Goal: Information Seeking & Learning: Compare options

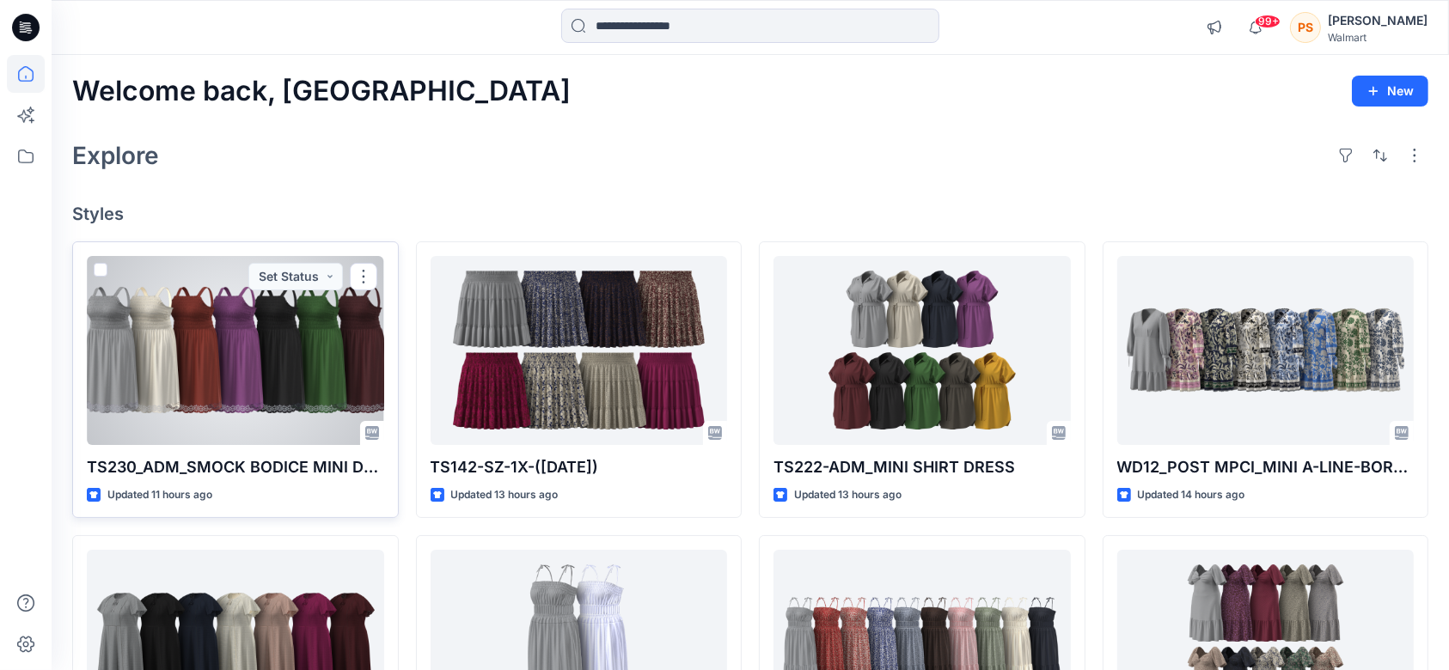
click at [228, 343] on div at bounding box center [235, 350] width 297 height 189
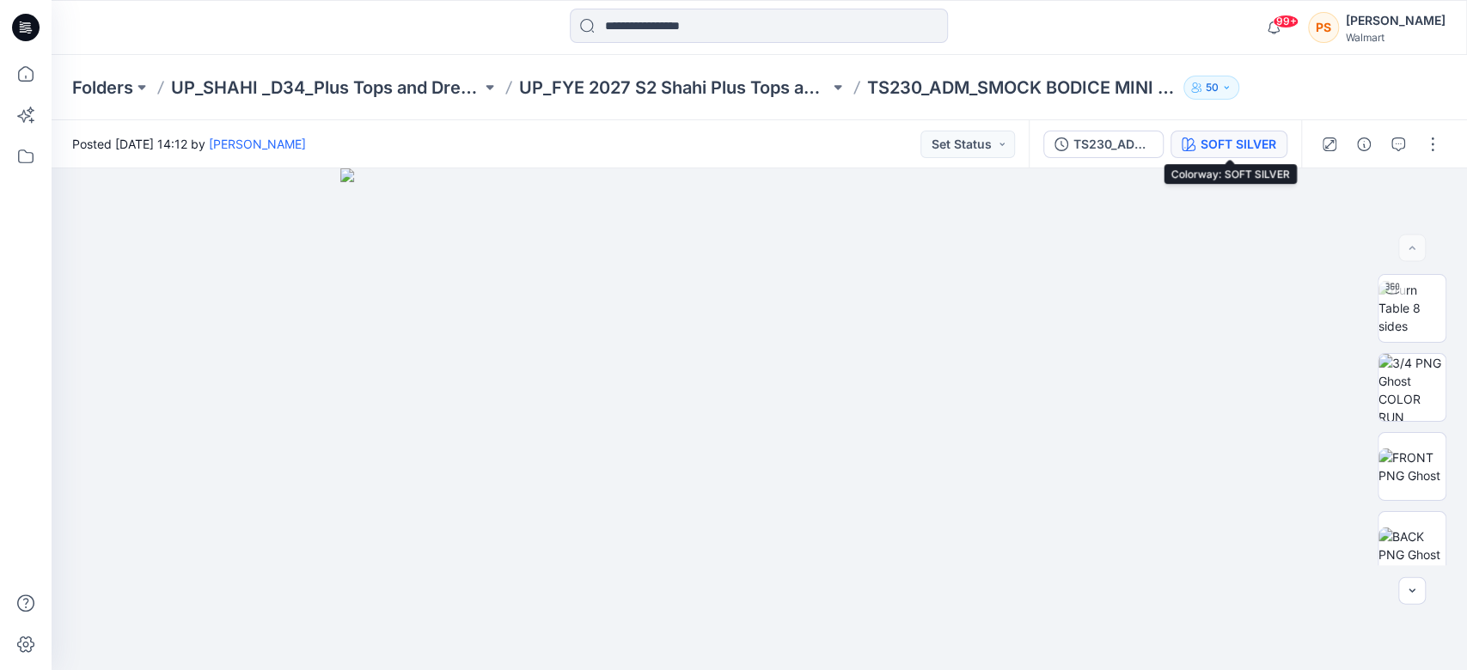
click at [1255, 142] on div "SOFT SILVER" at bounding box center [1239, 144] width 76 height 19
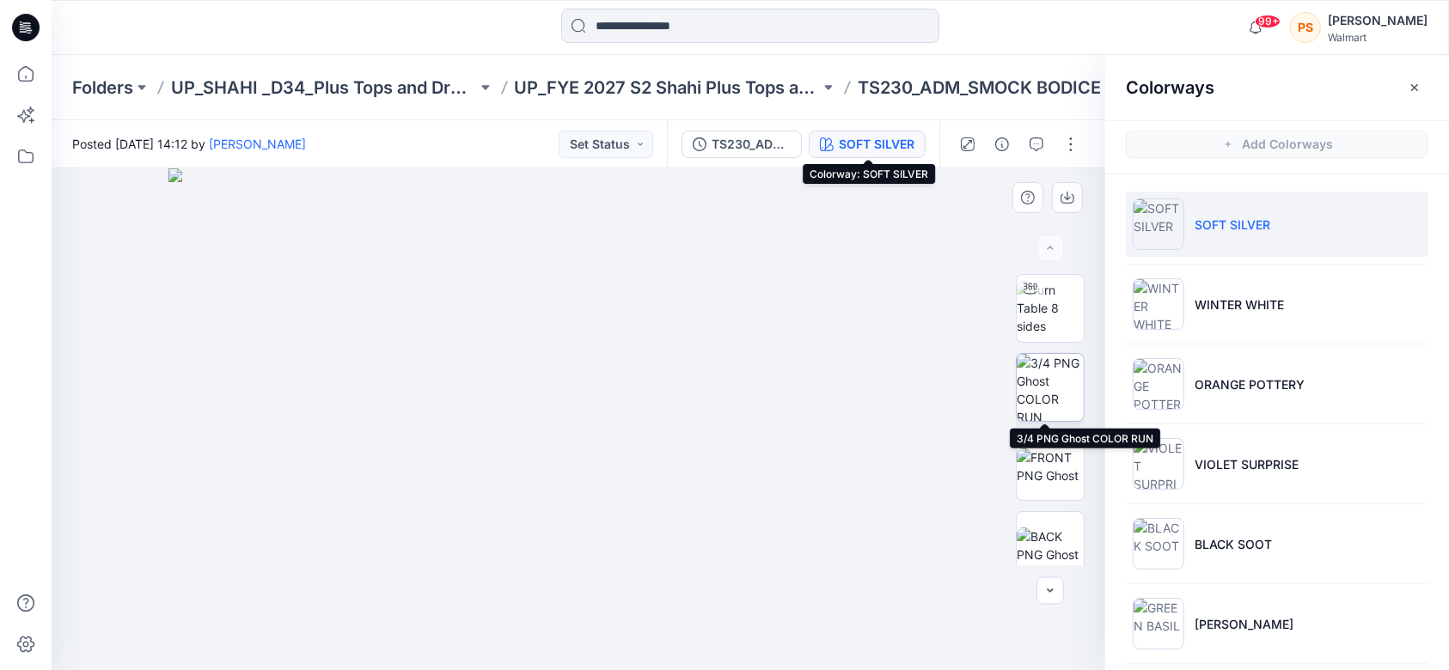
click at [1049, 385] on img at bounding box center [1050, 387] width 67 height 67
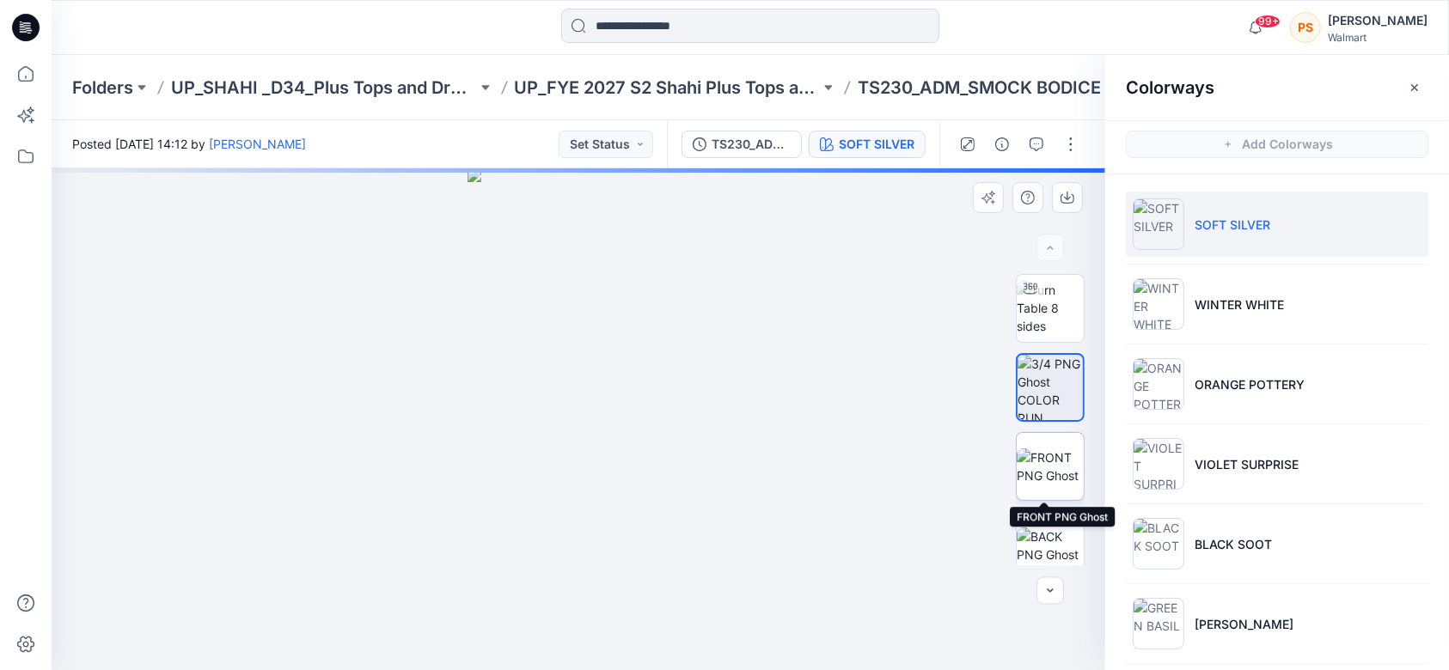
click at [1063, 460] on img at bounding box center [1050, 467] width 67 height 36
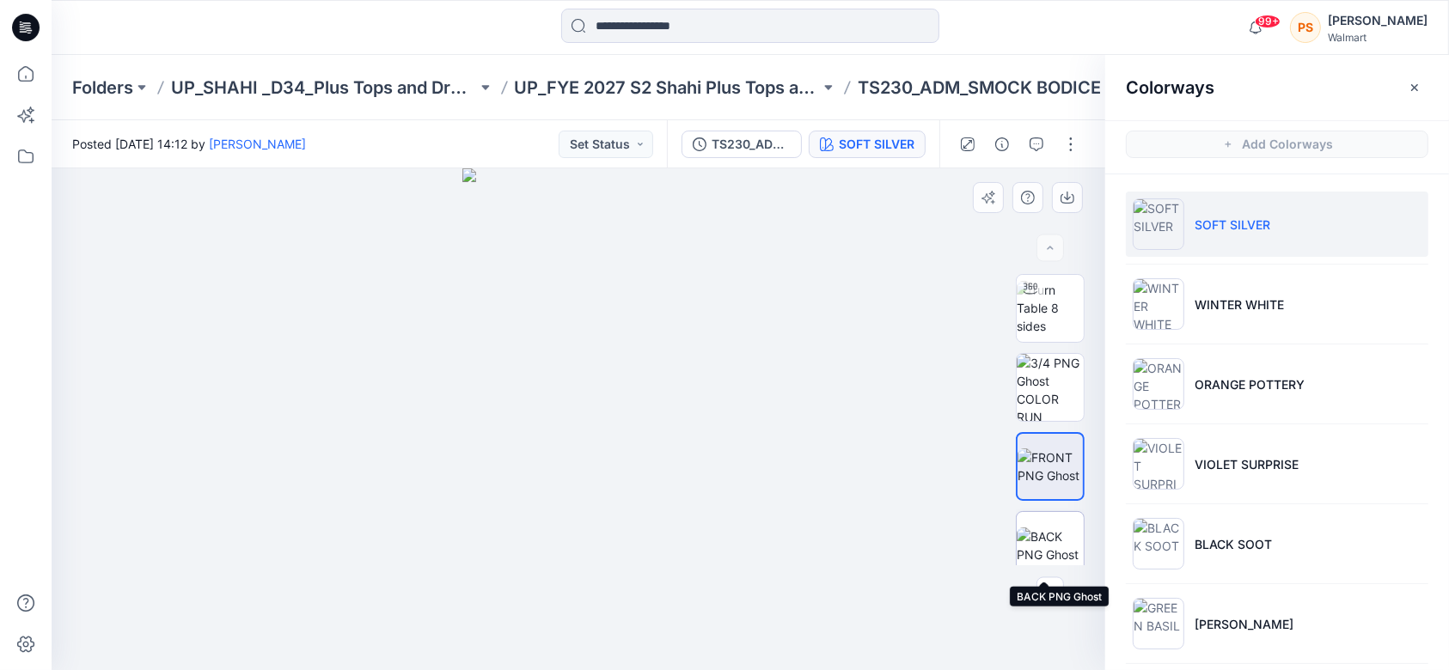
click at [1045, 528] on img at bounding box center [1050, 546] width 67 height 36
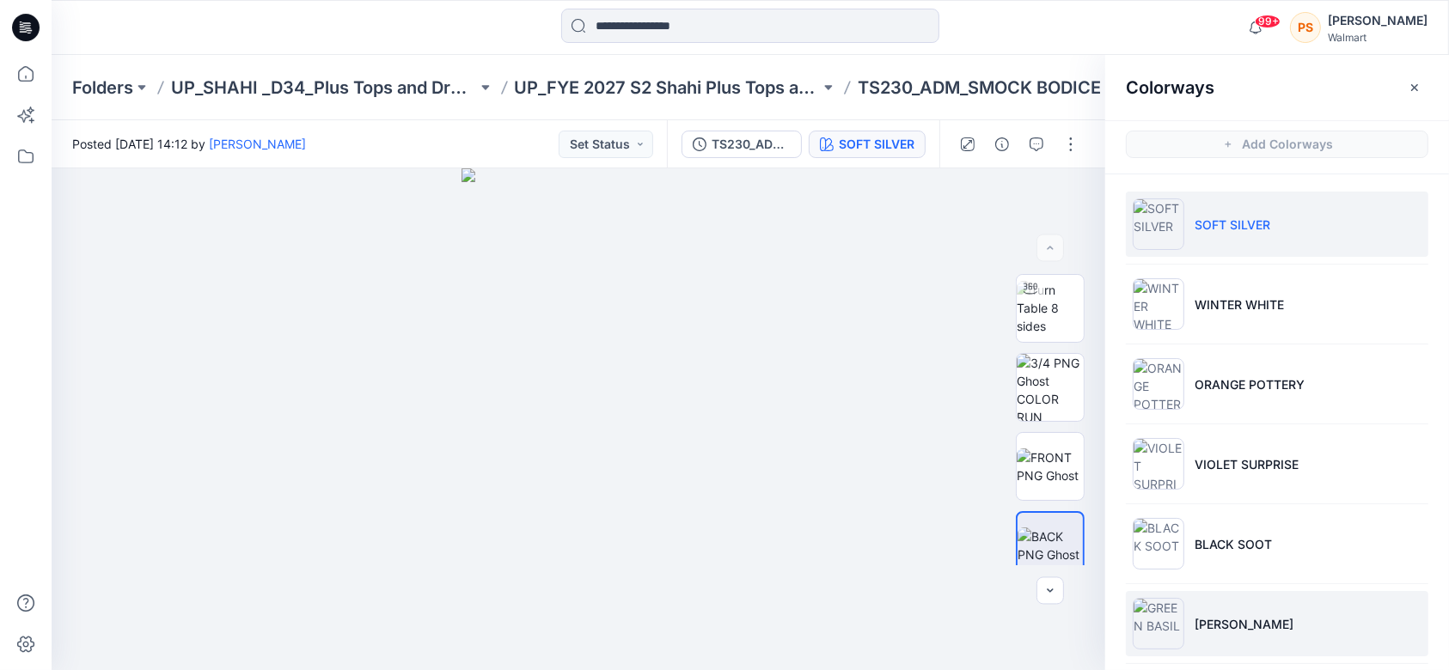
click at [1210, 617] on p "[PERSON_NAME]" at bounding box center [1244, 624] width 99 height 18
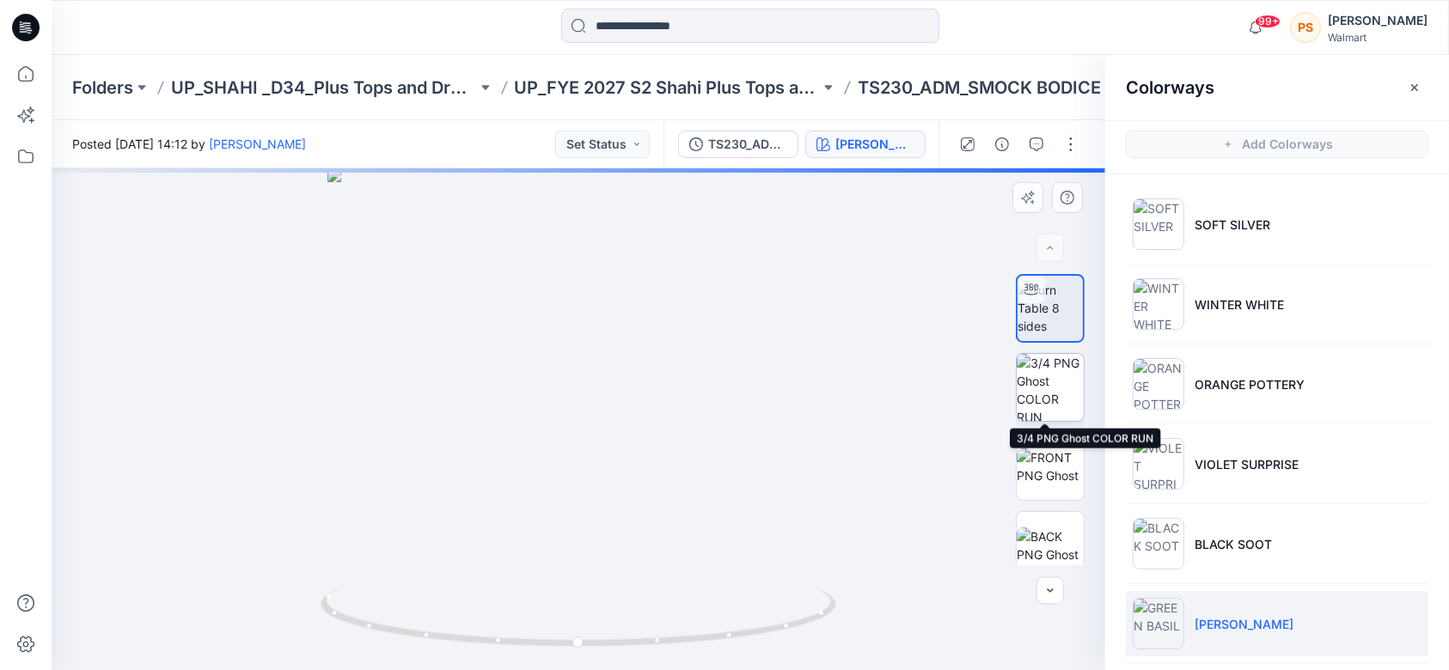
click at [1055, 418] on img at bounding box center [1050, 387] width 67 height 67
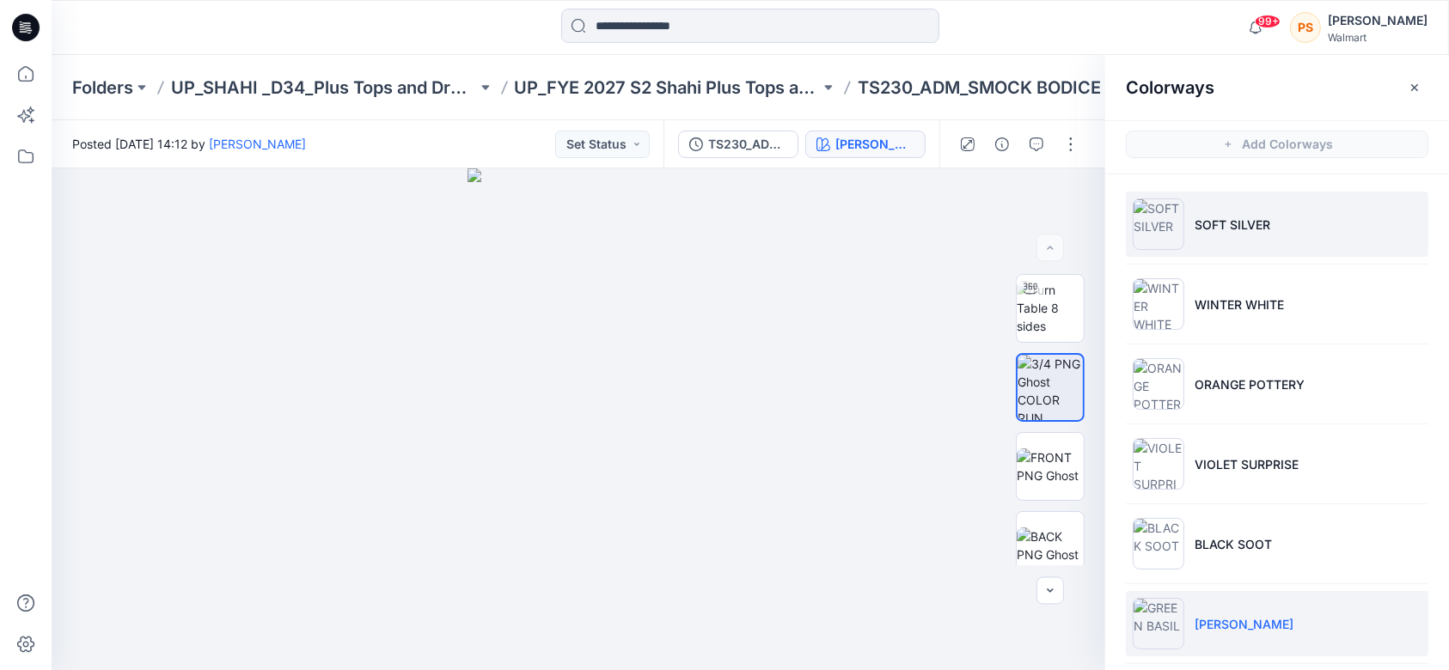
click at [1194, 210] on li "SOFT SILVER" at bounding box center [1277, 224] width 303 height 65
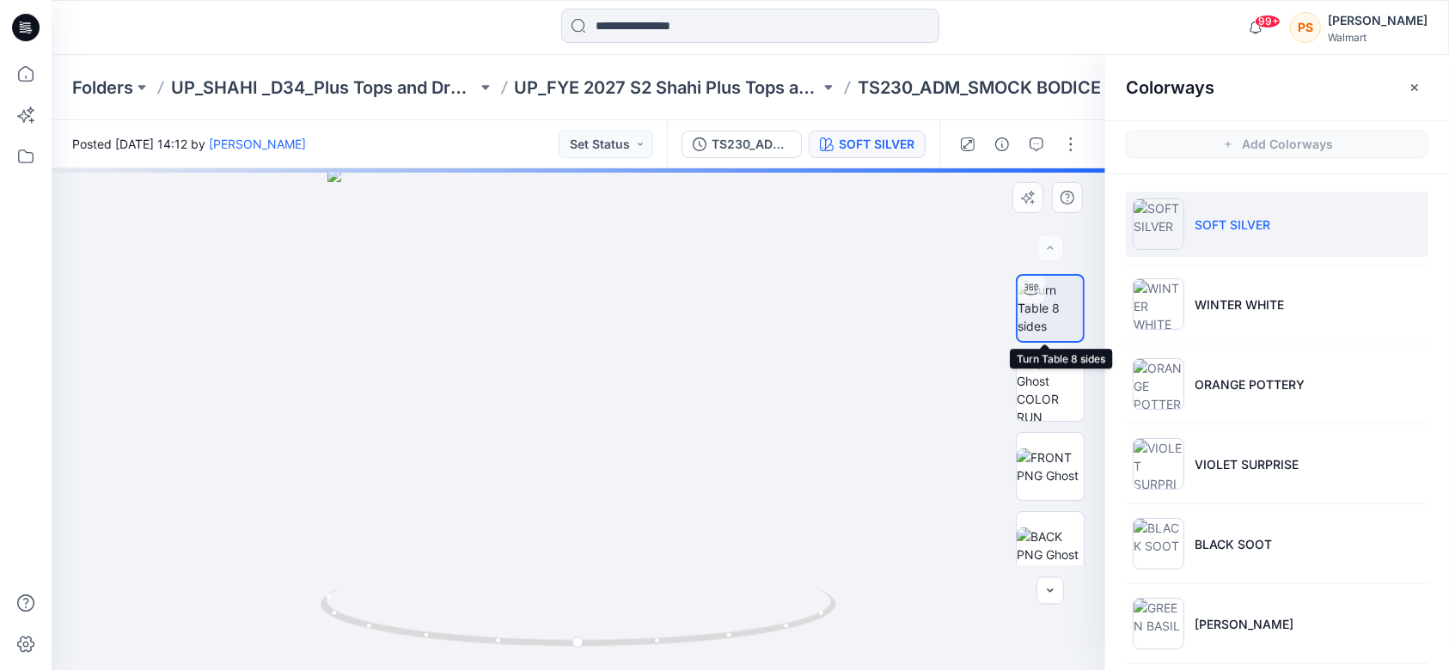
click at [1050, 298] on img at bounding box center [1050, 308] width 65 height 54
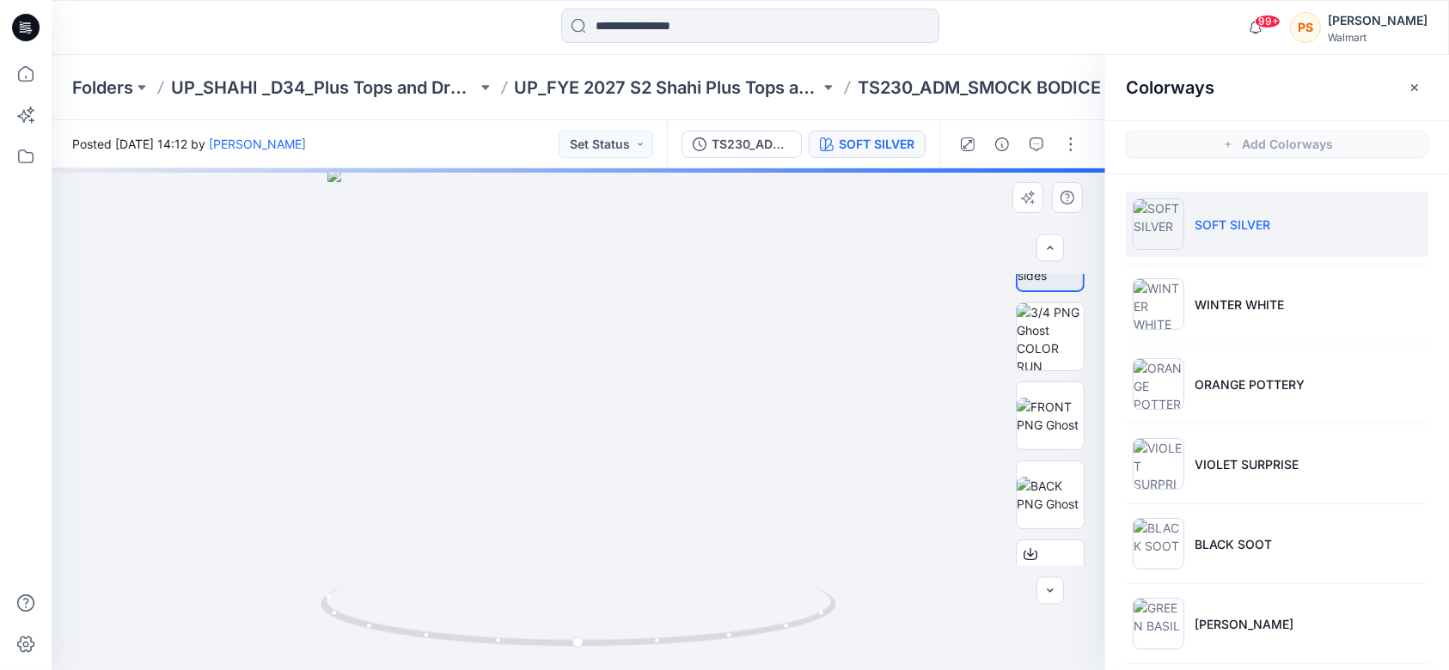
scroll to position [48, 0]
click at [595, 449] on div at bounding box center [579, 419] width 1054 height 502
drag, startPoint x: 591, startPoint y: 449, endPoint x: 588, endPoint y: 411, distance: 38.0
click at [588, 411] on div at bounding box center [579, 419] width 1054 height 502
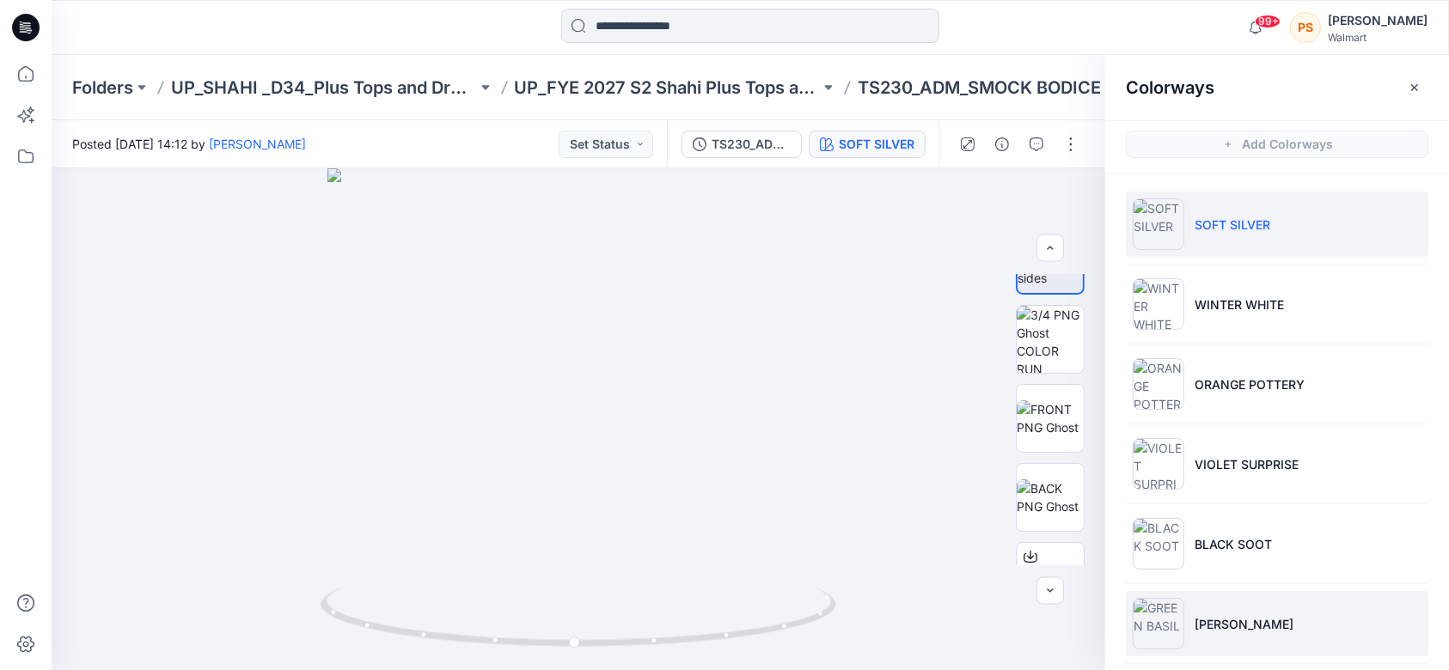
click at [1256, 615] on p "[PERSON_NAME]" at bounding box center [1244, 624] width 99 height 18
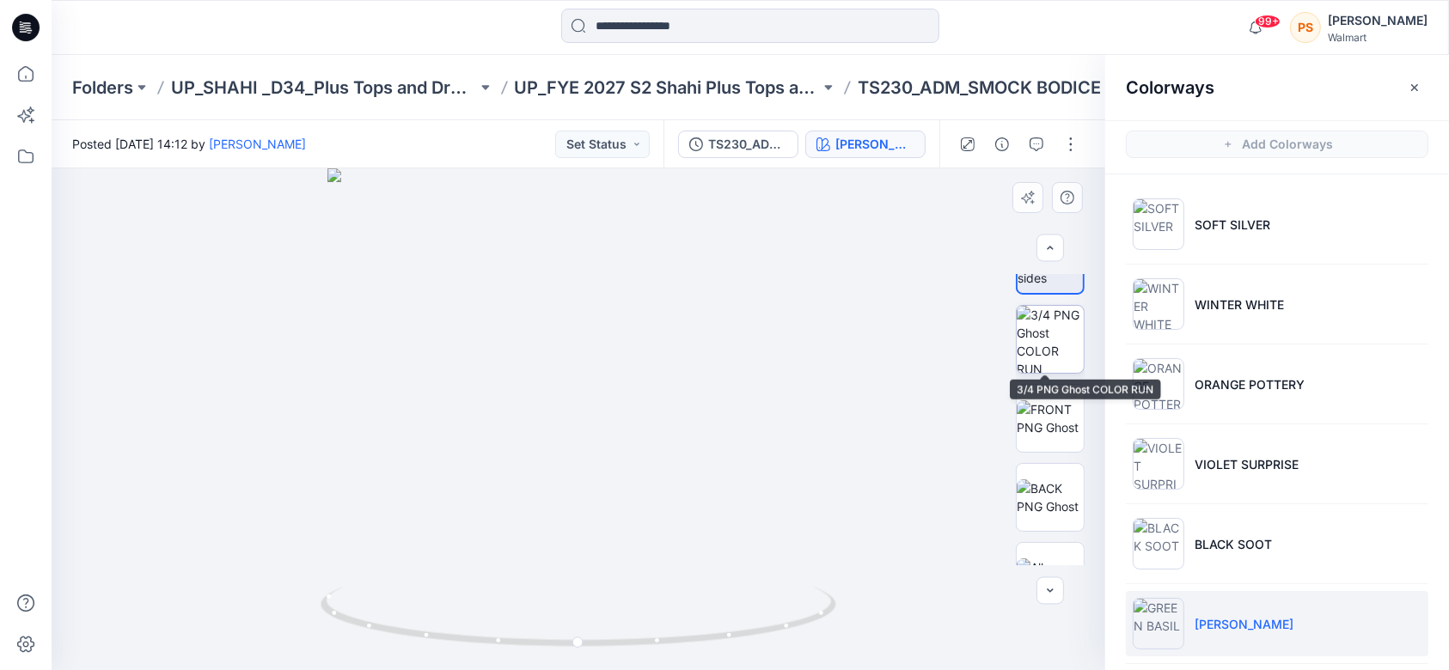
click at [1053, 331] on img at bounding box center [1050, 339] width 67 height 67
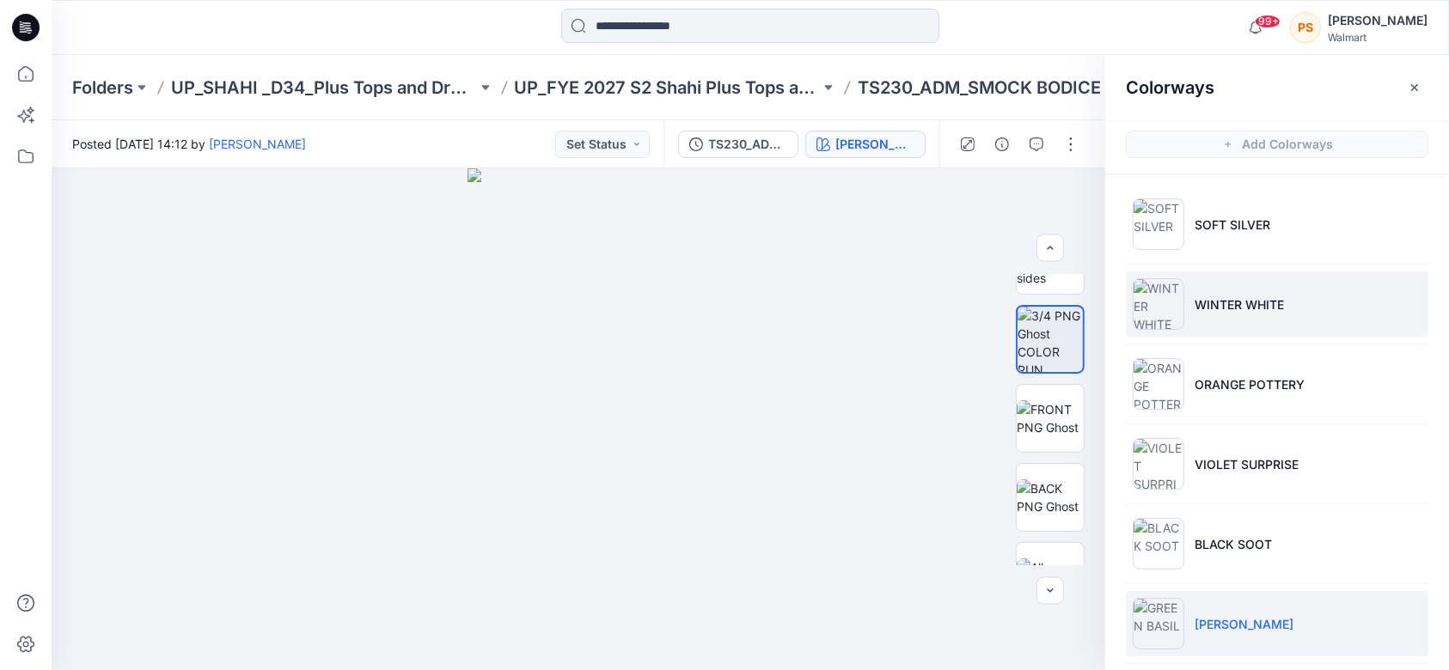
click at [1238, 325] on li "WINTER WHITE" at bounding box center [1277, 304] width 303 height 65
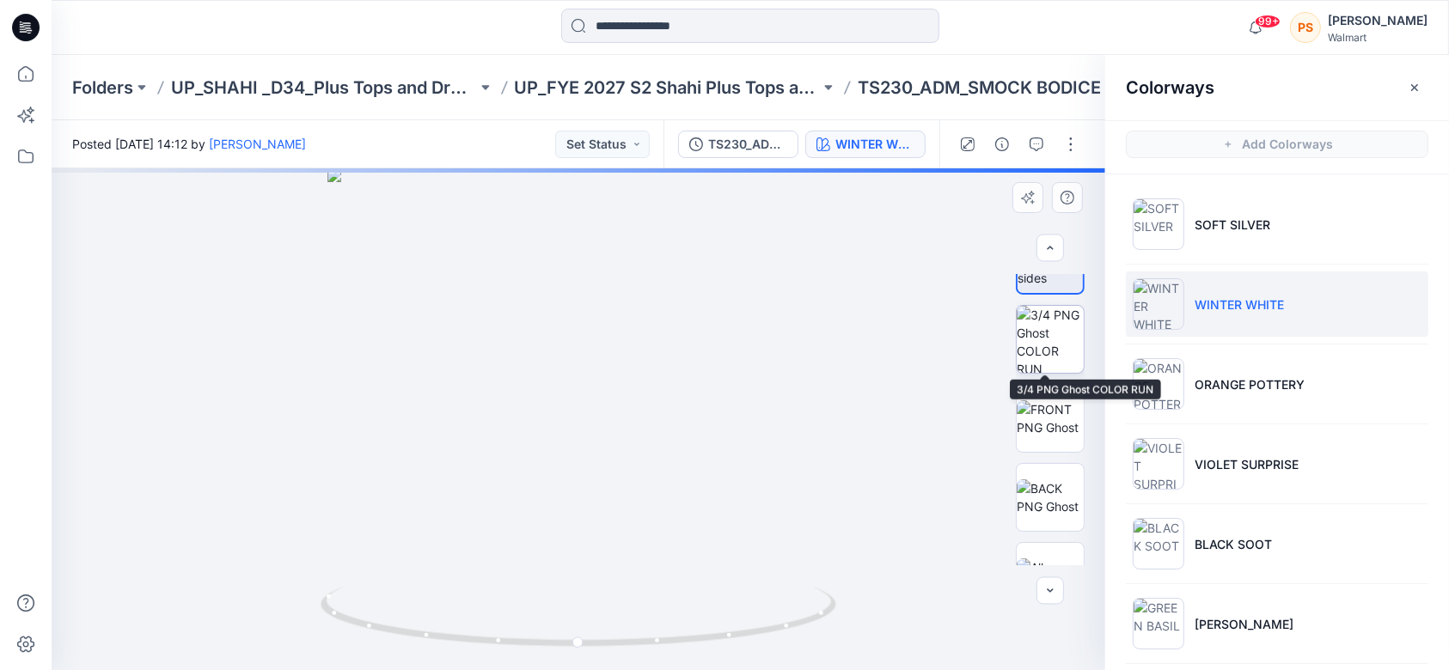
click at [1044, 345] on img at bounding box center [1050, 339] width 67 height 67
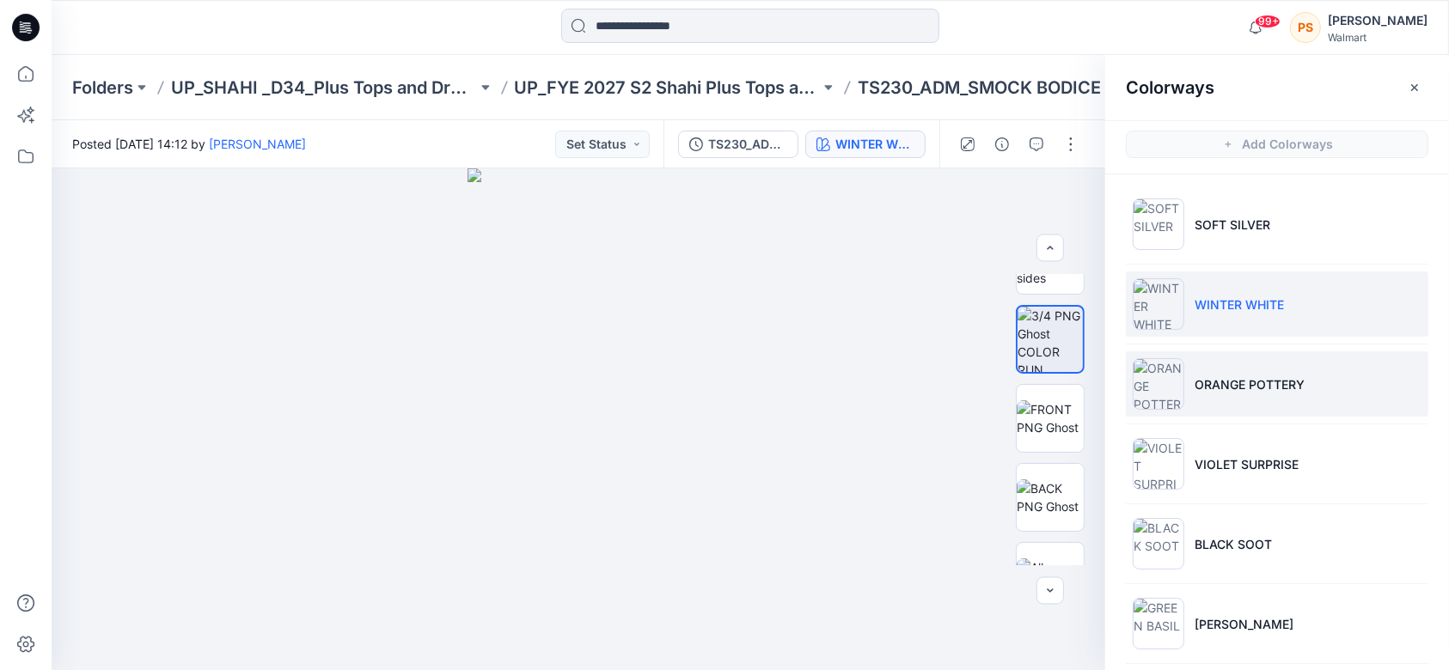
click at [1221, 388] on p "ORANGE POTTERY" at bounding box center [1250, 385] width 110 height 18
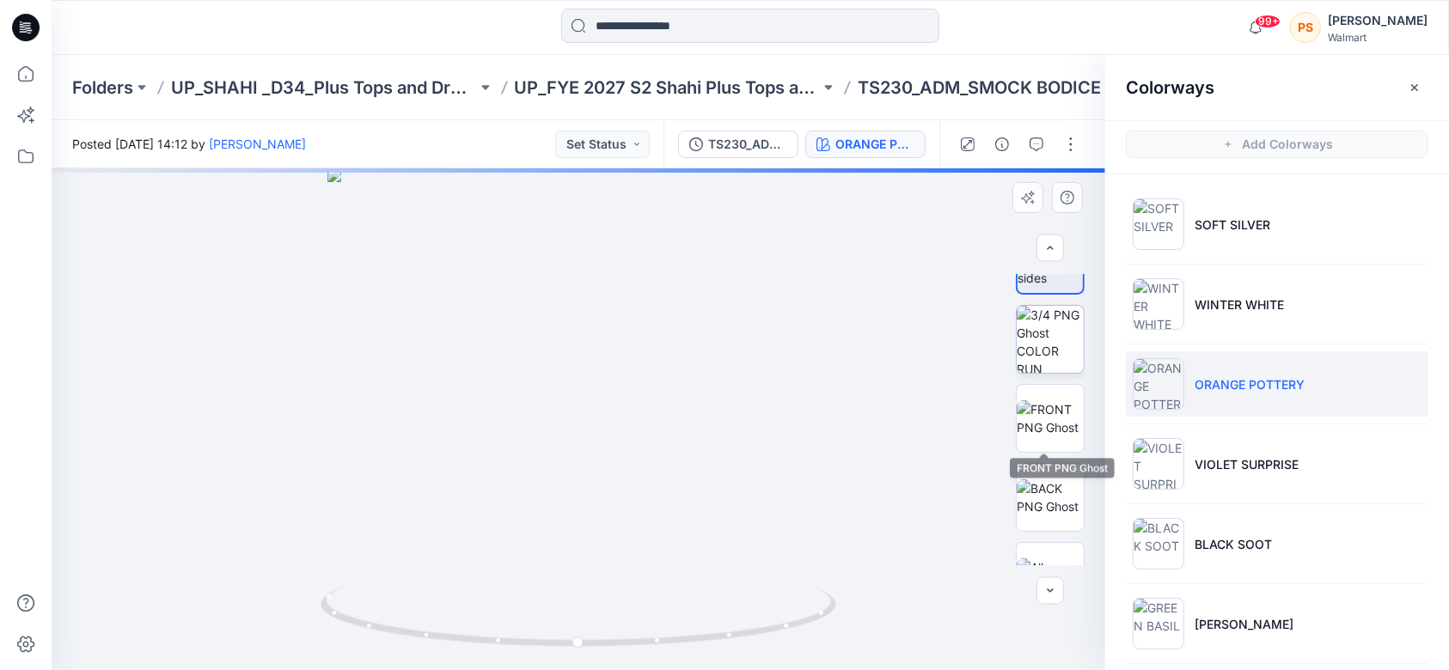
click at [1045, 344] on img at bounding box center [1050, 339] width 67 height 67
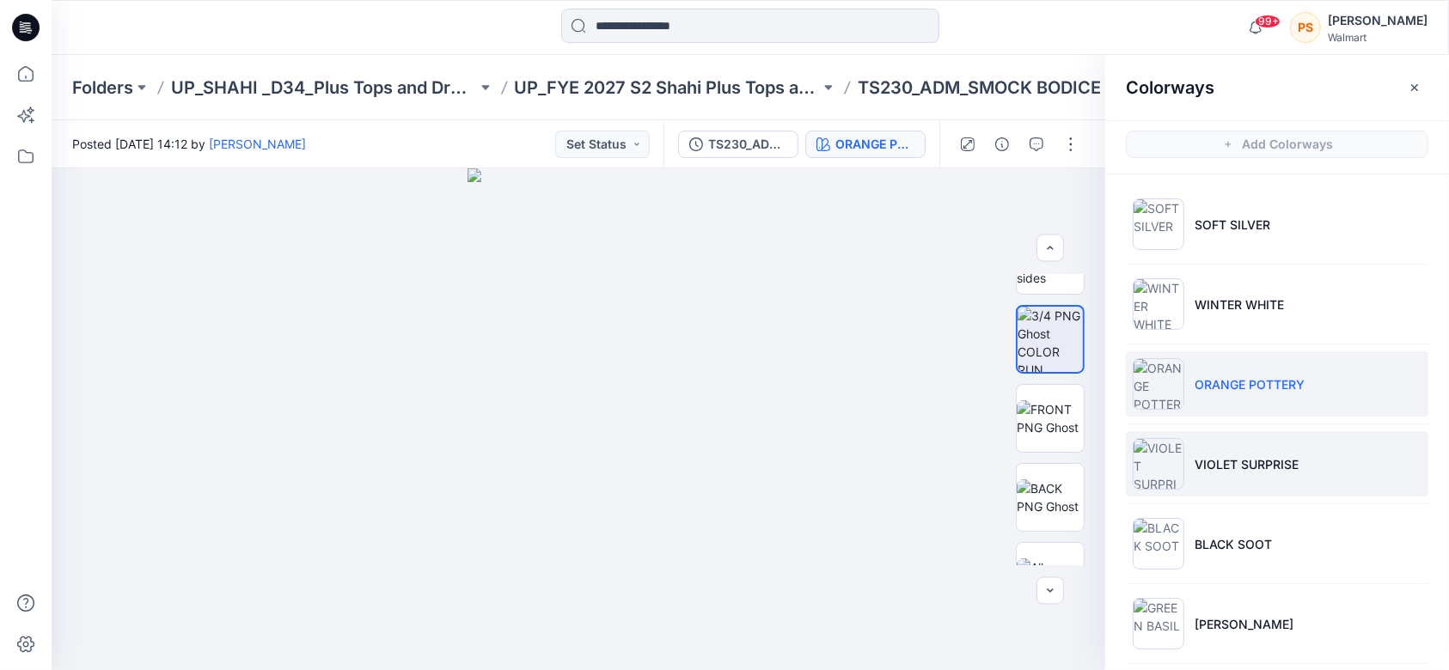
click at [1282, 475] on li "VIOLET SURPRISE" at bounding box center [1277, 463] width 303 height 65
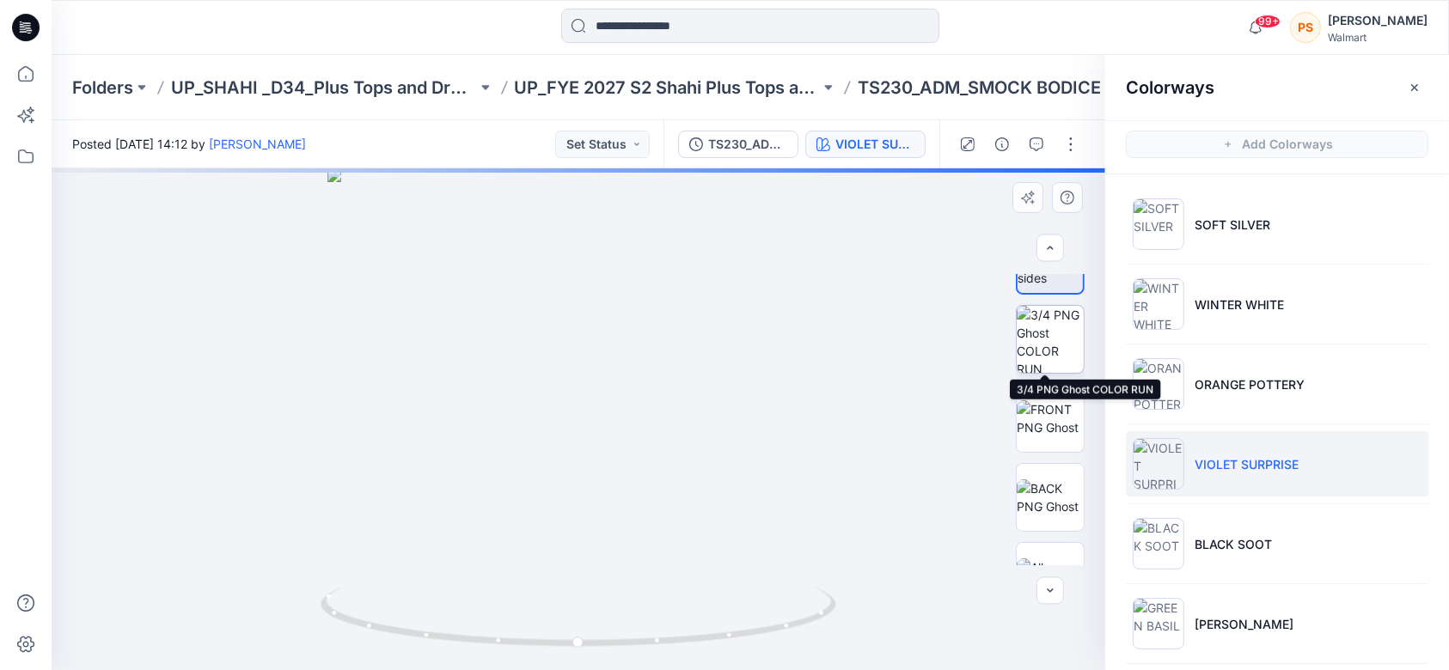
click at [1052, 340] on img at bounding box center [1050, 339] width 67 height 67
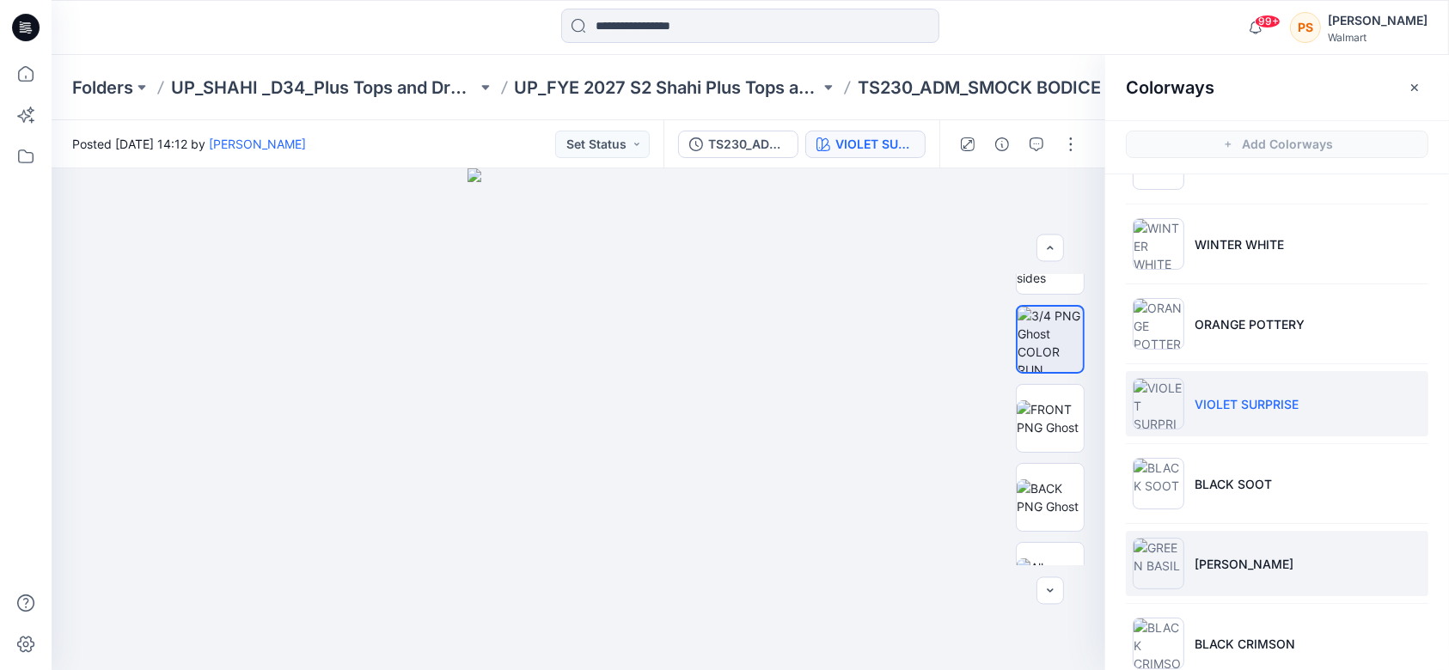
scroll to position [90, 0]
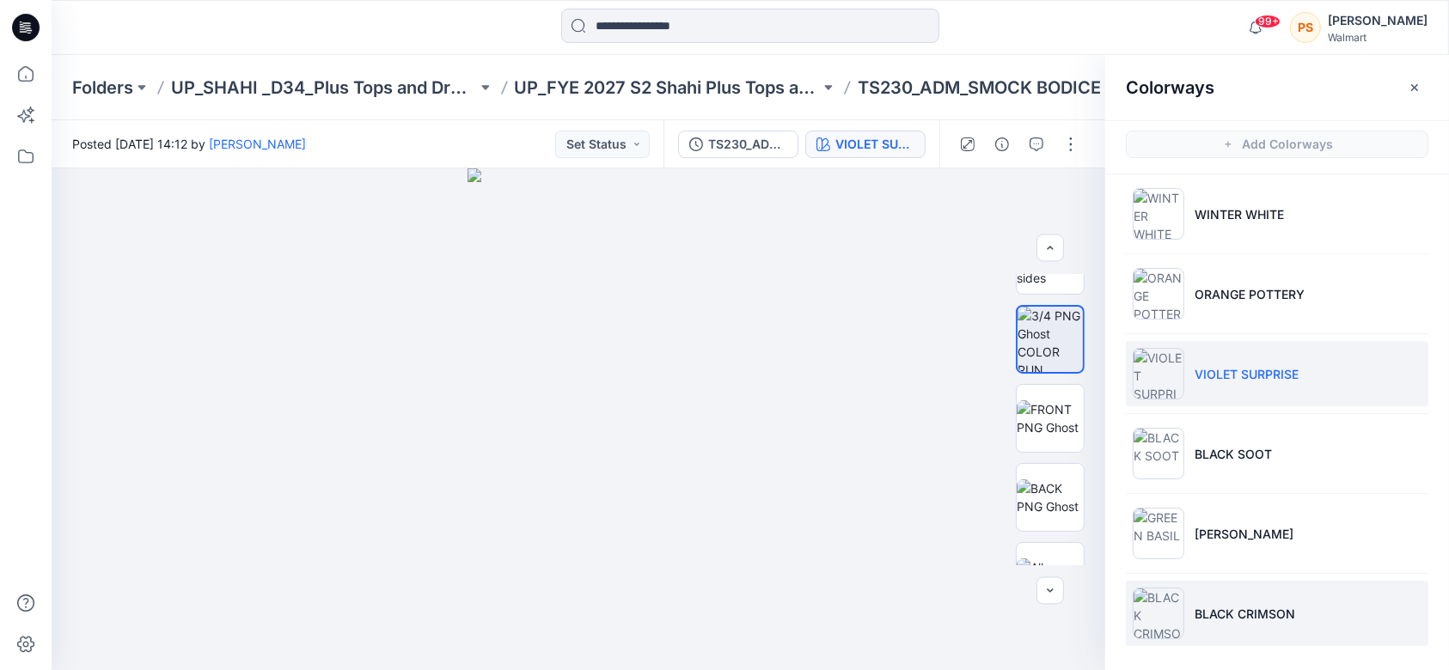
click at [1248, 618] on p "BLACK CRIMSON" at bounding box center [1245, 614] width 101 height 18
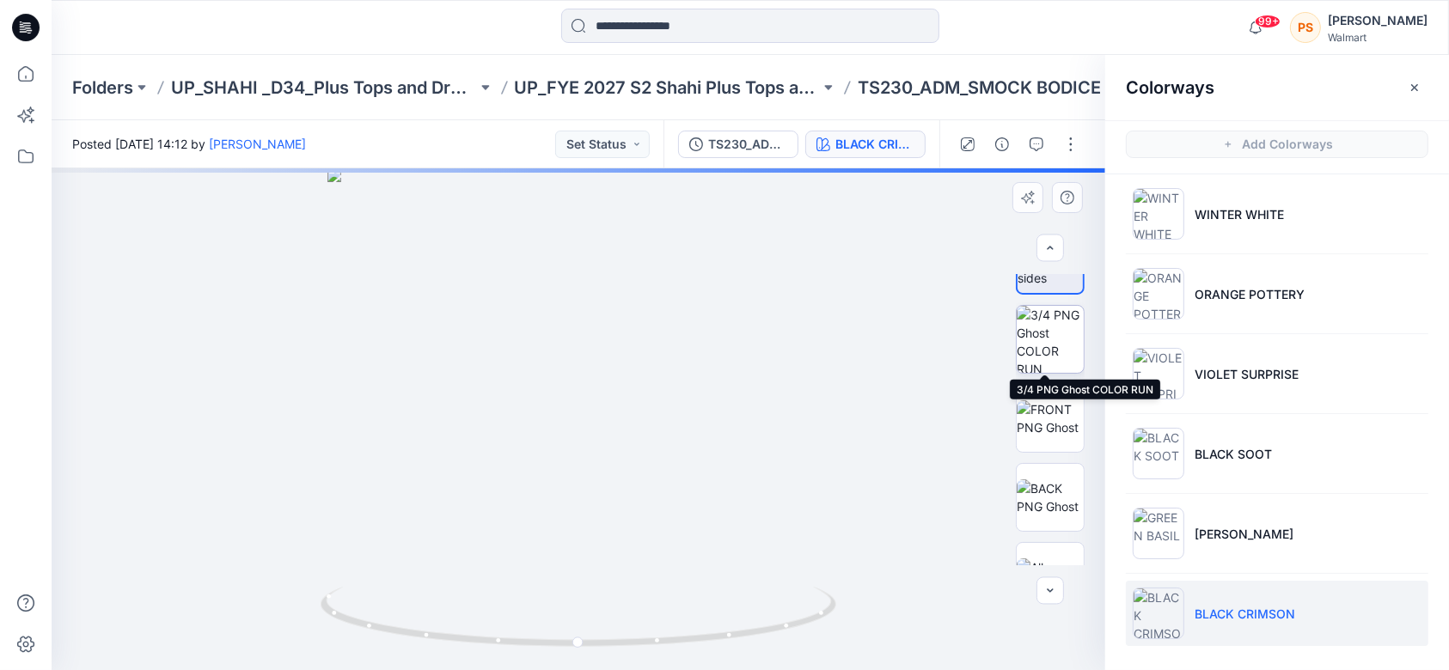
click at [1054, 336] on img at bounding box center [1050, 339] width 67 height 67
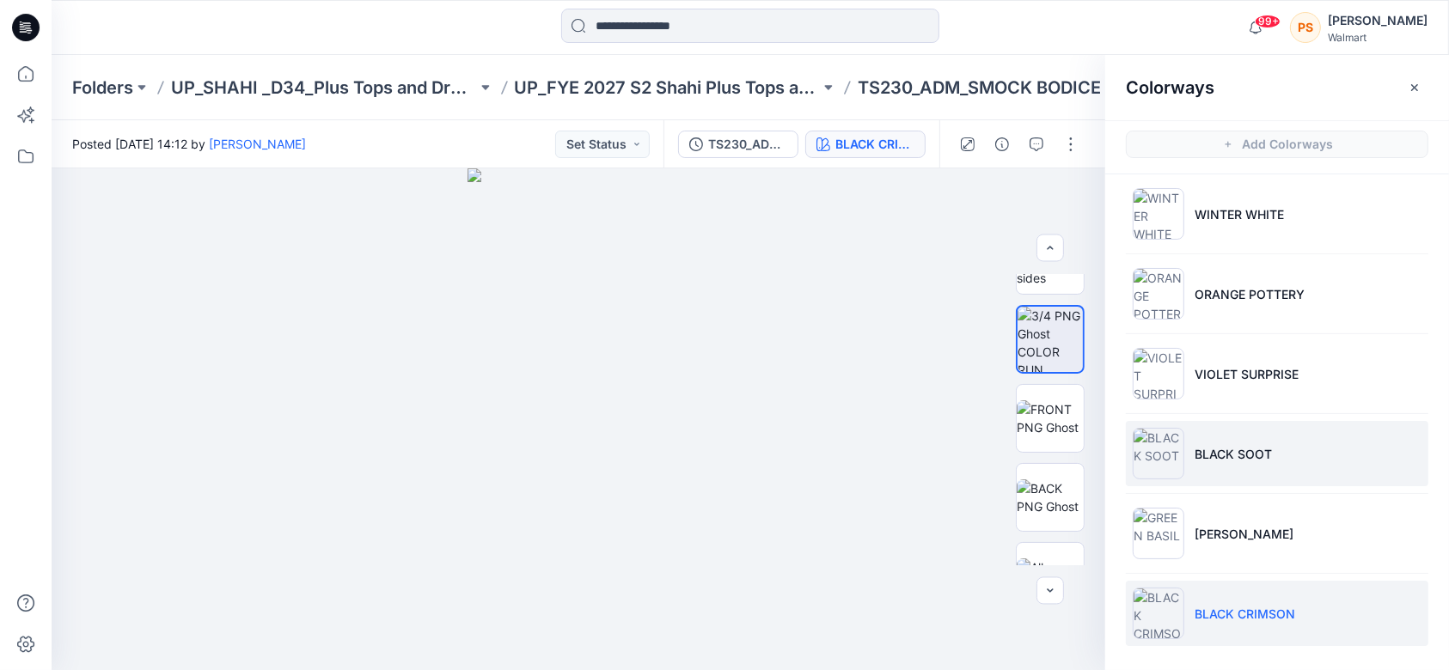
click at [1263, 459] on p "BLACK SOOT" at bounding box center [1233, 454] width 77 height 18
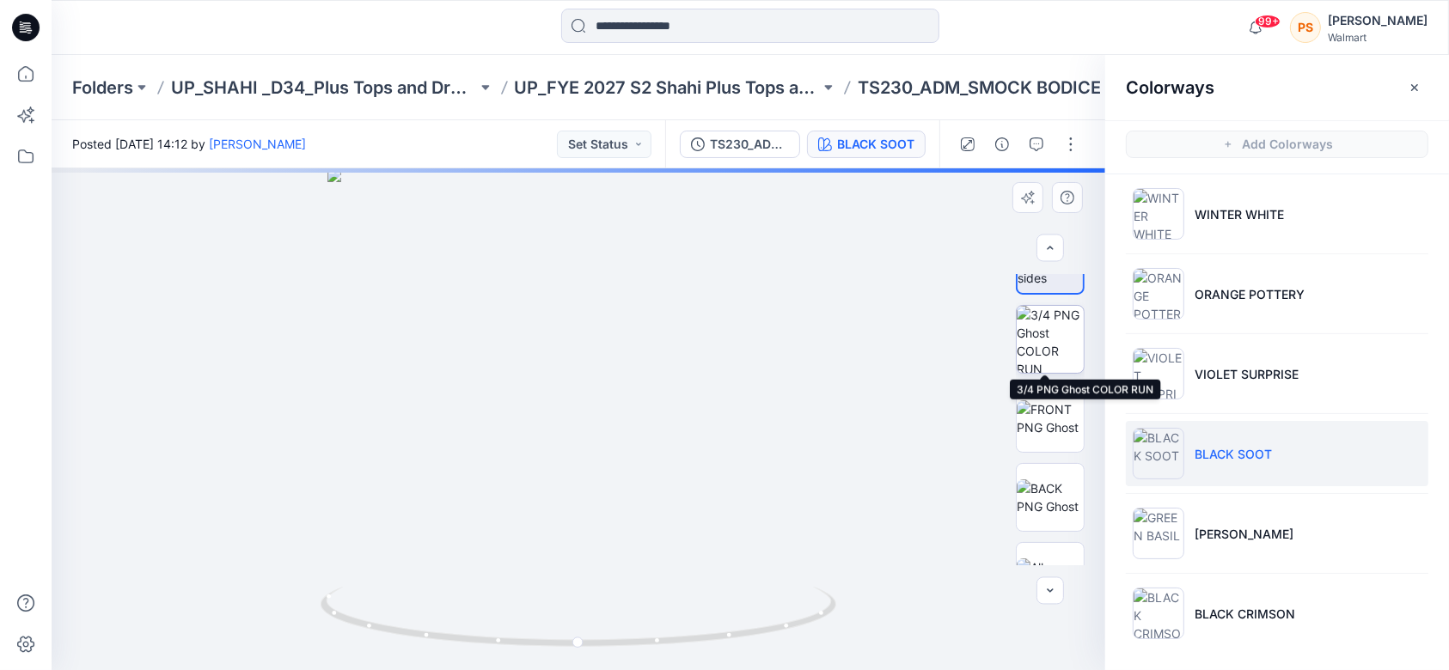
click at [1051, 347] on img at bounding box center [1050, 339] width 67 height 67
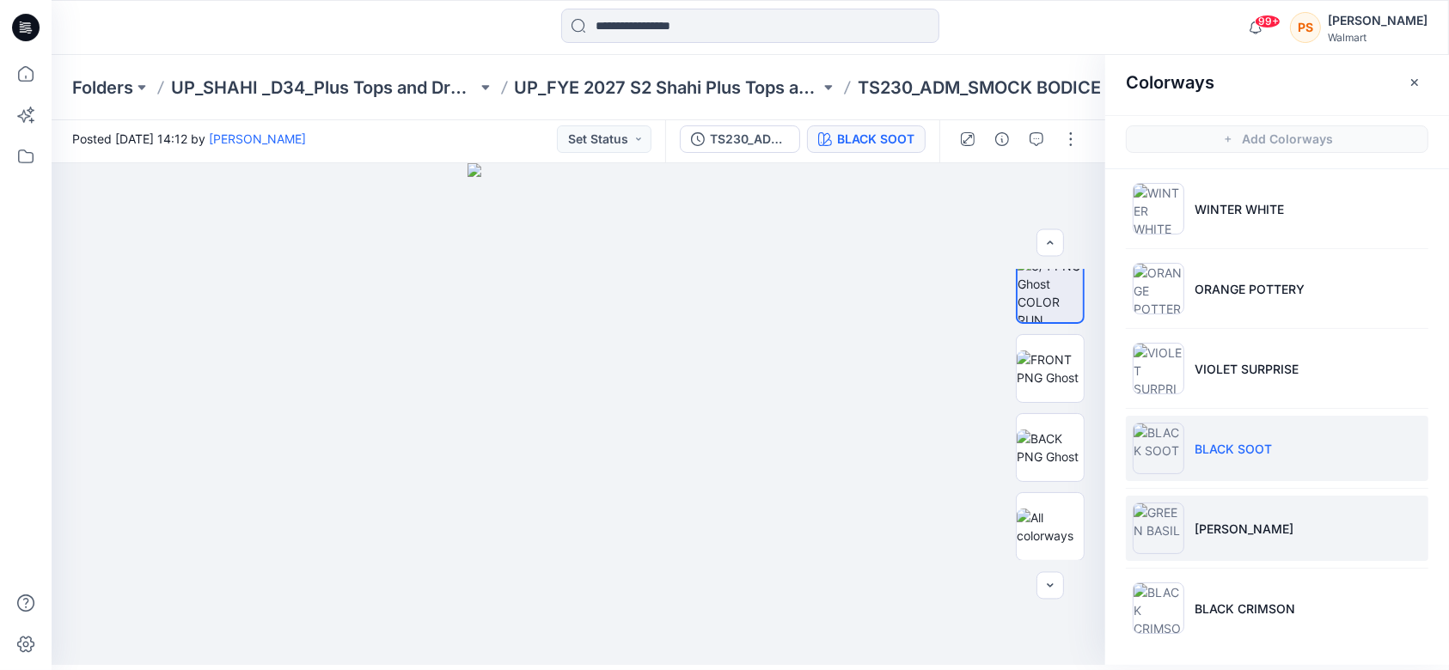
click at [1315, 536] on li "[PERSON_NAME]" at bounding box center [1277, 528] width 303 height 65
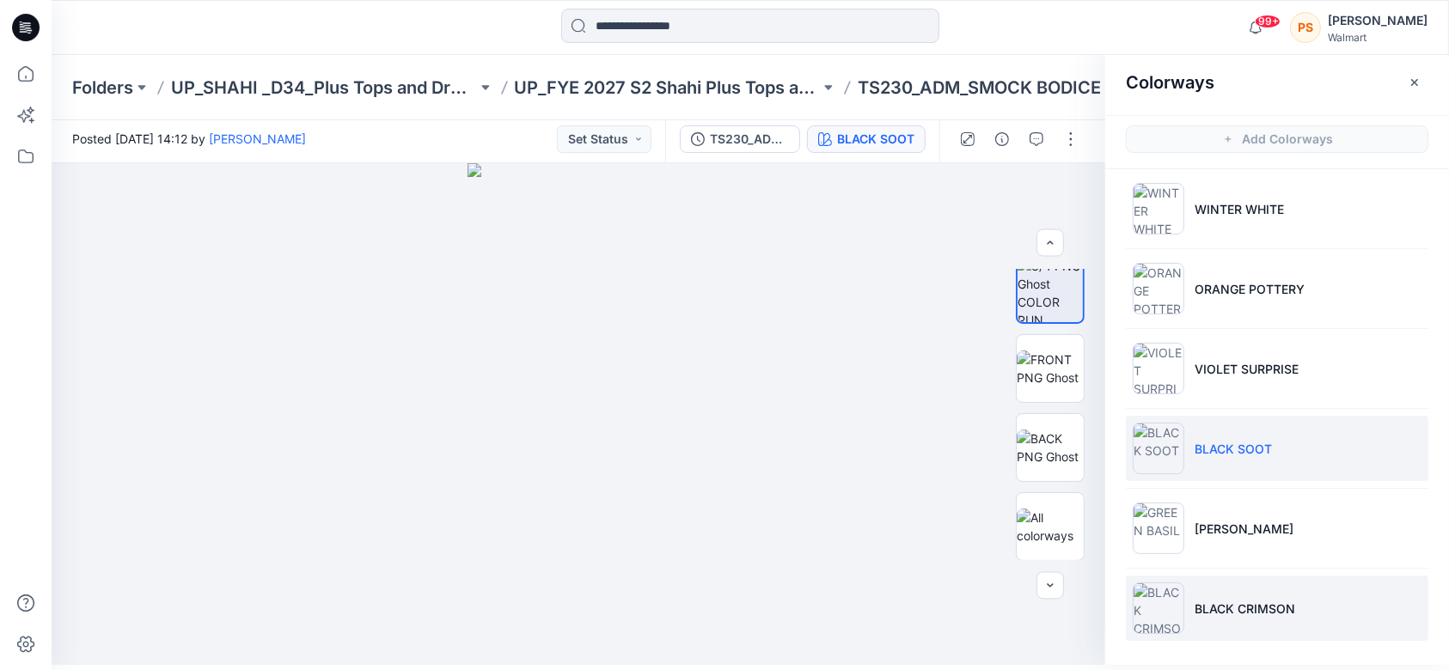
click at [1293, 608] on li "BLACK CRIMSON" at bounding box center [1277, 608] width 303 height 65
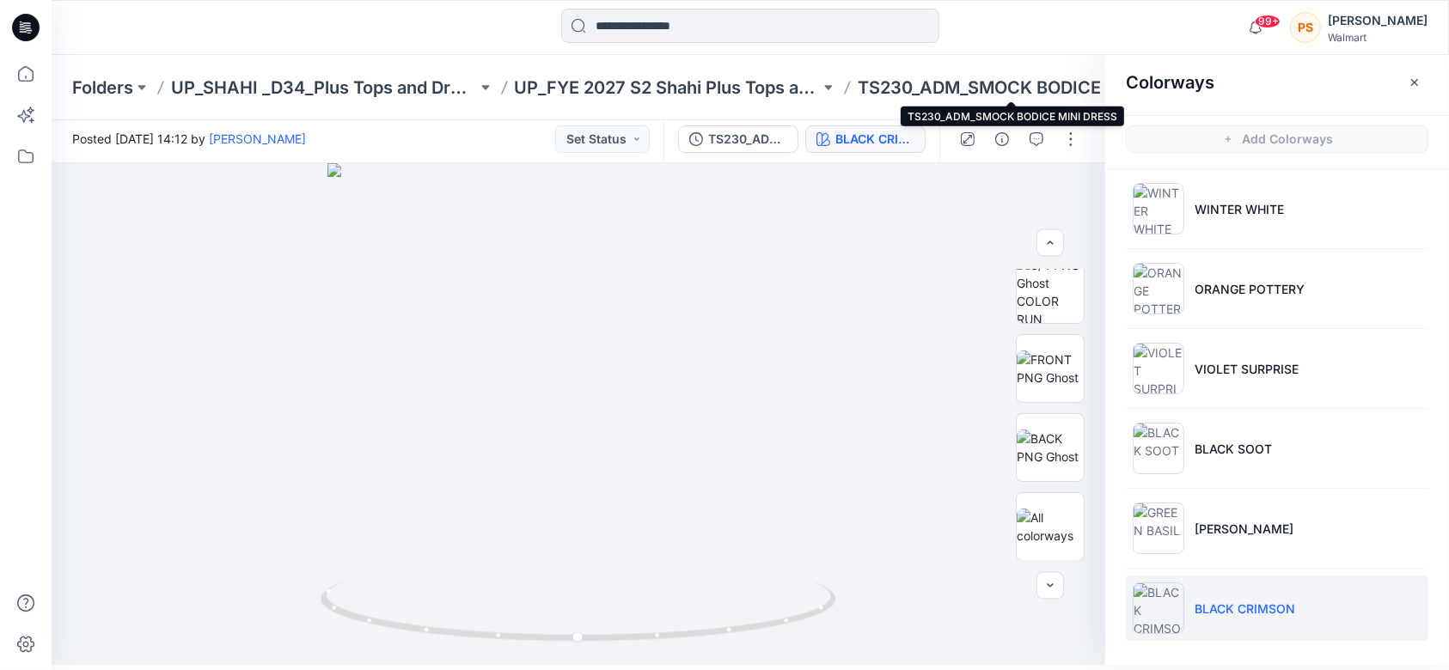
click at [924, 92] on p "TS230_ADM_SMOCK BODICE MINI DRESS" at bounding box center [1011, 88] width 306 height 24
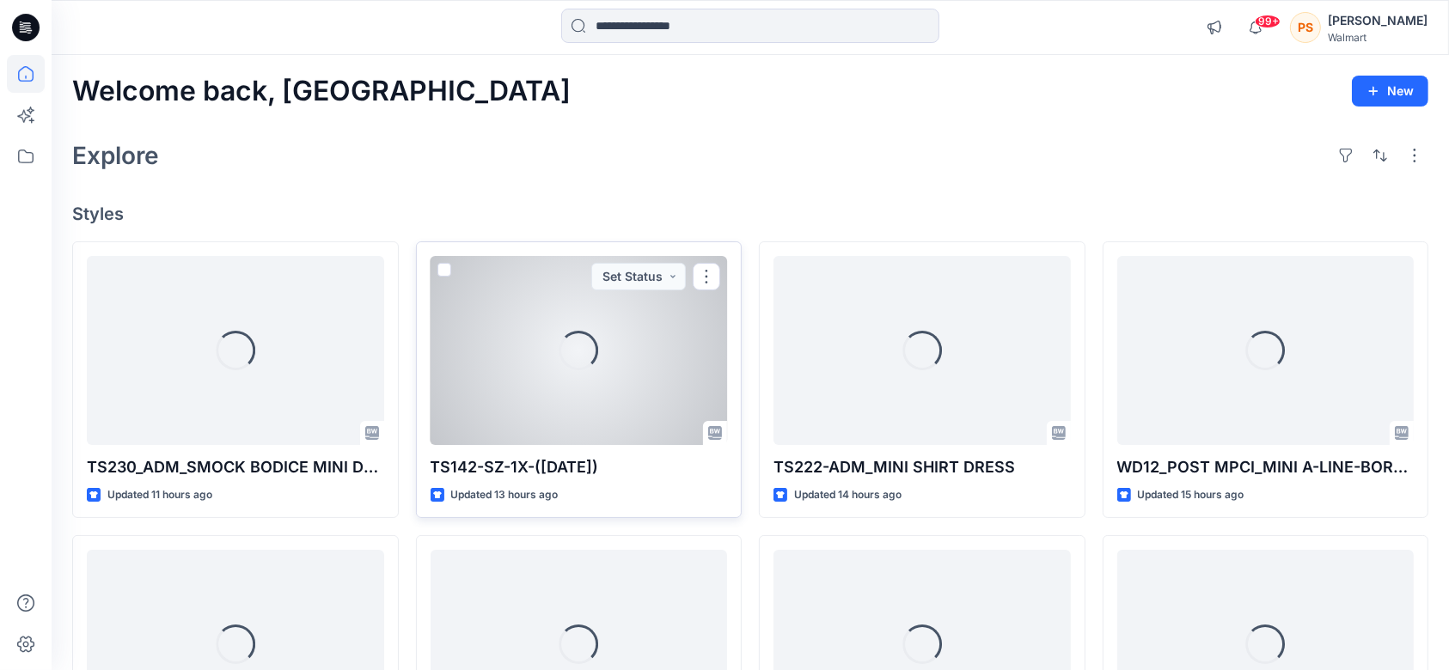
click at [551, 407] on div "Loading..." at bounding box center [579, 350] width 297 height 189
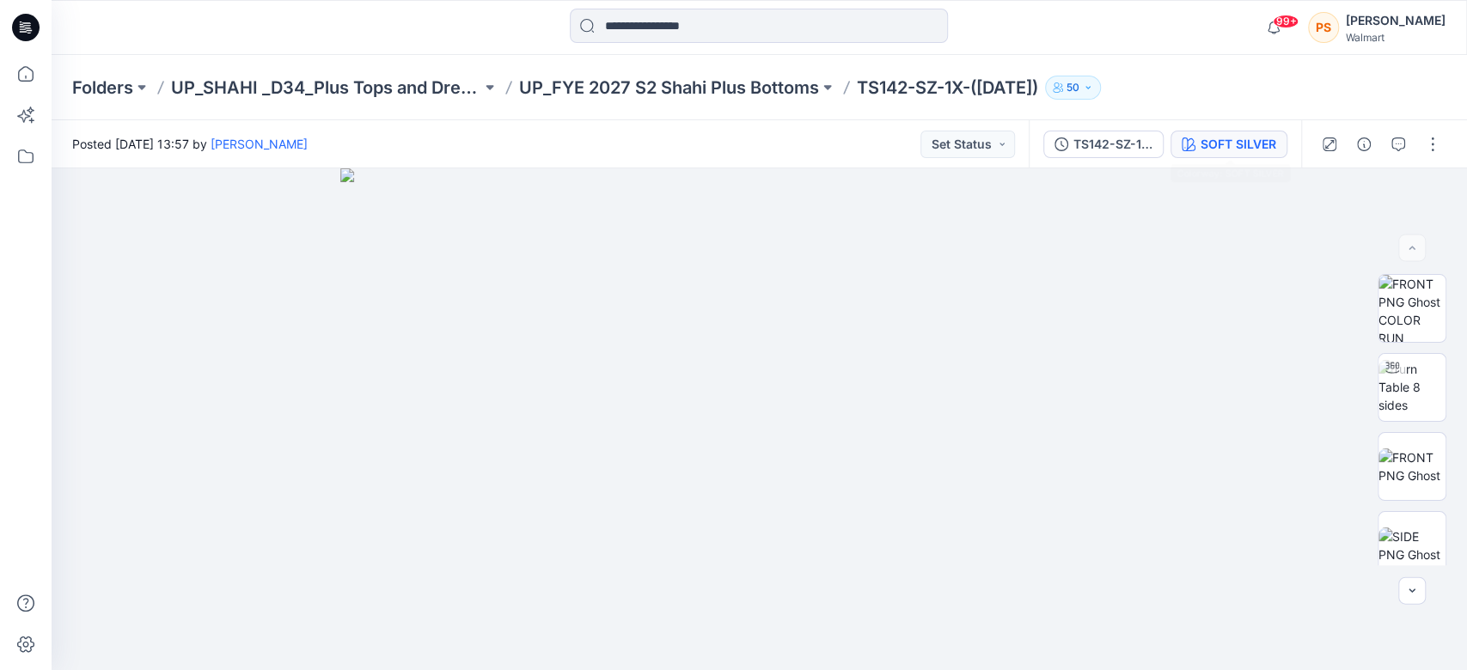
click at [1244, 144] on div "SOFT SILVER" at bounding box center [1239, 144] width 76 height 19
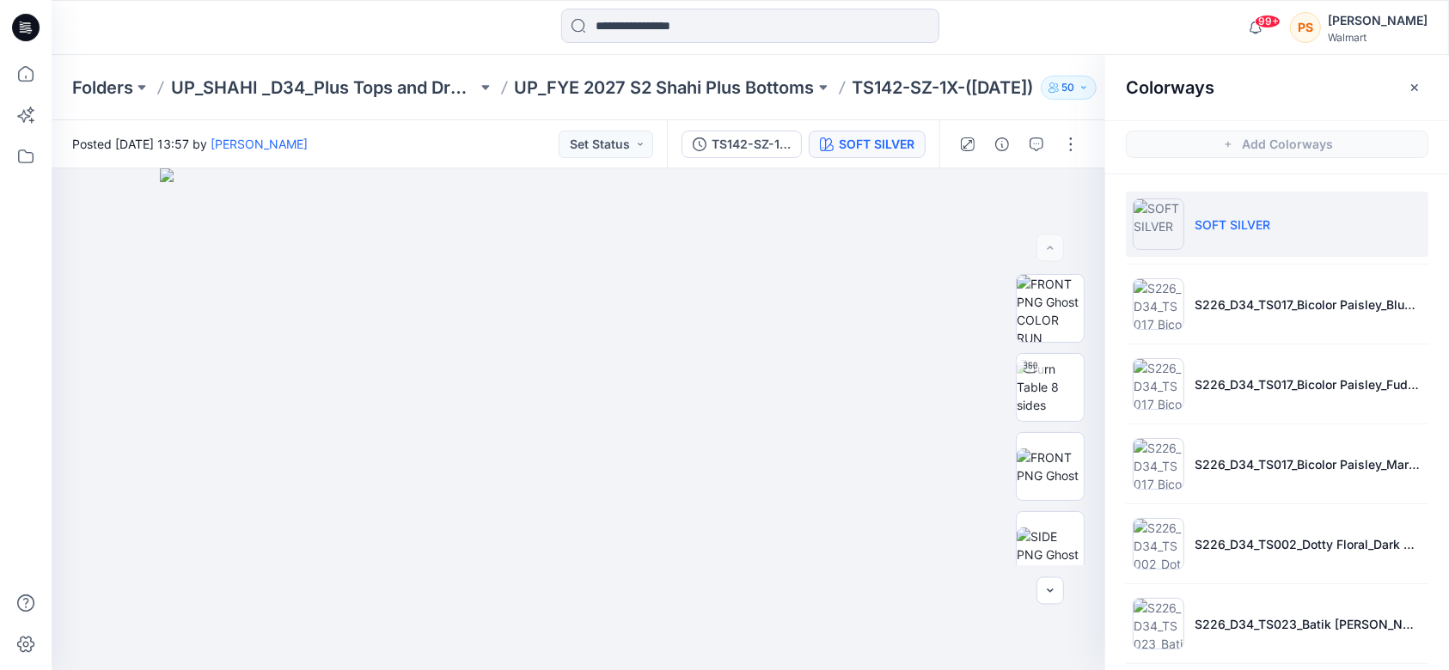
click at [1241, 217] on p "SOFT SILVER" at bounding box center [1233, 225] width 76 height 18
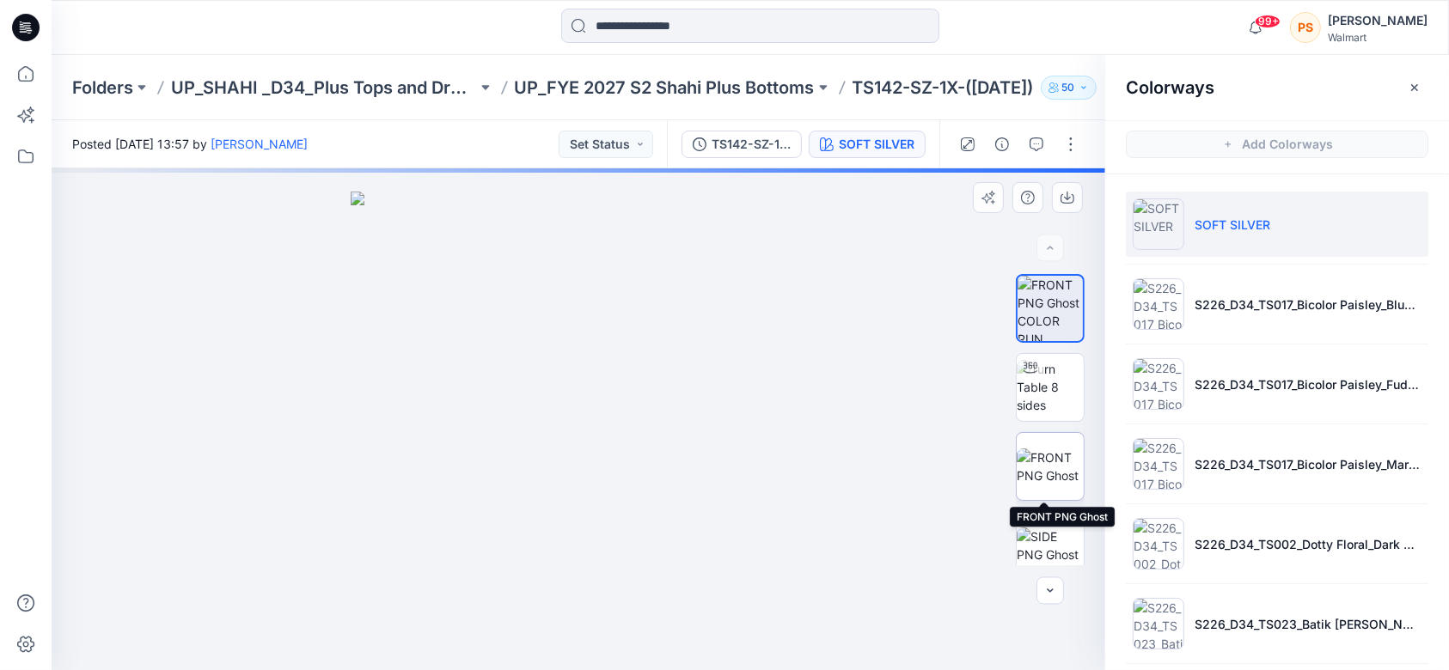
click at [1044, 467] on img at bounding box center [1050, 467] width 67 height 36
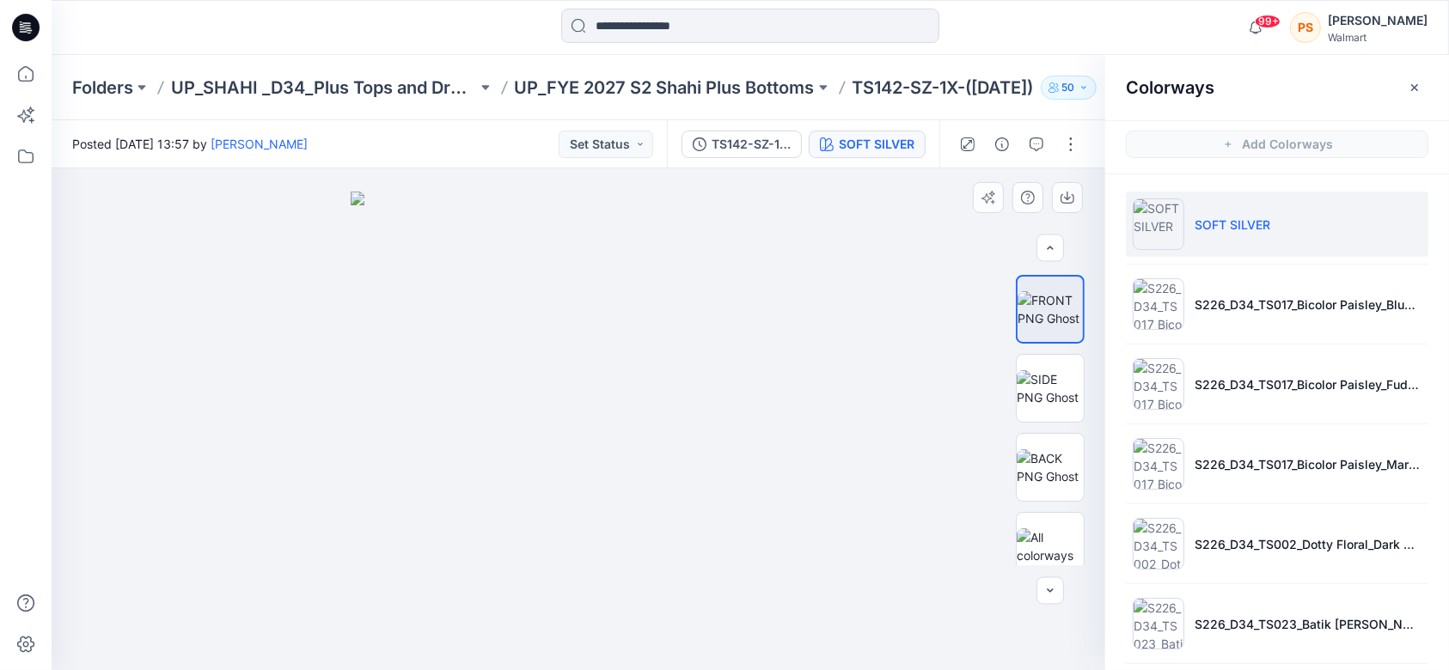
scroll to position [158, 0]
click at [1030, 449] on img at bounding box center [1050, 467] width 67 height 36
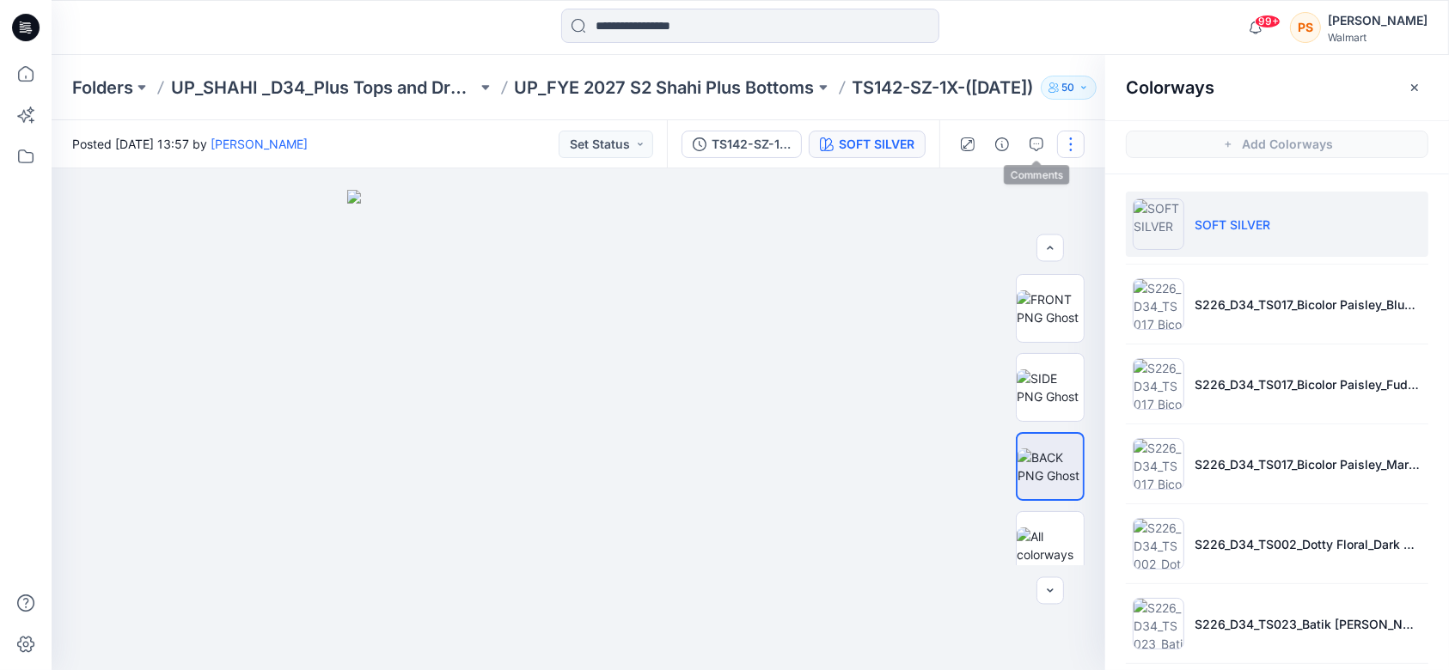
click at [1079, 144] on button "button" at bounding box center [1071, 145] width 28 height 28
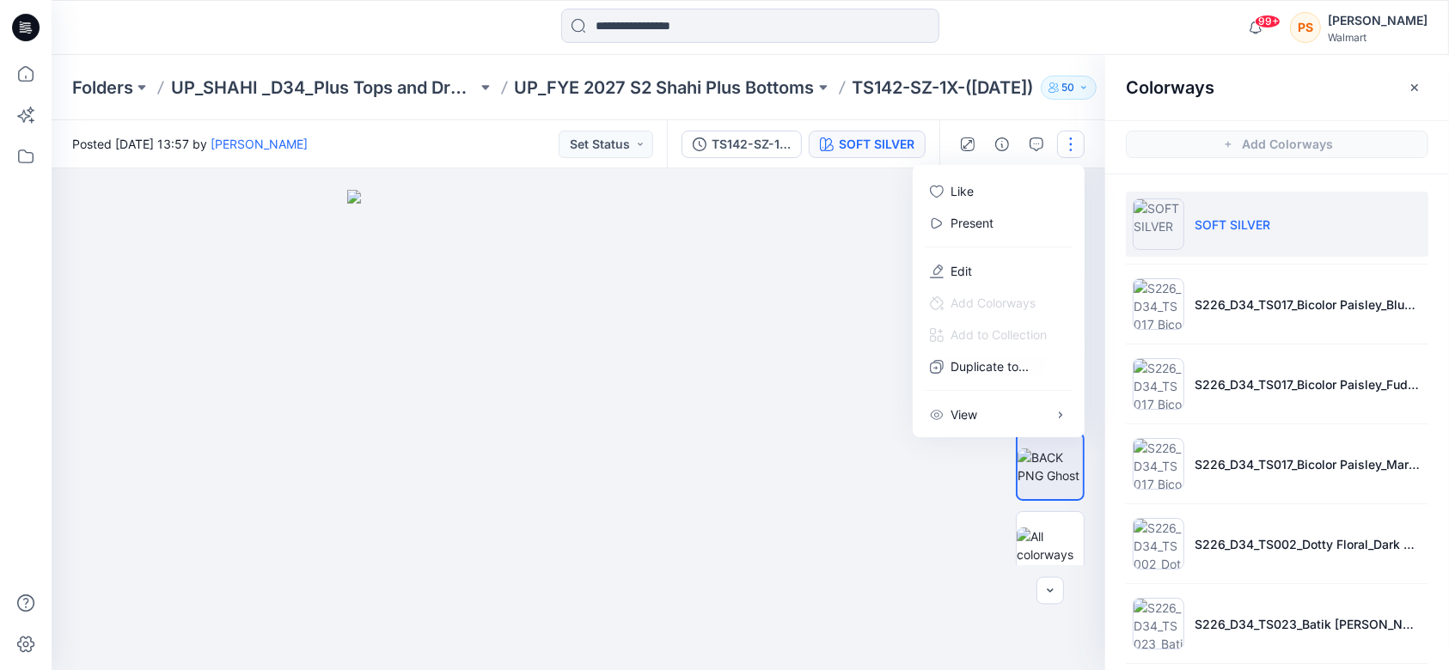
drag, startPoint x: 794, startPoint y: 383, endPoint x: 813, endPoint y: 382, distance: 18.9
click at [795, 383] on img at bounding box center [578, 430] width 462 height 480
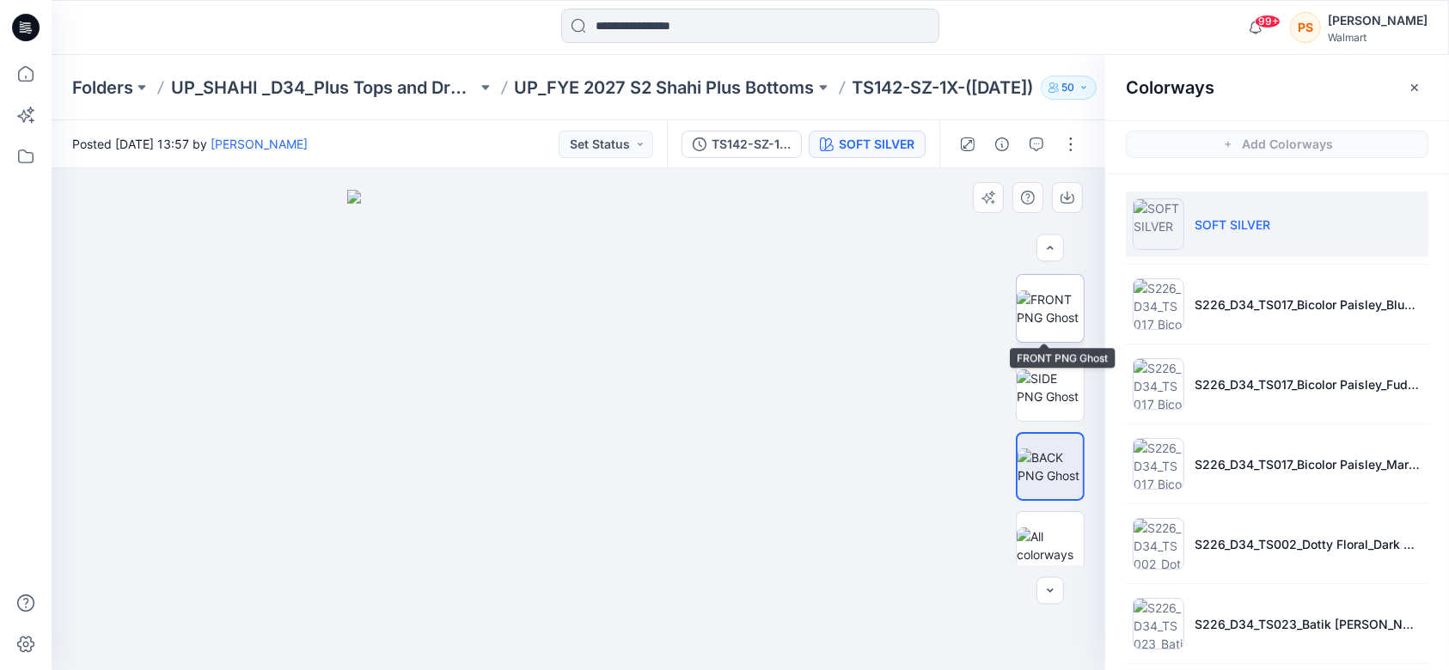
click at [1077, 309] on img at bounding box center [1050, 308] width 67 height 36
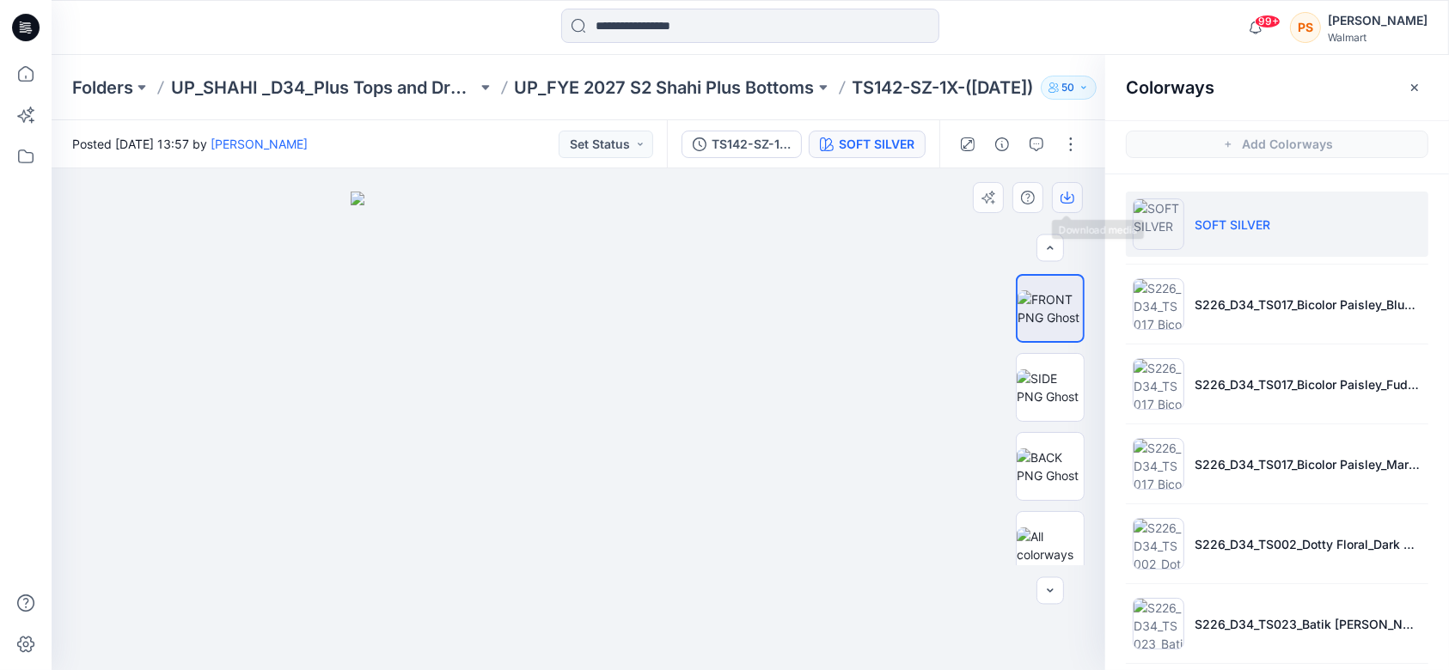
click at [1073, 194] on icon "button" at bounding box center [1068, 198] width 14 height 14
click at [806, 335] on div at bounding box center [579, 419] width 1054 height 502
click at [1038, 458] on img at bounding box center [1050, 467] width 67 height 36
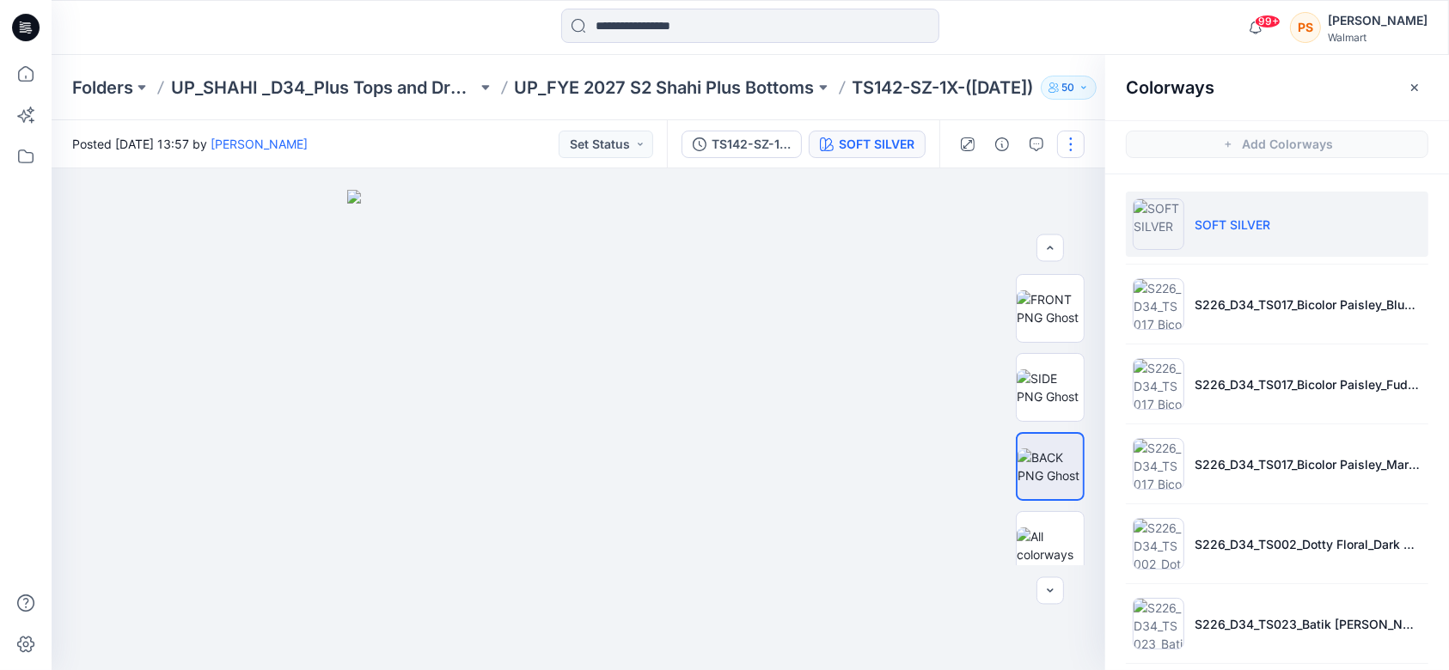
click at [1070, 139] on button "button" at bounding box center [1071, 145] width 28 height 28
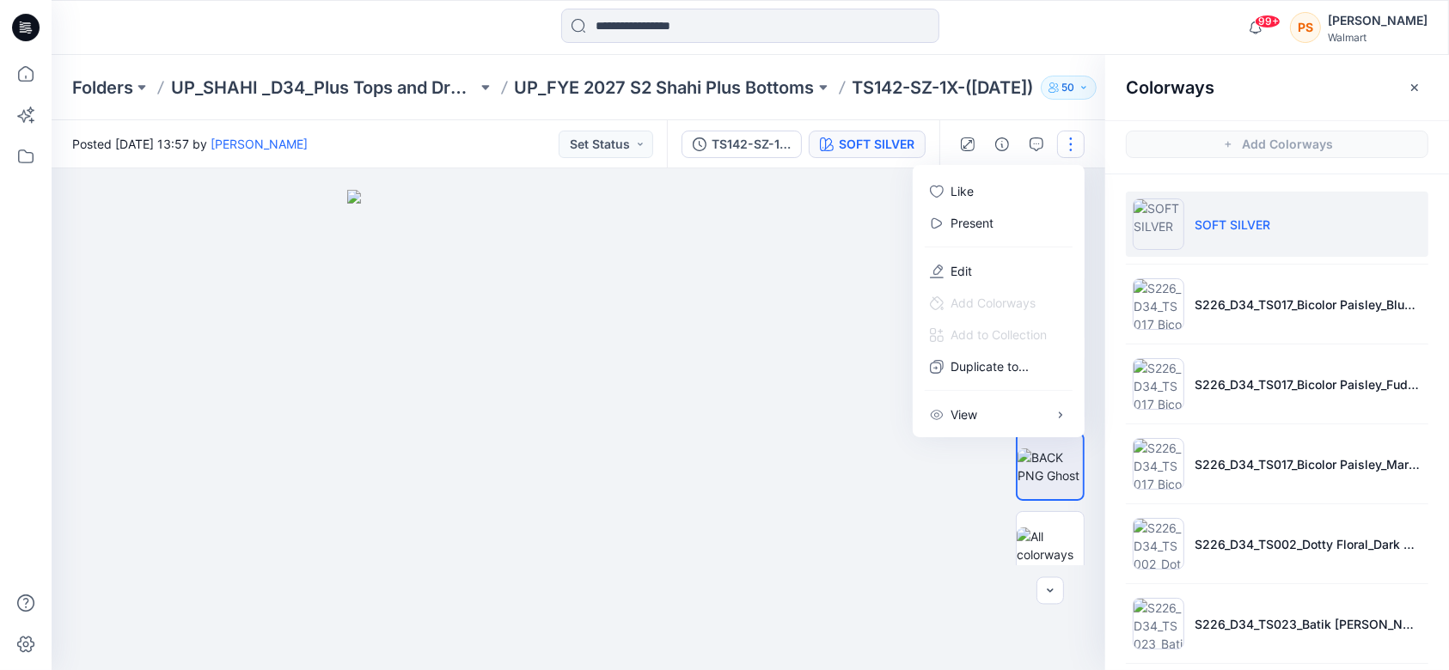
click at [858, 230] on div at bounding box center [579, 419] width 1054 height 502
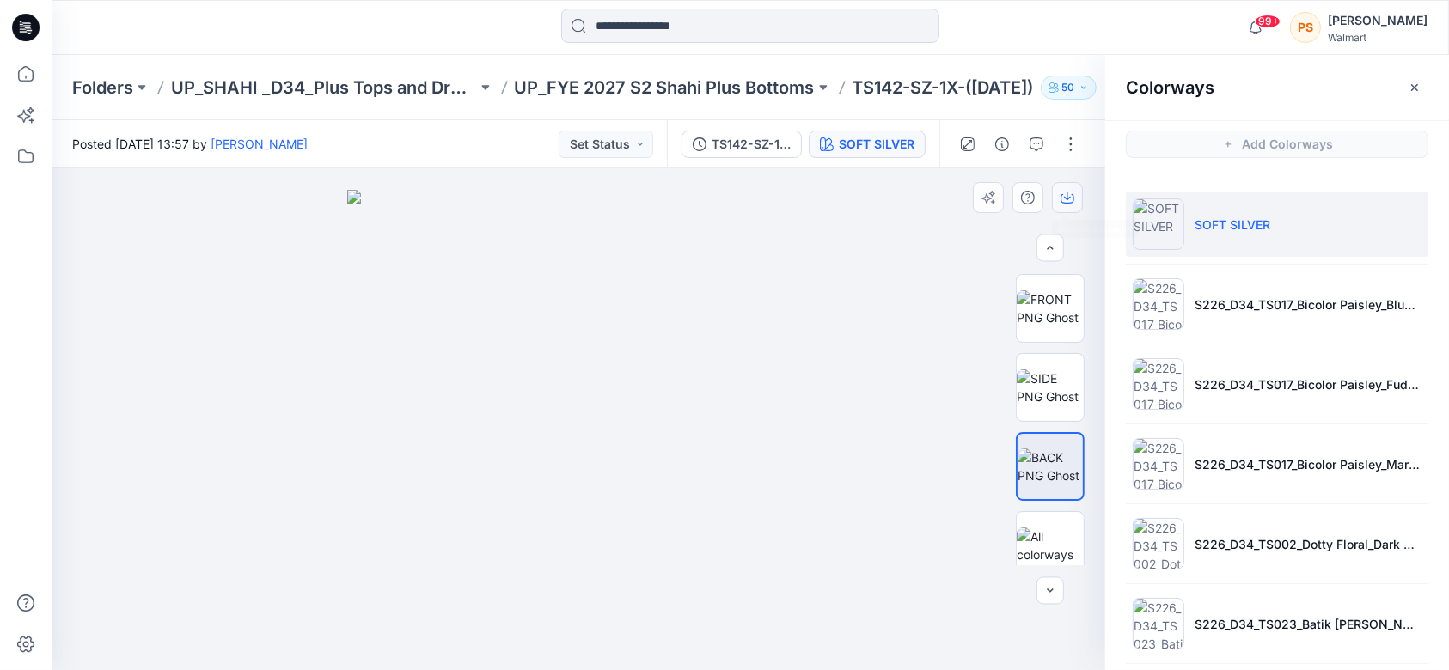
click at [1071, 189] on button "button" at bounding box center [1067, 197] width 31 height 31
click at [1064, 197] on icon "button" at bounding box center [1068, 198] width 14 height 14
drag, startPoint x: 1033, startPoint y: 303, endPoint x: 1068, endPoint y: 196, distance: 113.1
click at [1068, 196] on icon "button" at bounding box center [1068, 198] width 14 height 14
drag, startPoint x: 839, startPoint y: 198, endPoint x: 866, endPoint y: 199, distance: 27.5
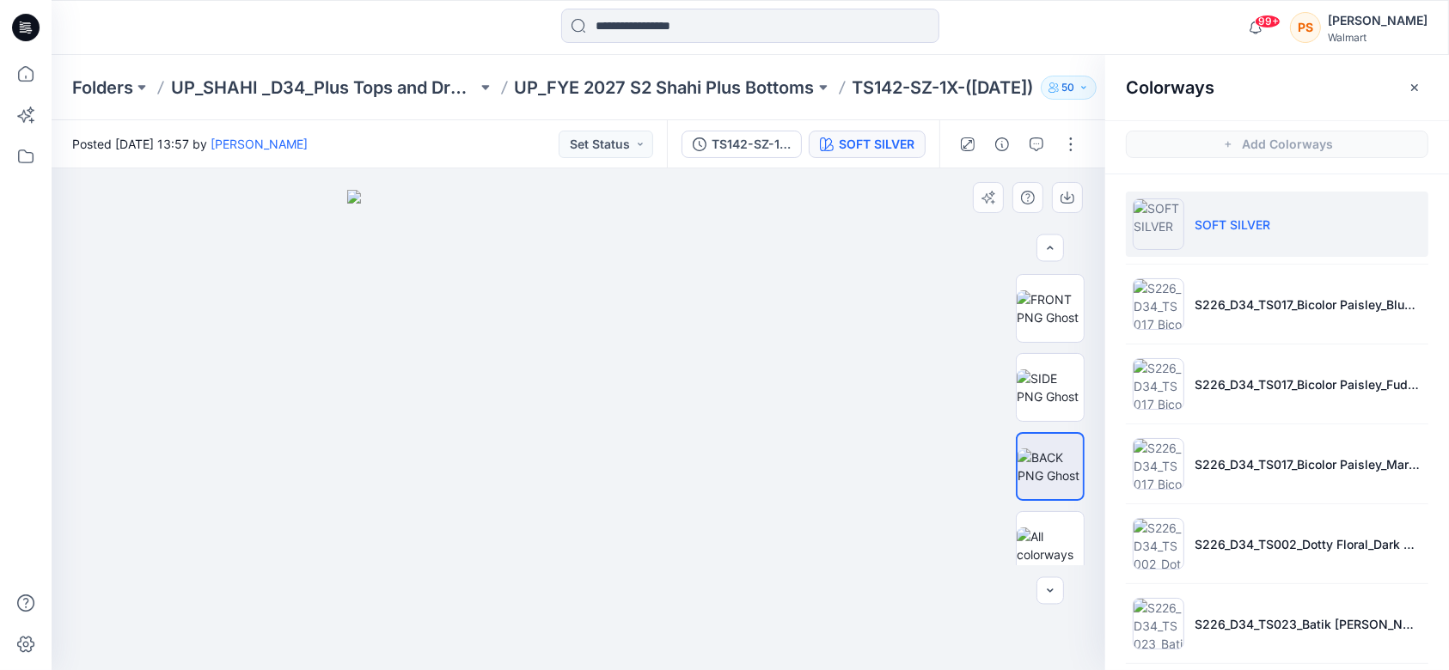
click at [839, 199] on div at bounding box center [579, 419] width 1054 height 502
click at [1044, 314] on img at bounding box center [1050, 308] width 67 height 36
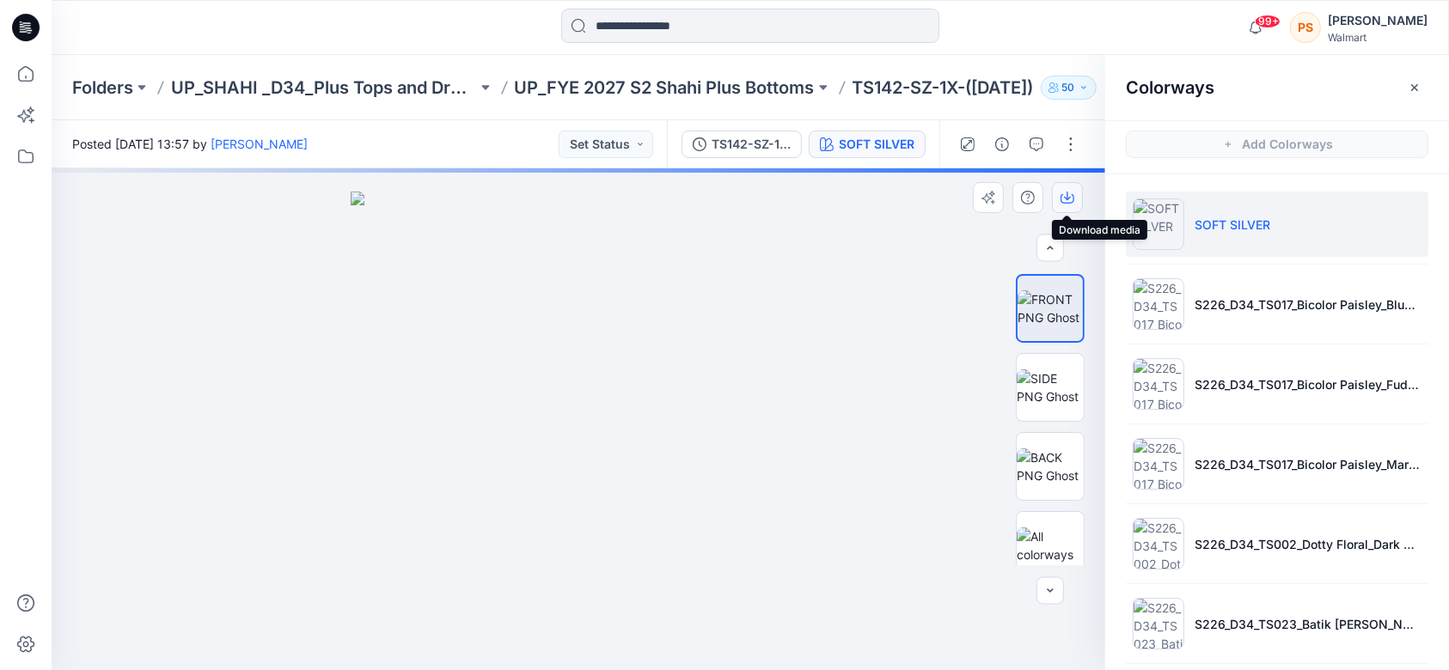
click at [1073, 197] on icon "button" at bounding box center [1068, 198] width 14 height 9
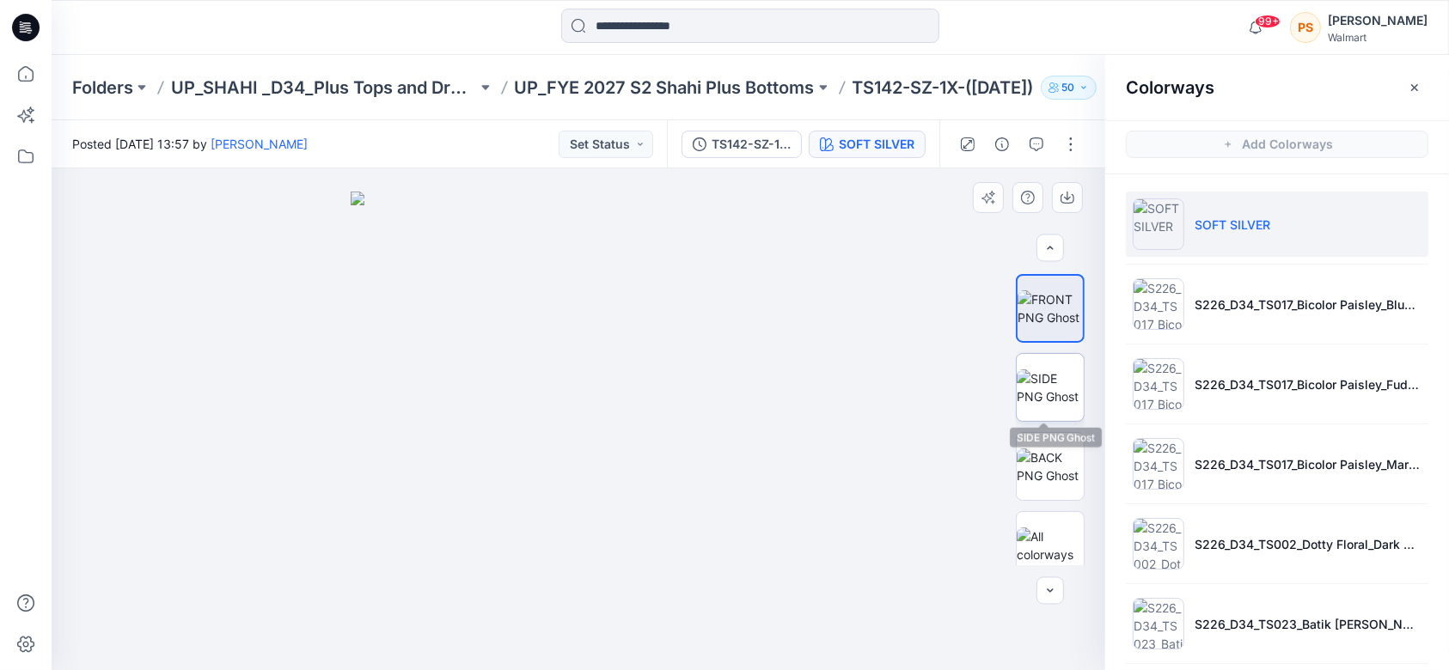
scroll to position [0, 0]
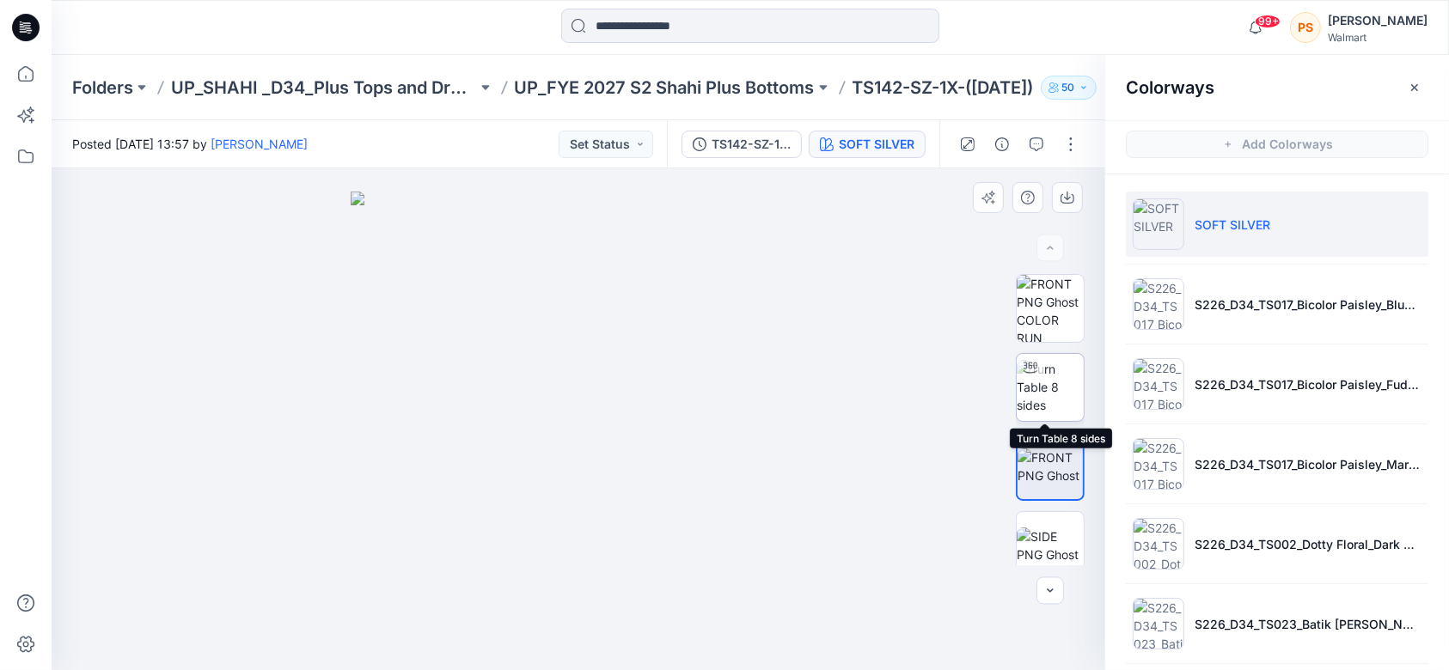
click at [1052, 385] on img at bounding box center [1050, 387] width 67 height 54
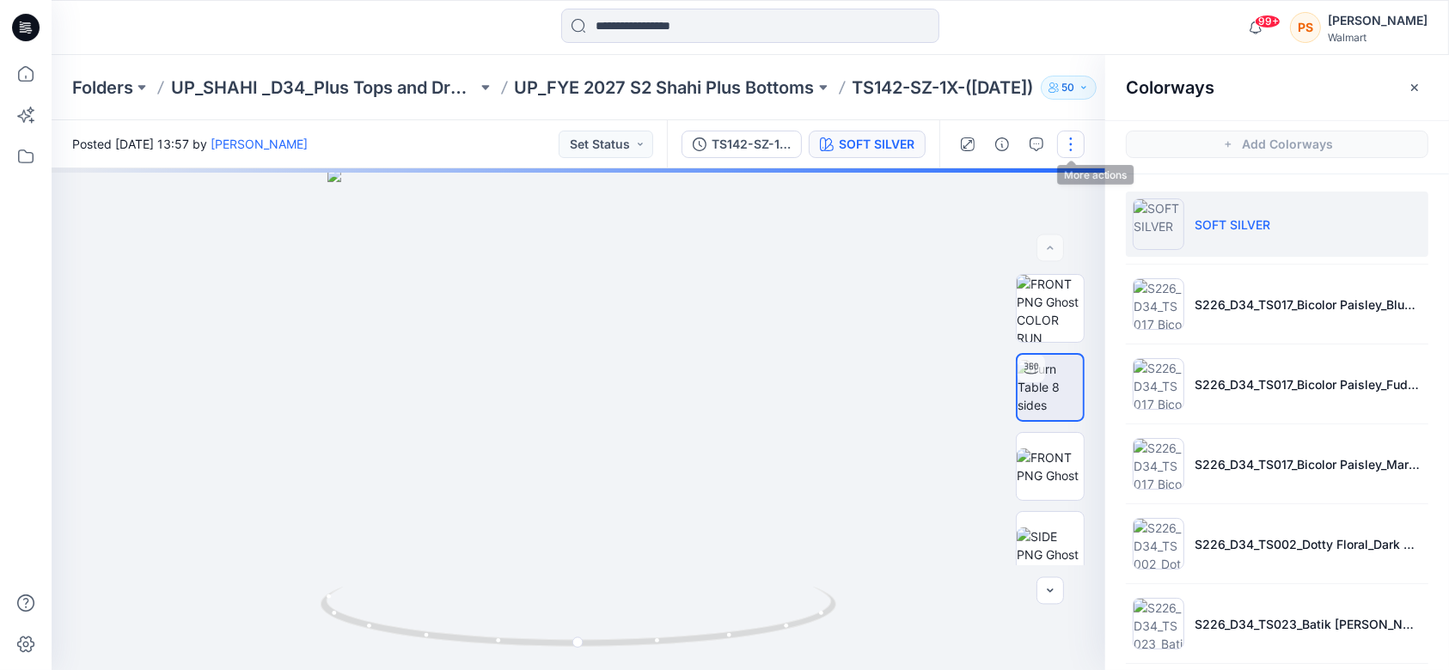
click at [1071, 155] on button "button" at bounding box center [1071, 145] width 28 height 28
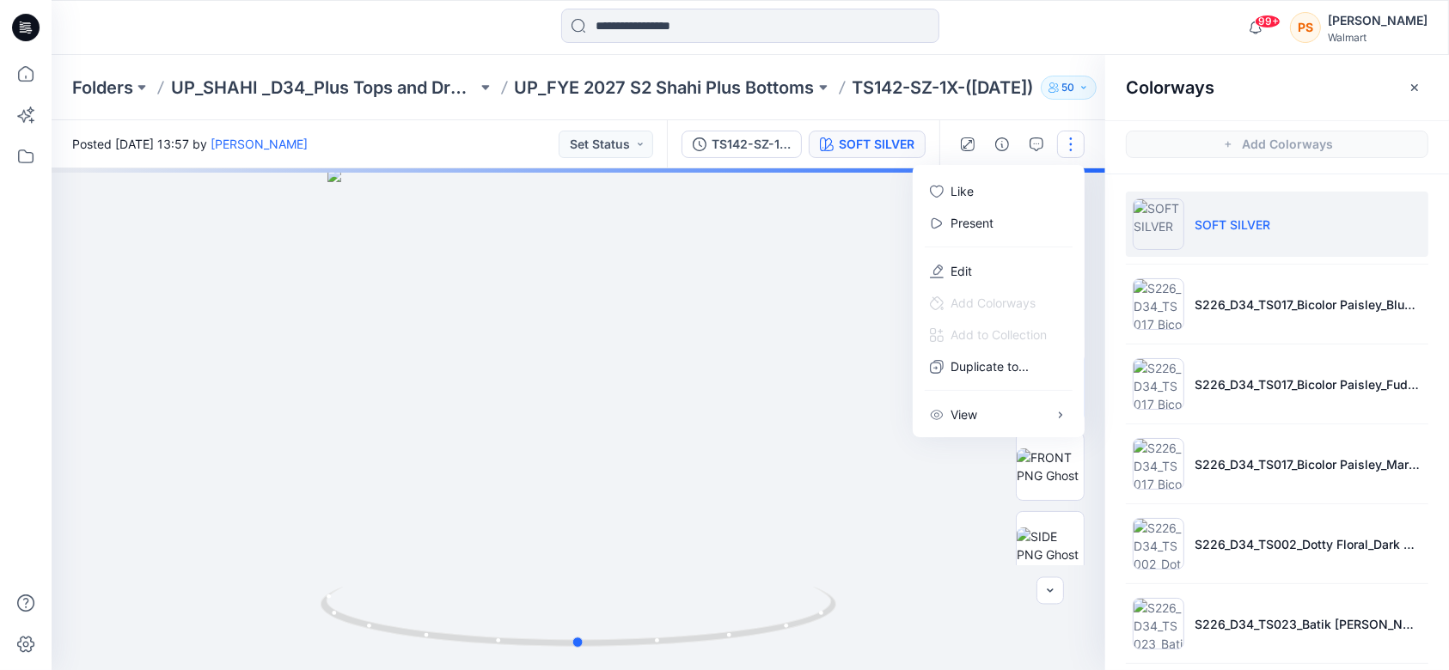
click at [766, 229] on div at bounding box center [579, 419] width 1054 height 502
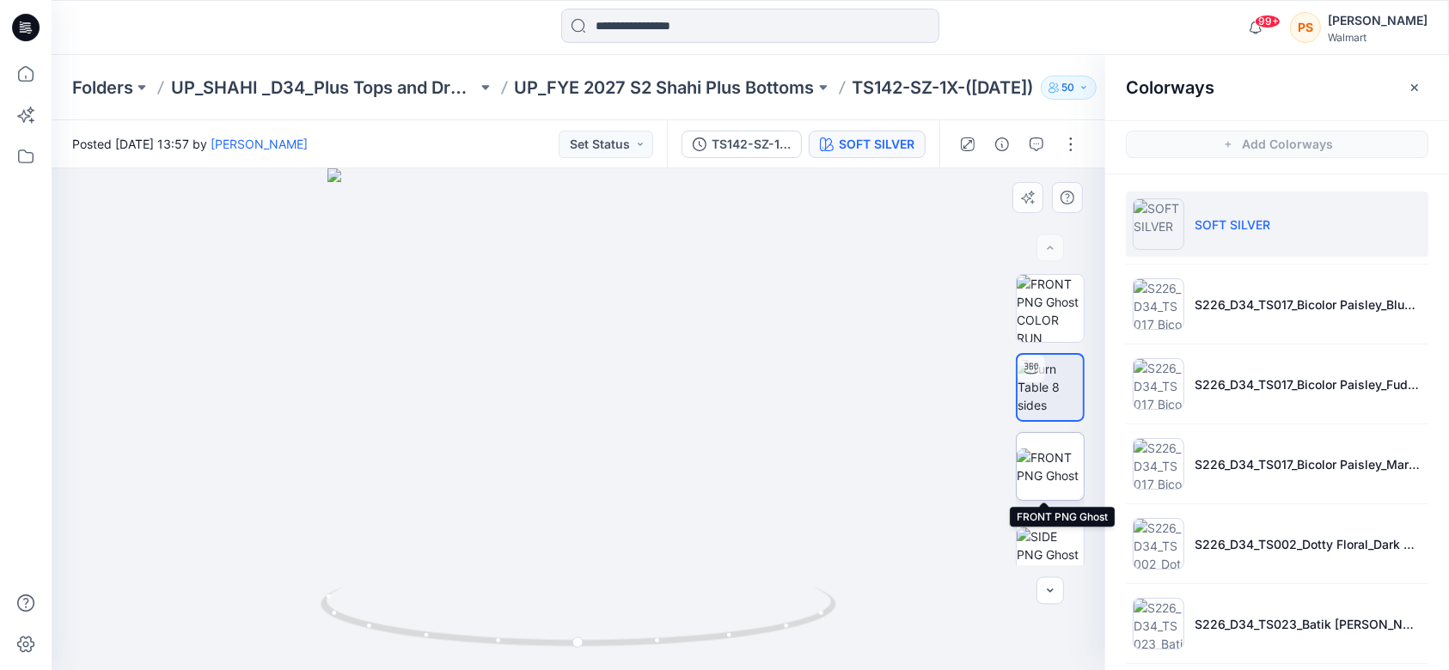
click at [1055, 474] on img at bounding box center [1050, 467] width 67 height 36
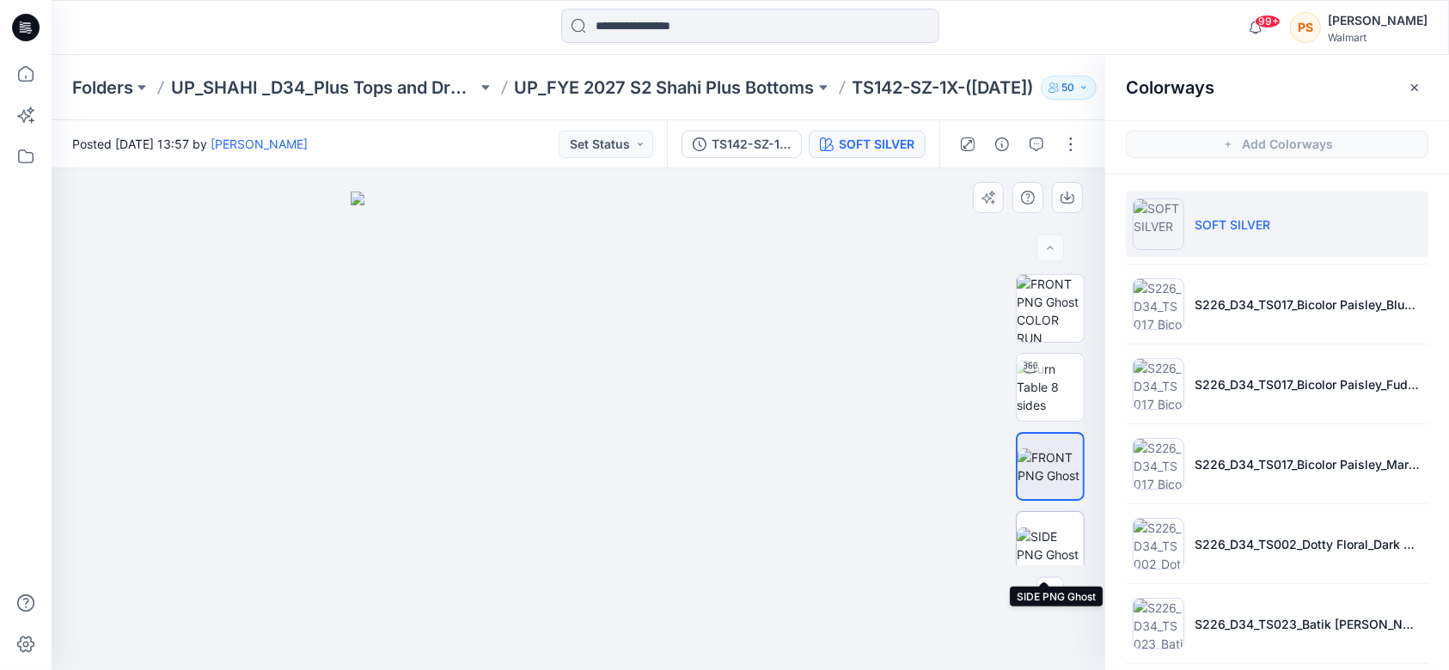
click at [1055, 547] on img at bounding box center [1050, 546] width 67 height 36
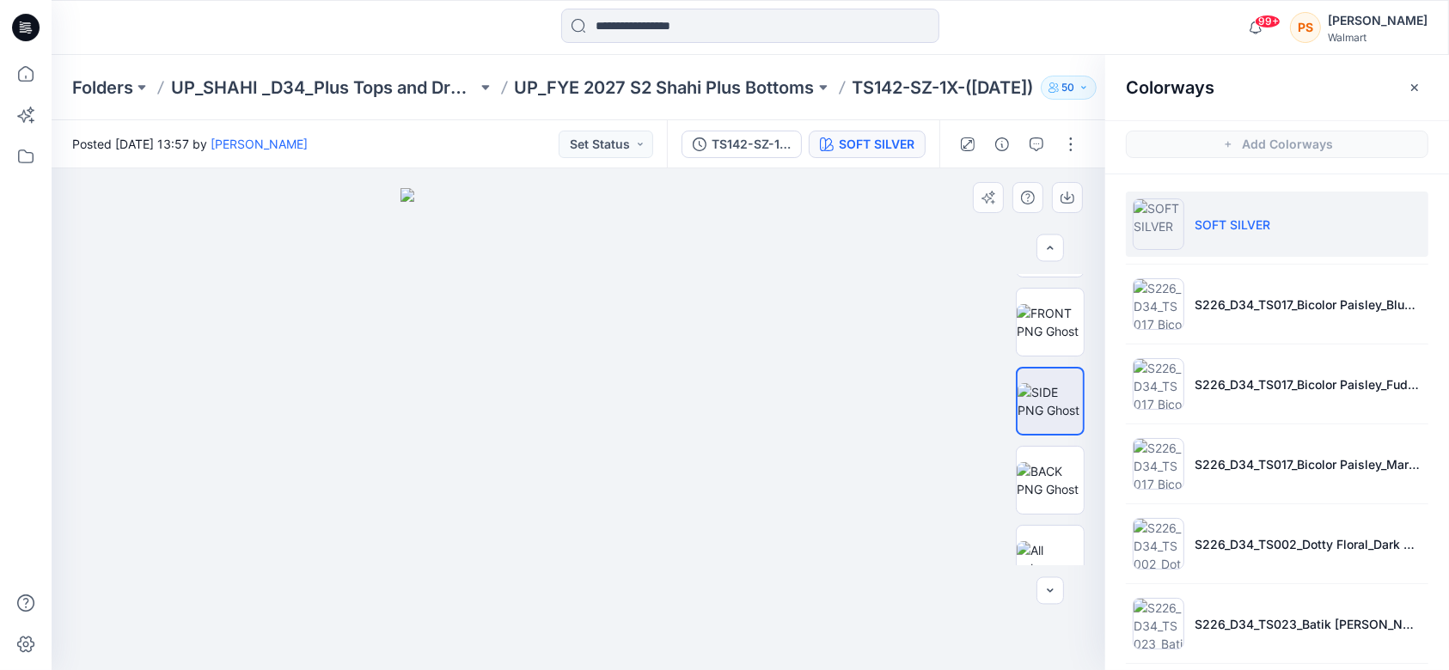
scroll to position [172, 0]
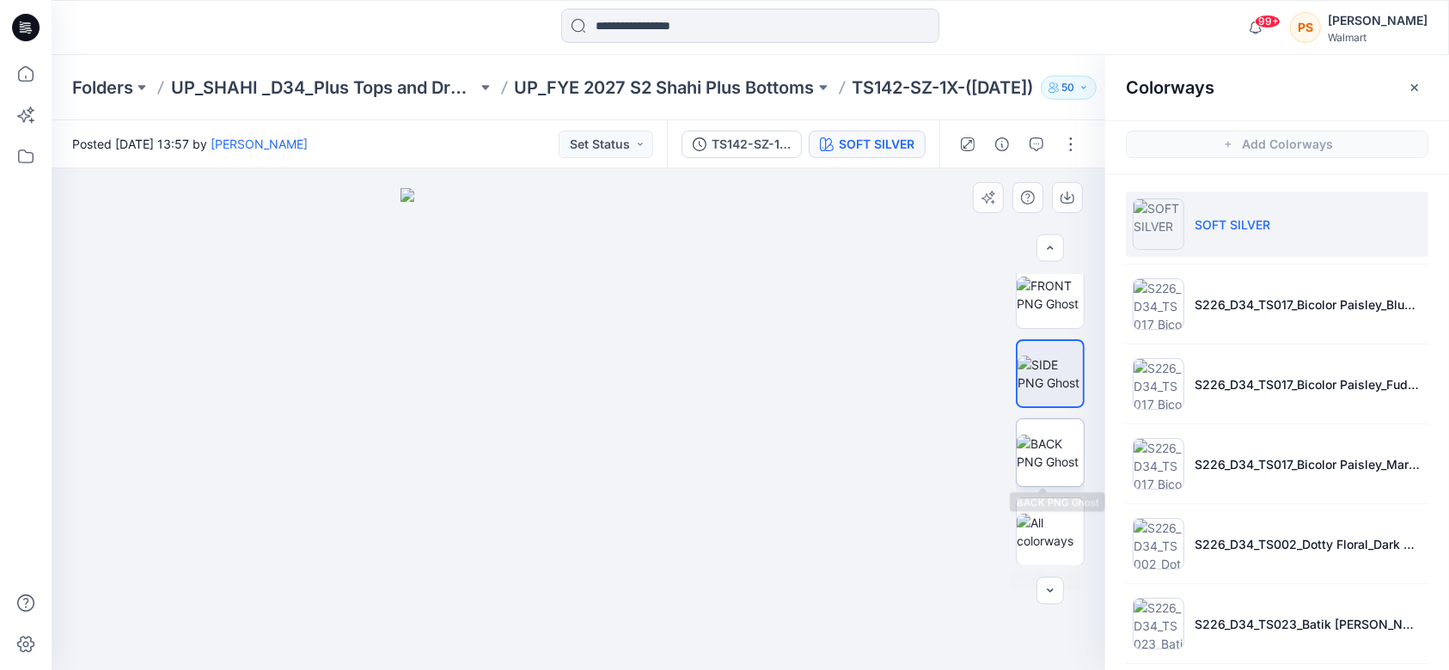
click at [1045, 455] on img at bounding box center [1050, 453] width 67 height 36
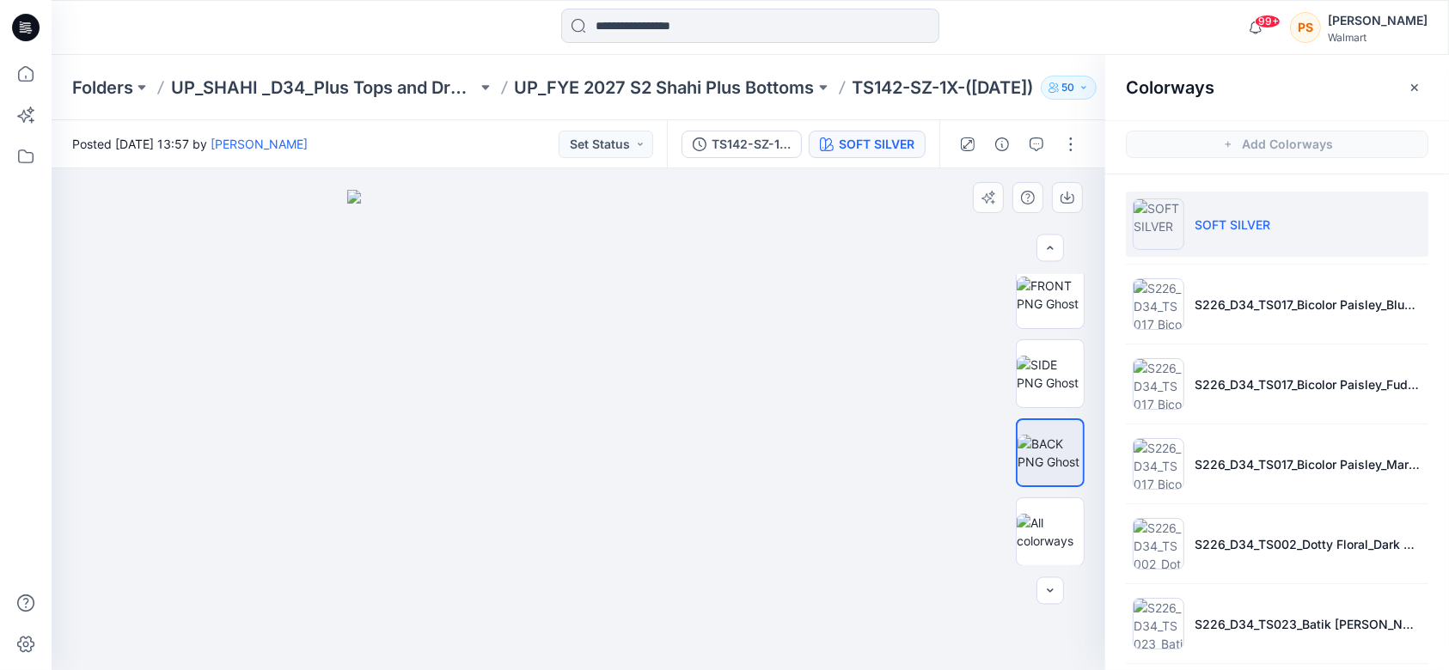
click at [618, 321] on img at bounding box center [578, 430] width 462 height 480
drag, startPoint x: 618, startPoint y: 321, endPoint x: 603, endPoint y: 413, distance: 94.0
click at [609, 420] on img at bounding box center [578, 430] width 462 height 480
click at [1036, 407] on img at bounding box center [1050, 387] width 67 height 54
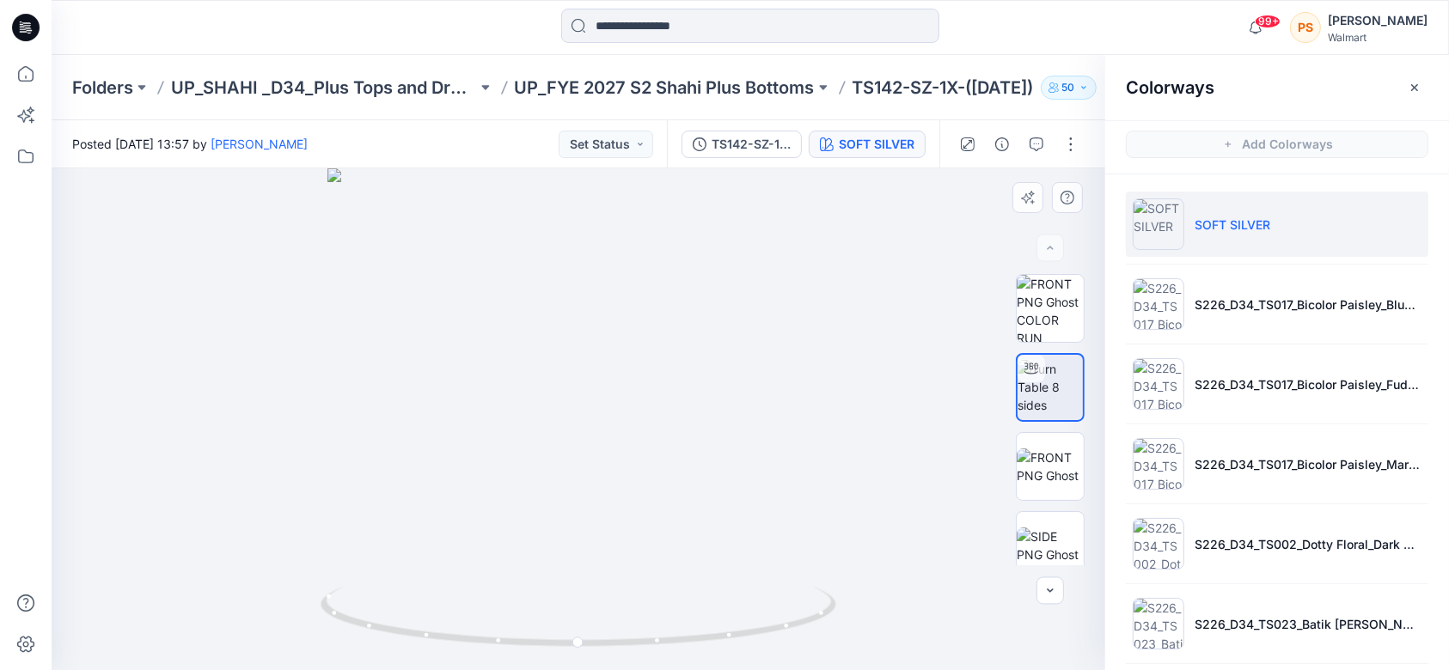
drag, startPoint x: 1036, startPoint y: 407, endPoint x: 560, endPoint y: 291, distance: 489.9
drag, startPoint x: 560, startPoint y: 291, endPoint x: 464, endPoint y: 332, distance: 104.4
click at [464, 332] on div at bounding box center [579, 419] width 1054 height 502
drag, startPoint x: 552, startPoint y: 386, endPoint x: 981, endPoint y: 273, distance: 444.2
click at [981, 273] on div at bounding box center [579, 419] width 1054 height 502
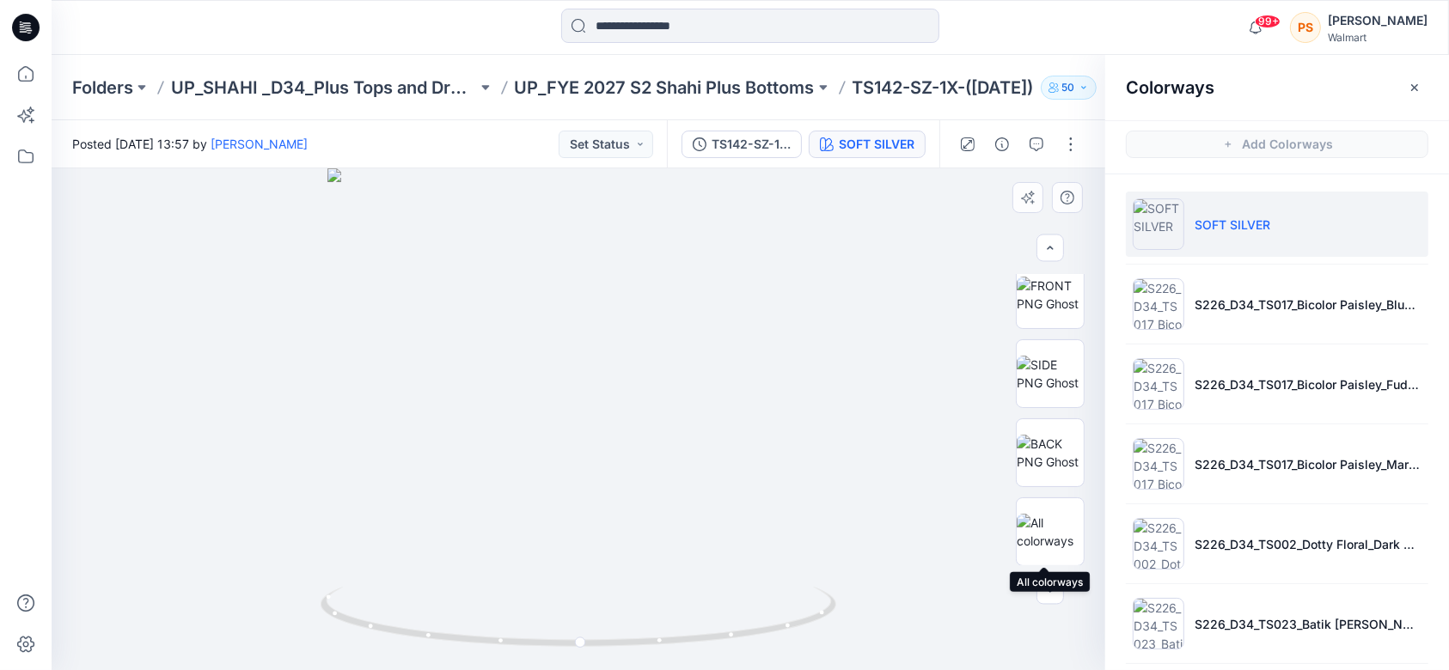
scroll to position [5, 0]
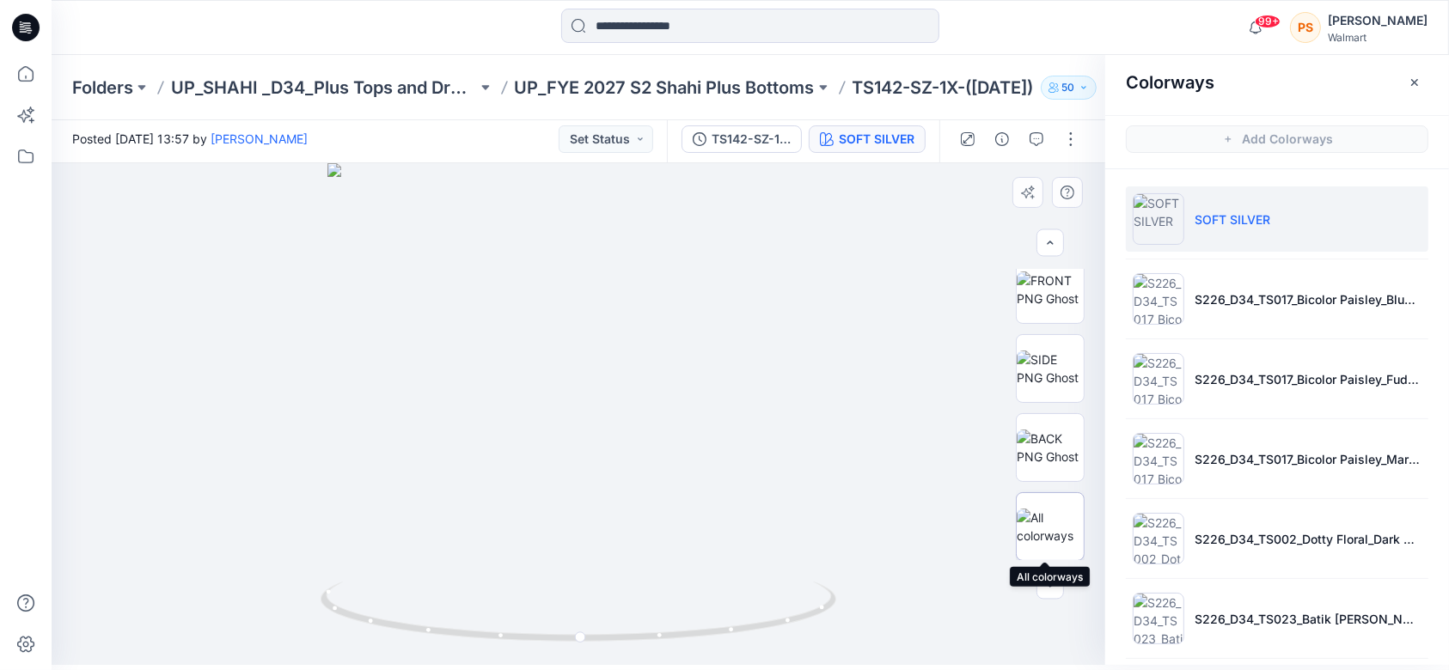
drag, startPoint x: 1041, startPoint y: 522, endPoint x: 1045, endPoint y: 550, distance: 28.7
click at [1045, 550] on div at bounding box center [1050, 526] width 69 height 69
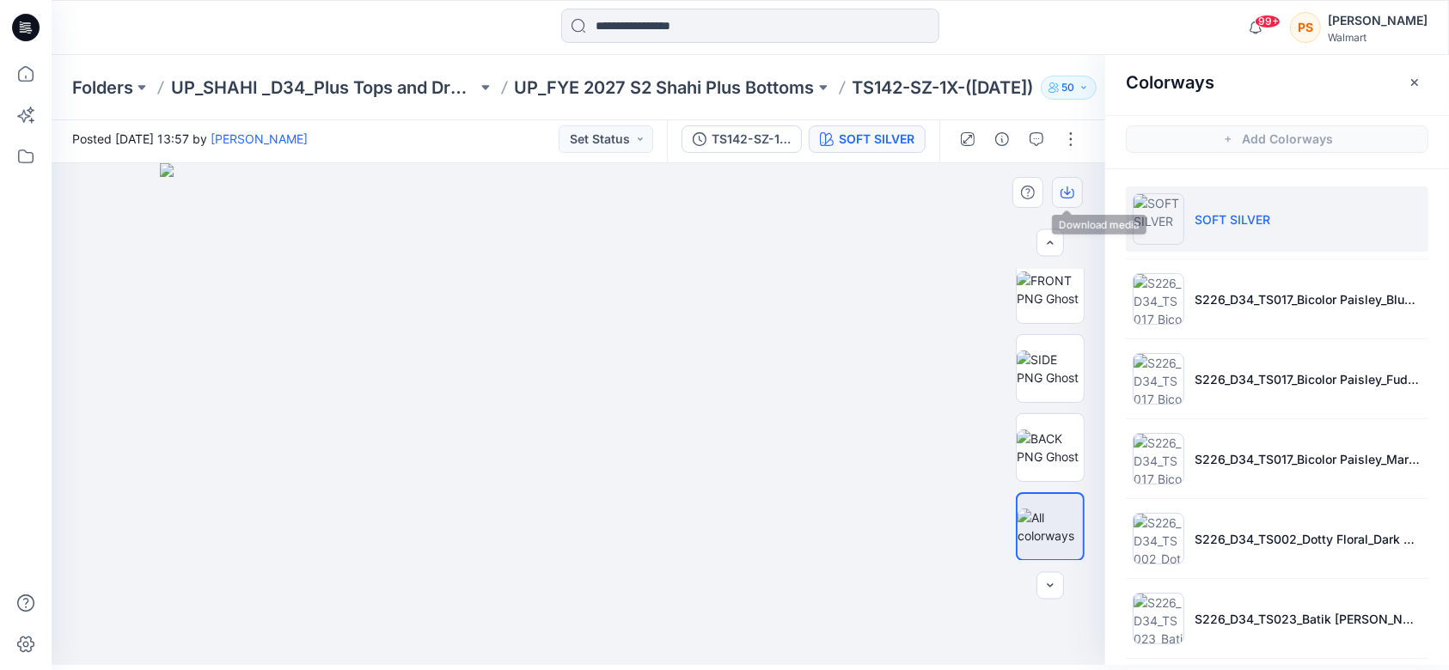
click at [1070, 192] on icon "button" at bounding box center [1067, 190] width 7 height 9
click at [1066, 189] on icon "button" at bounding box center [1068, 193] width 14 height 14
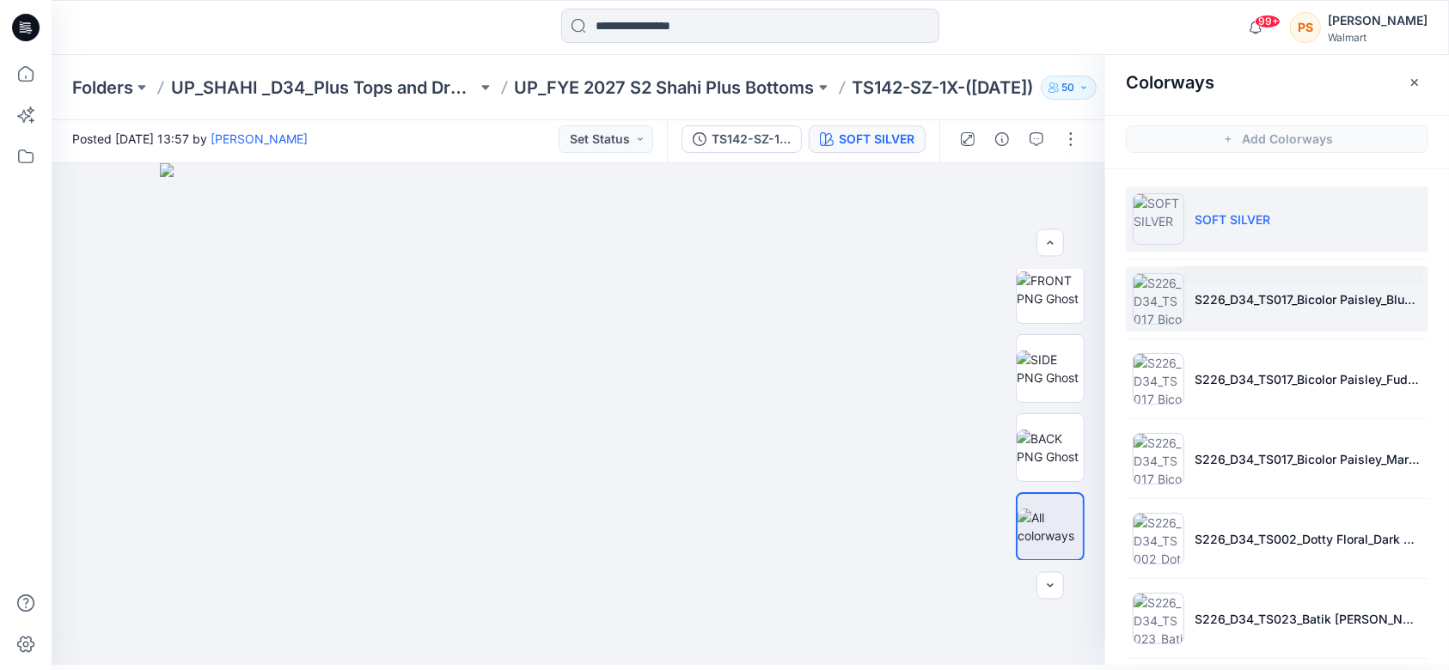
click at [1238, 303] on p "S226_D34_TS017_Bicolor Paisley_Blue Gusto_64cm" at bounding box center [1308, 299] width 227 height 18
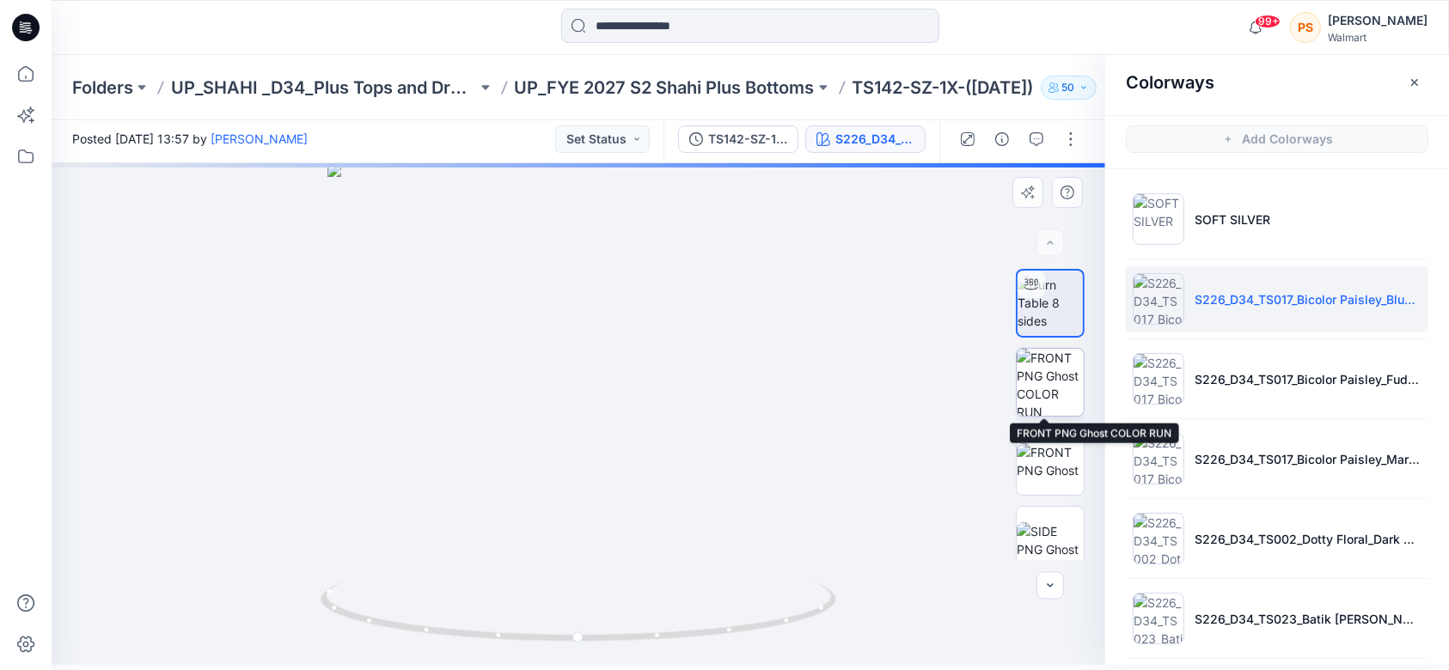
scroll to position [0, 0]
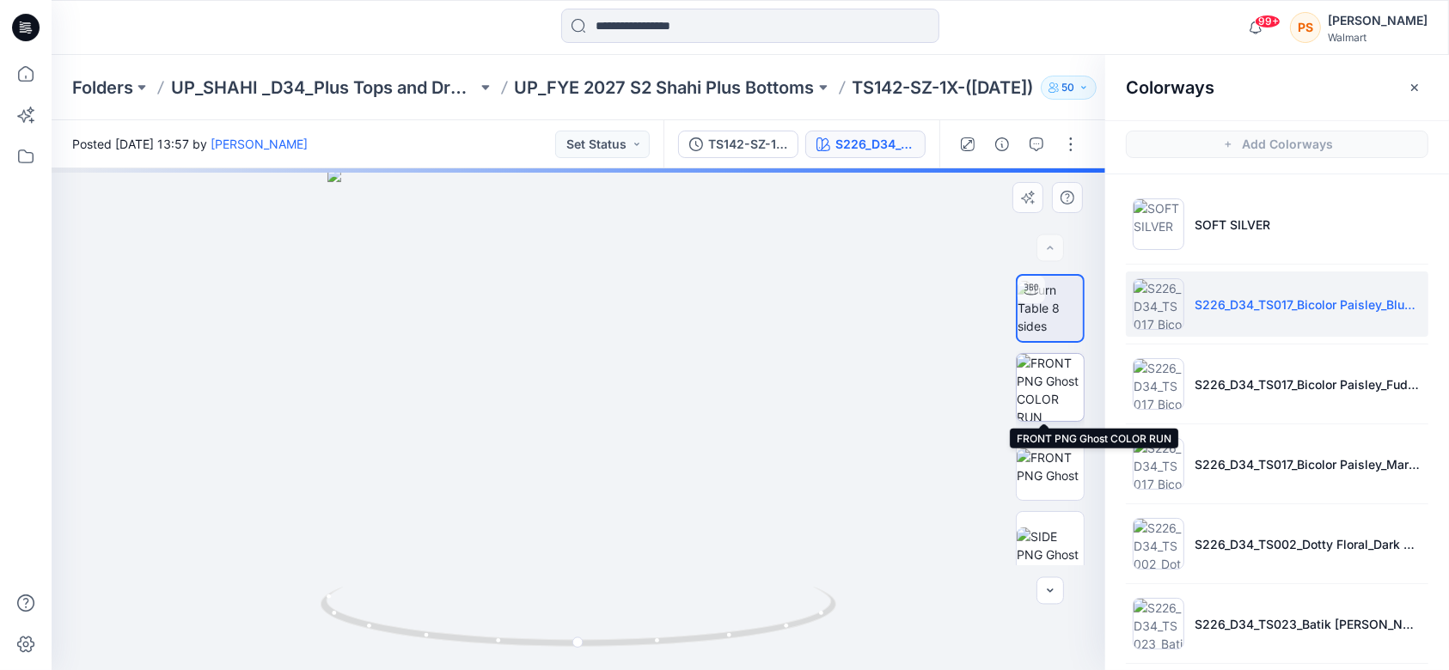
click at [1046, 395] on img at bounding box center [1050, 387] width 67 height 67
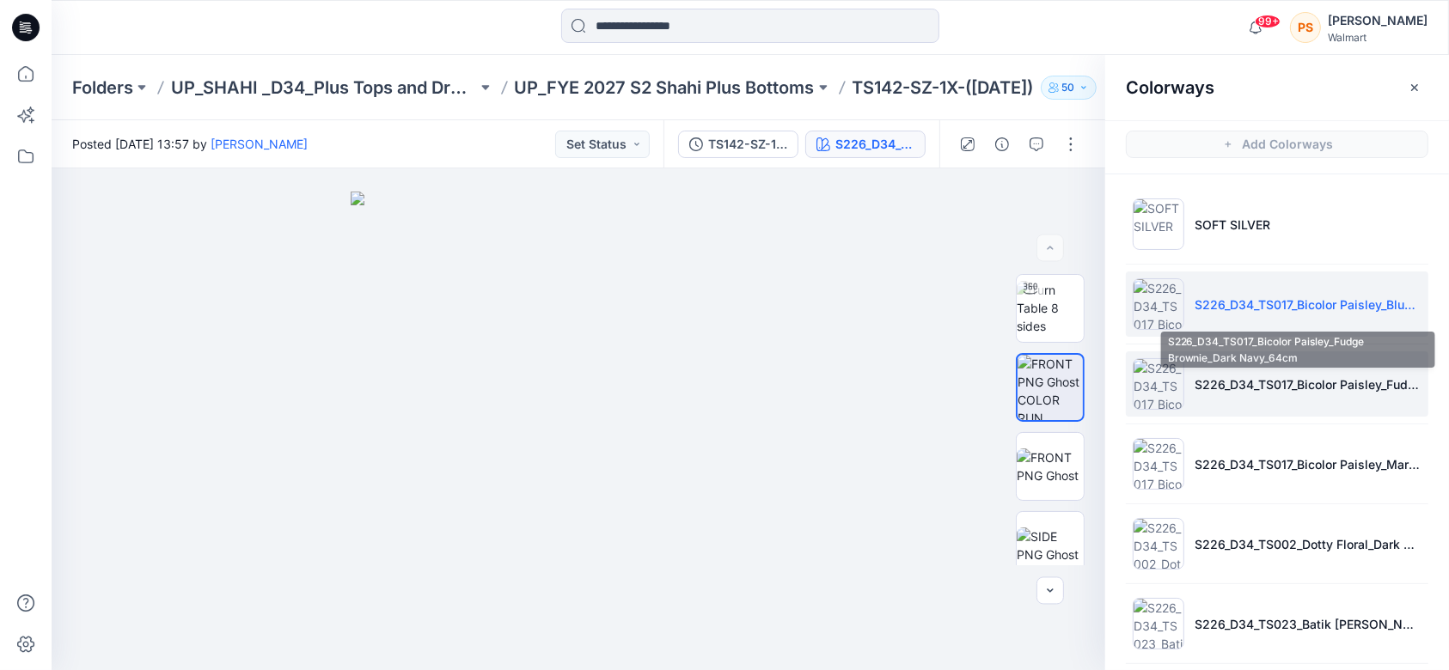
click at [1260, 382] on p "S226_D34_TS017_Bicolor Paisley_Fudge Brownie_Dark Navy_64cm" at bounding box center [1308, 385] width 227 height 18
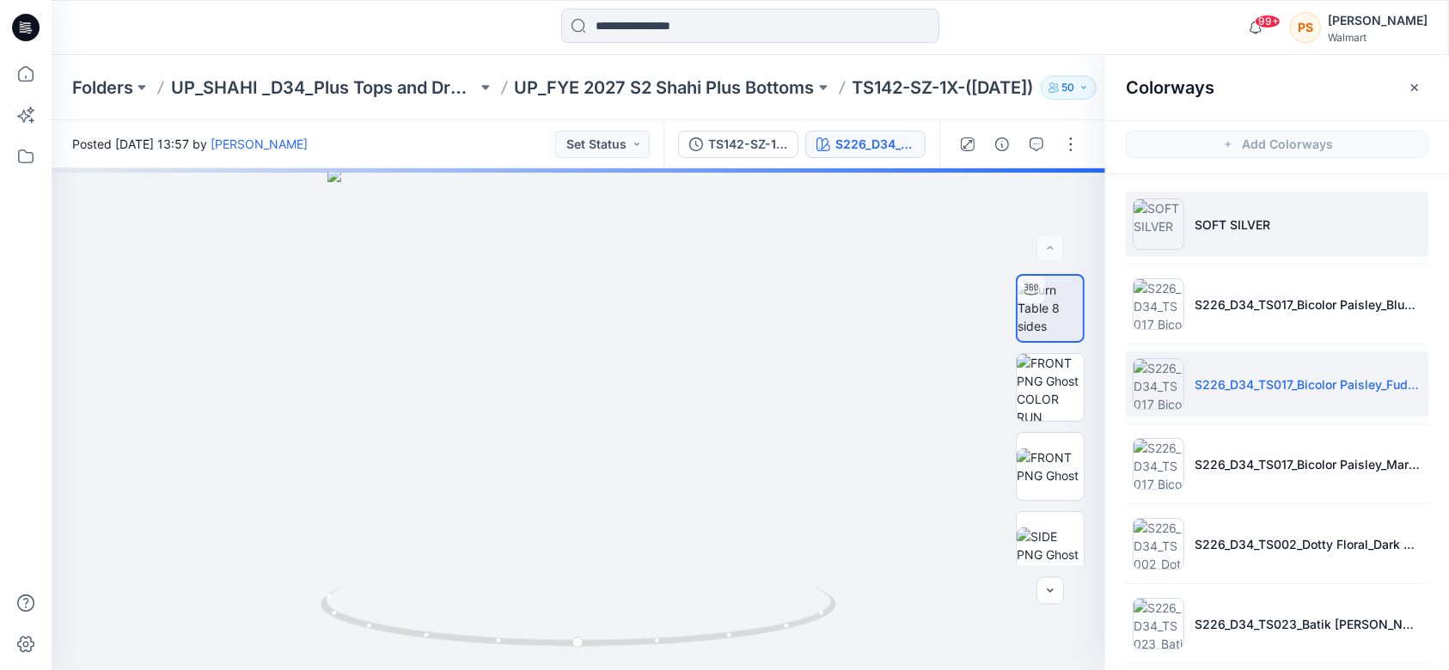
click at [1242, 195] on li "SOFT SILVER" at bounding box center [1277, 224] width 303 height 65
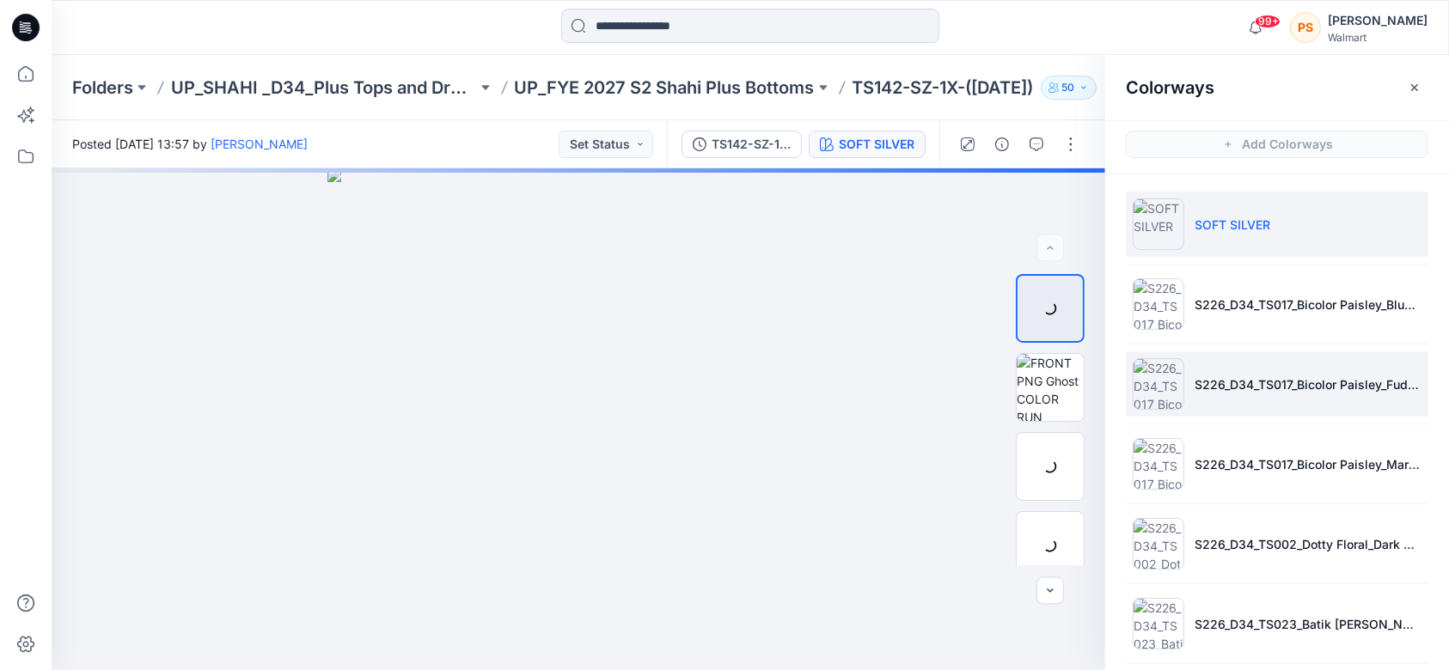
click at [1250, 312] on p "S226_D34_TS017_Bicolor Paisley_Blue Gusto_64cm" at bounding box center [1308, 305] width 227 height 18
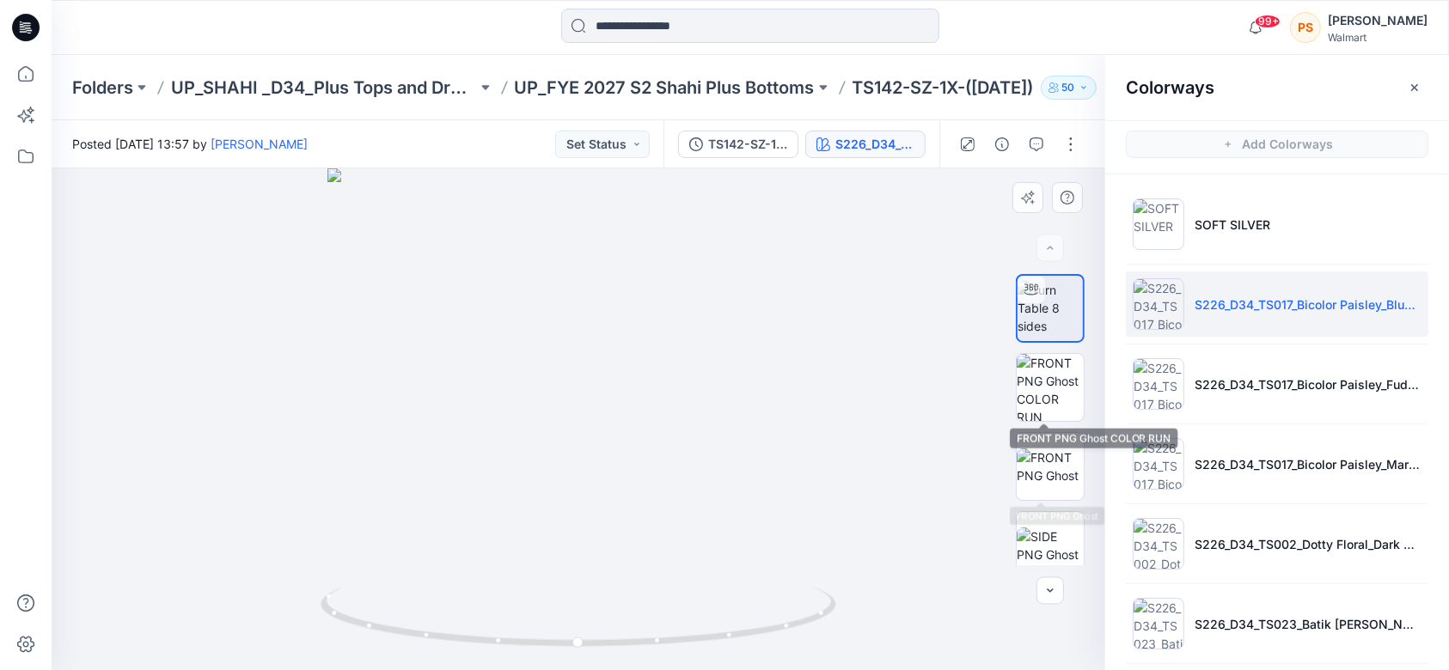
drag, startPoint x: 1052, startPoint y: 394, endPoint x: 1090, endPoint y: 388, distance: 38.2
click at [1052, 394] on img at bounding box center [1050, 387] width 67 height 67
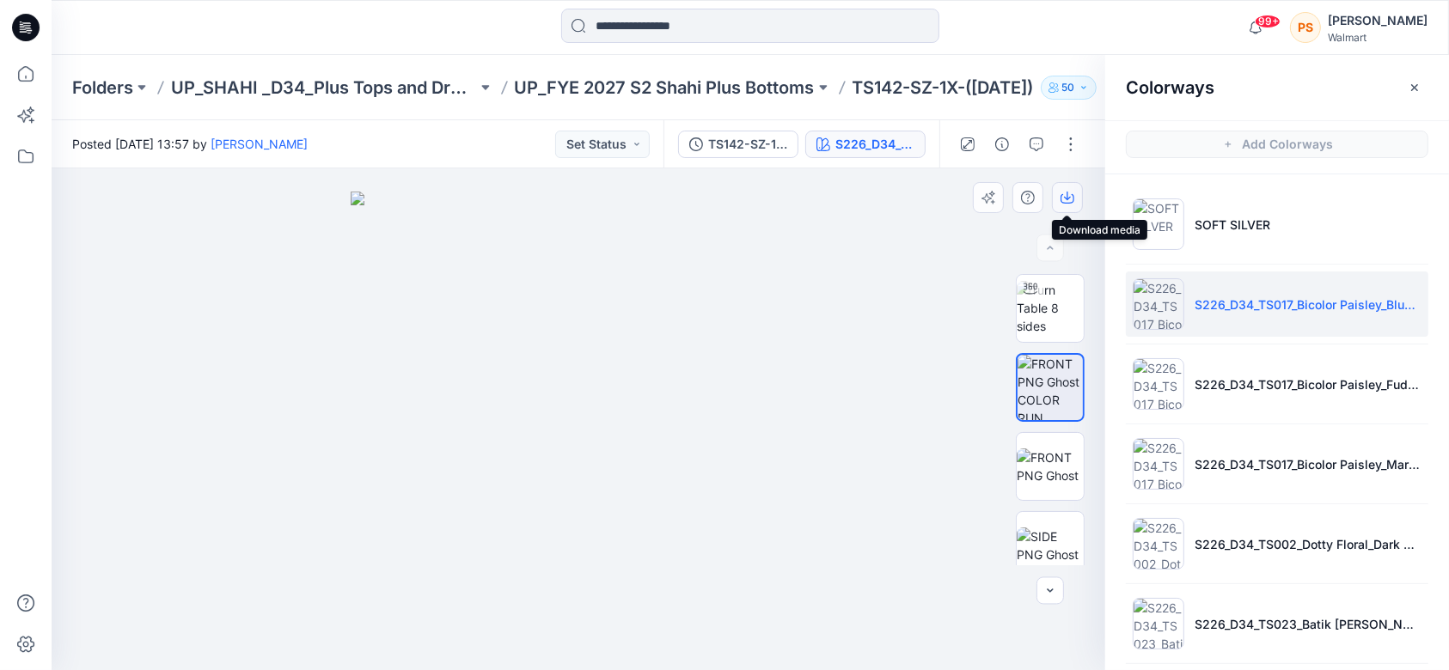
click at [1073, 199] on icon "button" at bounding box center [1068, 198] width 14 height 9
click at [395, 27] on div at bounding box center [226, 28] width 349 height 38
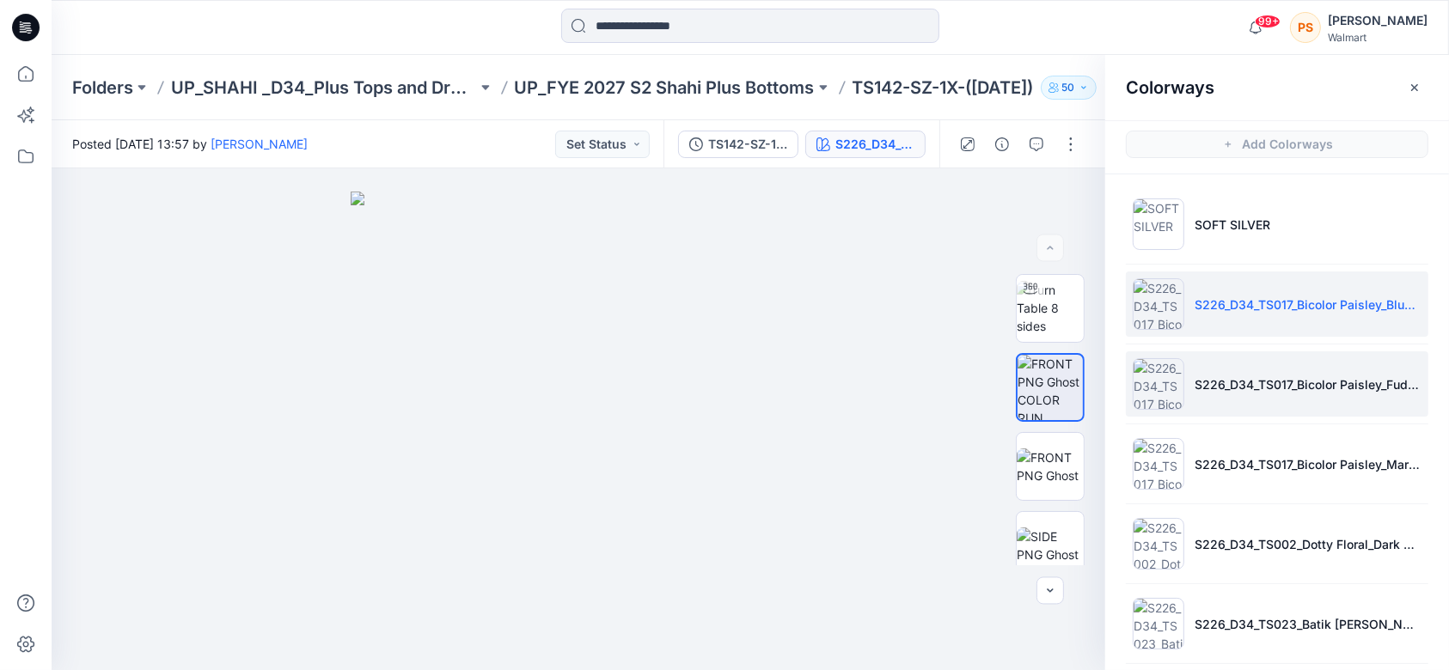
click at [1278, 410] on li "S226_D34_TS017_Bicolor Paisley_Fudge Brownie_Dark Navy_64cm" at bounding box center [1277, 384] width 303 height 65
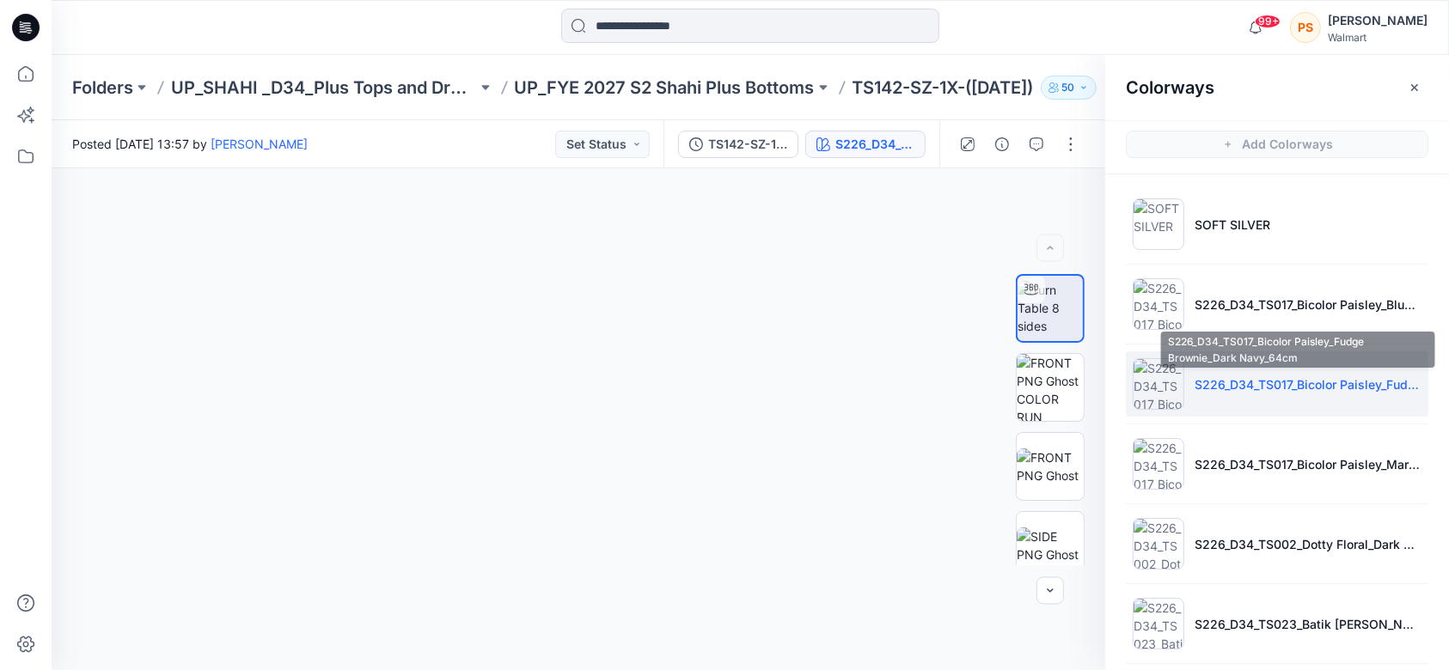
click at [1270, 382] on p "S226_D34_TS017_Bicolor Paisley_Fudge Brownie_Dark Navy_64cm" at bounding box center [1308, 385] width 227 height 18
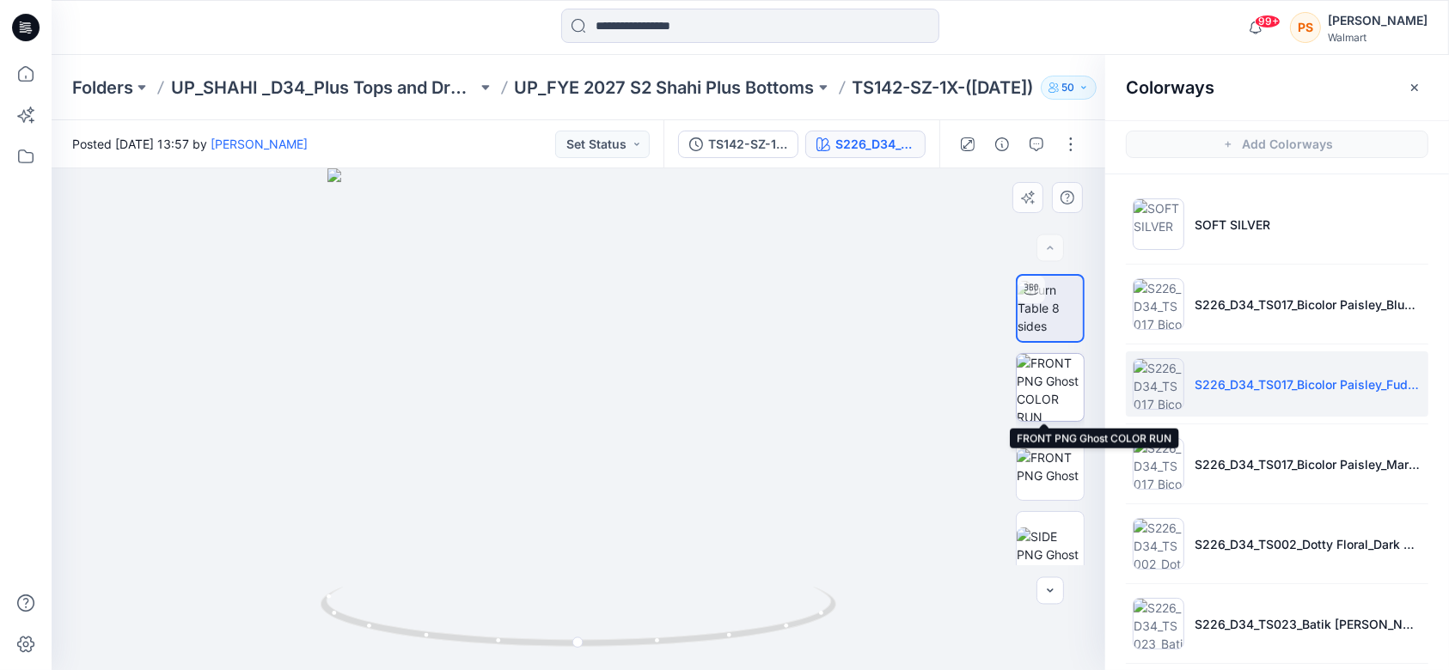
click at [1052, 364] on img at bounding box center [1050, 387] width 67 height 67
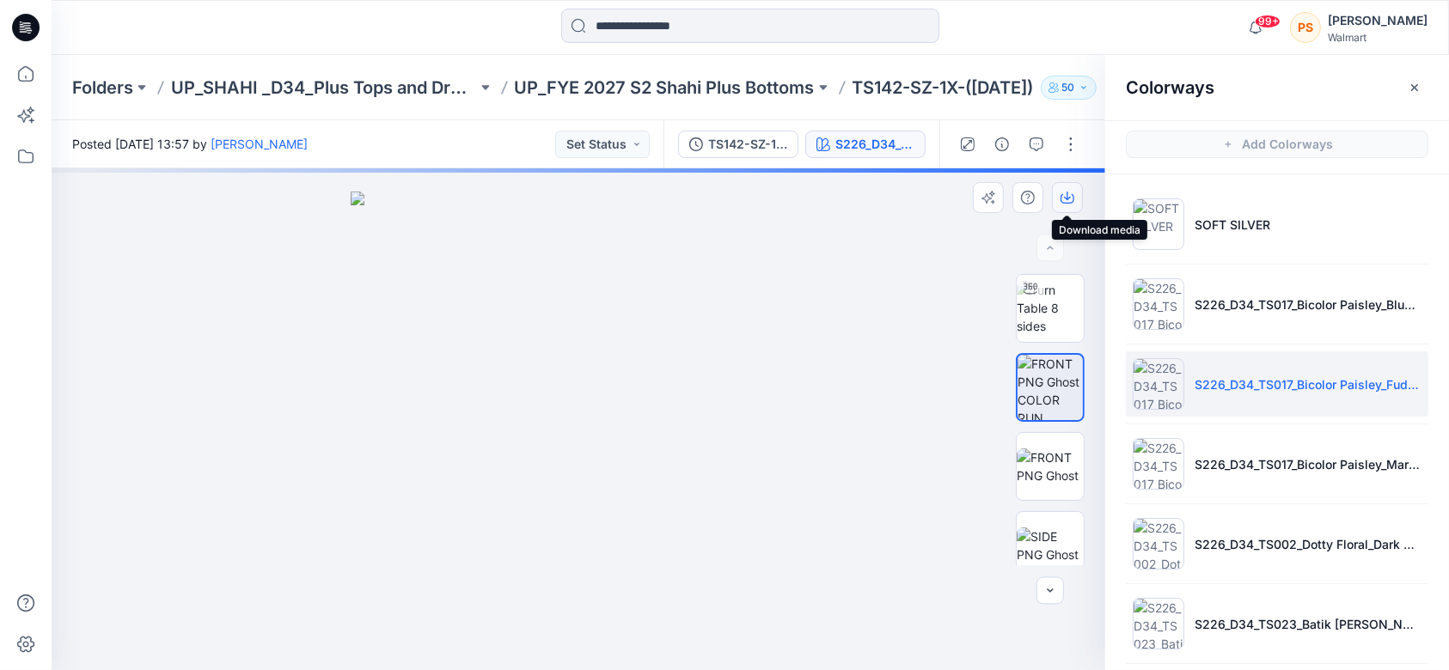
click at [1067, 199] on icon "button" at bounding box center [1067, 196] width 7 height 9
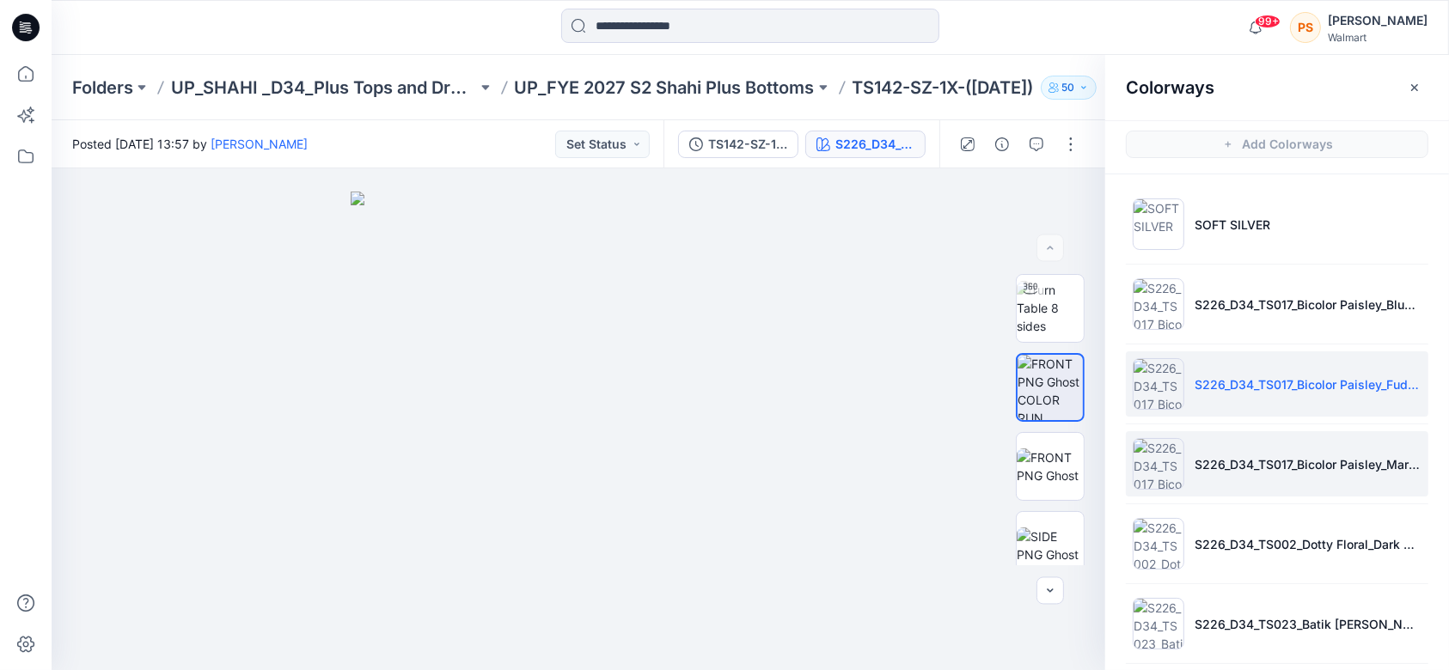
click at [1281, 449] on li "S226_D34_TS017_Bicolor Paisley_Maroon Supreme_64cm (2)" at bounding box center [1277, 463] width 303 height 65
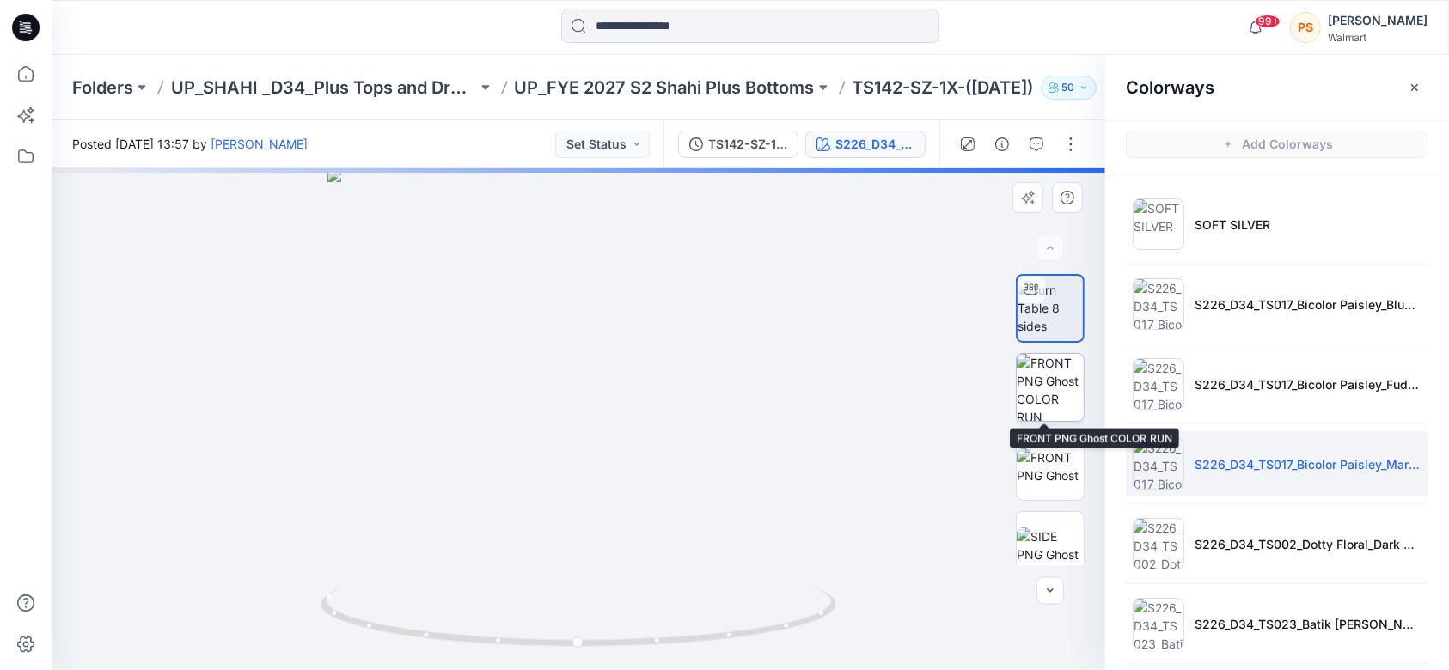
click at [1056, 394] on img at bounding box center [1050, 387] width 67 height 67
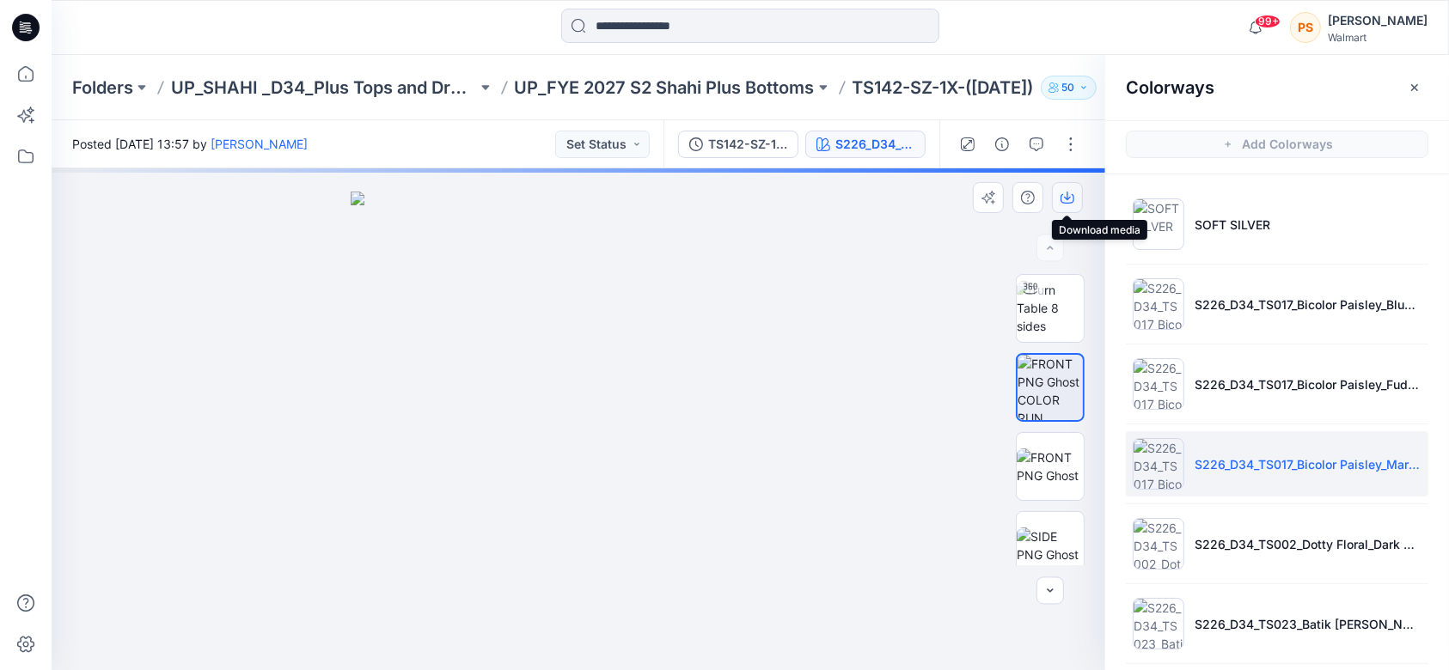
click at [1067, 198] on icon "button" at bounding box center [1067, 196] width 7 height 9
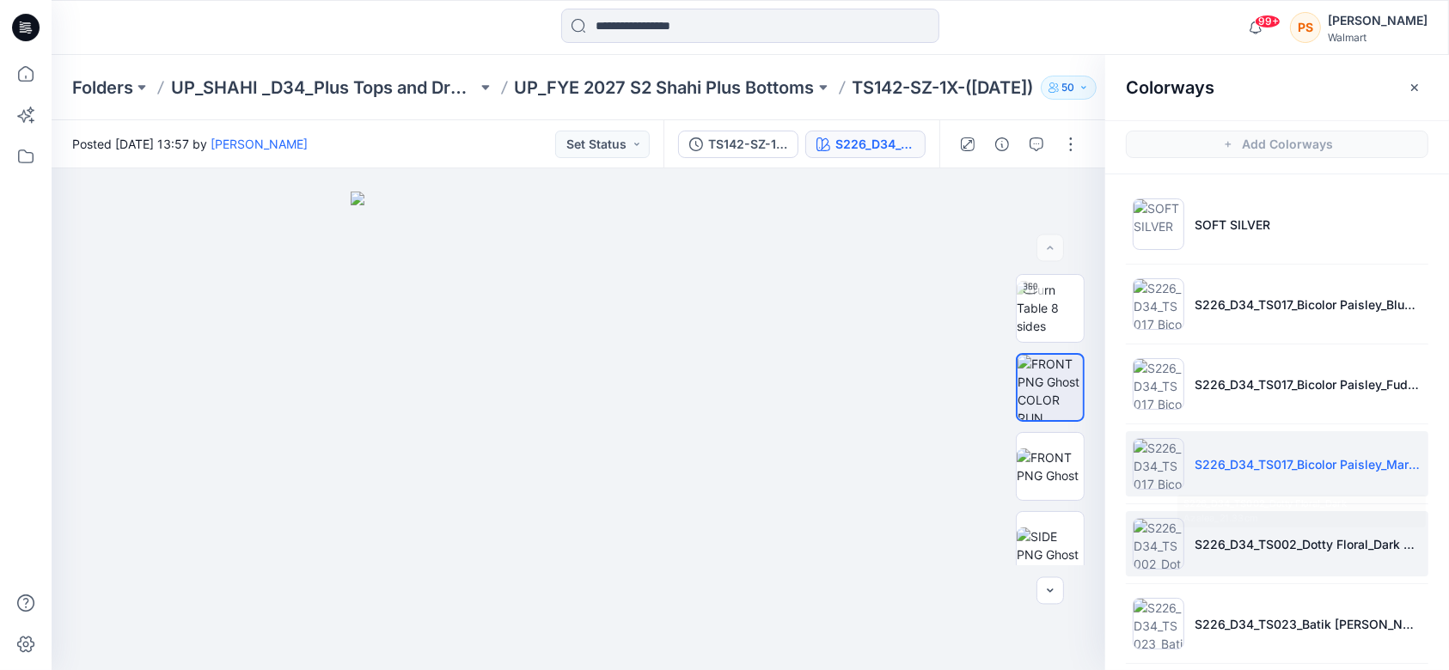
click at [1249, 535] on p "S226_D34_TS002_Dotty Floral_Dark Azalea_21.33cm" at bounding box center [1308, 544] width 227 height 18
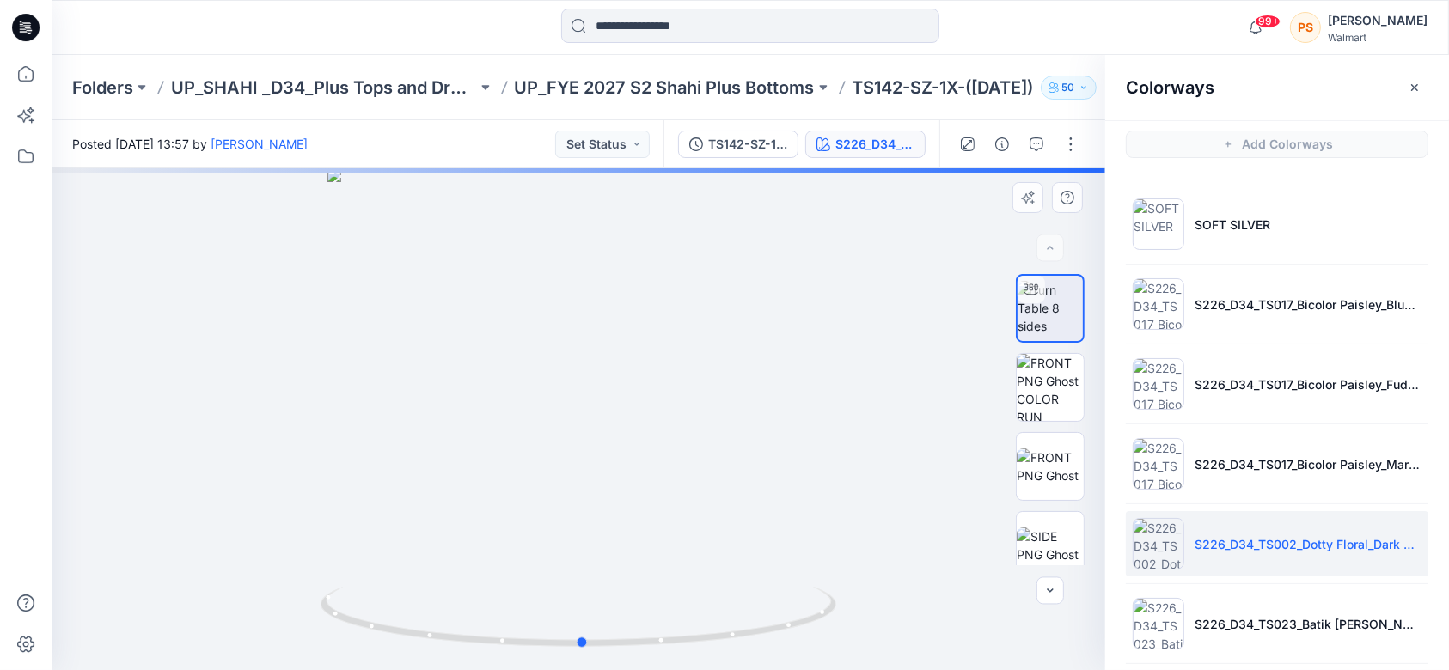
click at [822, 216] on div at bounding box center [579, 419] width 1054 height 502
click at [1026, 413] on img at bounding box center [1050, 387] width 67 height 67
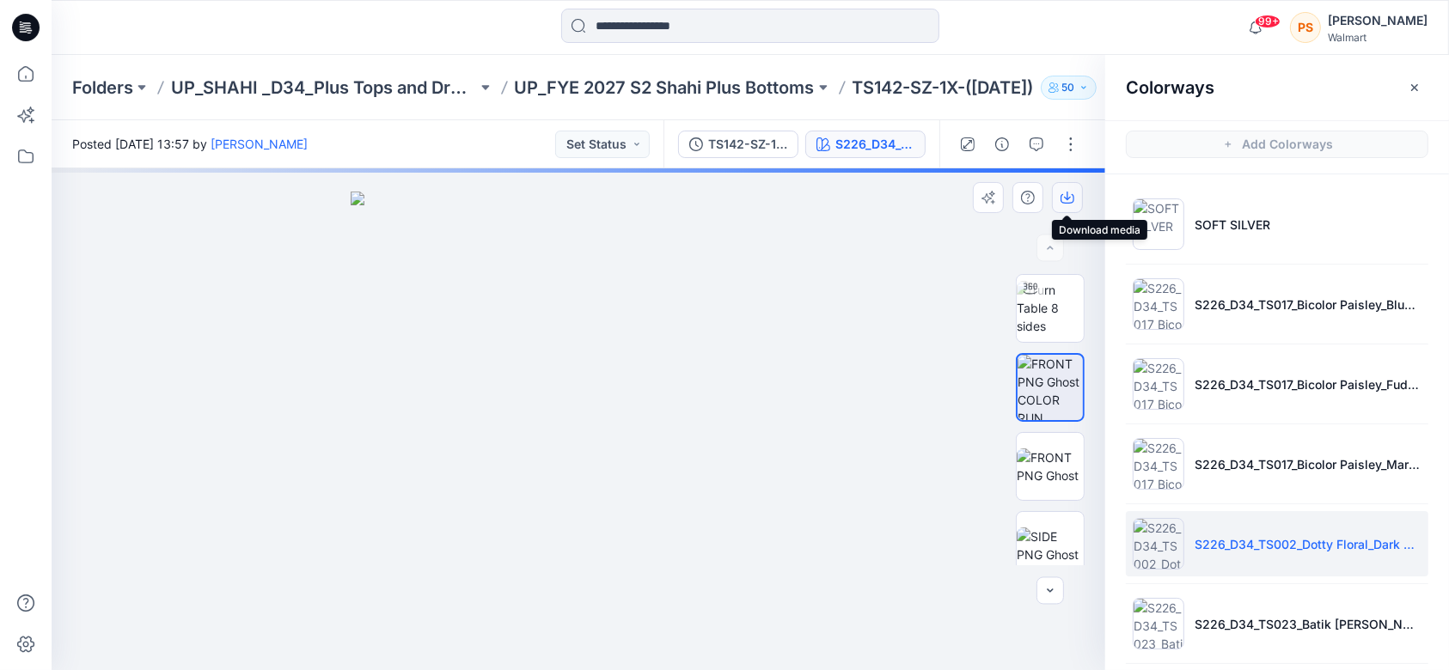
click at [1067, 198] on icon "button" at bounding box center [1067, 196] width 7 height 9
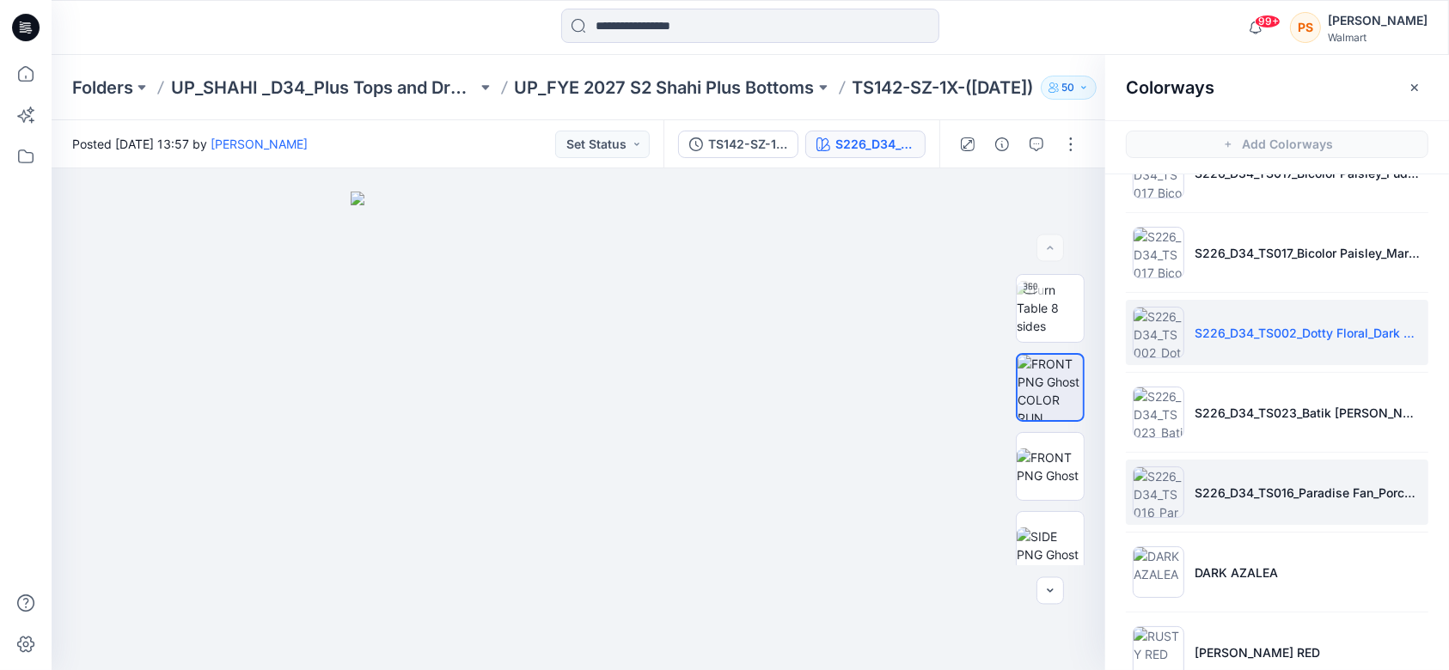
scroll to position [229, 0]
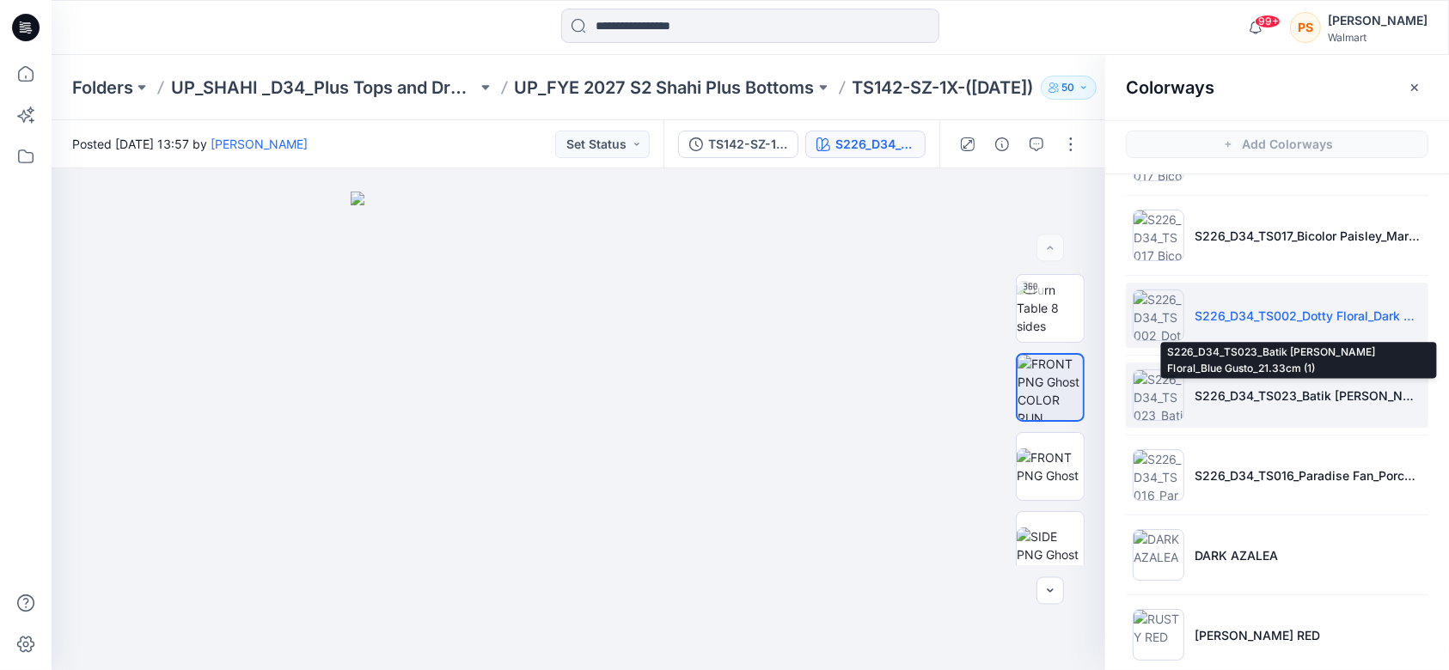
click at [1233, 392] on p "S226_D34_TS023_Batik Dotty Floral_Blue Gusto_21.33cm (1)" at bounding box center [1308, 396] width 227 height 18
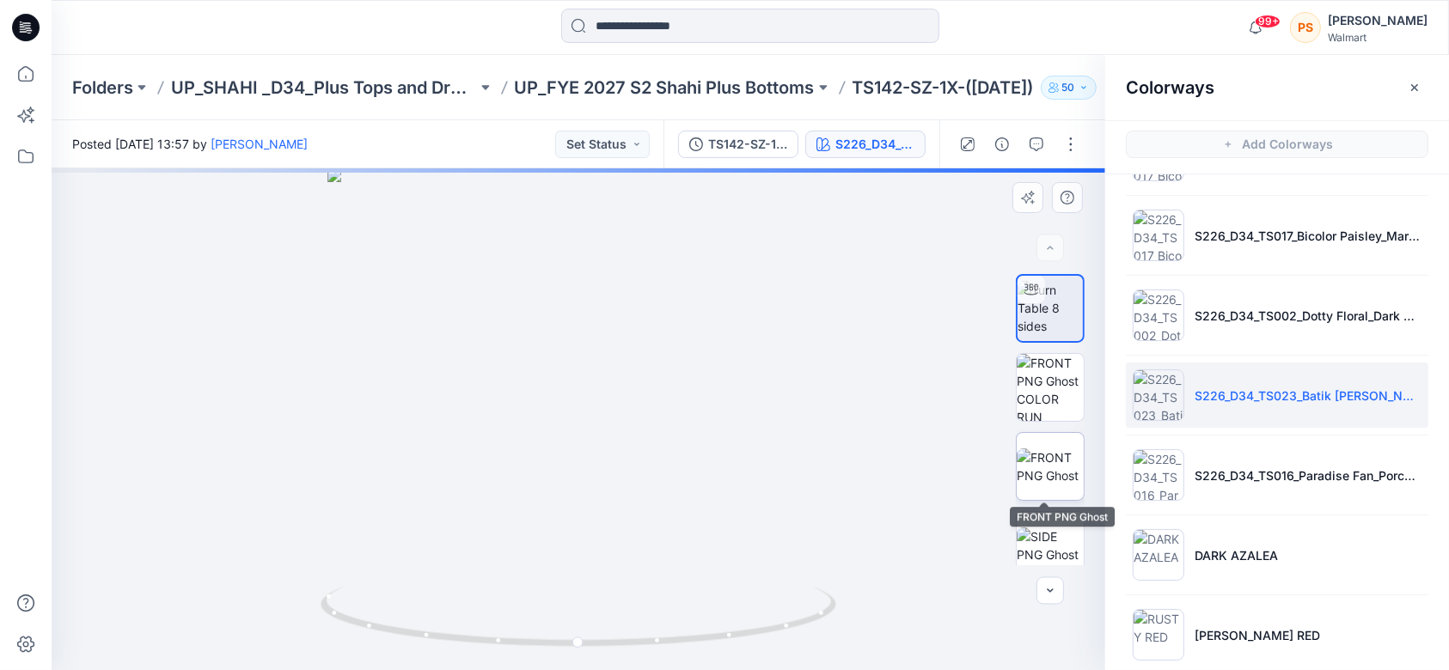
click at [1049, 480] on img at bounding box center [1050, 467] width 67 height 36
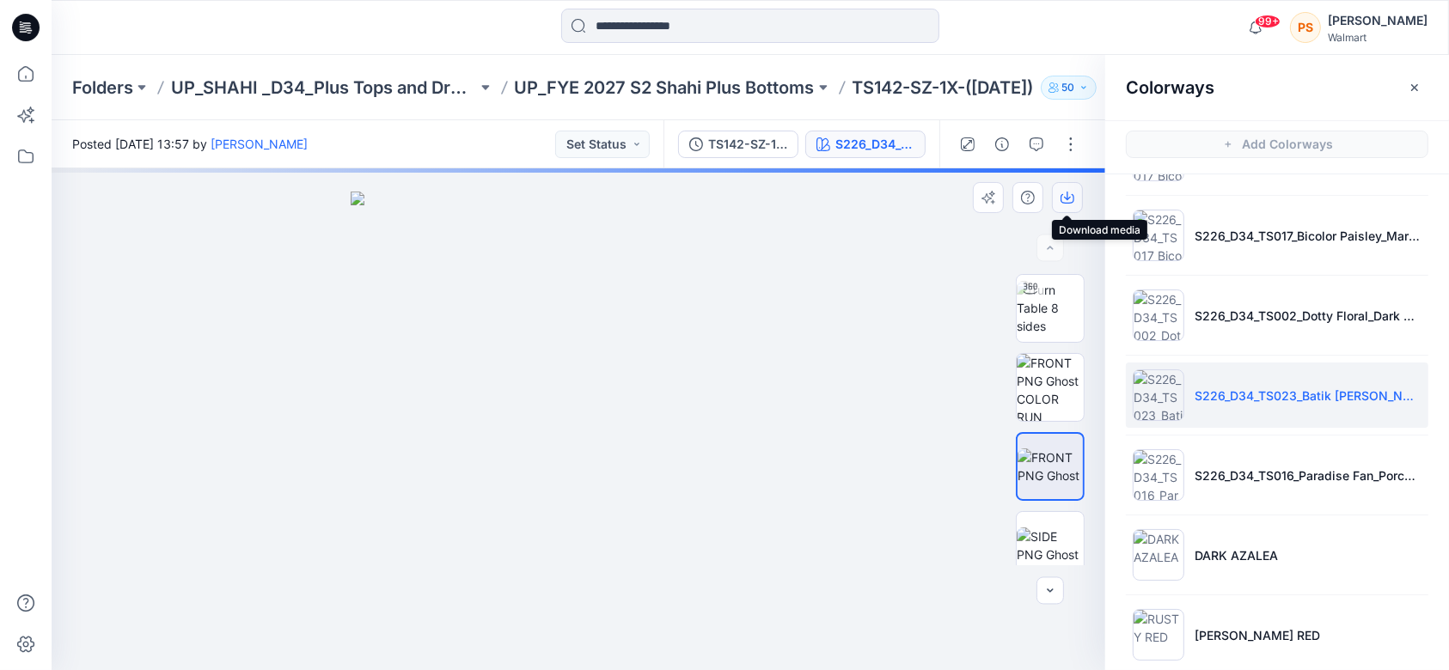
click at [1072, 201] on icon "button" at bounding box center [1068, 198] width 14 height 14
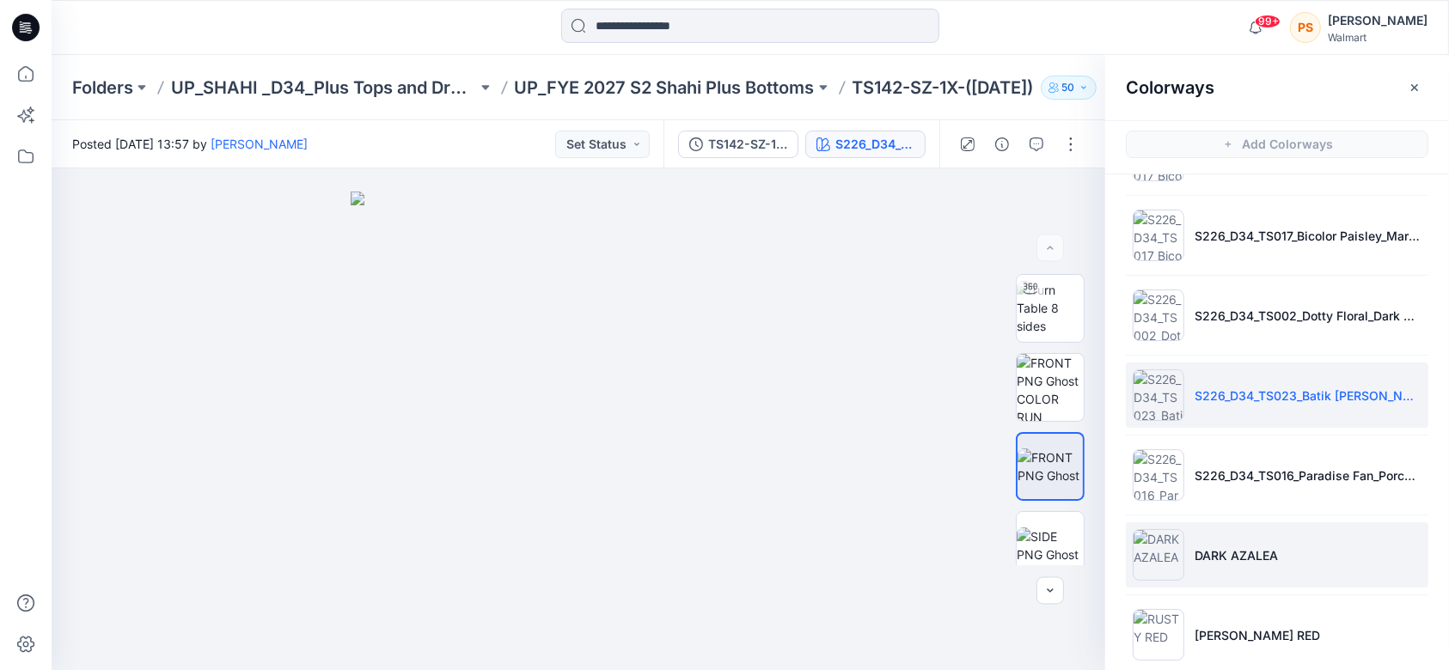
click at [1261, 560] on p "DARK AZALEA" at bounding box center [1236, 556] width 83 height 18
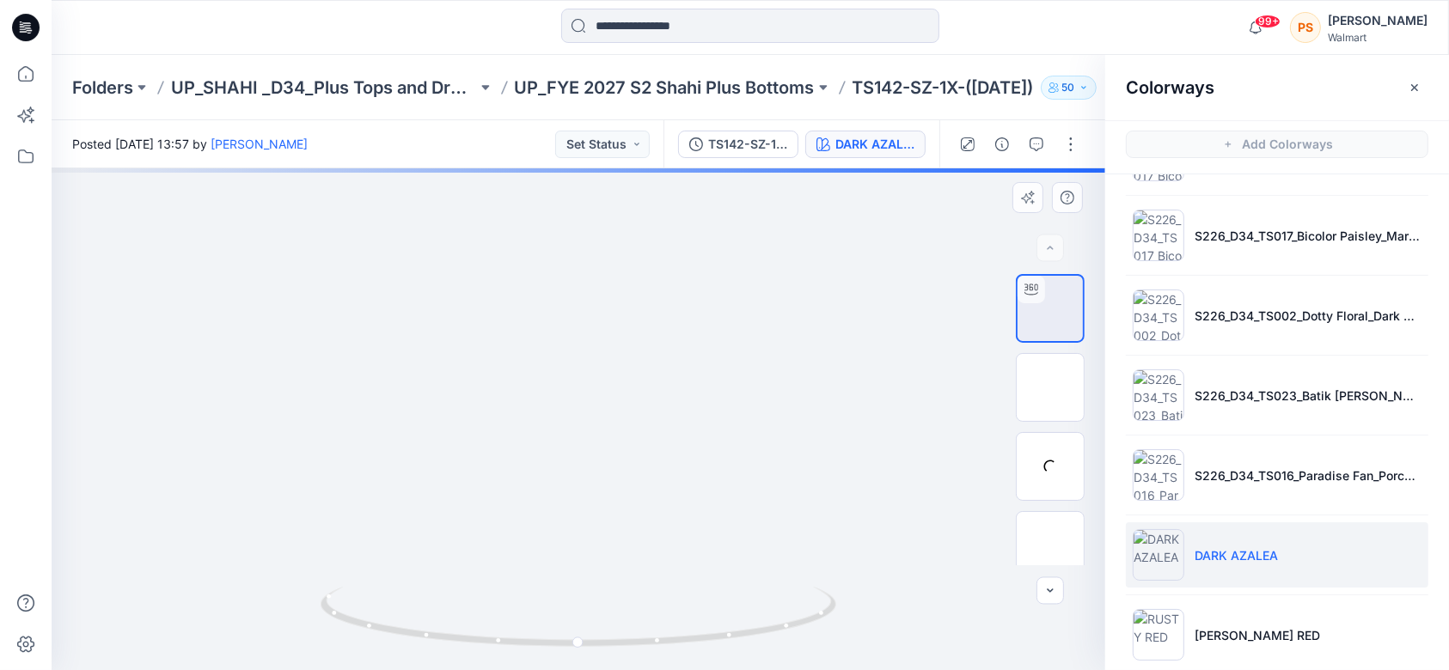
click at [840, 214] on div at bounding box center [579, 419] width 1054 height 502
click at [1047, 381] on img at bounding box center [1050, 387] width 67 height 67
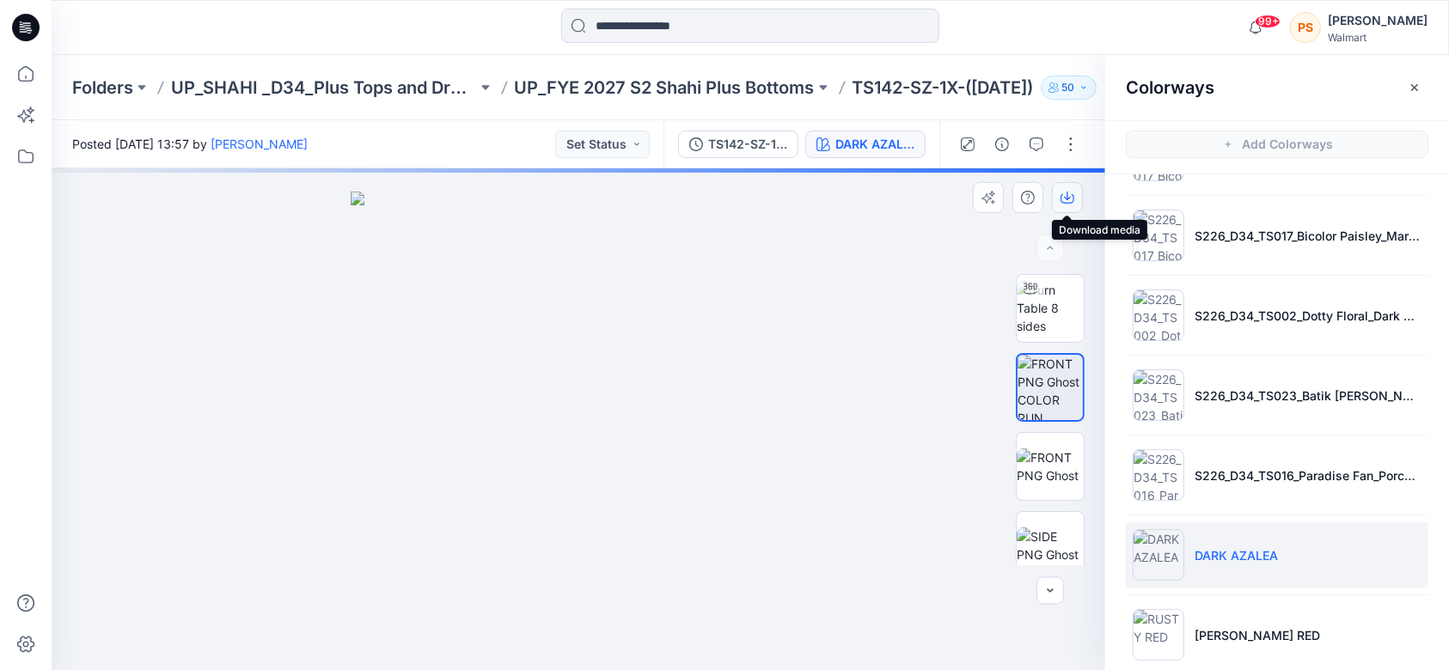
click at [1068, 193] on icon "button" at bounding box center [1068, 198] width 14 height 14
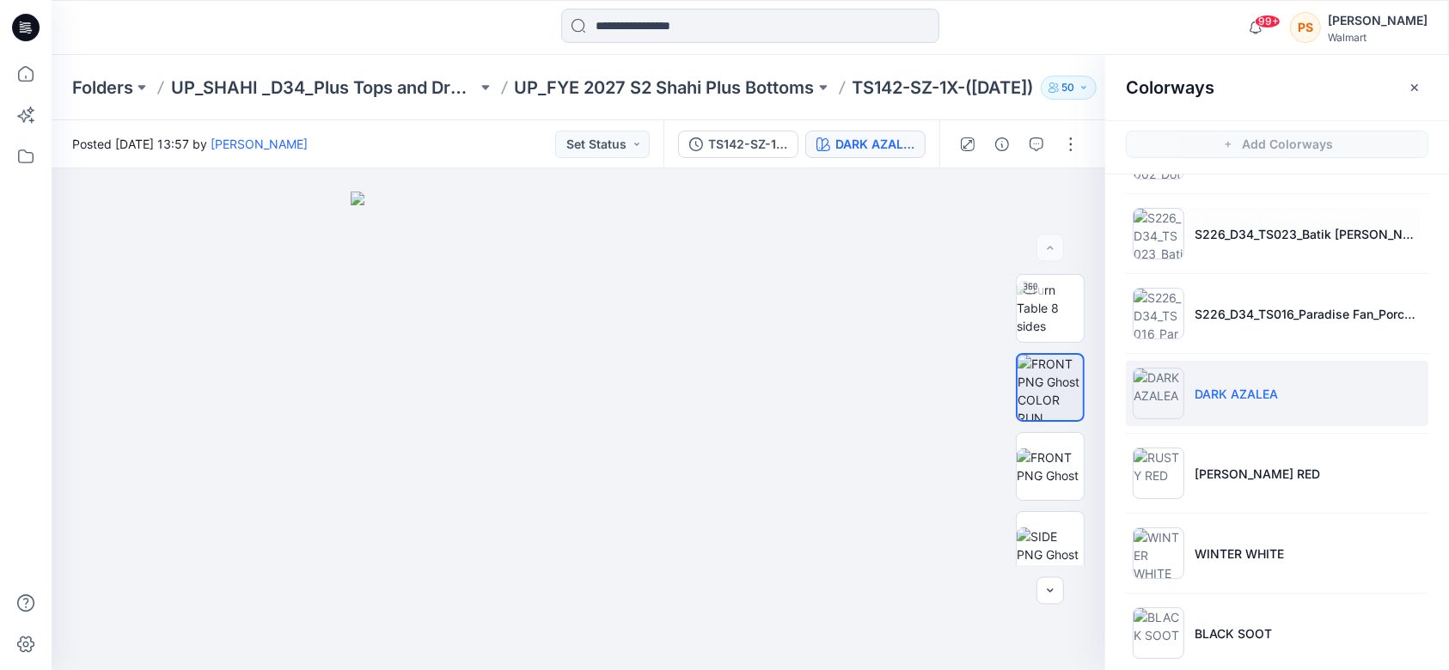
scroll to position [458, 0]
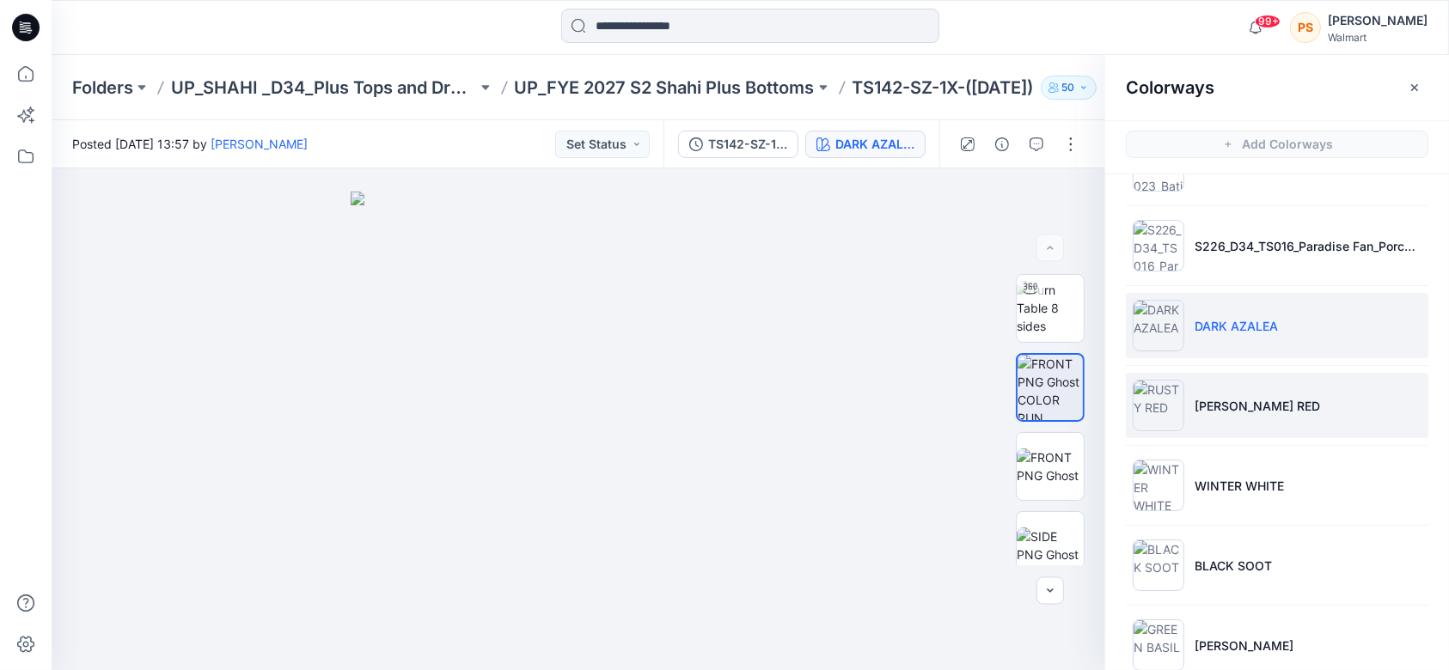
click at [1275, 398] on li "RUSTY RED" at bounding box center [1277, 405] width 303 height 65
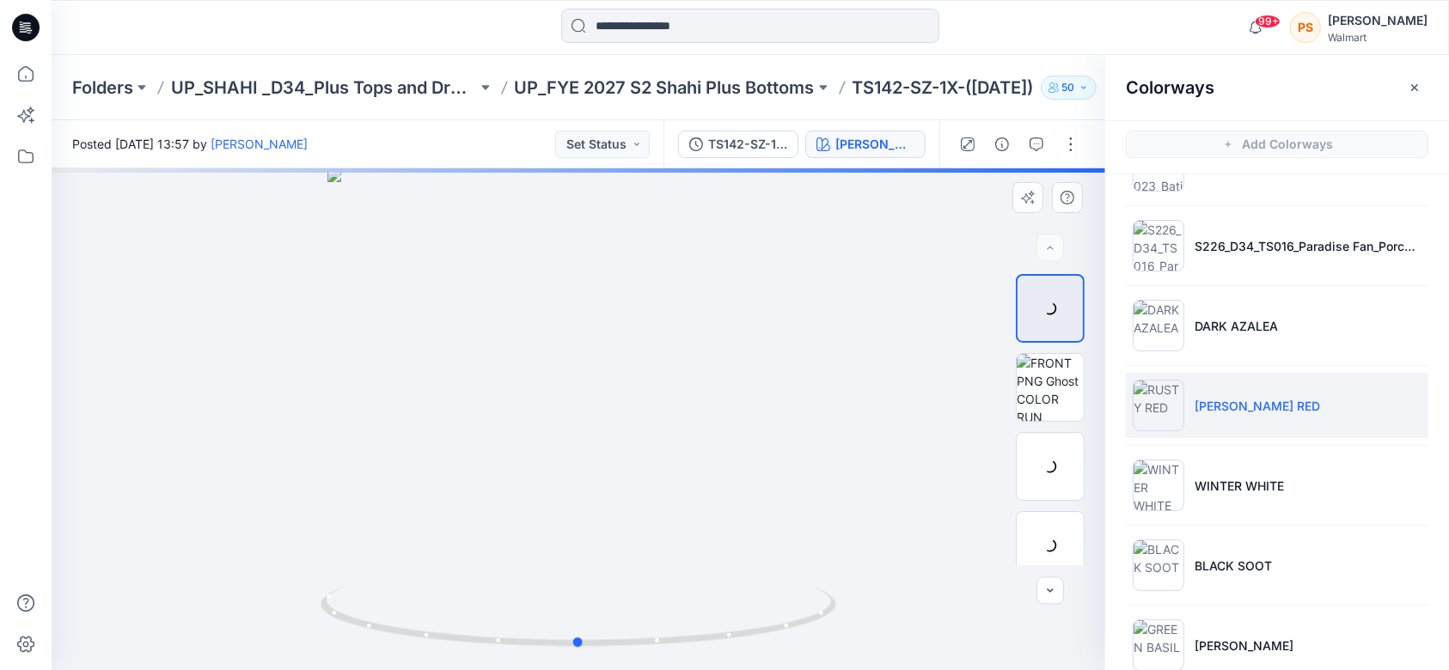
click at [851, 225] on div at bounding box center [579, 419] width 1054 height 502
click at [1036, 395] on img at bounding box center [1050, 387] width 67 height 67
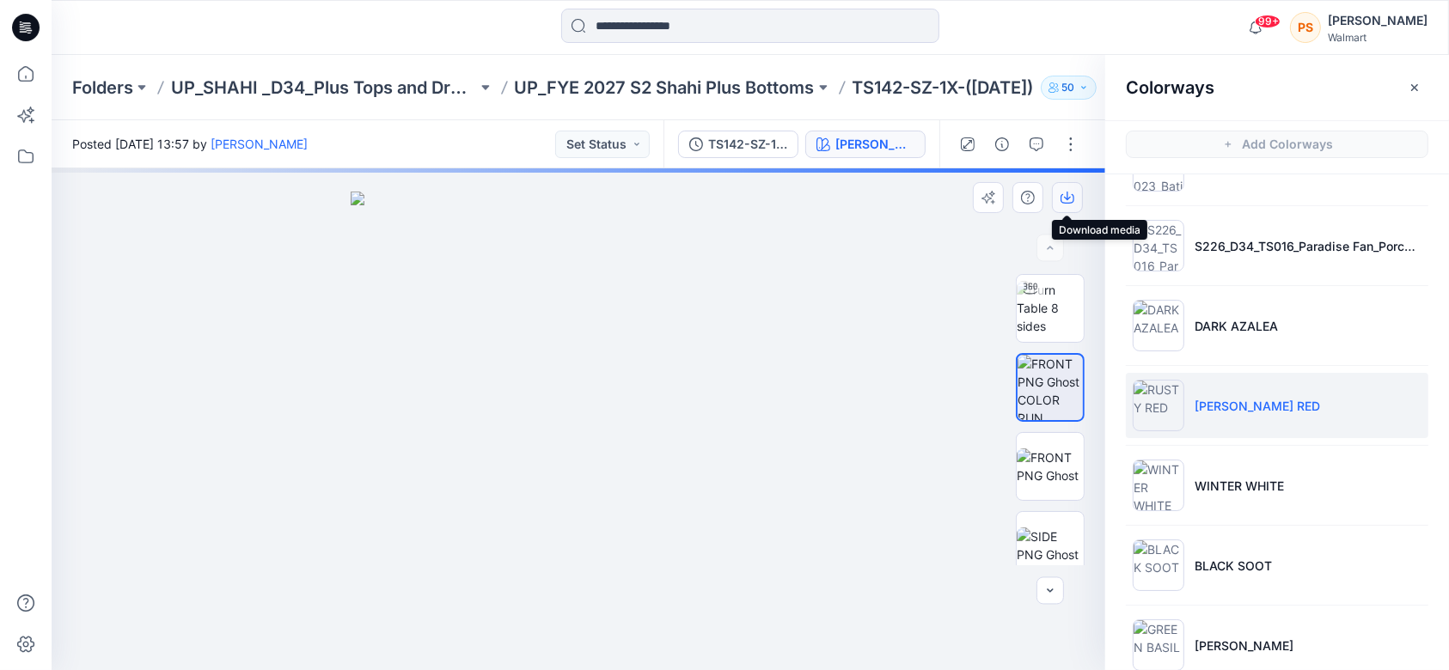
click at [1073, 192] on icon "button" at bounding box center [1068, 198] width 14 height 14
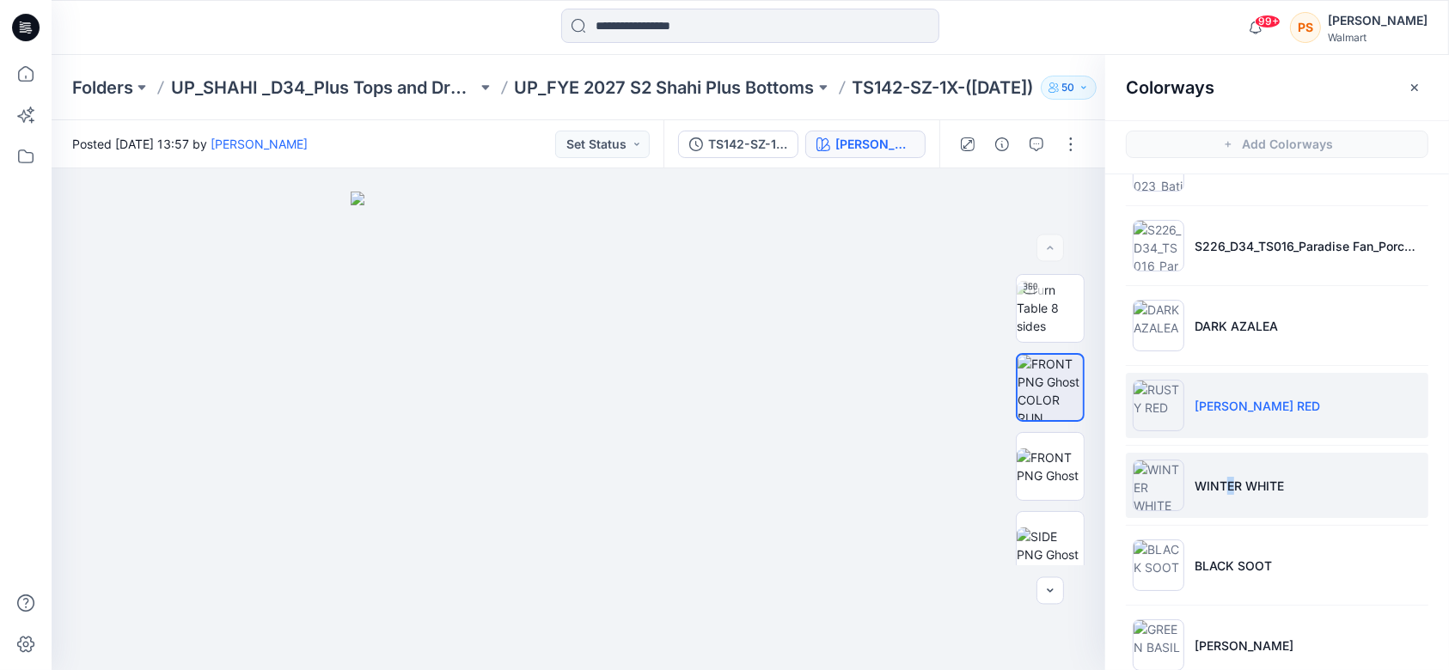
click at [1230, 489] on p "WINTER WHITE" at bounding box center [1239, 486] width 89 height 18
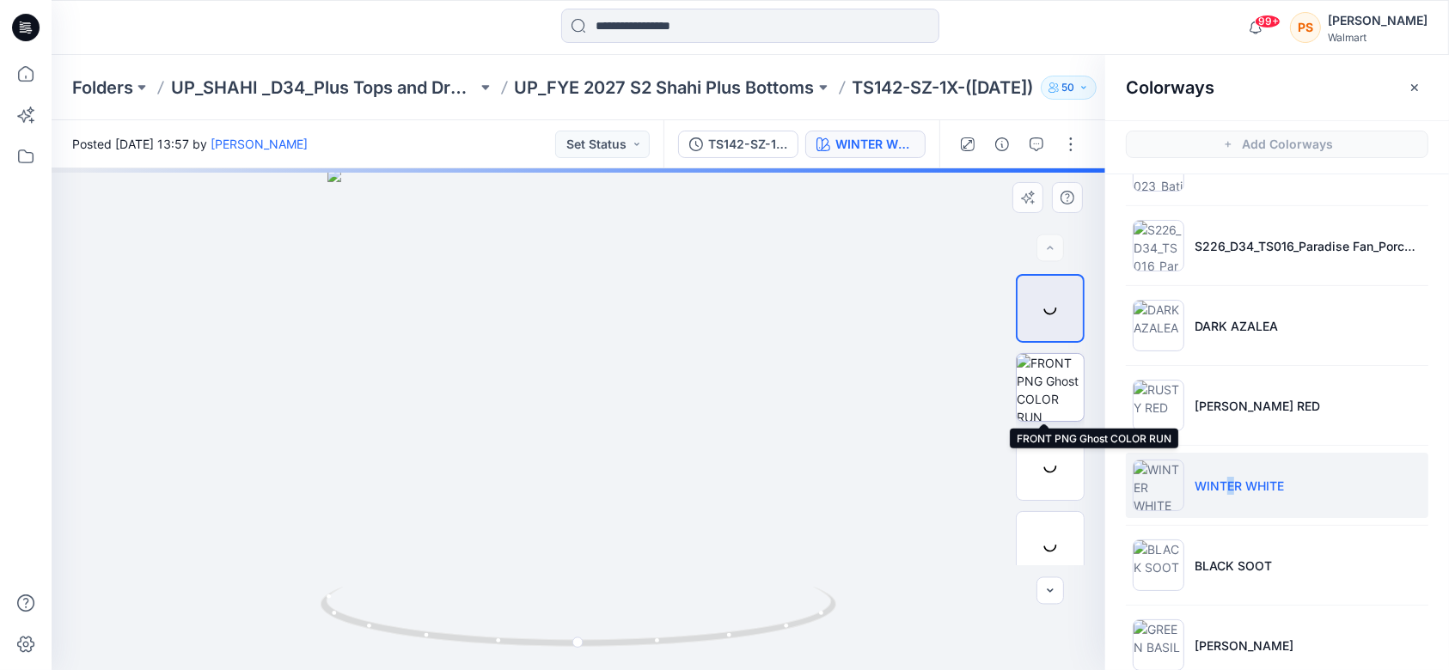
click at [1045, 388] on img at bounding box center [1050, 387] width 67 height 67
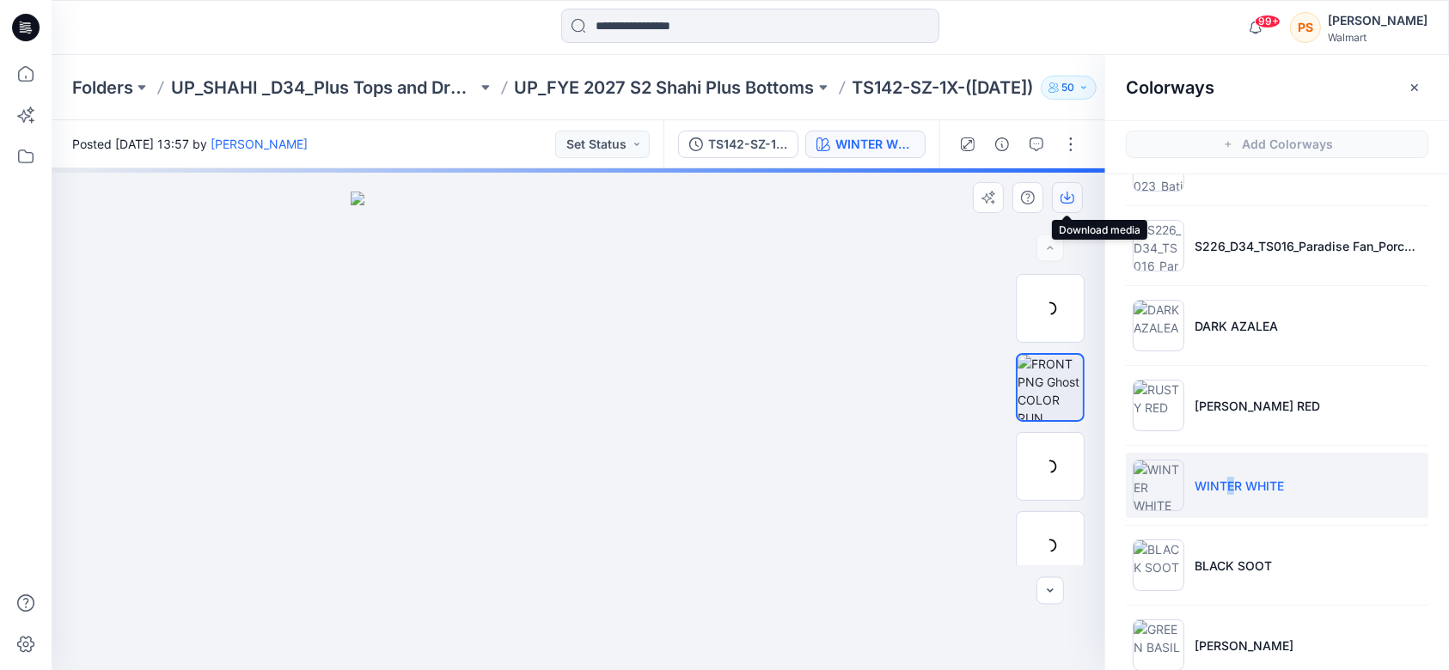
click at [1067, 199] on icon "button" at bounding box center [1067, 196] width 7 height 9
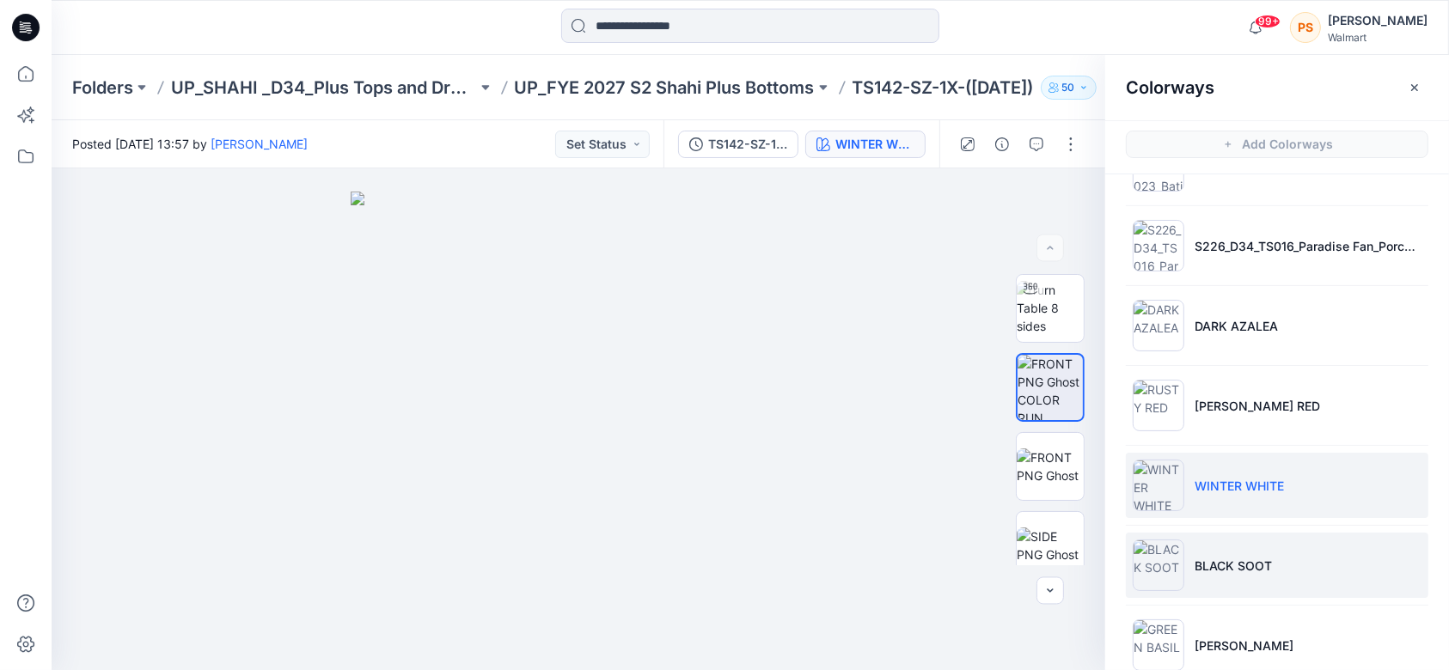
click at [1257, 574] on li "BLACK SOOT" at bounding box center [1277, 565] width 303 height 65
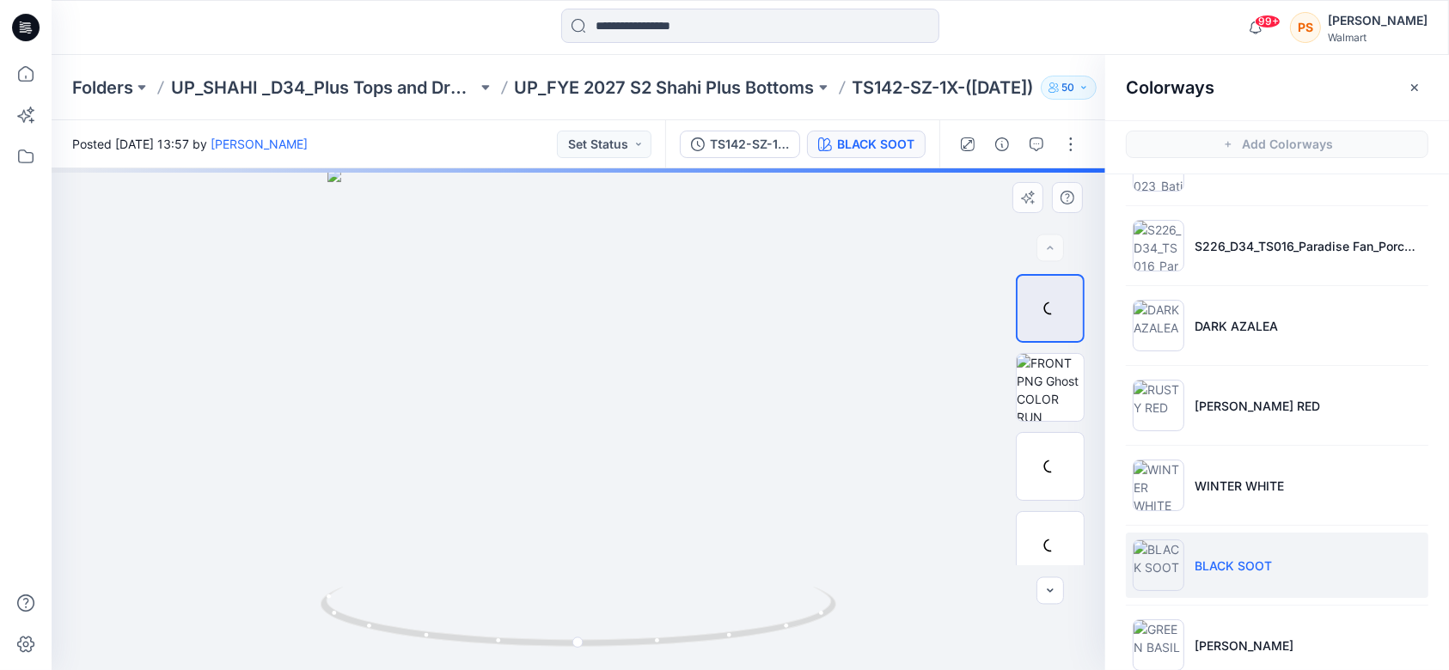
click at [826, 232] on div at bounding box center [579, 419] width 1054 height 502
click at [1064, 399] on img at bounding box center [1050, 387] width 67 height 67
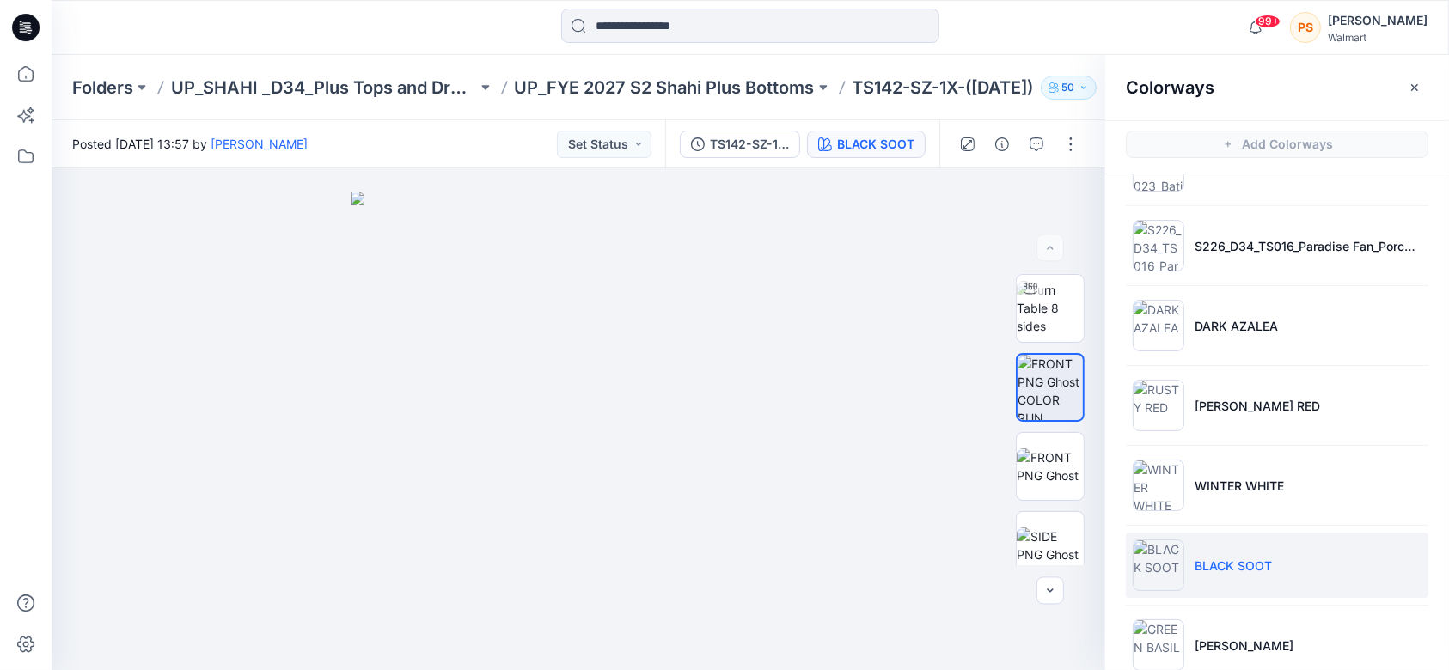
scroll to position [489, 0]
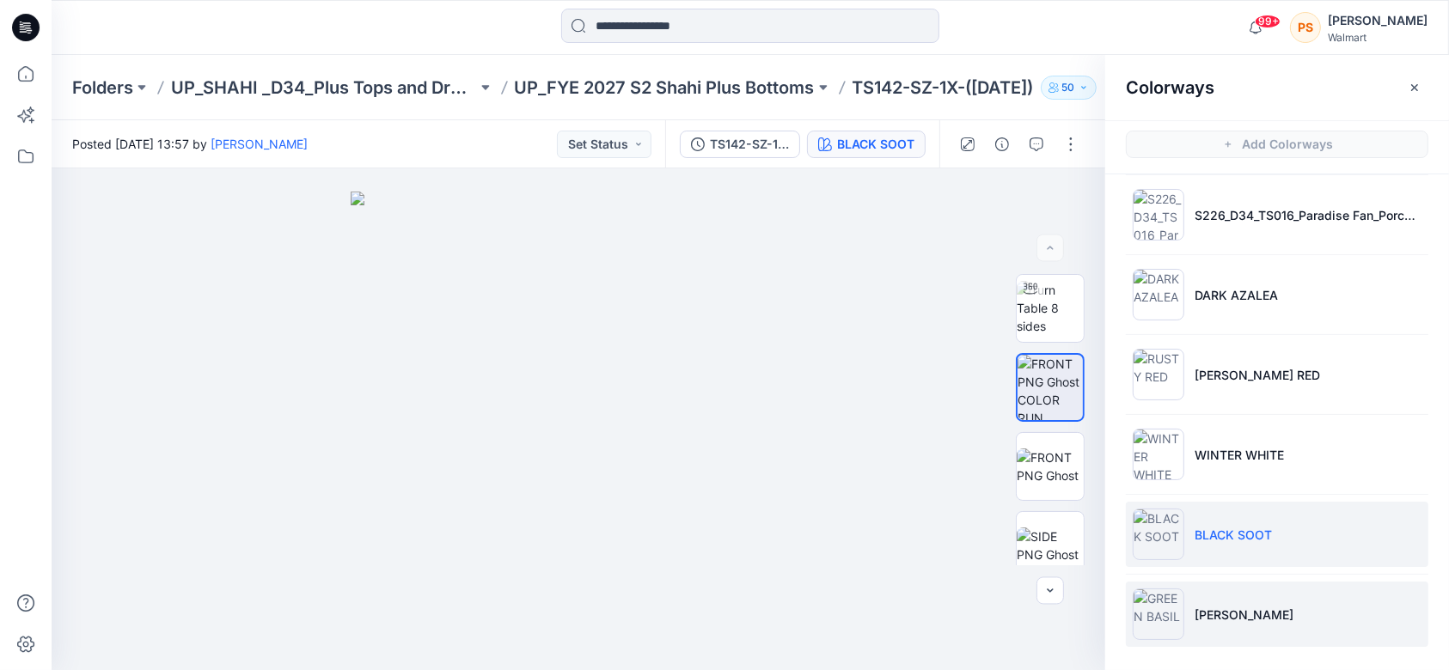
click at [1261, 582] on li "[PERSON_NAME]" at bounding box center [1277, 614] width 303 height 65
click at [1260, 613] on p "[PERSON_NAME]" at bounding box center [1244, 615] width 99 height 18
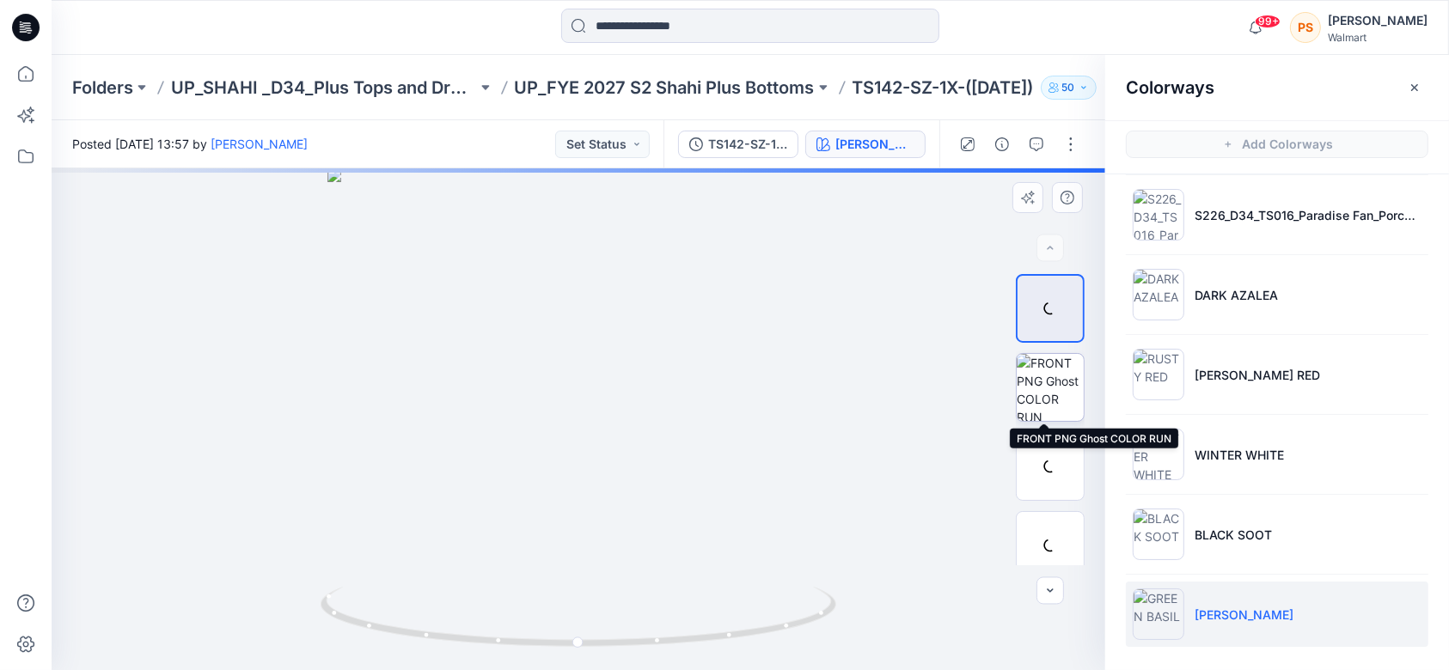
click at [1048, 389] on img at bounding box center [1050, 387] width 67 height 67
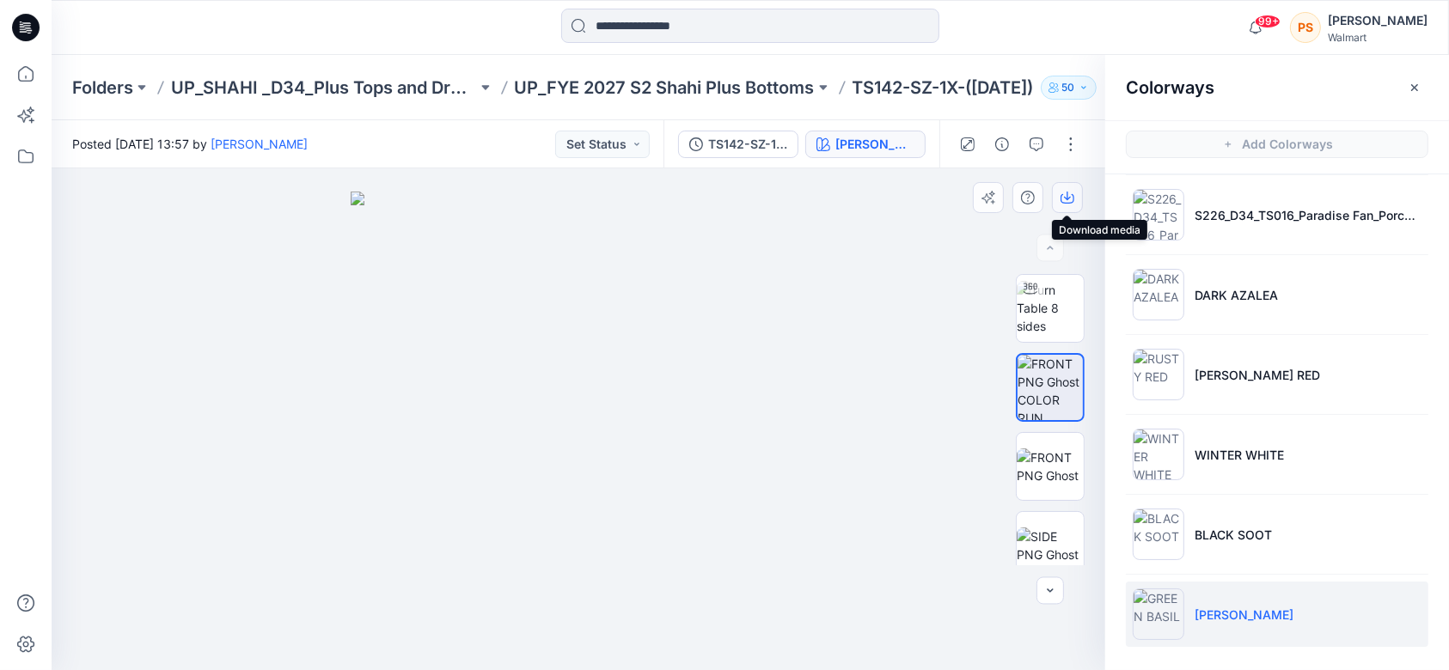
click at [1068, 198] on icon "button" at bounding box center [1067, 196] width 7 height 9
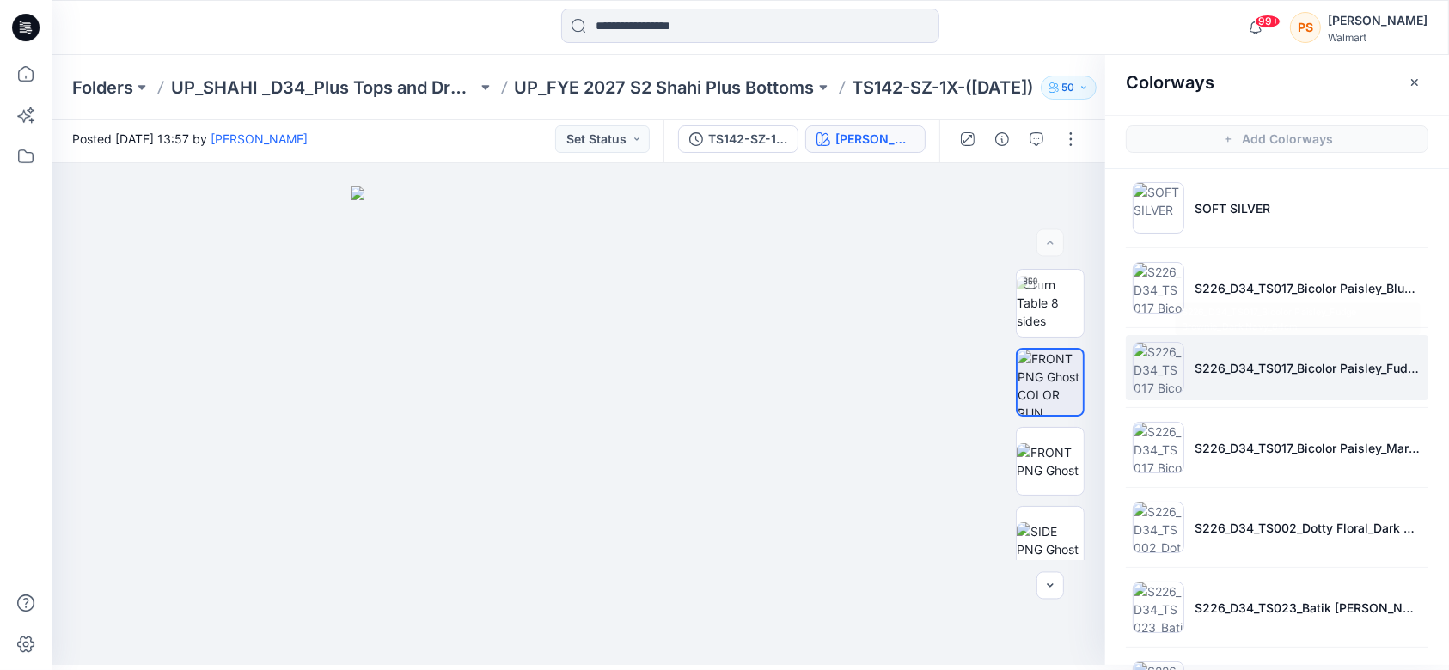
scroll to position [0, 0]
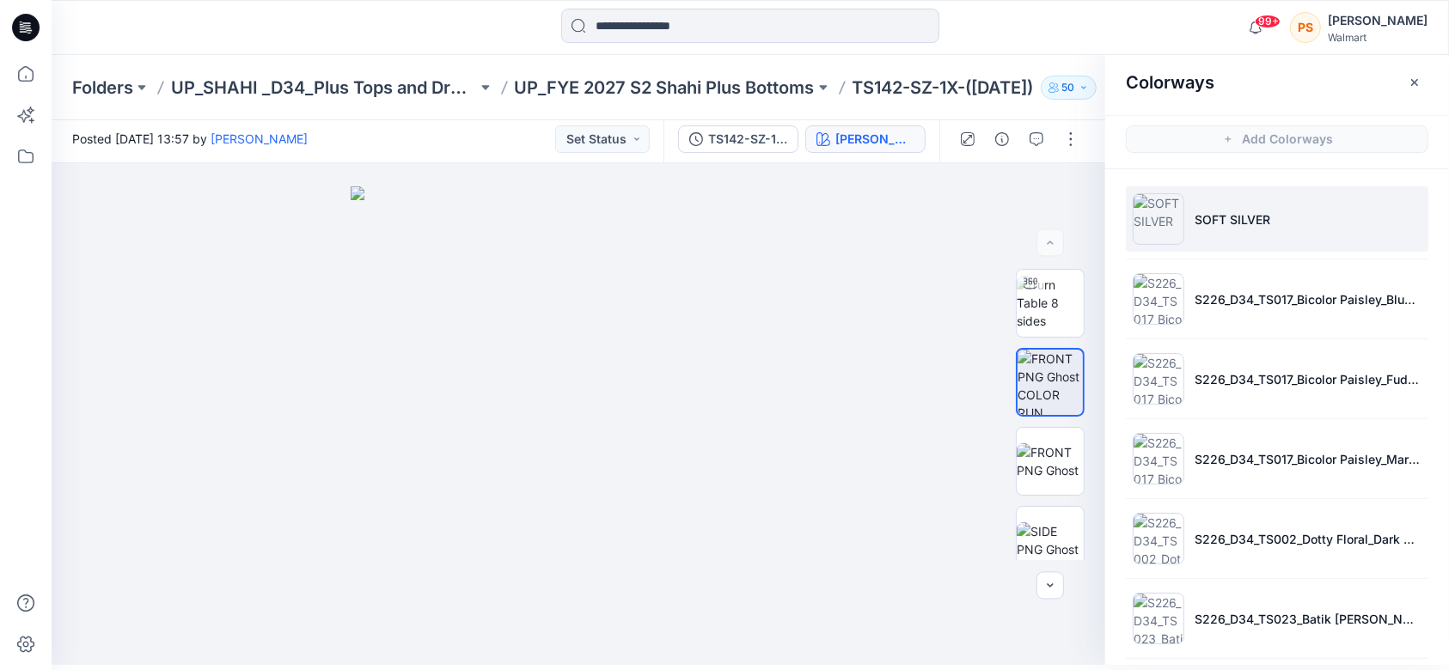
click at [1247, 218] on p "SOFT SILVER" at bounding box center [1233, 220] width 76 height 18
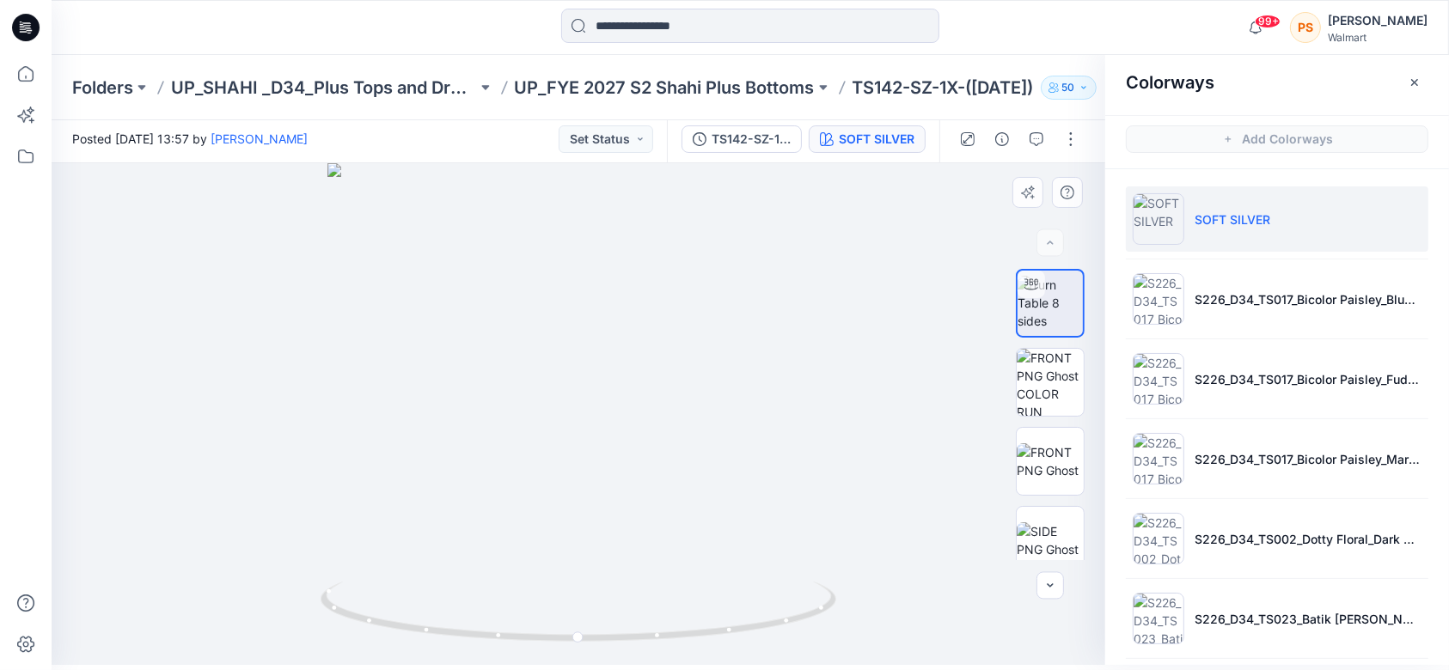
drag, startPoint x: 447, startPoint y: 209, endPoint x: 903, endPoint y: 376, distance: 486.2
click at [903, 376] on div at bounding box center [579, 414] width 1054 height 502
drag, startPoint x: 603, startPoint y: 402, endPoint x: 323, endPoint y: 275, distance: 307.7
click at [291, 278] on div at bounding box center [579, 414] width 1054 height 502
drag, startPoint x: 566, startPoint y: 278, endPoint x: 339, endPoint y: 383, distance: 249.9
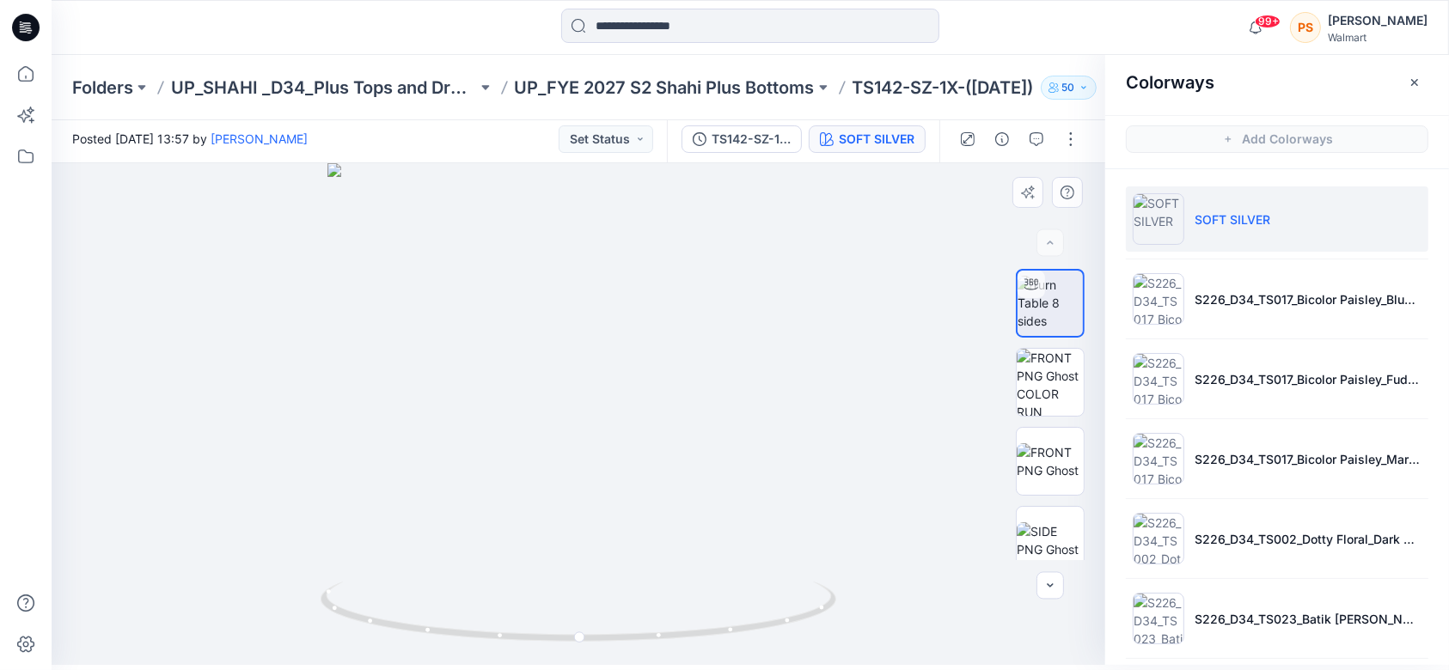
click at [339, 383] on div at bounding box center [579, 414] width 1054 height 502
drag, startPoint x: 557, startPoint y: 304, endPoint x: 441, endPoint y: 356, distance: 127.0
click at [441, 356] on div at bounding box center [579, 414] width 1054 height 502
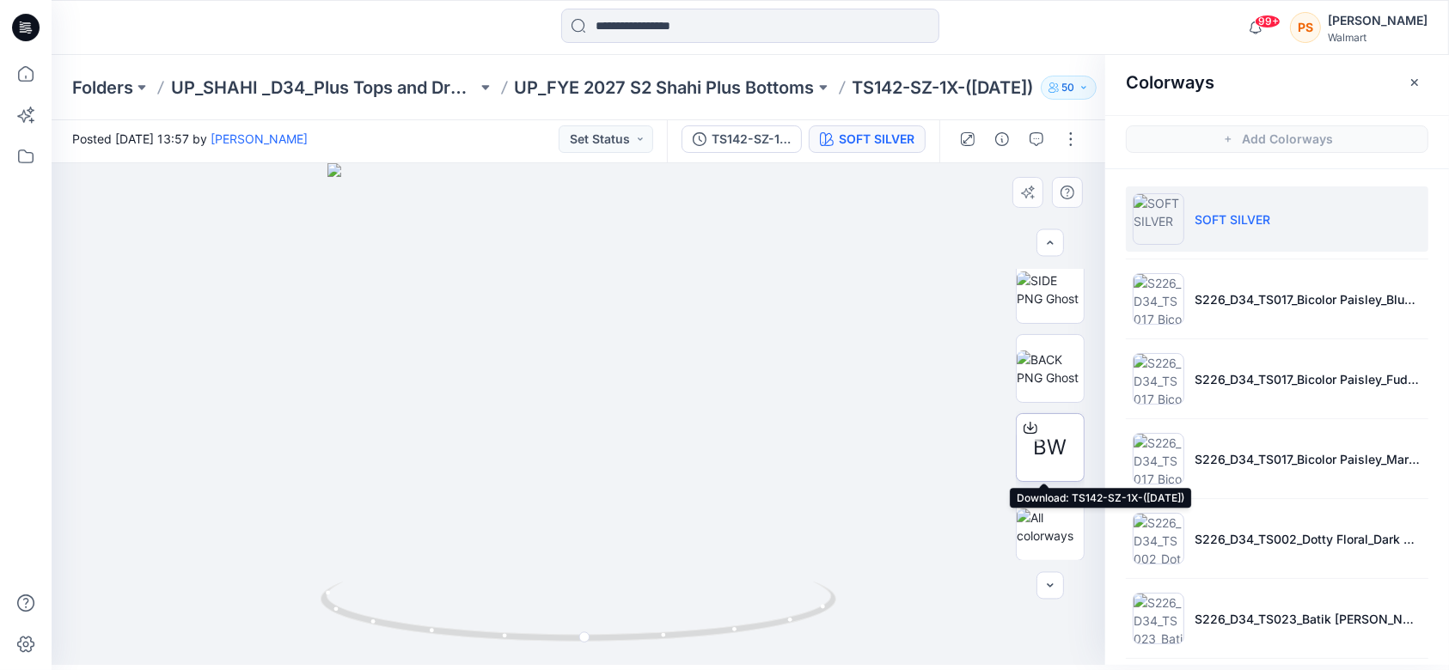
click at [1033, 437] on div at bounding box center [1031, 428] width 28 height 28
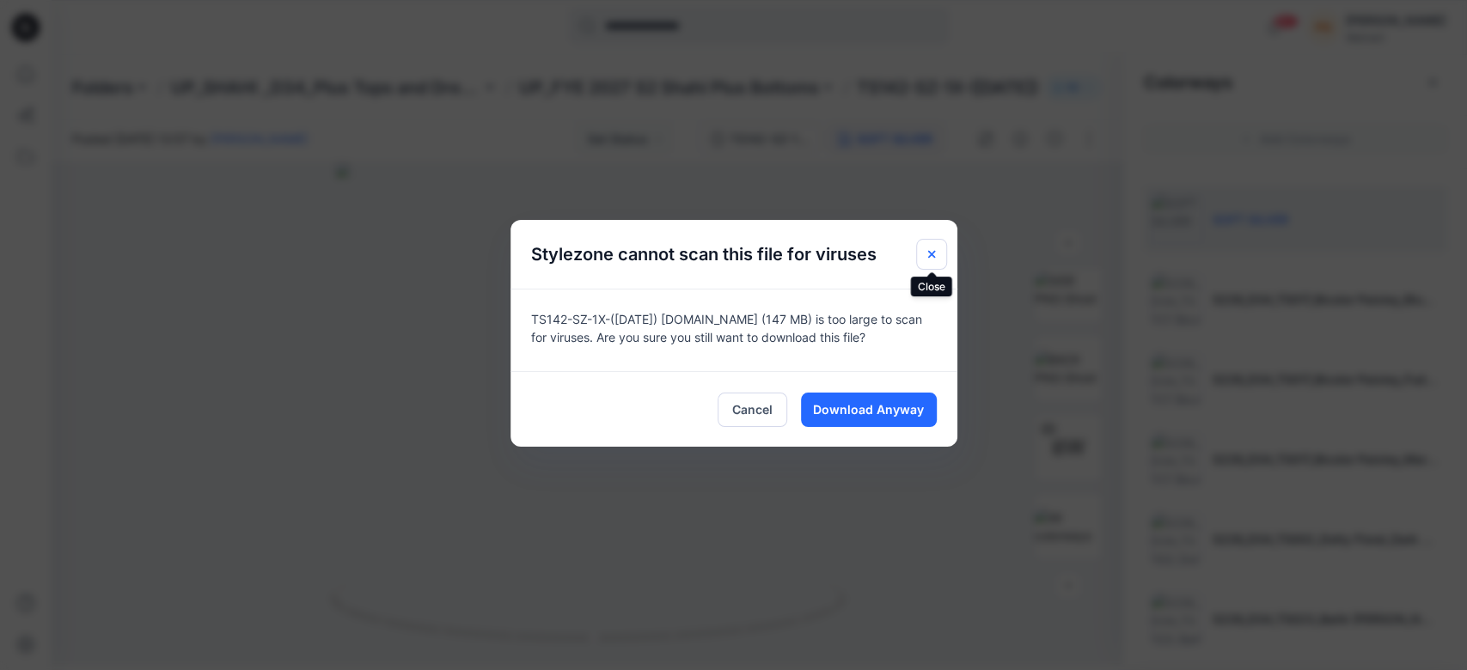
click at [925, 251] on icon "Close" at bounding box center [932, 255] width 14 height 14
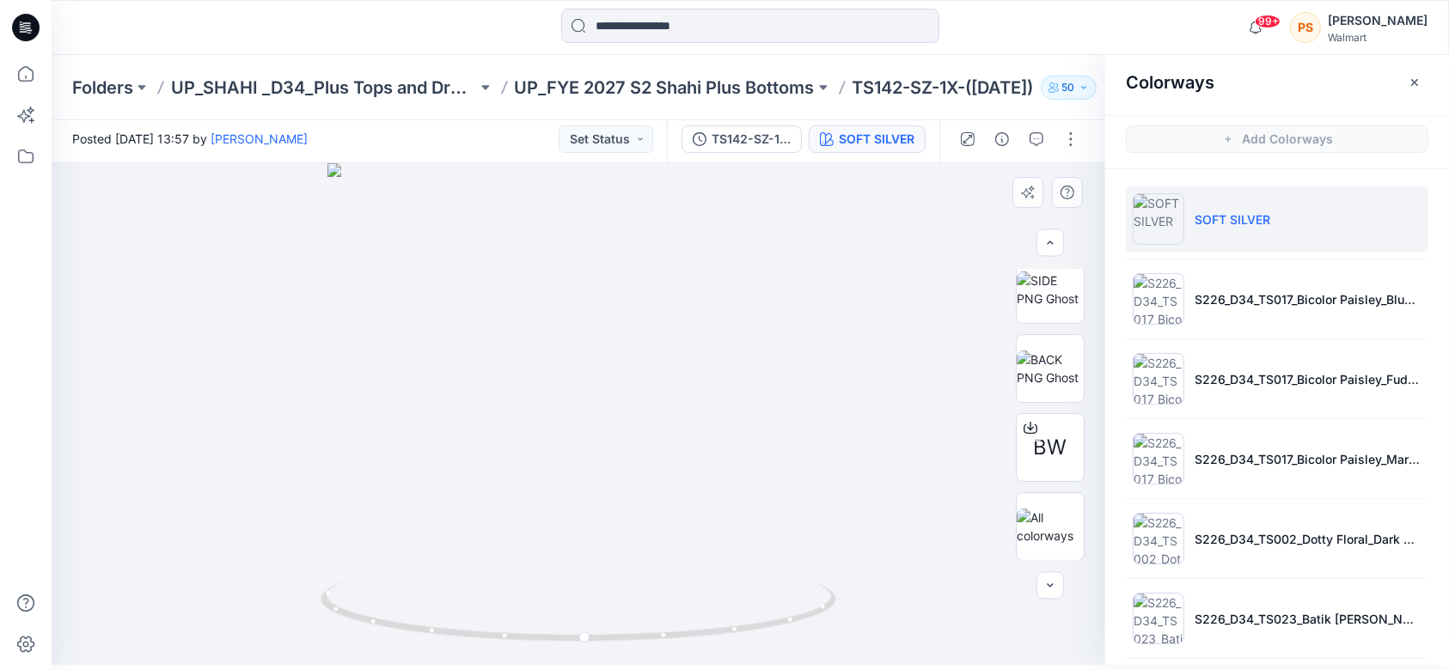
click at [557, 312] on div at bounding box center [579, 414] width 1054 height 502
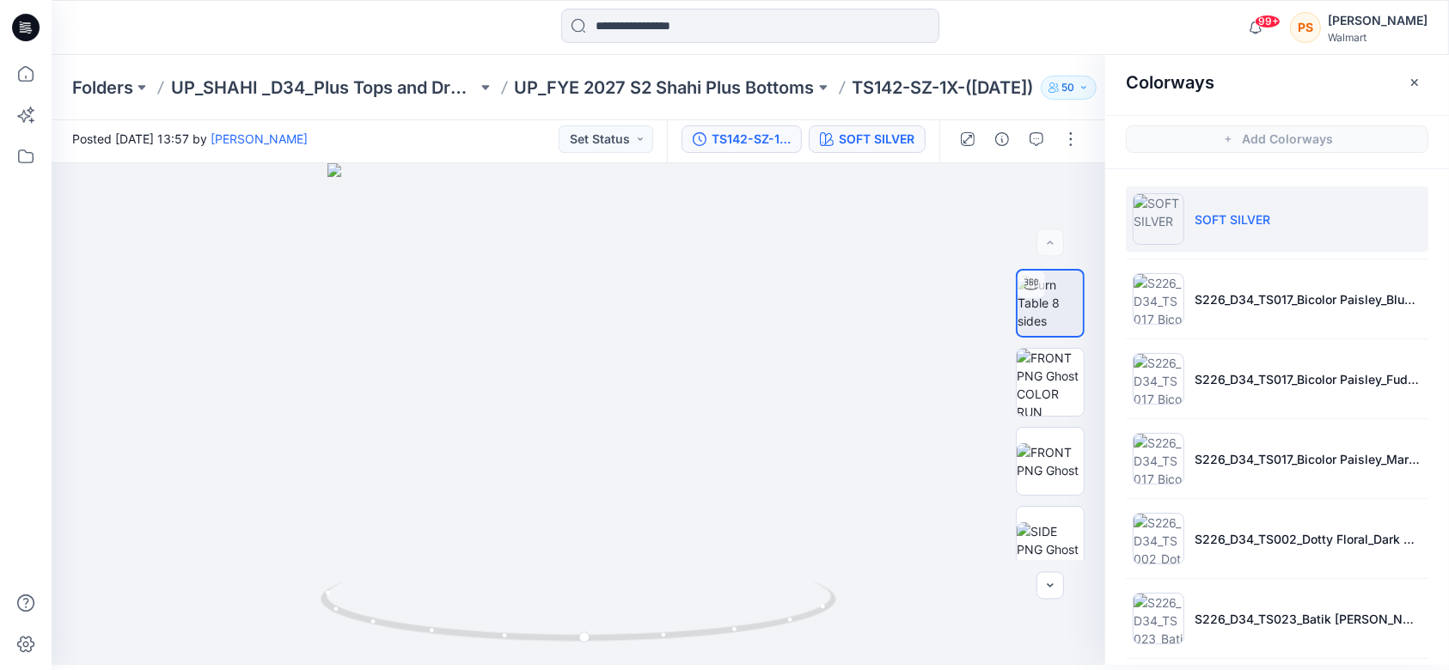
click at [743, 135] on div "TS142-SZ-1X-(30-07-25)" at bounding box center [751, 139] width 79 height 19
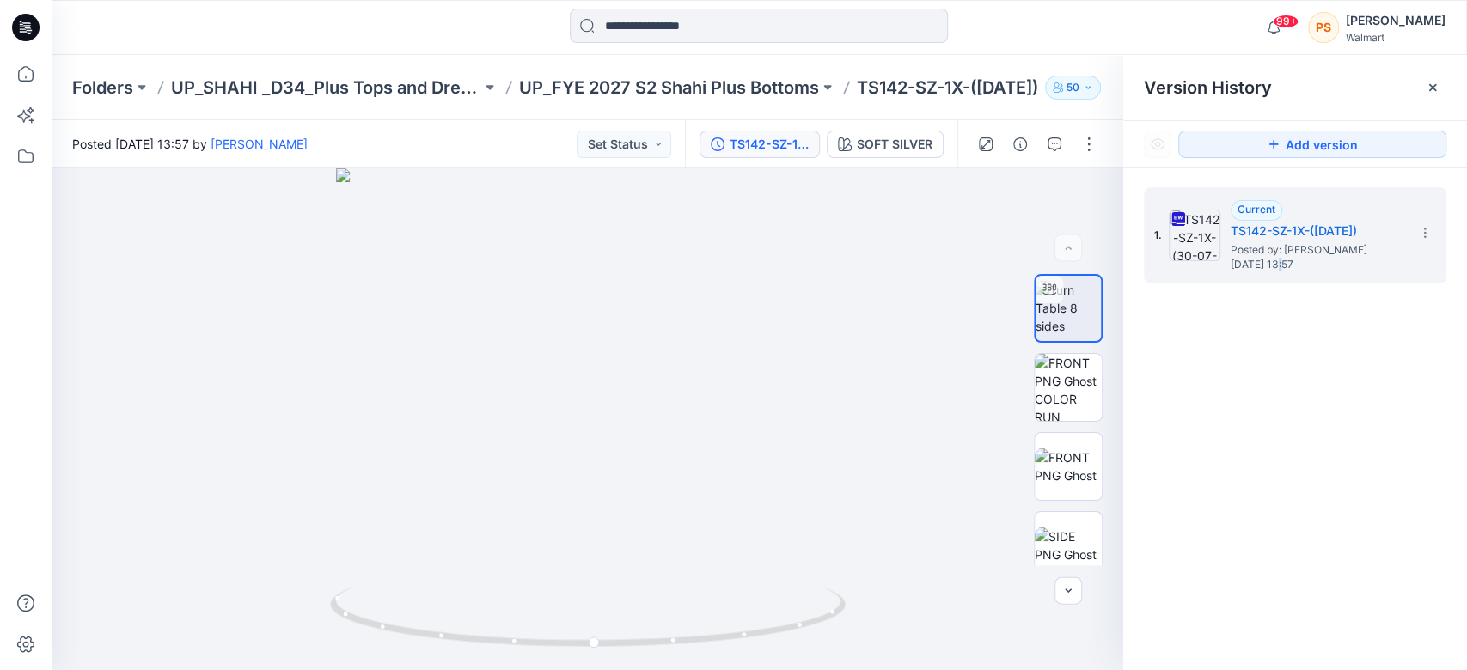
drag, startPoint x: 584, startPoint y: 382, endPoint x: 1281, endPoint y: 388, distance: 696.2
click at [1281, 388] on div "1. Current TS142-SZ-1X-(30-07-25) Posted by: Rahul Singh Thursday, August 21, 2…" at bounding box center [1295, 431] width 344 height 527
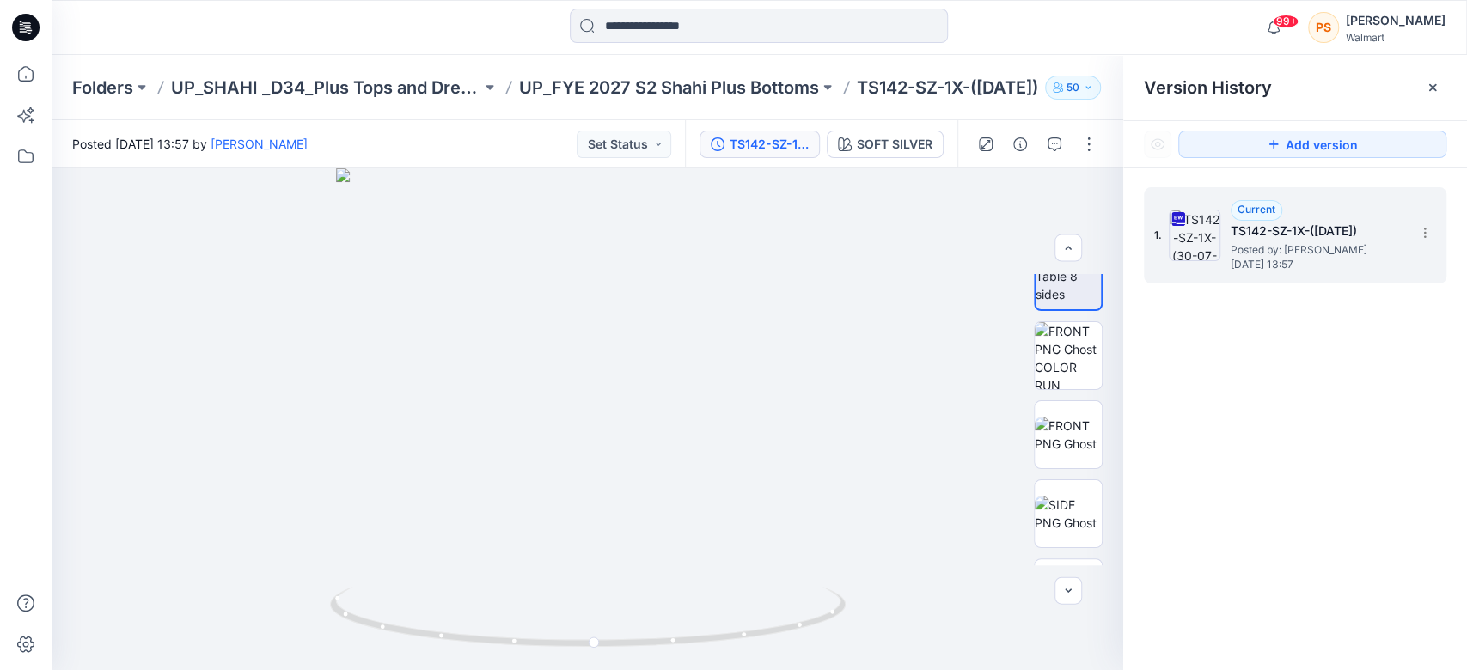
click at [1330, 242] on span "Posted by: [PERSON_NAME]" at bounding box center [1317, 249] width 172 height 17
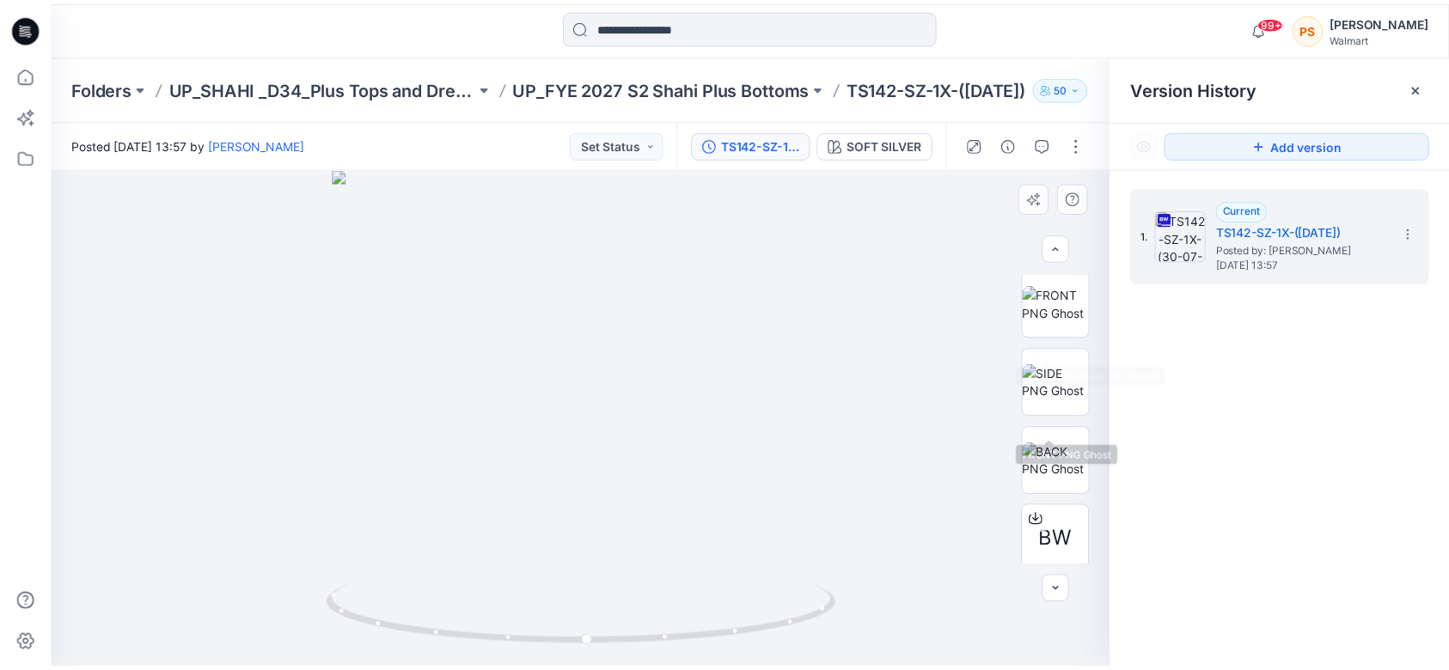
scroll to position [251, 0]
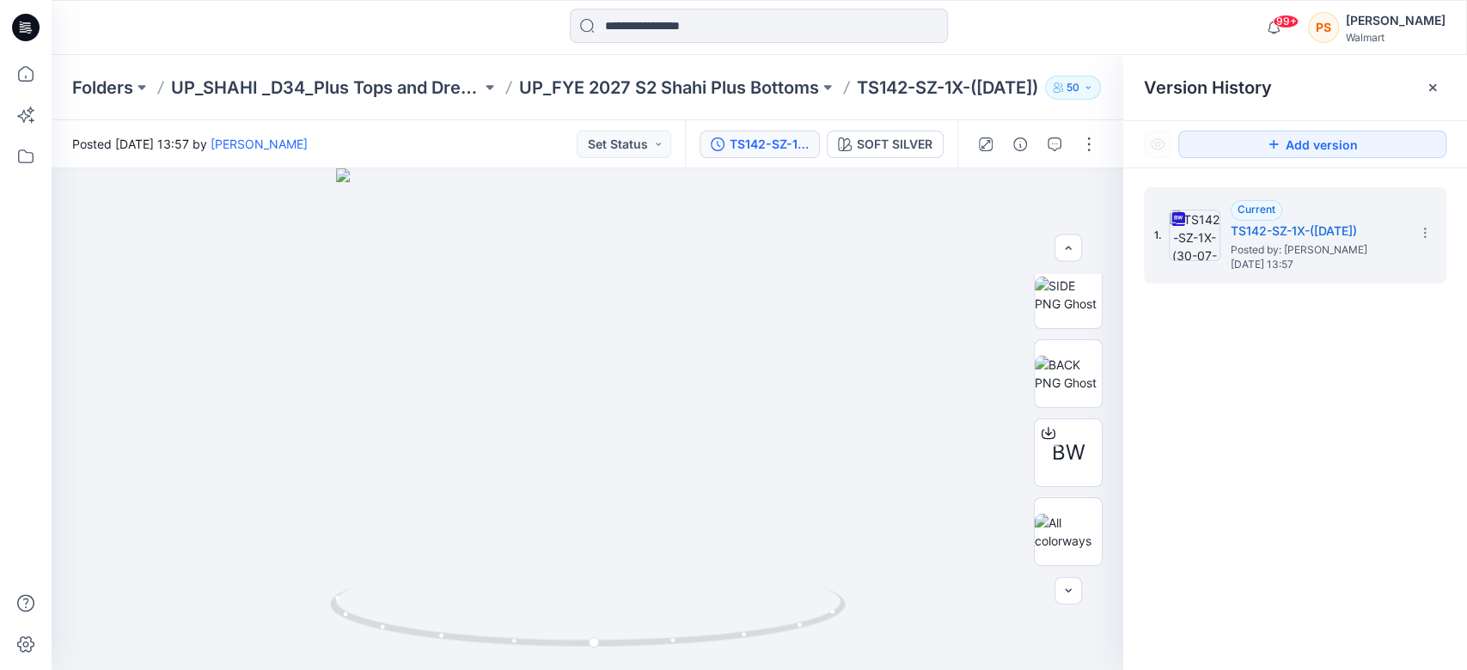
click at [905, 158] on div "TS142-SZ-1X-(30-07-25) SOFT SILVER" at bounding box center [821, 144] width 272 height 48
click at [937, 135] on button "SOFT SILVER" at bounding box center [885, 145] width 117 height 28
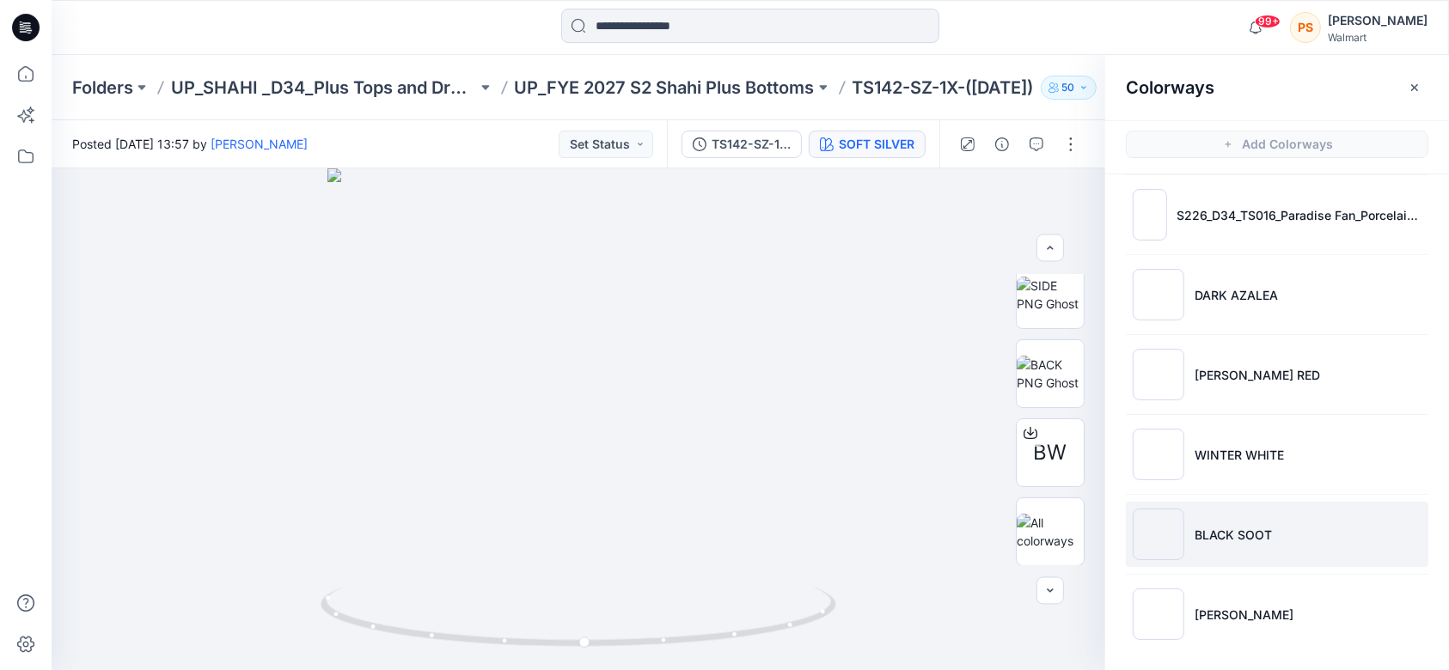
scroll to position [0, 0]
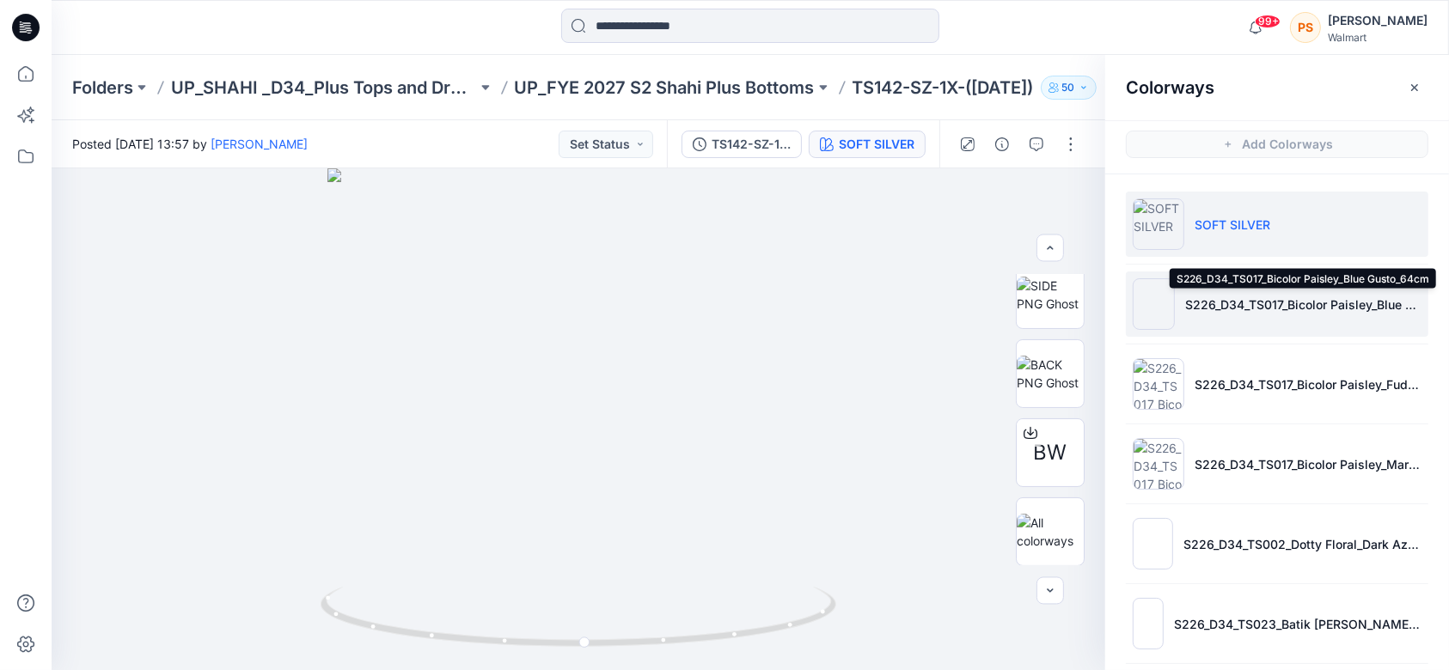
click at [1240, 307] on p "S226_D34_TS017_Bicolor Paisley_Blue Gusto_64cm" at bounding box center [1303, 305] width 236 height 18
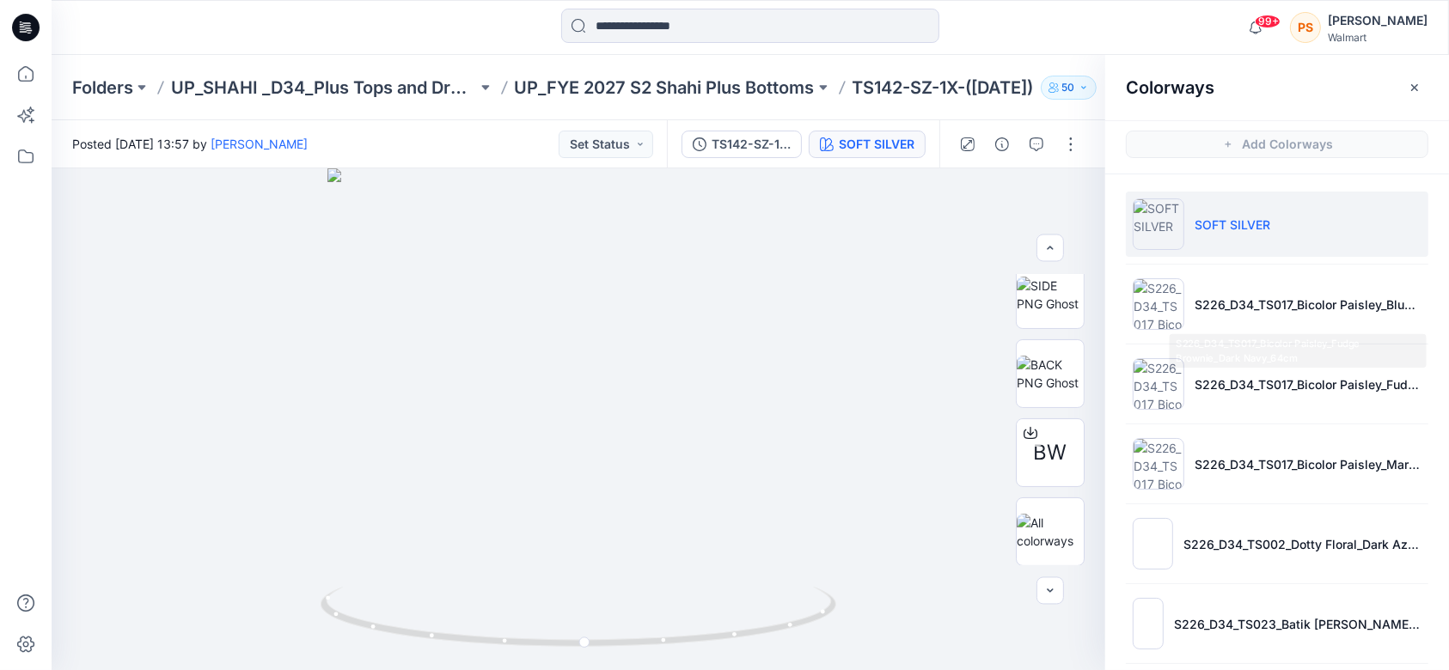
drag, startPoint x: 1247, startPoint y: 393, endPoint x: 1250, endPoint y: 423, distance: 30.2
click at [1247, 394] on li "S226_D34_TS017_Bicolor Paisley_Fudge Brownie_Dark Navy_64cm" at bounding box center [1277, 384] width 303 height 65
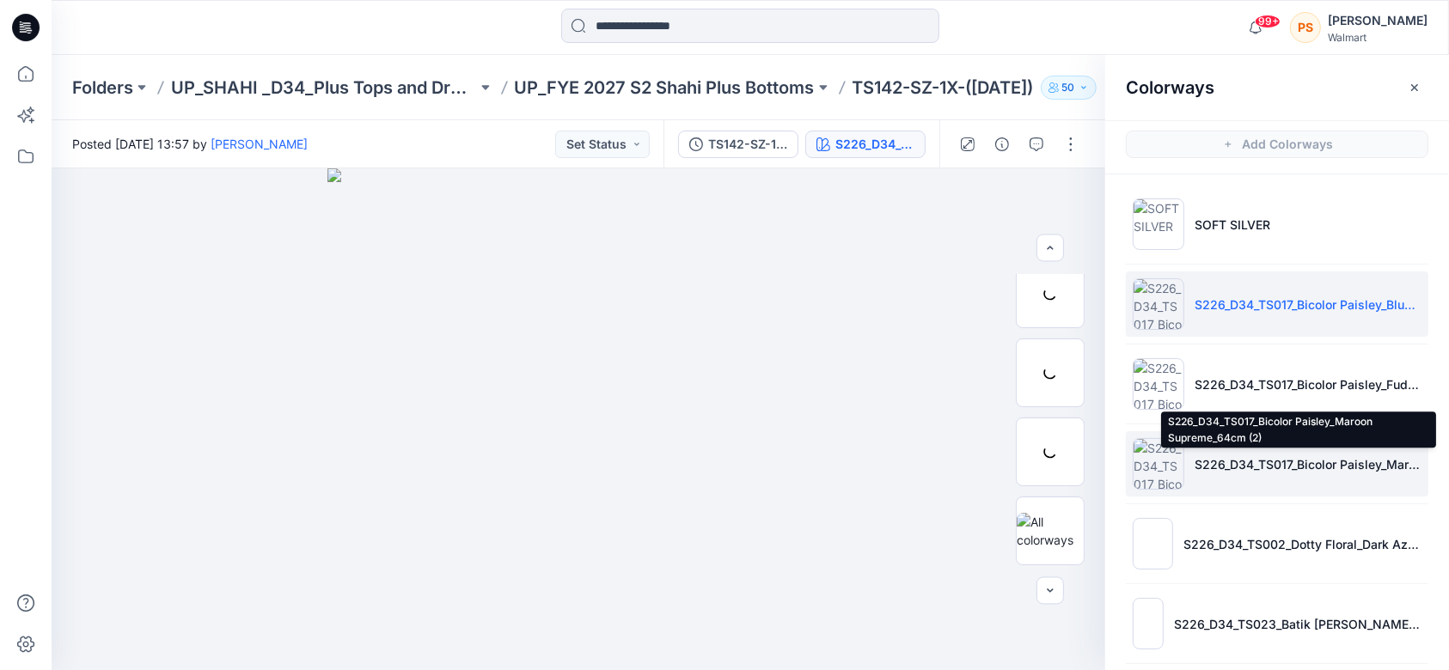
click at [1252, 465] on p "S226_D34_TS017_Bicolor Paisley_Maroon Supreme_64cm (2)" at bounding box center [1308, 464] width 227 height 18
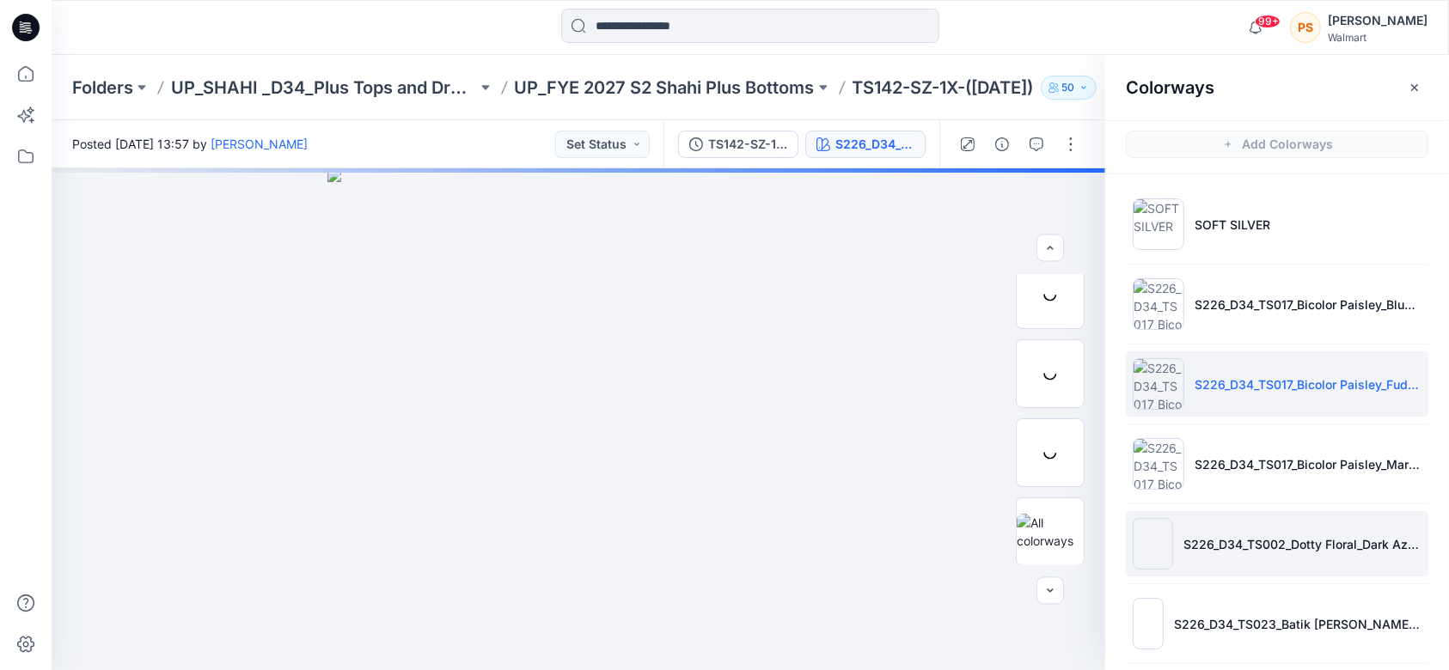
click at [1232, 538] on p "S226_D34_TS002_Dotty Floral_Dark Azalea_21.33cm" at bounding box center [1302, 544] width 238 height 18
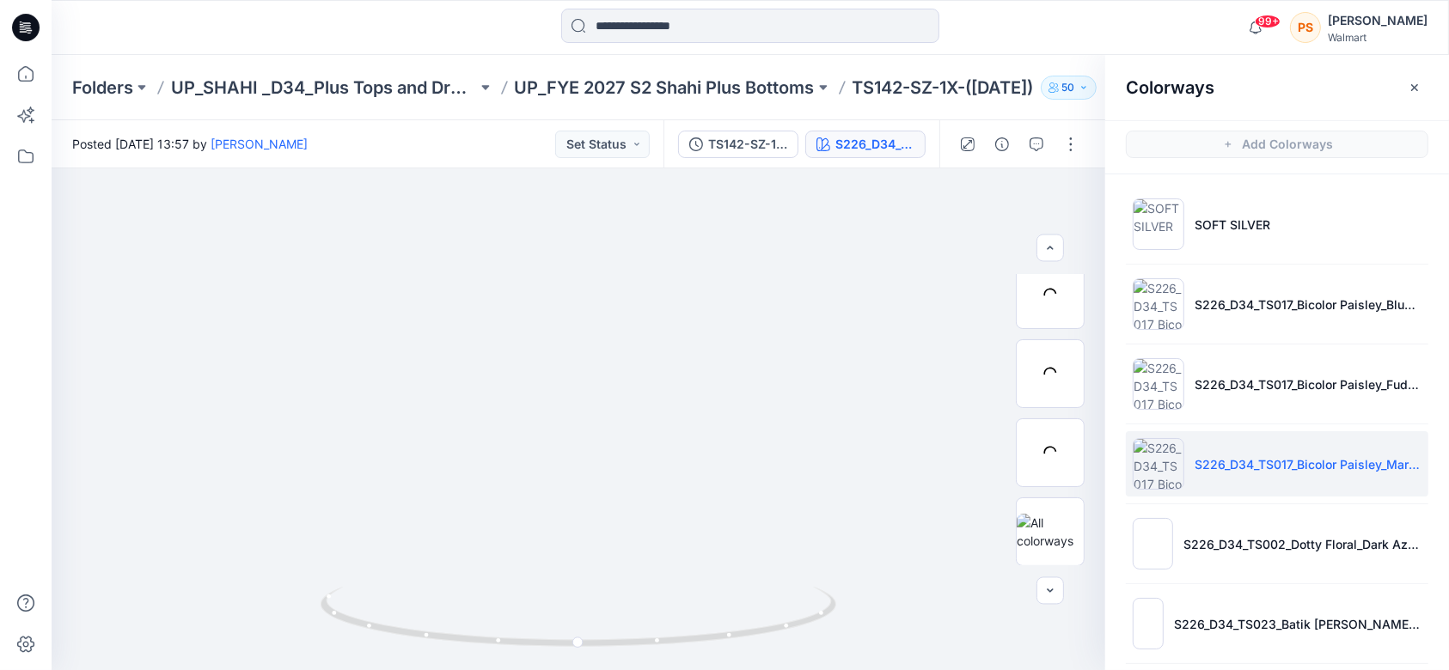
scroll to position [229, 0]
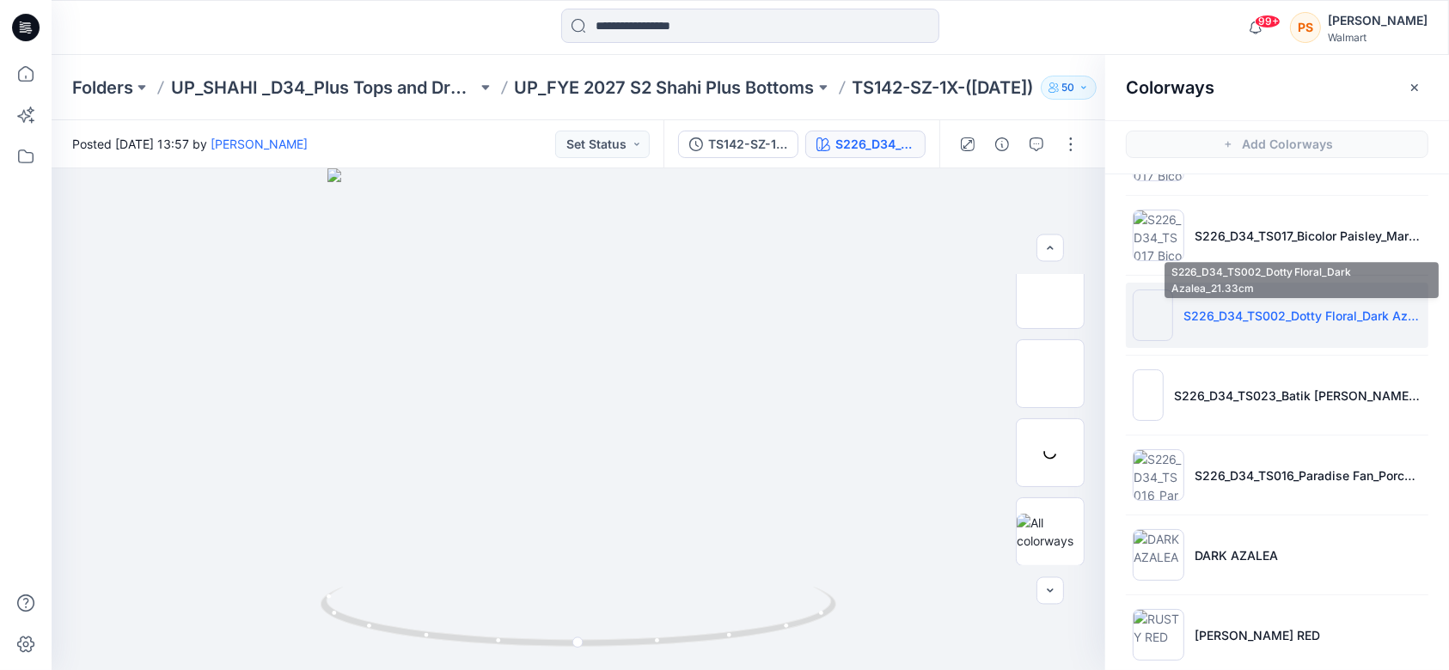
click at [1256, 307] on p "S226_D34_TS002_Dotty Floral_Dark Azalea_21.33cm" at bounding box center [1302, 316] width 238 height 18
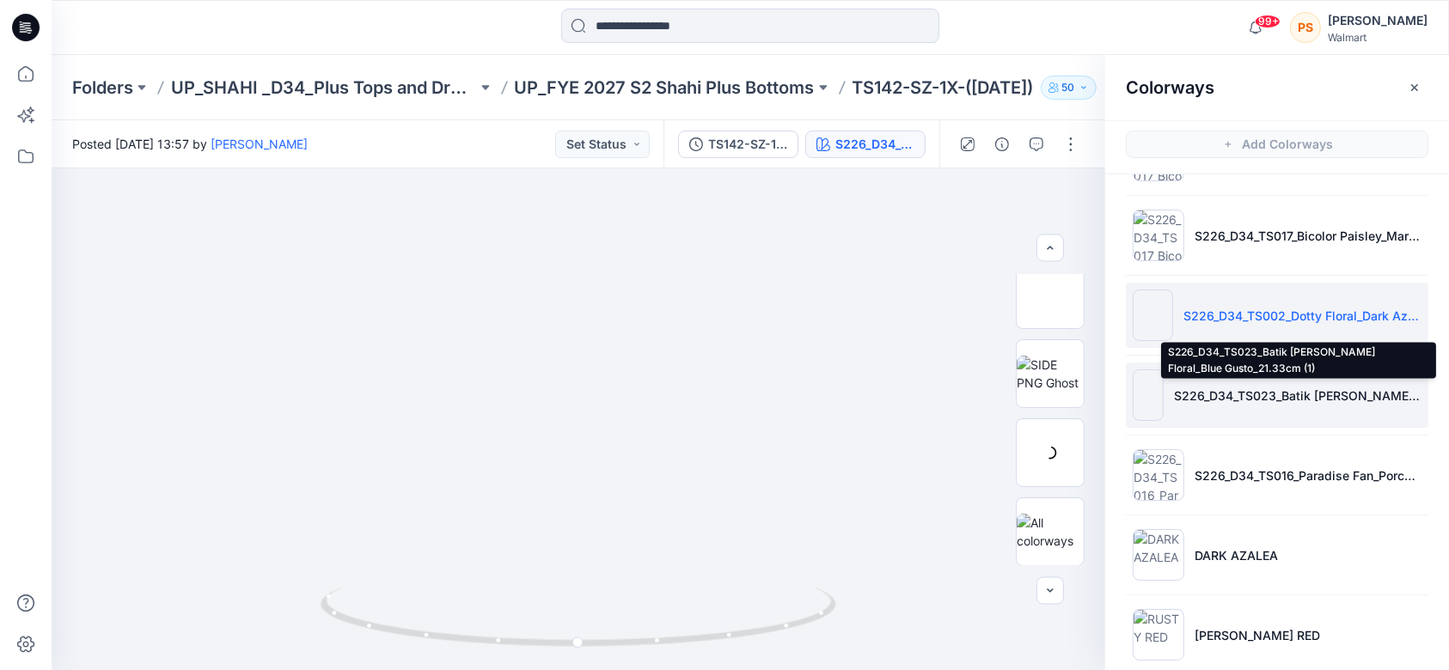
click at [1295, 396] on p "S226_D34_TS023_Batik Dotty Floral_Blue Gusto_21.33cm (1)" at bounding box center [1298, 396] width 248 height 18
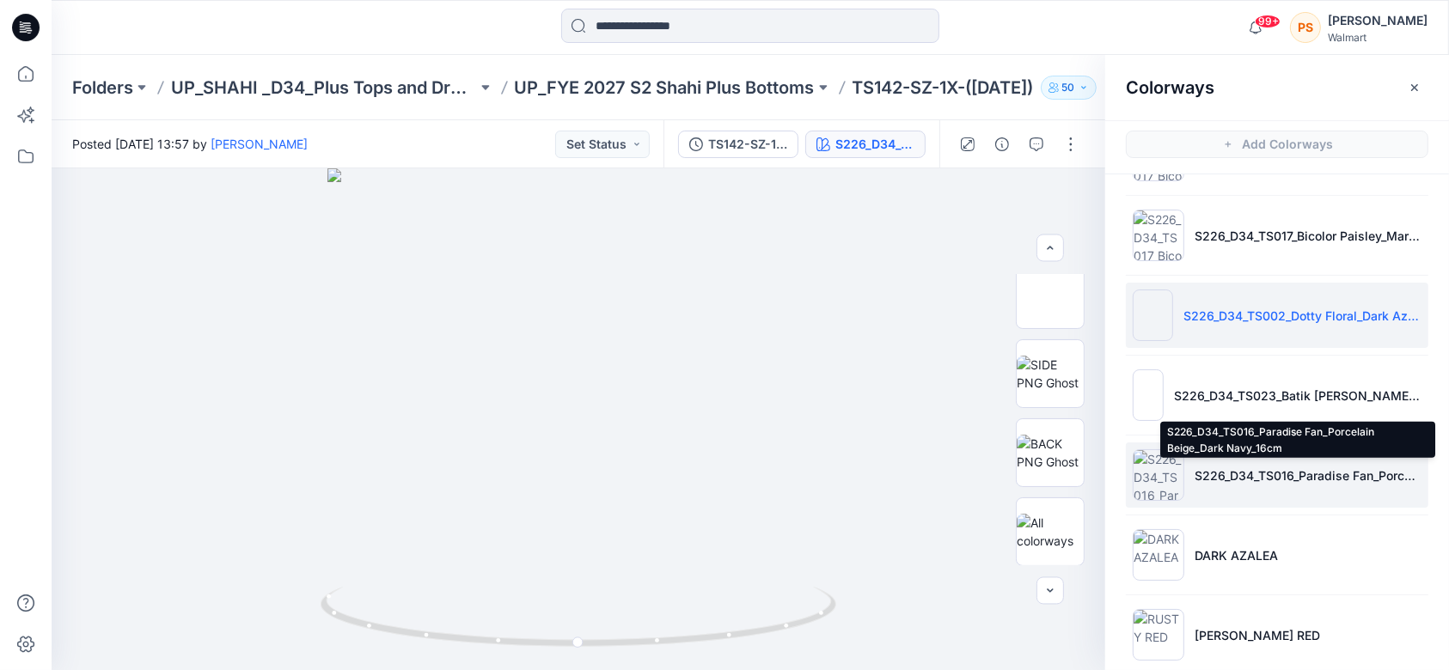
click at [1275, 478] on p "S226_D34_TS016_Paradise Fan_Porcelain Beige_Dark Navy_16cm" at bounding box center [1308, 476] width 227 height 18
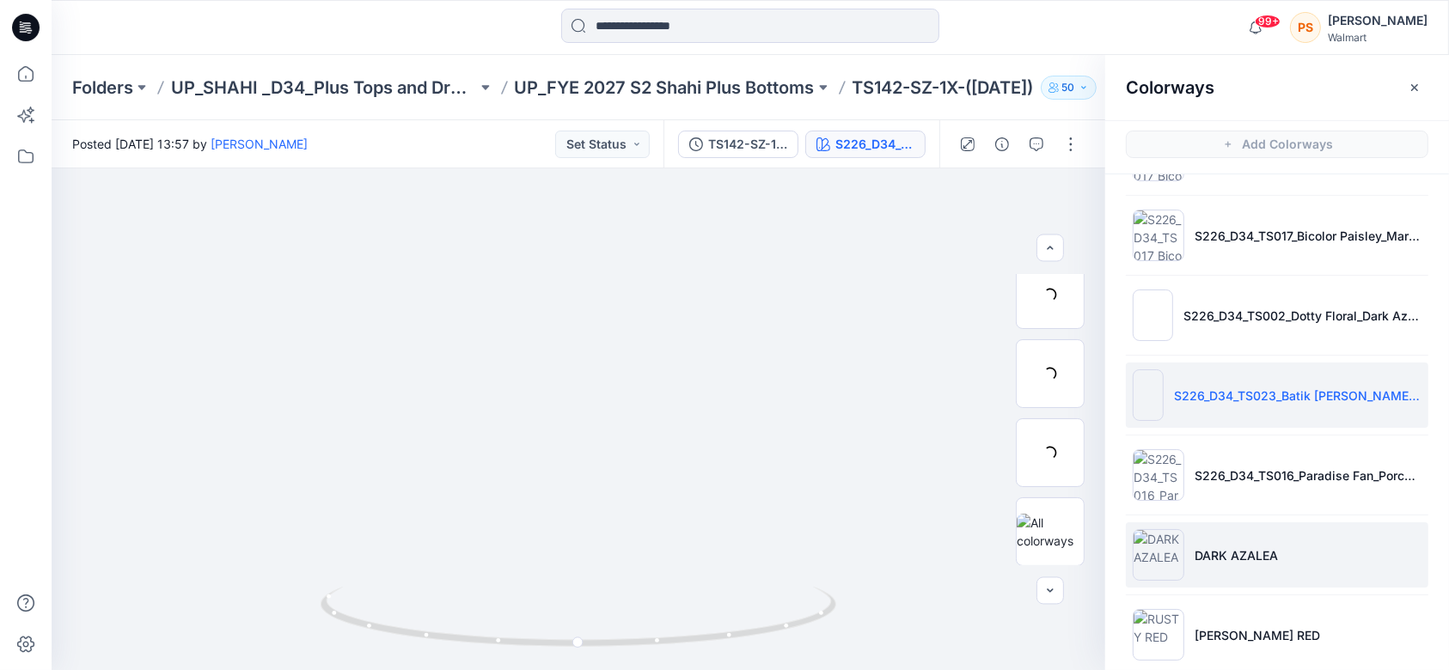
click at [1247, 556] on p "DARK AZALEA" at bounding box center [1236, 556] width 83 height 18
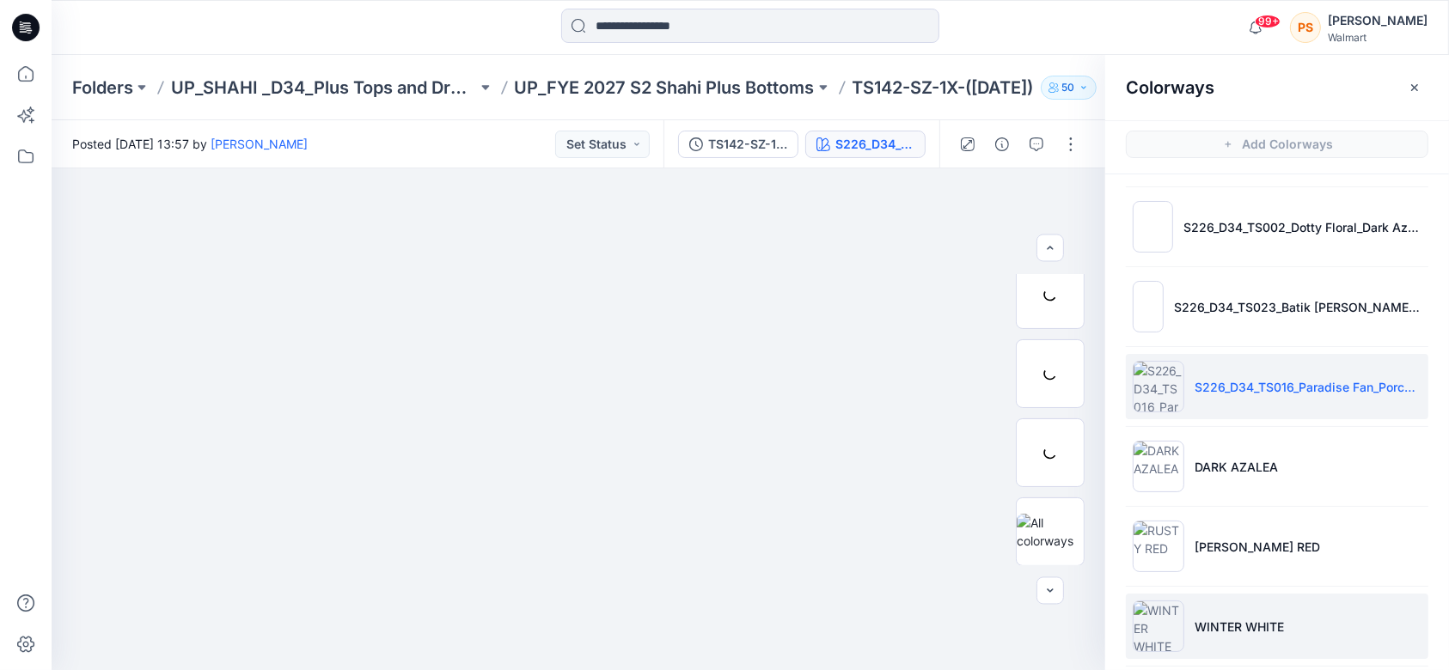
scroll to position [458, 0]
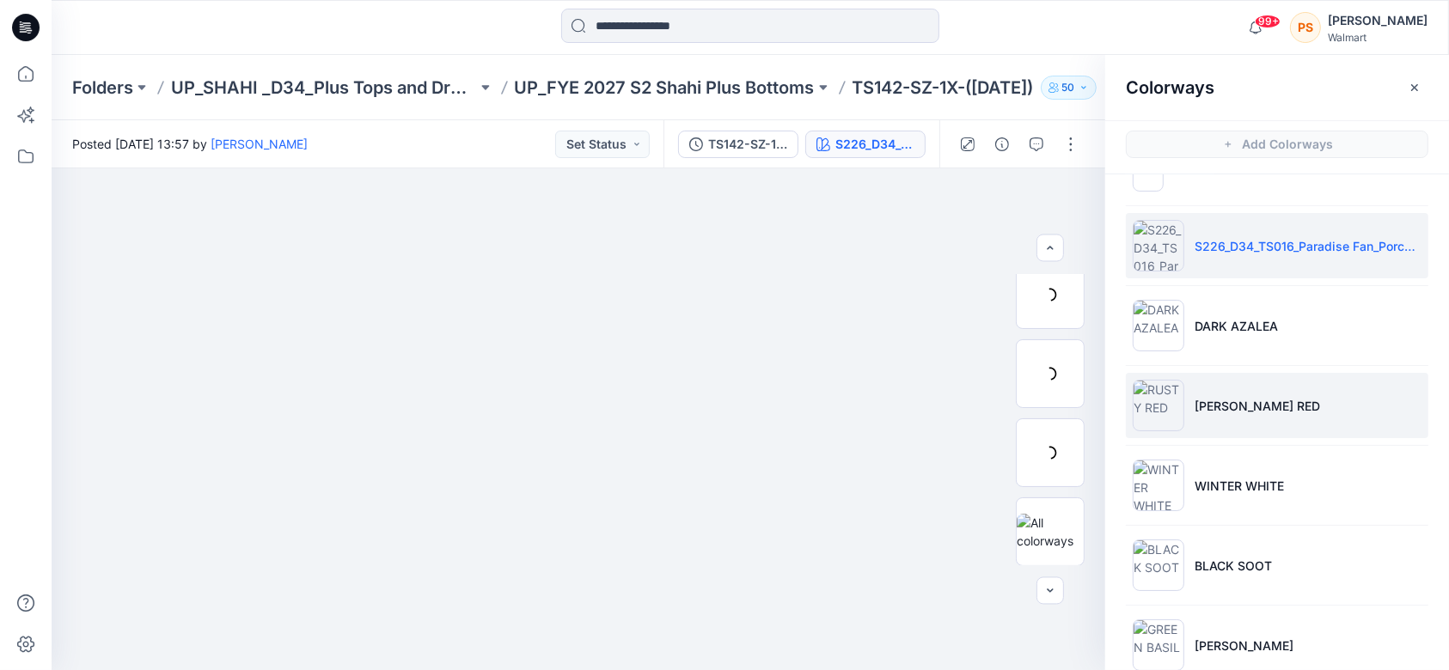
click at [1254, 389] on li "RUSTY RED" at bounding box center [1277, 405] width 303 height 65
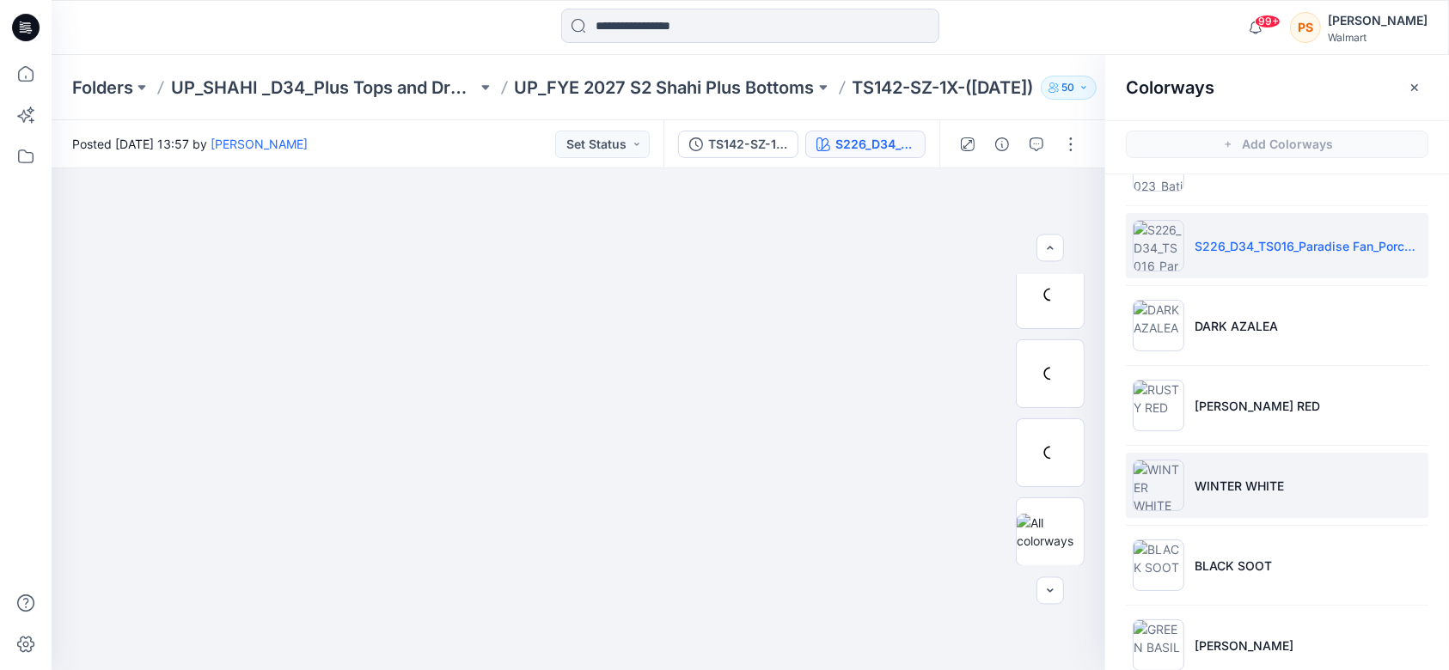
click at [1266, 507] on li "WINTER WHITE" at bounding box center [1277, 485] width 303 height 65
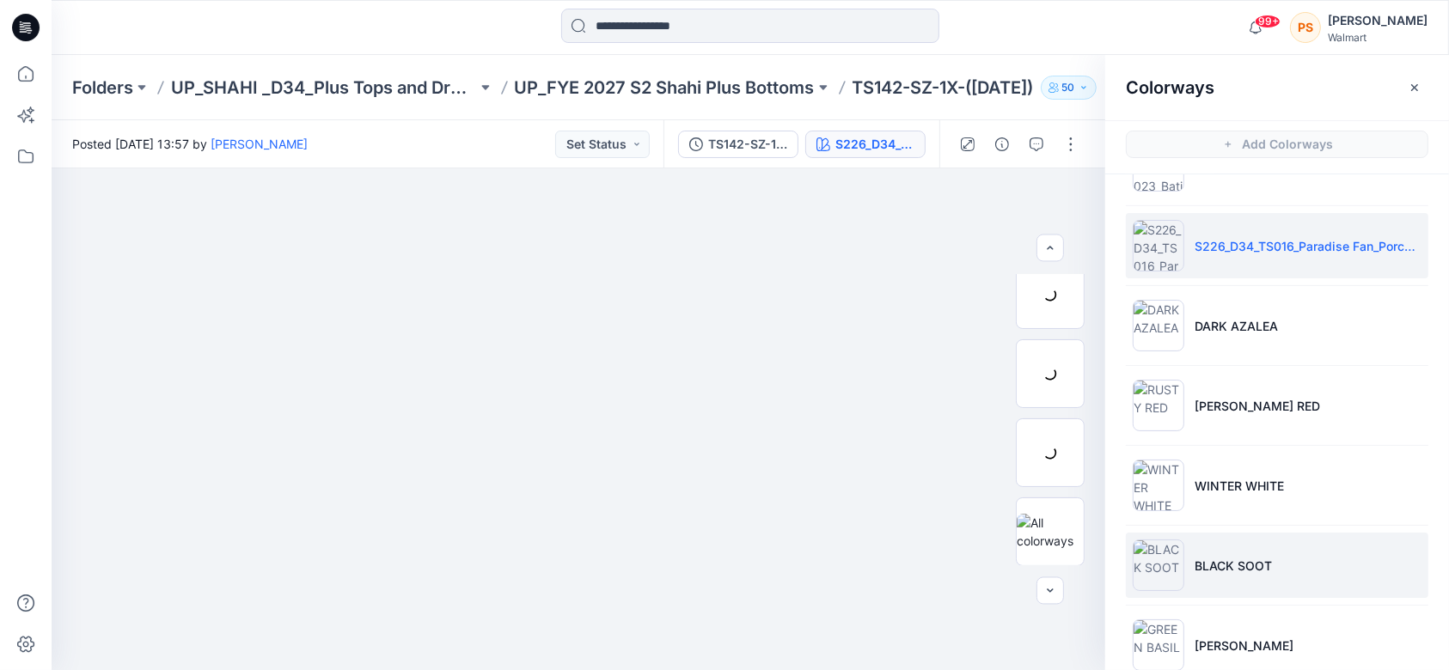
click at [1279, 569] on li "BLACK SOOT" at bounding box center [1277, 565] width 303 height 65
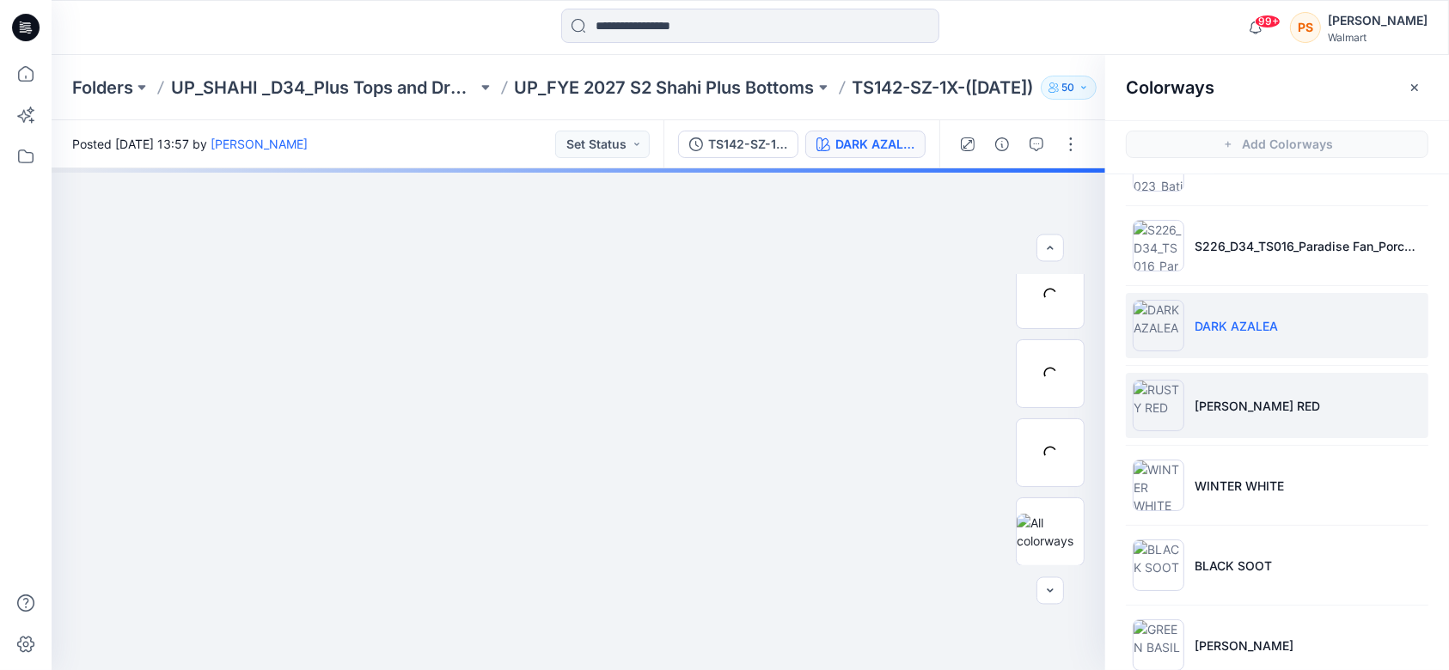
scroll to position [489, 0]
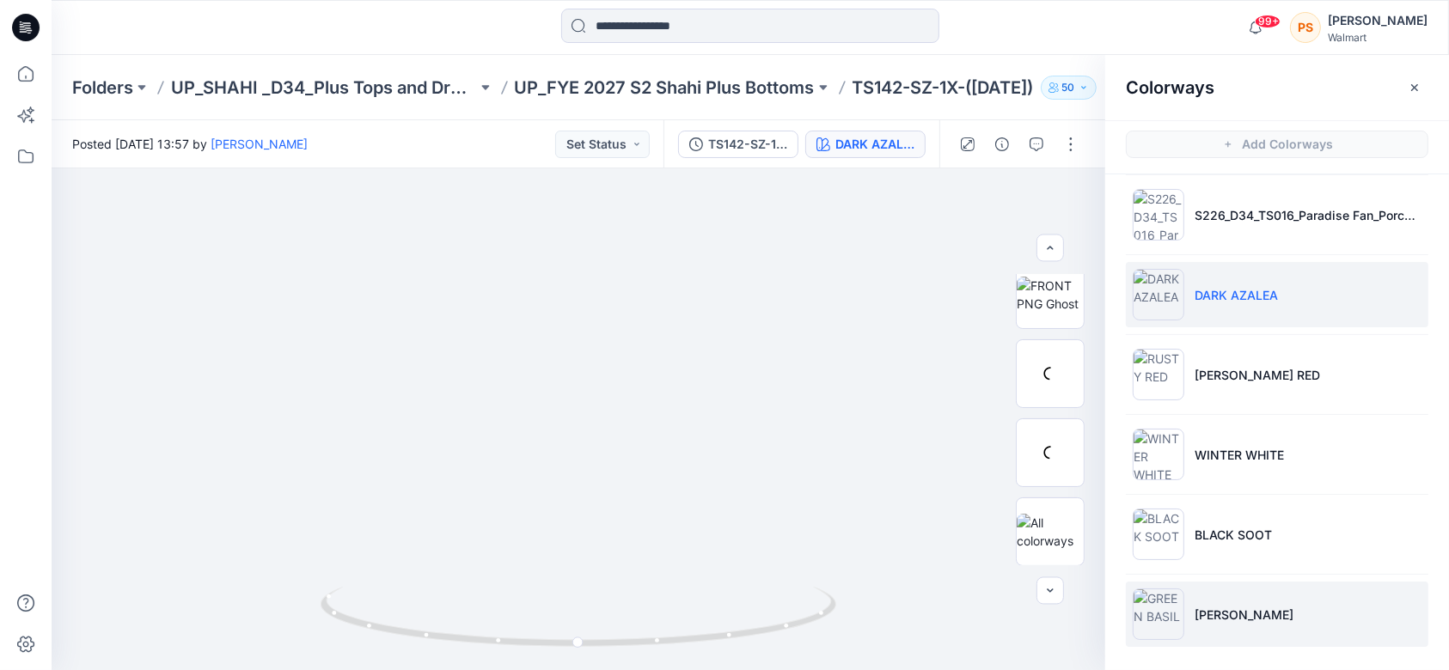
click at [1280, 601] on li "[PERSON_NAME]" at bounding box center [1277, 614] width 303 height 65
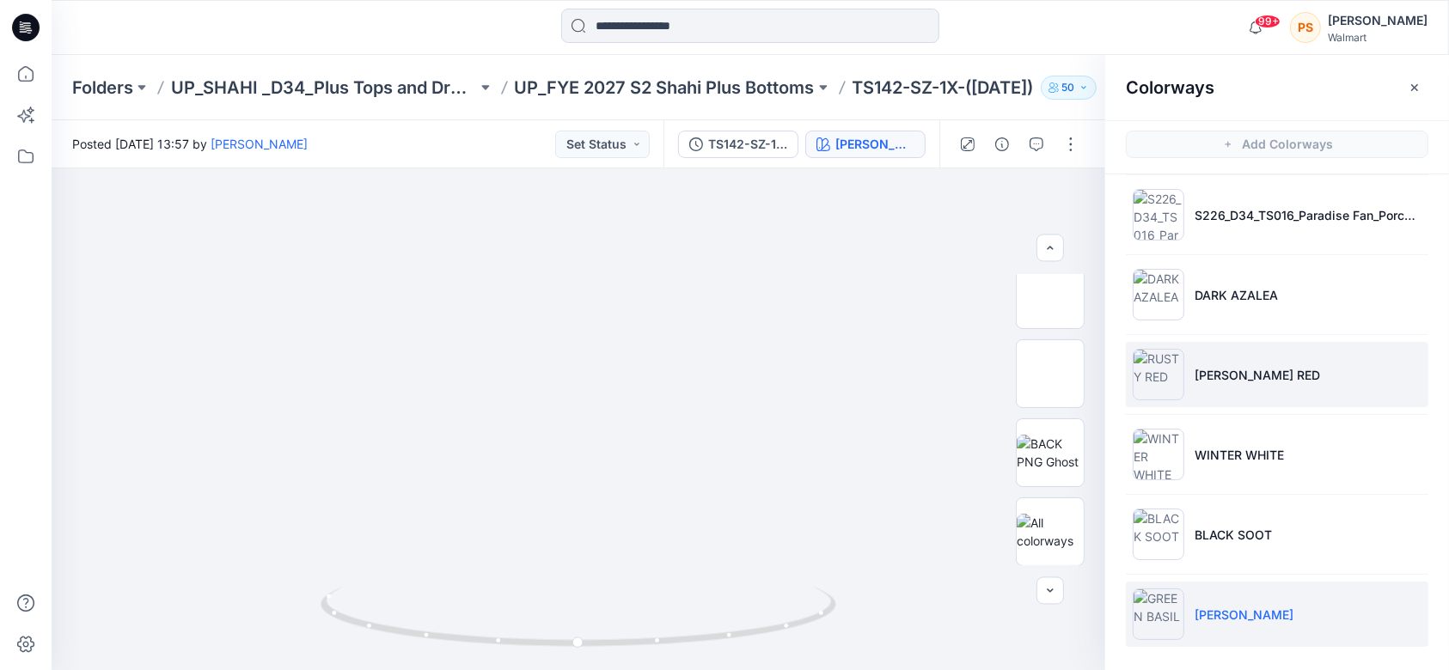
scroll to position [0, 0]
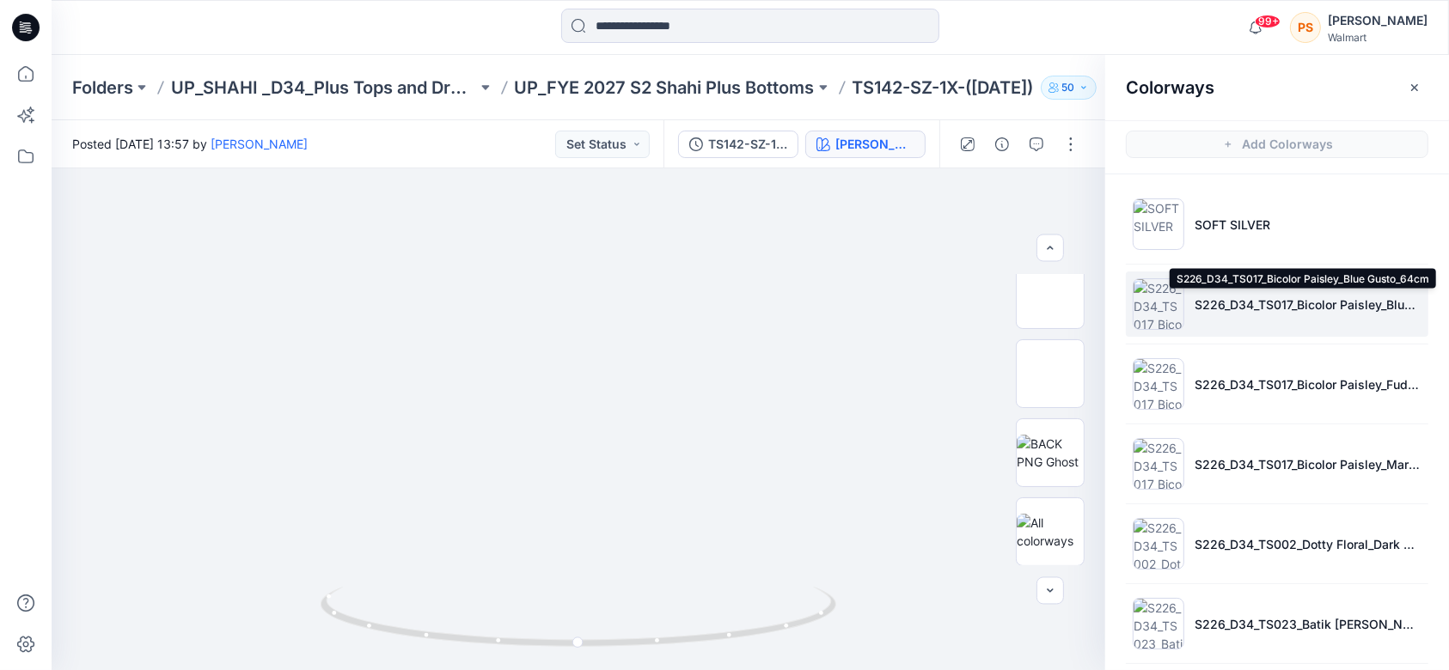
click at [1233, 305] on p "S226_D34_TS017_Bicolor Paisley_Blue Gusto_64cm" at bounding box center [1308, 305] width 227 height 18
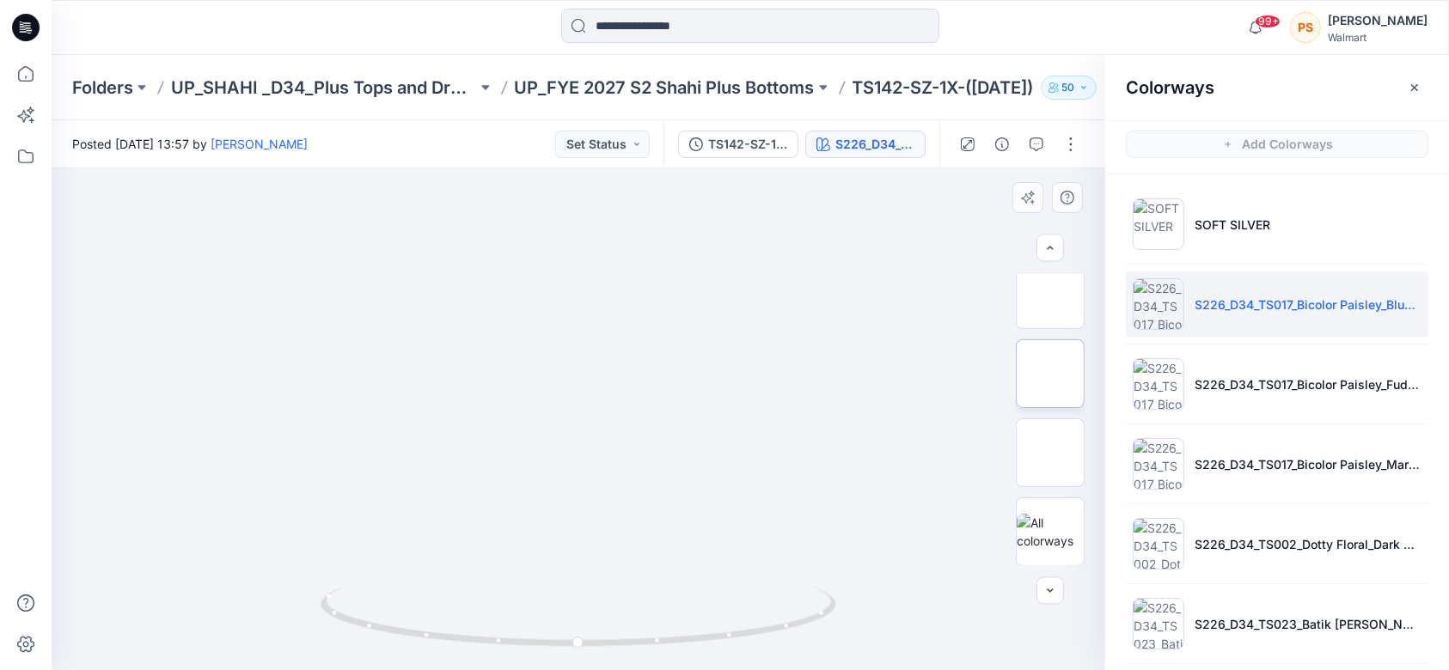
click at [1050, 374] on img at bounding box center [1050, 374] width 0 height 0
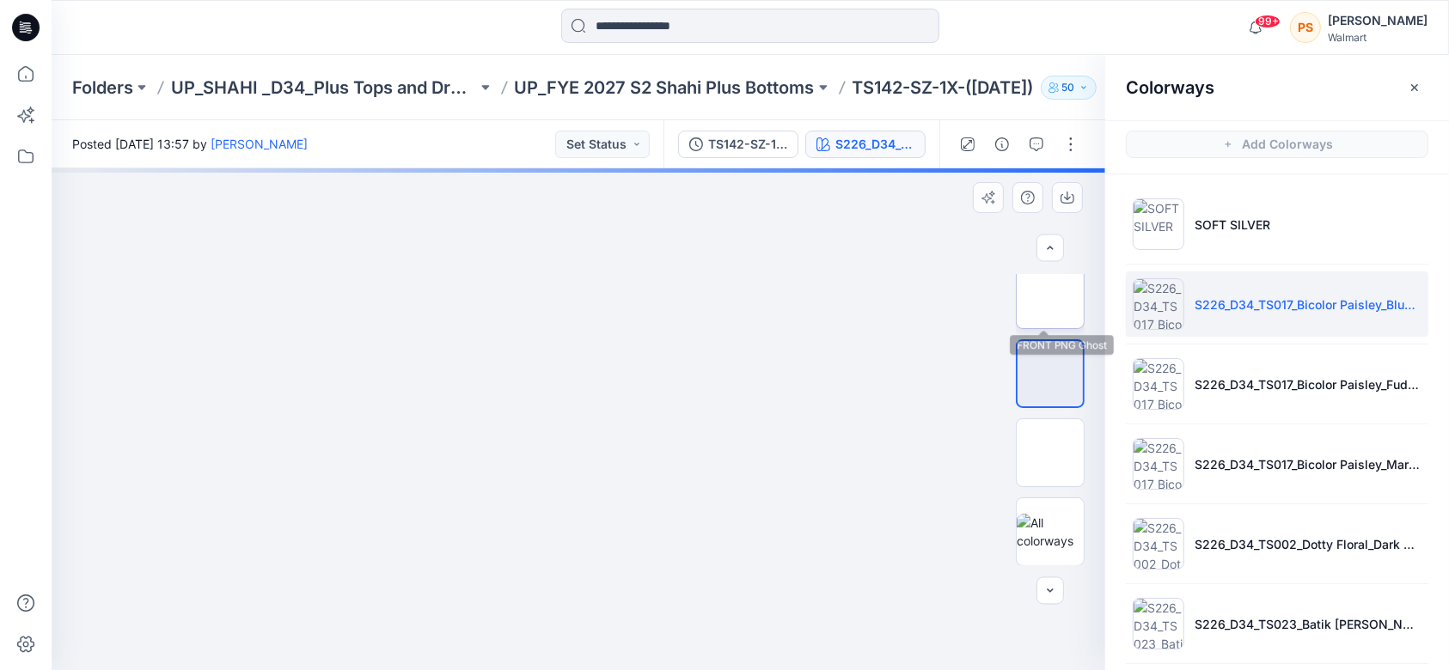
click at [1050, 295] on img at bounding box center [1050, 295] width 0 height 0
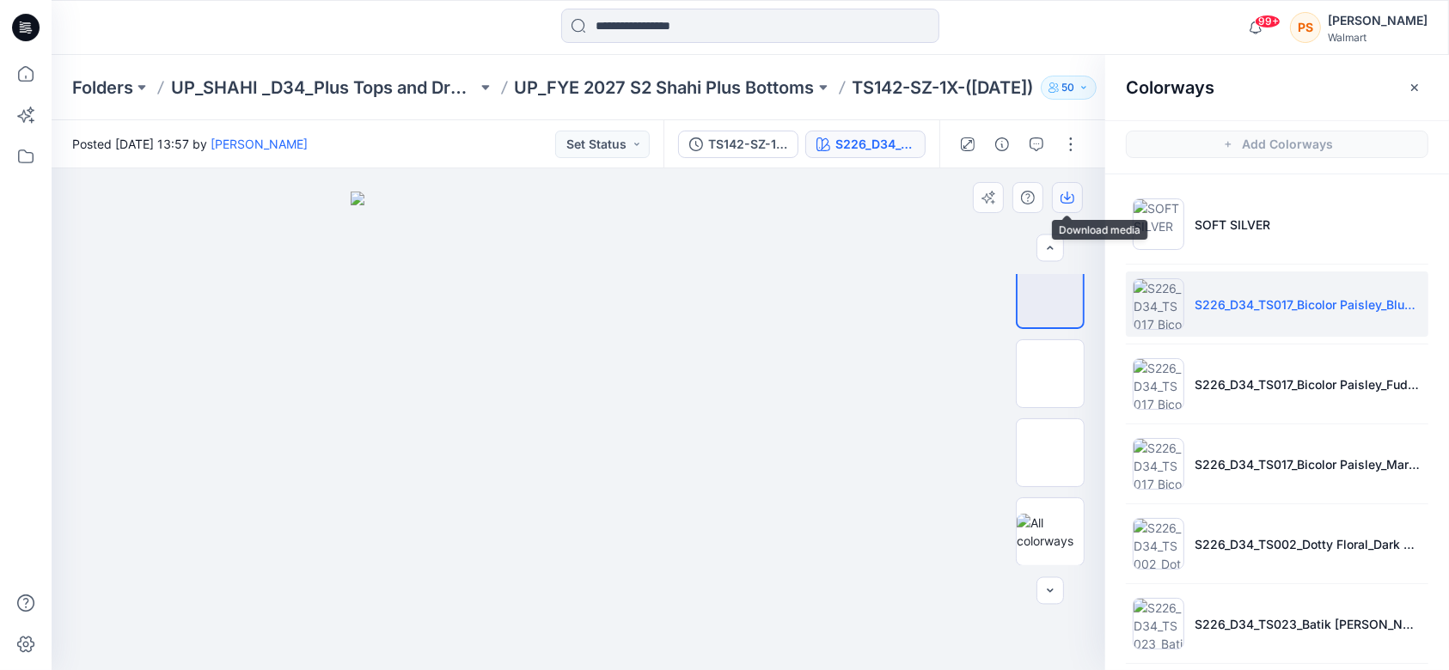
click at [1073, 194] on icon "button" at bounding box center [1068, 198] width 14 height 9
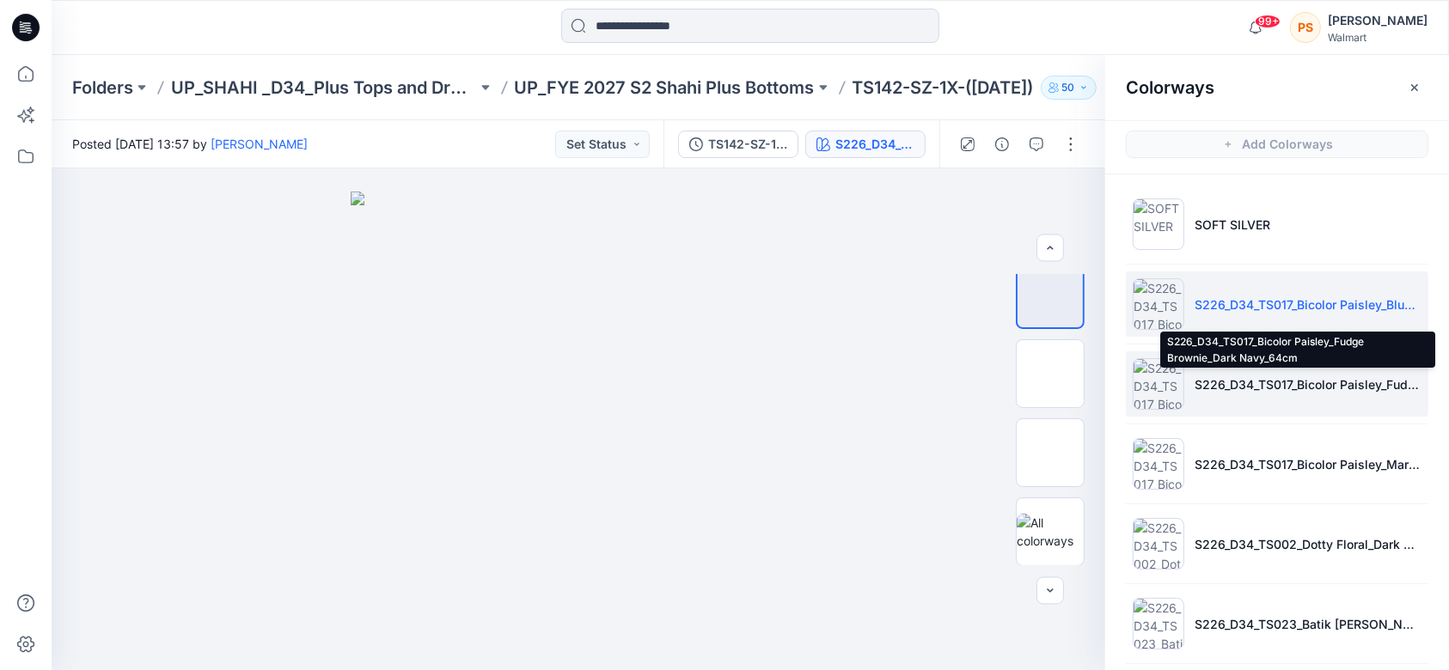
click at [1312, 388] on p "S226_D34_TS017_Bicolor Paisley_Fudge Brownie_Dark Navy_64cm" at bounding box center [1308, 385] width 227 height 18
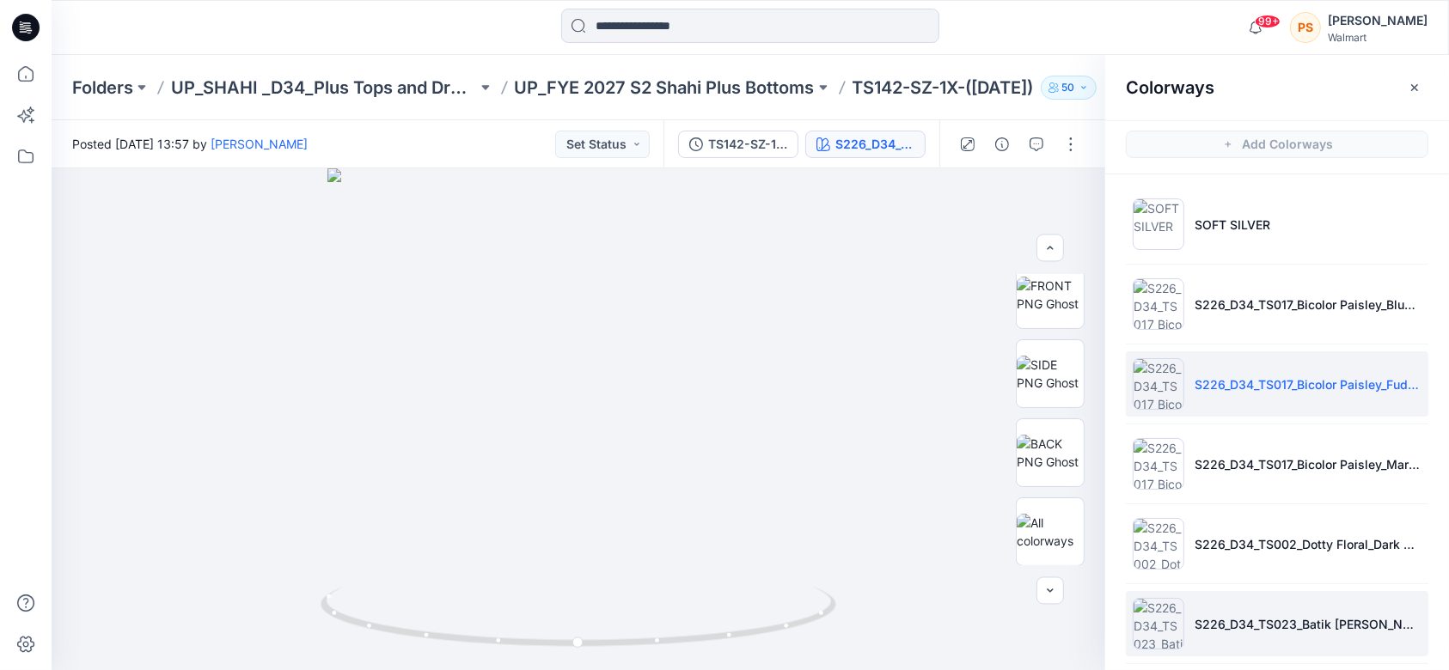
click at [1281, 609] on li "S226_D34_TS023_Batik Dotty Floral_Blue Gusto_21.33cm (1)" at bounding box center [1277, 623] width 303 height 65
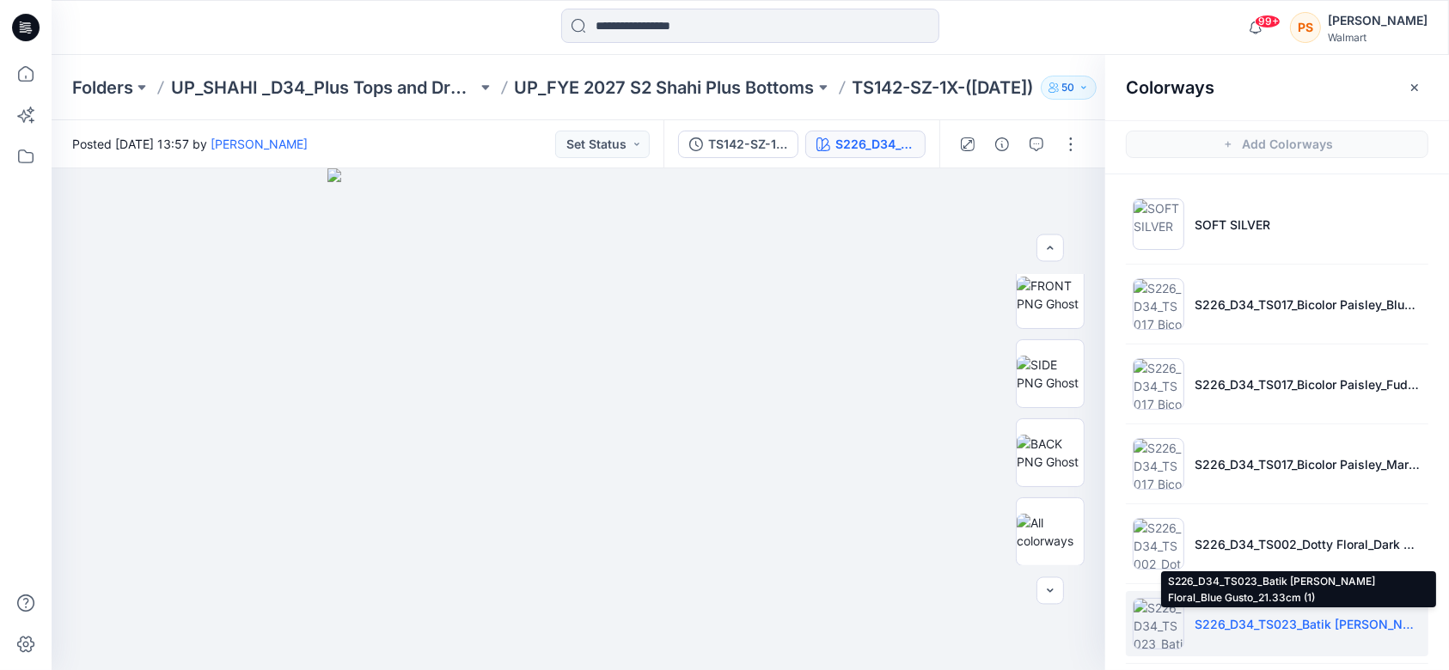
click at [1282, 627] on p "S226_D34_TS023_Batik Dotty Floral_Blue Gusto_21.33cm (1)" at bounding box center [1308, 624] width 227 height 18
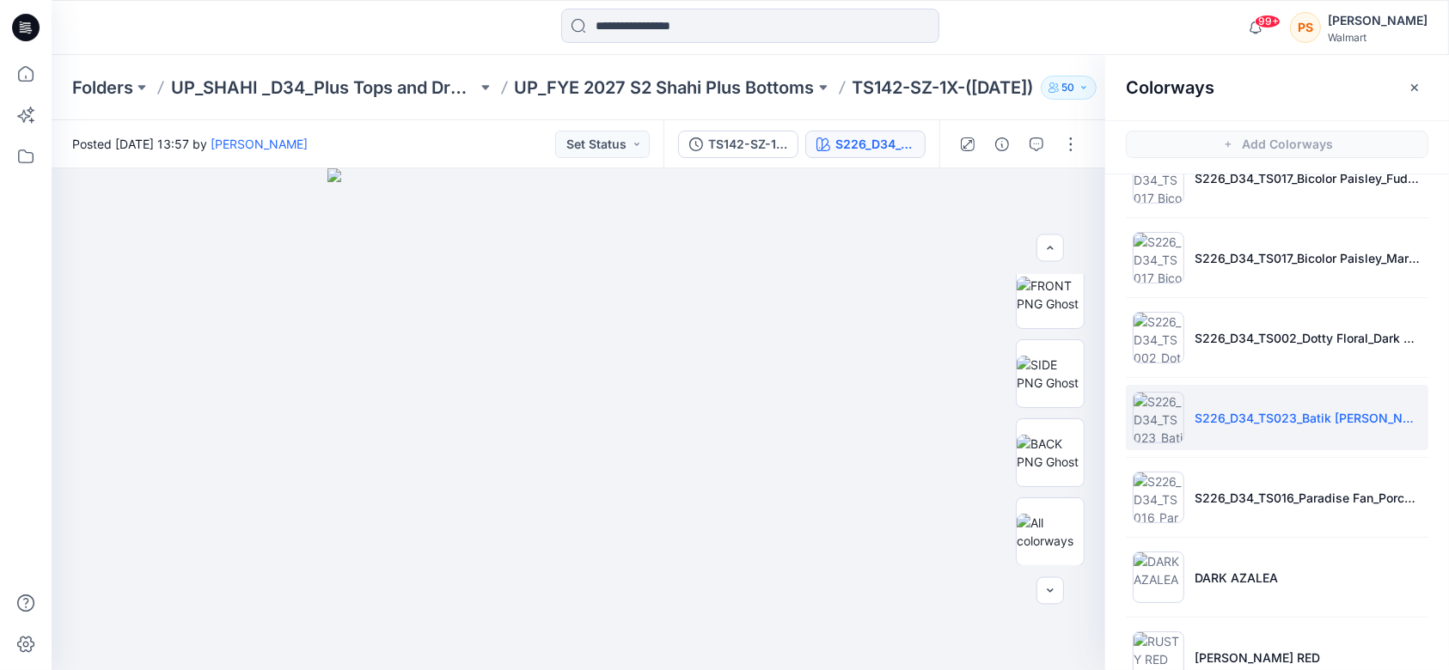
scroll to position [229, 0]
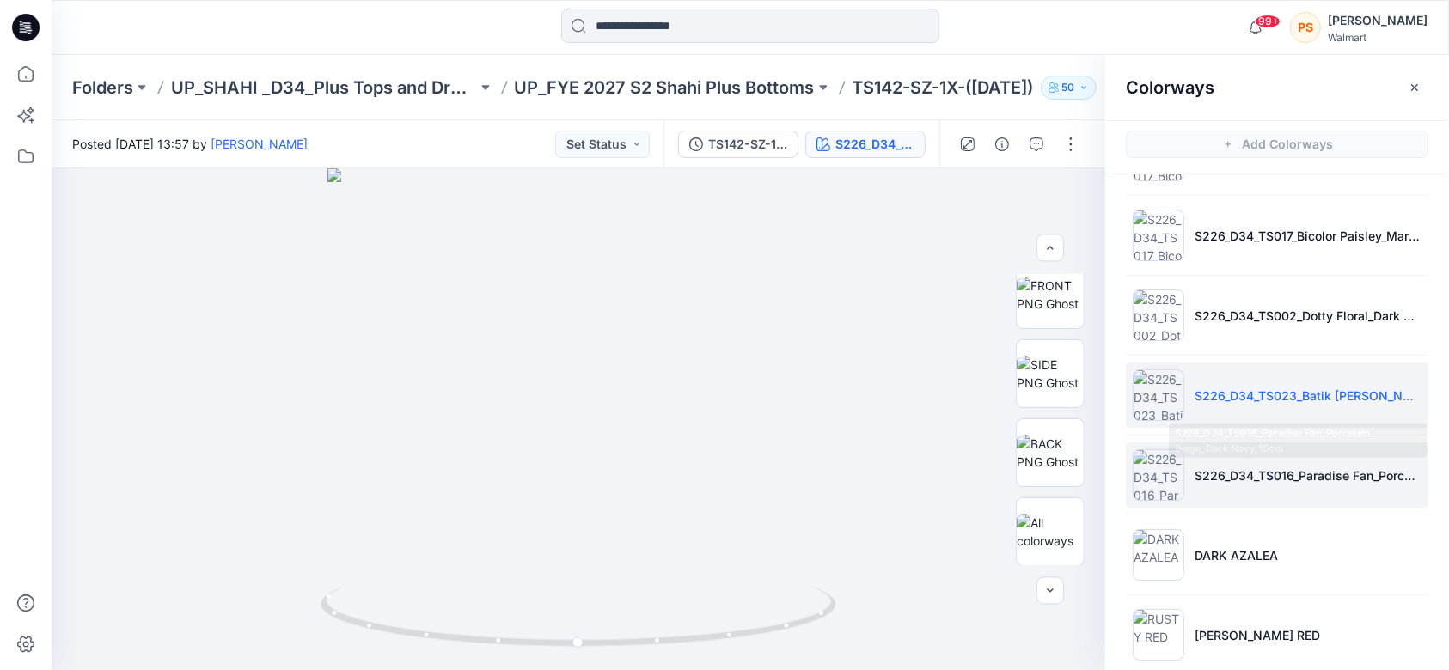
click at [1253, 482] on p "S226_D34_TS016_Paradise Fan_Porcelain Beige_Dark Navy_16cm" at bounding box center [1308, 476] width 227 height 18
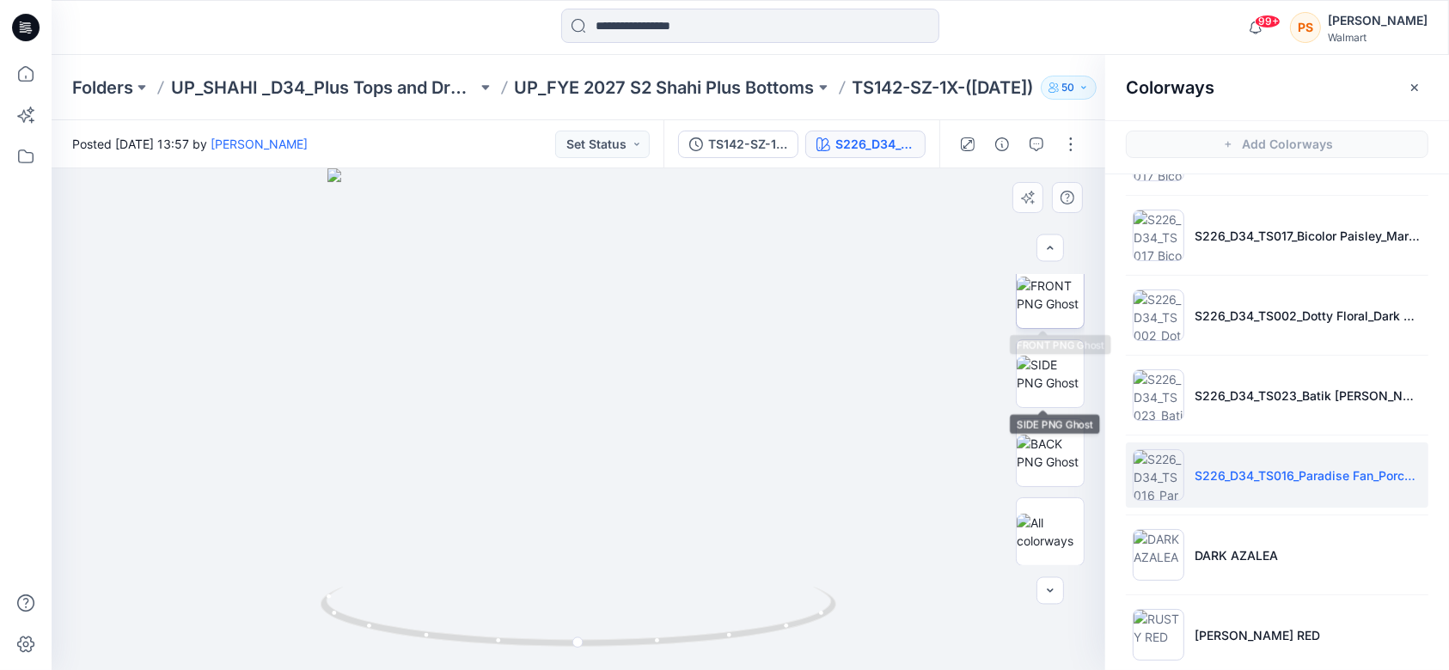
click at [1036, 312] on img at bounding box center [1050, 295] width 67 height 36
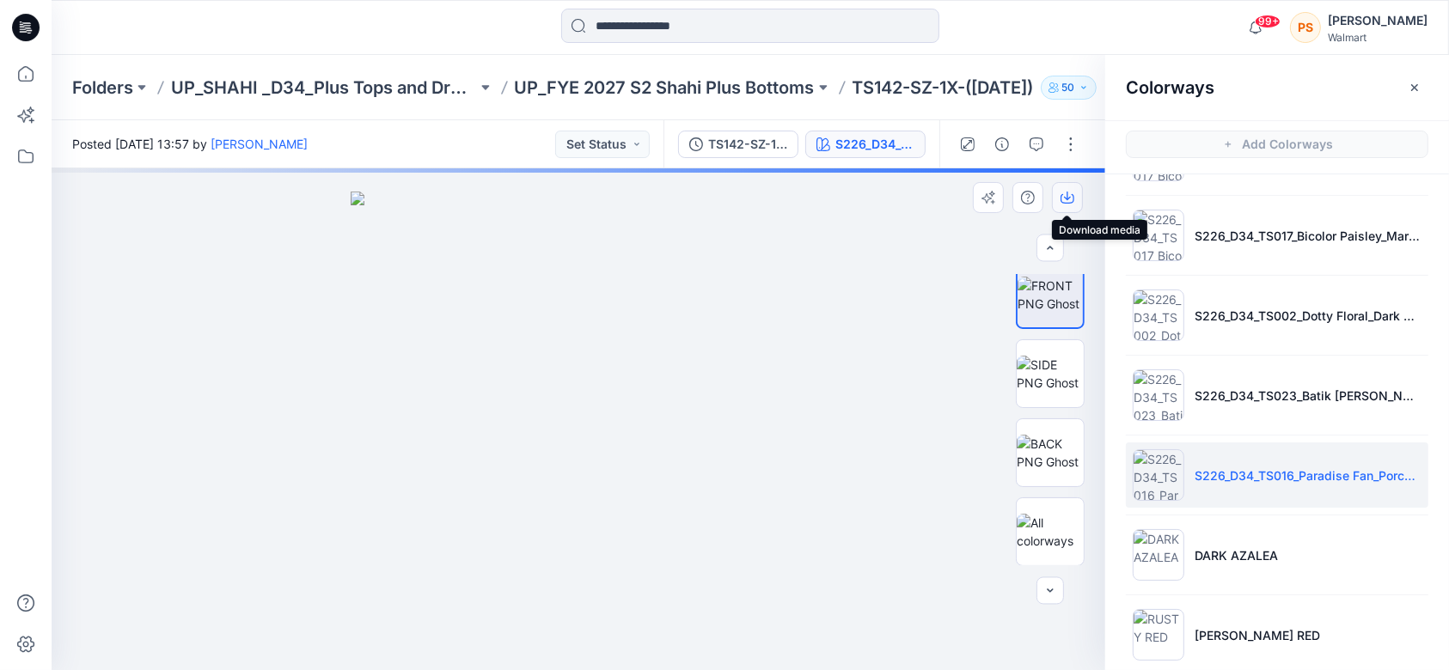
click at [1070, 193] on icon "button" at bounding box center [1068, 198] width 14 height 14
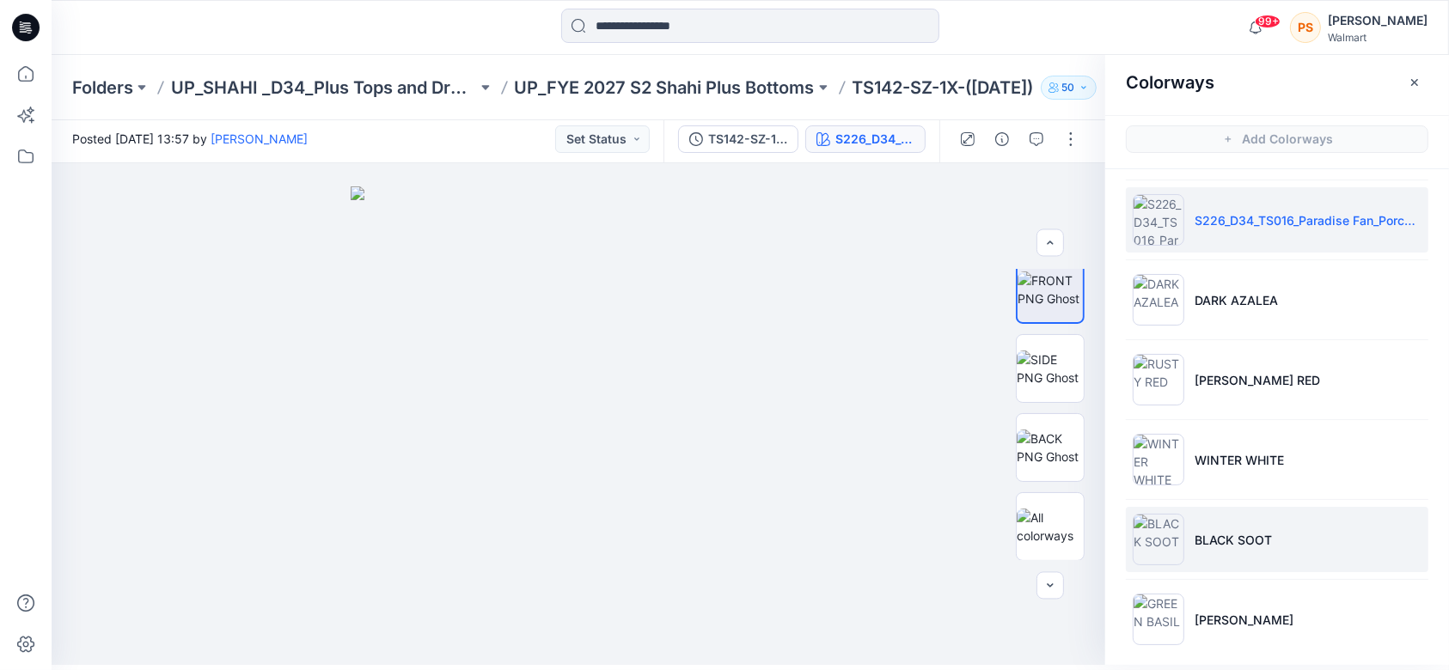
scroll to position [489, 0]
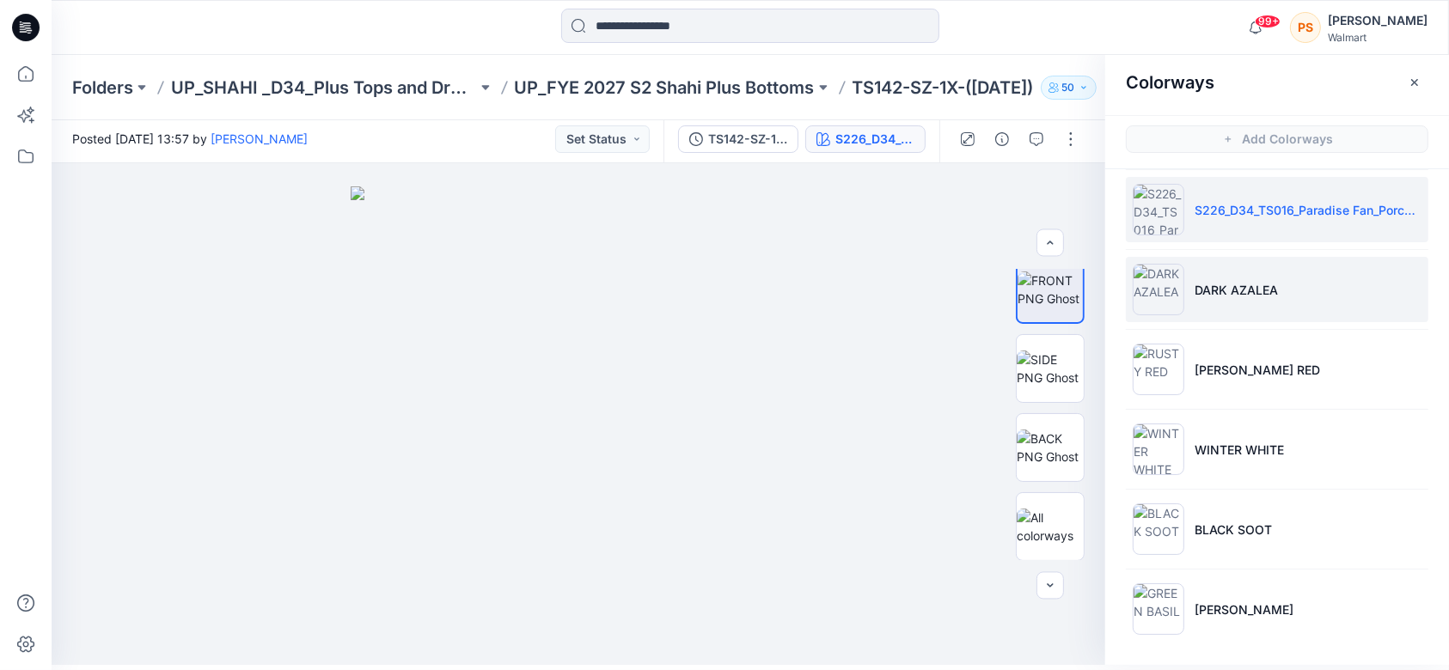
click at [1311, 282] on li "DARK AZALEA" at bounding box center [1277, 289] width 303 height 65
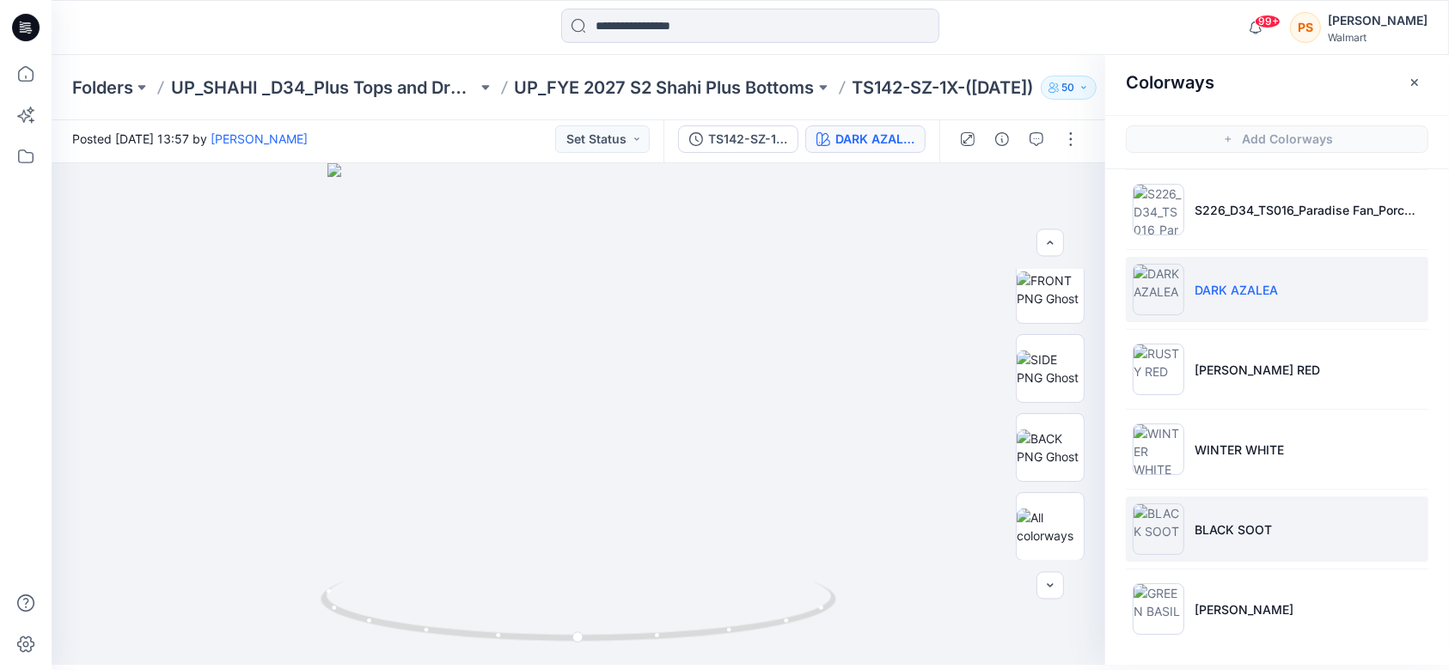
click at [1287, 552] on li "BLACK SOOT" at bounding box center [1277, 529] width 303 height 65
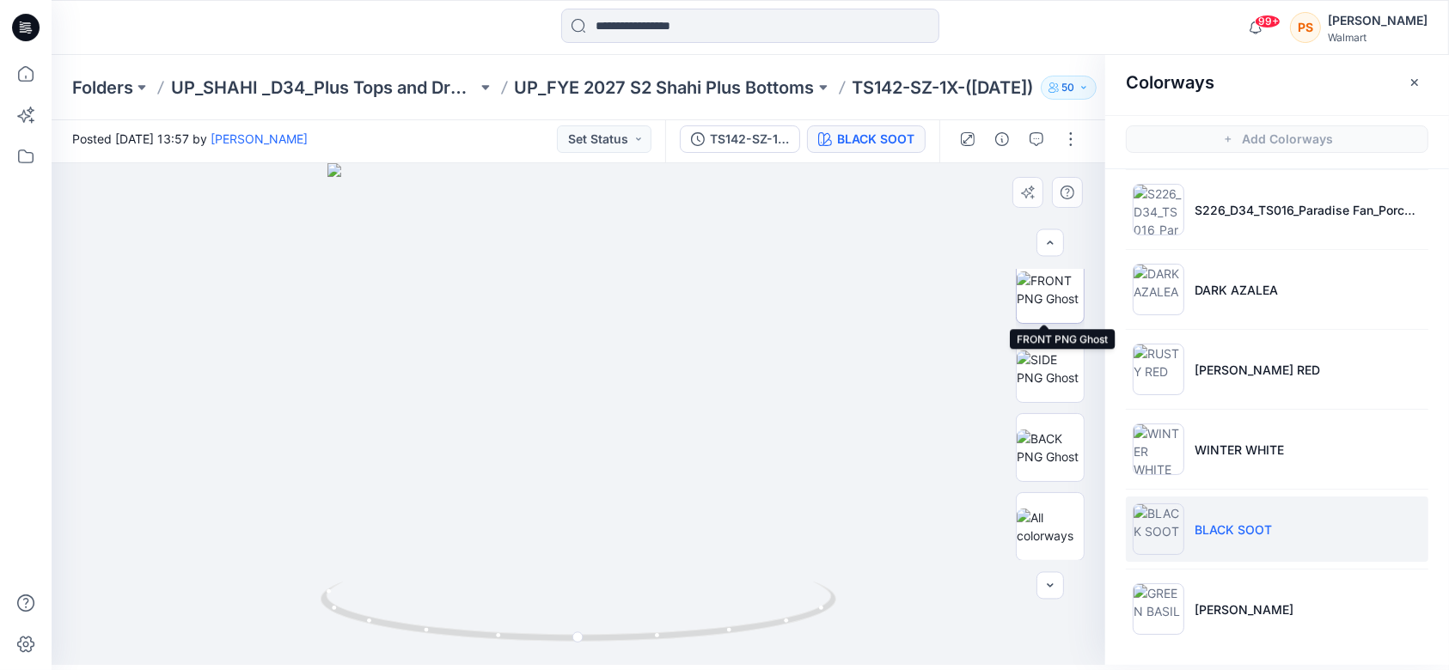
click at [1059, 297] on img at bounding box center [1050, 290] width 67 height 36
click at [897, 272] on div at bounding box center [579, 414] width 1054 height 502
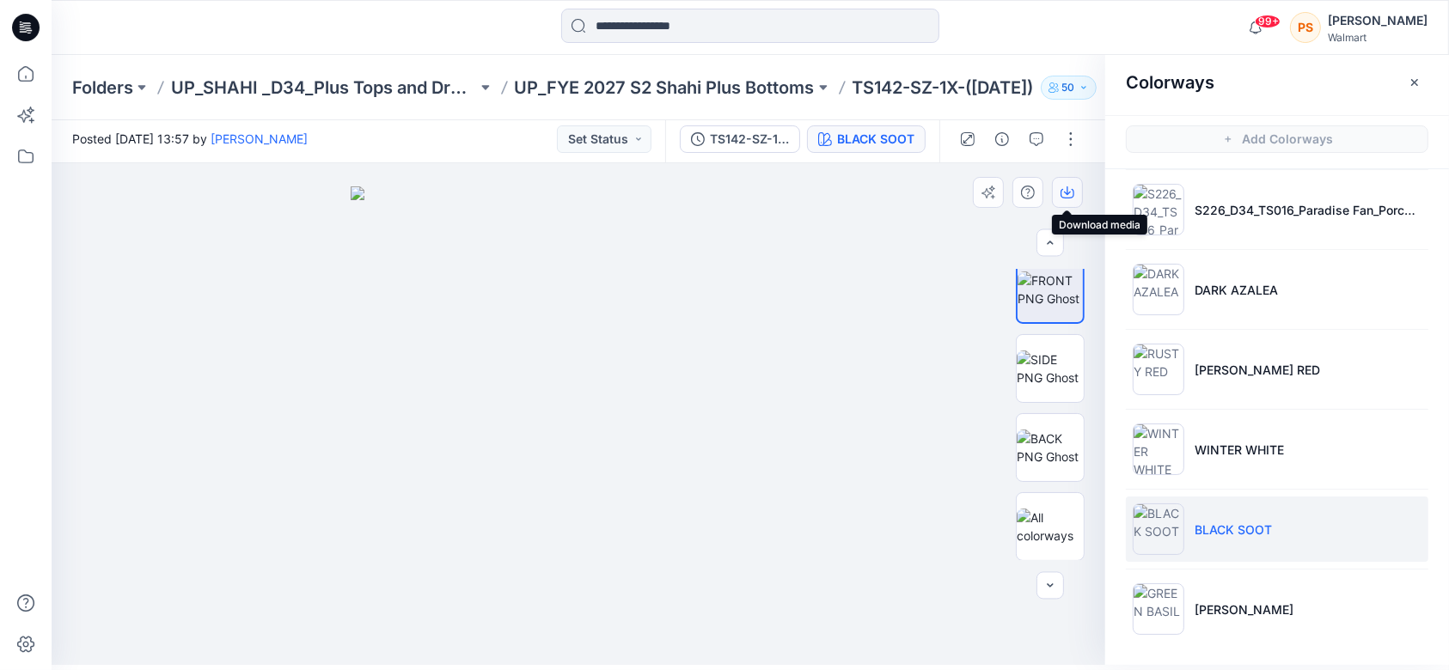
click at [1065, 193] on icon "button" at bounding box center [1068, 193] width 14 height 14
click at [1382, 68] on div "Colorways" at bounding box center [1277, 82] width 344 height 64
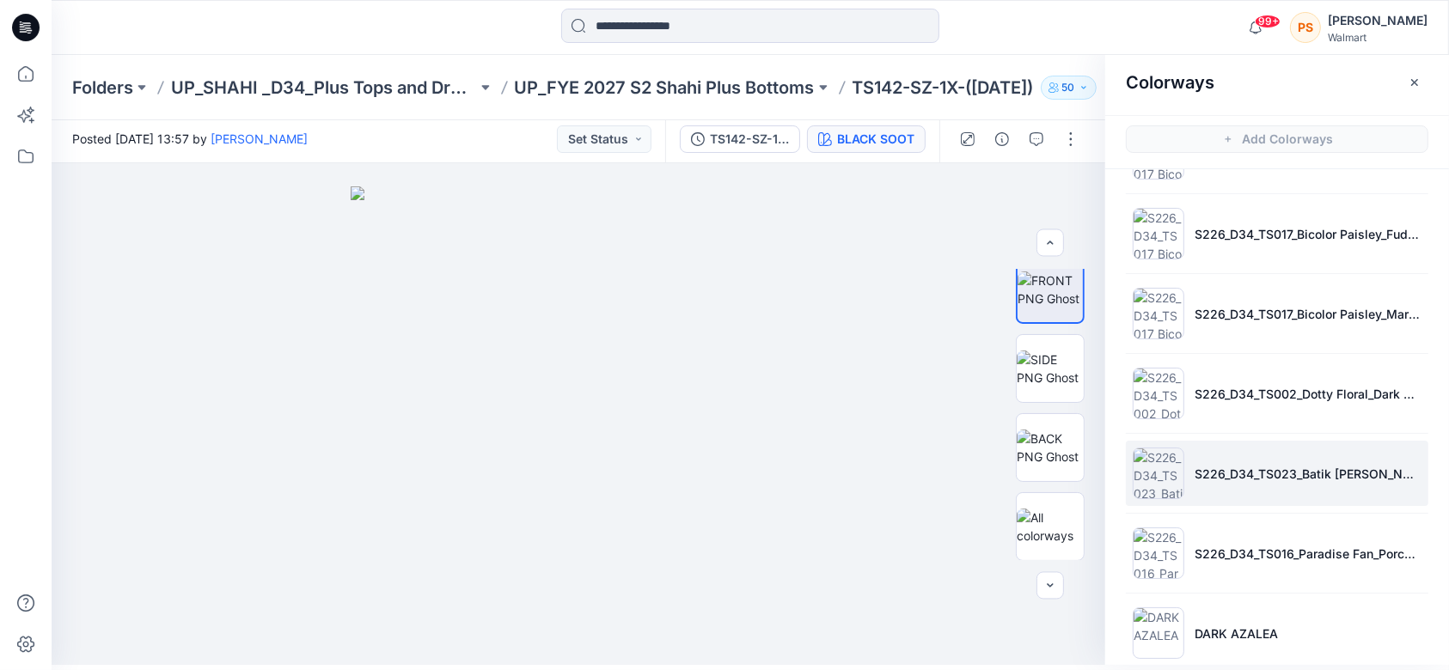
click at [1281, 454] on li "S226_D34_TS023_Batik Dotty Floral_Blue Gusto_21.33cm (1)" at bounding box center [1277, 473] width 303 height 65
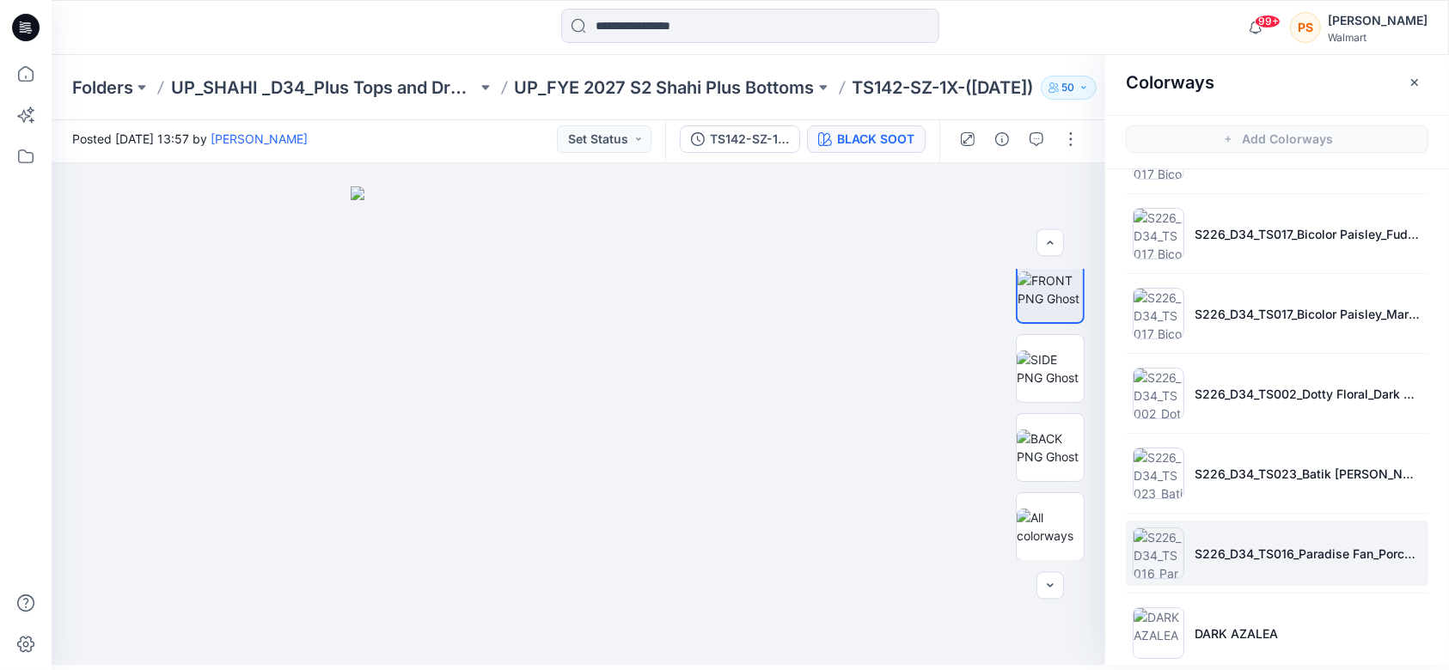
click at [1256, 566] on li "S226_D34_TS016_Paradise Fan_Porcelain Beige_Dark Navy_16cm" at bounding box center [1277, 553] width 303 height 65
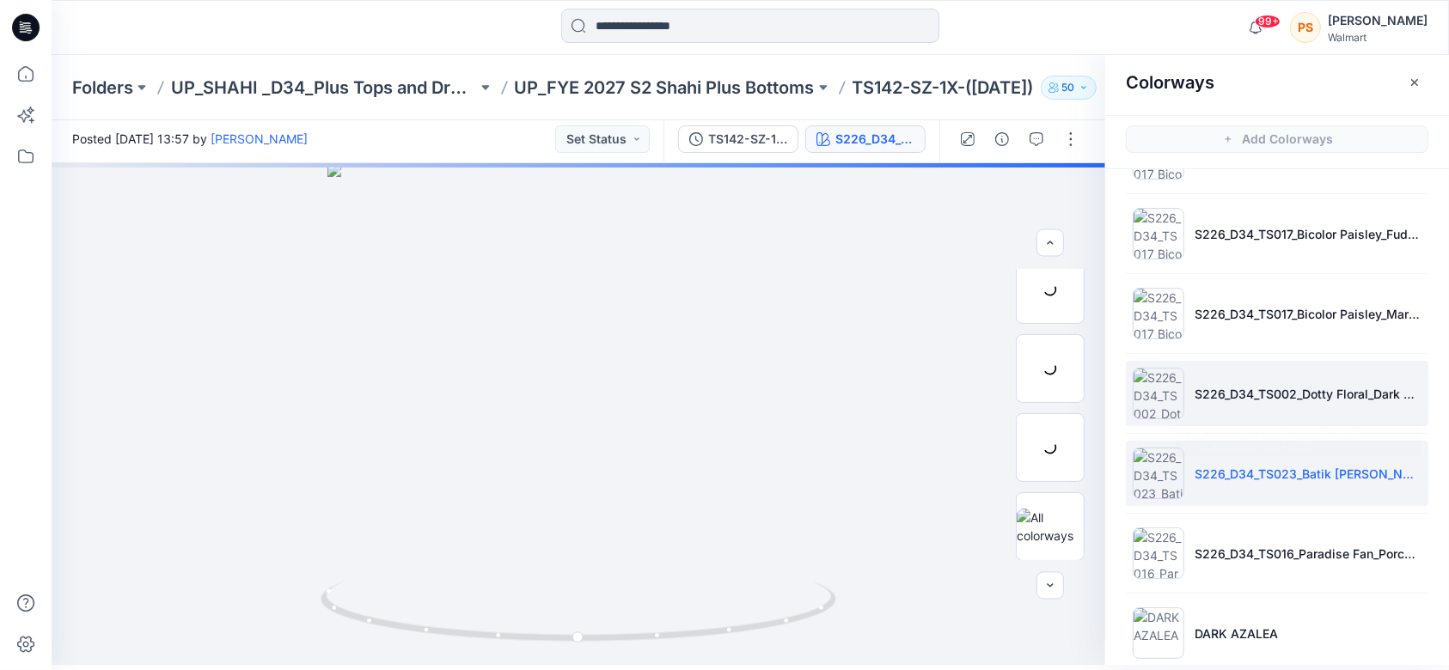
click at [1265, 396] on p "S226_D34_TS002_Dotty Floral_Dark Azalea_21.33cm" at bounding box center [1308, 394] width 227 height 18
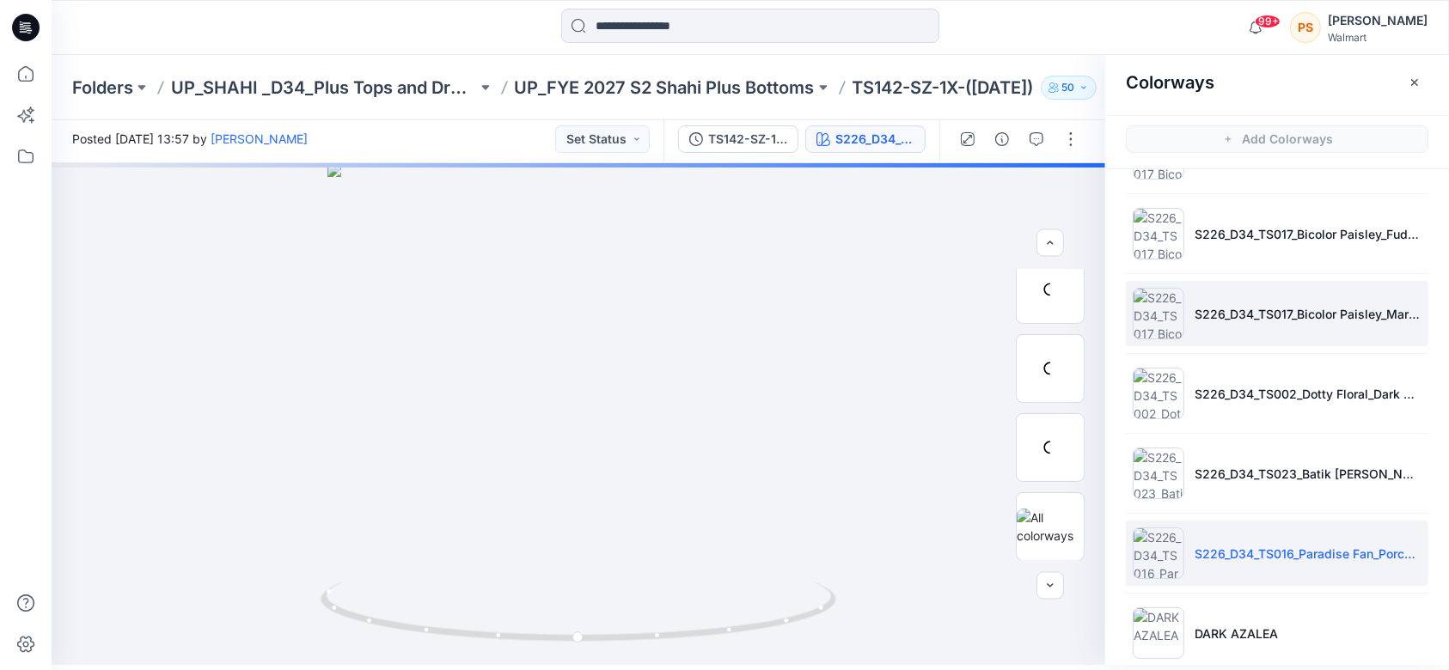
click at [1265, 300] on li "S226_D34_TS017_Bicolor Paisley_Maroon Supreme_64cm (2)" at bounding box center [1277, 313] width 303 height 65
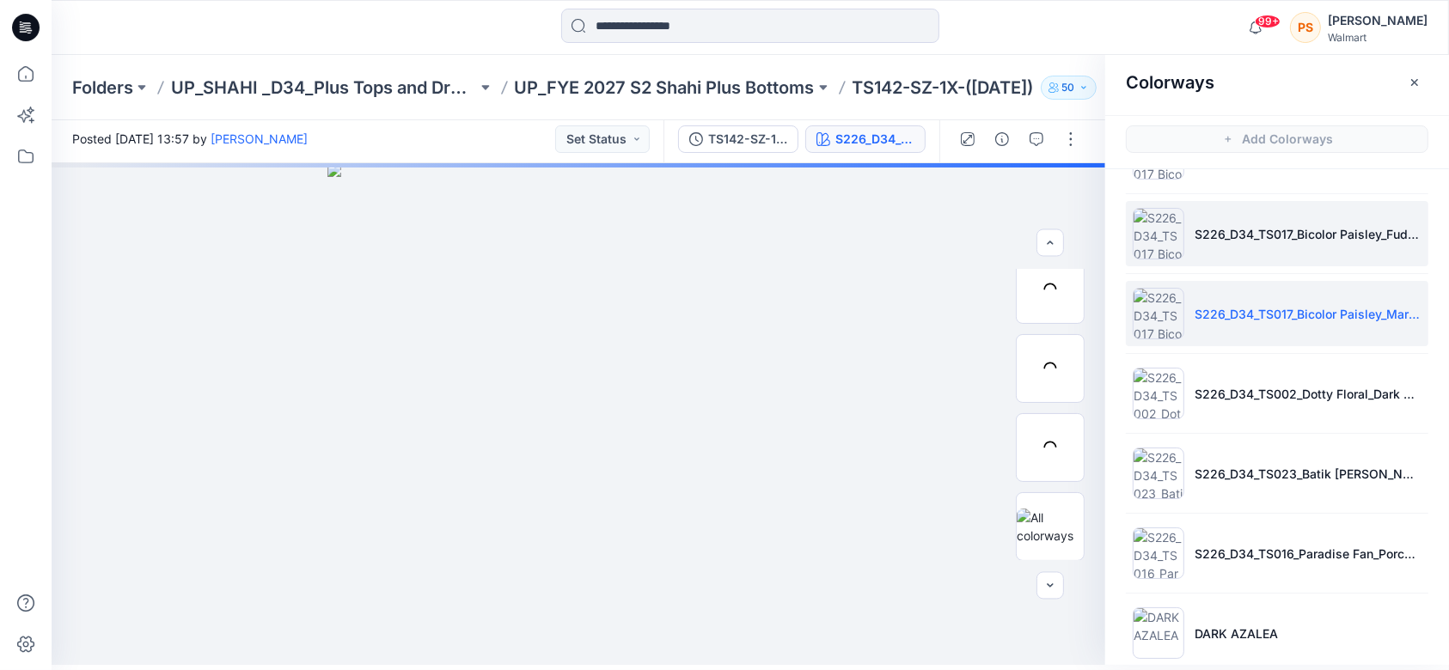
click at [1275, 238] on p "S226_D34_TS017_Bicolor Paisley_Fudge Brownie_Dark Navy_64cm" at bounding box center [1308, 234] width 227 height 18
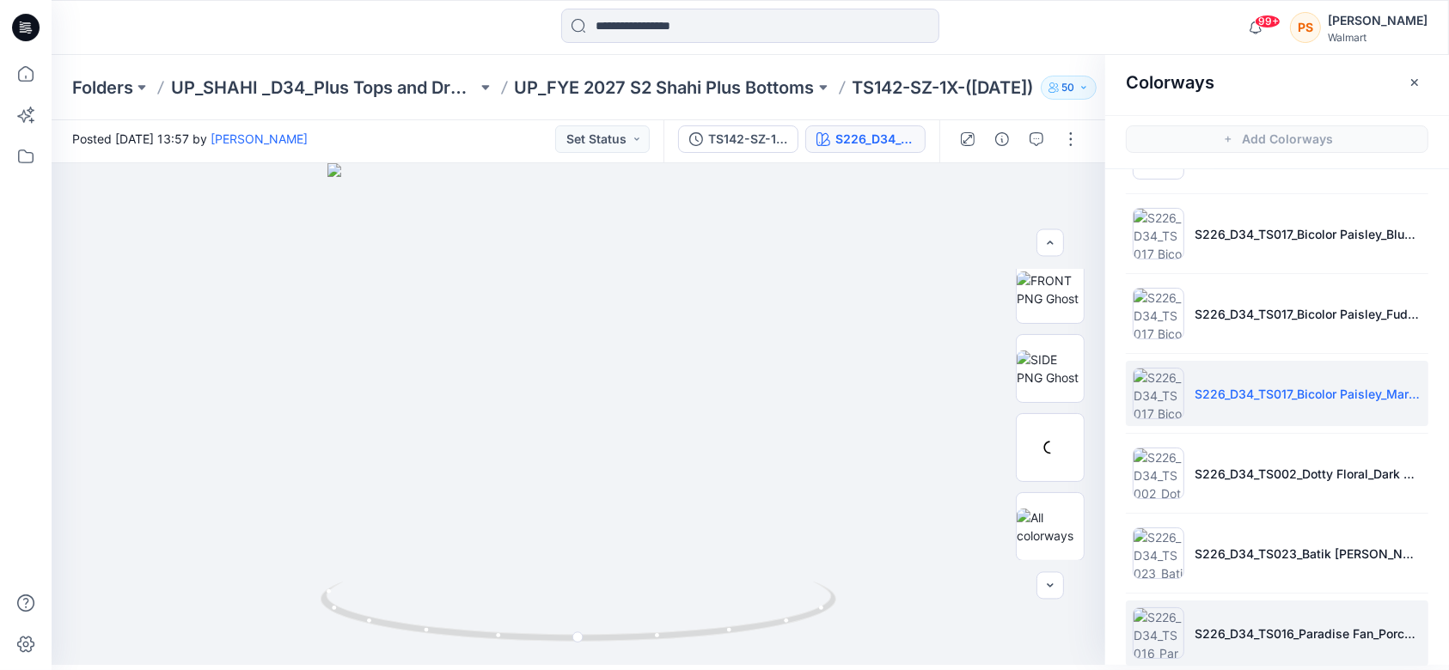
scroll to position [0, 0]
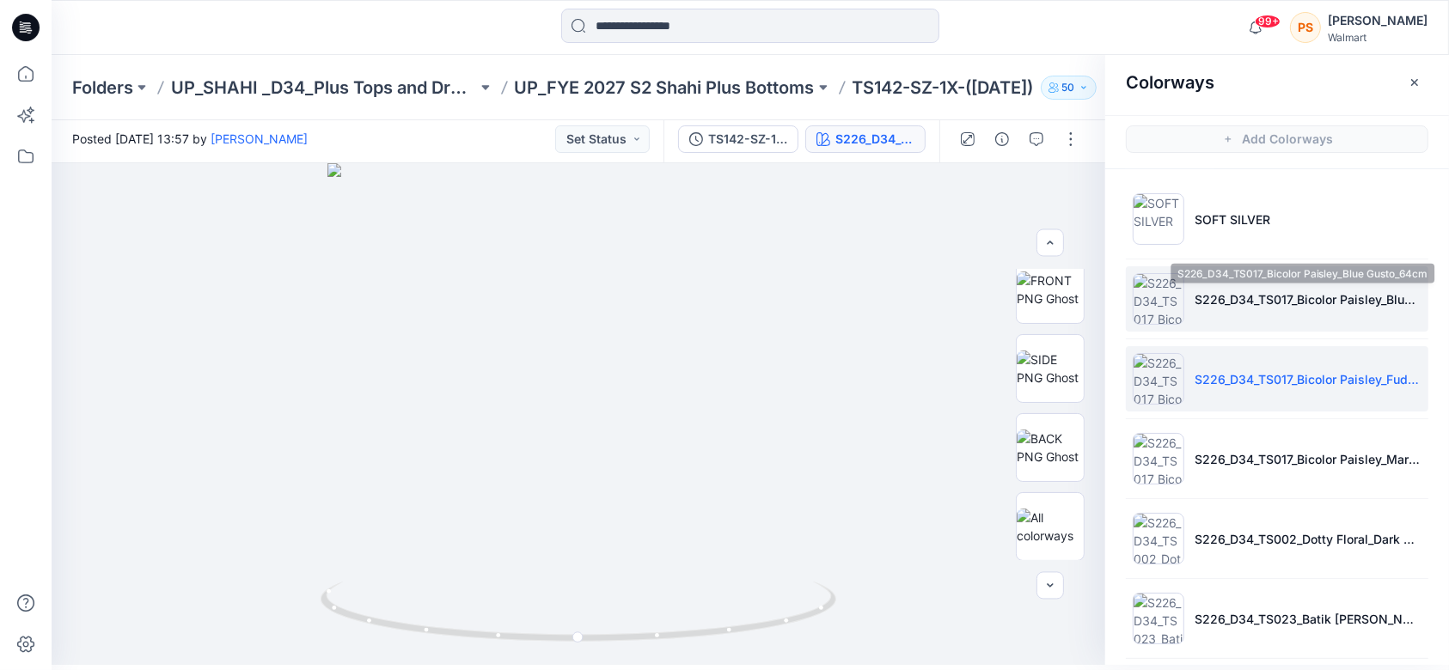
click at [1295, 297] on p "S226_D34_TS017_Bicolor Paisley_Blue Gusto_64cm" at bounding box center [1308, 299] width 227 height 18
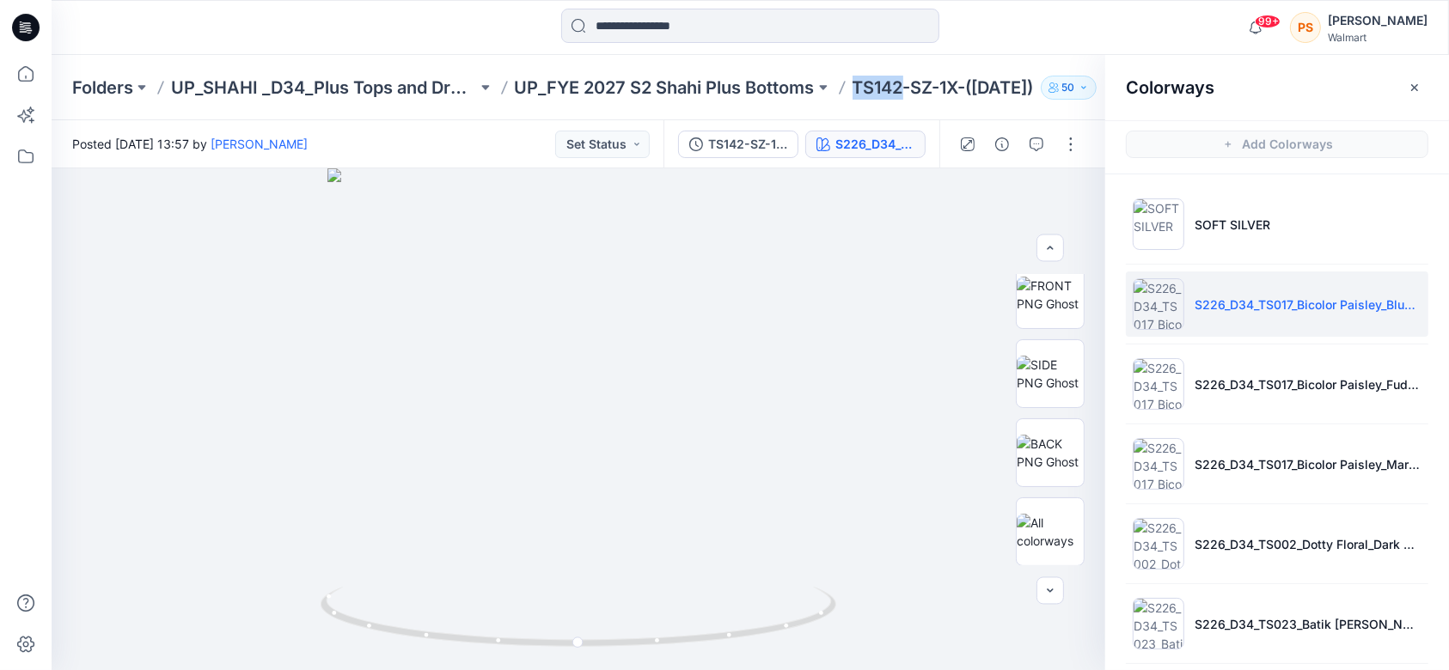
drag, startPoint x: 853, startPoint y: 86, endPoint x: 910, endPoint y: 94, distance: 57.2
click at [910, 94] on div "Folders UP_SHAHI _D34_Plus Tops and Dresses UP_FYE 2027 S2 Shahi Plus Bottoms T…" at bounding box center [683, 88] width 1222 height 24
copy p "TS142"
click at [729, 79] on p "UP_FYE 2027 S2 Shahi Plus Bottoms" at bounding box center [665, 88] width 300 height 24
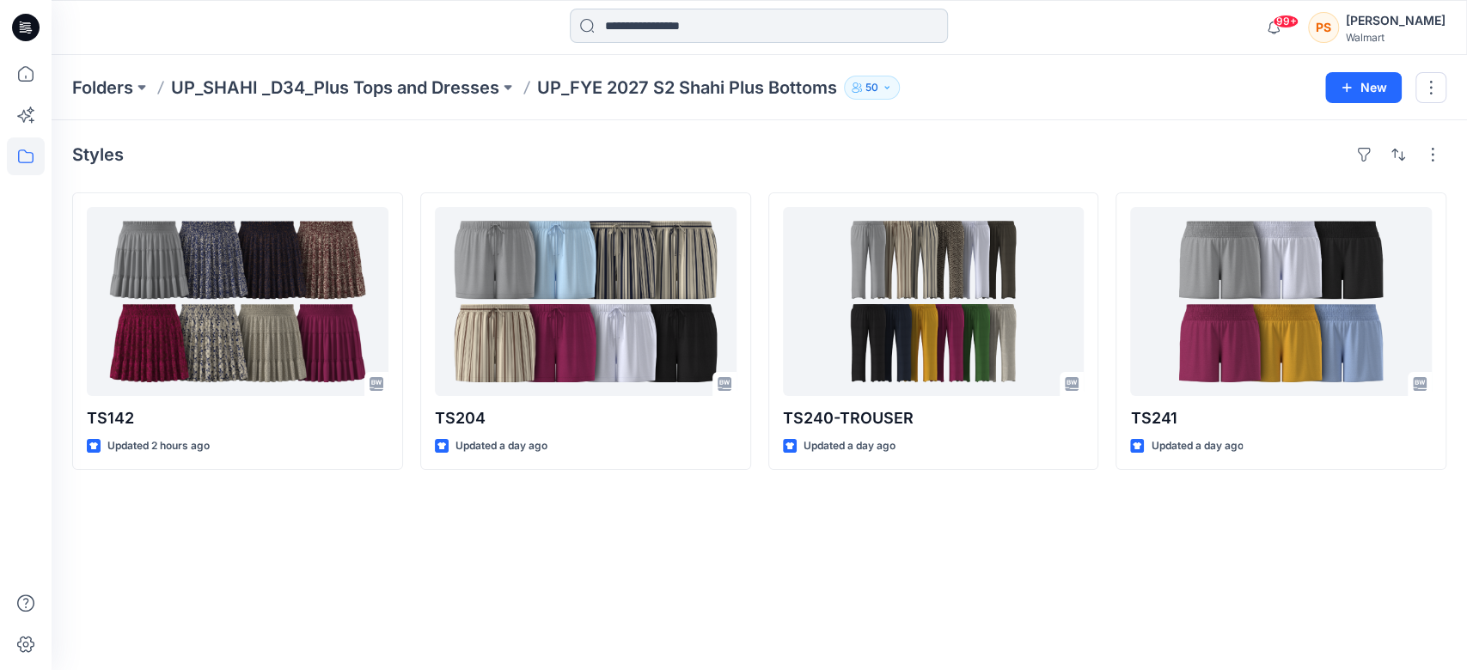
click at [837, 27] on input at bounding box center [759, 26] width 378 height 34
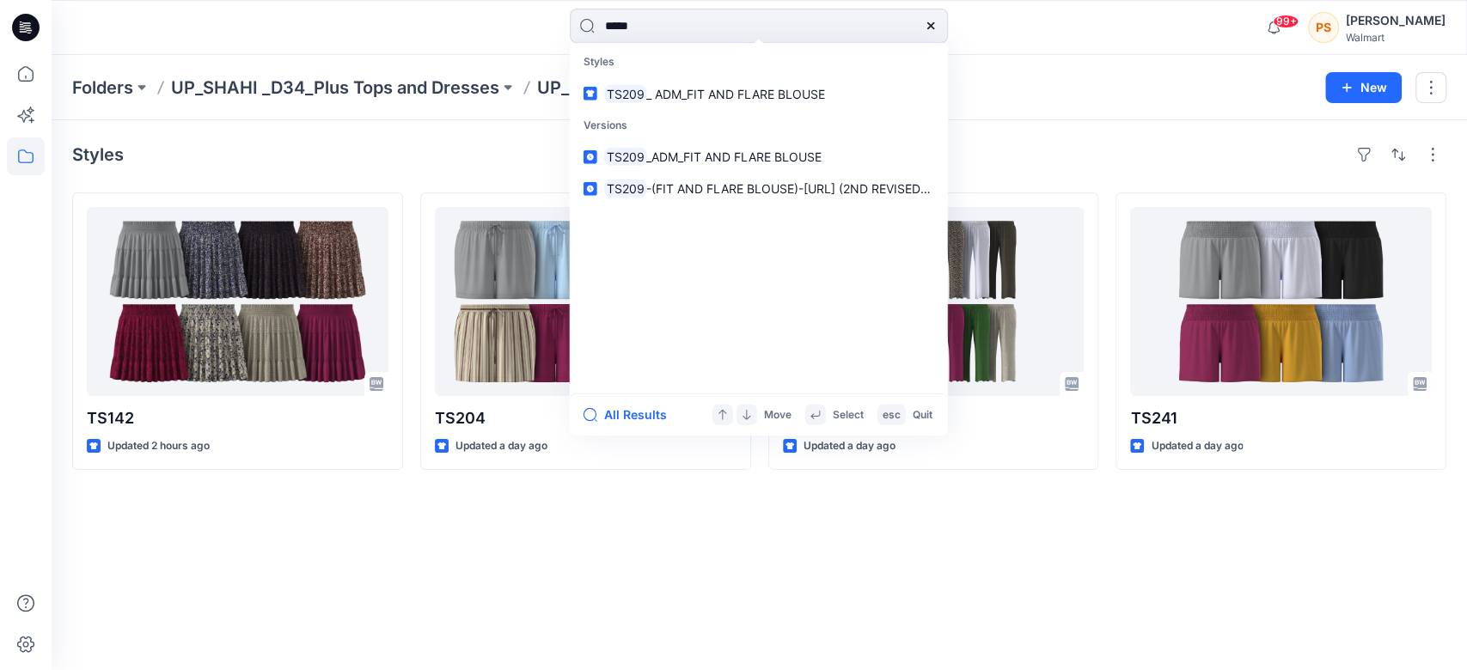
drag, startPoint x: 694, startPoint y: 18, endPoint x: 456, endPoint y: -10, distance: 239.7
click at [456, 0] on html "***** Styles TS209 _ ADM_FIT AND FLARE BLOUSE Versions TS209 _ADM_FIT AND FLARE…" at bounding box center [733, 335] width 1467 height 670
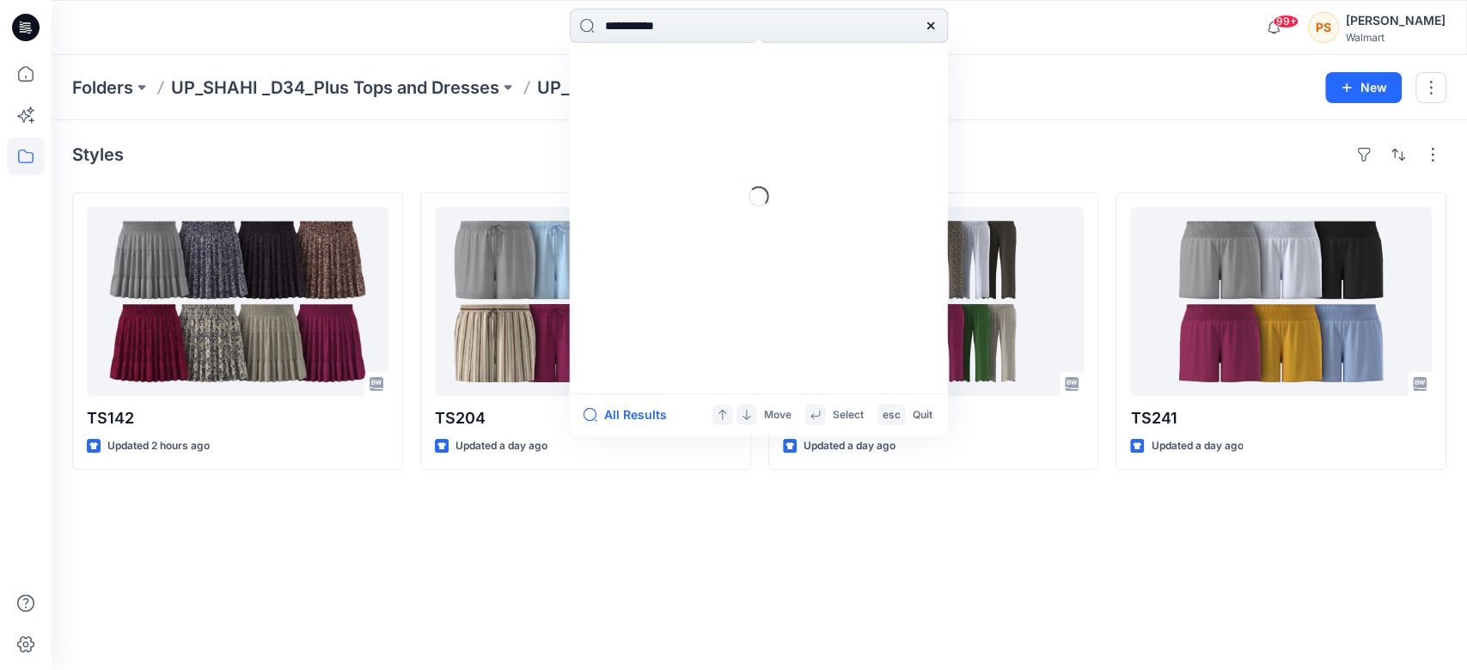
type input "**********"
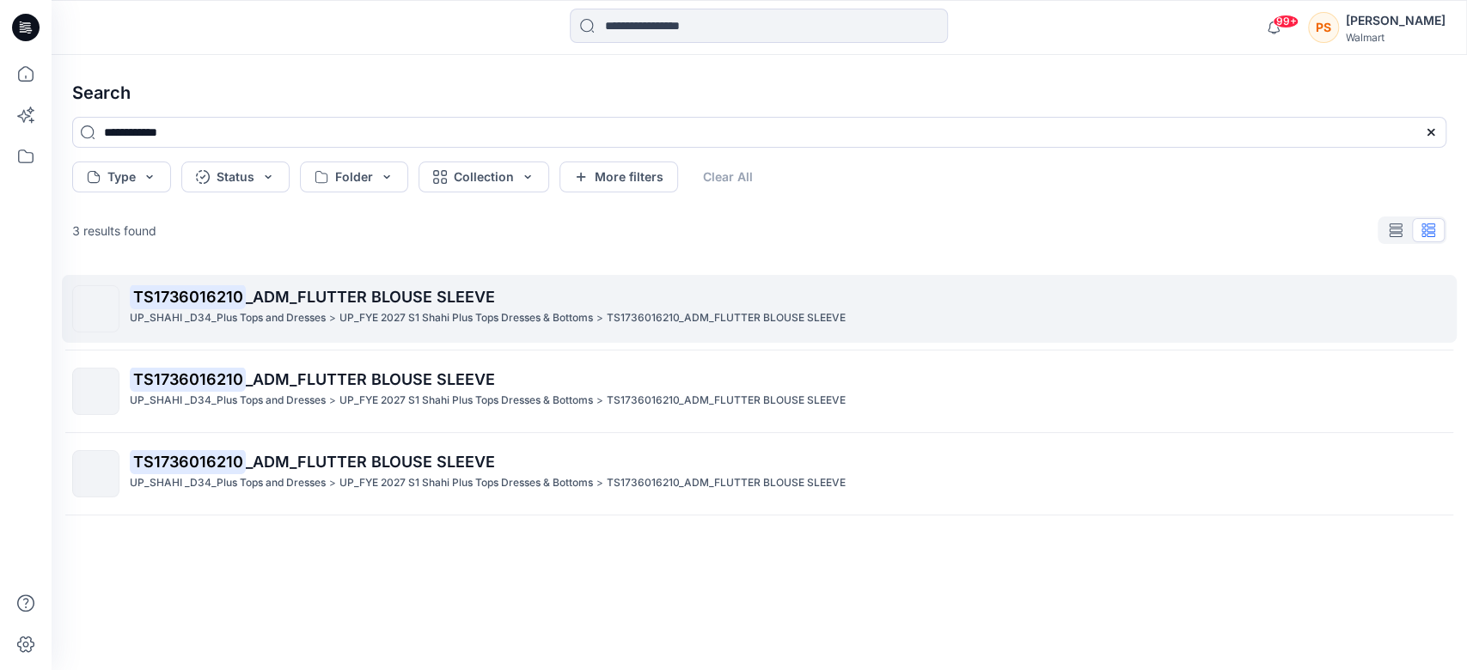
click at [357, 304] on span "_ADM_FLUTTER BLOUSE SLEEVE" at bounding box center [370, 297] width 249 height 18
click at [357, 304] on div "**********" at bounding box center [759, 362] width 1415 height 615
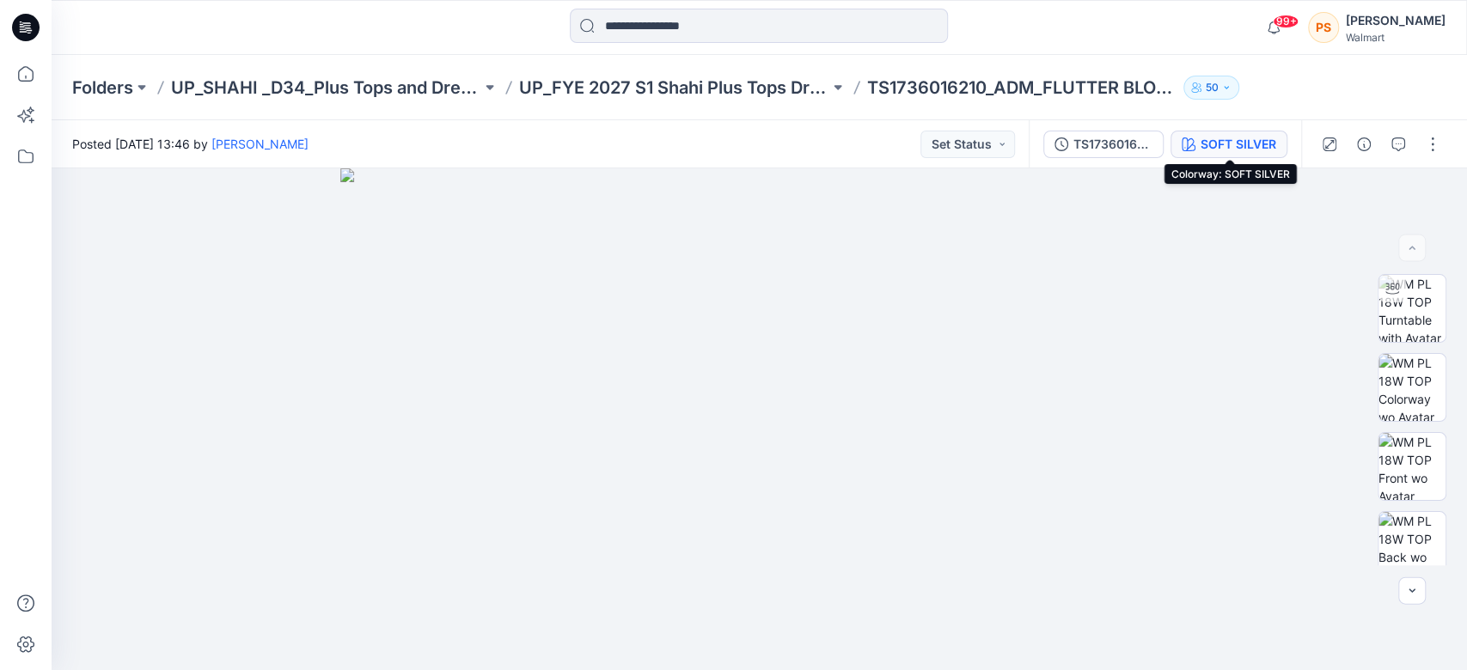
click at [1272, 150] on div "SOFT SILVER" at bounding box center [1239, 144] width 76 height 19
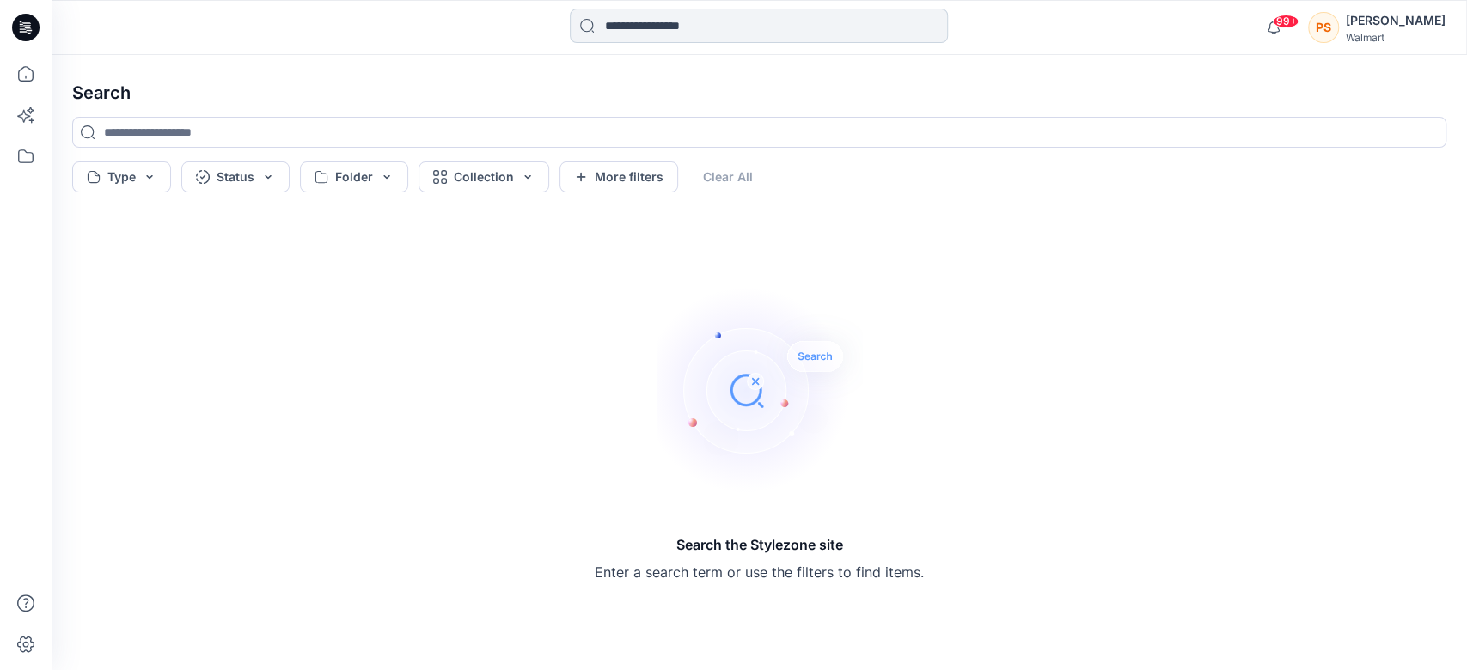
click at [720, 27] on input at bounding box center [759, 26] width 378 height 34
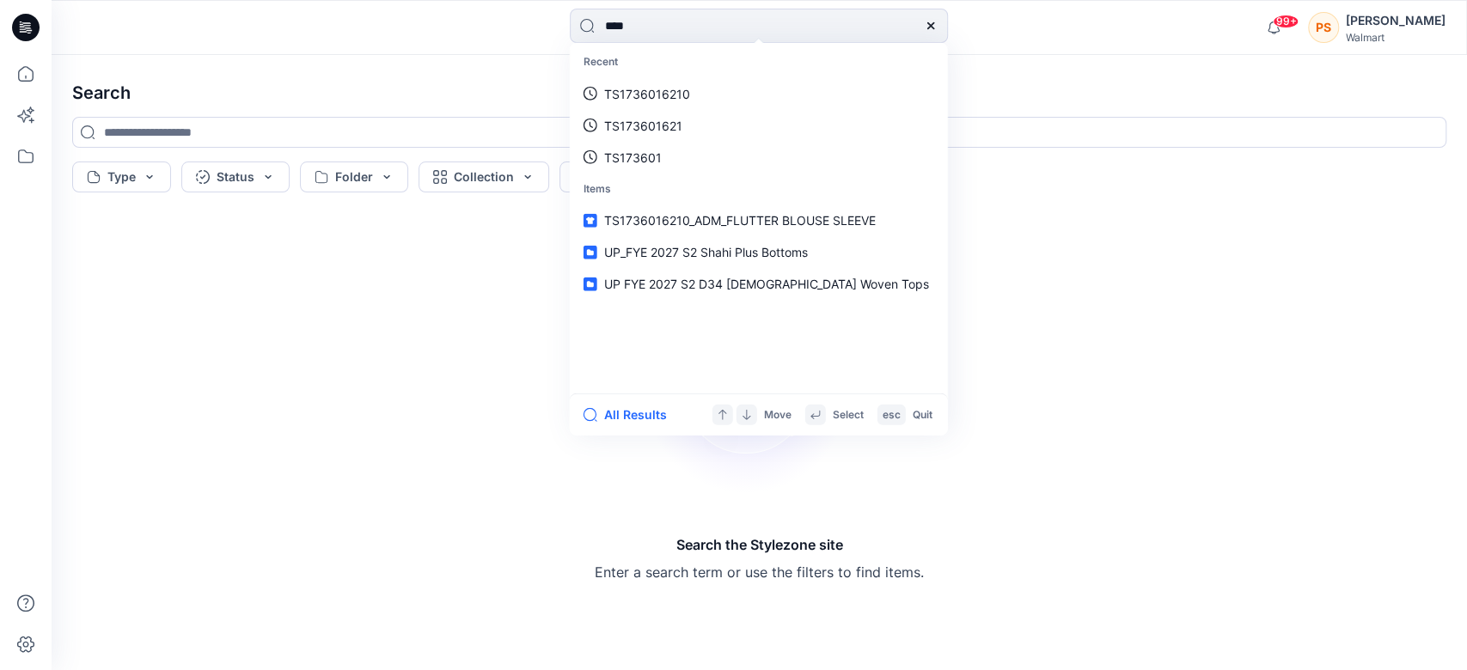
type input "*****"
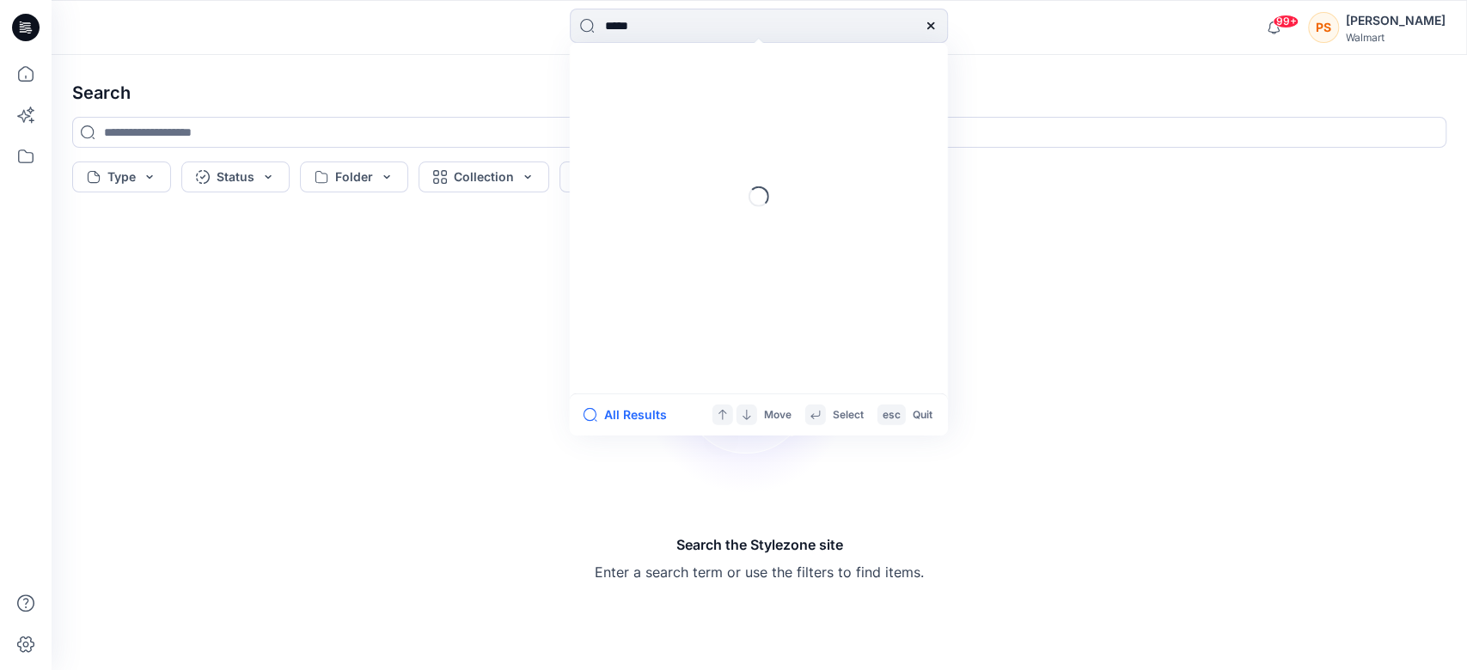
type input "*****"
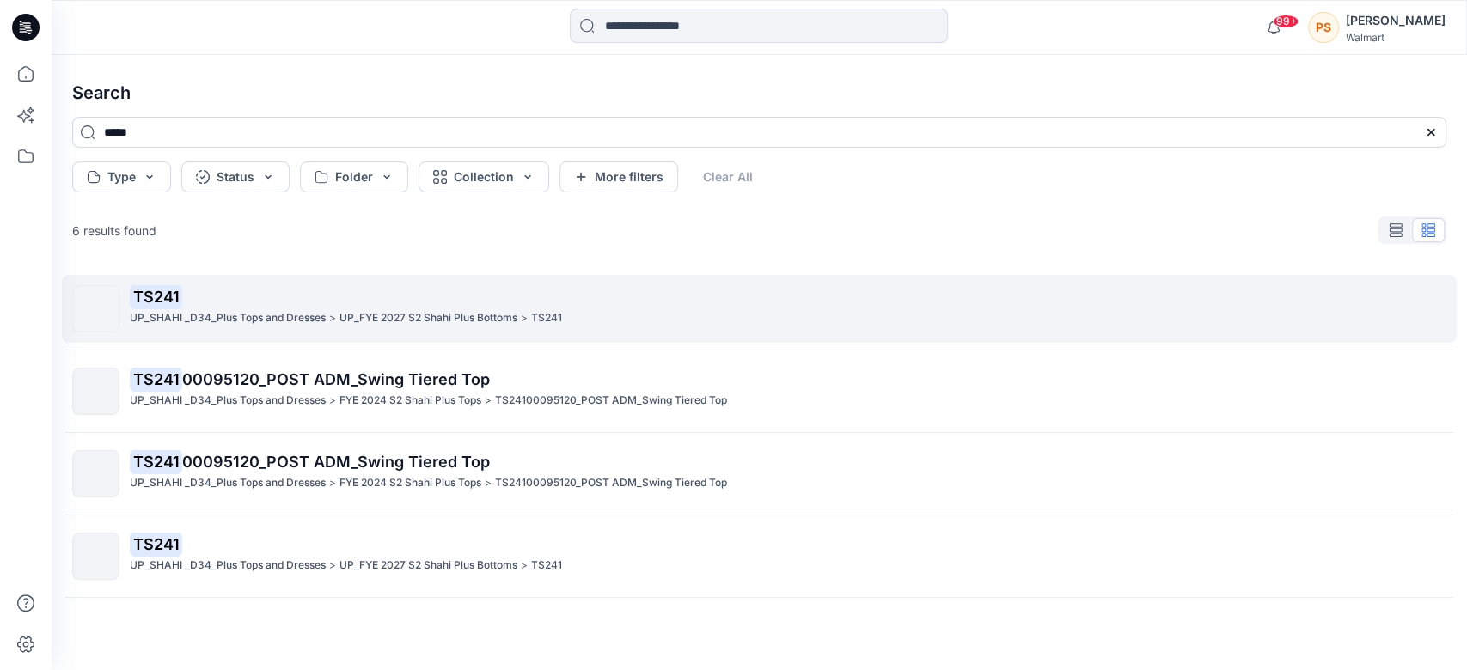
click at [331, 290] on p "TS241" at bounding box center [788, 297] width 1316 height 24
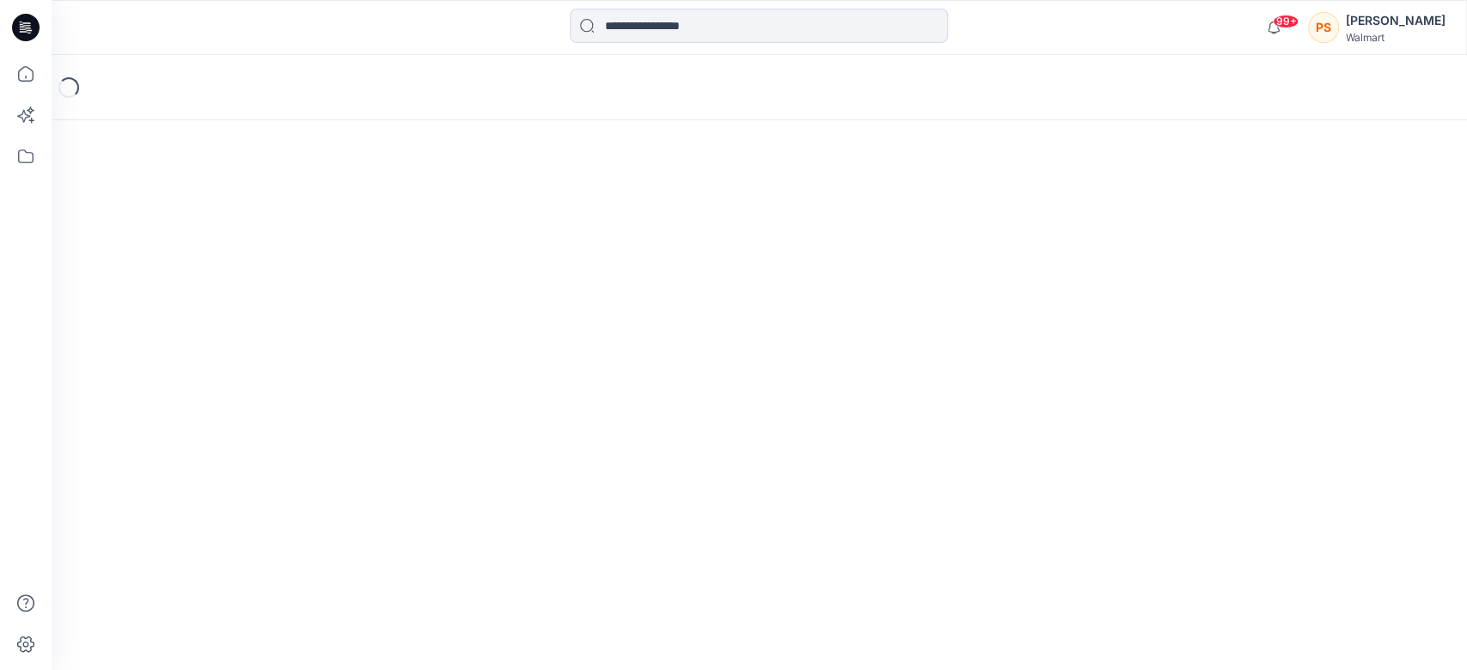
click at [331, 290] on div "Loading..." at bounding box center [759, 362] width 1415 height 615
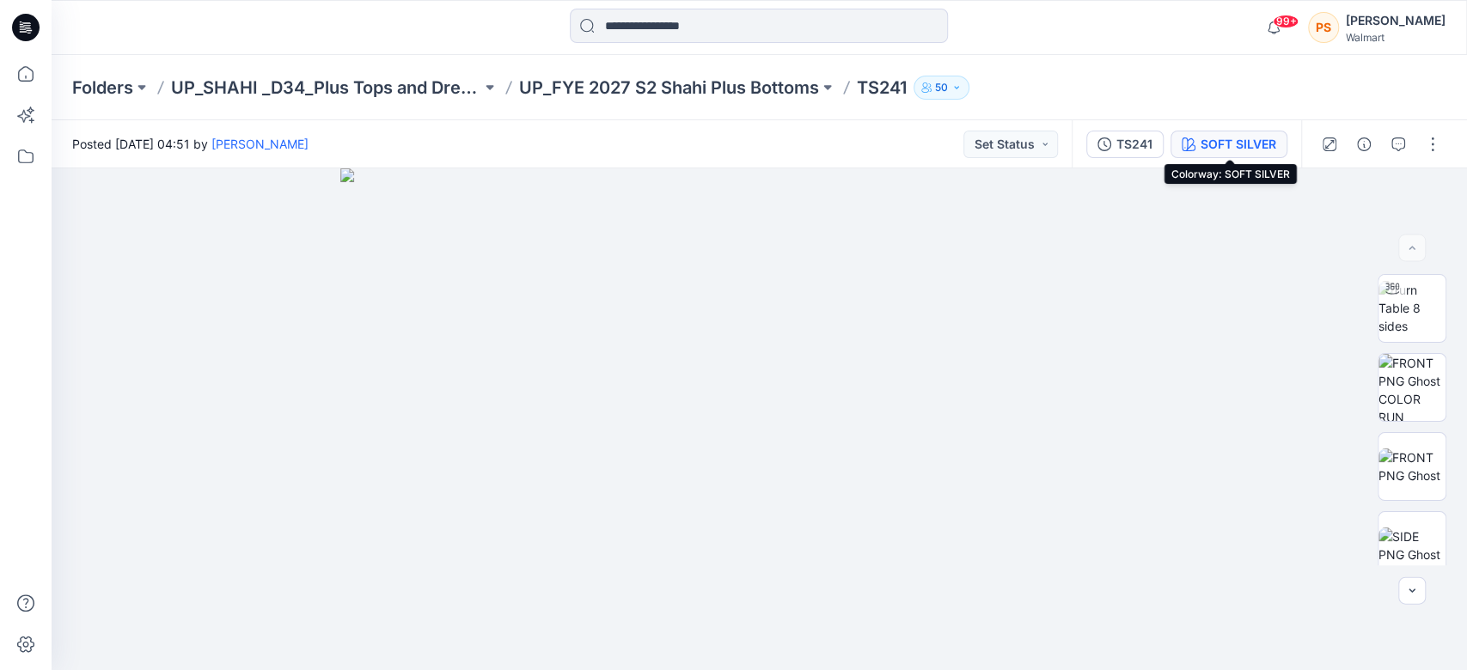
click at [1242, 150] on div "SOFT SILVER" at bounding box center [1239, 144] width 76 height 19
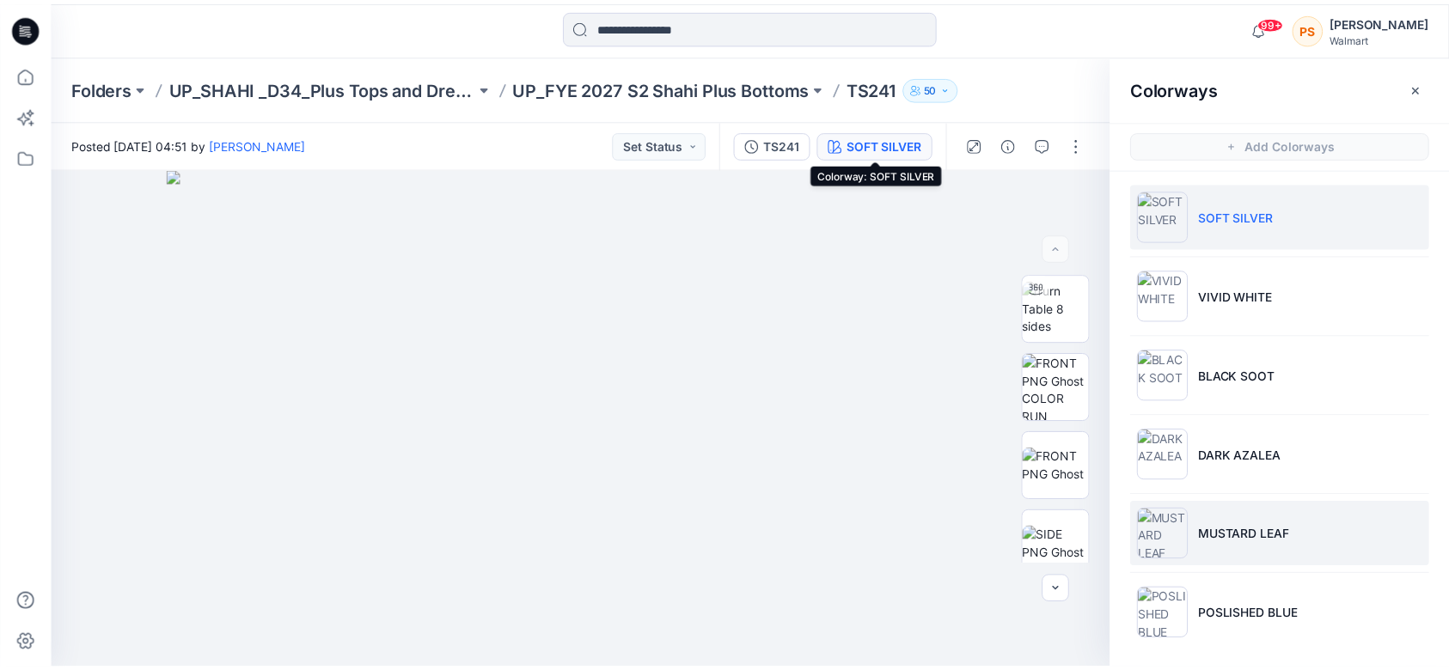
scroll to position [10, 0]
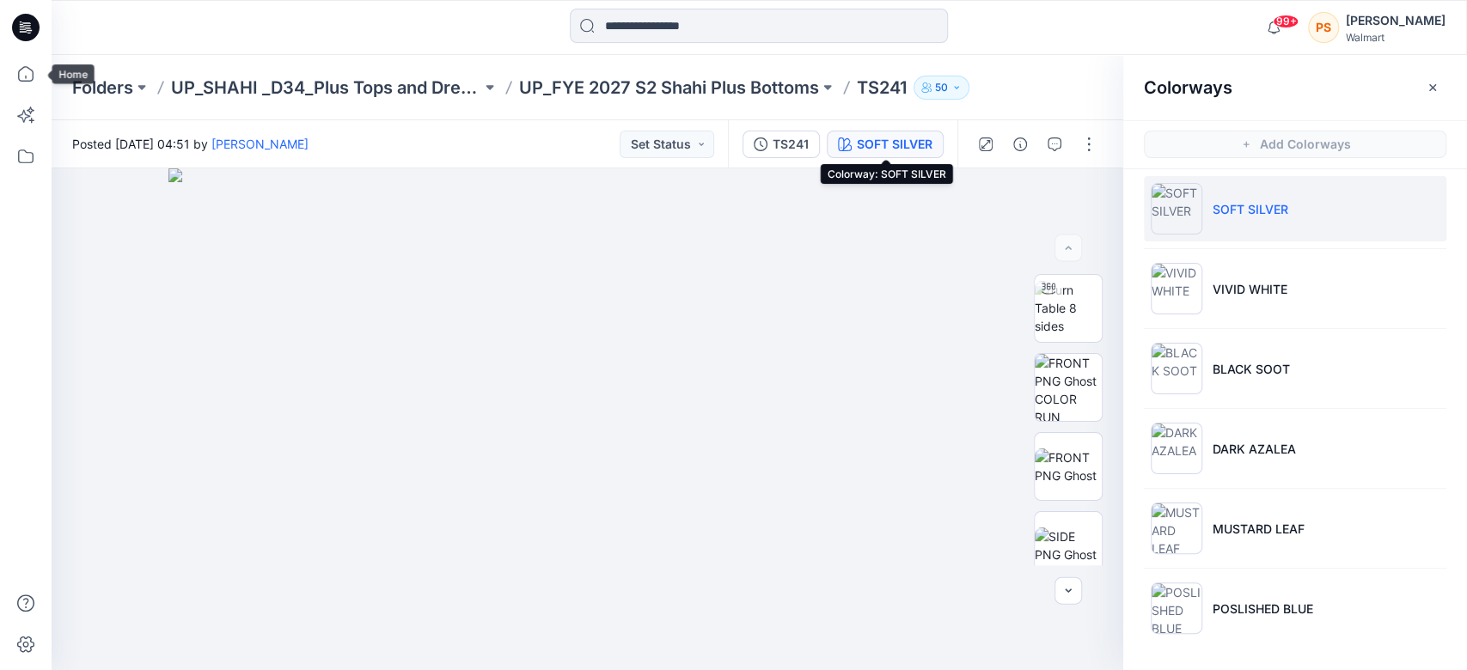
click at [21, 25] on icon at bounding box center [26, 28] width 28 height 28
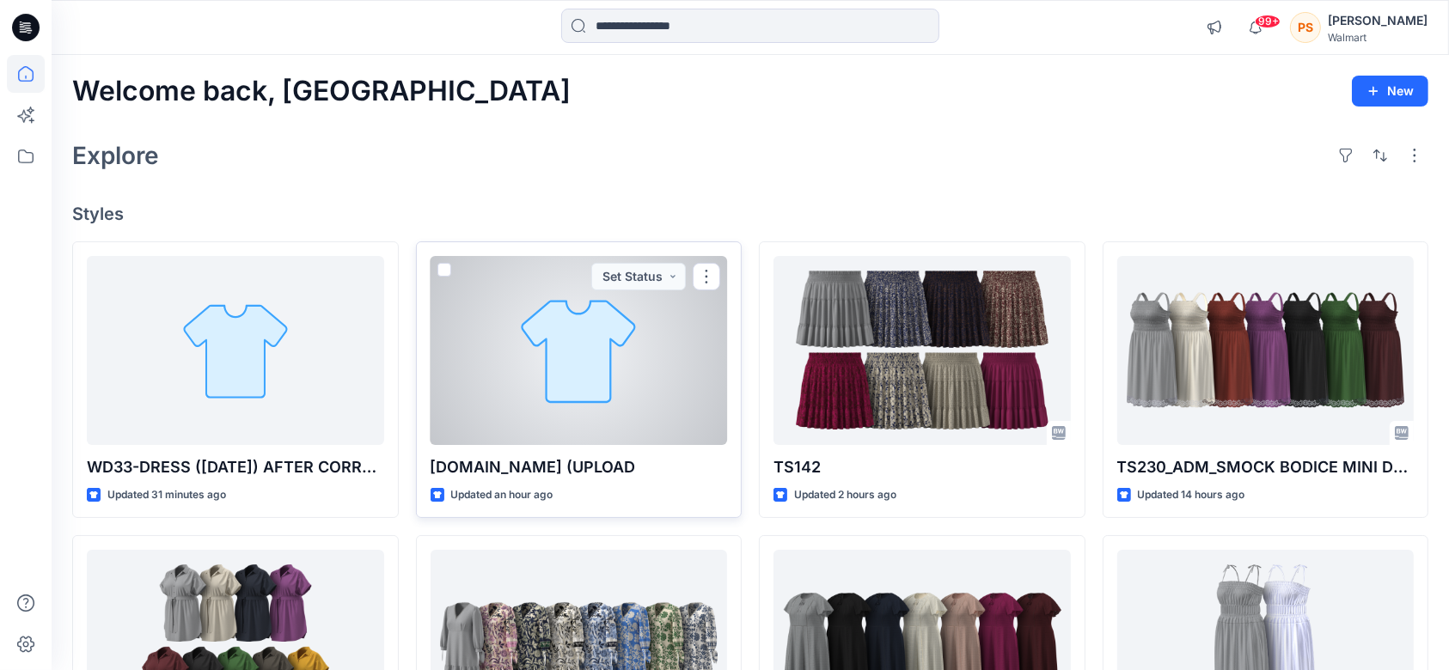
click at [612, 331] on div at bounding box center [579, 350] width 297 height 189
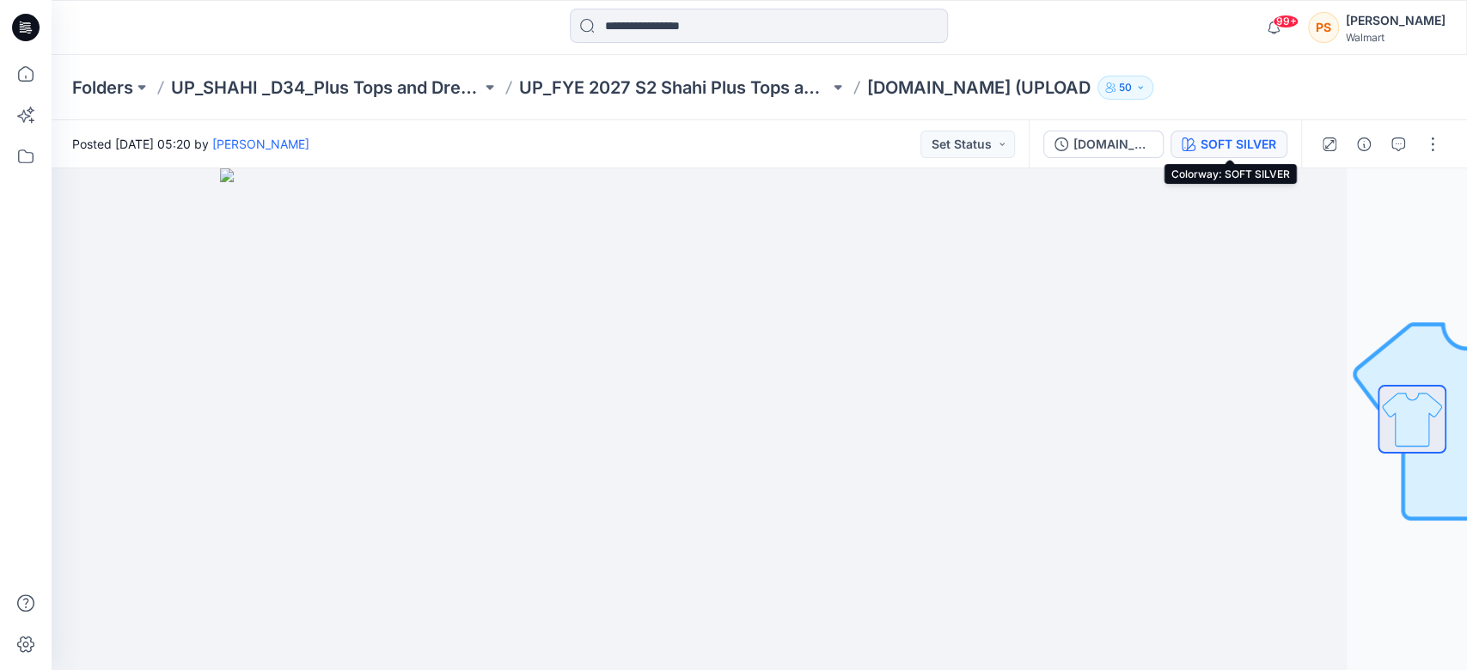
click at [1230, 138] on div "SOFT SILVER" at bounding box center [1239, 144] width 76 height 19
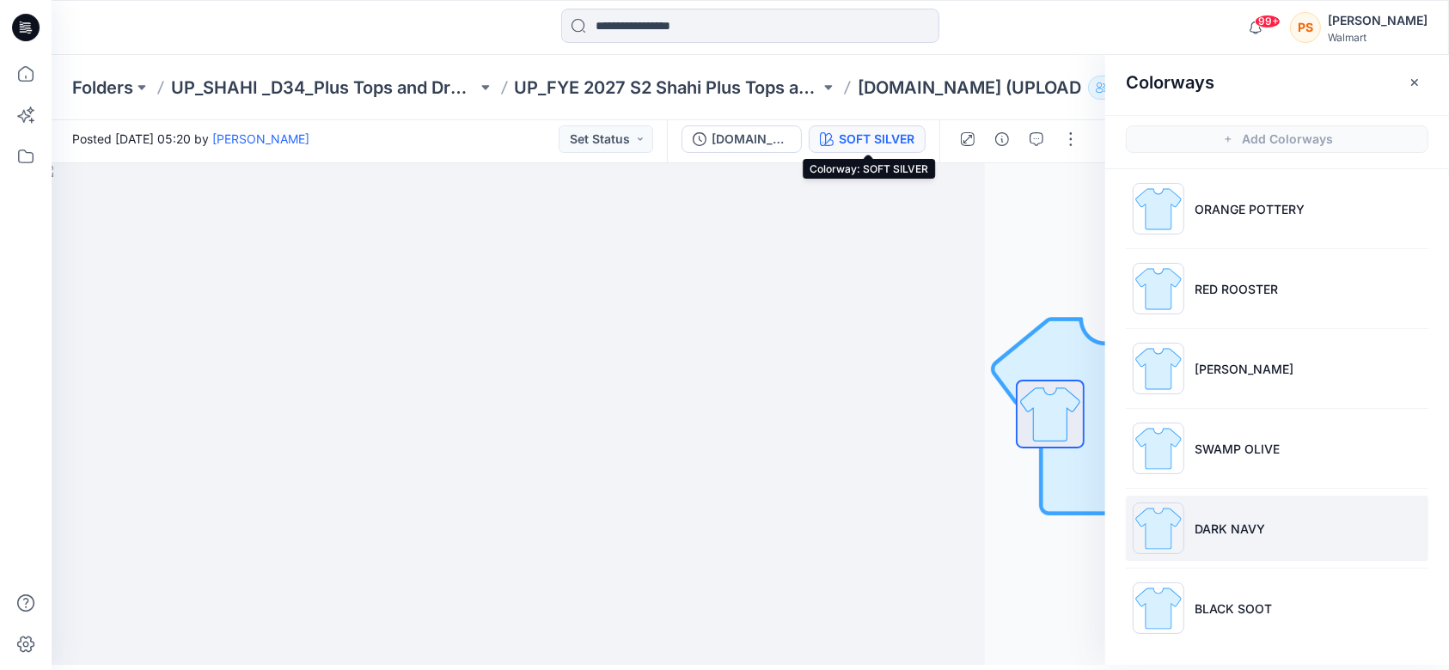
scroll to position [136, 0]
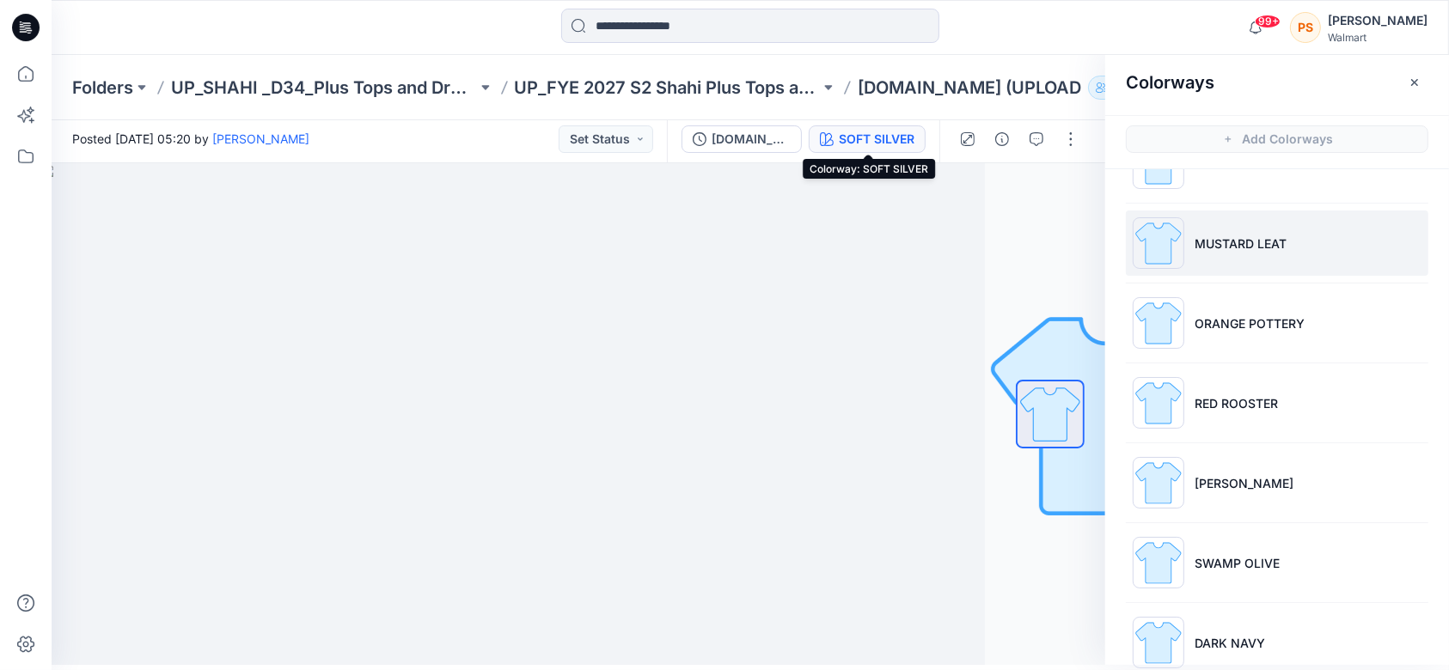
click at [1255, 247] on p "MUSTARD LEAT" at bounding box center [1241, 244] width 92 height 18
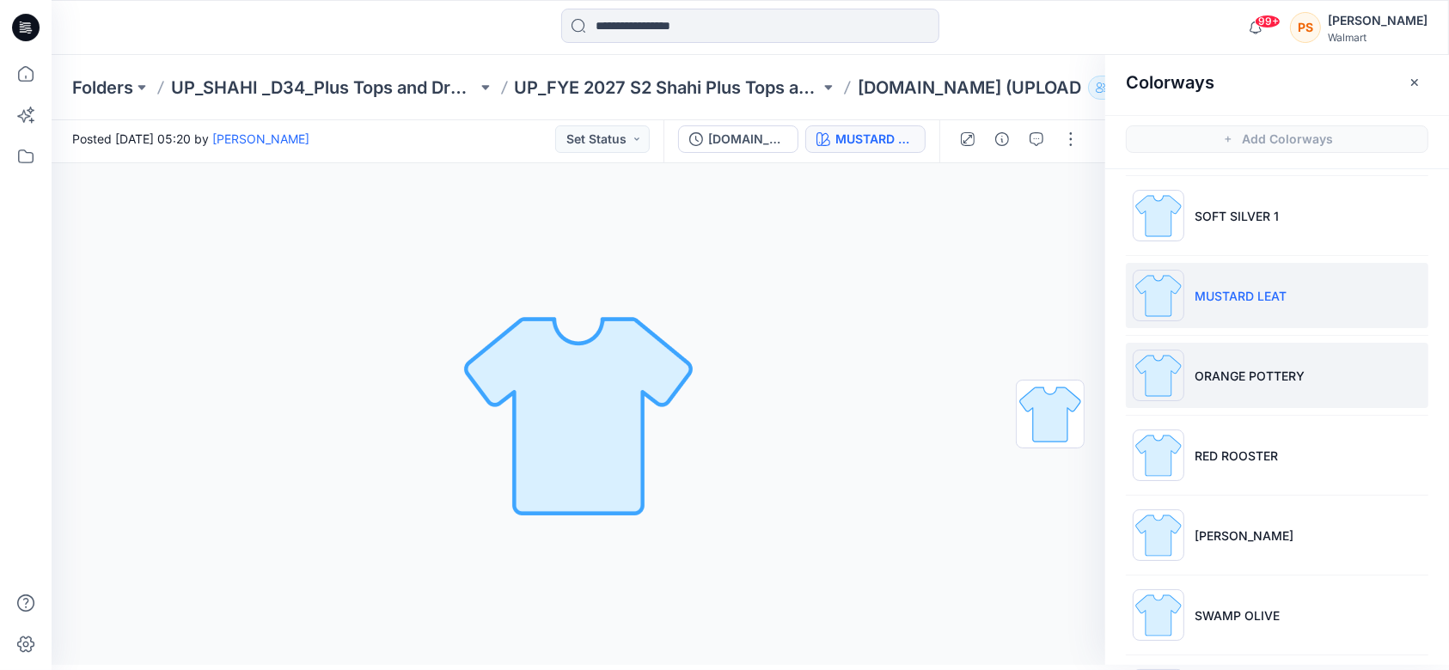
scroll to position [114, 0]
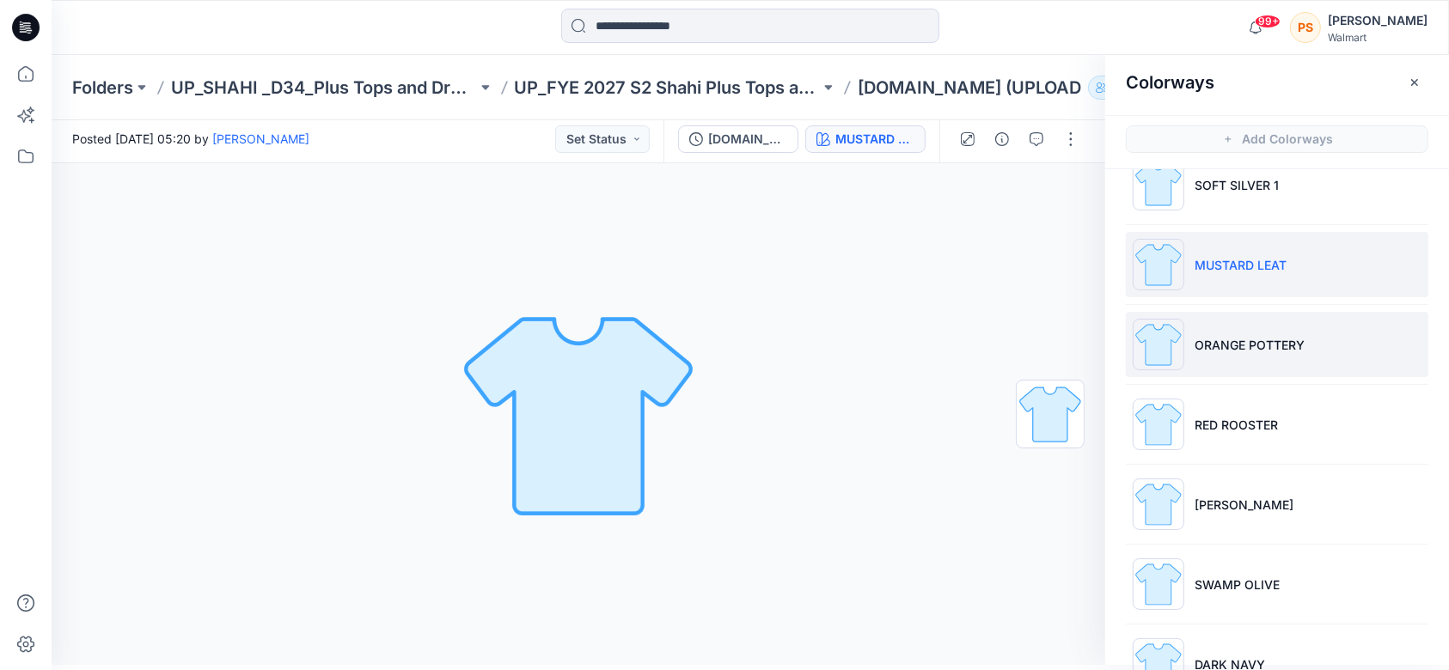
click at [1299, 347] on p "ORANGE POTTERY" at bounding box center [1250, 345] width 110 height 18
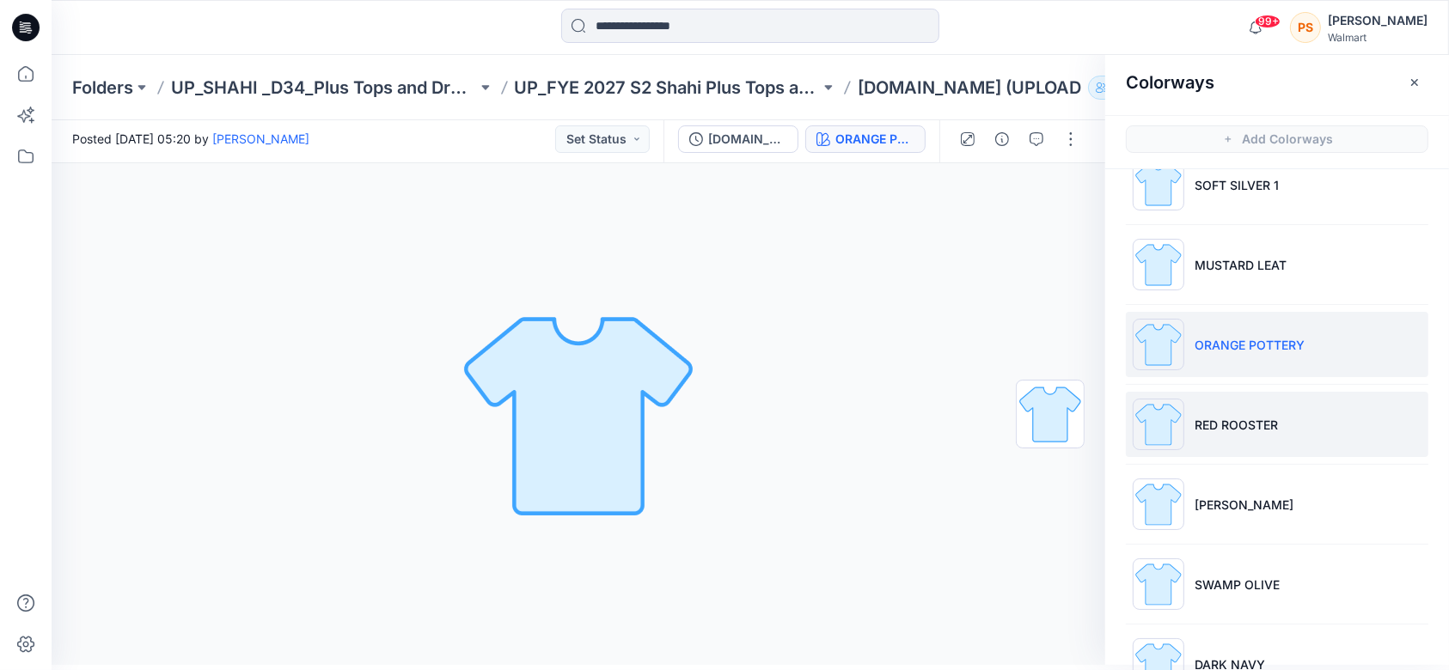
click at [1303, 423] on li "RED ROOSTER" at bounding box center [1277, 424] width 303 height 65
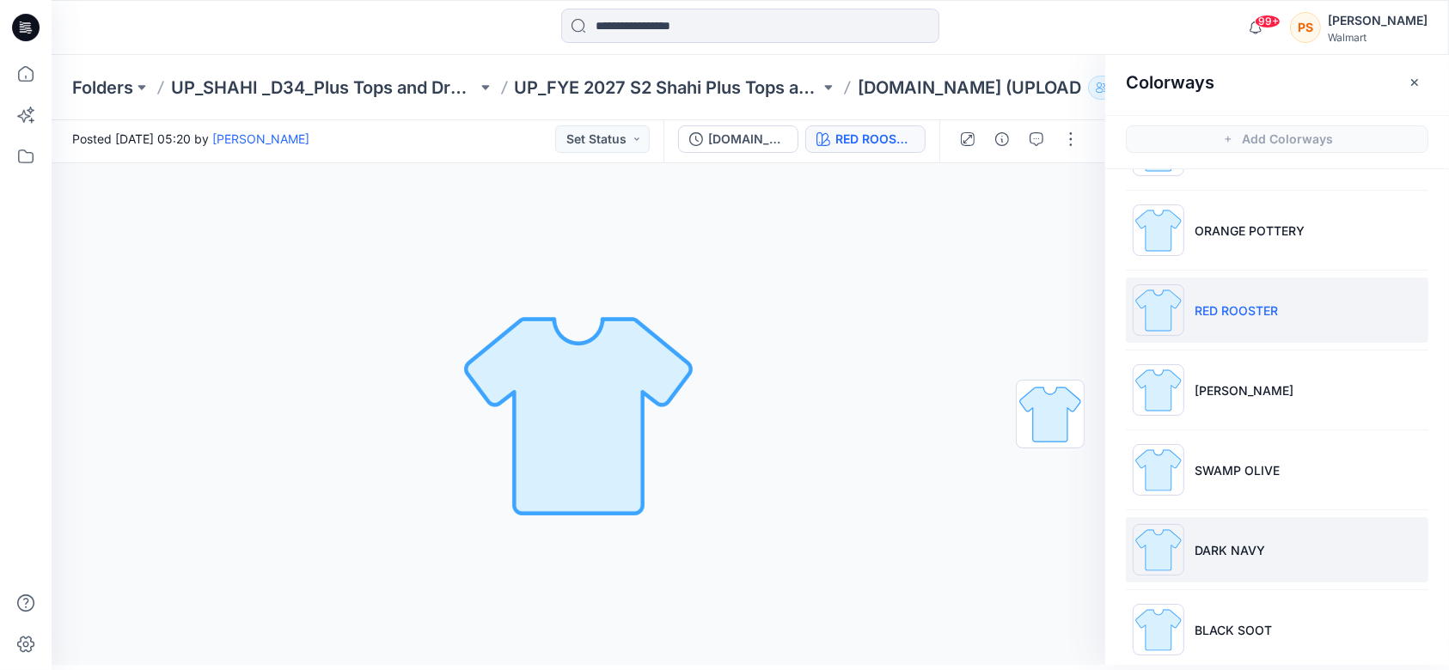
scroll to position [250, 0]
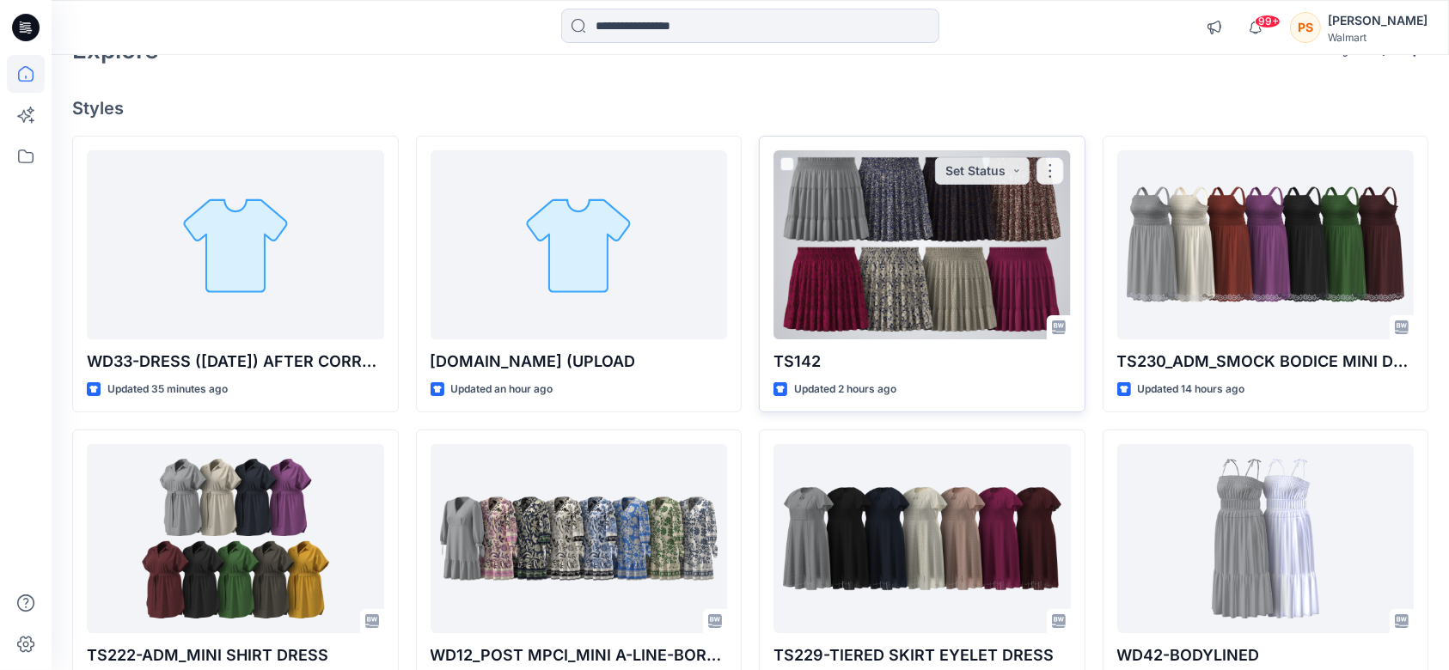
scroll to position [229, 0]
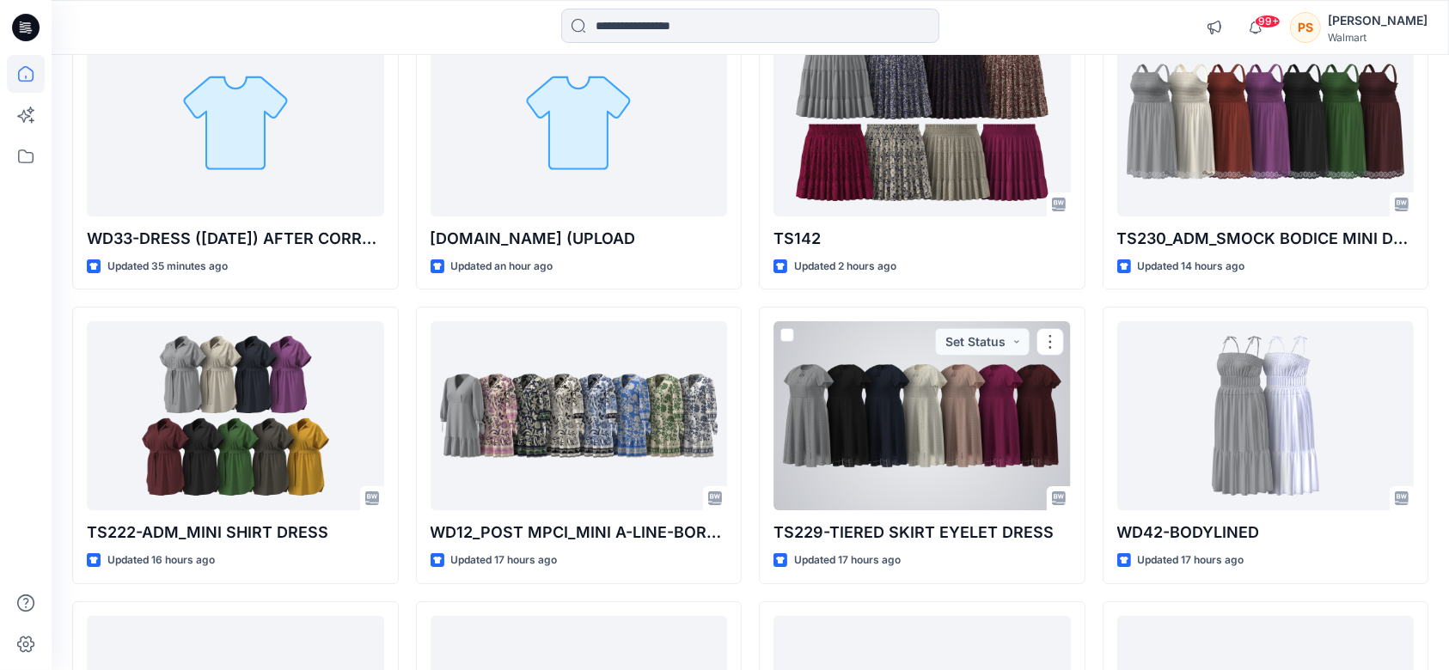
drag, startPoint x: 906, startPoint y: 420, endPoint x: 1067, endPoint y: 410, distance: 161.9
click at [905, 420] on div at bounding box center [921, 415] width 297 height 189
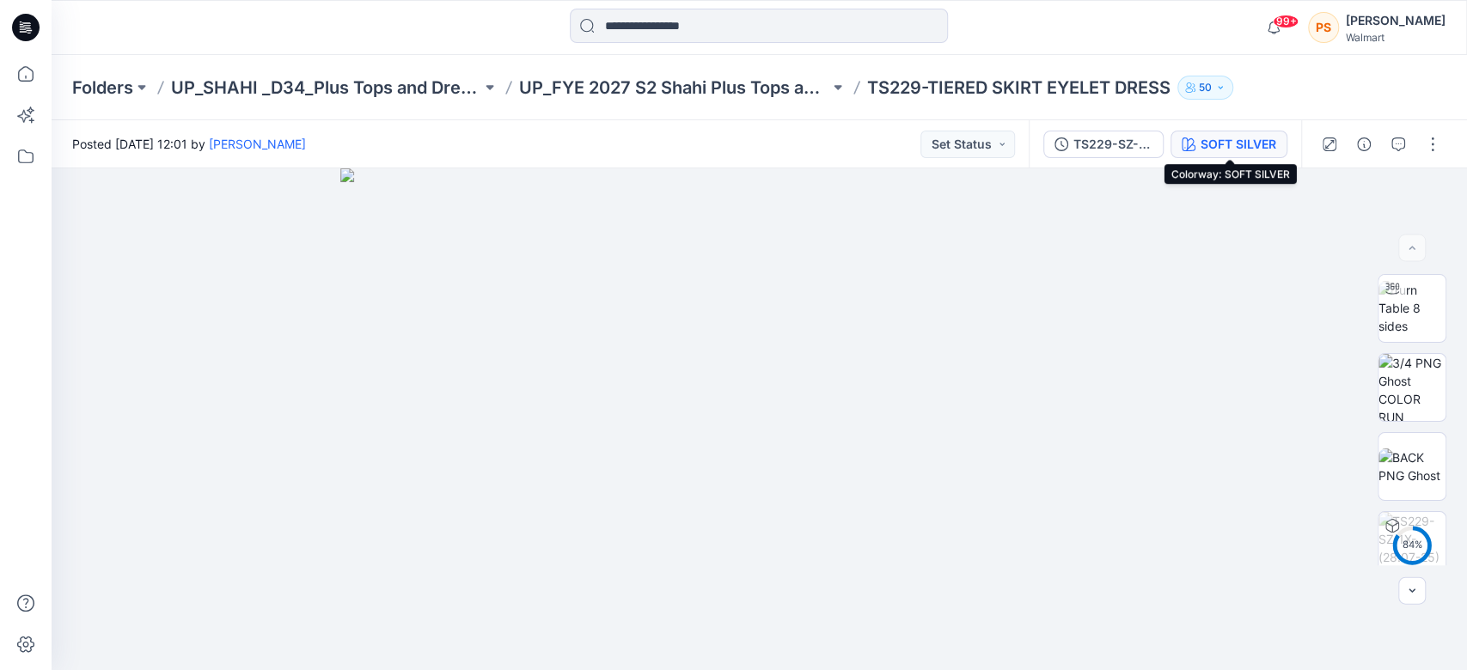
click at [1231, 141] on div "SOFT SILVER" at bounding box center [1239, 144] width 76 height 19
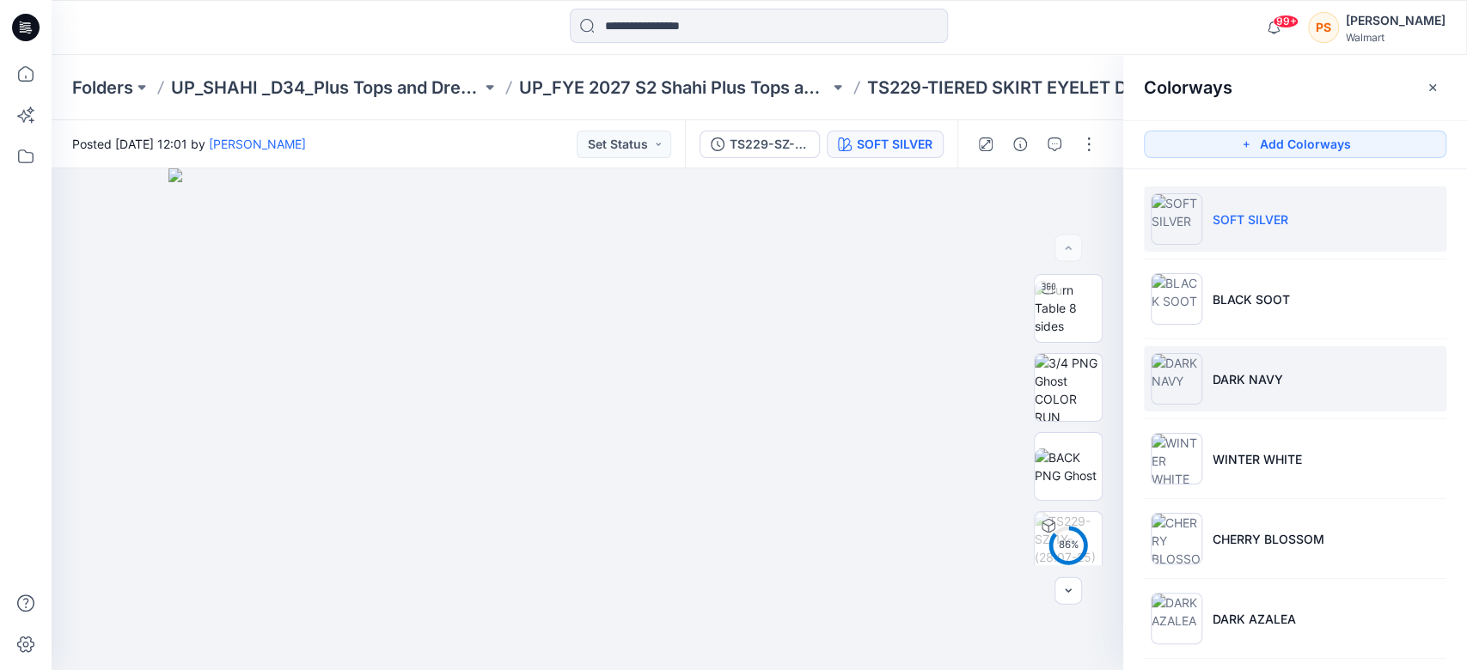
click at [1290, 376] on li "DARK NAVY" at bounding box center [1295, 378] width 303 height 65
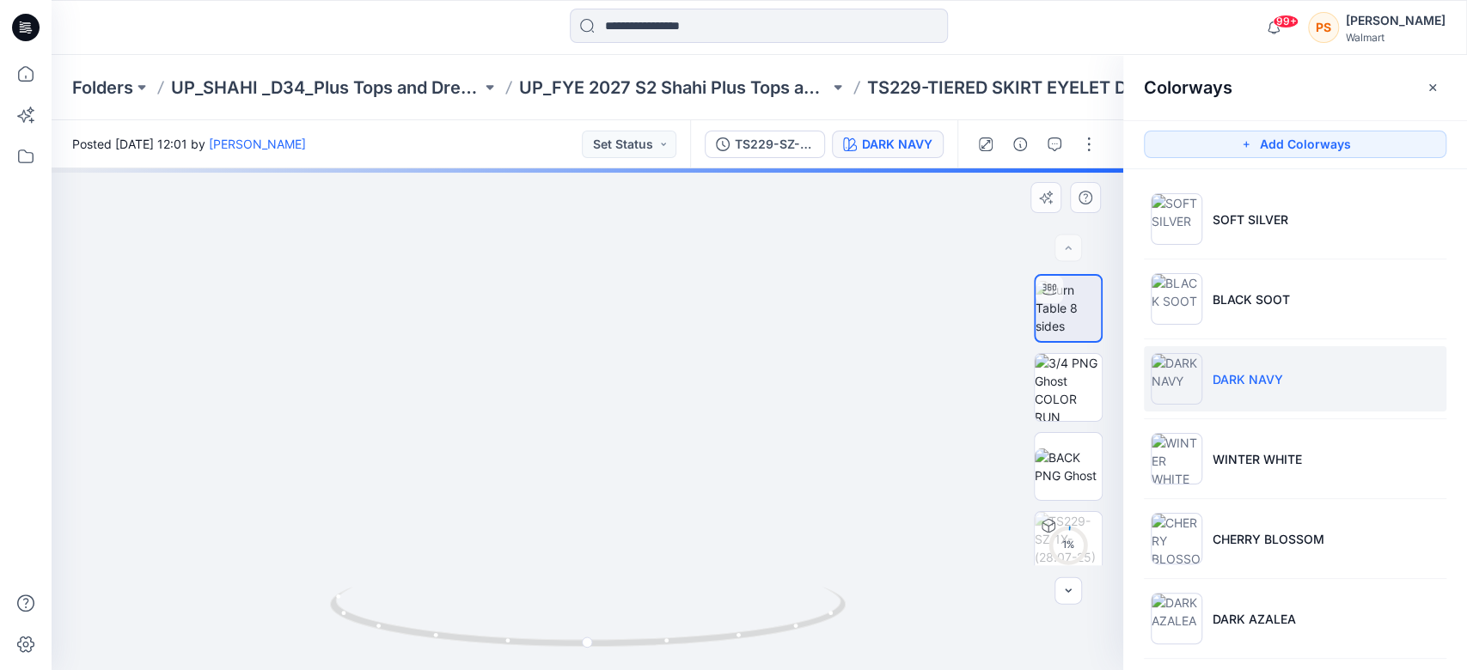
drag, startPoint x: 739, startPoint y: 539, endPoint x: 767, endPoint y: 384, distance: 157.3
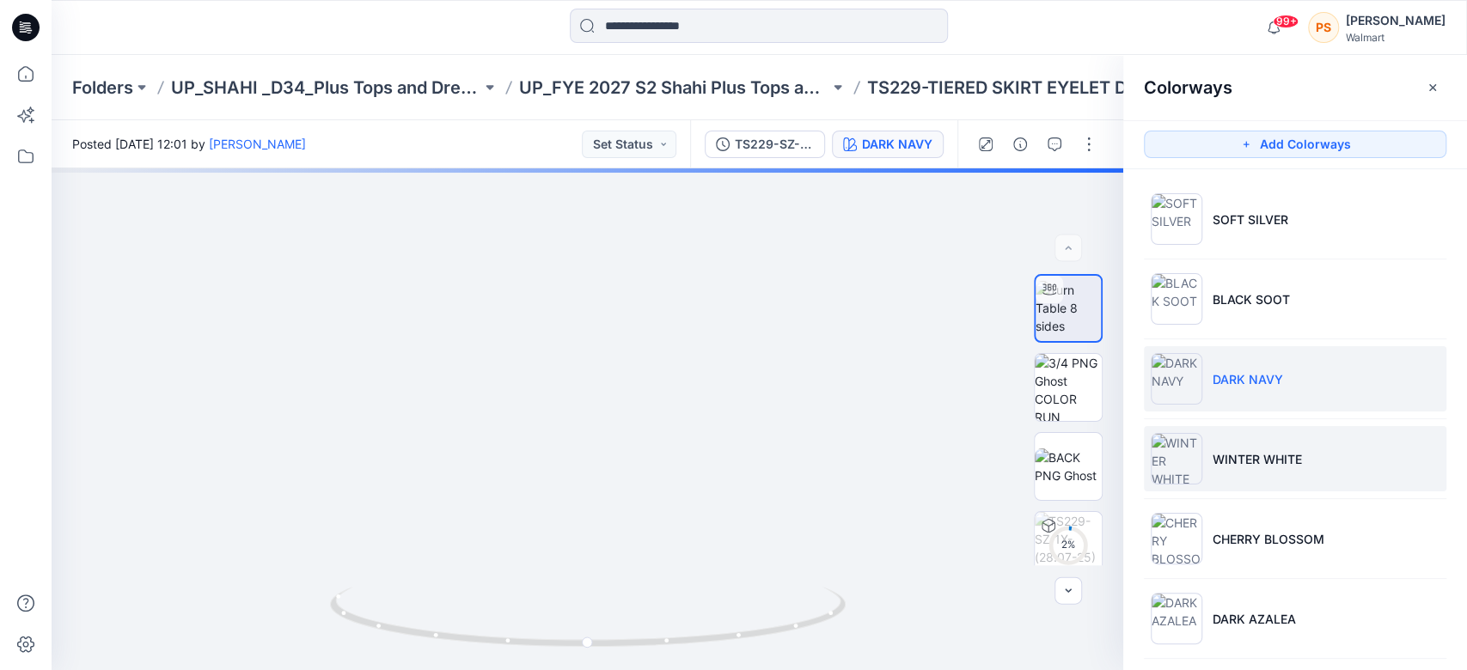
click at [1272, 457] on p "WINTER WHITE" at bounding box center [1257, 459] width 89 height 18
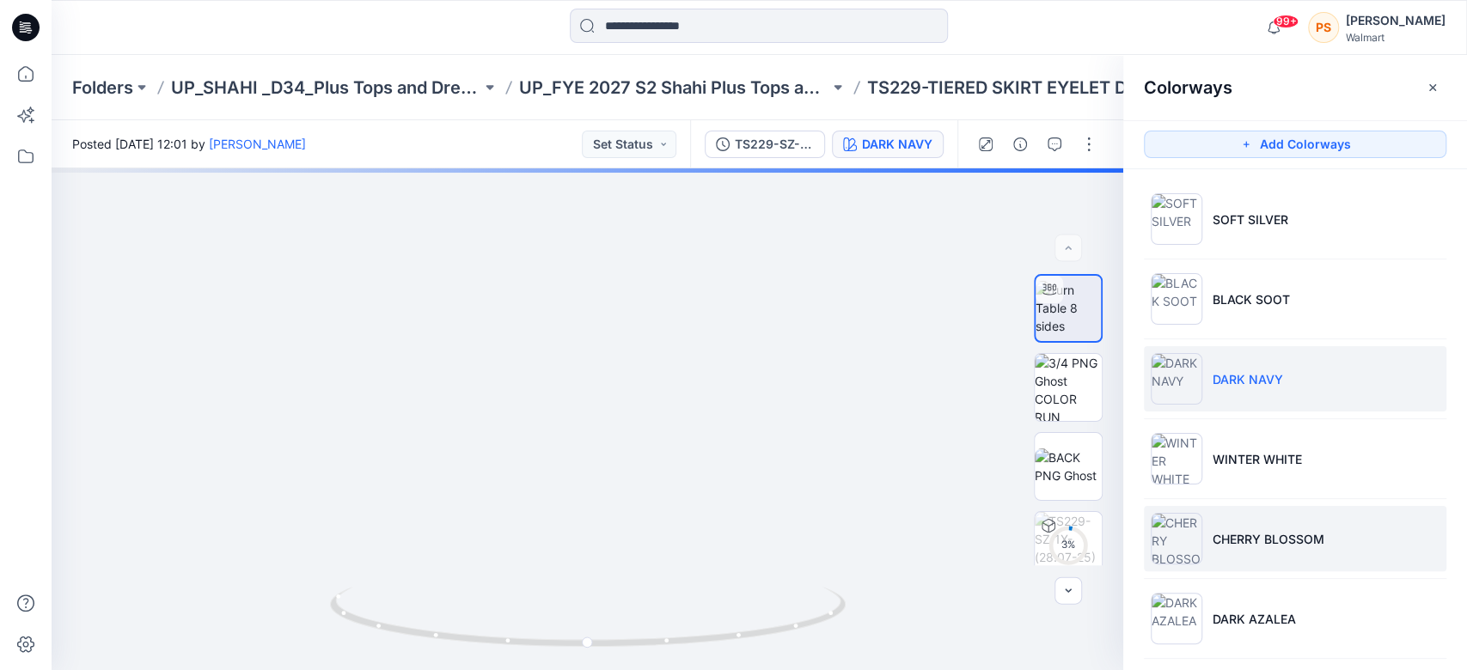
click at [1259, 535] on p "CHERRY BLOSSOM" at bounding box center [1269, 539] width 112 height 18
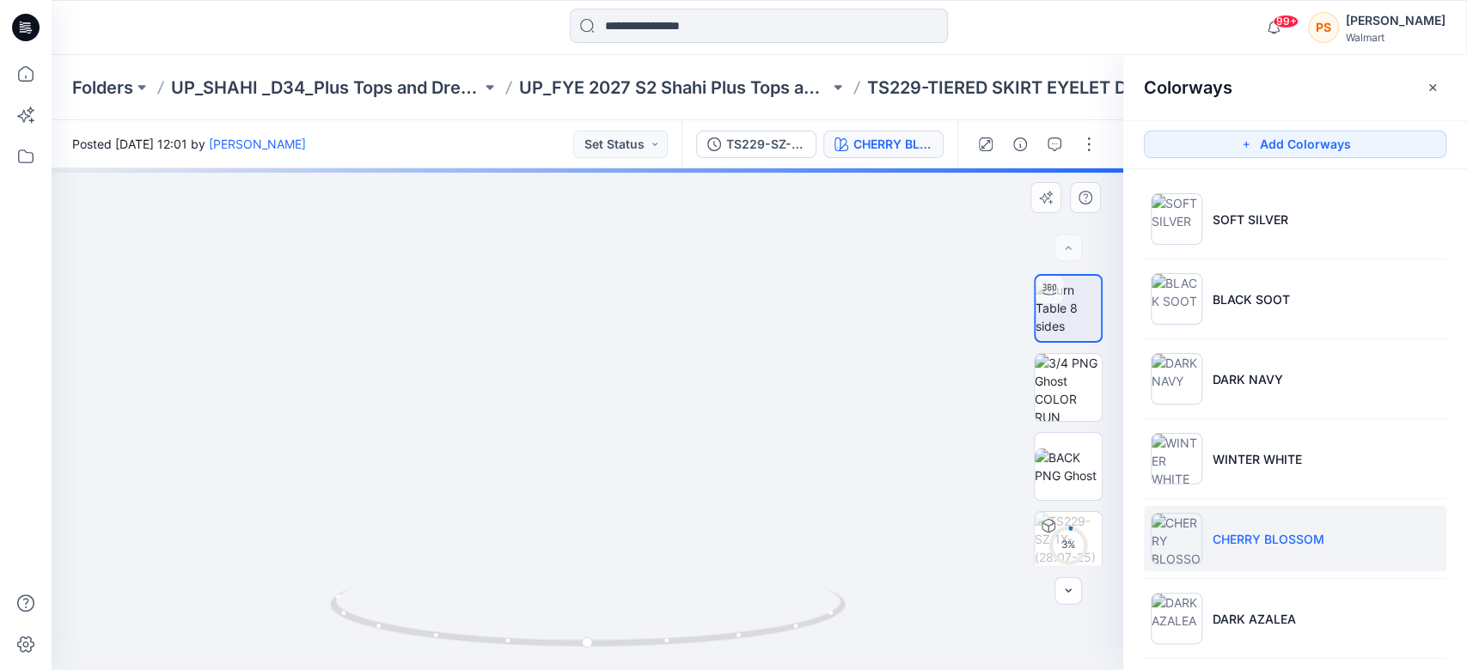
drag, startPoint x: 728, startPoint y: 549, endPoint x: 723, endPoint y: 349, distance: 200.3
drag, startPoint x: 704, startPoint y: 504, endPoint x: 705, endPoint y: 286, distance: 217.4
drag, startPoint x: 696, startPoint y: 466, endPoint x: 715, endPoint y: 310, distance: 156.7
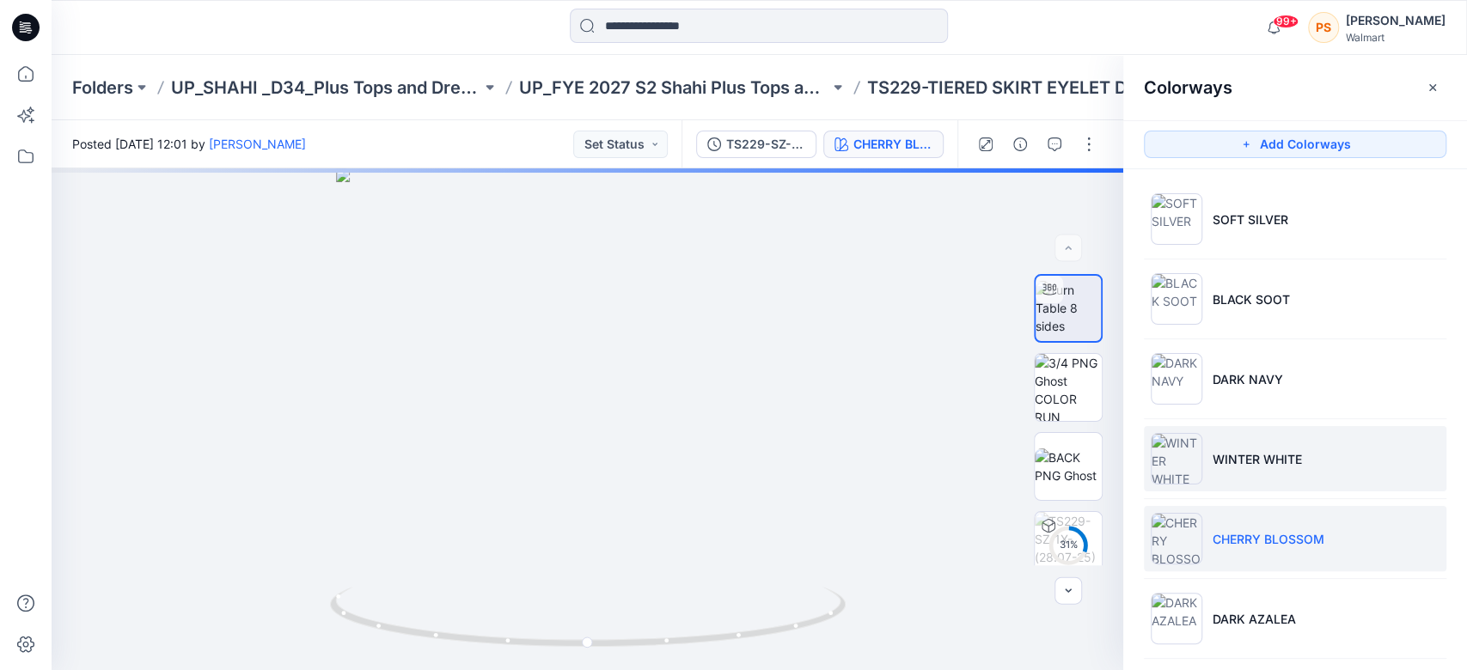
click at [1275, 442] on li "WINTER WHITE" at bounding box center [1295, 458] width 303 height 65
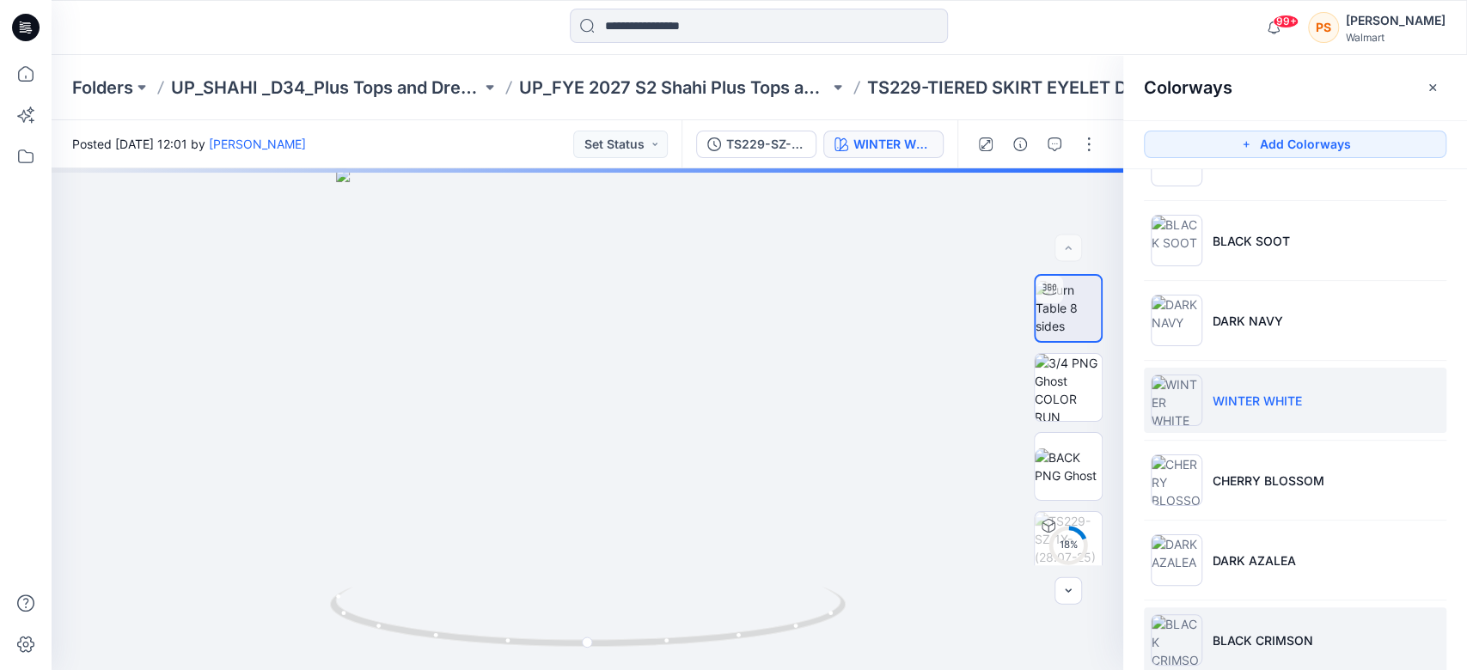
scroll to position [90, 0]
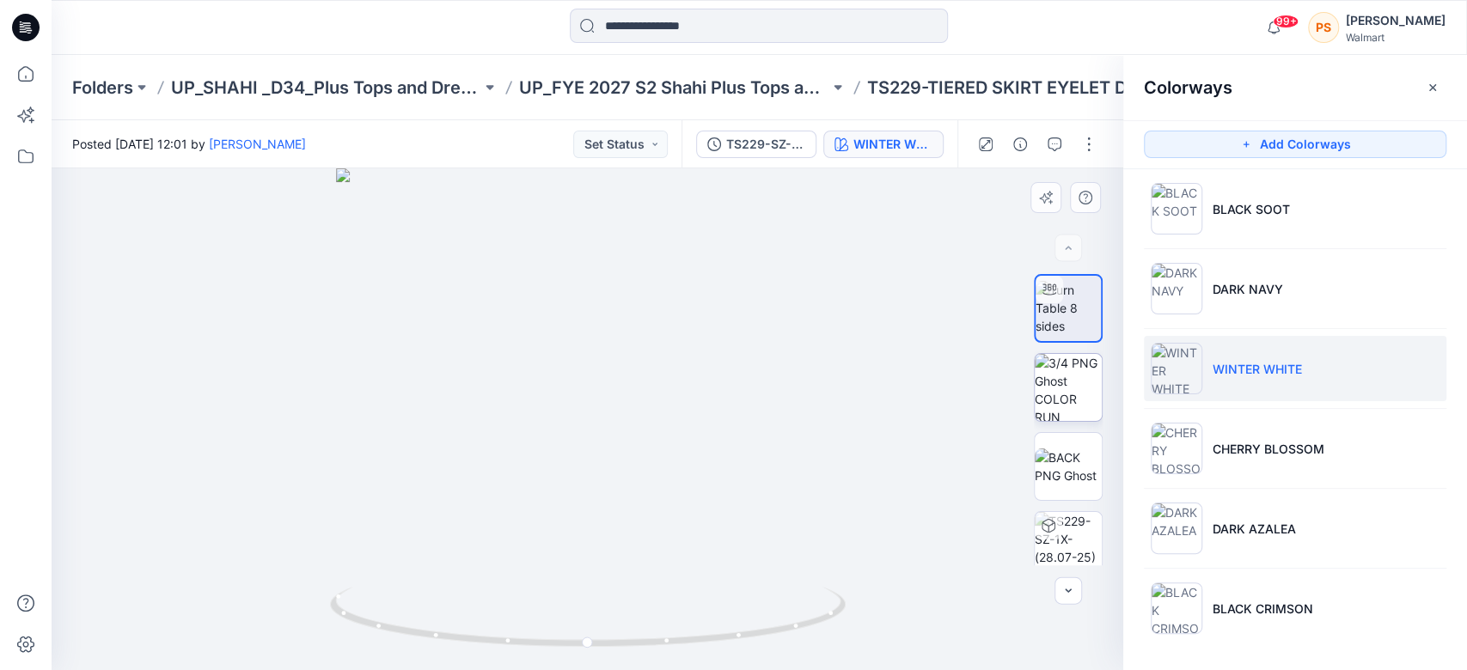
click at [1086, 382] on img at bounding box center [1068, 387] width 67 height 67
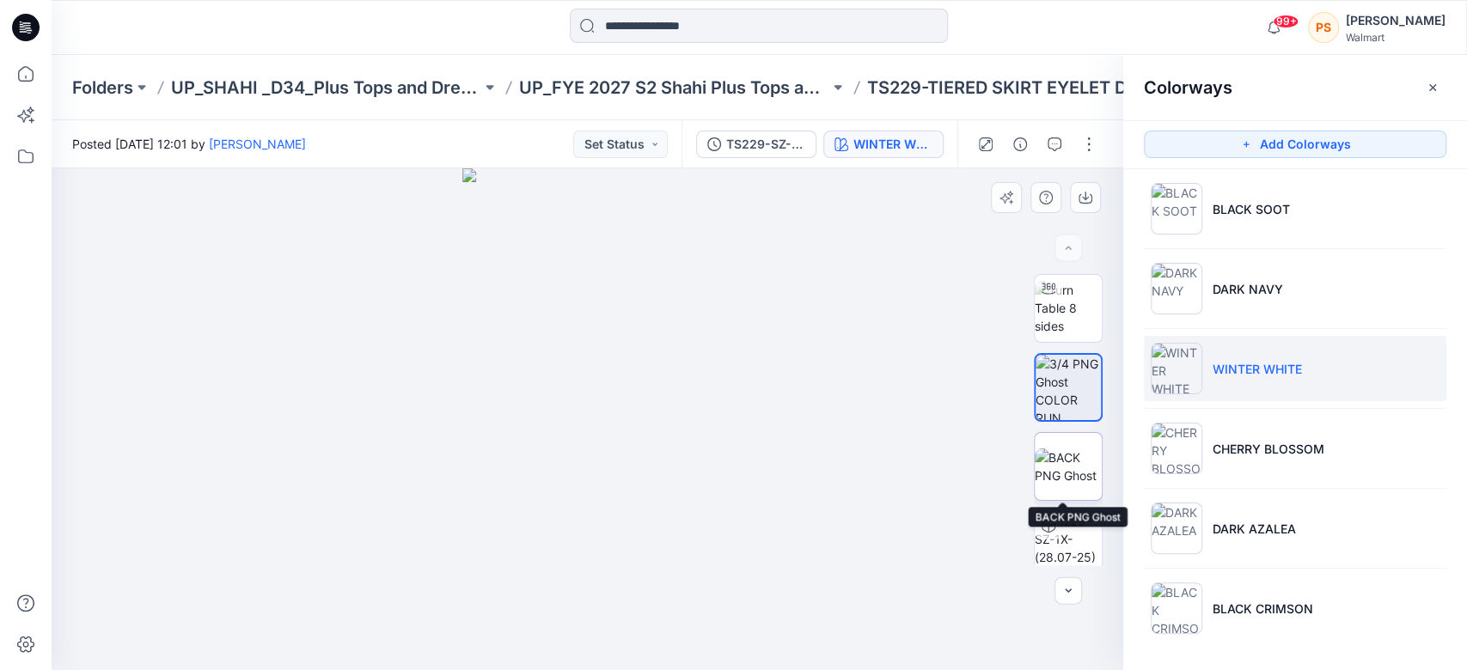
click at [1069, 477] on img at bounding box center [1068, 467] width 67 height 36
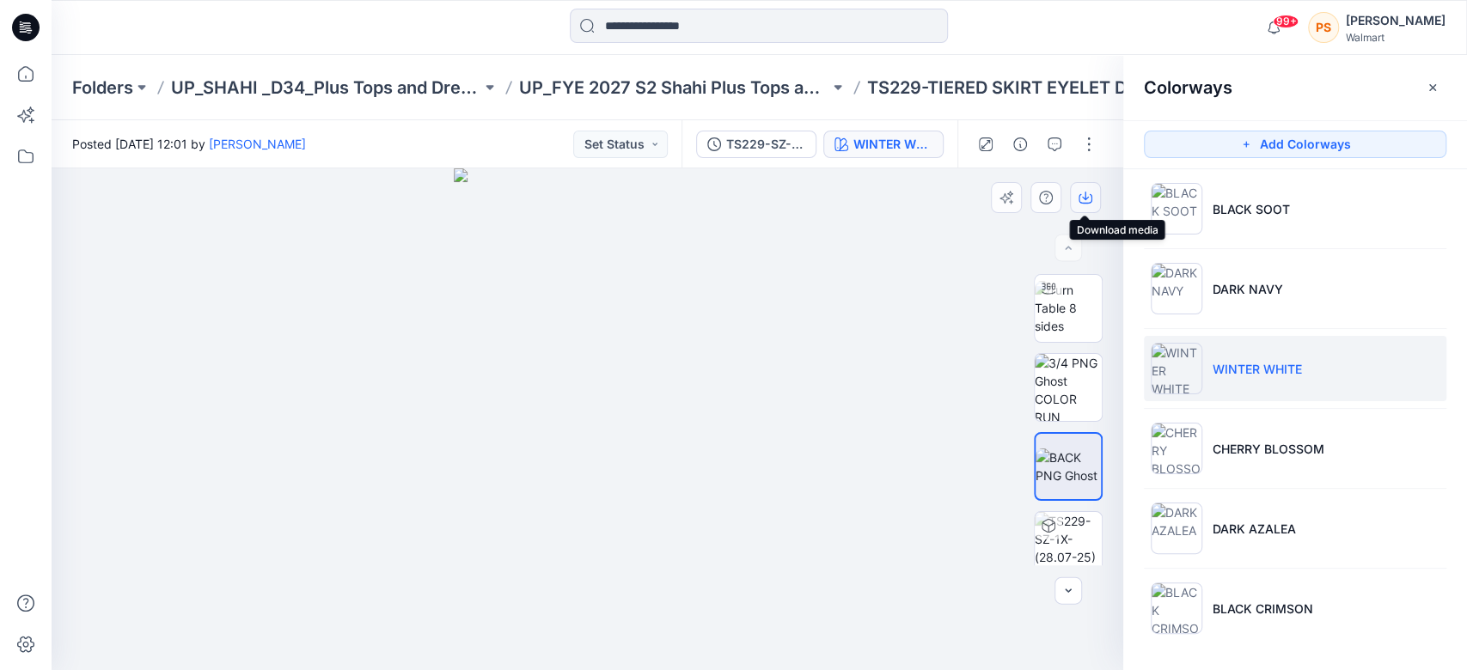
click at [1076, 201] on button "button" at bounding box center [1085, 197] width 31 height 31
click at [1087, 200] on icon "button" at bounding box center [1086, 198] width 14 height 14
click at [1090, 196] on icon "button" at bounding box center [1086, 198] width 14 height 14
click at [947, 616] on div at bounding box center [588, 419] width 1072 height 502
click at [1066, 535] on img at bounding box center [1068, 545] width 67 height 67
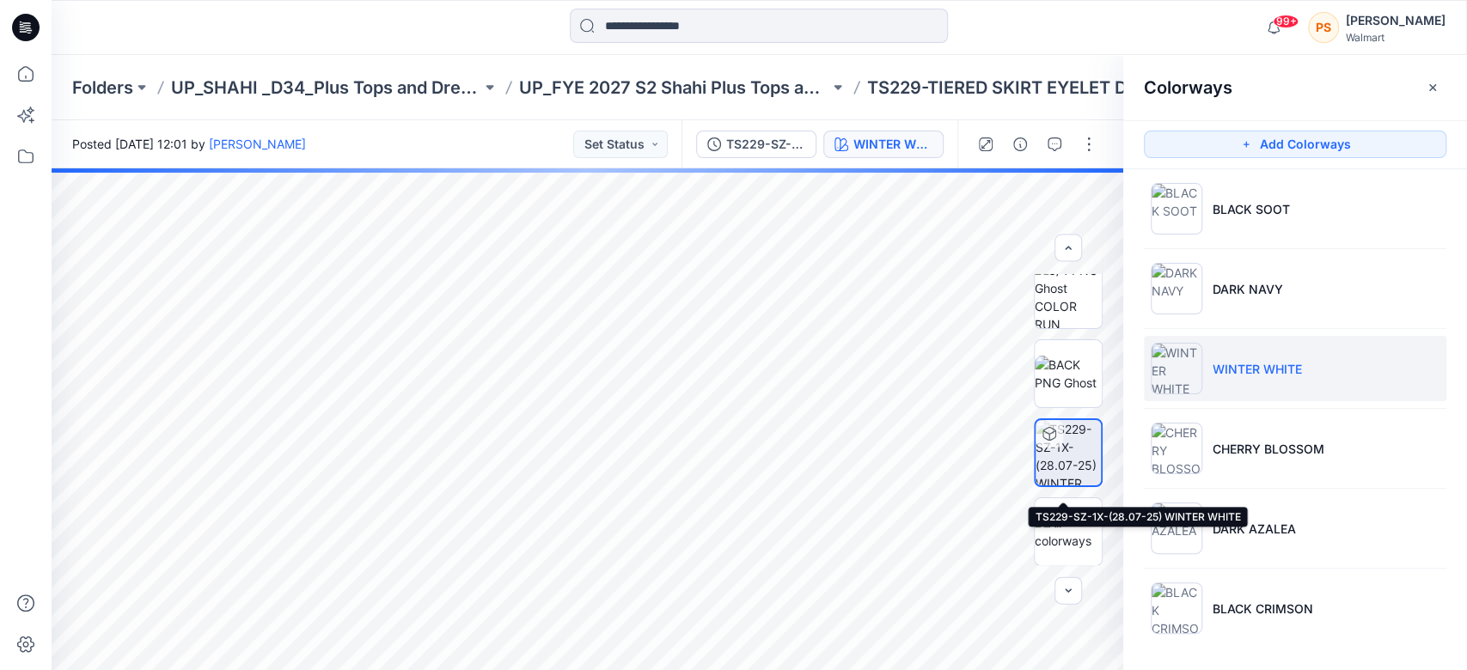
scroll to position [0, 0]
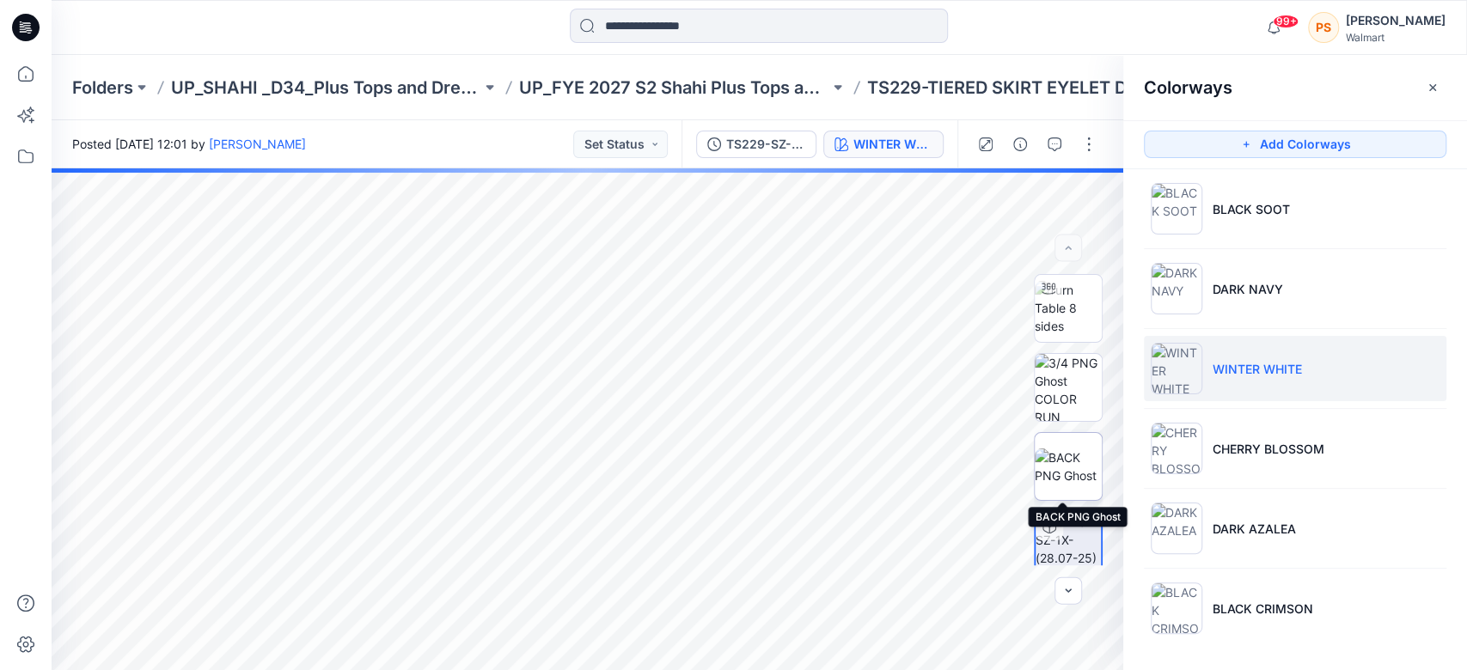
click at [1074, 451] on img at bounding box center [1068, 467] width 67 height 36
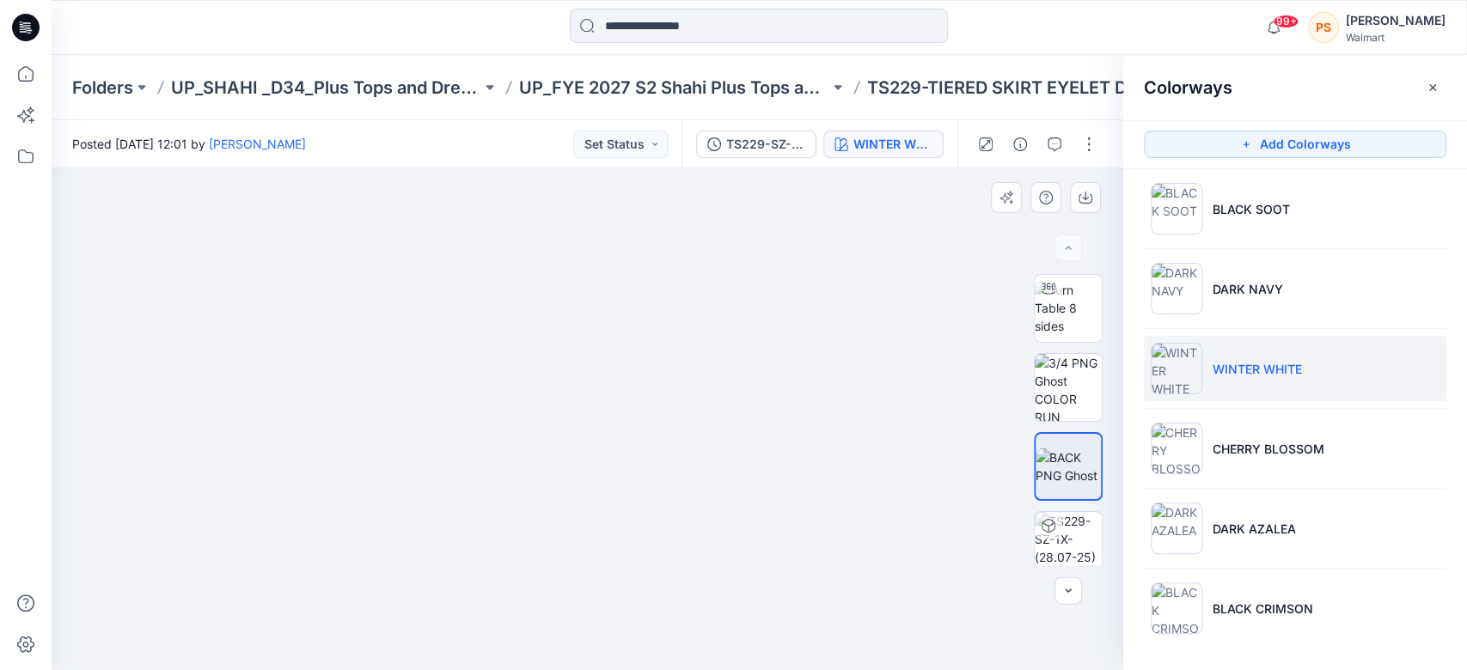
drag, startPoint x: 1057, startPoint y: 535, endPoint x: 837, endPoint y: 478, distance: 227.2
click at [1057, 535] on img at bounding box center [1068, 545] width 67 height 67
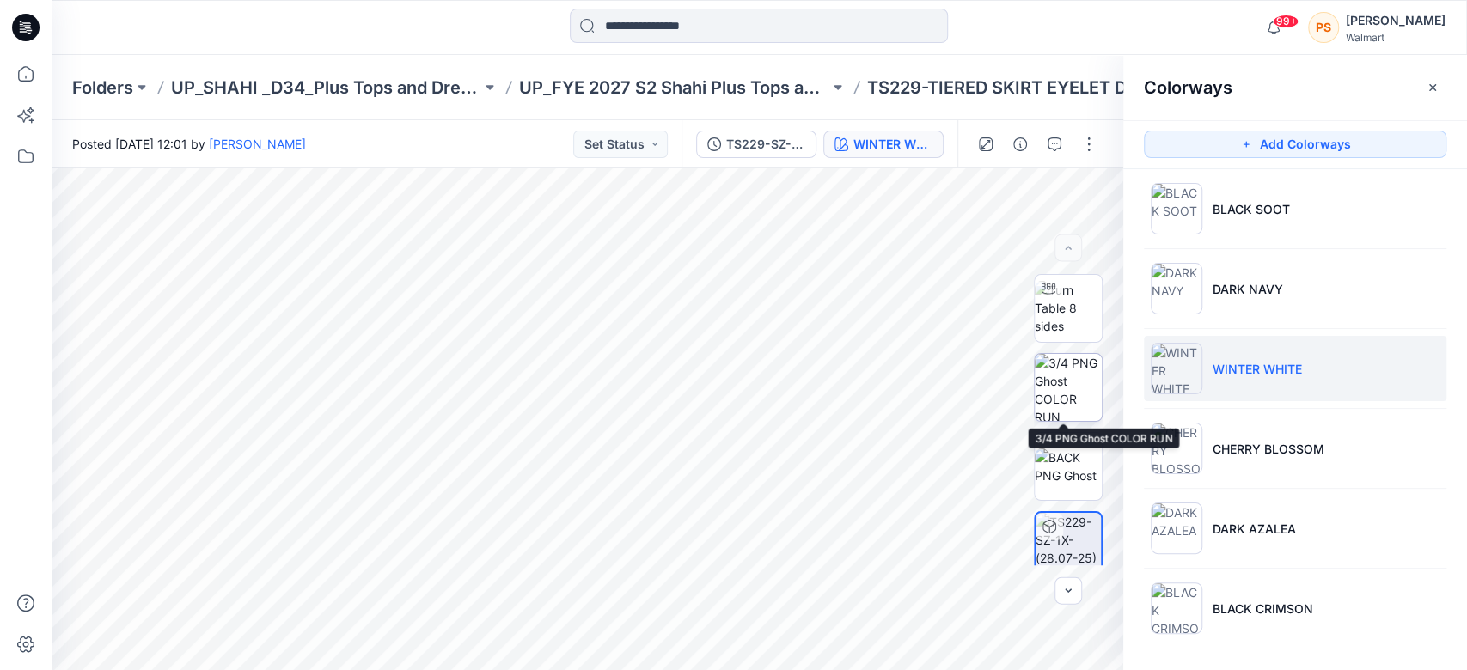
click at [1061, 388] on img at bounding box center [1068, 387] width 67 height 67
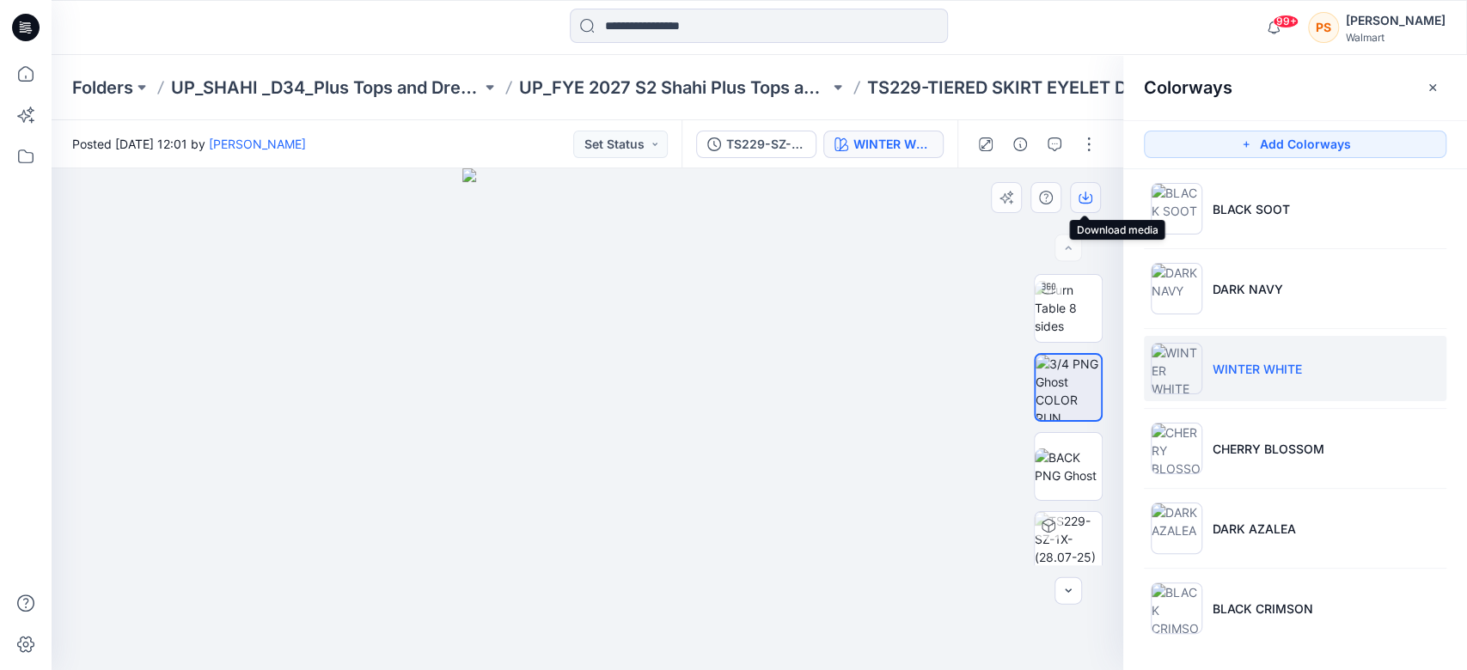
click at [1081, 199] on icon "button" at bounding box center [1086, 198] width 14 height 14
click at [1085, 198] on icon "button" at bounding box center [1085, 196] width 7 height 9
click at [1086, 195] on icon "button" at bounding box center [1086, 198] width 14 height 14
click at [1060, 319] on img at bounding box center [1068, 308] width 67 height 54
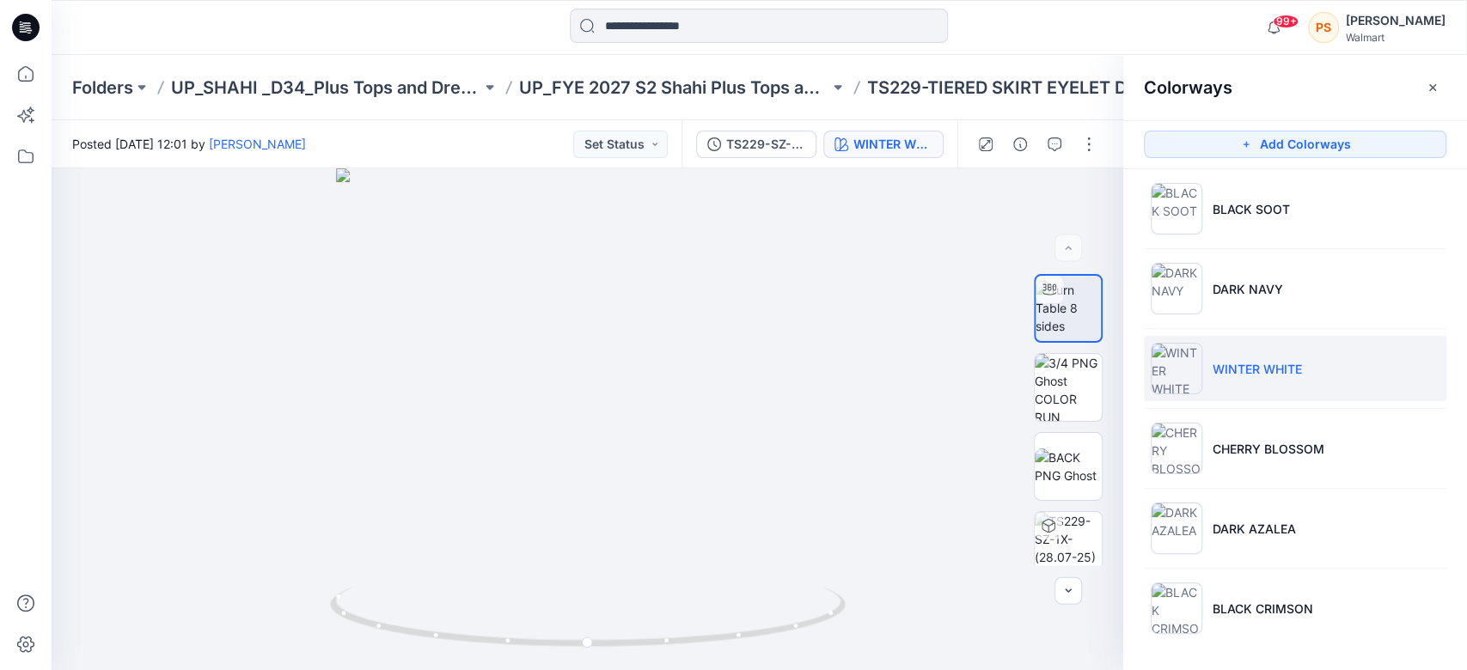
click at [837, 241] on div at bounding box center [588, 419] width 1072 height 502
click at [1075, 470] on img at bounding box center [1068, 467] width 67 height 36
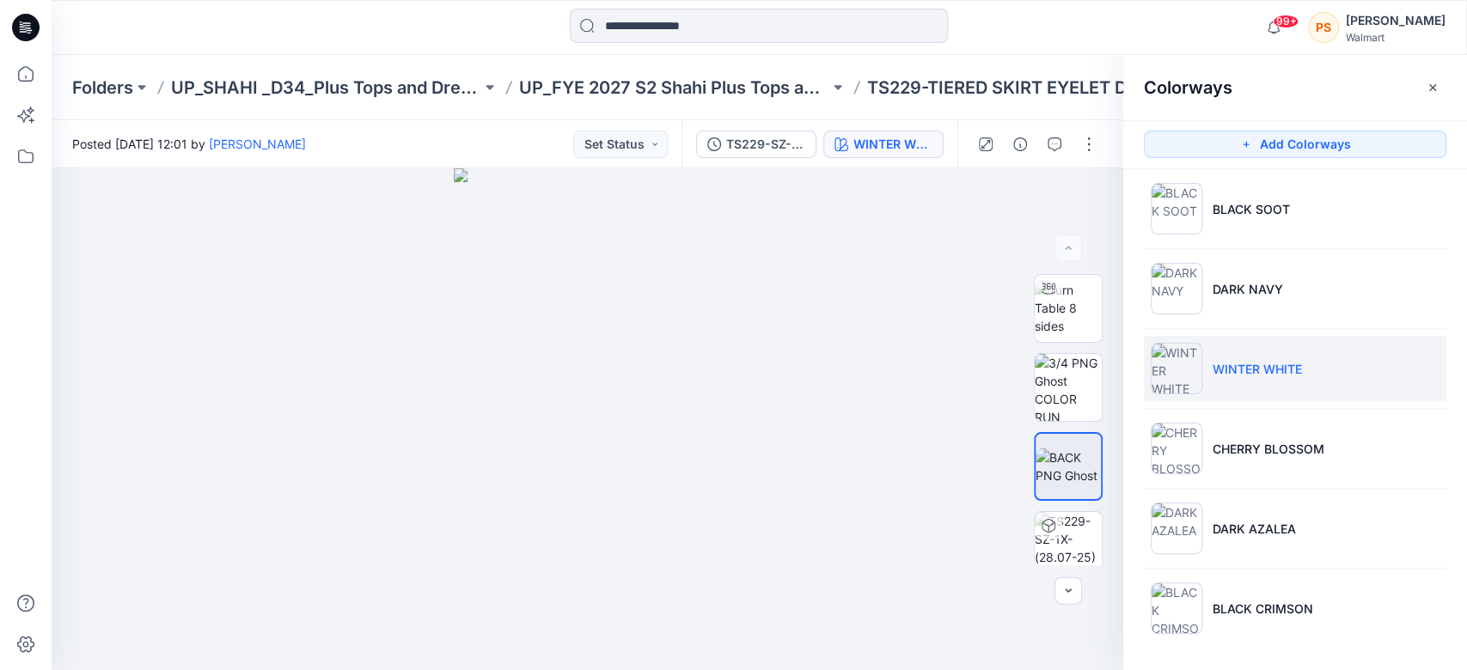
scroll to position [93, 0]
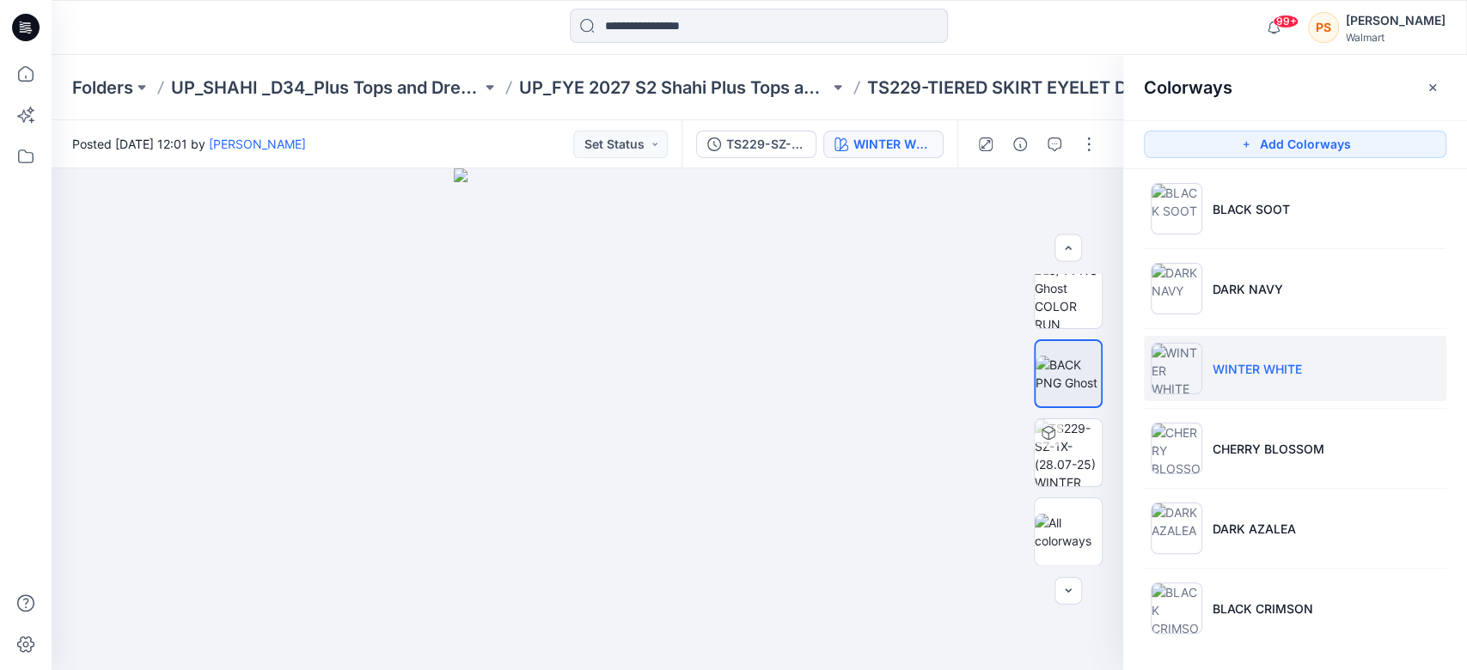
click at [823, 393] on div at bounding box center [588, 419] width 1072 height 502
click at [1077, 450] on img at bounding box center [1068, 452] width 67 height 67
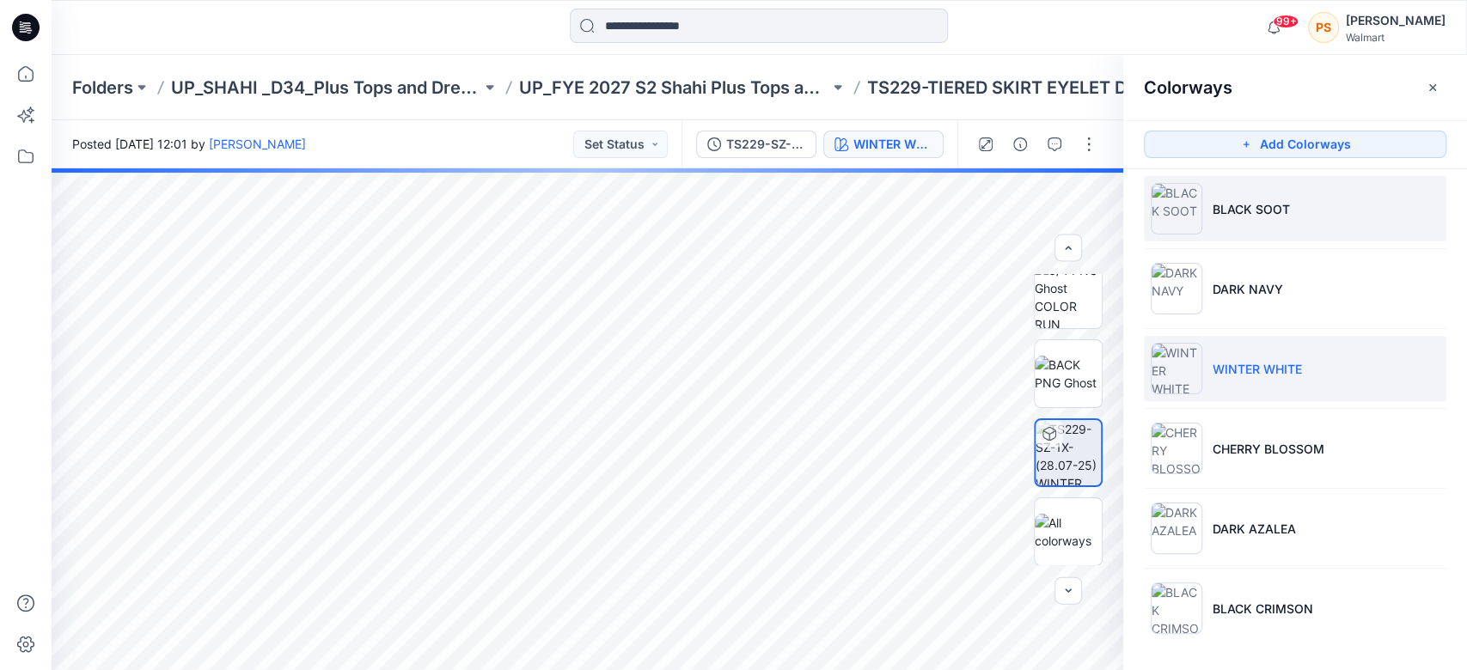
click at [1275, 223] on li "BLACK SOOT" at bounding box center [1295, 208] width 303 height 65
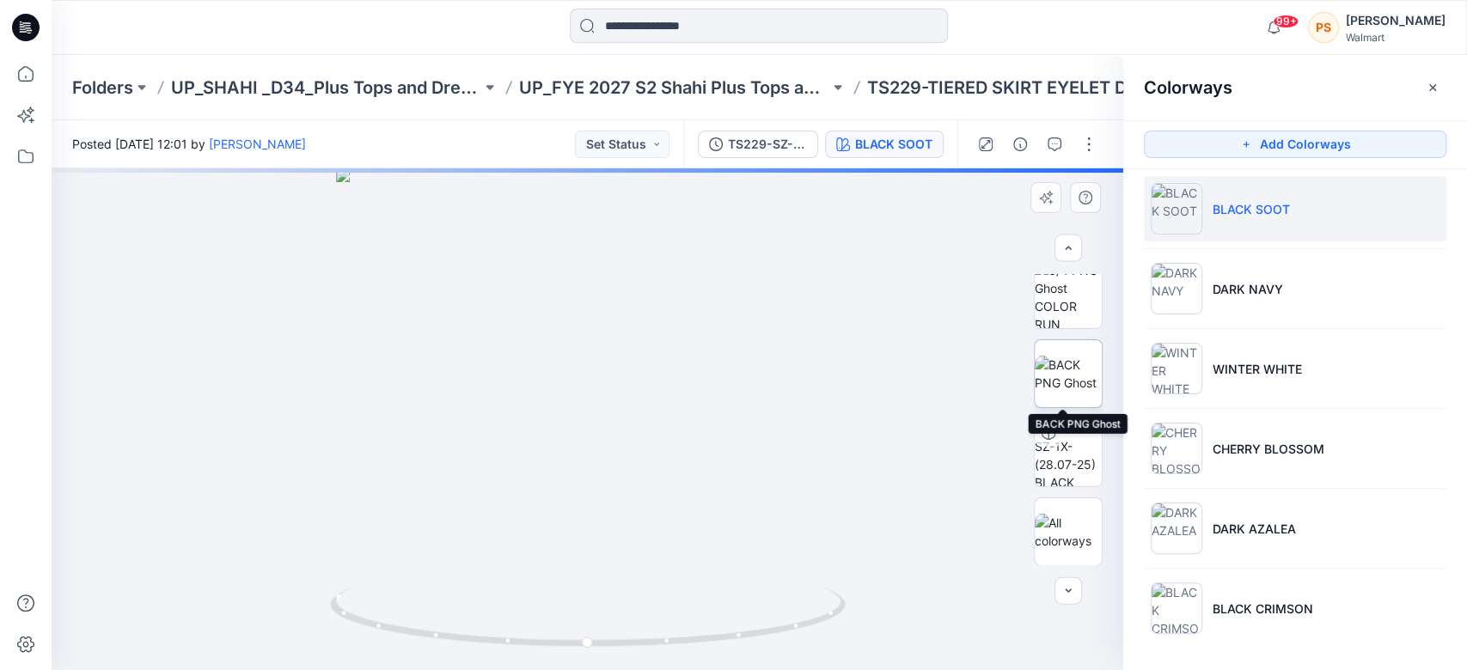
click at [1067, 382] on img at bounding box center [1068, 374] width 67 height 36
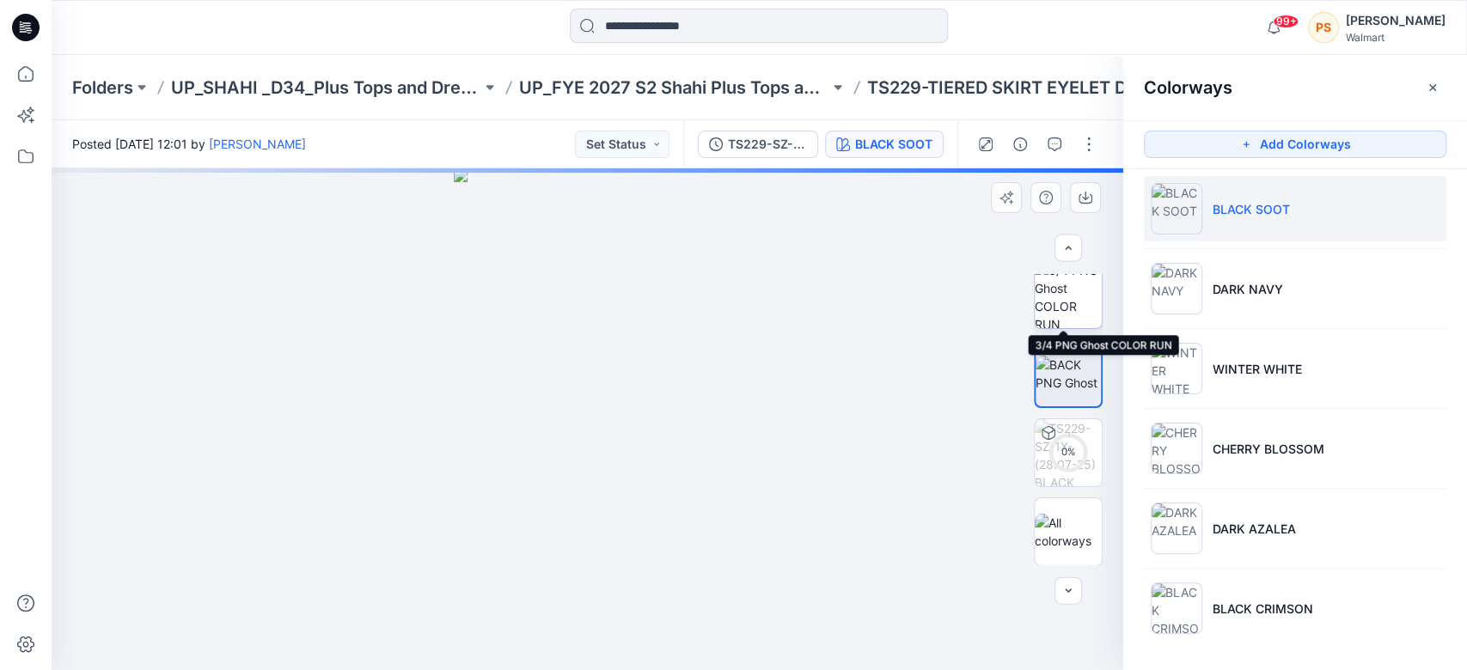
click at [1075, 311] on img at bounding box center [1068, 294] width 67 height 67
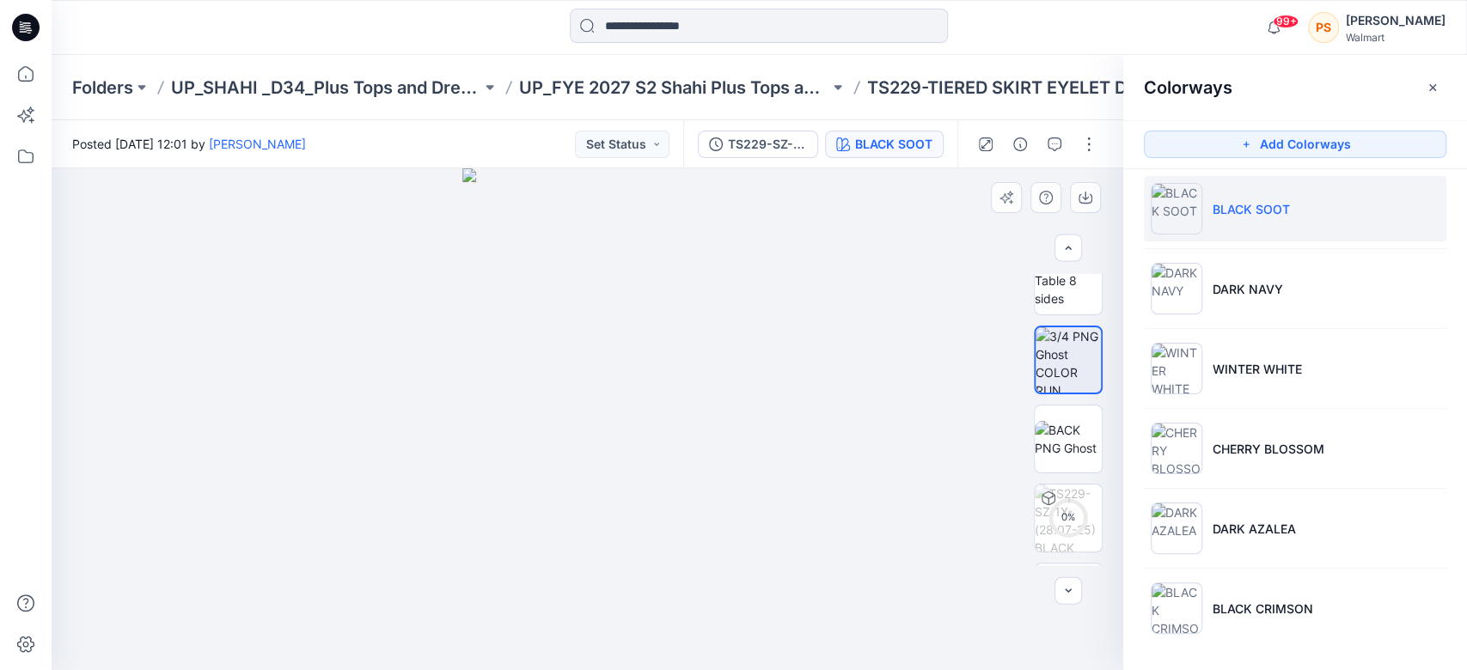
scroll to position [0, 0]
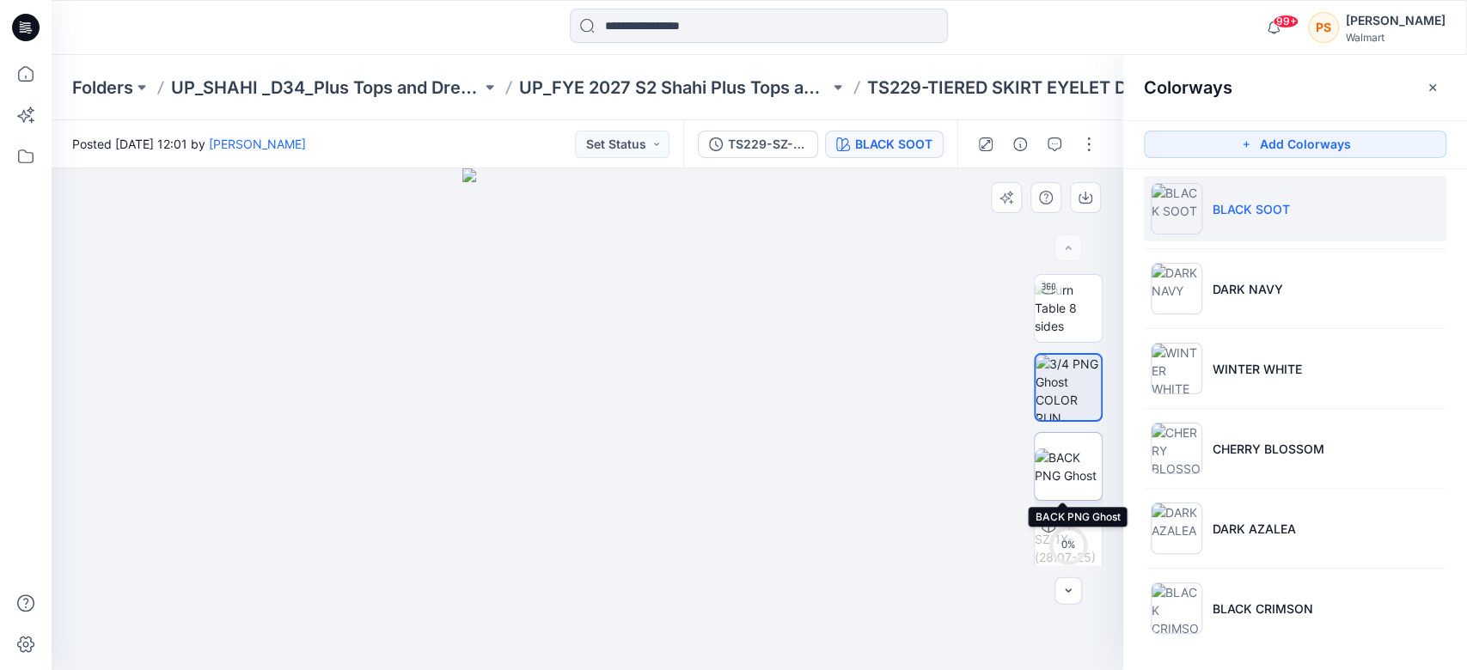
click at [1069, 450] on img at bounding box center [1068, 467] width 67 height 36
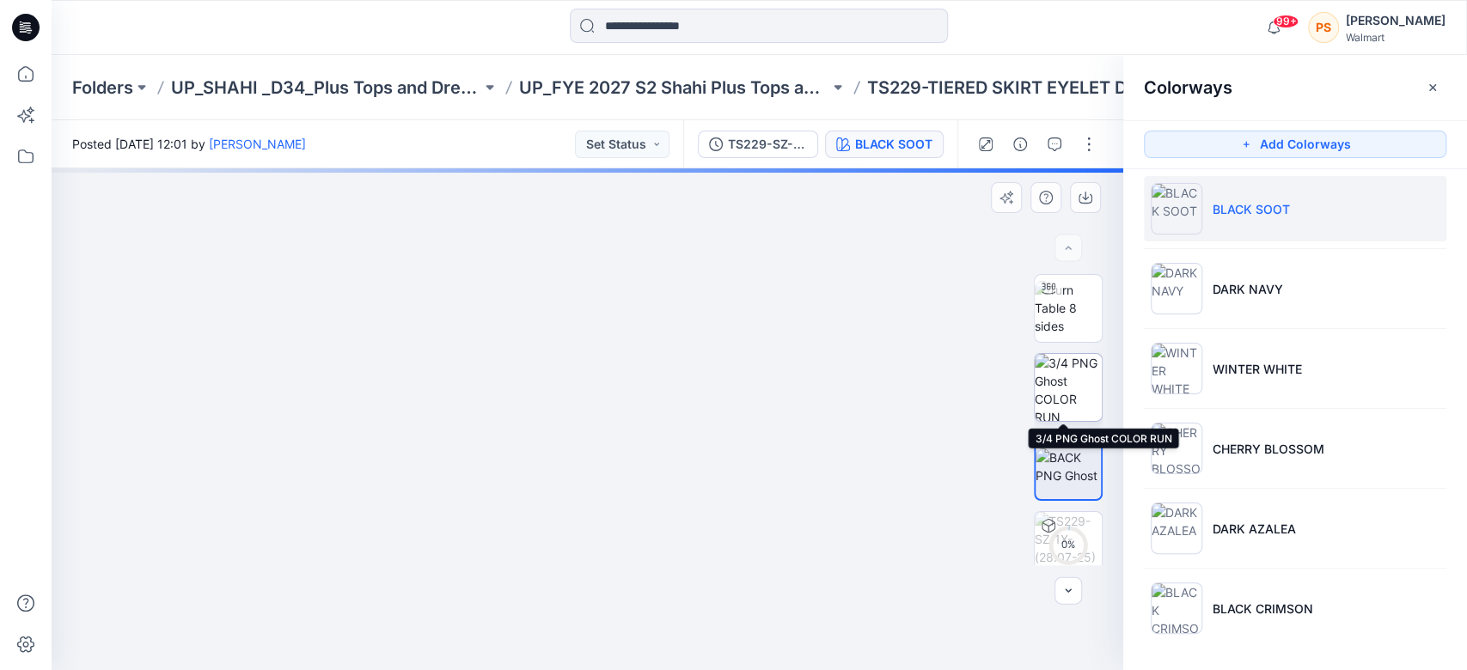
click at [1079, 381] on img at bounding box center [1068, 387] width 67 height 67
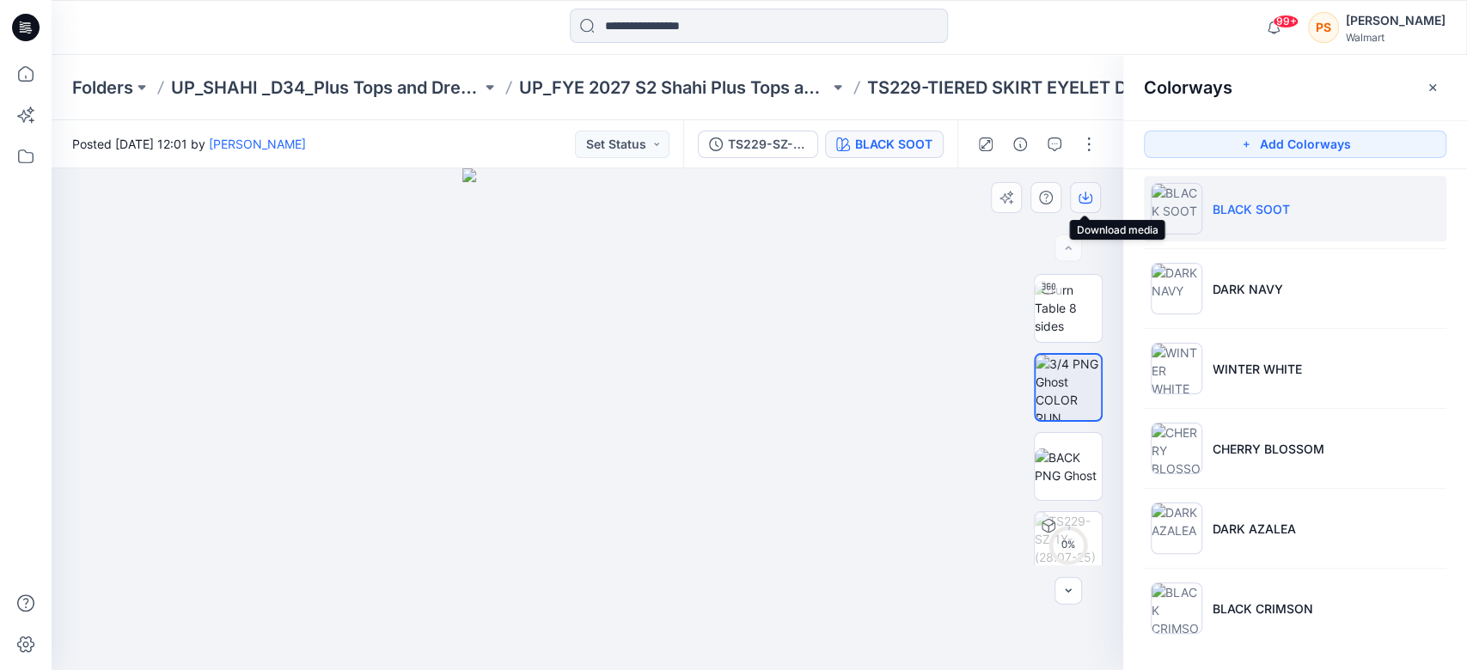
click at [1087, 194] on icon "button" at bounding box center [1086, 198] width 14 height 14
click at [1084, 199] on icon "button" at bounding box center [1085, 196] width 7 height 9
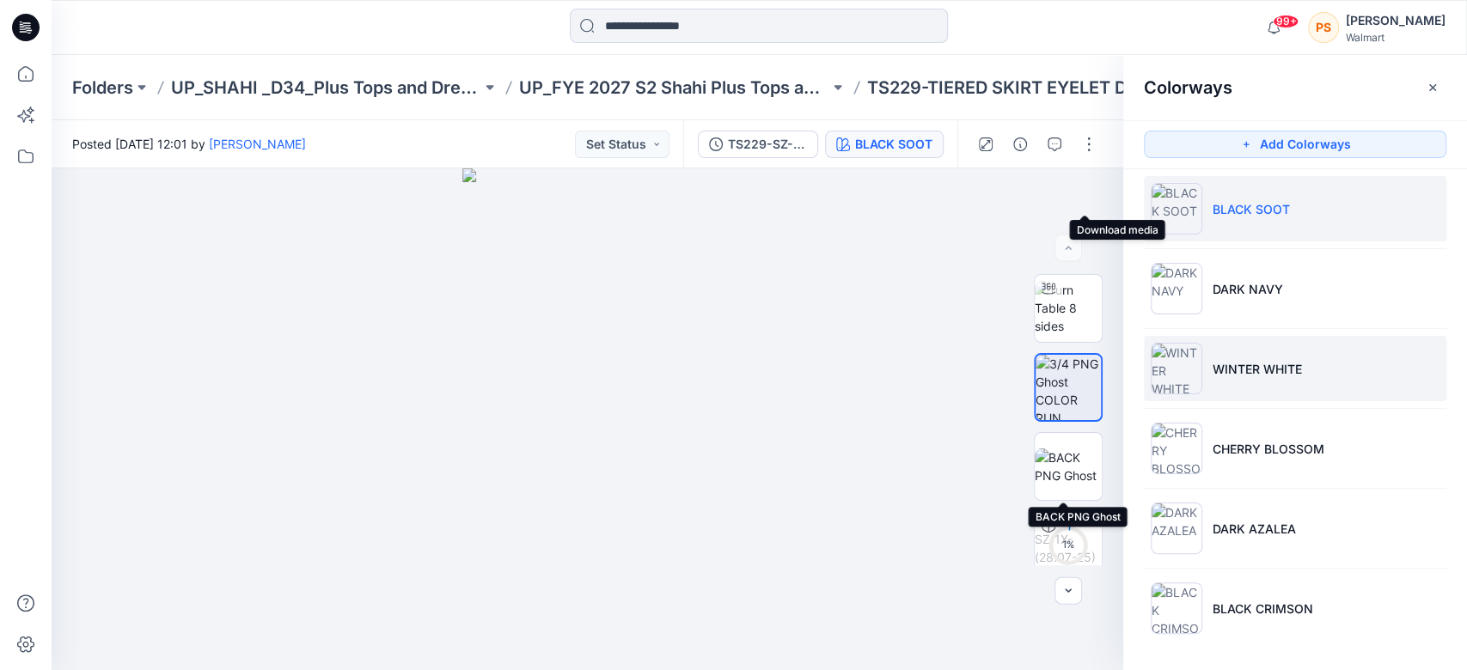
drag, startPoint x: 1064, startPoint y: 468, endPoint x: 1244, endPoint y: 376, distance: 201.4
click at [1064, 468] on img at bounding box center [1068, 467] width 67 height 36
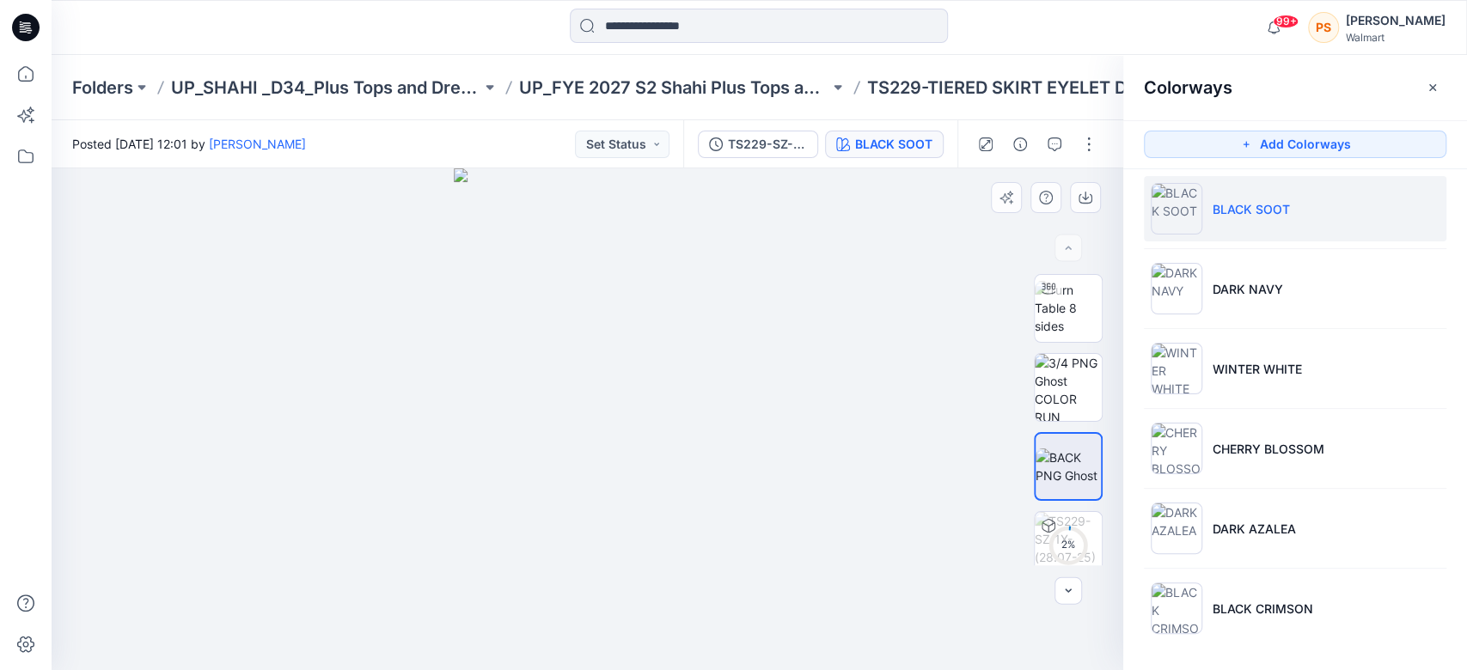
click at [822, 236] on div at bounding box center [588, 419] width 1072 height 502
click at [1085, 198] on icon "button" at bounding box center [1085, 196] width 7 height 9
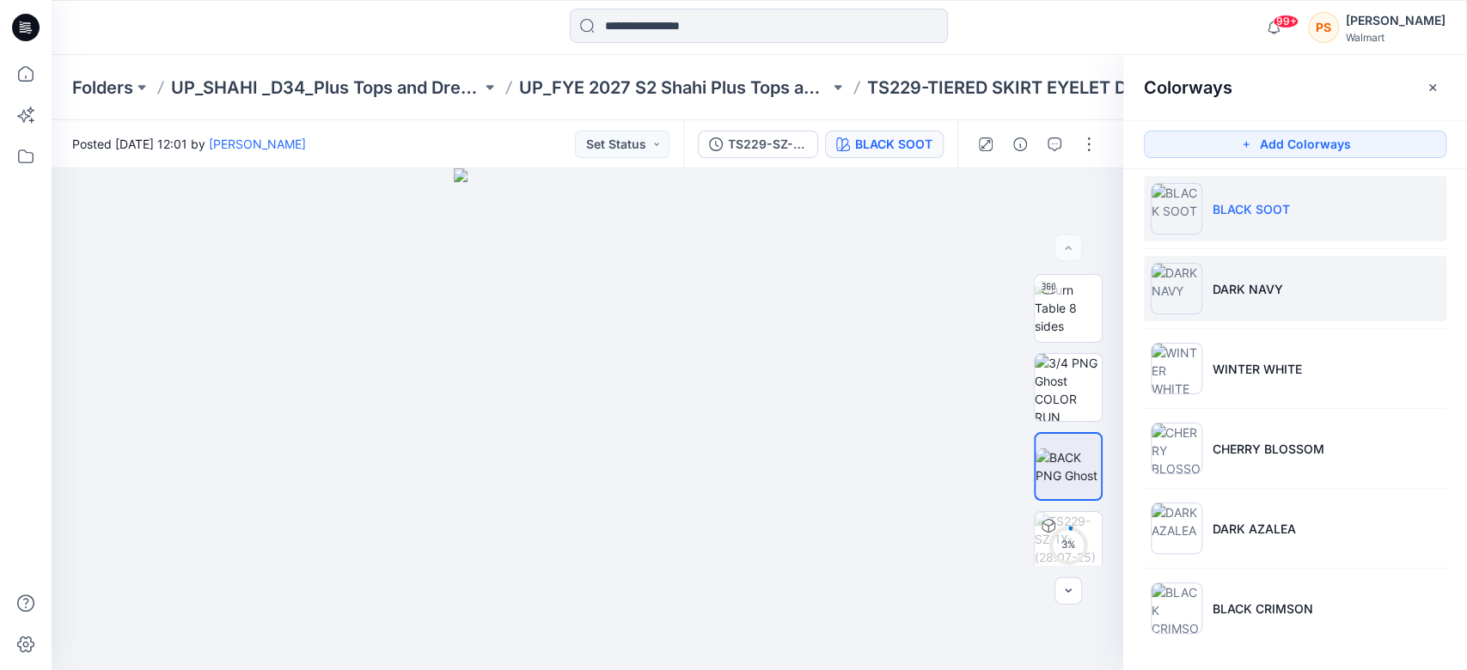
click at [1269, 285] on p "DARK NAVY" at bounding box center [1248, 289] width 70 height 18
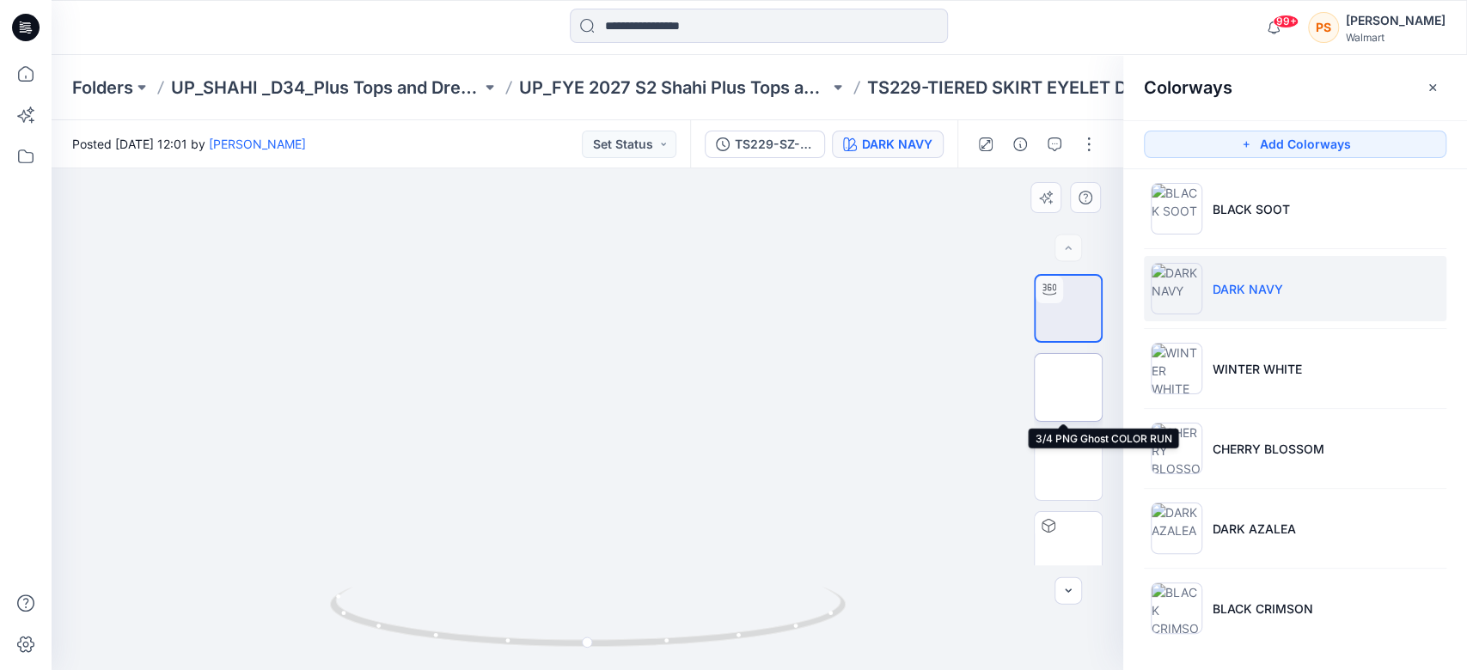
click at [1068, 388] on img at bounding box center [1068, 388] width 0 height 0
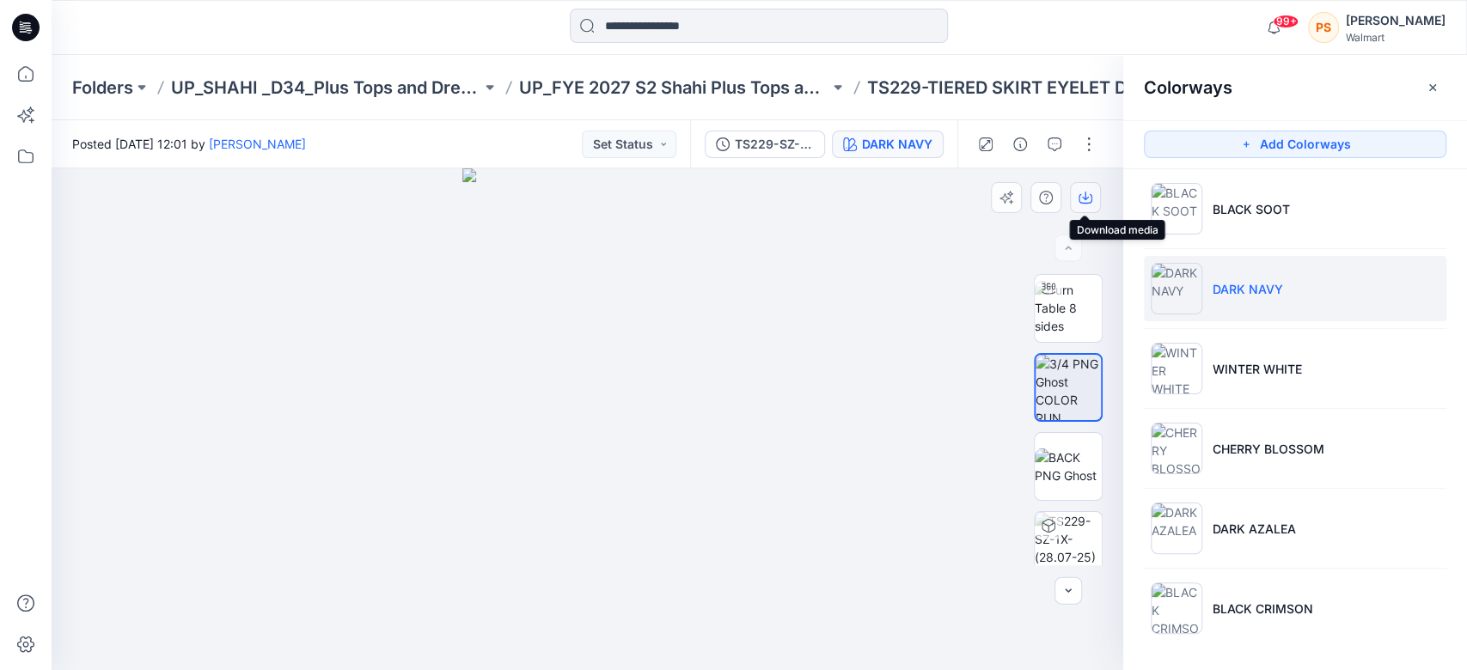
click at [1083, 196] on icon "button" at bounding box center [1086, 198] width 14 height 14
click at [1086, 196] on icon "button" at bounding box center [1086, 198] width 14 height 14
click at [899, 278] on div at bounding box center [588, 419] width 1072 height 502
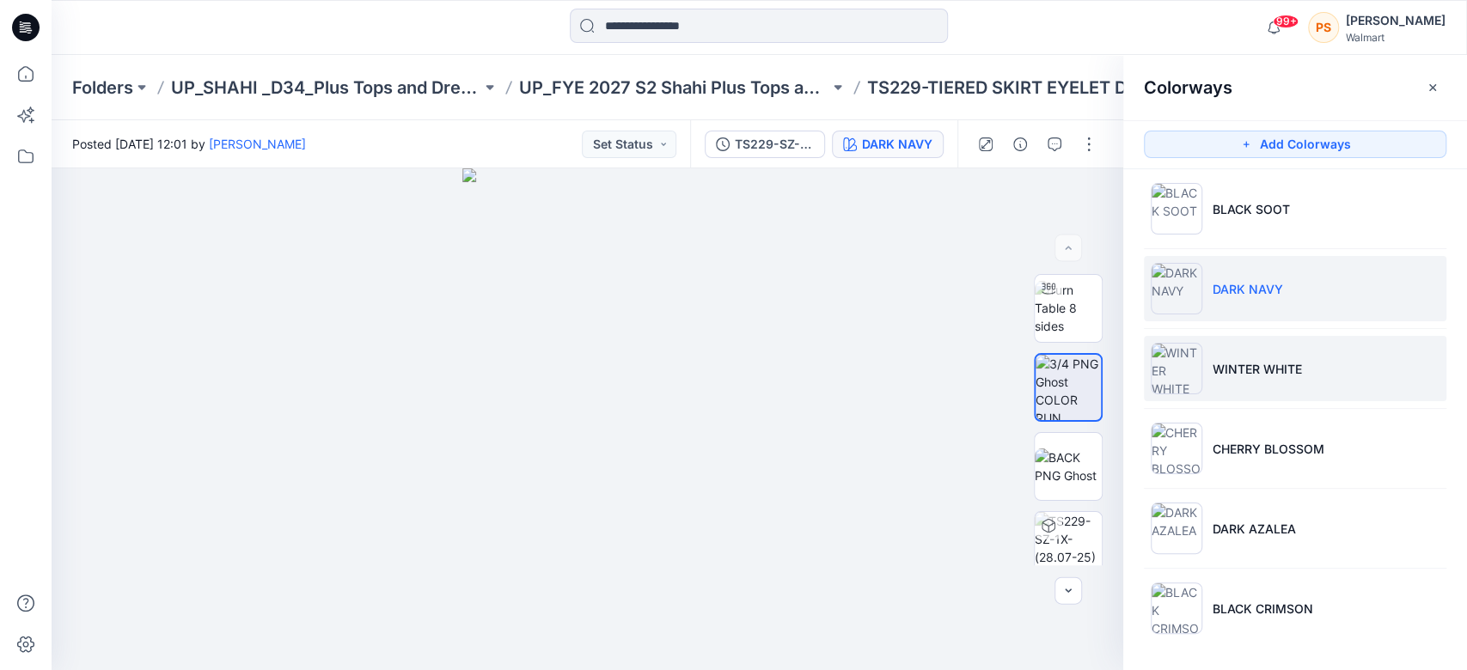
click at [1279, 374] on p "WINTER WHITE" at bounding box center [1257, 369] width 89 height 18
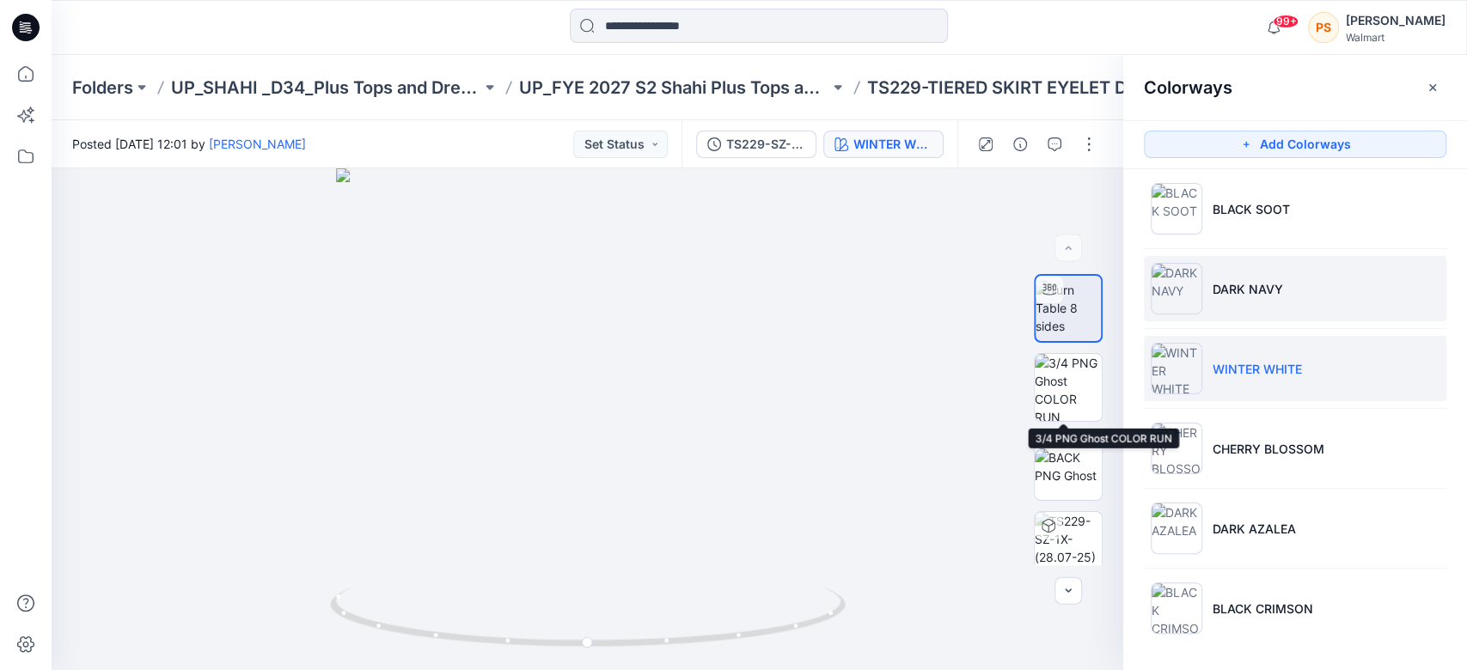
drag, startPoint x: 1059, startPoint y: 395, endPoint x: 1141, endPoint y: 300, distance: 126.1
click at [1059, 395] on img at bounding box center [1068, 387] width 67 height 67
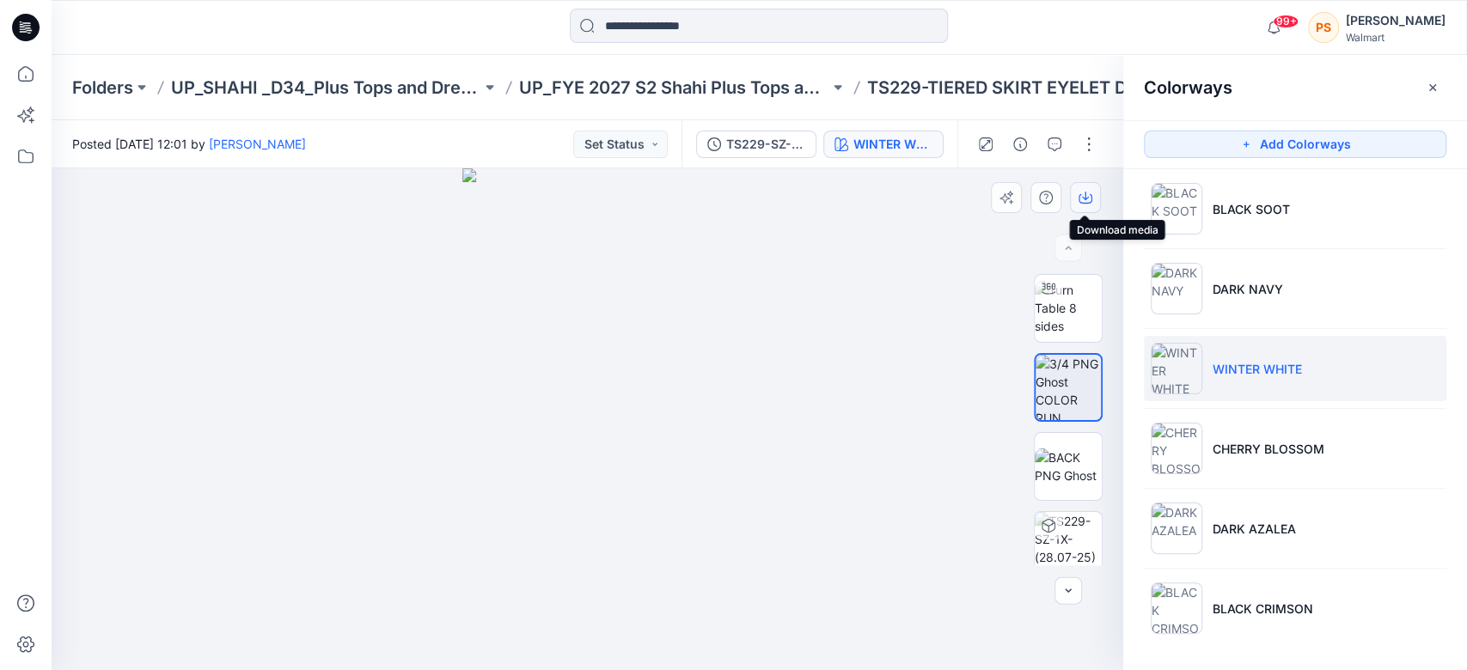
click at [1082, 194] on icon "button" at bounding box center [1086, 198] width 14 height 14
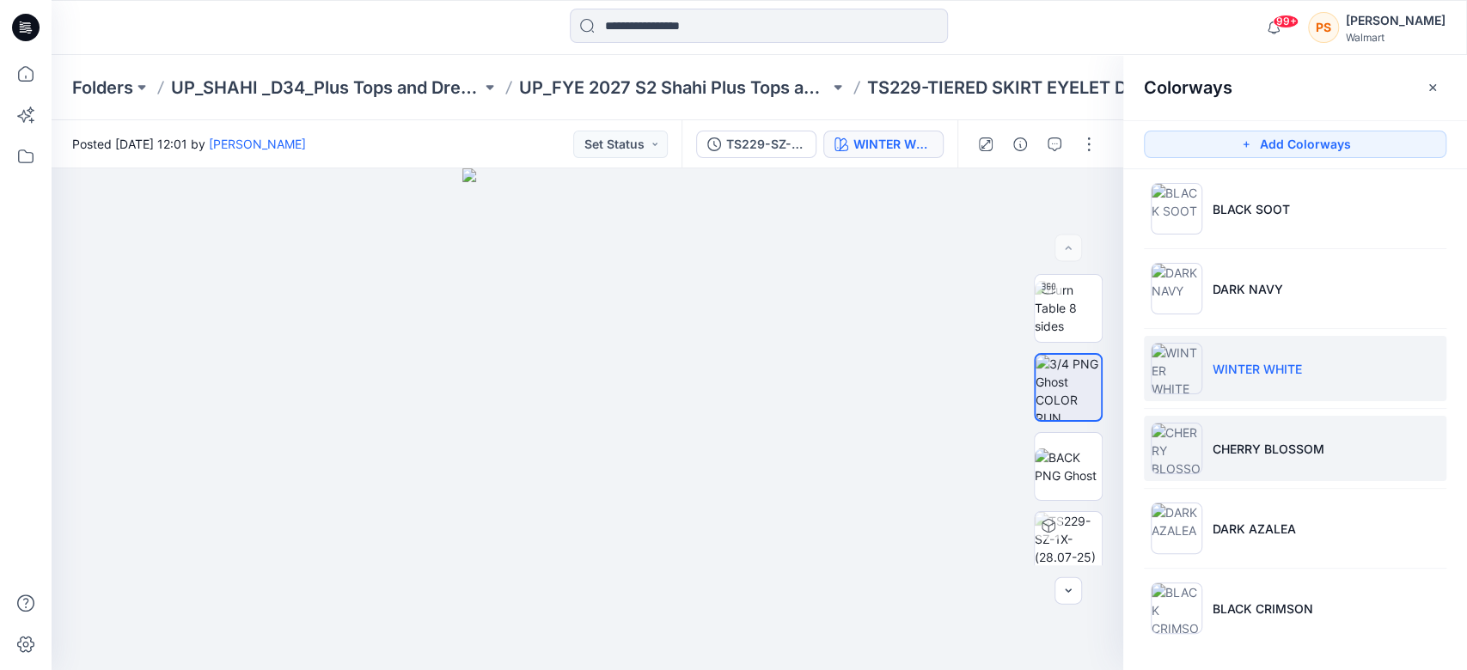
click at [1286, 445] on p "CHERRY BLOSSOM" at bounding box center [1269, 449] width 112 height 18
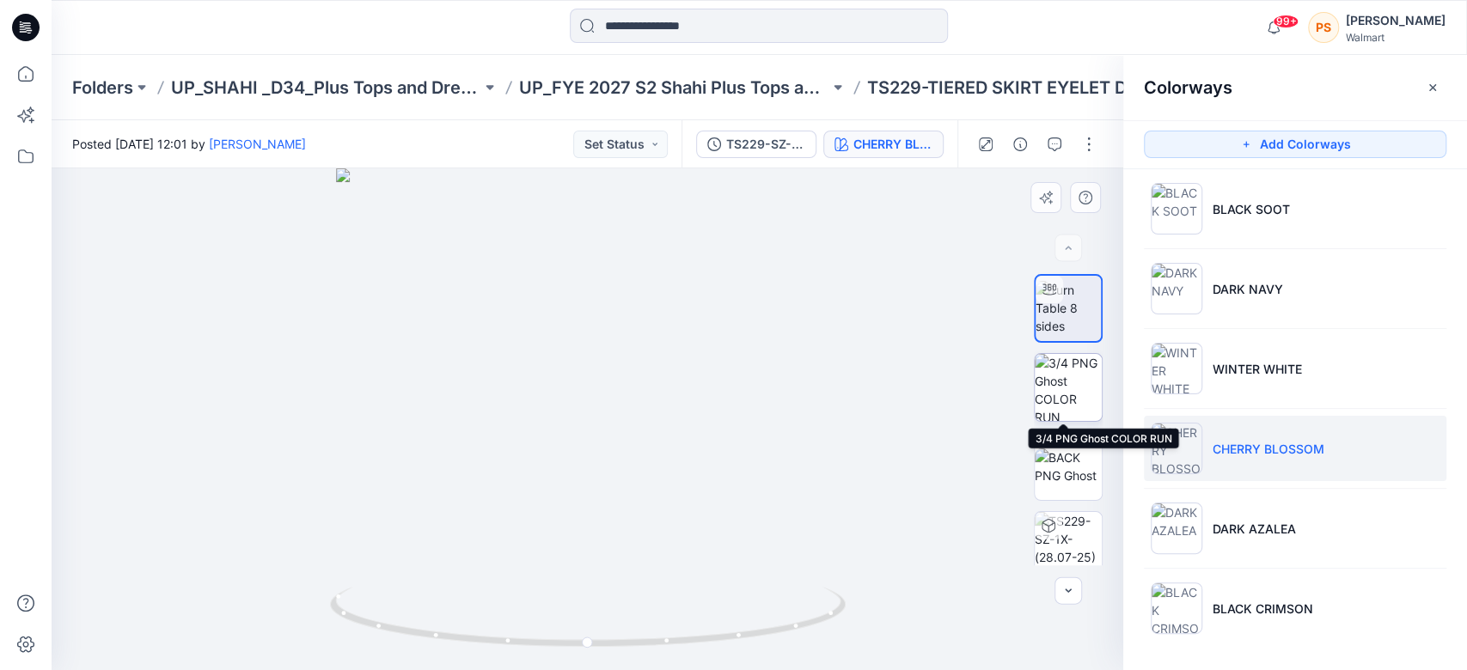
click at [1061, 389] on img at bounding box center [1068, 387] width 67 height 67
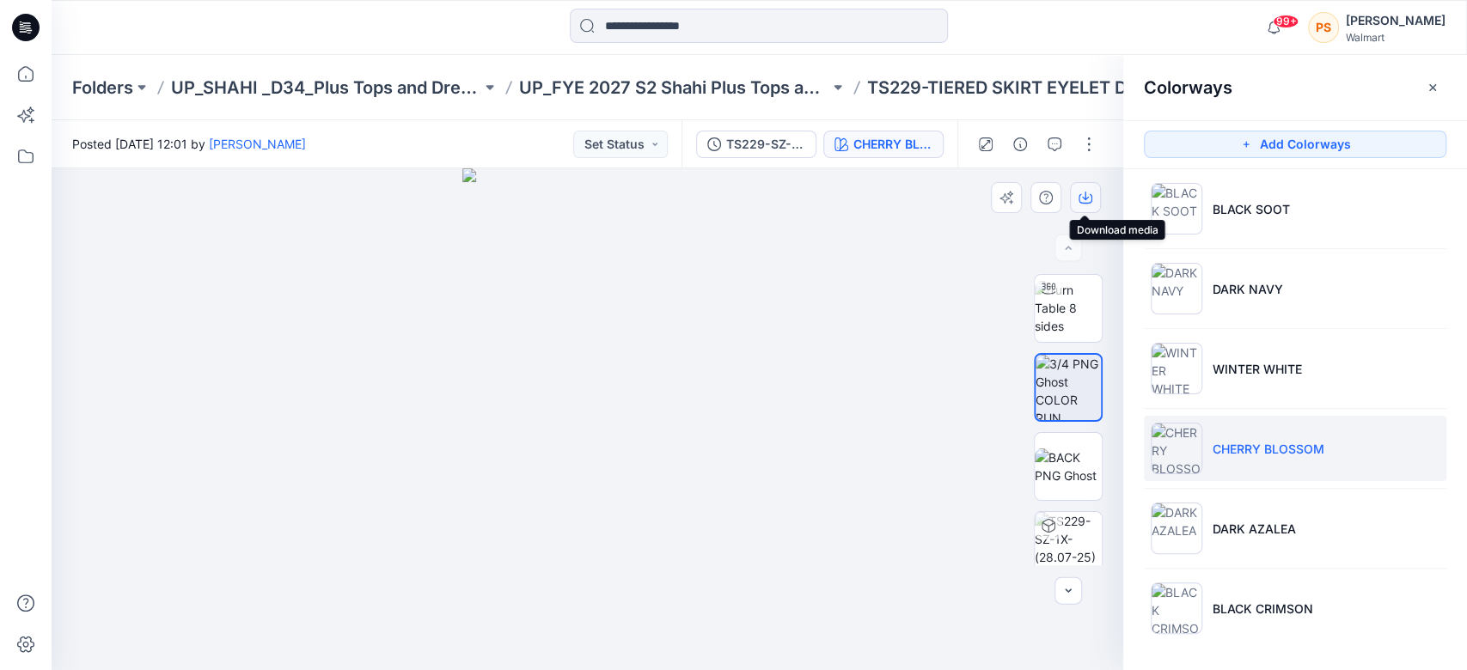
click at [1088, 202] on icon "button" at bounding box center [1086, 198] width 14 height 14
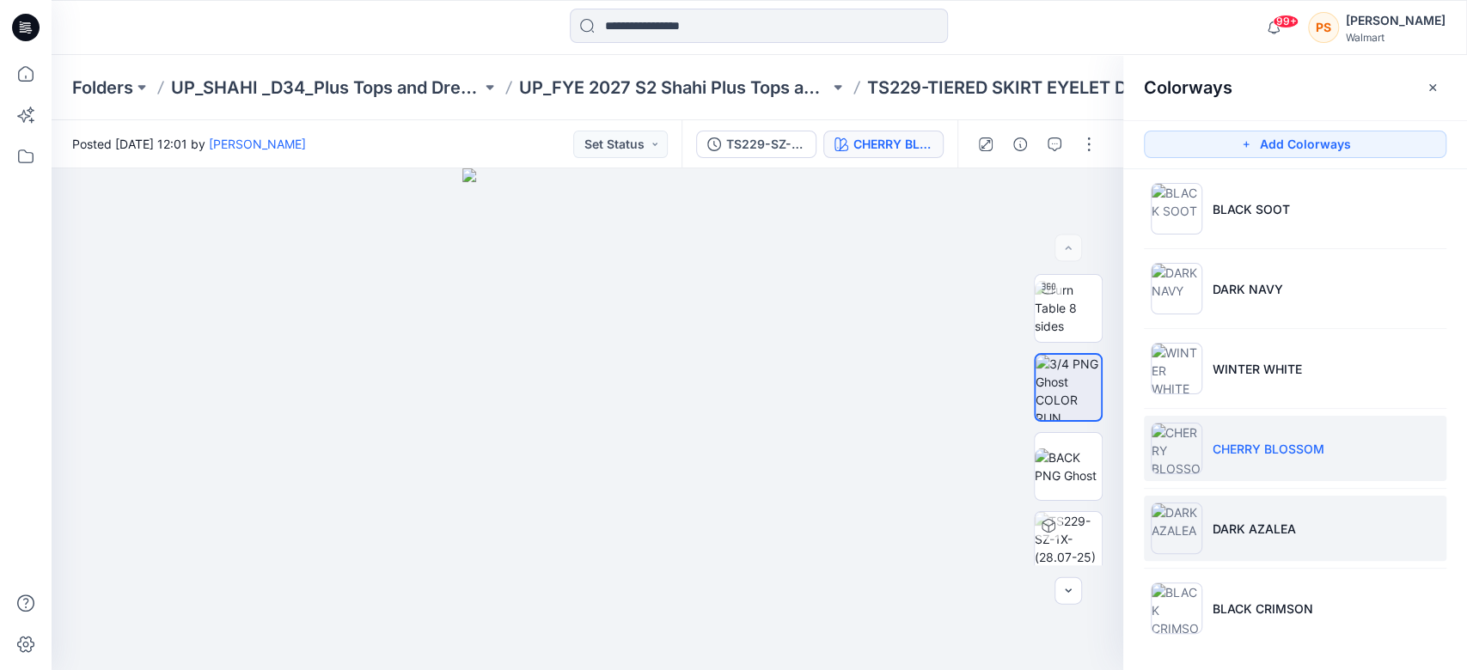
click at [1254, 533] on p "DARK AZALEA" at bounding box center [1254, 529] width 83 height 18
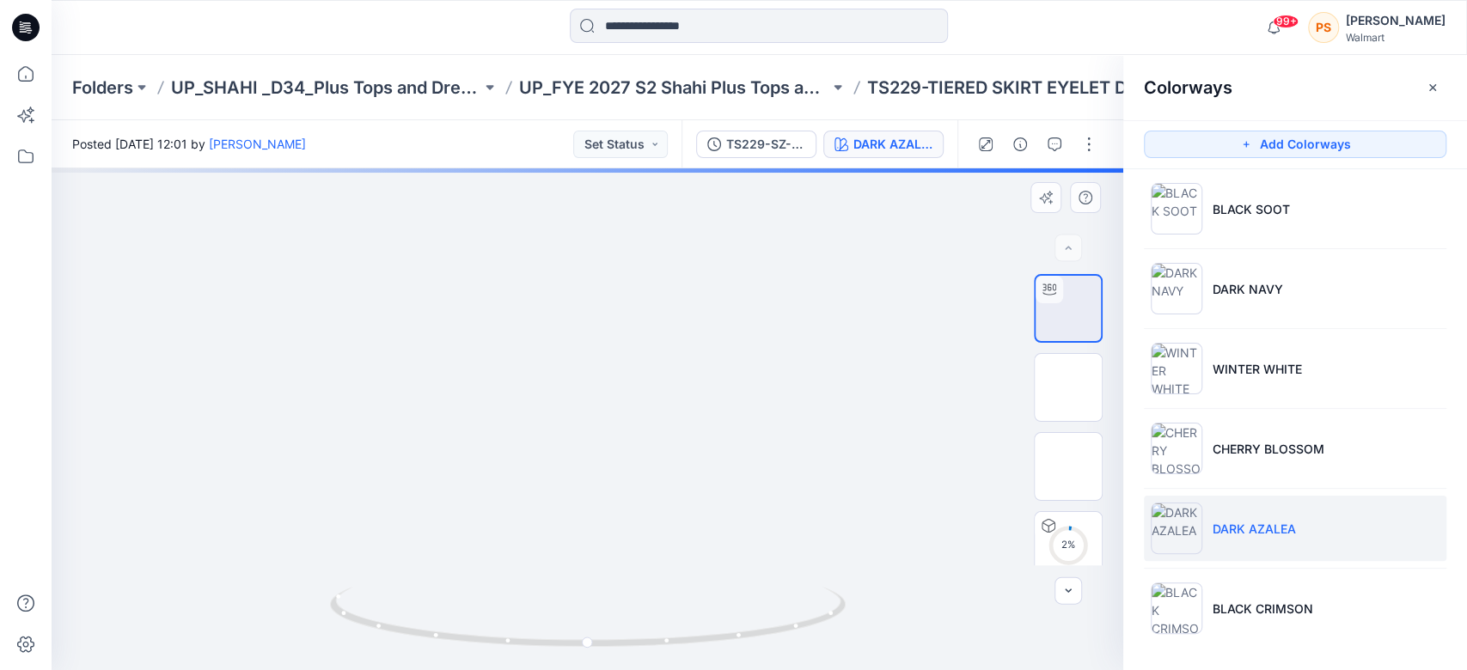
click at [825, 217] on div at bounding box center [588, 419] width 1072 height 502
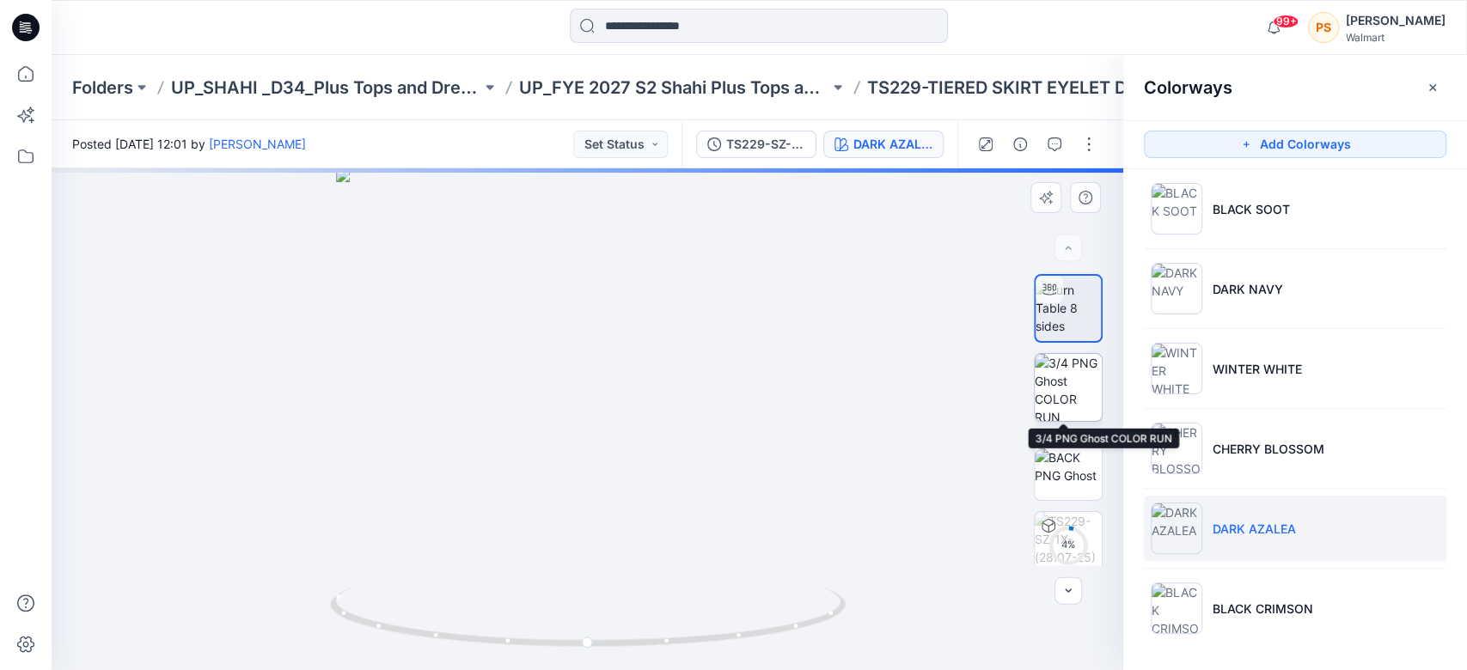
click at [1079, 393] on img at bounding box center [1068, 387] width 67 height 67
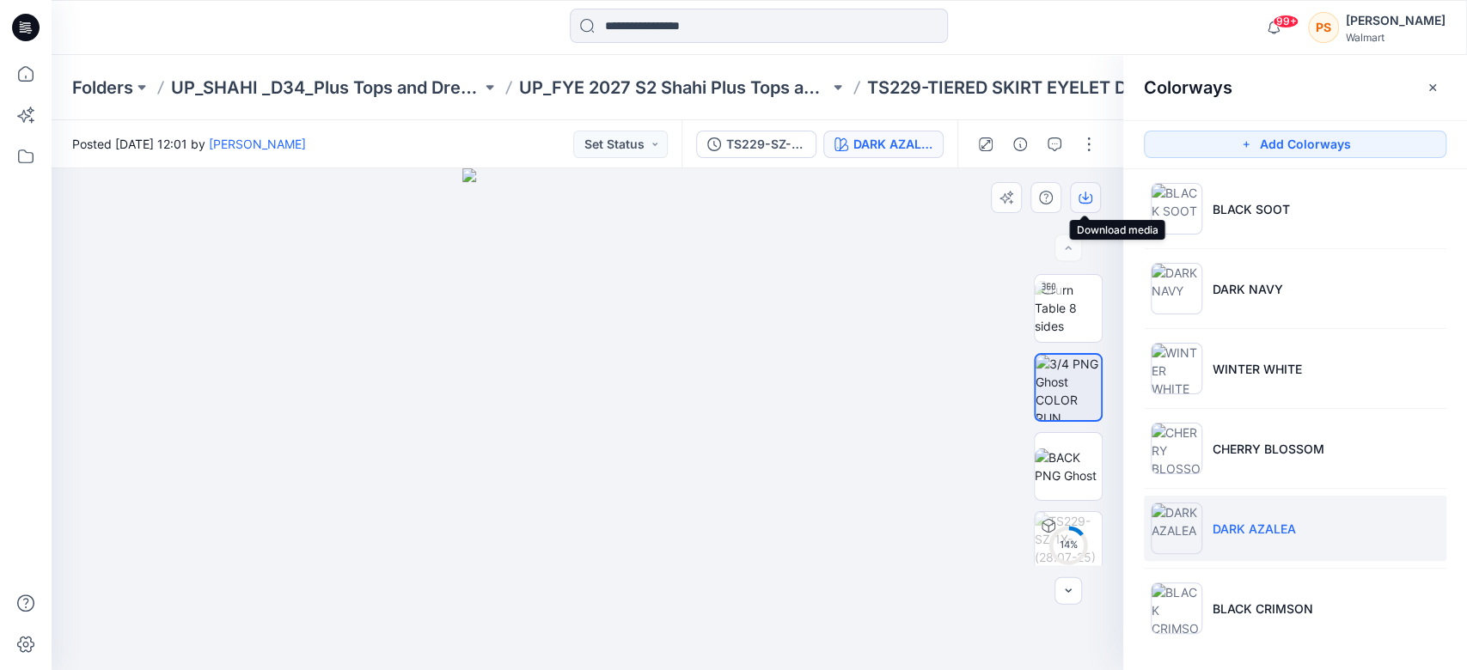
click at [1086, 196] on icon "button" at bounding box center [1086, 198] width 14 height 14
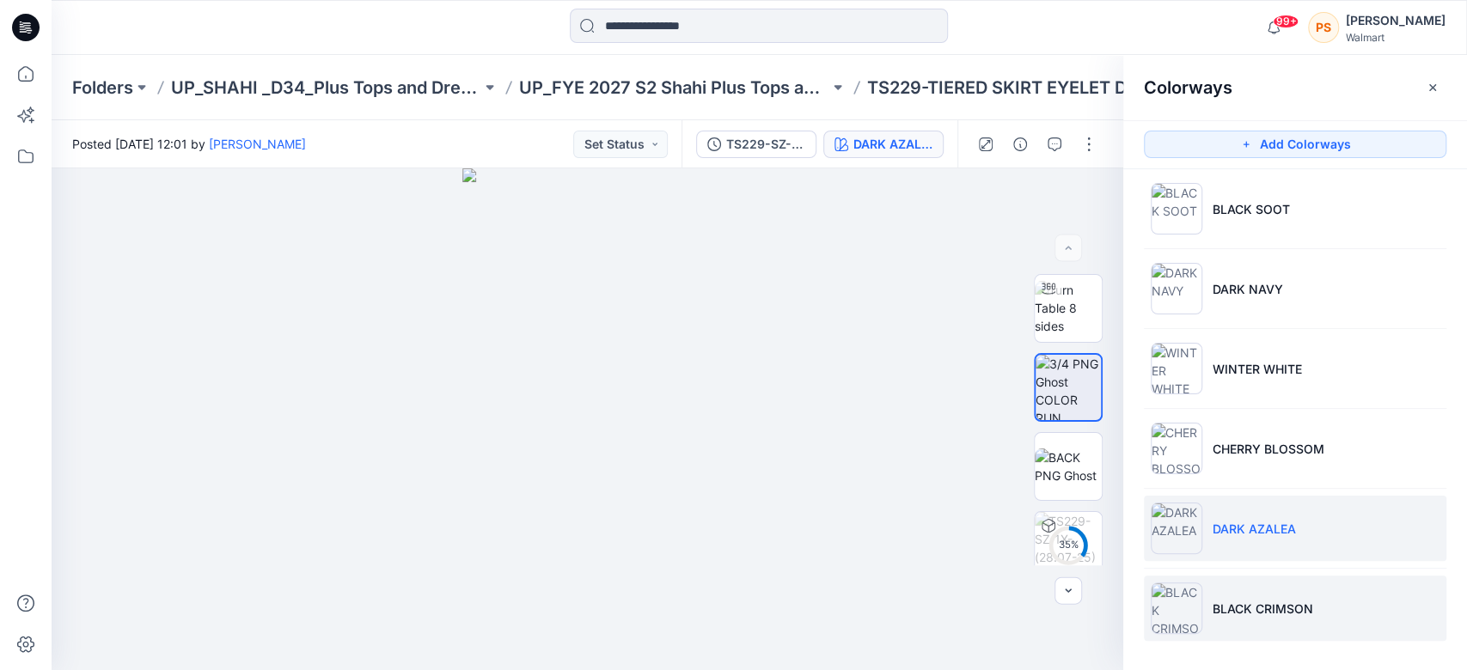
click at [1308, 612] on p "BLACK CRIMSON" at bounding box center [1263, 609] width 101 height 18
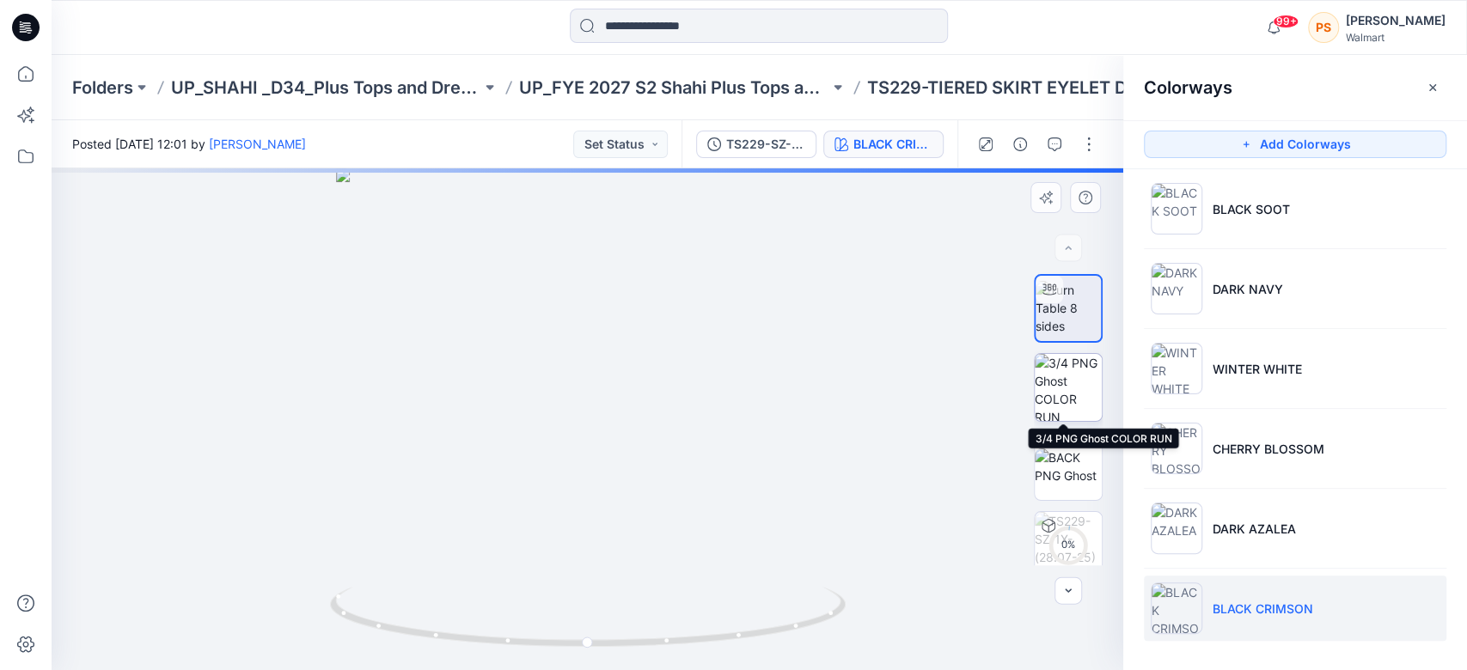
click at [1069, 382] on img at bounding box center [1068, 387] width 67 height 67
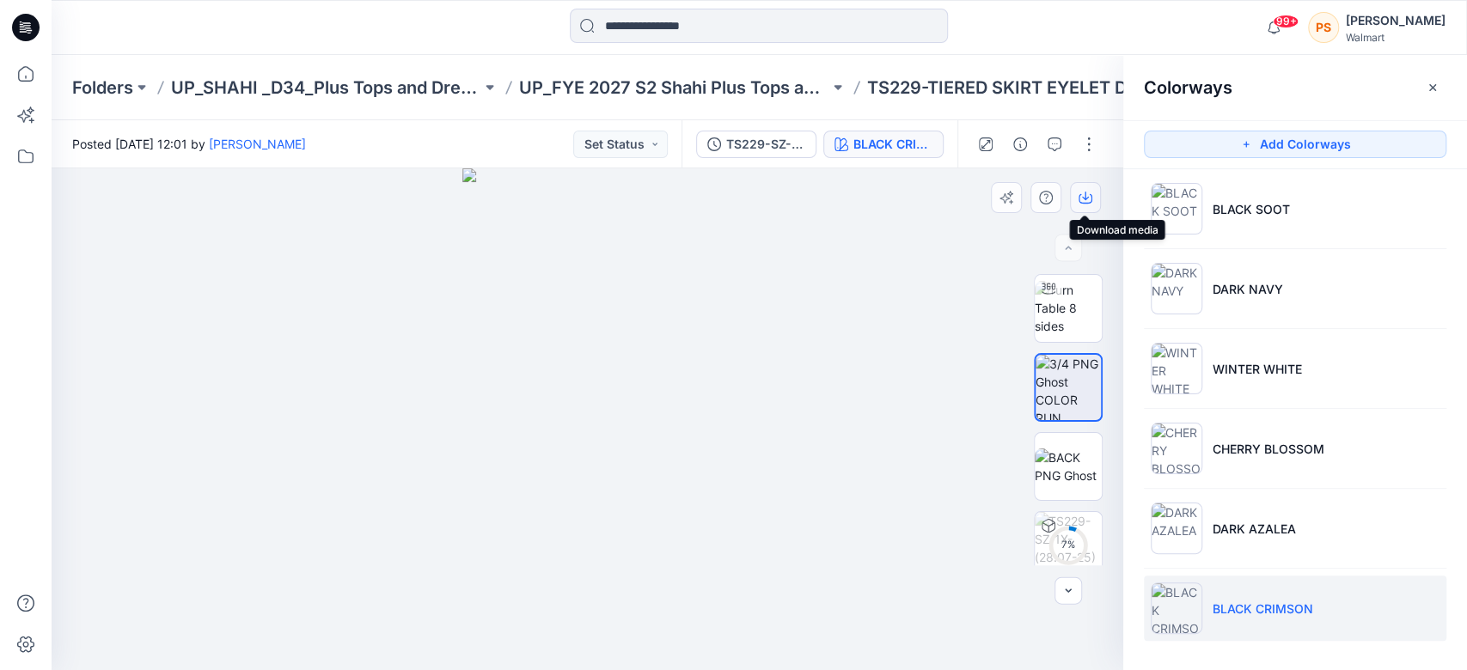
click at [1087, 205] on button "button" at bounding box center [1085, 197] width 31 height 31
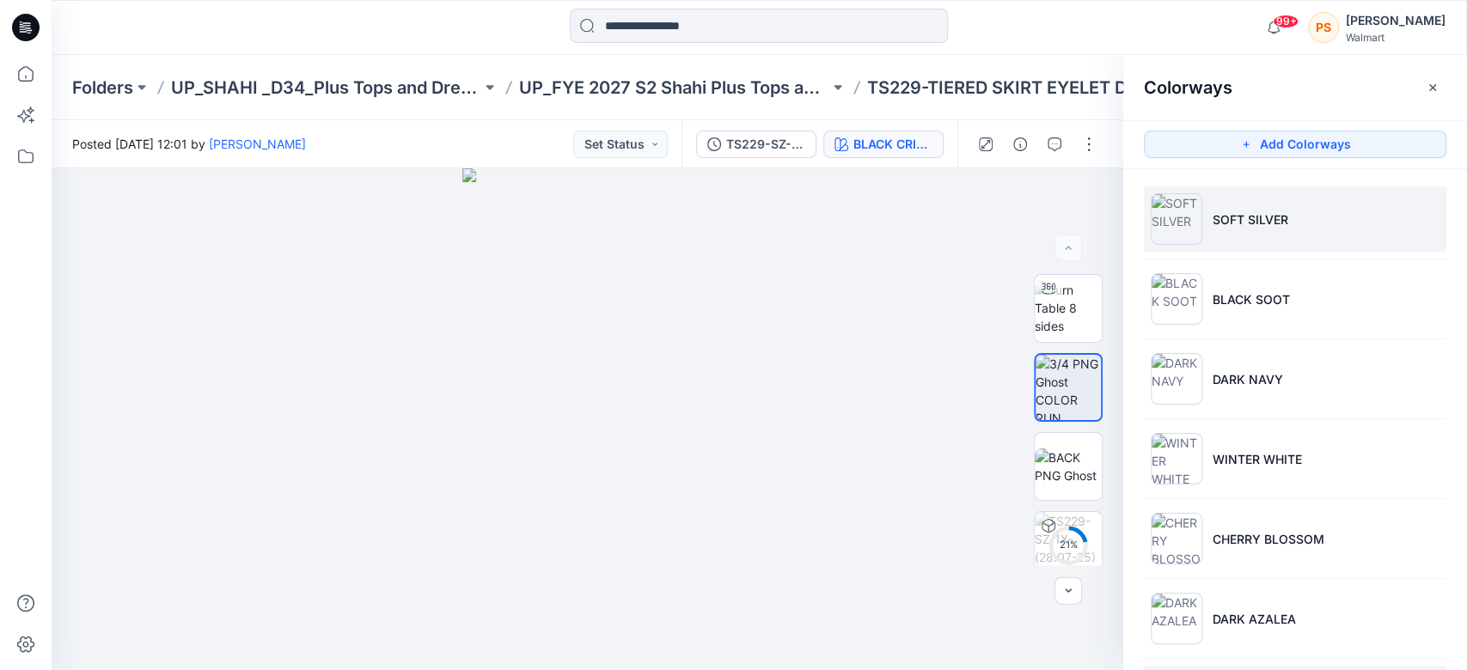
click at [1250, 211] on p "SOFT SILVER" at bounding box center [1251, 220] width 76 height 18
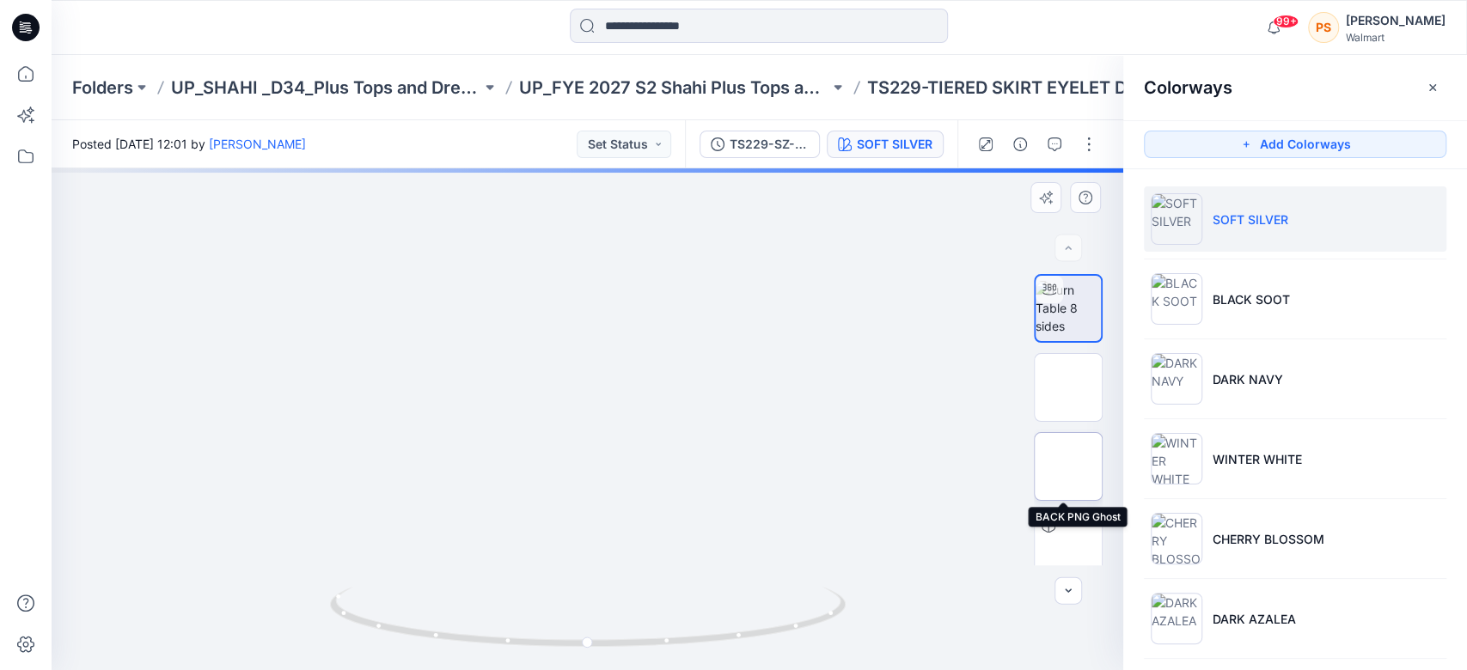
click at [1057, 458] on img at bounding box center [1068, 467] width 67 height 36
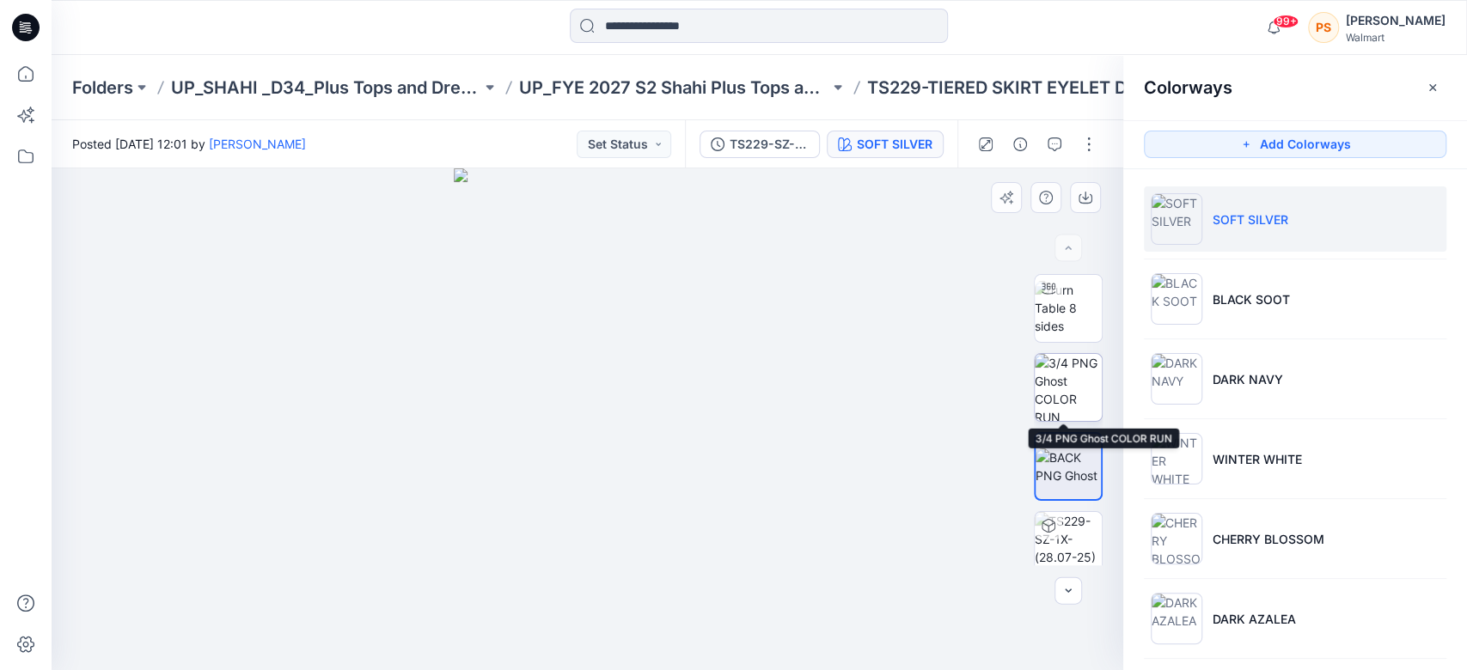
click at [1061, 392] on img at bounding box center [1068, 387] width 67 height 67
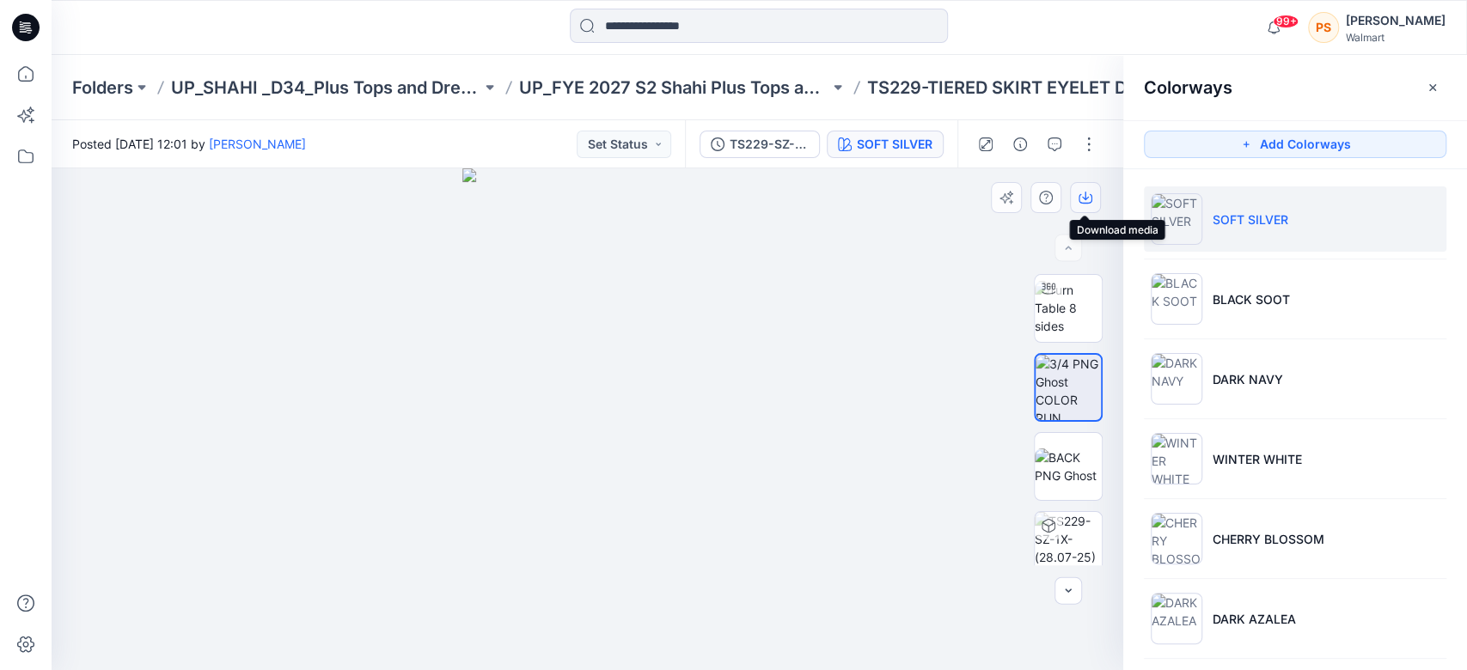
click at [1085, 196] on icon "button" at bounding box center [1085, 196] width 7 height 9
click at [1067, 477] on img at bounding box center [1068, 467] width 67 height 36
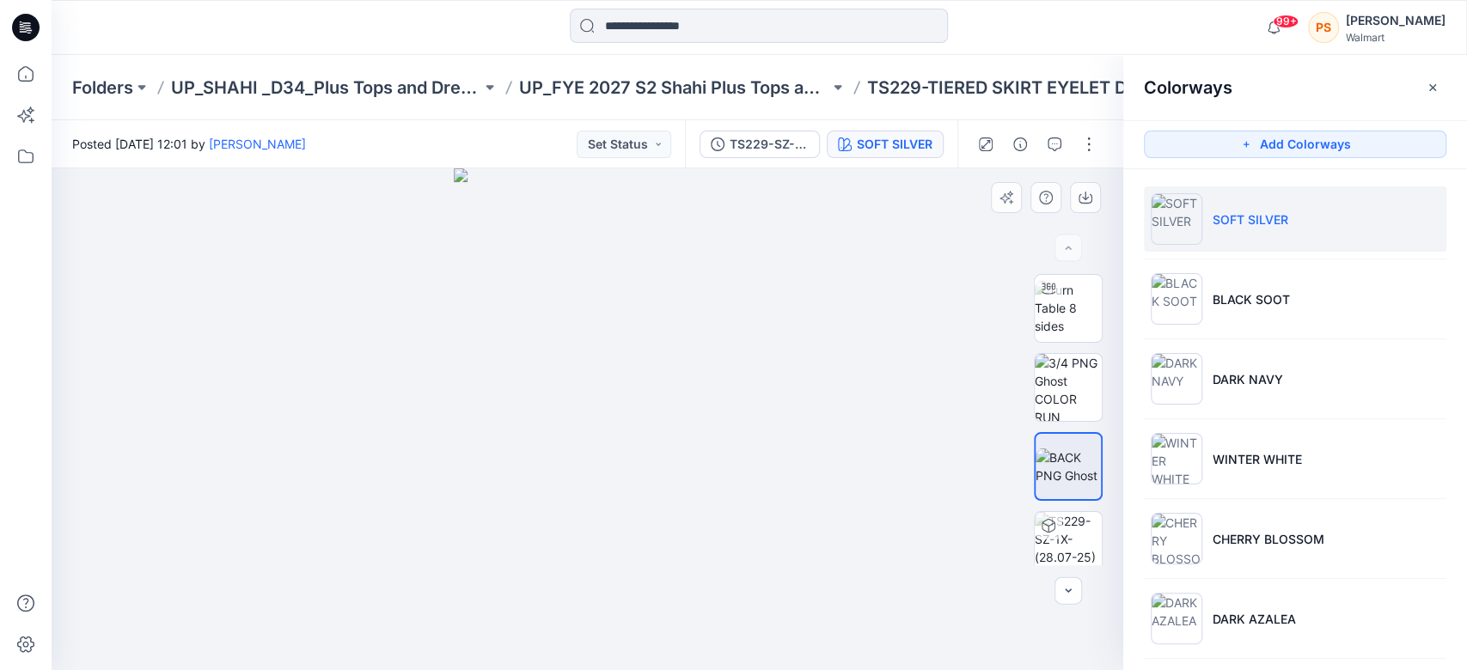
click at [833, 180] on div at bounding box center [588, 419] width 1072 height 502
click at [1084, 196] on icon "button" at bounding box center [1086, 198] width 14 height 14
click at [1061, 310] on img at bounding box center [1068, 308] width 67 height 54
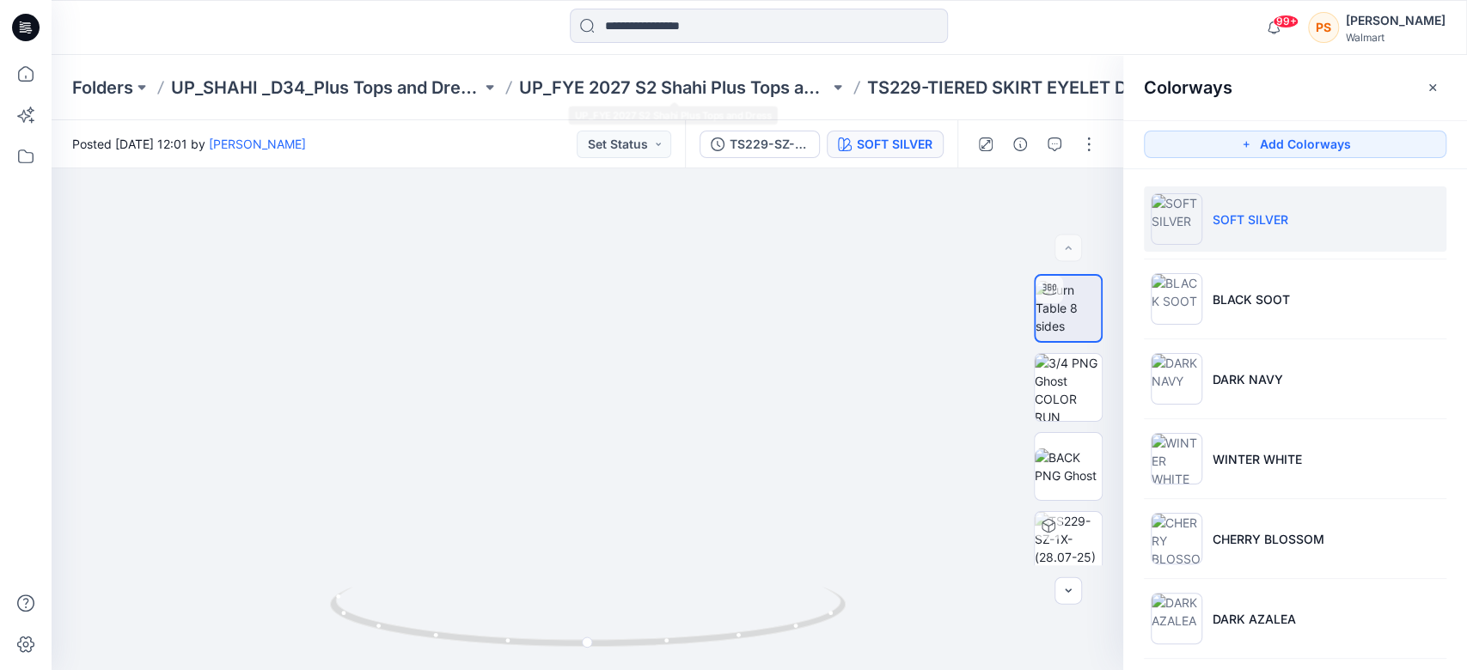
drag, startPoint x: 783, startPoint y: 386, endPoint x: 822, endPoint y: 74, distance: 314.4
click at [822, 74] on div "Folders UP_SHAHI _D34_Plus Tops and Dresses UP_FYE 2027 S2 Shahi Plus Tops and …" at bounding box center [759, 362] width 1415 height 615
drag, startPoint x: 894, startPoint y: 259, endPoint x: 898, endPoint y: 439, distance: 180.5
click at [898, 439] on img at bounding box center [586, 263] width 995 height 815
drag, startPoint x: 814, startPoint y: 430, endPoint x: 818, endPoint y: 375, distance: 55.2
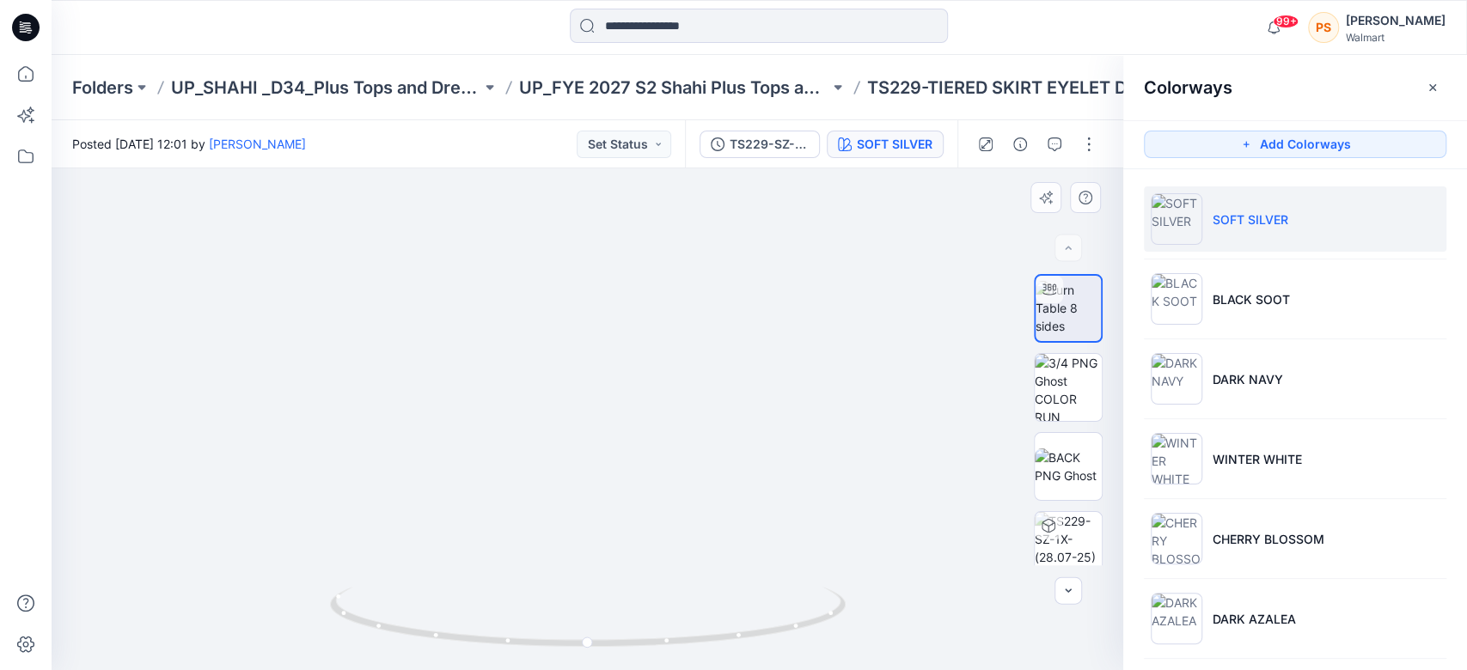
click at [818, 375] on img at bounding box center [587, 313] width 749 height 713
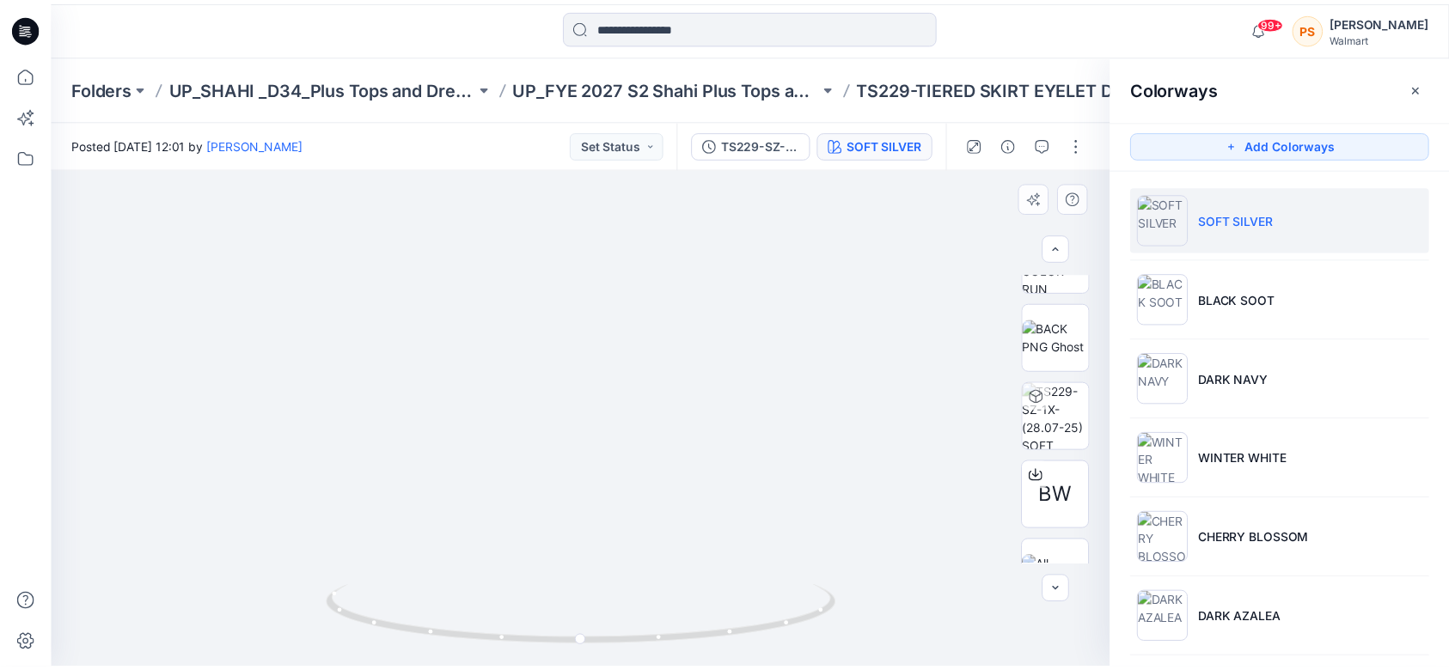
scroll to position [172, 0]
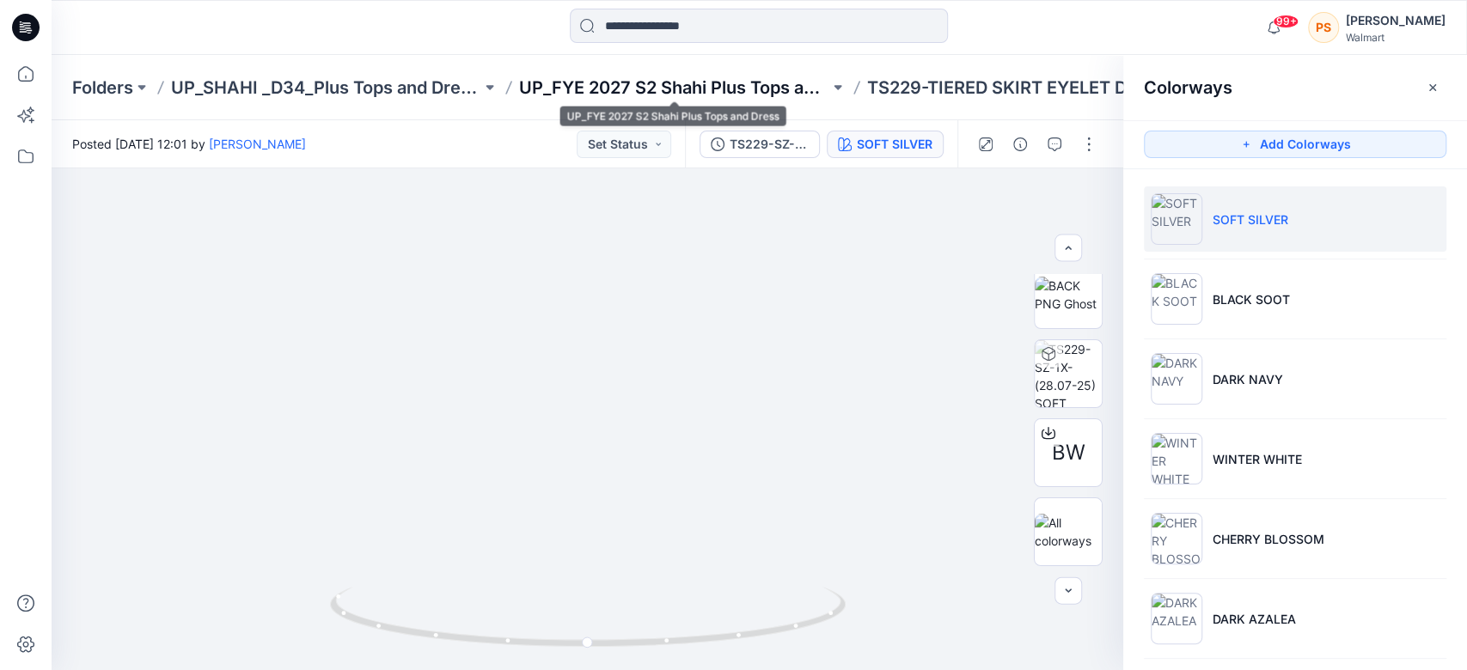
click at [657, 86] on p "UP_FYE 2027 S2 Shahi Plus Tops and Dress" at bounding box center [674, 88] width 310 height 24
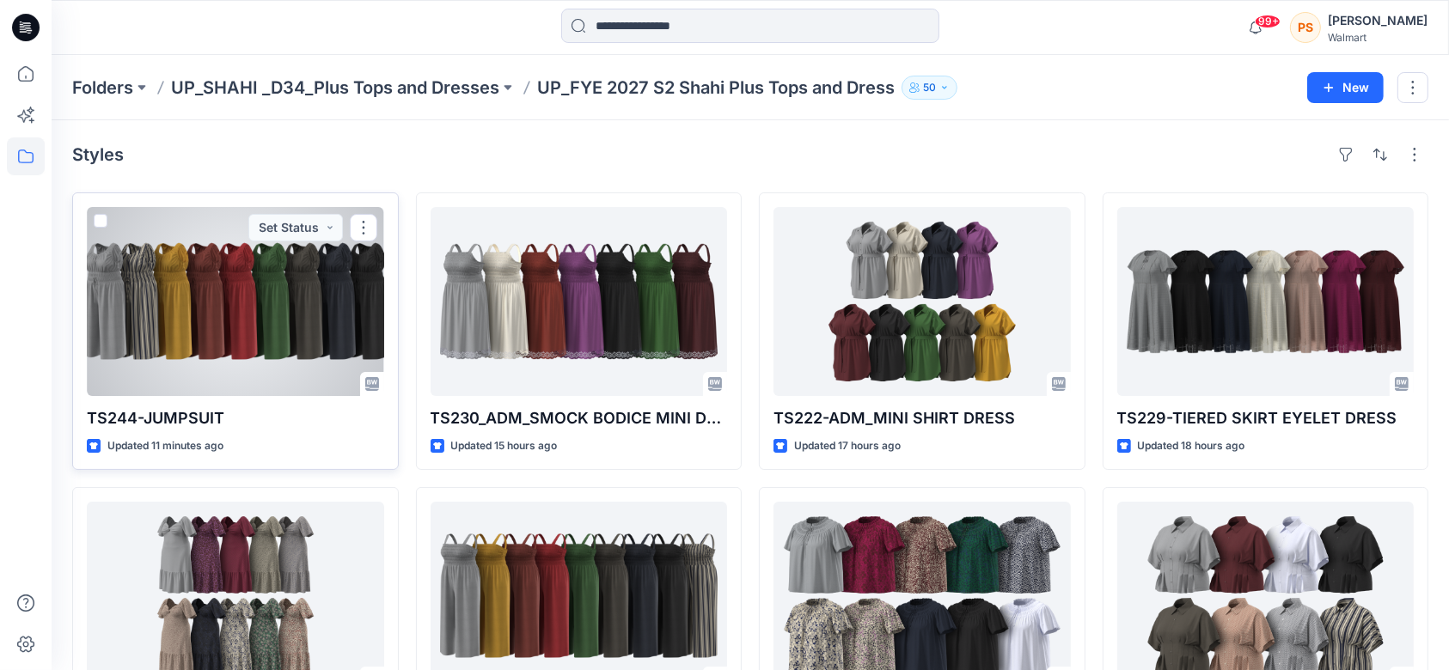
click at [183, 301] on div at bounding box center [235, 301] width 297 height 189
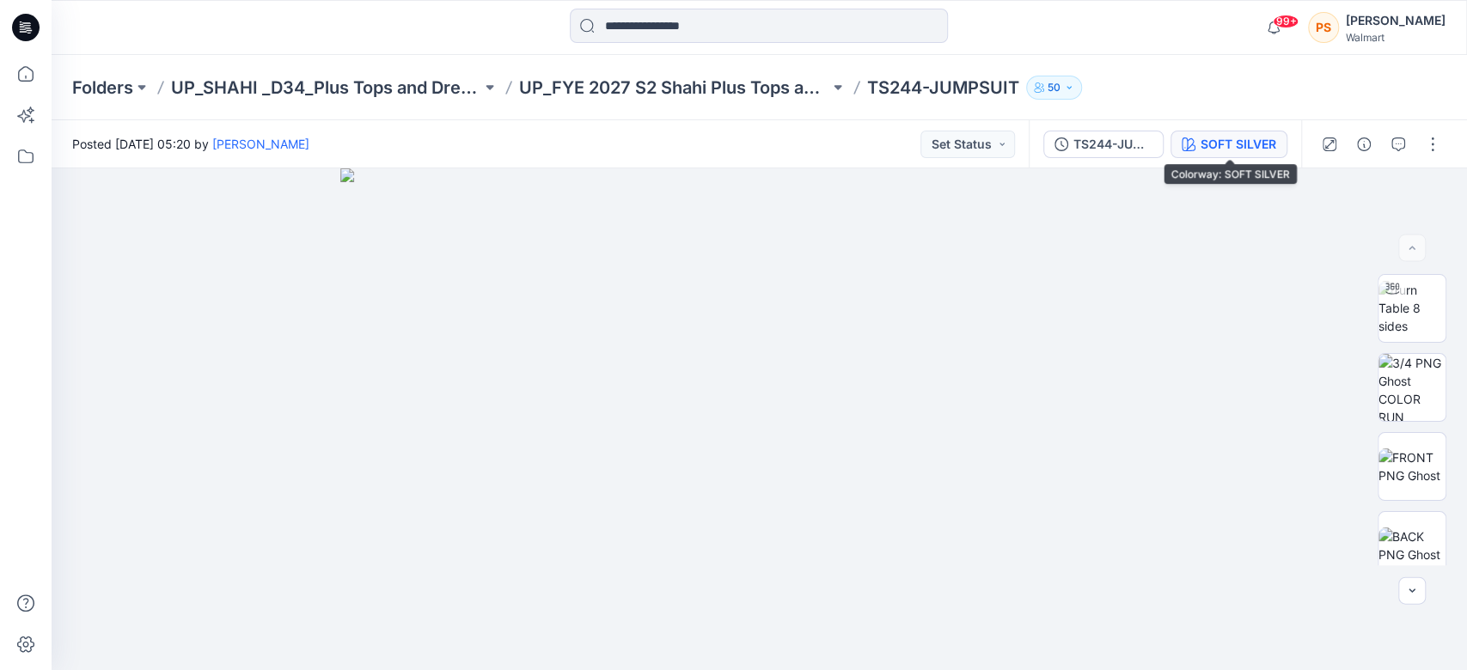
click at [1235, 148] on div "SOFT SILVER" at bounding box center [1239, 144] width 76 height 19
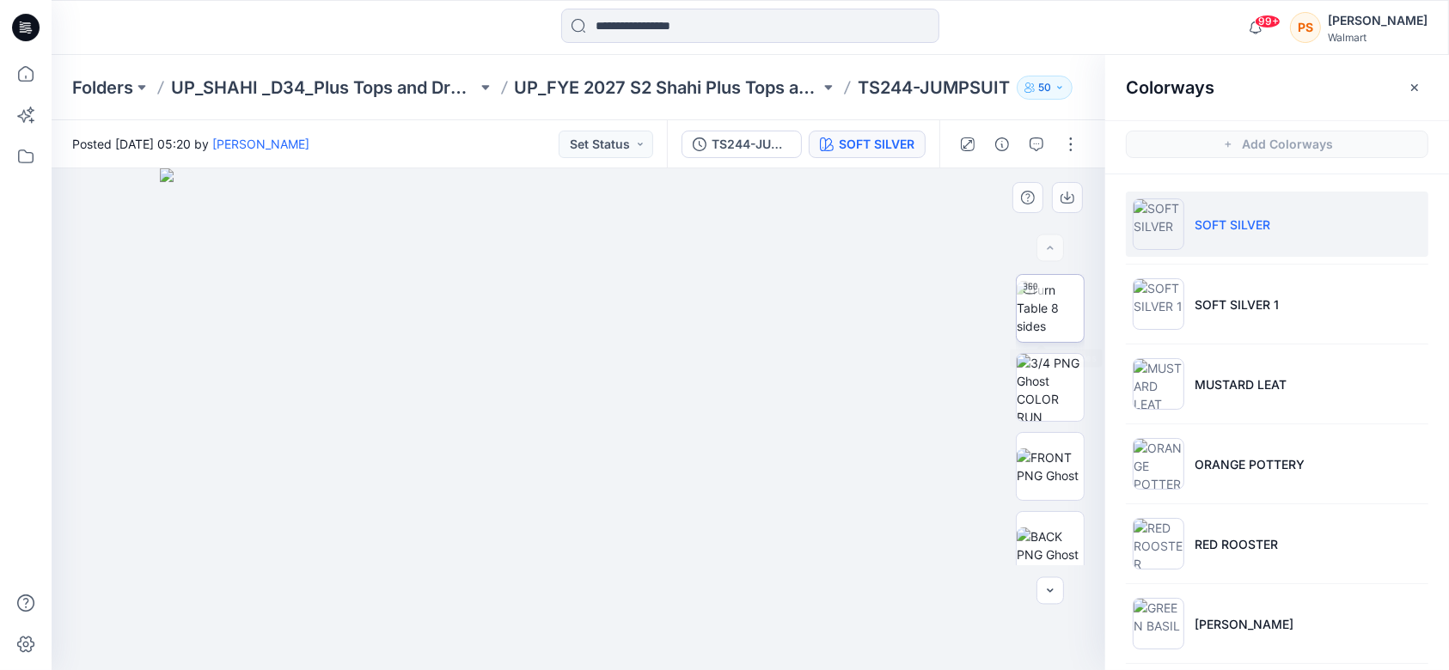
click at [1059, 307] on img at bounding box center [1050, 308] width 67 height 54
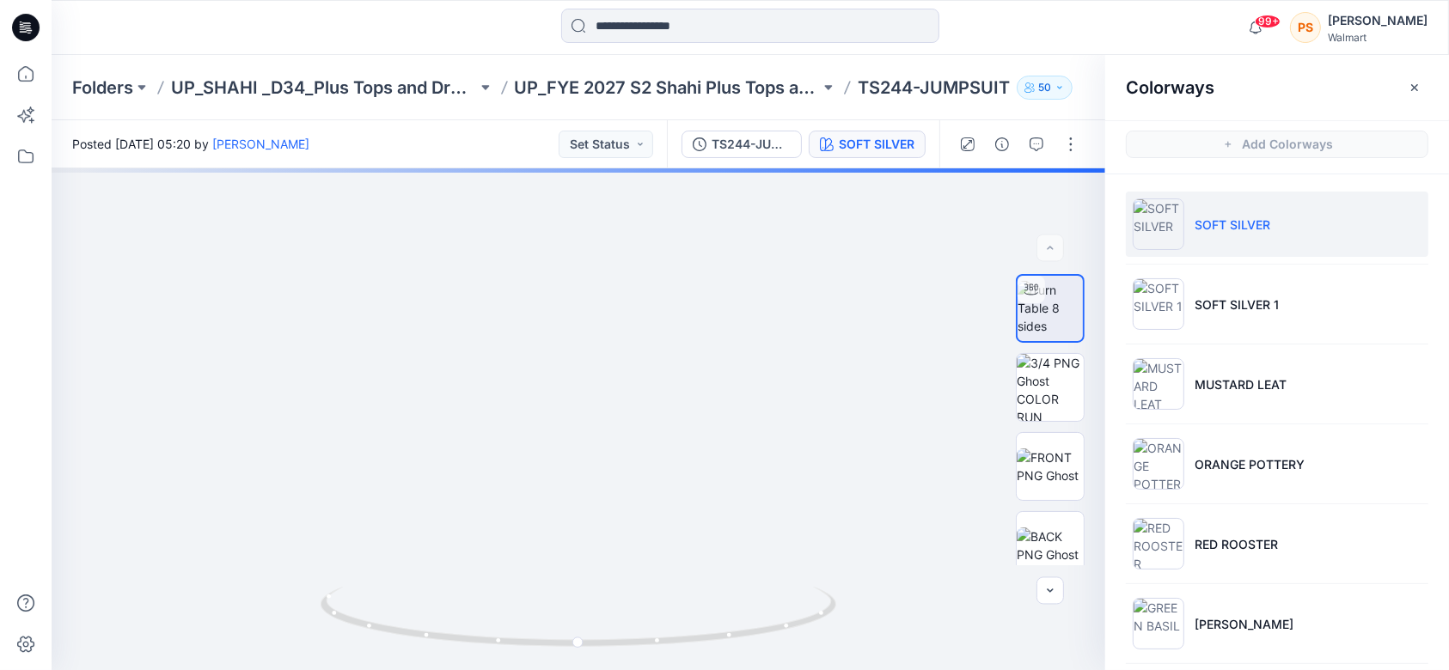
scroll to position [5, 0]
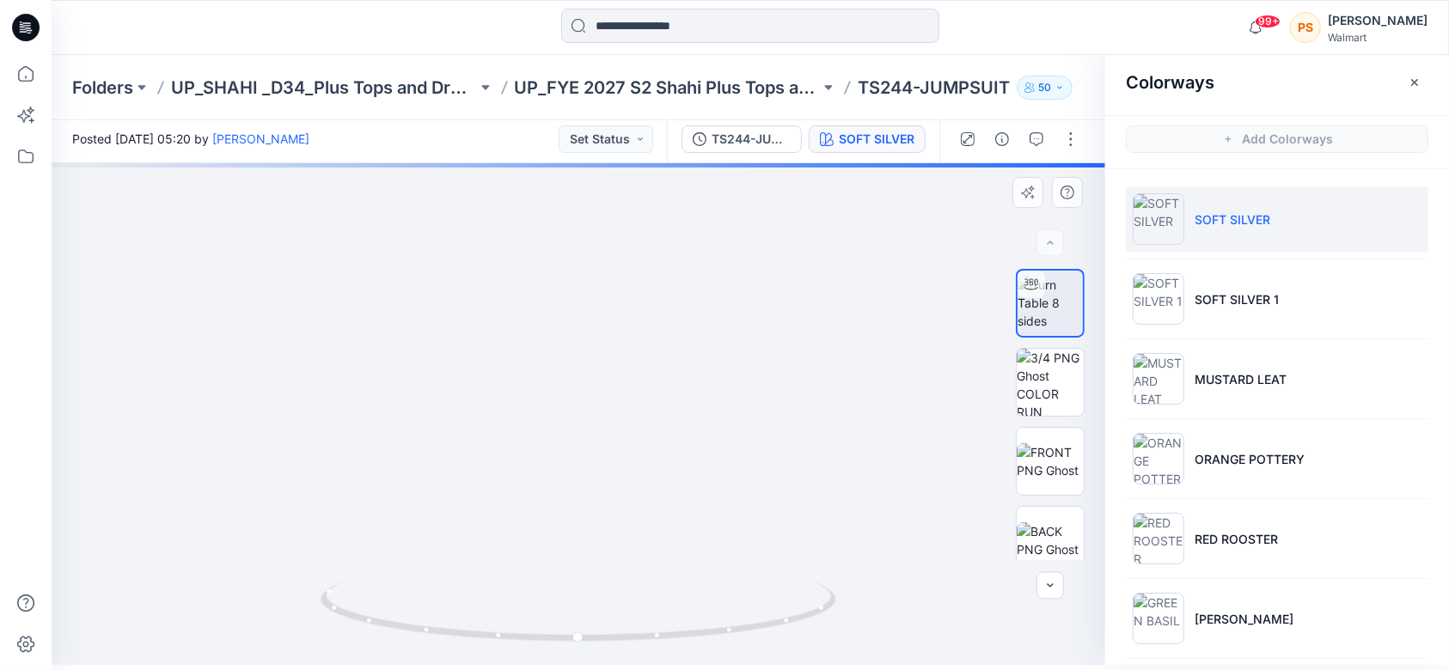
drag, startPoint x: 661, startPoint y: 446, endPoint x: 667, endPoint y: 360, distance: 86.2
click at [667, 360] on img at bounding box center [579, 328] width 749 height 749
click at [587, 424] on img at bounding box center [579, 322] width 749 height 749
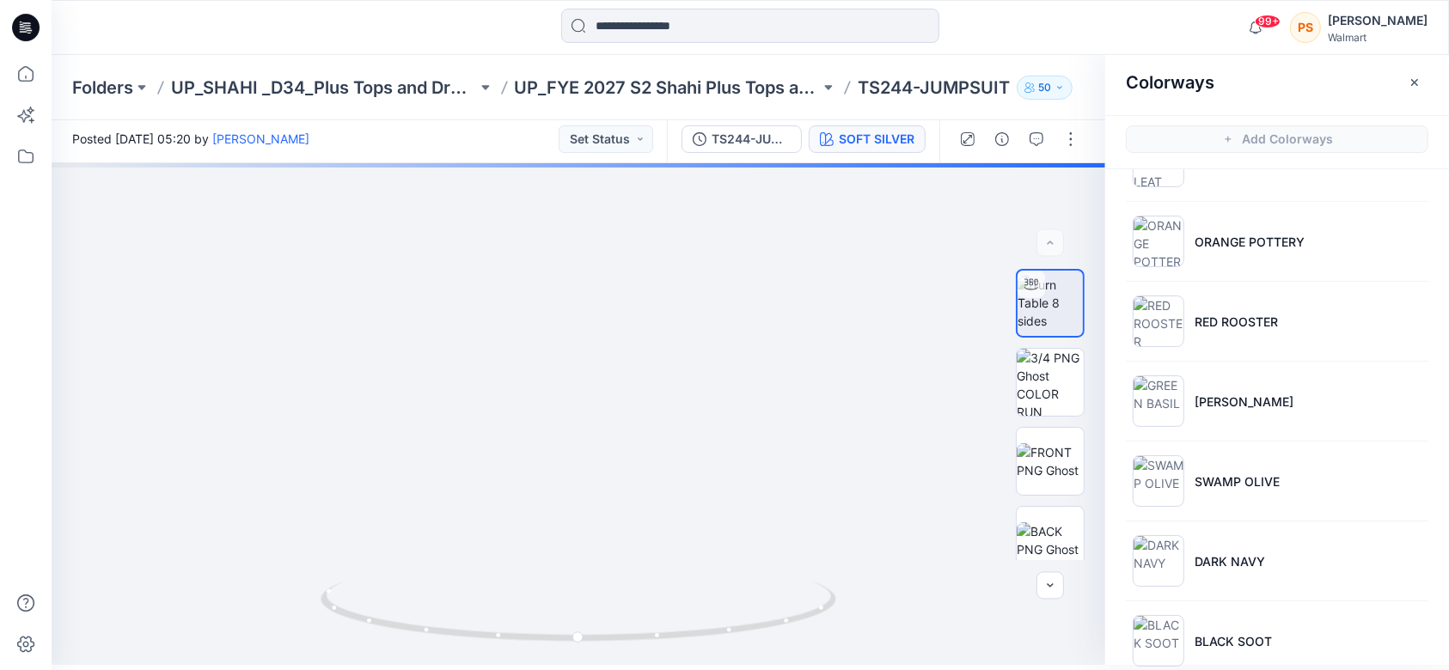
scroll to position [250, 0]
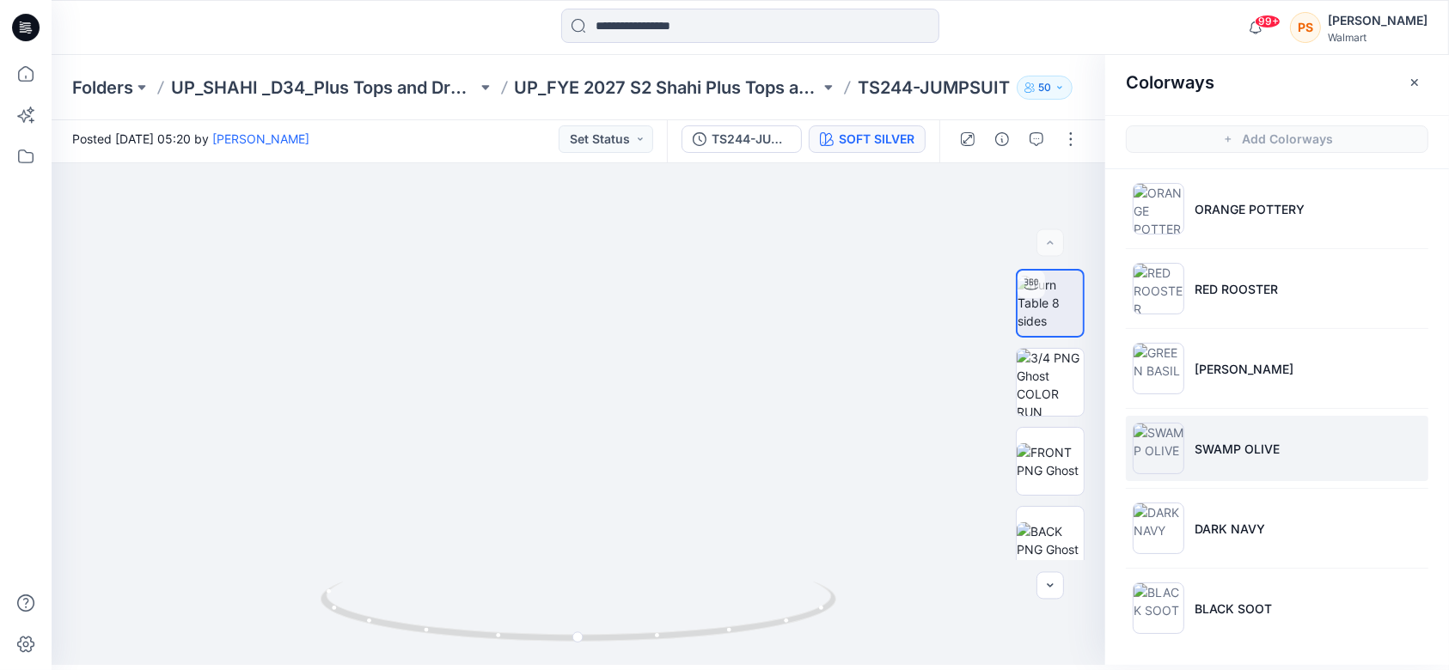
click at [1282, 447] on li "SWAMP OLIVE" at bounding box center [1277, 448] width 303 height 65
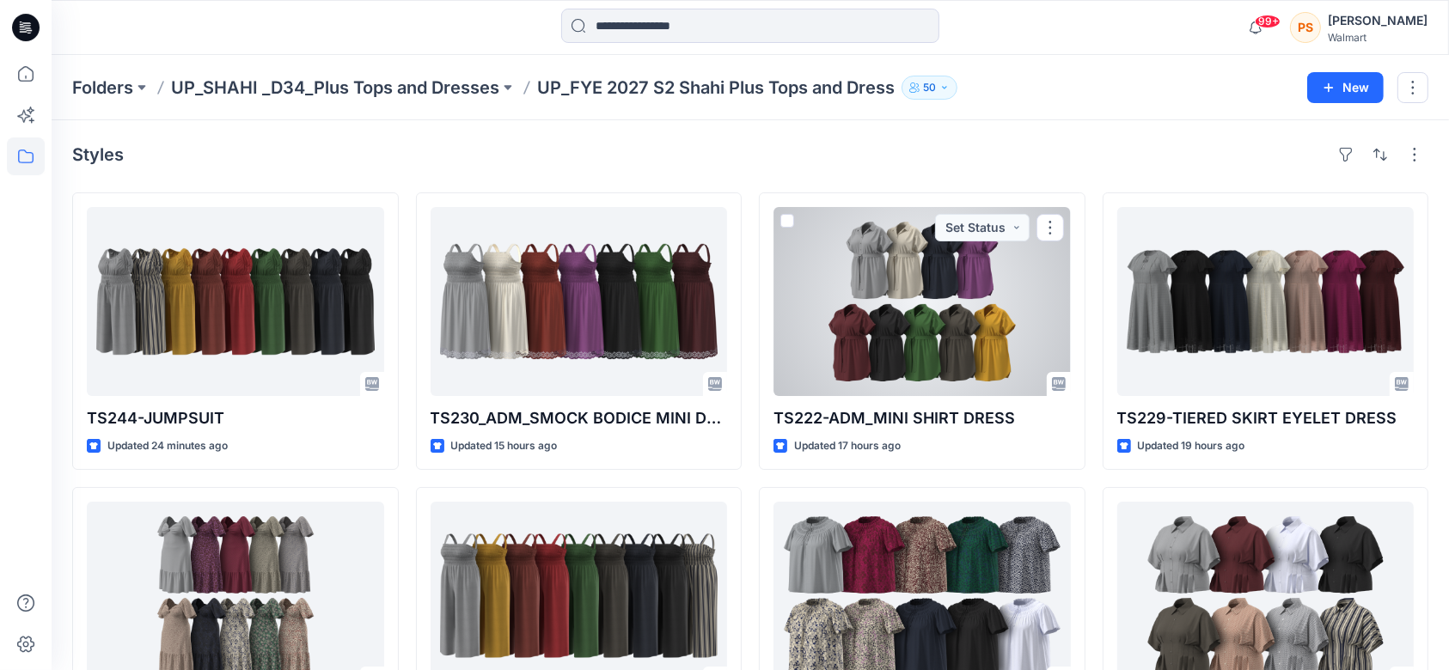
click at [884, 363] on div at bounding box center [921, 301] width 297 height 189
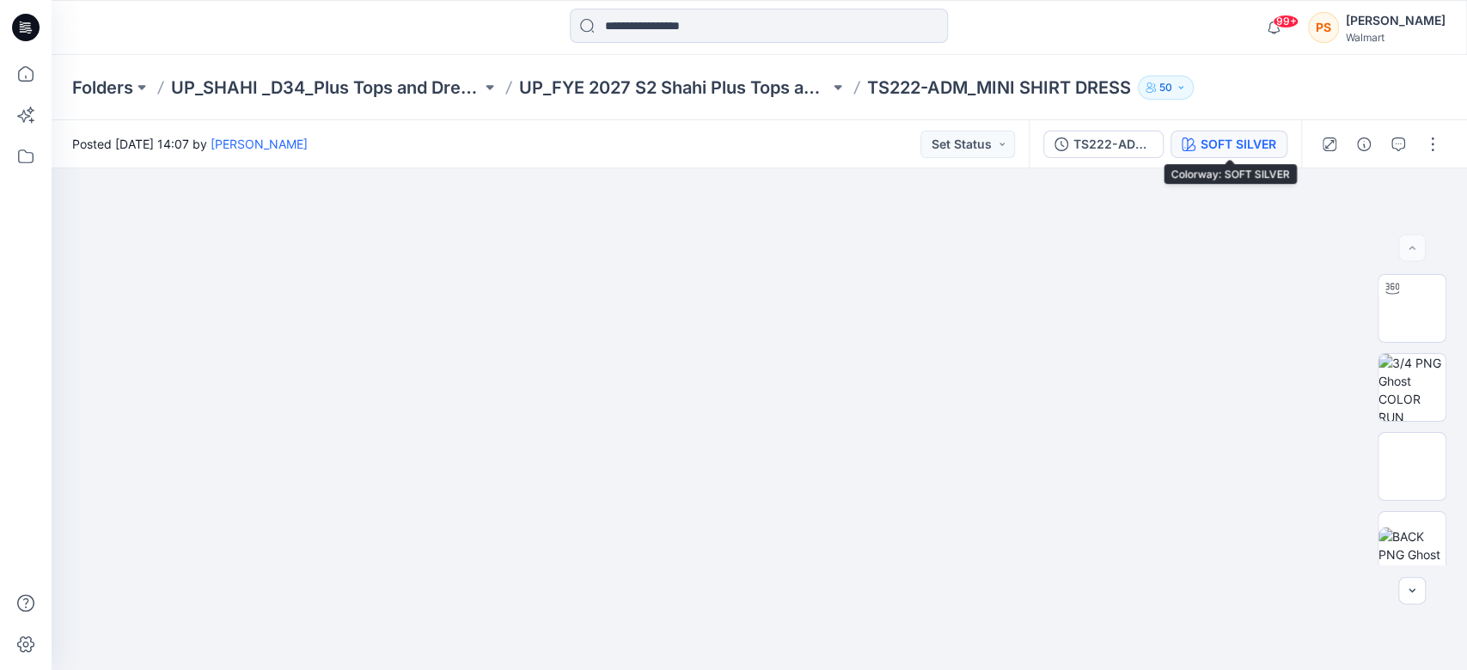
click at [1244, 147] on div "SOFT SILVER" at bounding box center [1239, 144] width 76 height 19
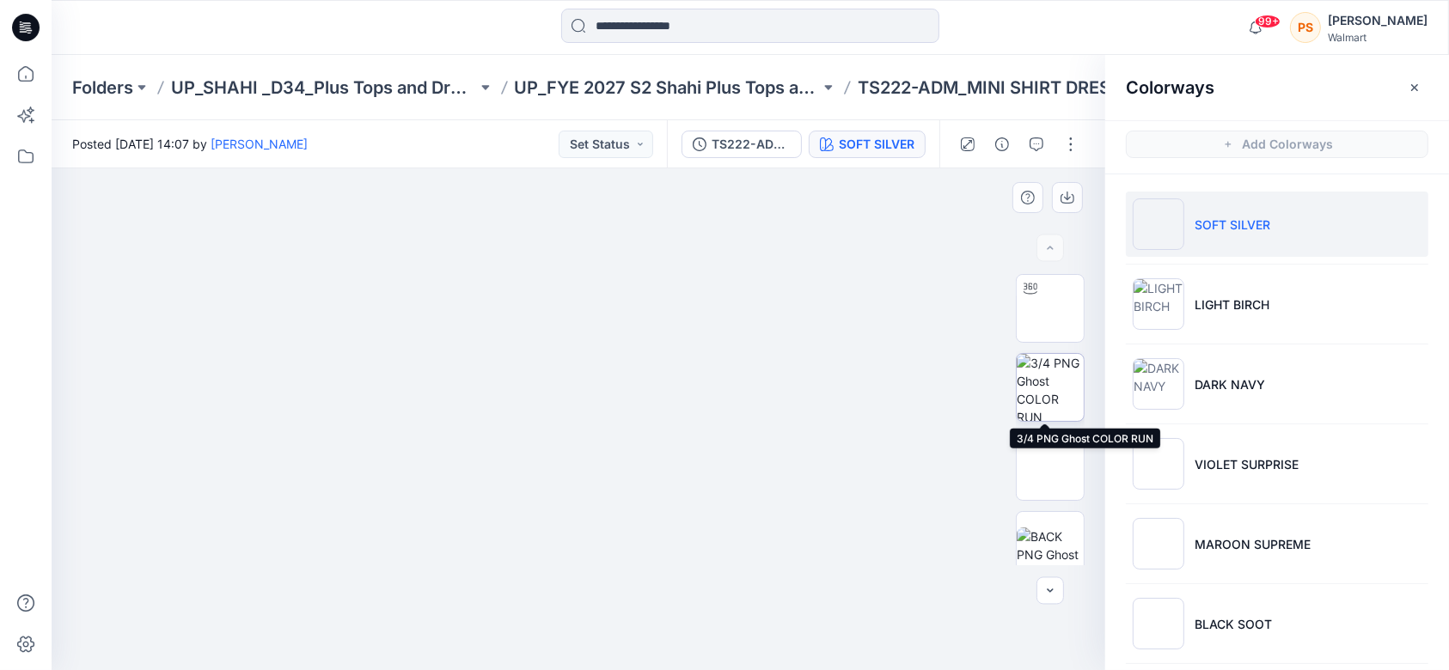
click at [1031, 376] on img at bounding box center [1050, 387] width 67 height 67
click at [1050, 467] on img at bounding box center [1050, 467] width 0 height 0
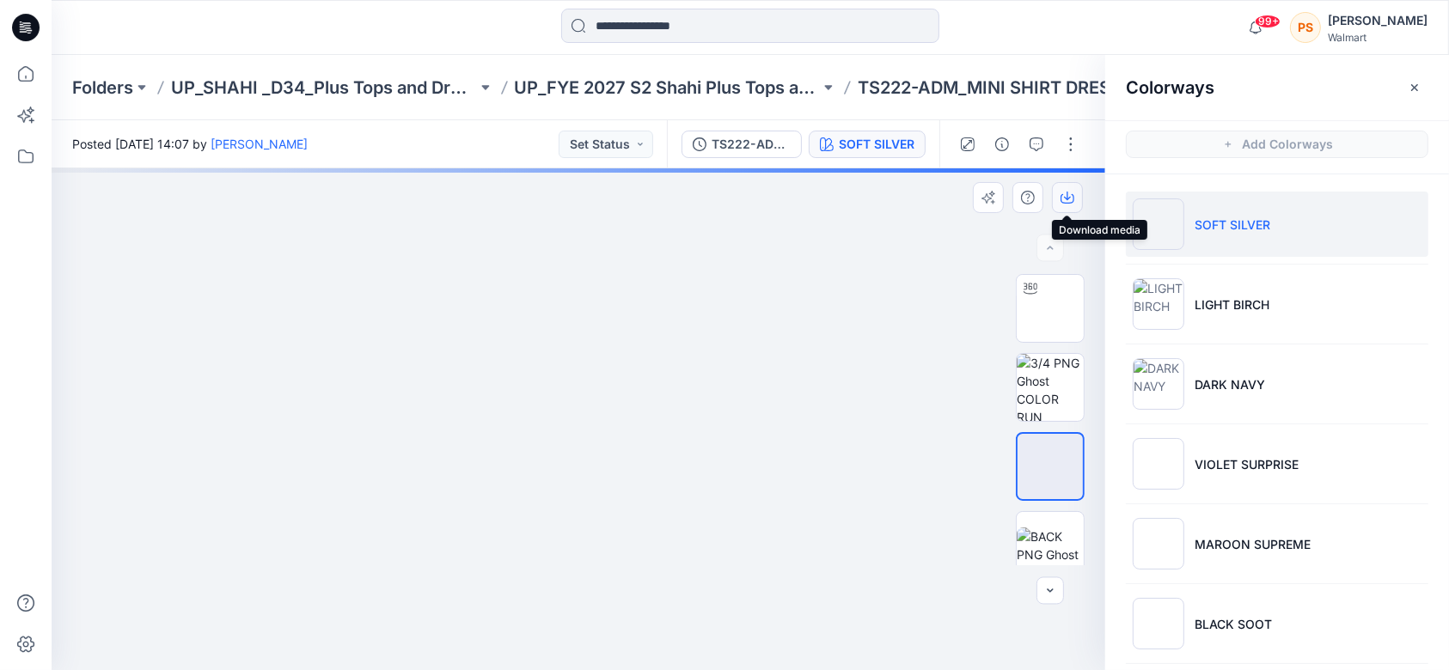
click at [1070, 197] on icon "button" at bounding box center [1067, 196] width 7 height 9
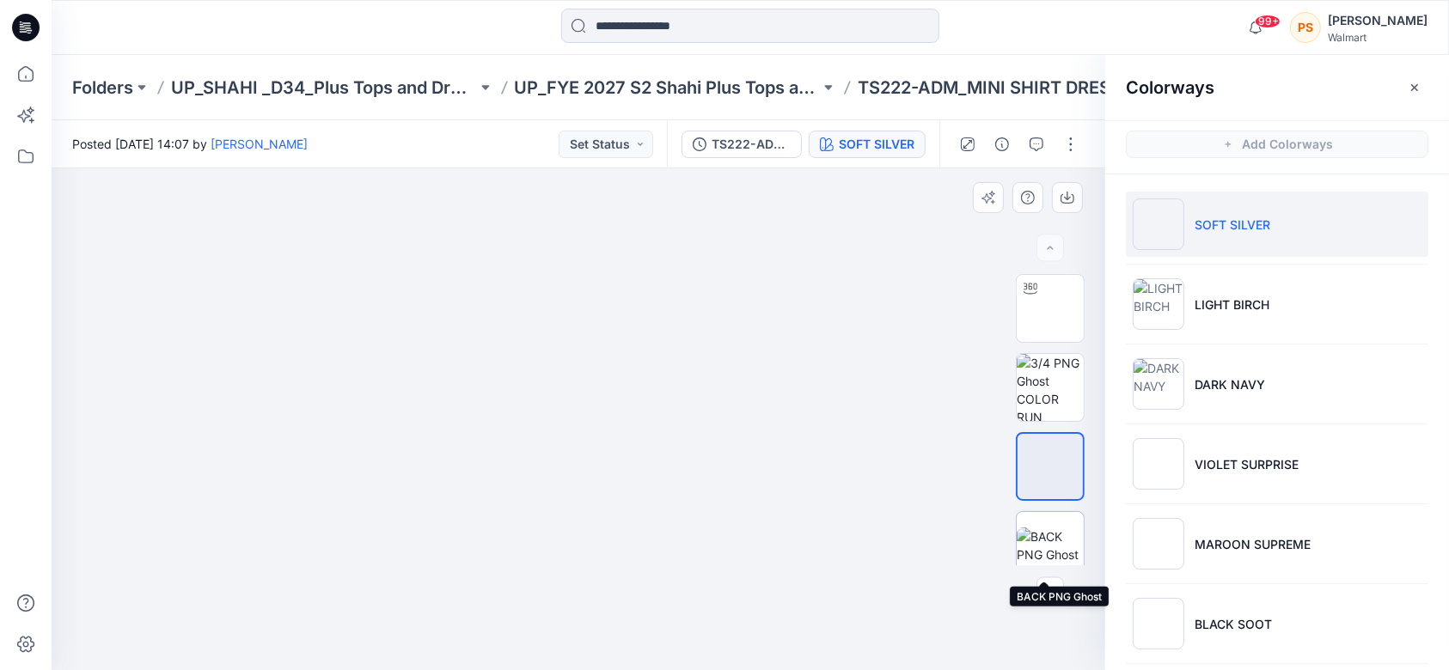
click at [1055, 535] on img at bounding box center [1050, 546] width 67 height 36
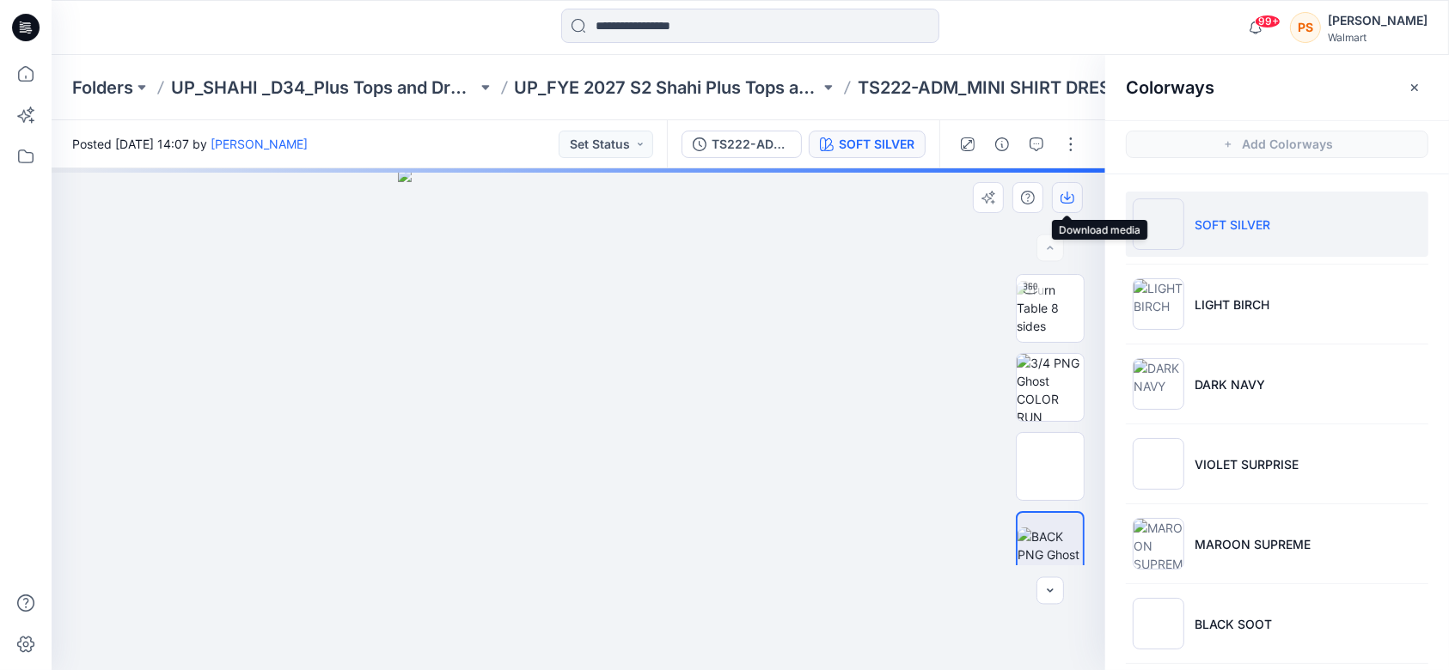
click at [1069, 195] on icon "button" at bounding box center [1068, 198] width 14 height 14
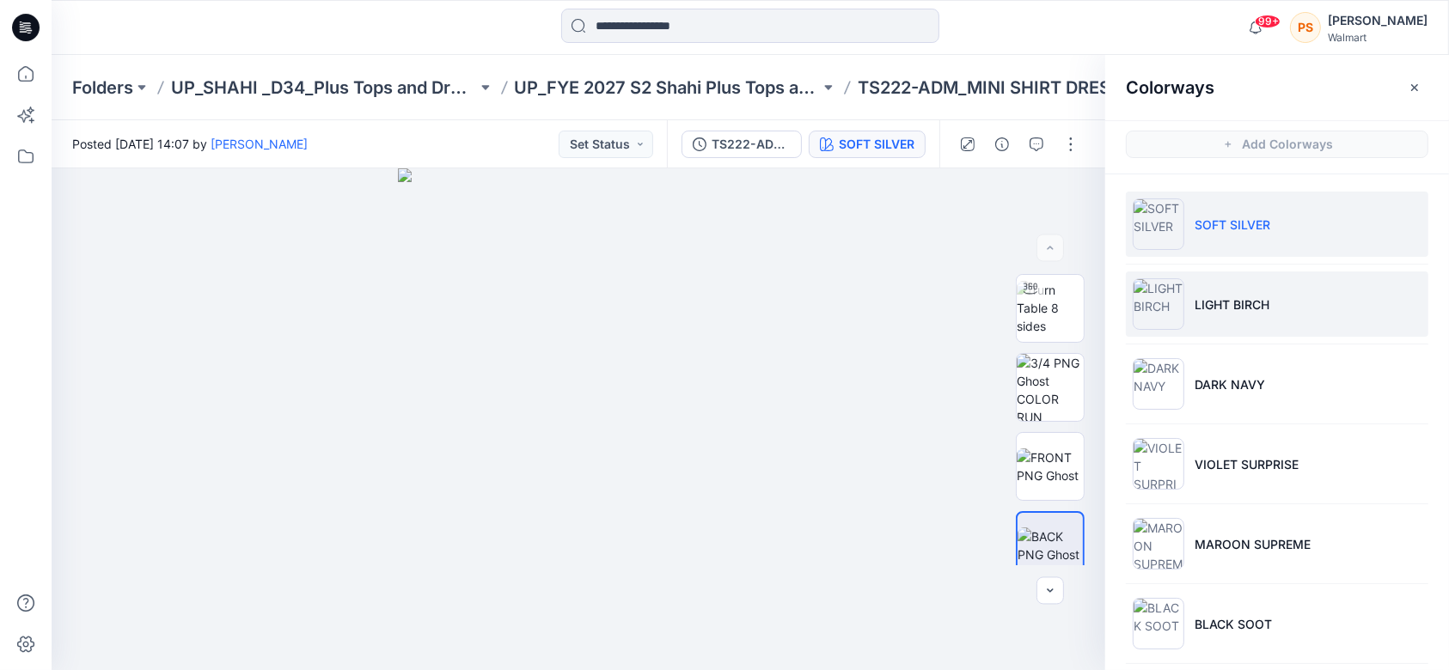
click at [1238, 306] on p "LIGHT BIRCH" at bounding box center [1232, 305] width 75 height 18
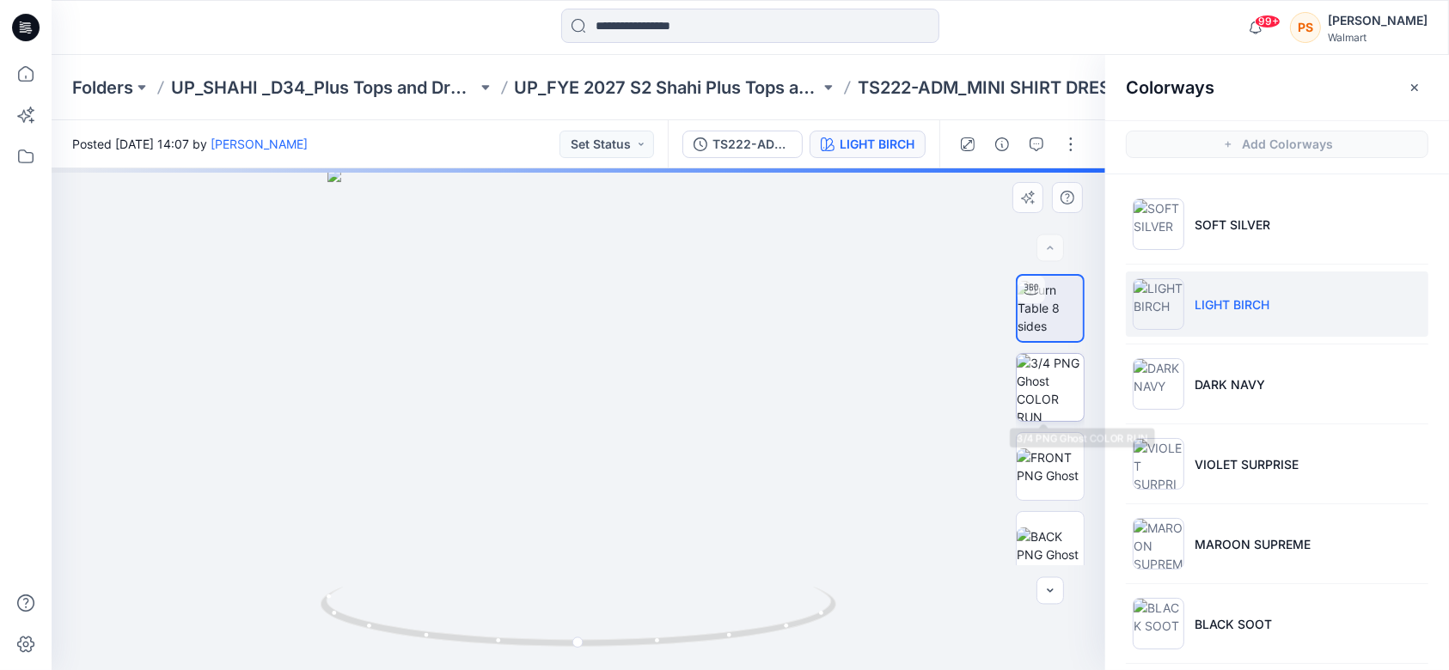
click at [1036, 391] on img at bounding box center [1050, 387] width 67 height 67
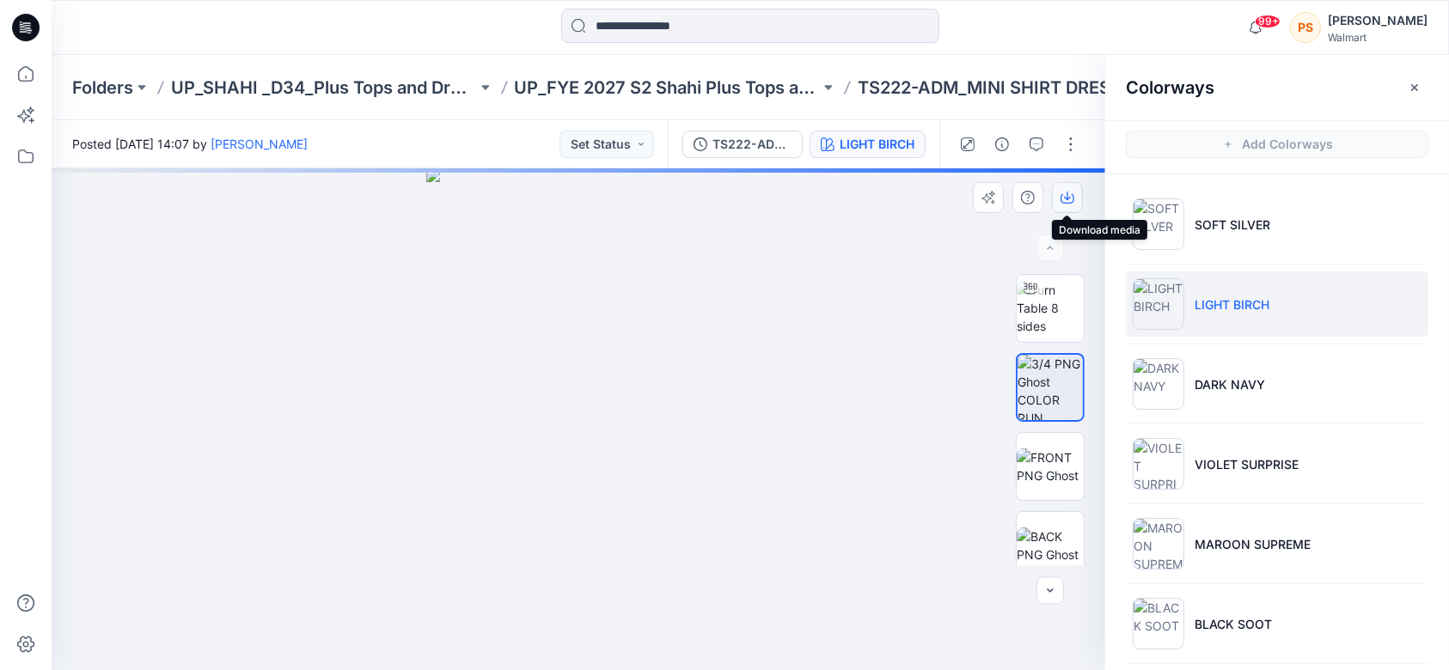
click at [1067, 202] on icon "button" at bounding box center [1068, 198] width 14 height 14
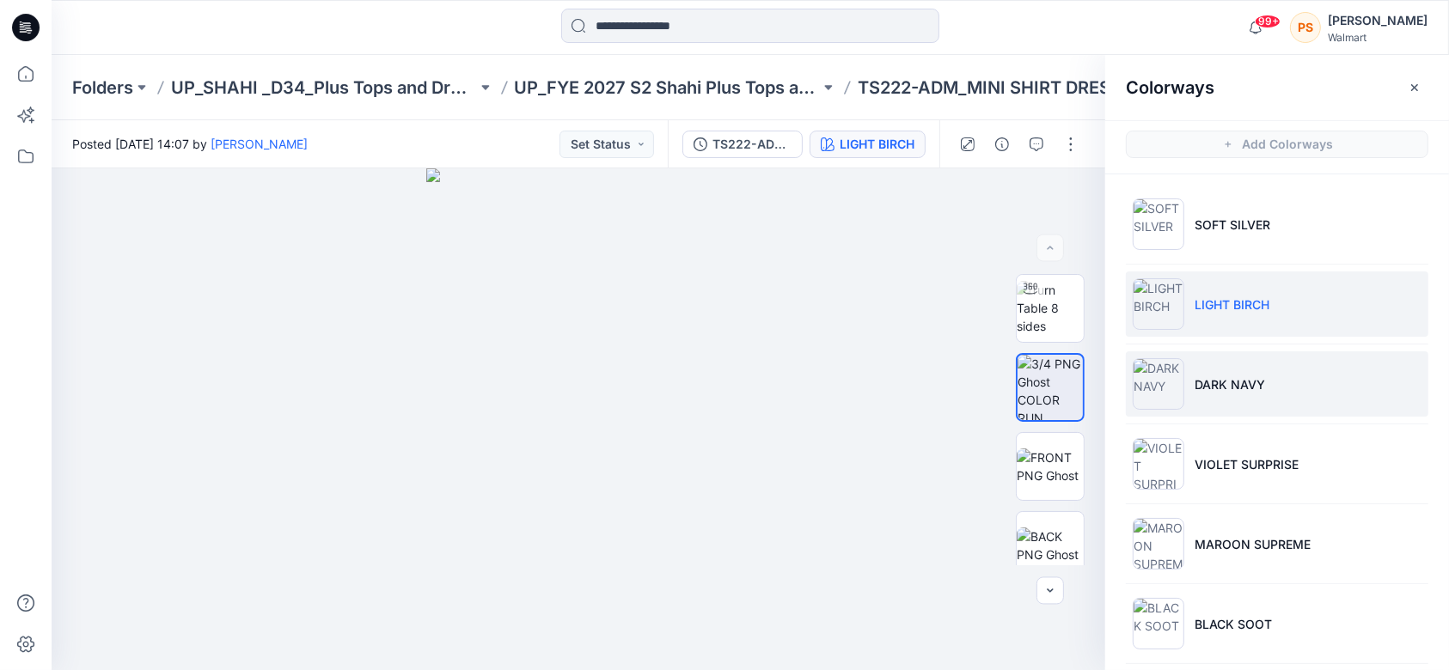
drag, startPoint x: 1251, startPoint y: 402, endPoint x: 1365, endPoint y: 400, distance: 113.5
click at [1251, 402] on li "DARK NAVY" at bounding box center [1277, 384] width 303 height 65
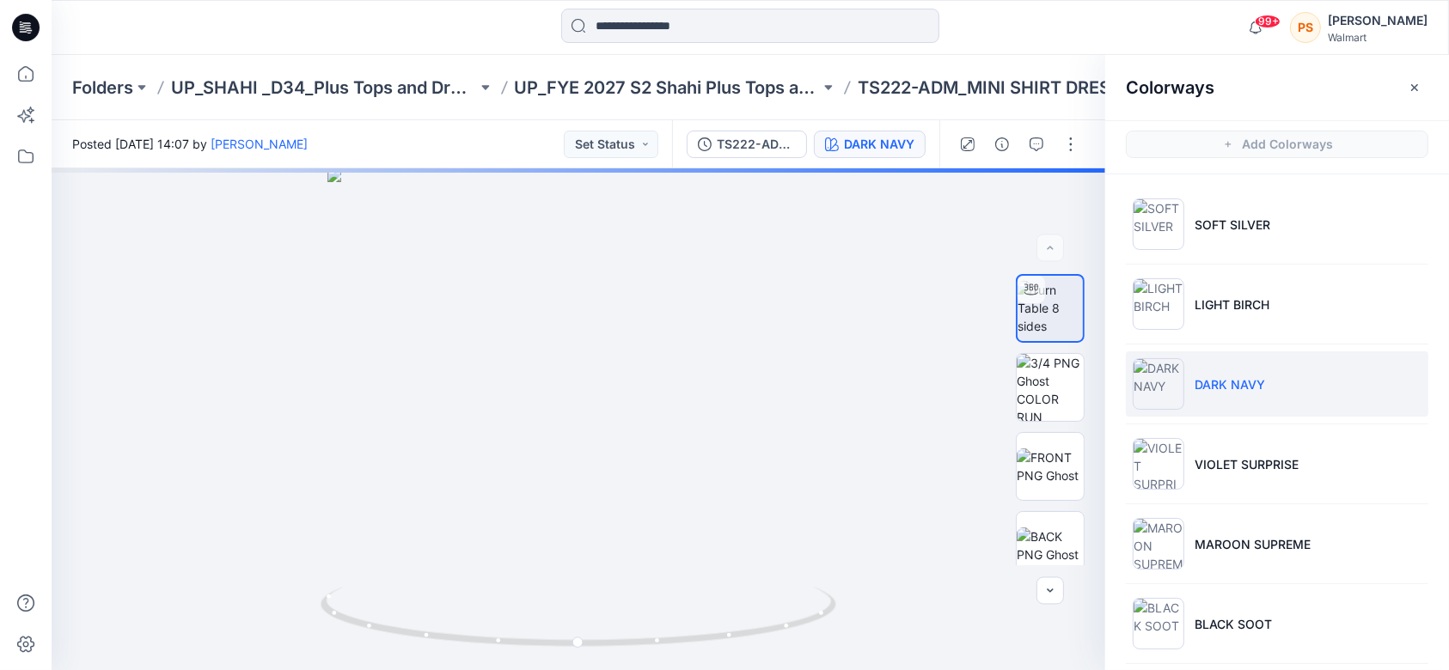
drag, startPoint x: 407, startPoint y: 28, endPoint x: 545, endPoint y: 25, distance: 138.4
click at [407, 28] on div at bounding box center [749, 28] width 699 height 38
click at [1040, 388] on img at bounding box center [1050, 387] width 67 height 67
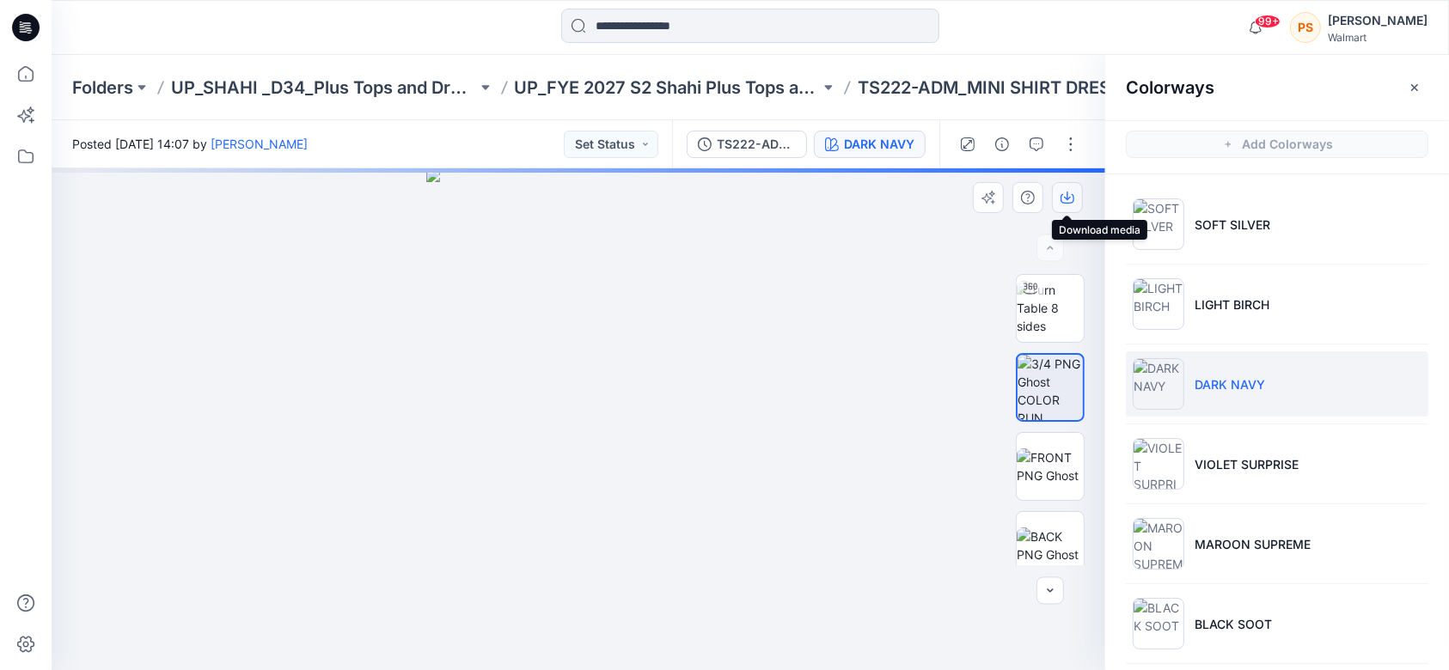
click at [1073, 198] on icon "button" at bounding box center [1068, 198] width 14 height 14
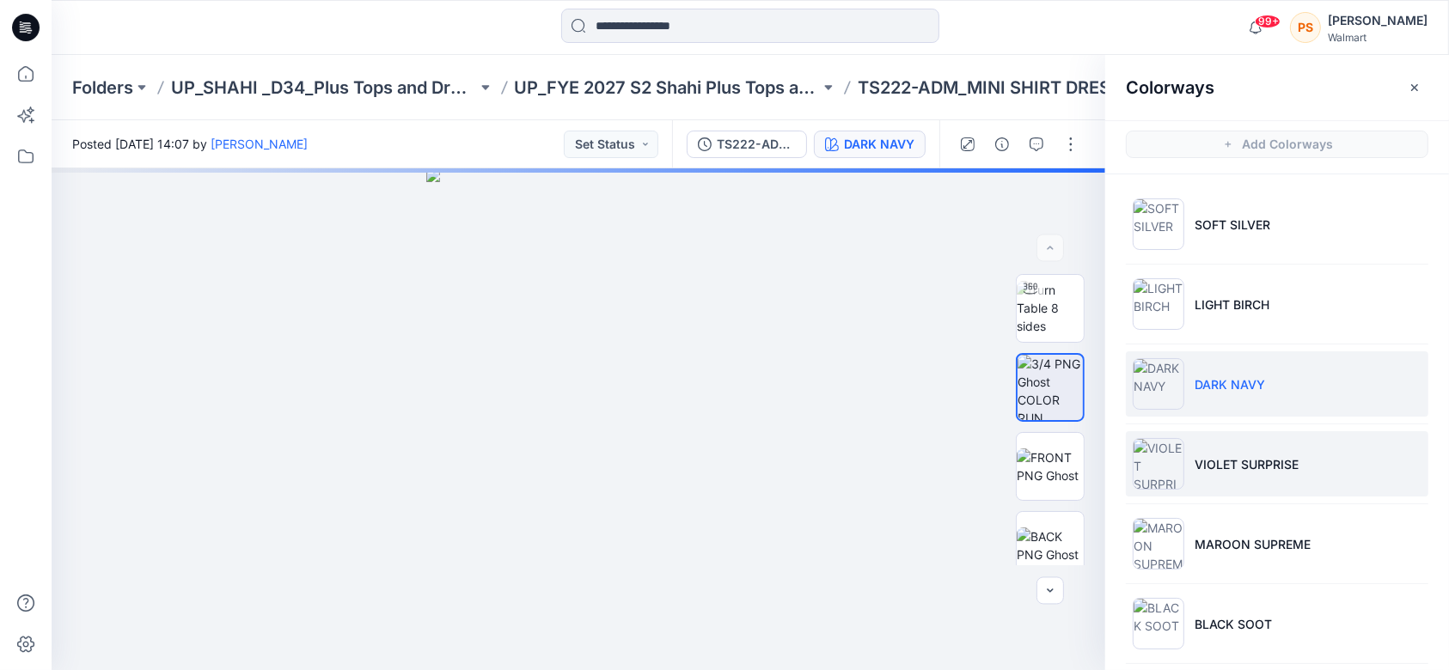
click at [1277, 468] on p "VIOLET SURPRISE" at bounding box center [1247, 464] width 104 height 18
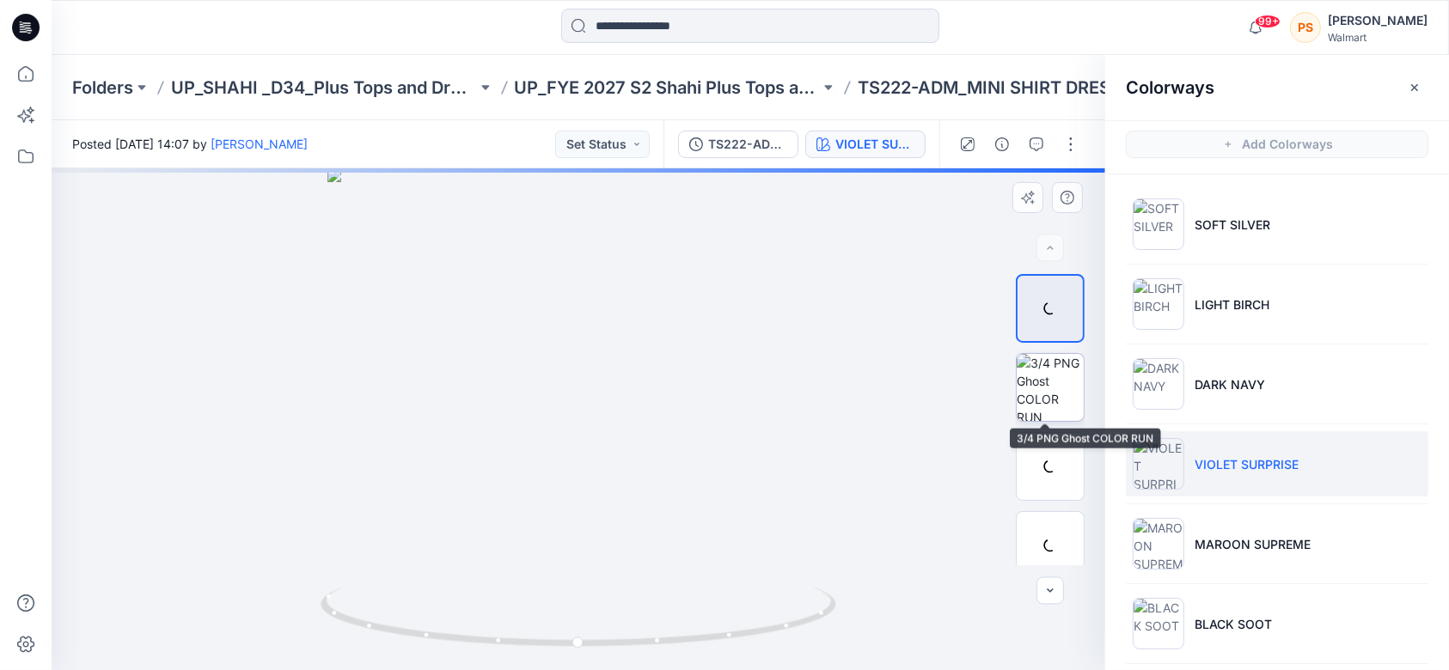
click at [1052, 374] on img at bounding box center [1050, 387] width 67 height 67
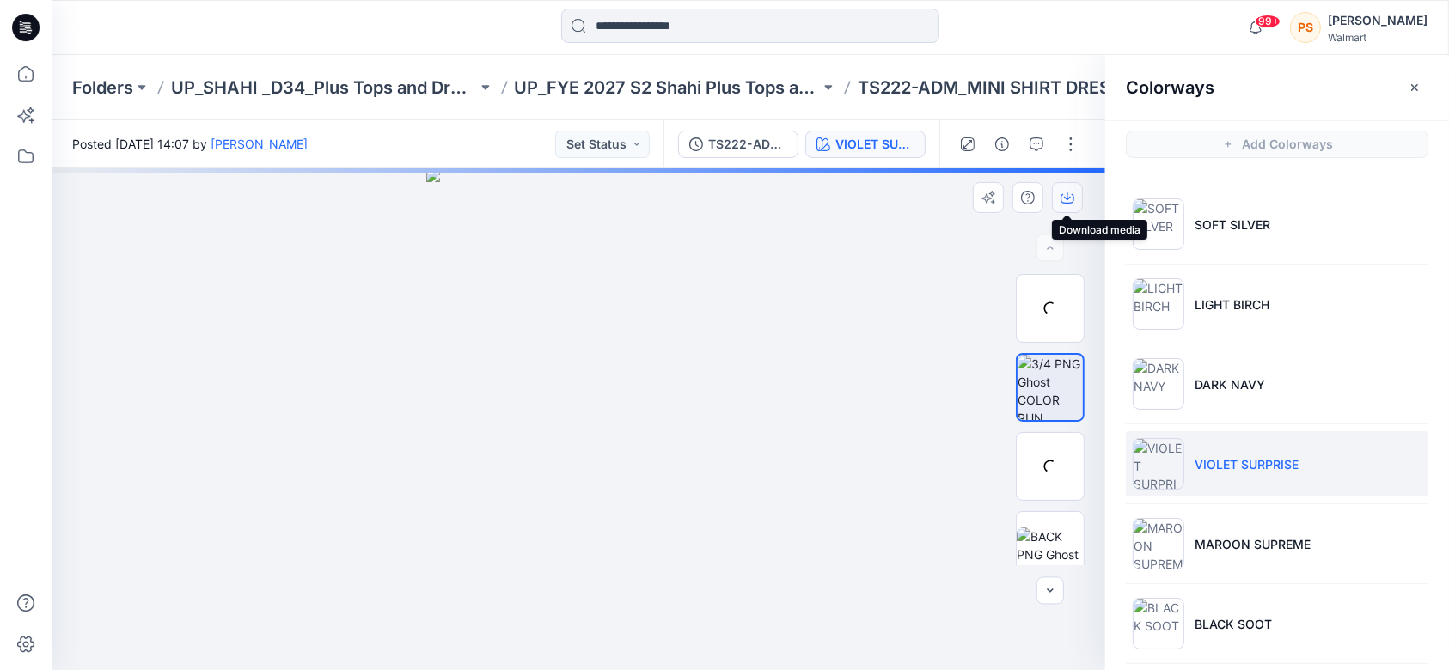
click at [1073, 196] on icon "button" at bounding box center [1068, 198] width 14 height 14
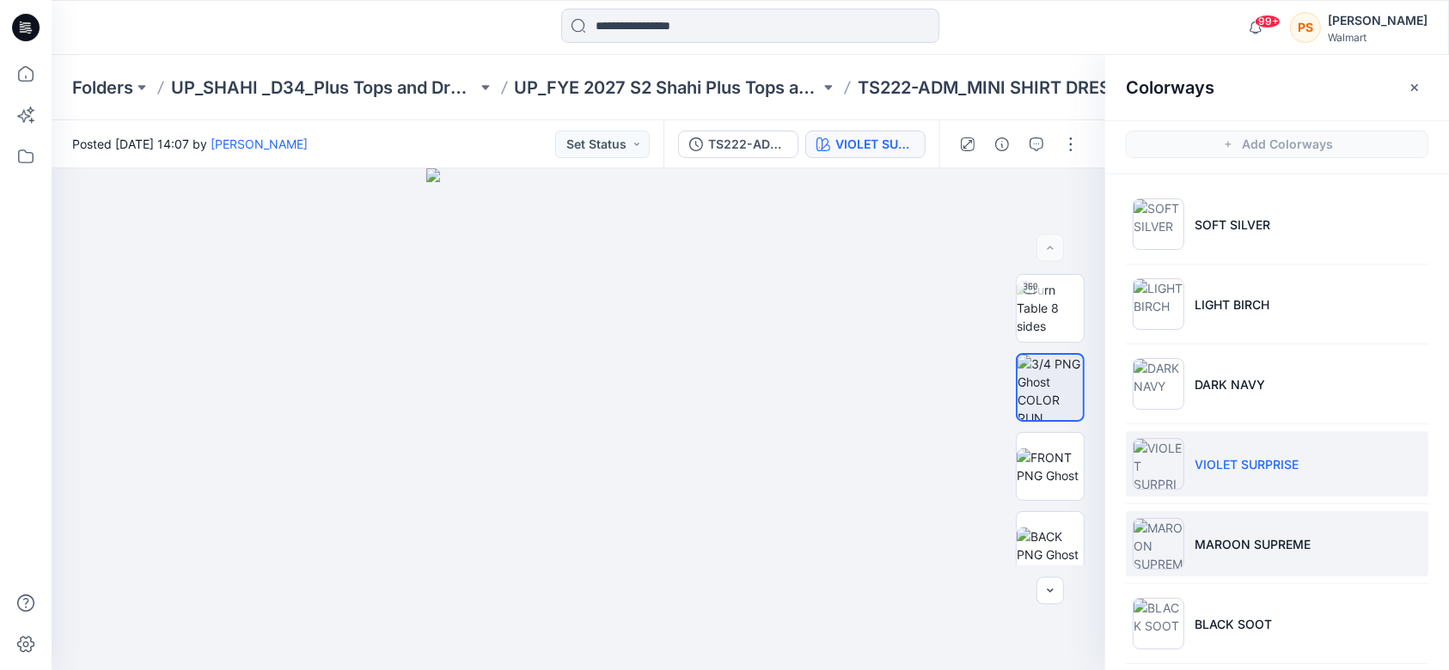
click at [1252, 543] on p "MAROON SUPREME" at bounding box center [1253, 544] width 116 height 18
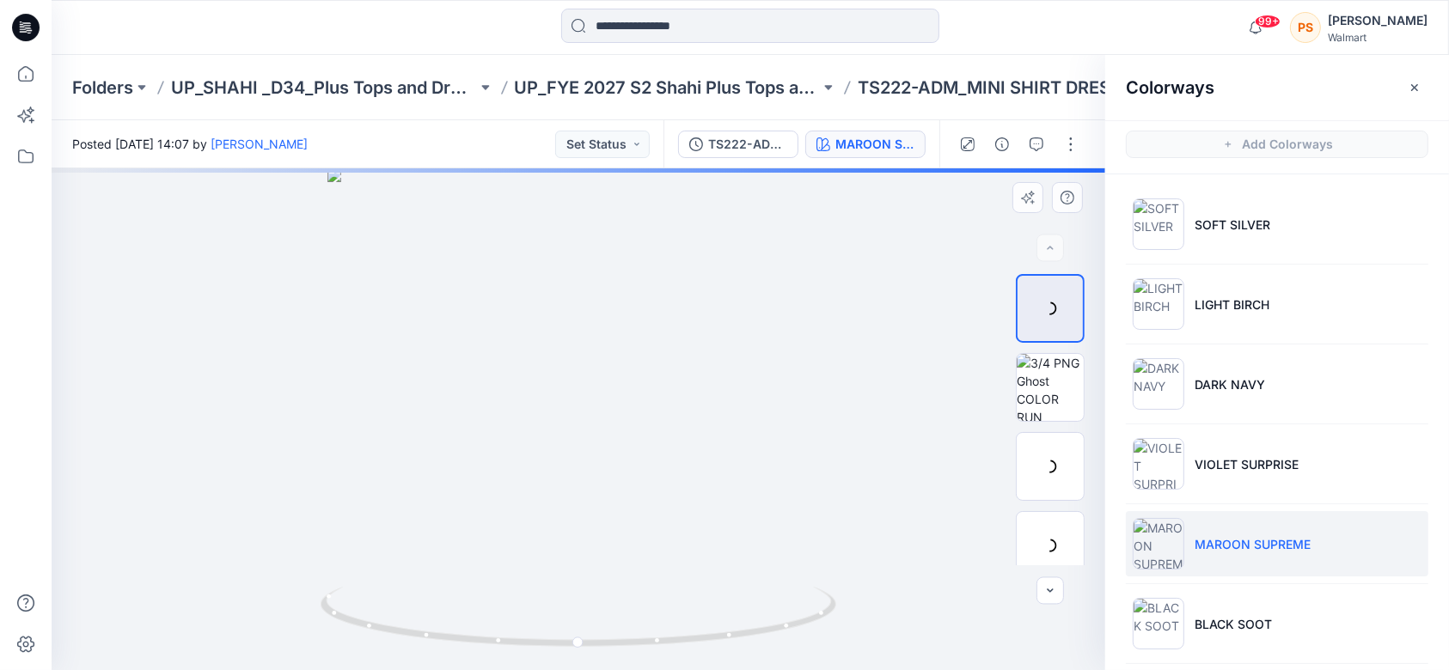
click at [872, 219] on div at bounding box center [579, 419] width 1054 height 502
click at [1054, 423] on div at bounding box center [1050, 419] width 69 height 291
click at [1053, 399] on img at bounding box center [1050, 387] width 67 height 67
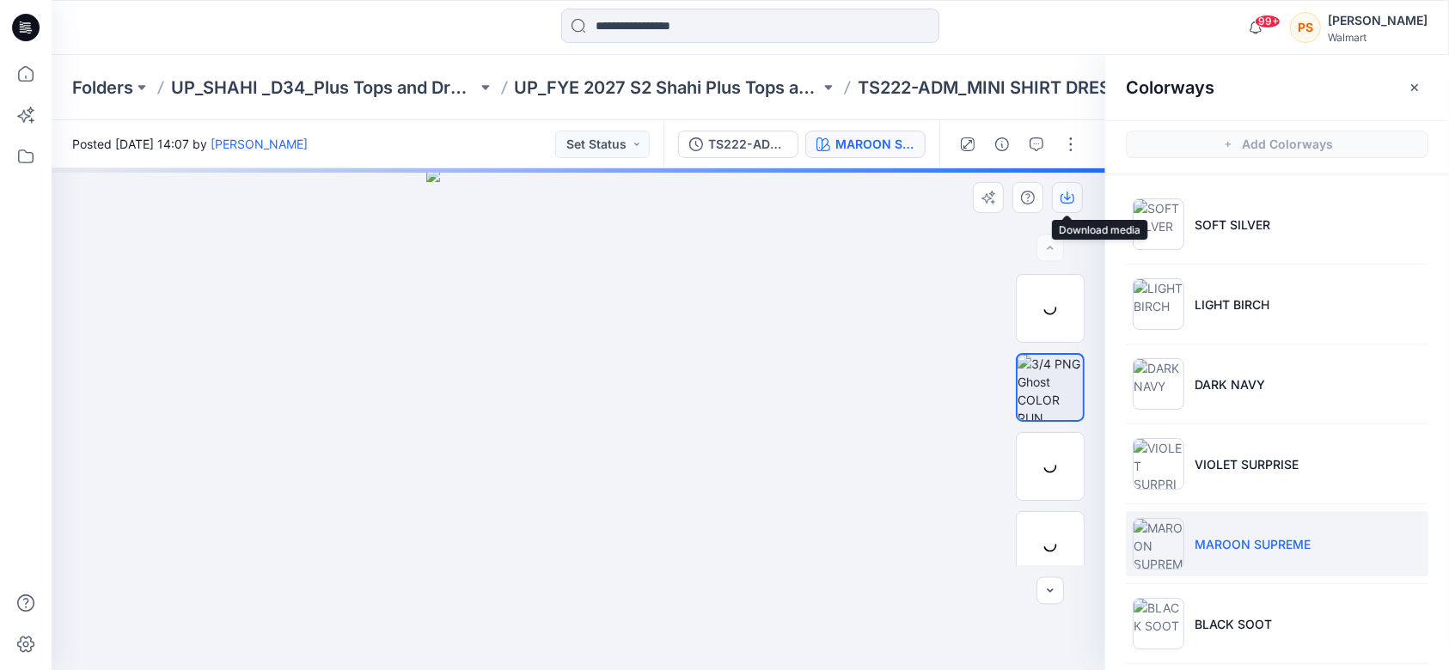
click at [1065, 193] on icon "button" at bounding box center [1068, 198] width 14 height 14
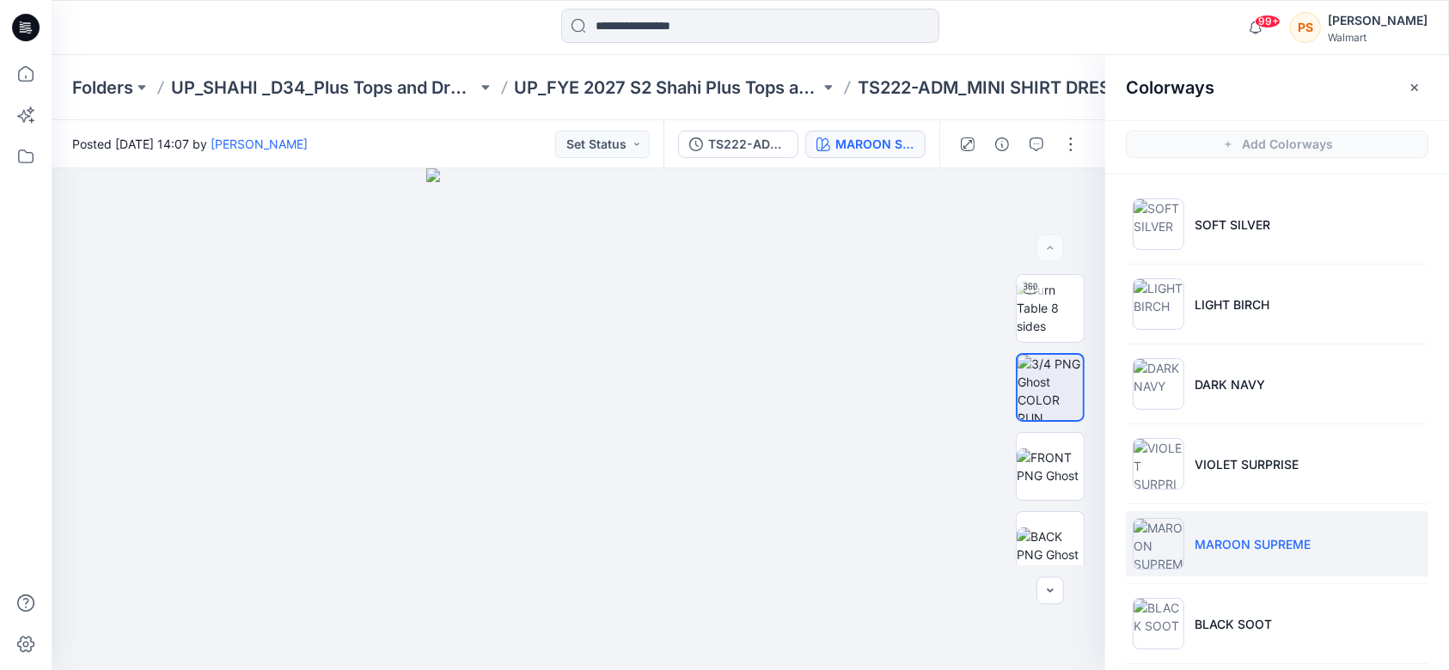
scroll to position [114, 0]
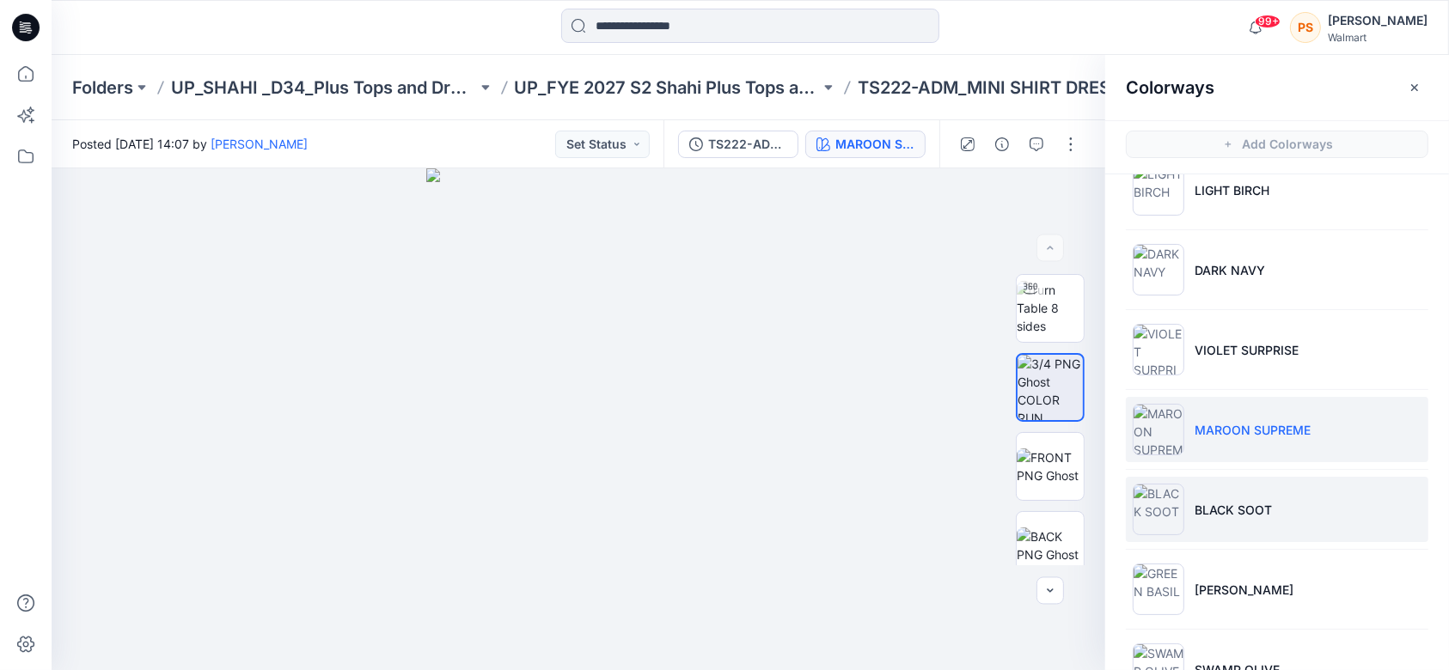
click at [1263, 511] on p "BLACK SOOT" at bounding box center [1233, 510] width 77 height 18
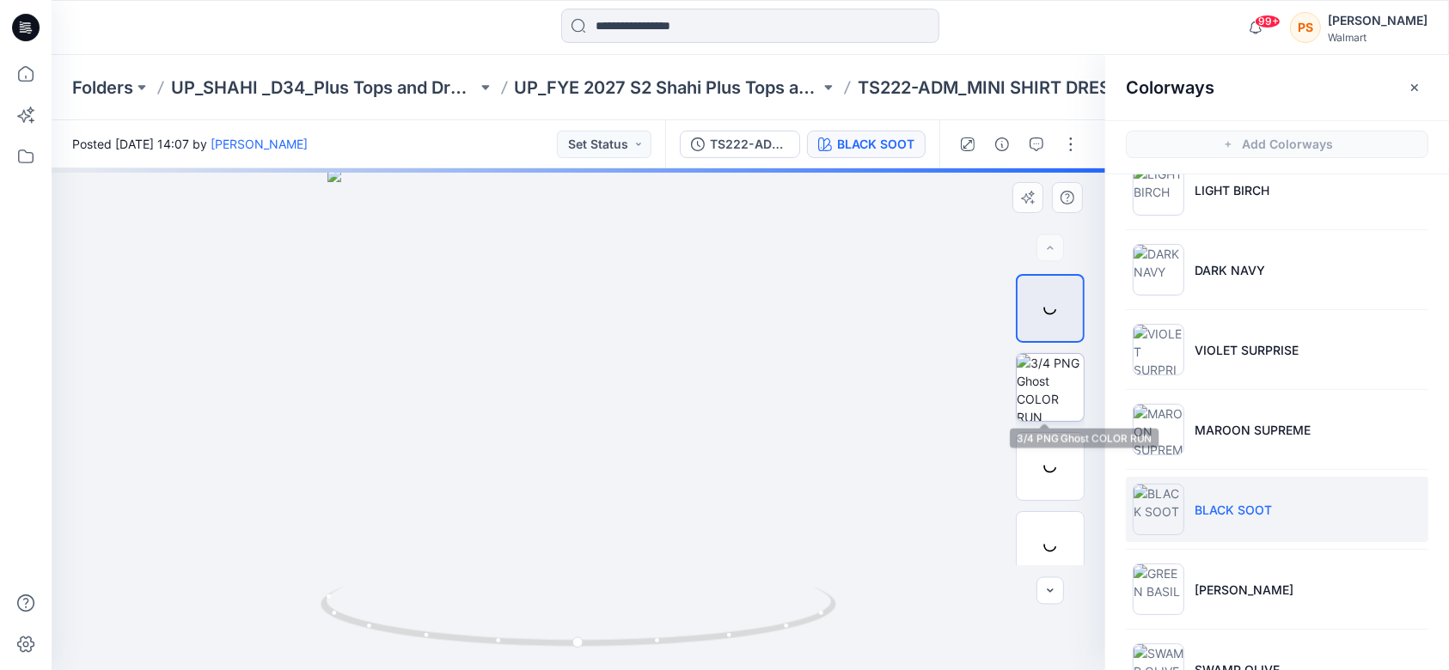
click at [1048, 381] on img at bounding box center [1050, 387] width 67 height 67
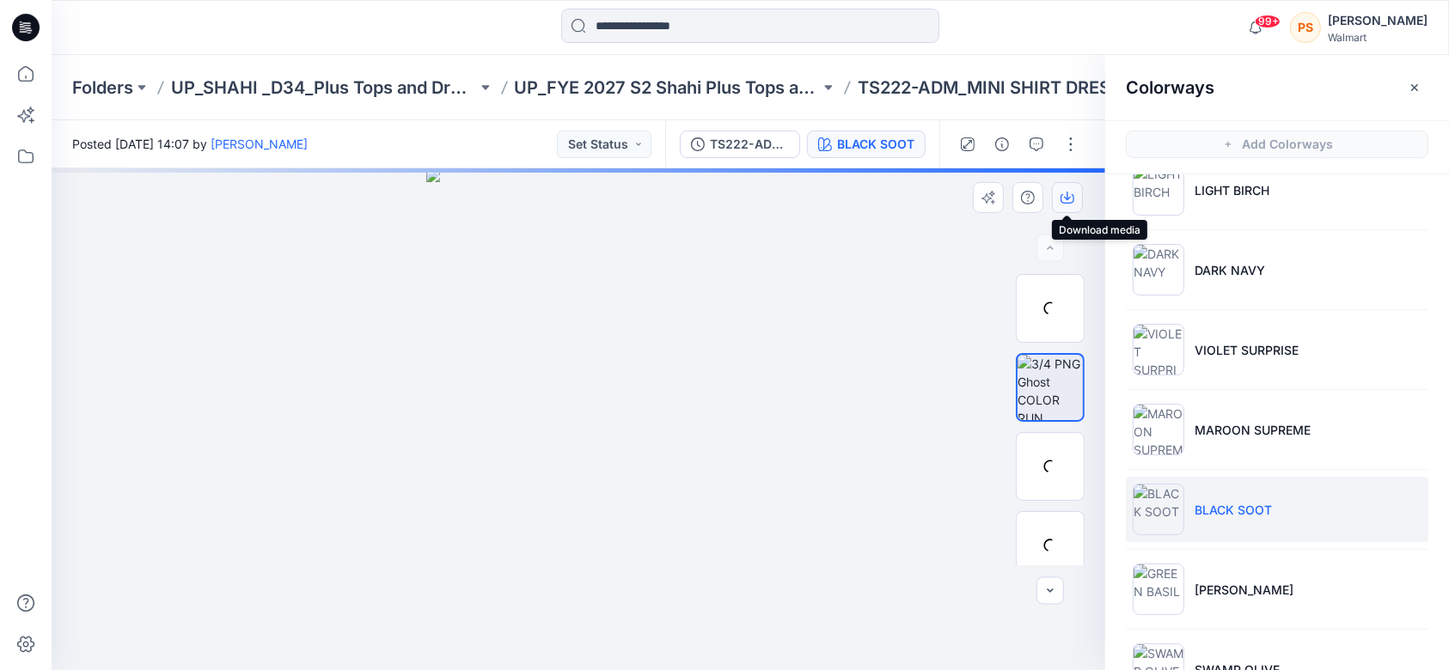
click at [1071, 195] on icon "button" at bounding box center [1068, 198] width 14 height 14
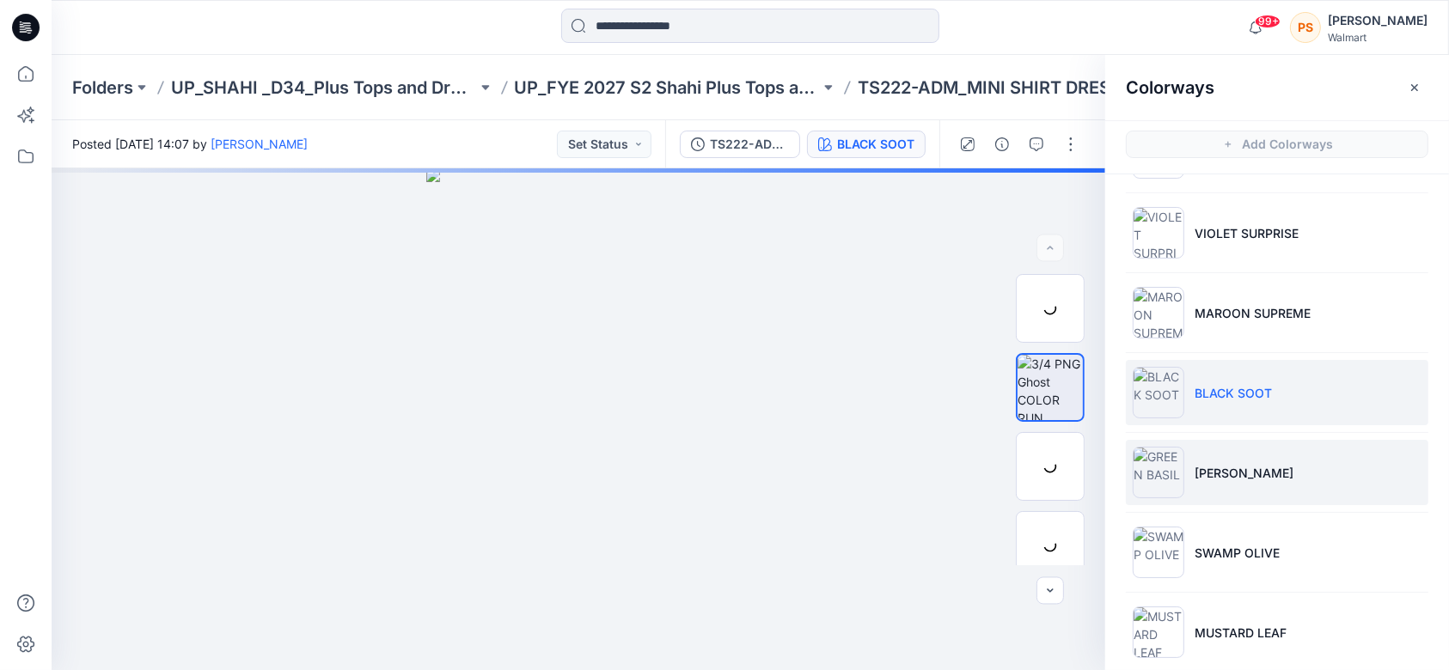
scroll to position [250, 0]
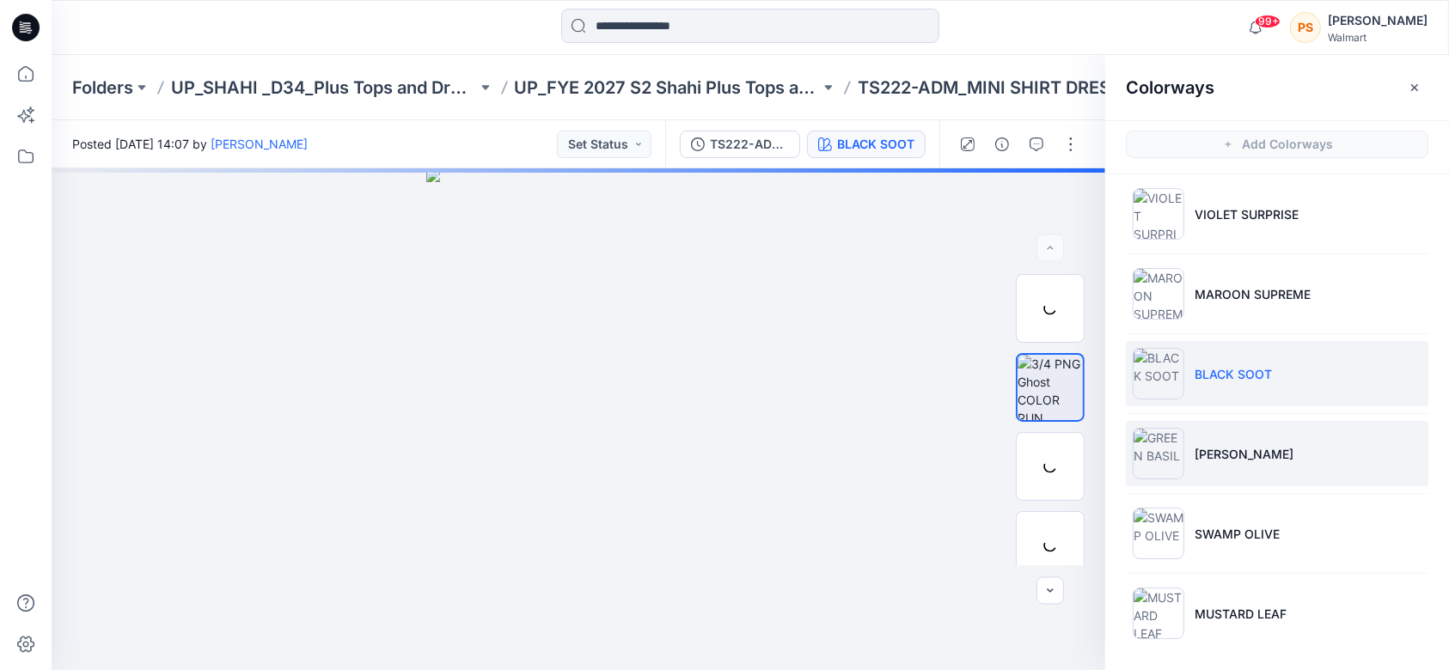
click at [1358, 449] on li "[PERSON_NAME]" at bounding box center [1277, 453] width 303 height 65
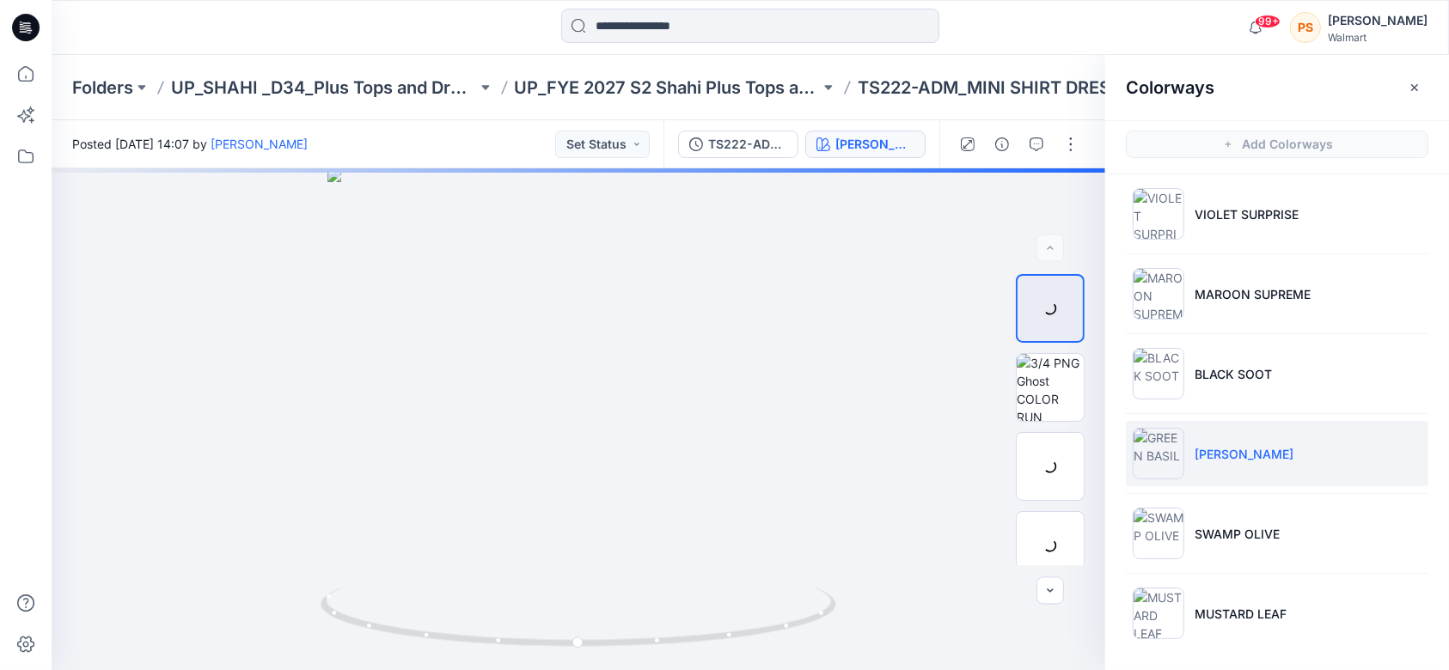
click at [1244, 449] on p "[PERSON_NAME]" at bounding box center [1244, 454] width 99 height 18
click at [1046, 375] on img at bounding box center [1050, 387] width 67 height 67
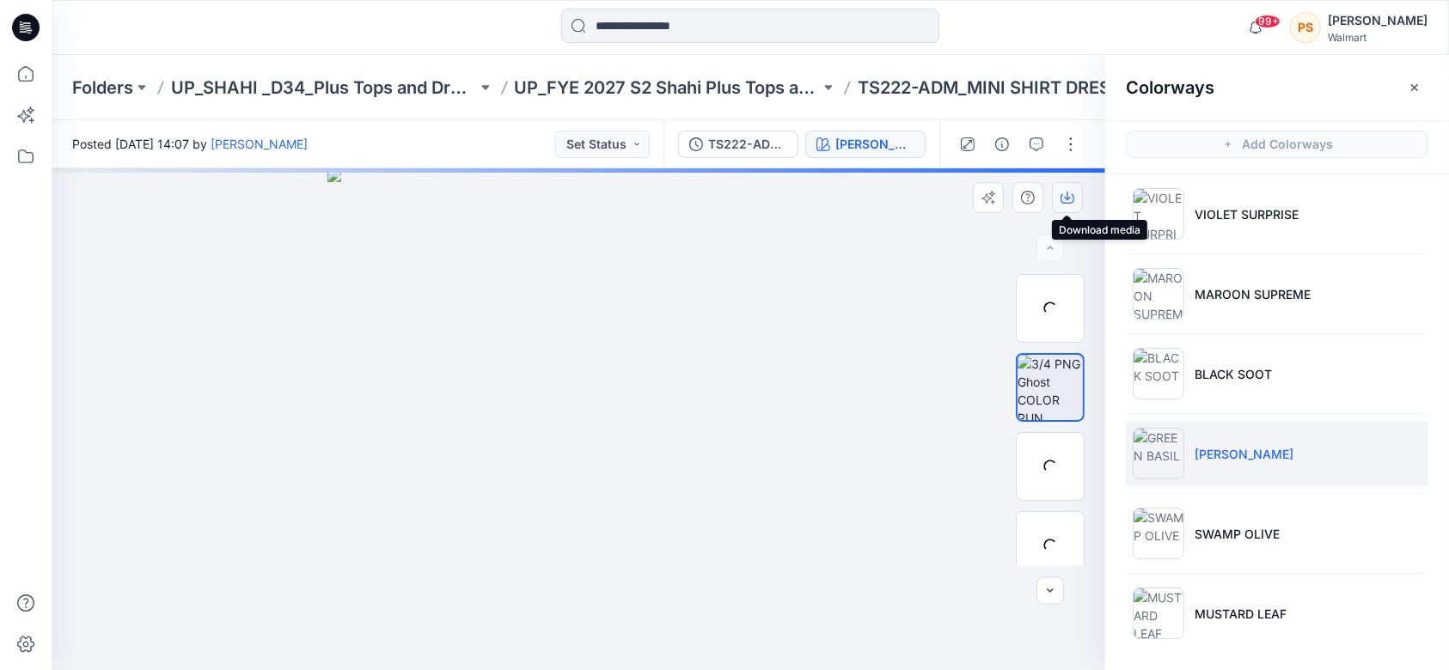
click at [1067, 199] on icon "button" at bounding box center [1067, 196] width 7 height 9
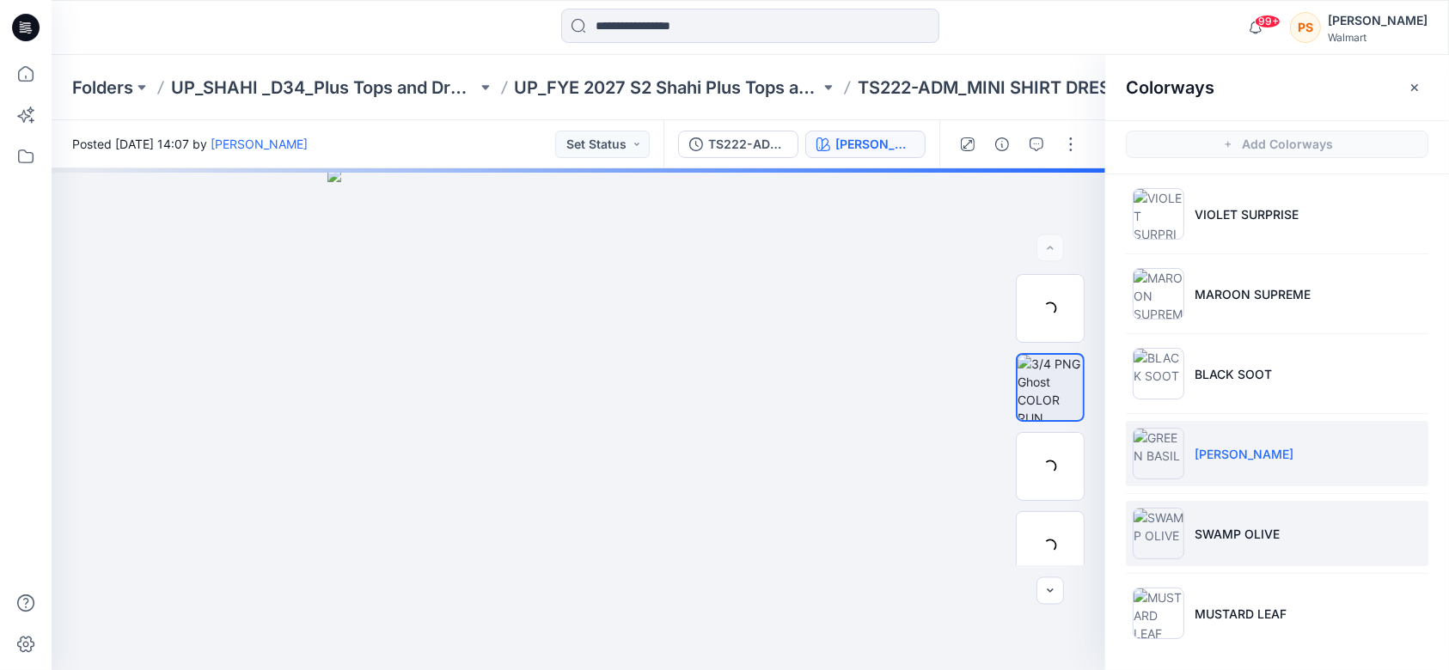
drag, startPoint x: 1264, startPoint y: 529, endPoint x: 1320, endPoint y: 512, distance: 58.4
click at [1264, 529] on p "SWAMP OLIVE" at bounding box center [1237, 534] width 85 height 18
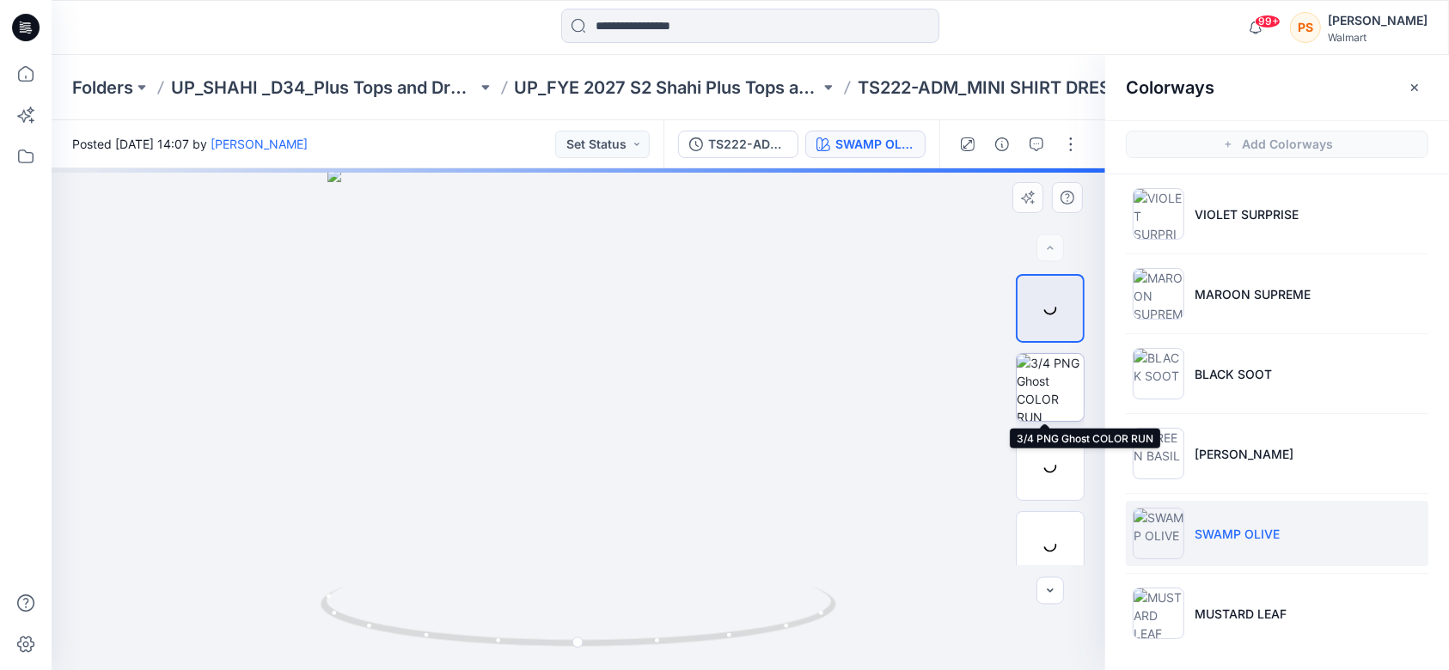
click at [1030, 388] on img at bounding box center [1050, 387] width 67 height 67
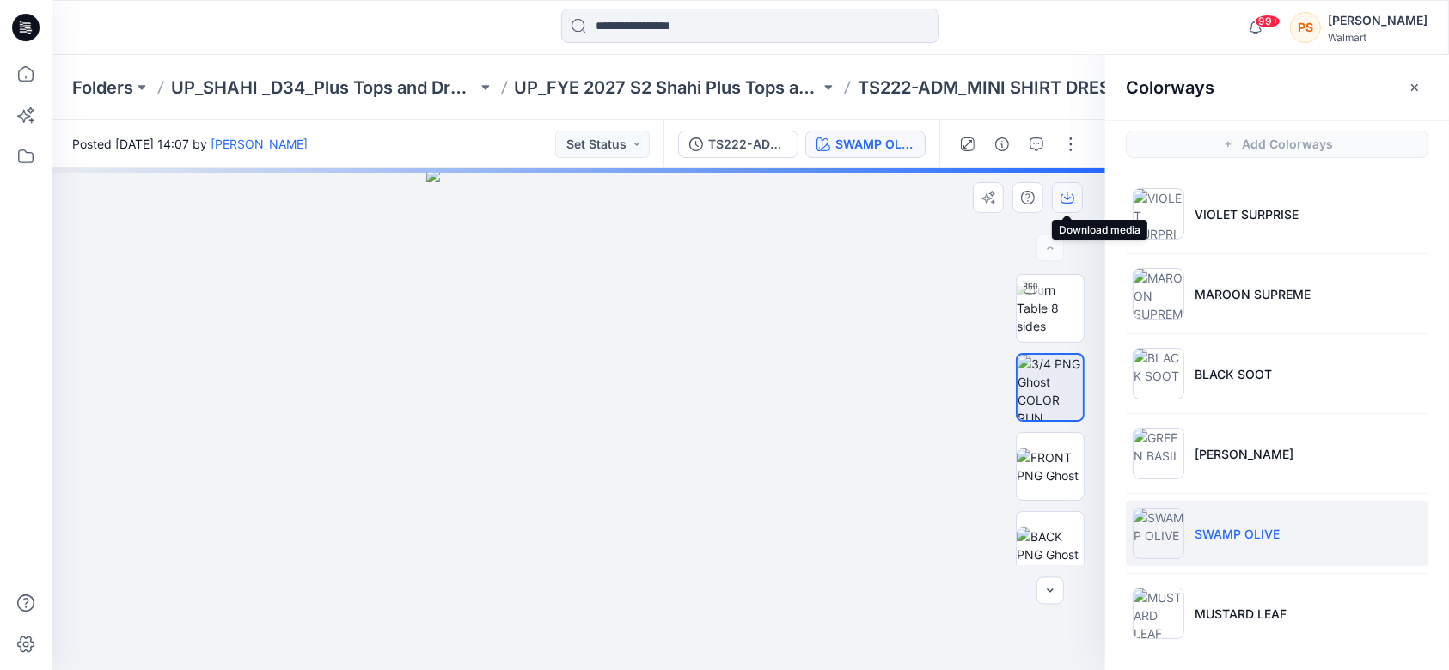
click at [1067, 196] on icon "button" at bounding box center [1067, 196] width 7 height 9
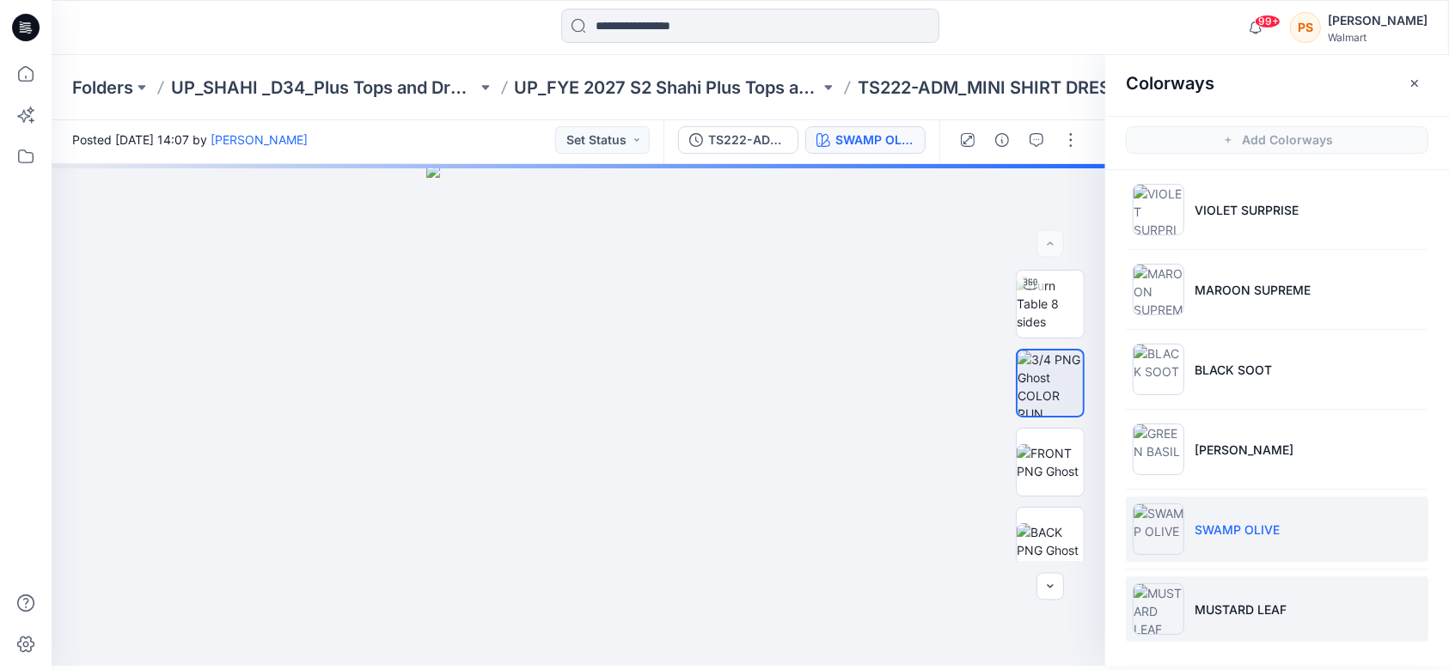
scroll to position [5, 0]
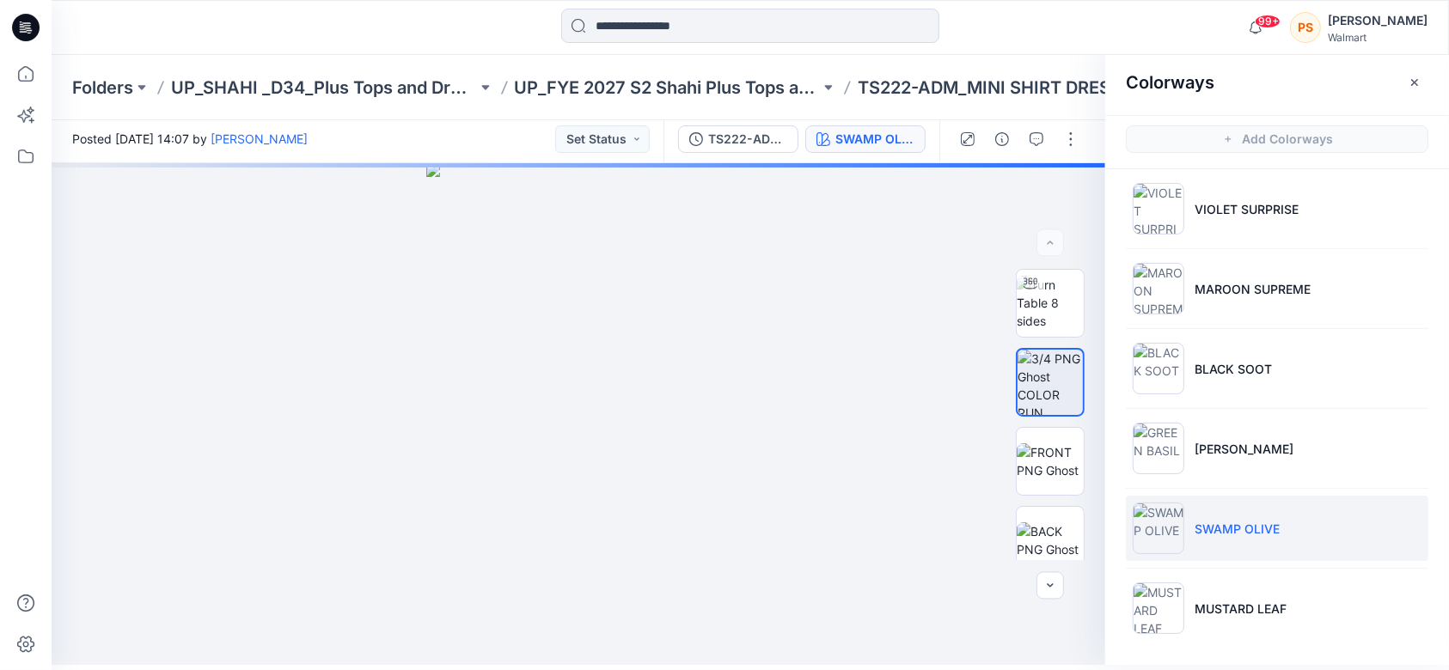
drag, startPoint x: 1293, startPoint y: 608, endPoint x: 1437, endPoint y: 592, distance: 144.5
click at [1293, 608] on li "MUSTARD LEAF" at bounding box center [1277, 608] width 303 height 65
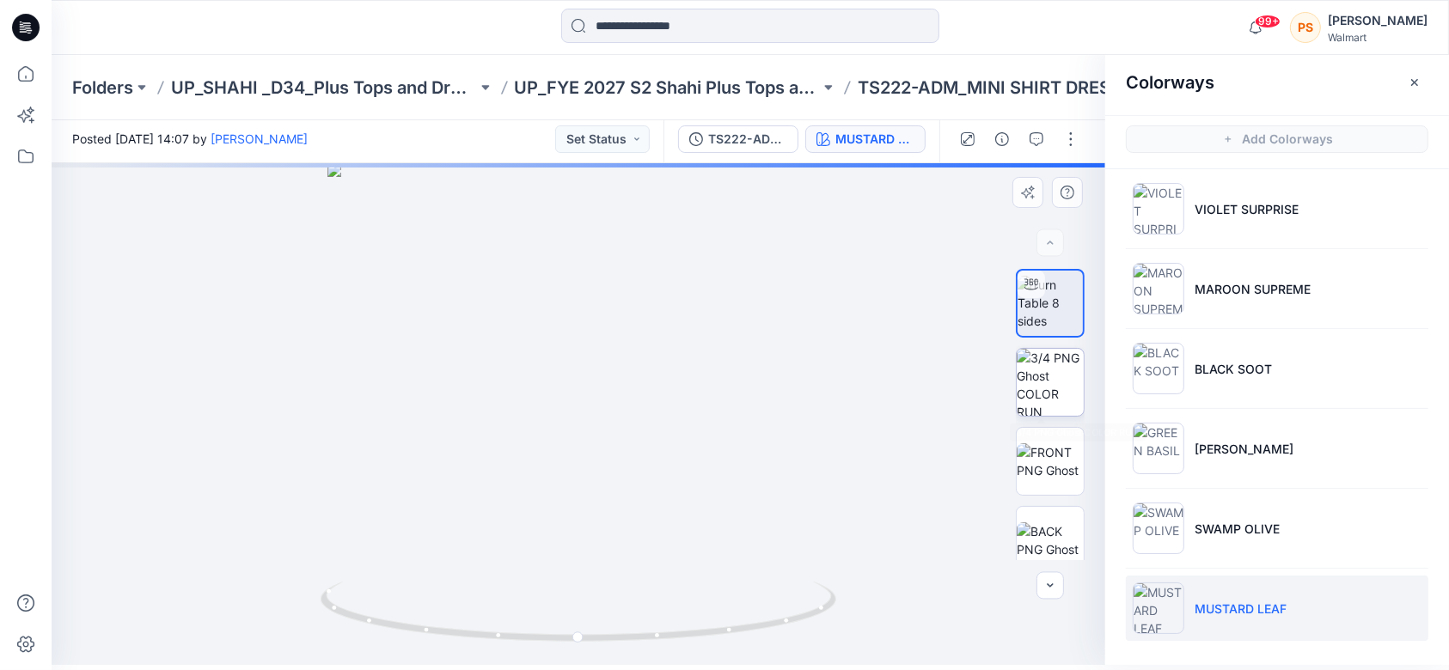
click at [1053, 373] on img at bounding box center [1050, 382] width 67 height 67
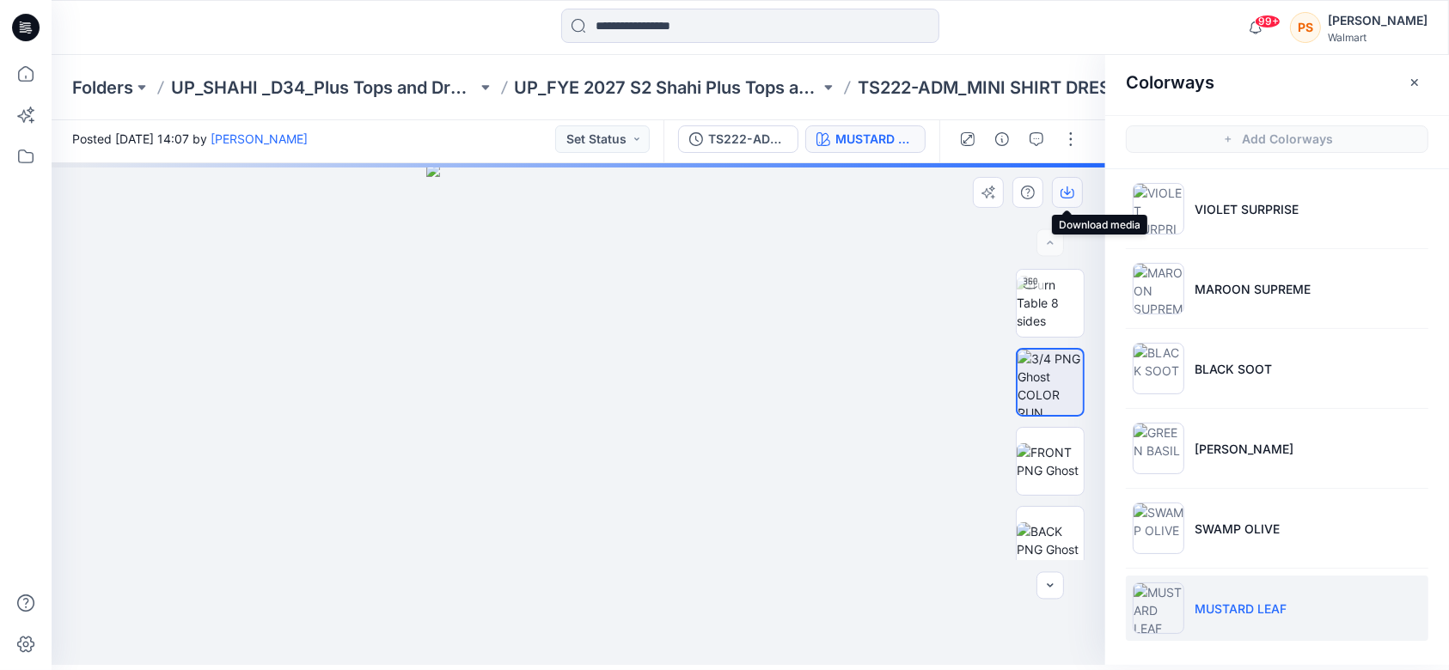
click at [1075, 193] on button "button" at bounding box center [1067, 192] width 31 height 31
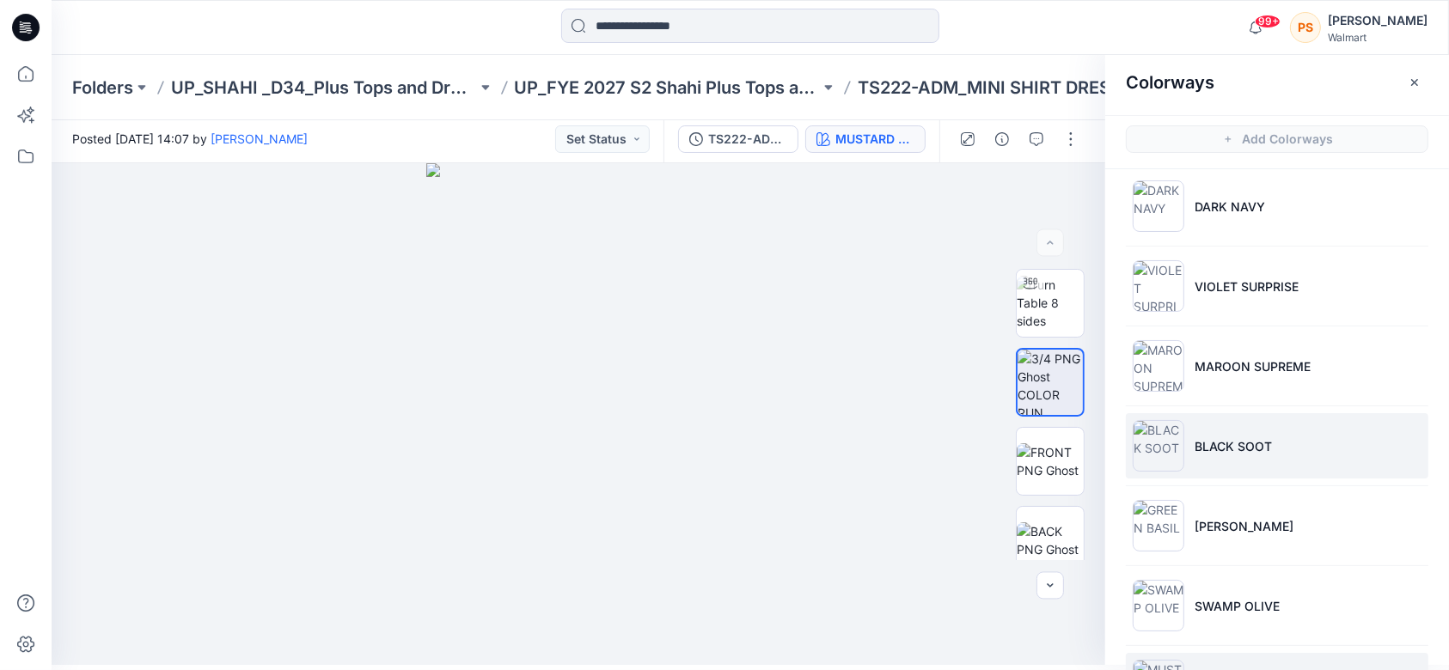
scroll to position [250, 0]
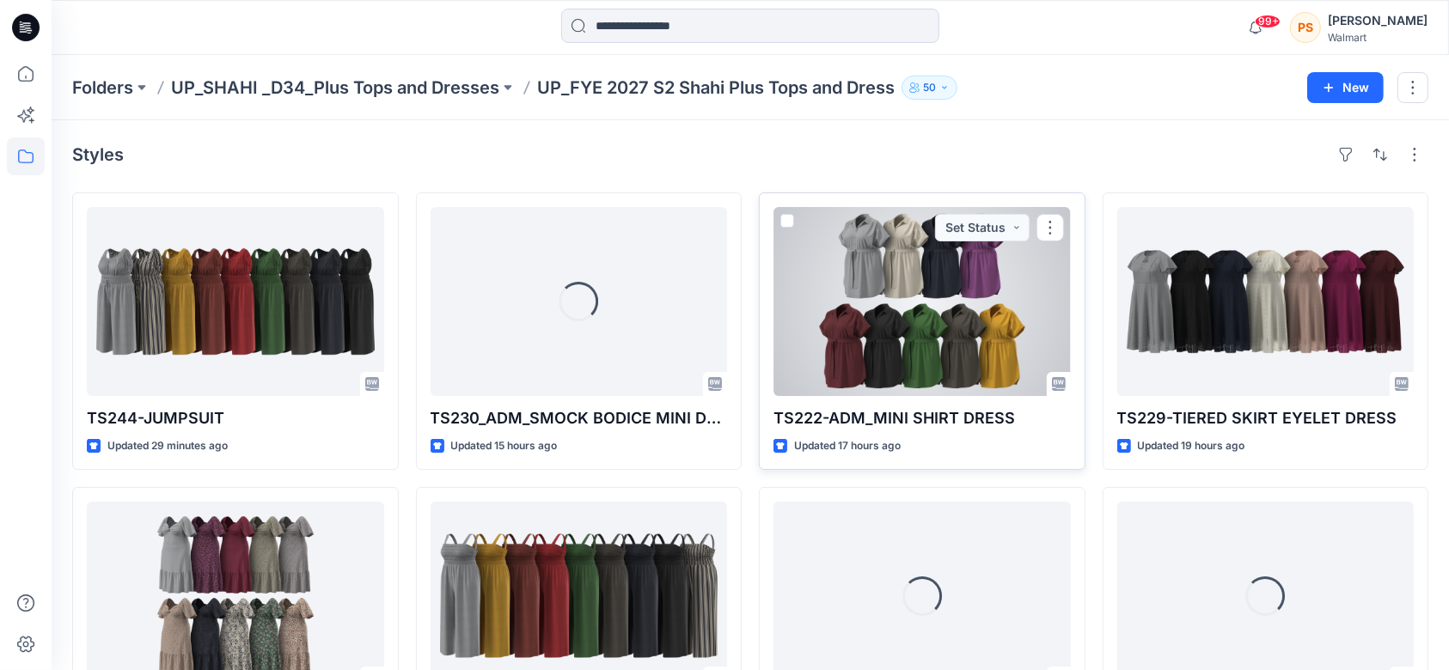
click at [969, 368] on div at bounding box center [921, 301] width 297 height 189
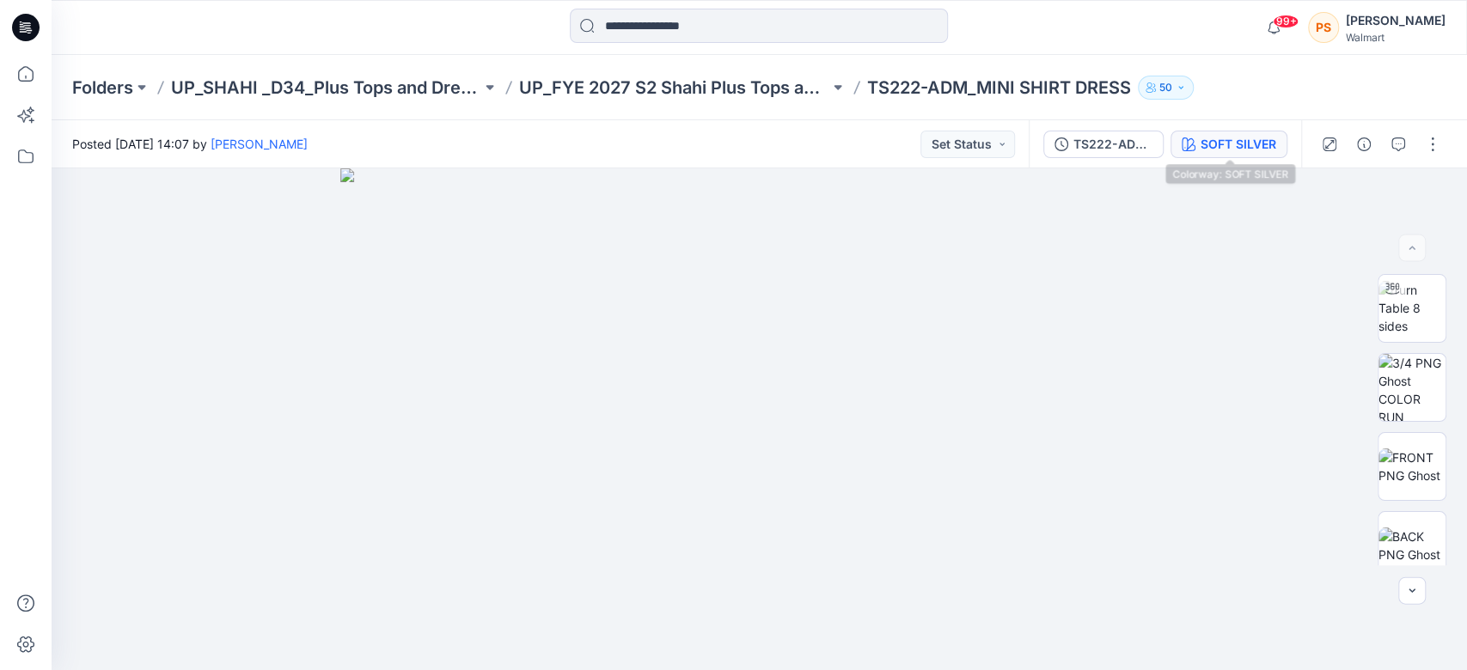
click at [1233, 141] on div "SOFT SILVER" at bounding box center [1239, 144] width 76 height 19
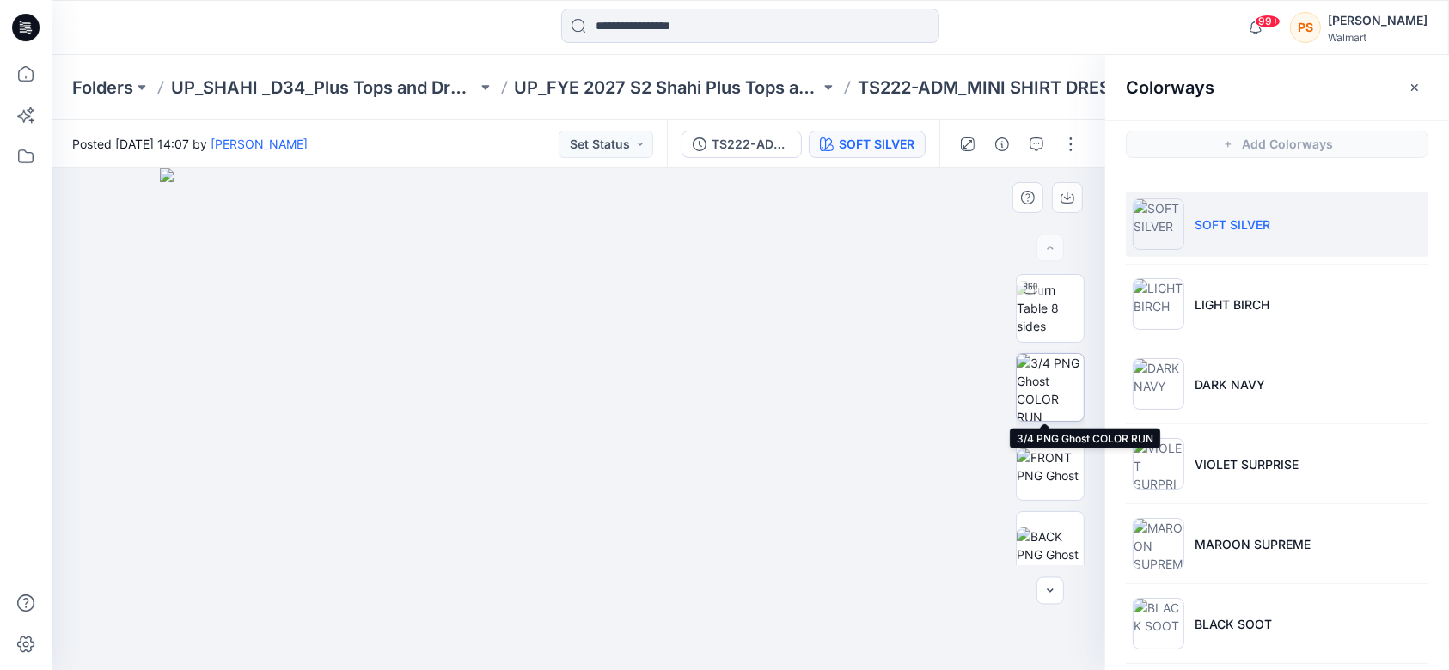
click at [1045, 395] on img at bounding box center [1050, 387] width 67 height 67
drag, startPoint x: 1045, startPoint y: 395, endPoint x: 946, endPoint y: 315, distance: 127.7
click at [925, 334] on div at bounding box center [579, 419] width 1054 height 502
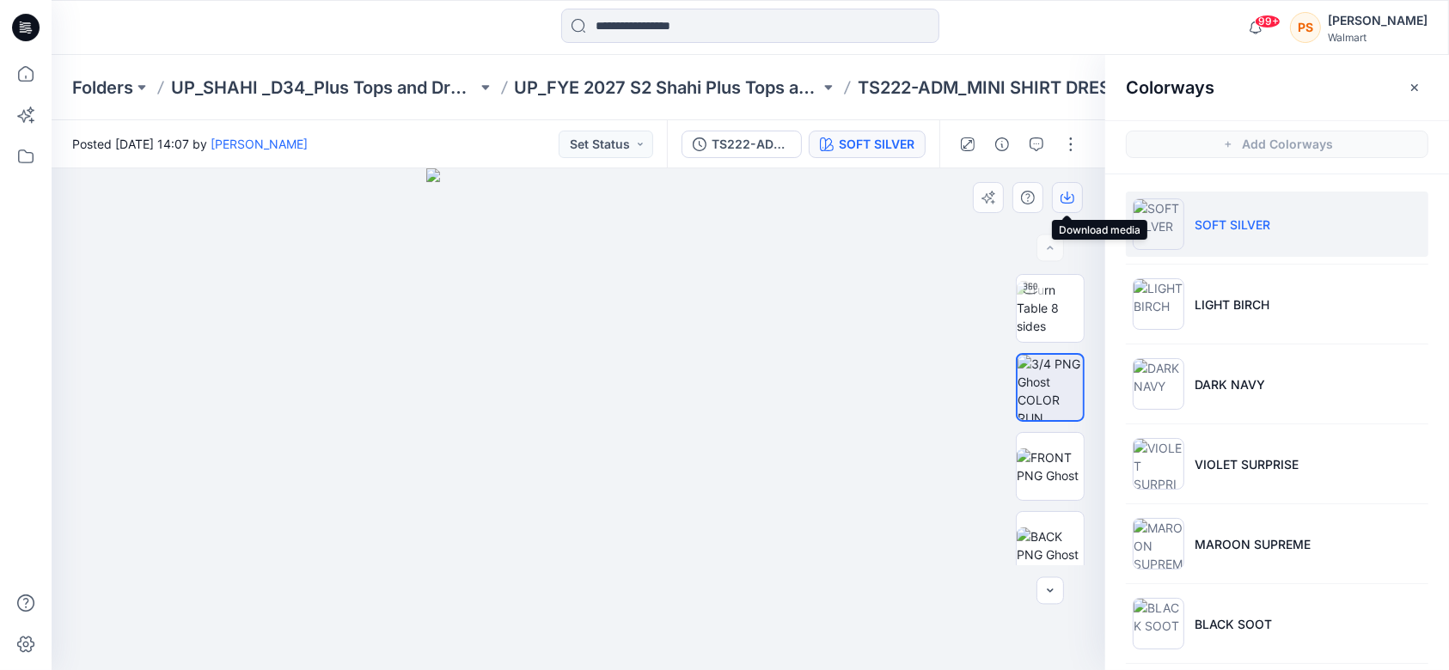
click at [1062, 202] on icon "button" at bounding box center [1068, 198] width 14 height 9
click at [887, 426] on div at bounding box center [579, 419] width 1054 height 502
click at [1050, 451] on img at bounding box center [1050, 467] width 67 height 36
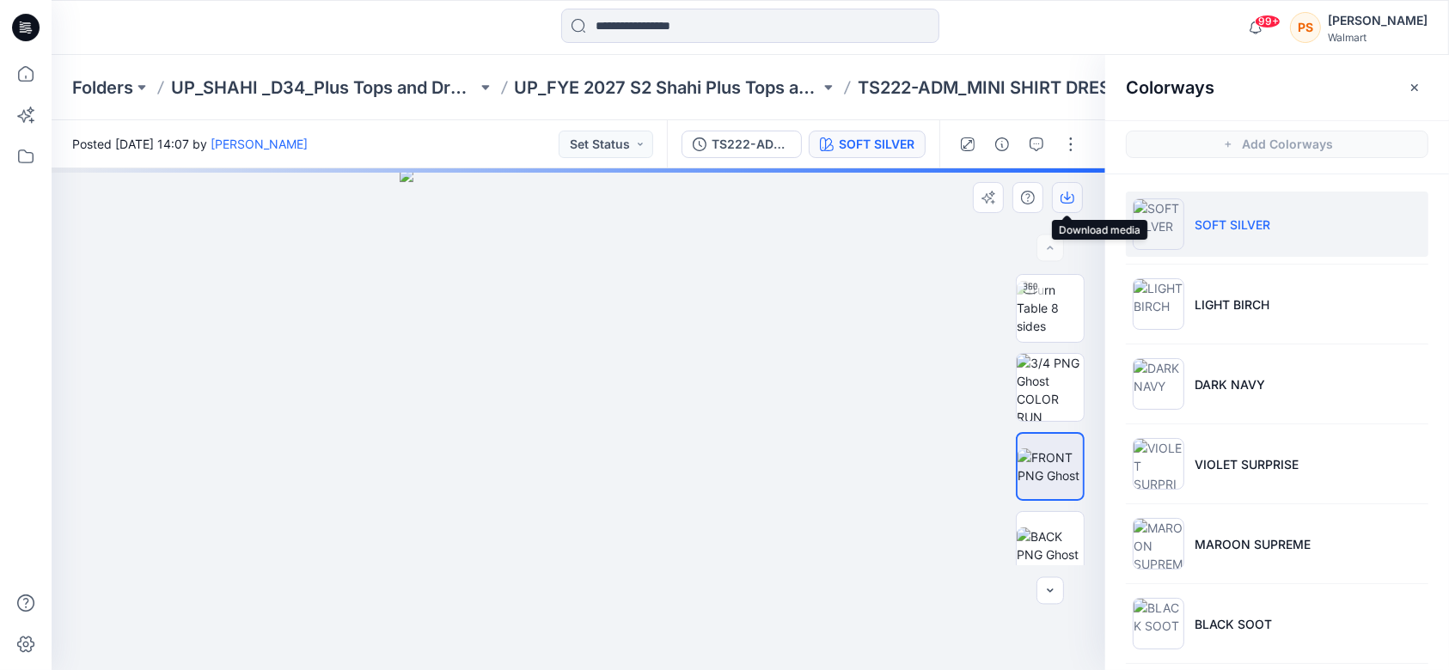
click at [1067, 195] on icon "button" at bounding box center [1067, 196] width 7 height 9
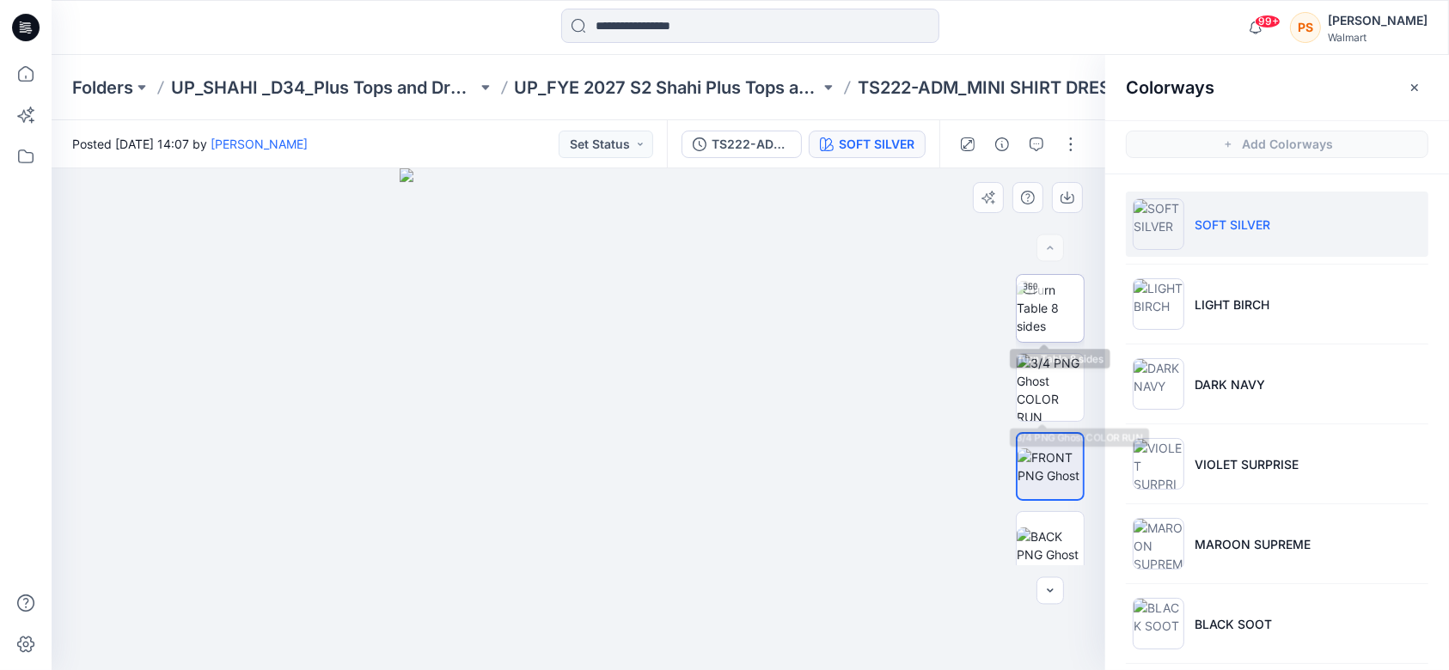
click at [1058, 306] on img at bounding box center [1050, 308] width 67 height 54
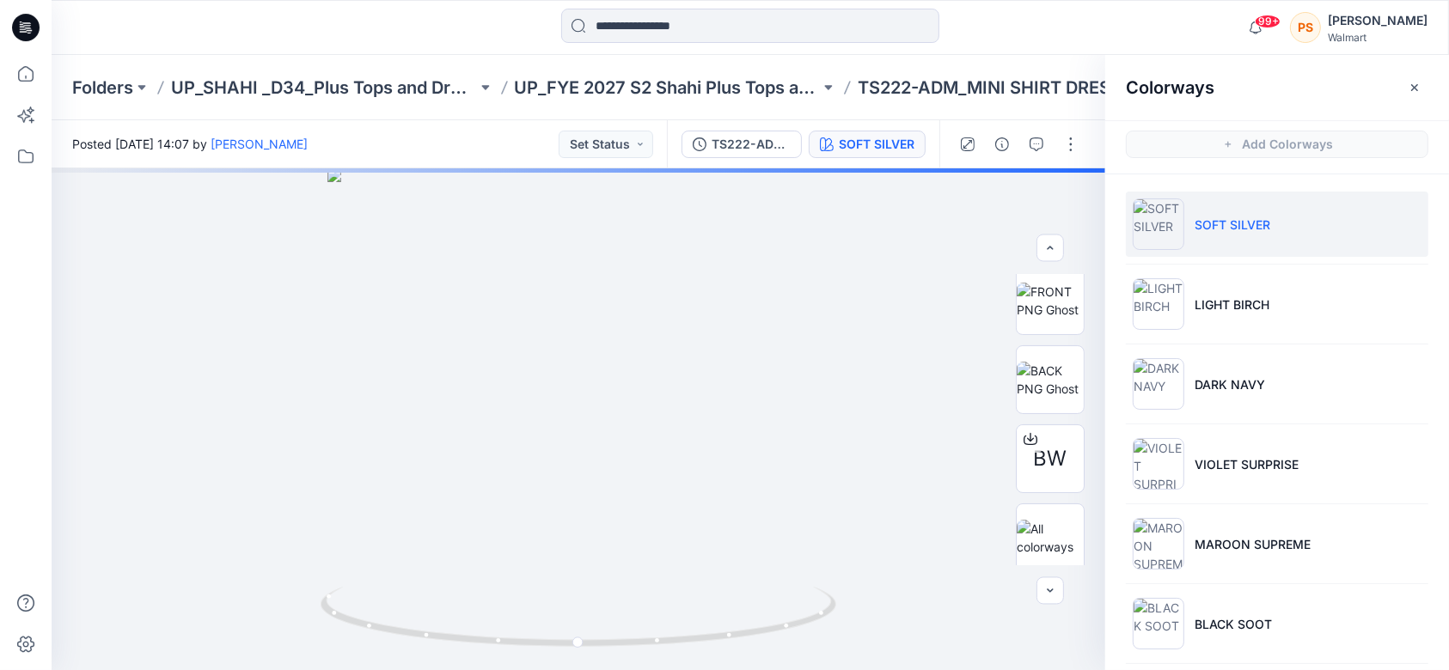
scroll to position [5, 0]
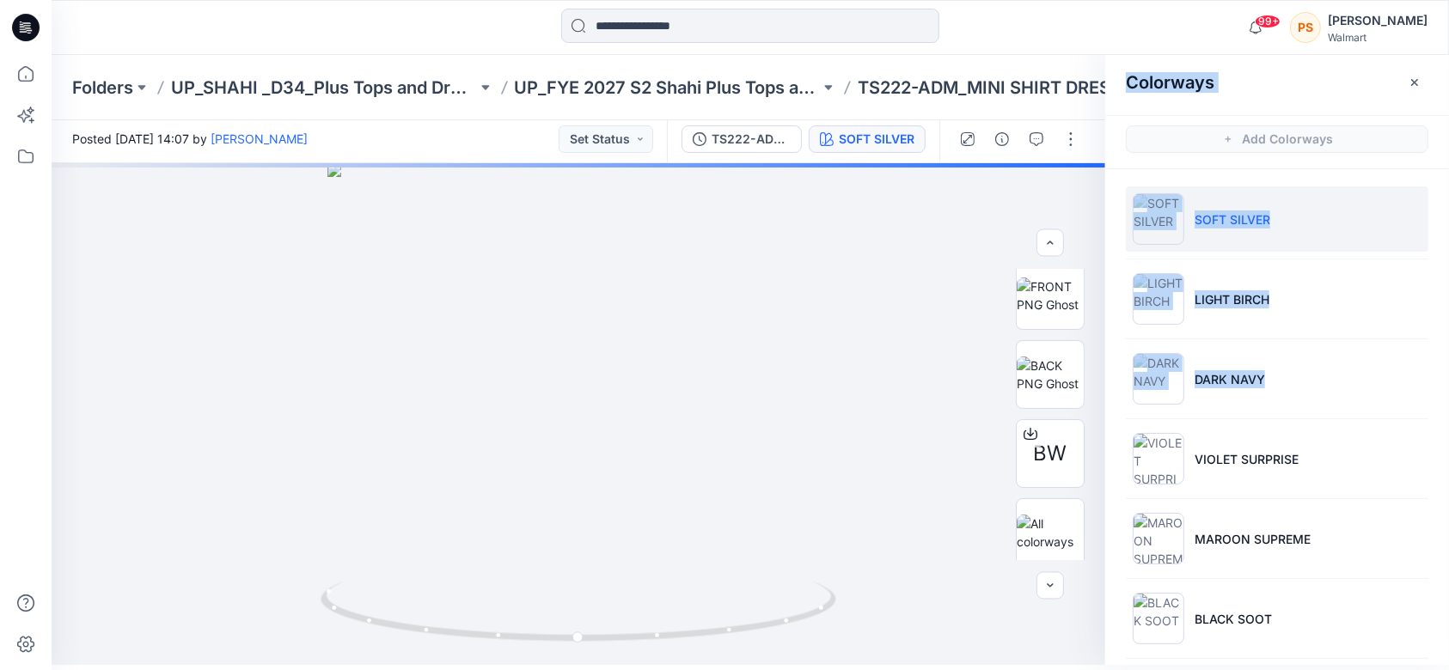
drag, startPoint x: 1445, startPoint y: 360, endPoint x: 1451, endPoint y: 426, distance: 66.4
click at [1449, 426] on html "99+ Notifications Rahul Singh shared TS142 in UP_FYE 2027 S2 Shahi Plus Bottoms…" at bounding box center [724, 330] width 1449 height 670
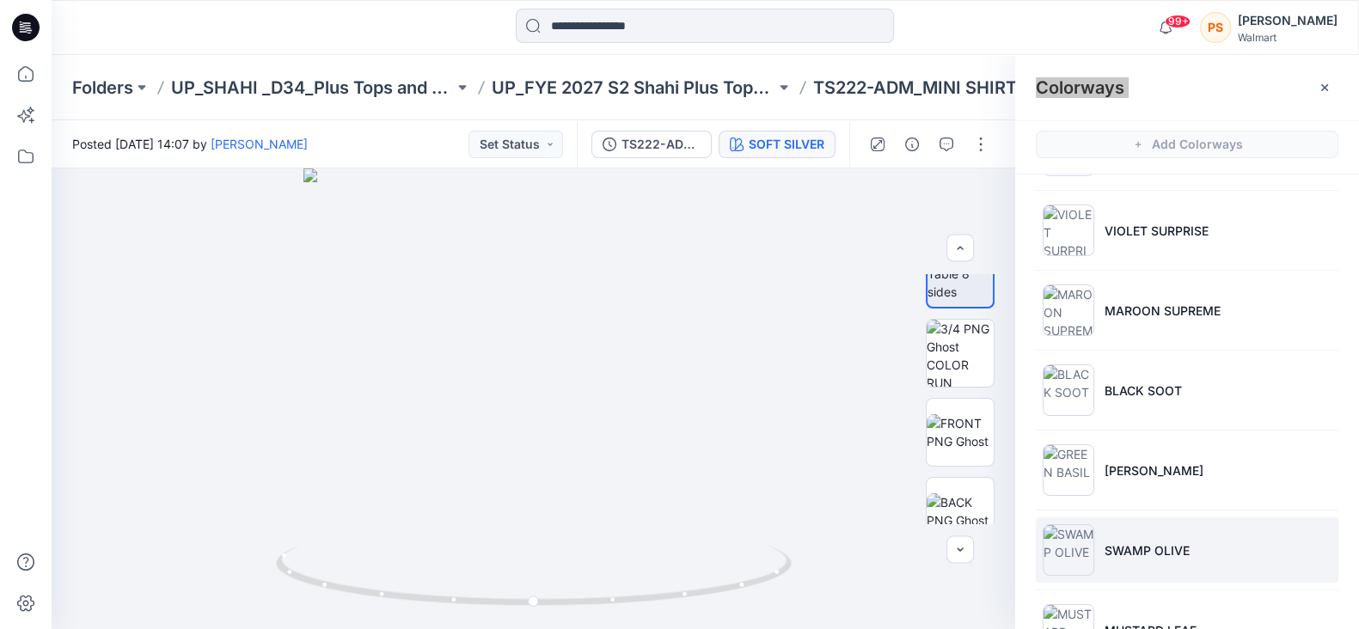
scroll to position [291, 0]
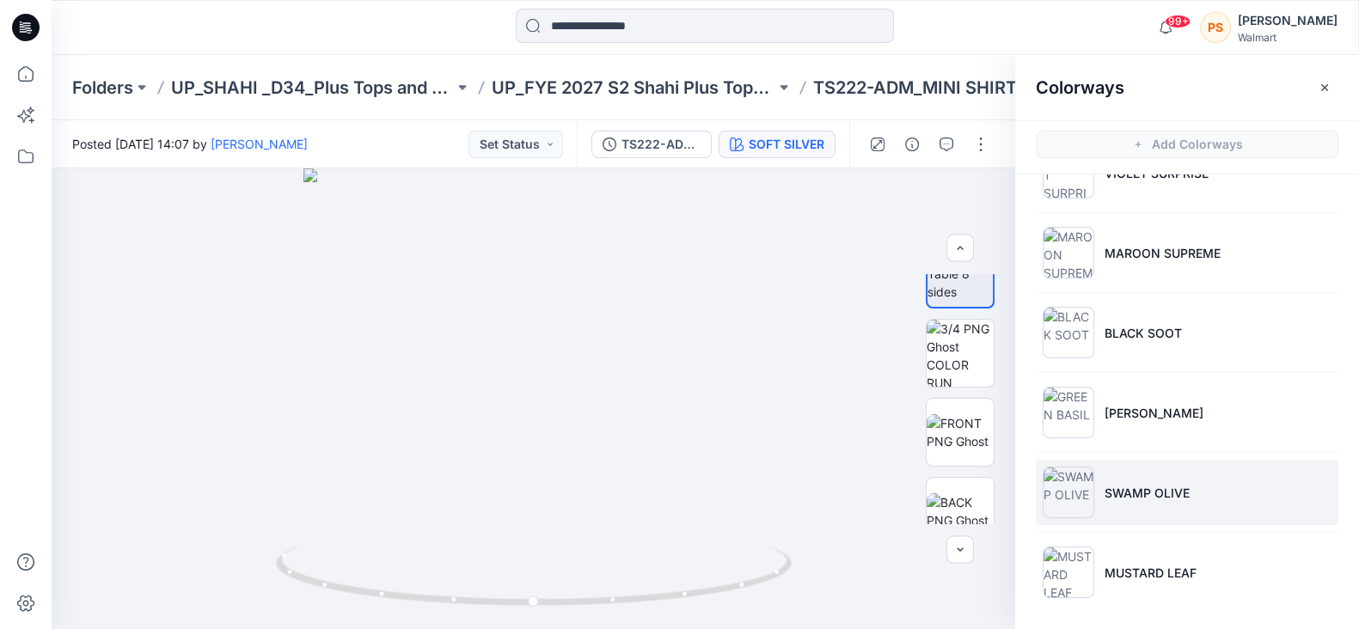
click at [1158, 484] on p "SWAMP OLIVE" at bounding box center [1146, 493] width 85 height 18
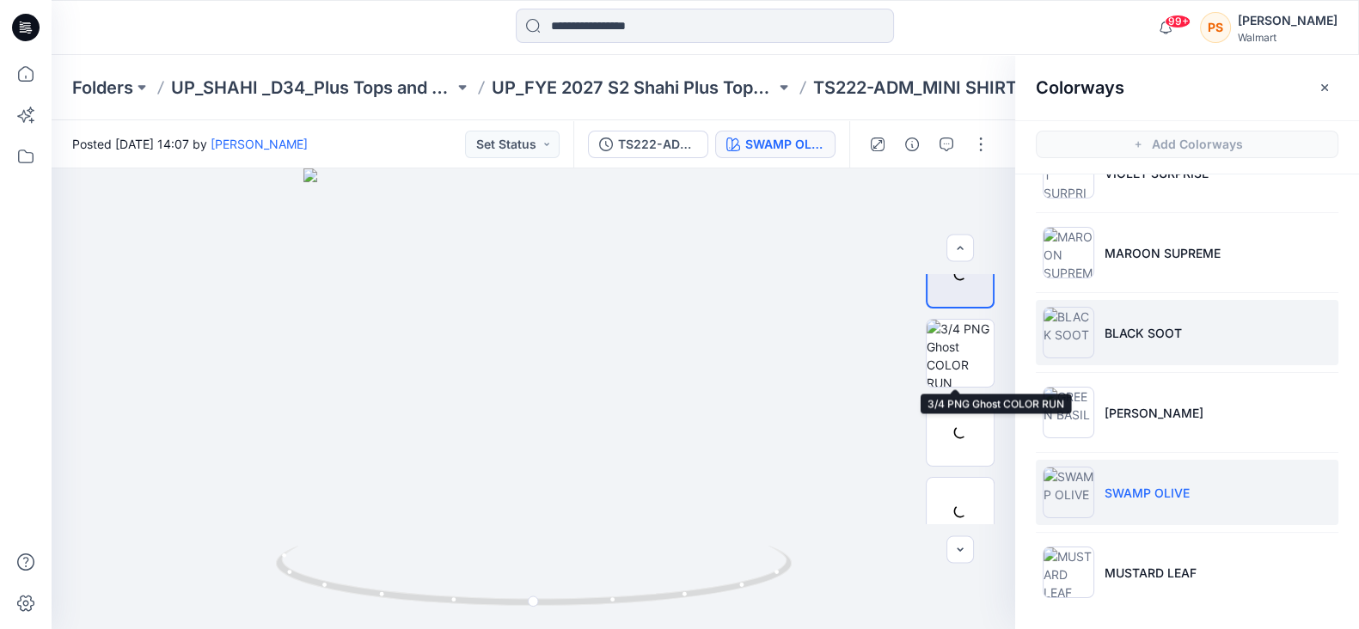
drag, startPoint x: 961, startPoint y: 354, endPoint x: 1171, endPoint y: 355, distance: 210.6
click at [960, 355] on img at bounding box center [959, 353] width 67 height 67
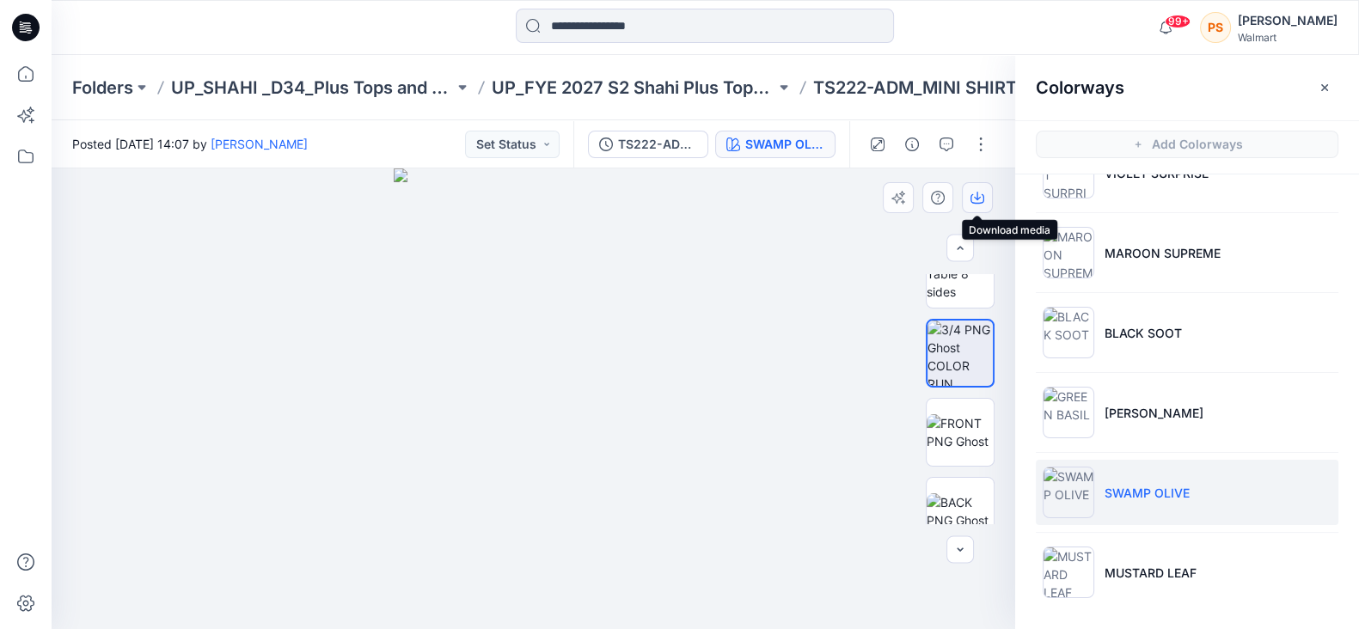
click at [970, 193] on icon "button" at bounding box center [977, 198] width 14 height 14
click at [978, 194] on icon "button" at bounding box center [977, 198] width 14 height 14
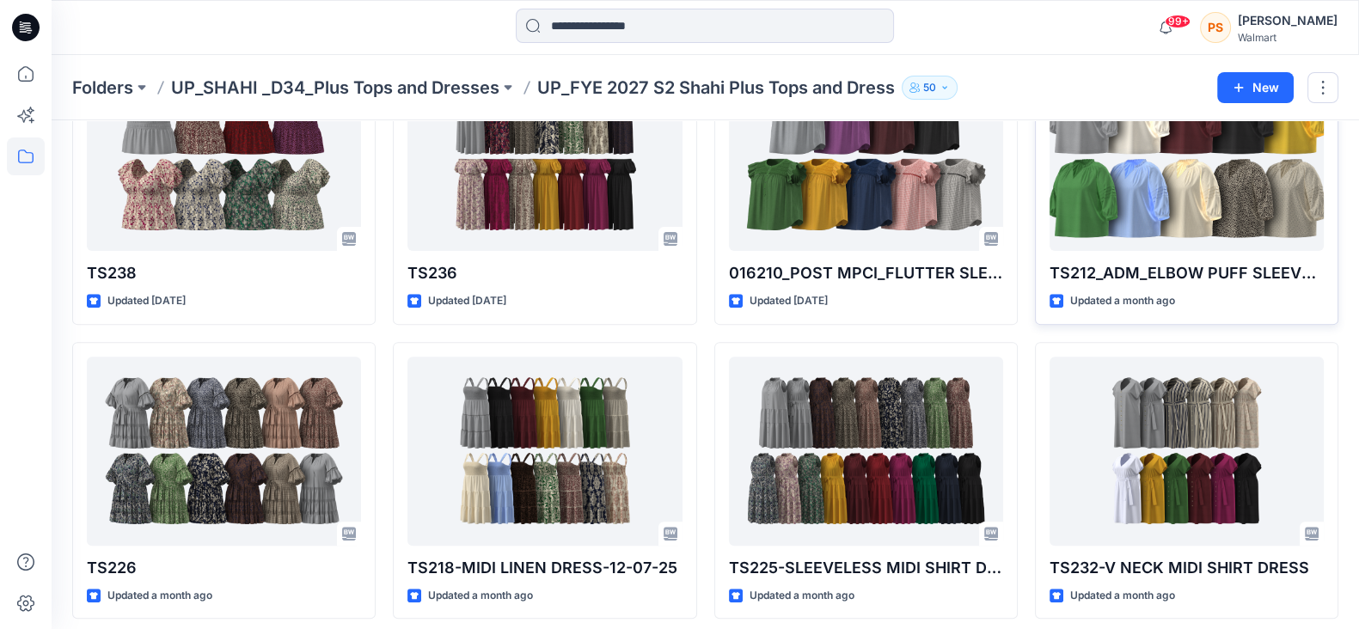
scroll to position [940, 0]
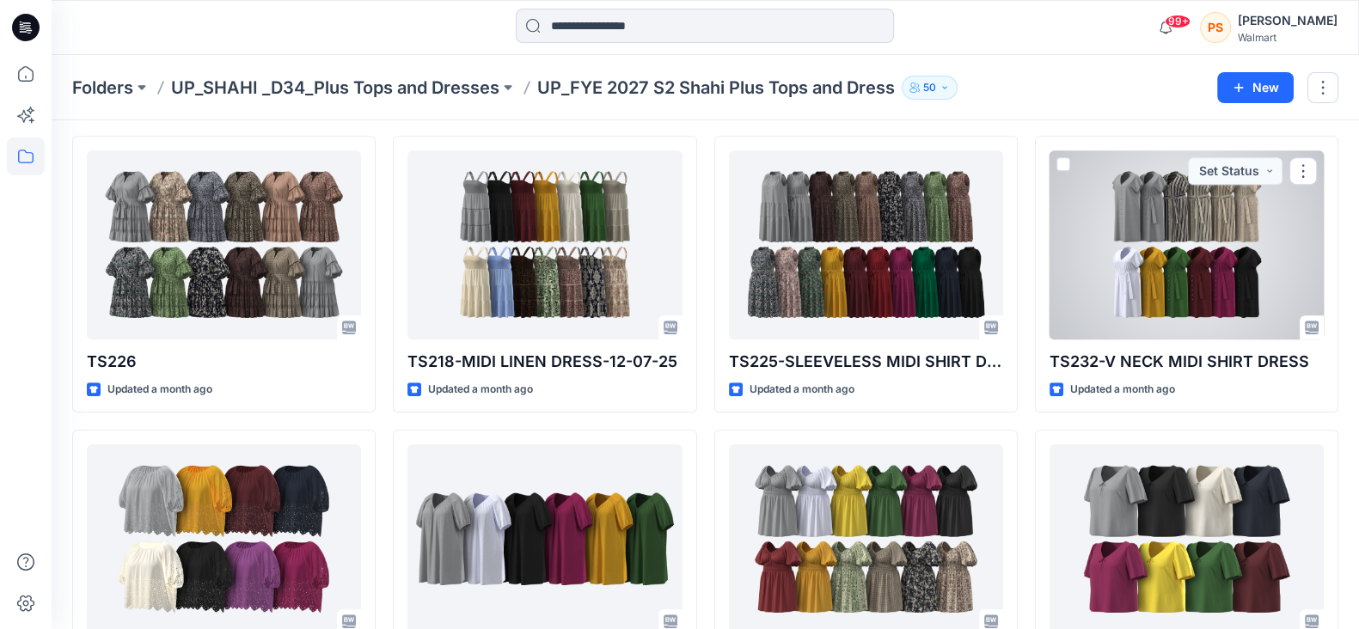
drag, startPoint x: 1182, startPoint y: 260, endPoint x: 1293, endPoint y: 255, distance: 111.8
click at [1182, 260] on div at bounding box center [1186, 244] width 274 height 189
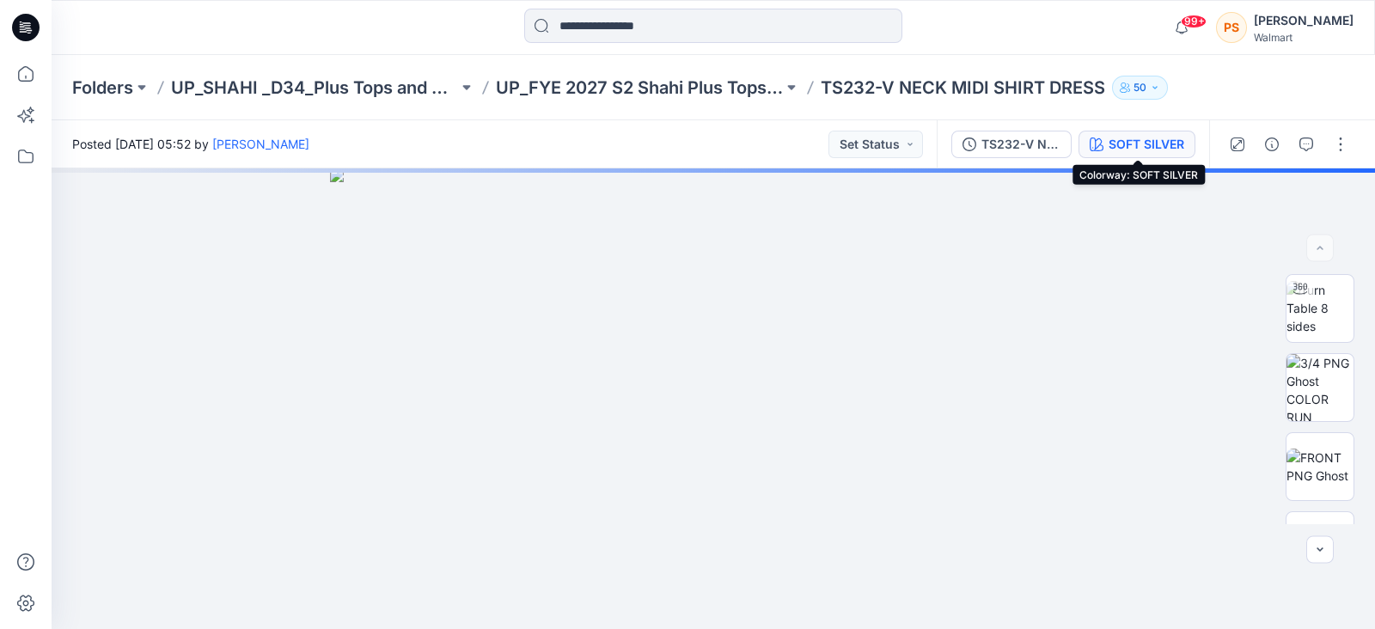
click at [1159, 144] on div "SOFT SILVER" at bounding box center [1147, 144] width 76 height 19
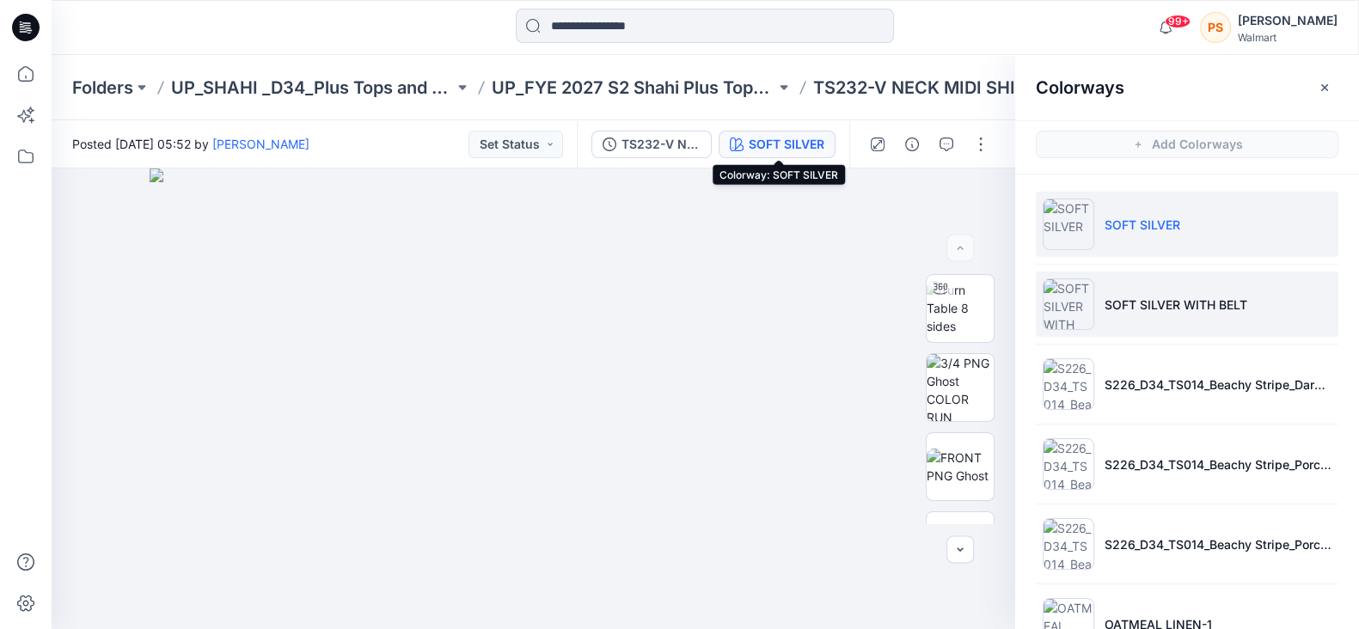
click at [1101, 308] on li "SOFT SILVER WITH BELT" at bounding box center [1187, 304] width 303 height 65
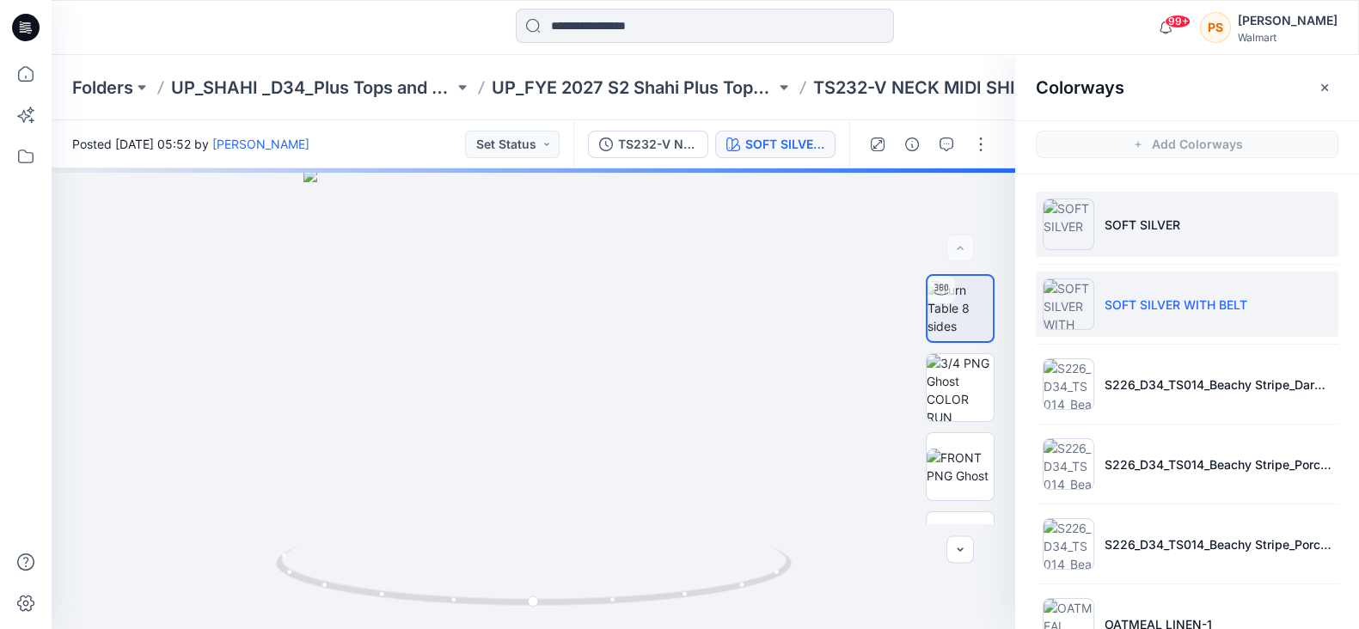
click at [1173, 238] on li "SOFT SILVER" at bounding box center [1187, 224] width 303 height 65
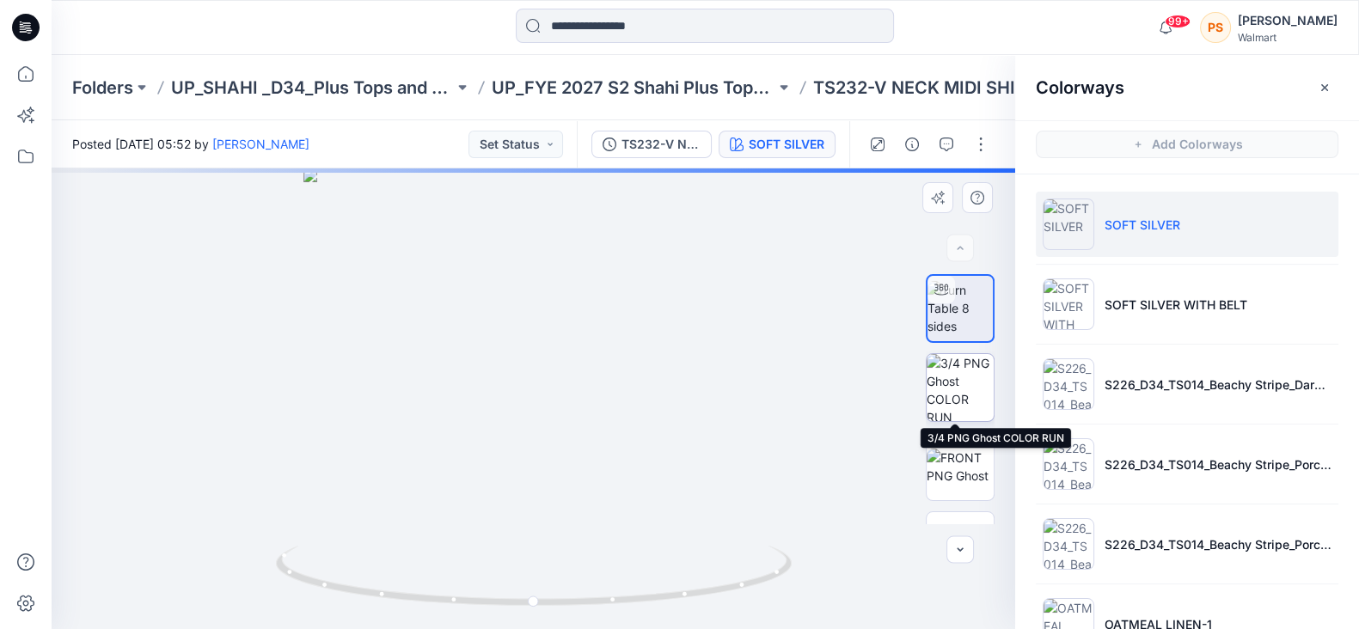
click at [954, 388] on img at bounding box center [959, 387] width 67 height 67
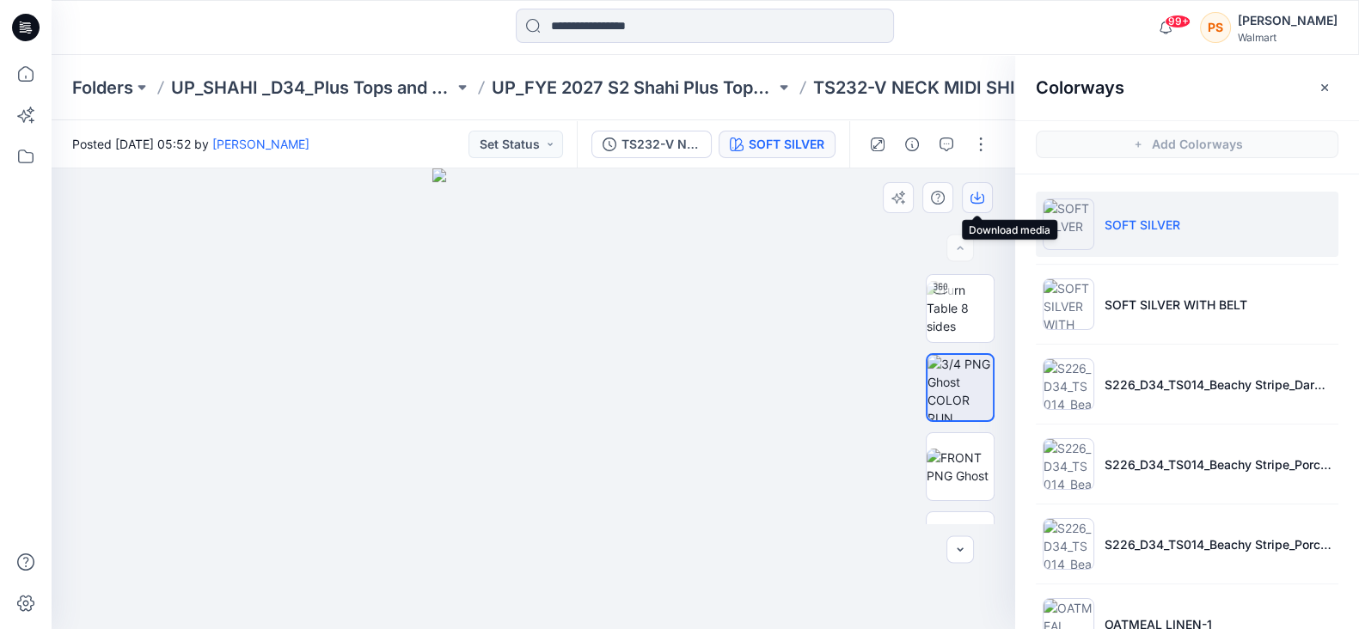
click at [979, 196] on icon "button" at bounding box center [977, 198] width 14 height 14
click at [789, 251] on div at bounding box center [533, 398] width 963 height 461
click at [971, 480] on img at bounding box center [959, 467] width 67 height 36
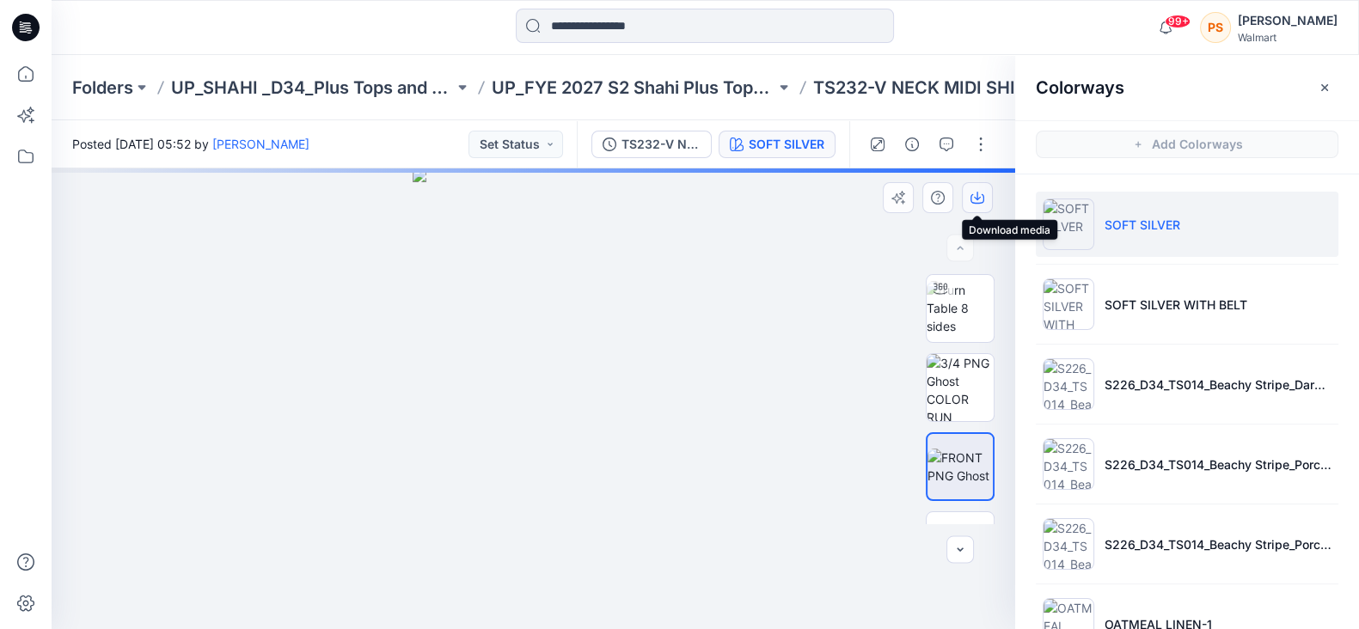
click at [971, 195] on icon "button" at bounding box center [977, 198] width 14 height 9
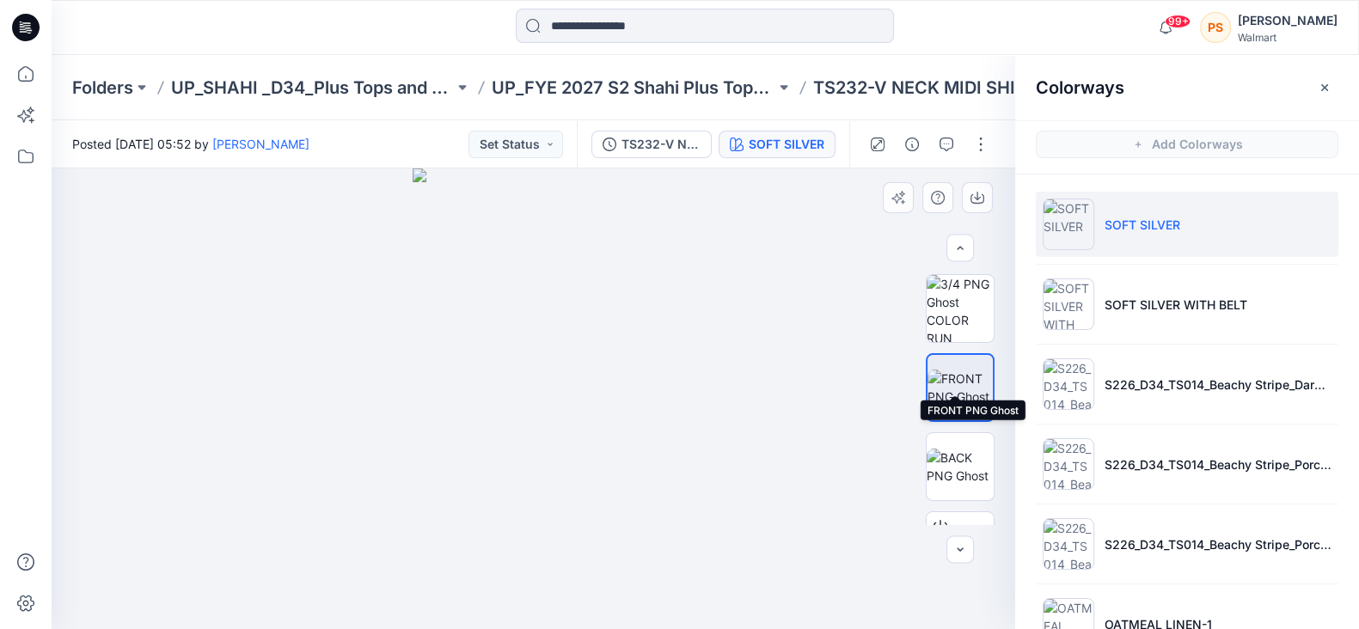
scroll to position [107, 0]
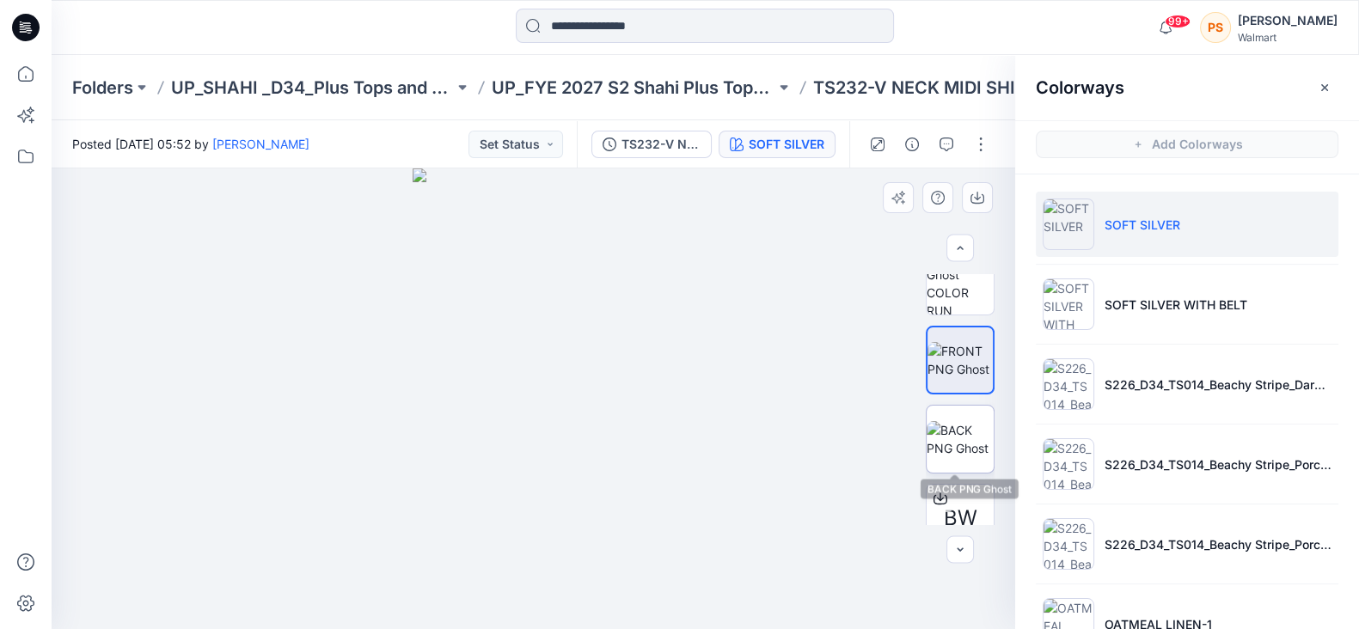
click at [958, 442] on img at bounding box center [959, 439] width 67 height 36
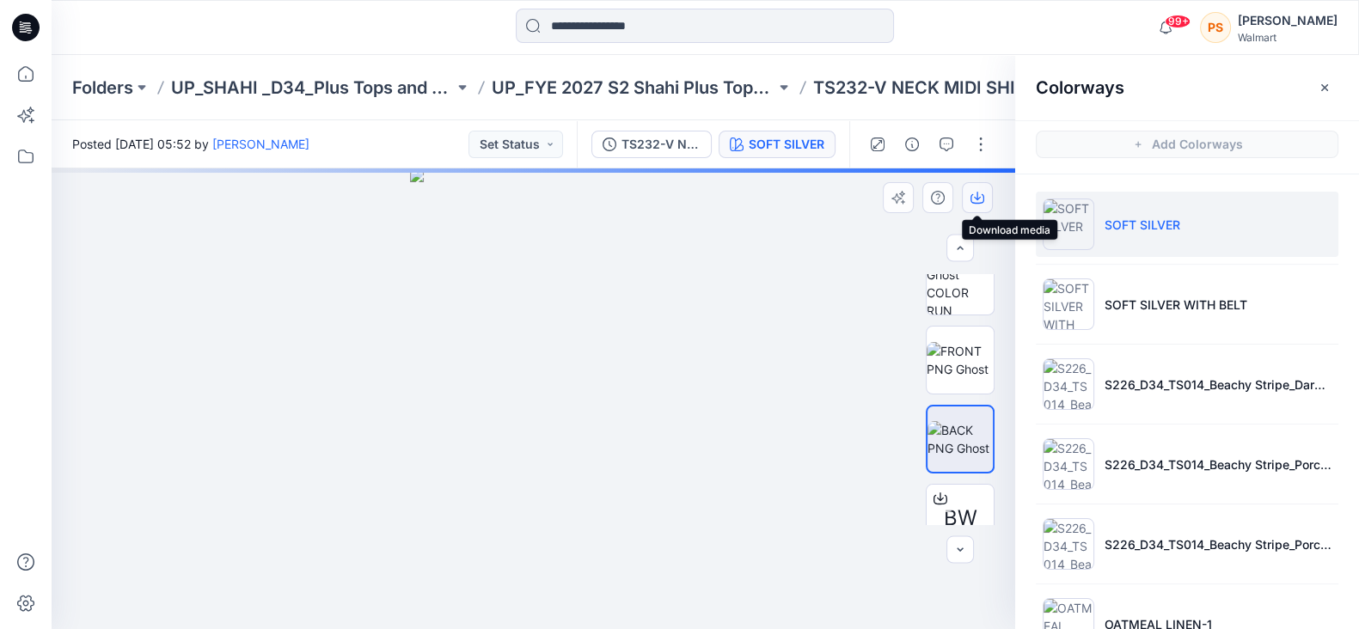
click at [975, 198] on icon "button" at bounding box center [977, 196] width 7 height 9
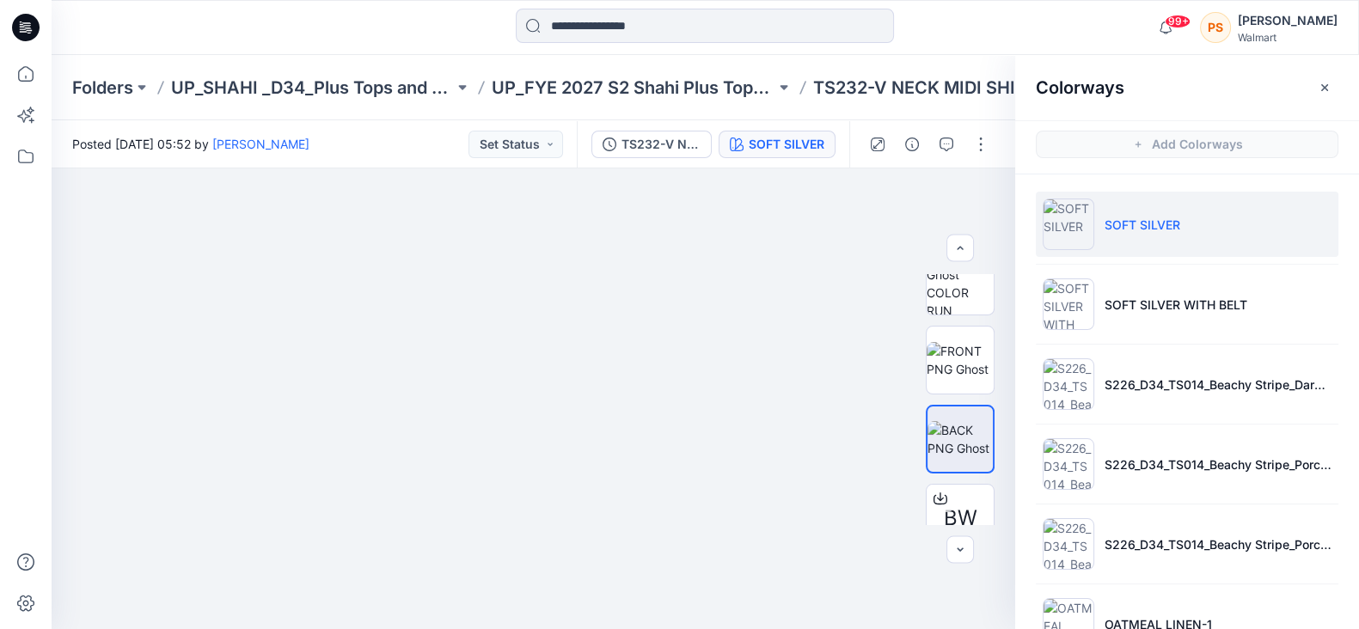
click at [289, 23] on div at bounding box center [215, 28] width 327 height 38
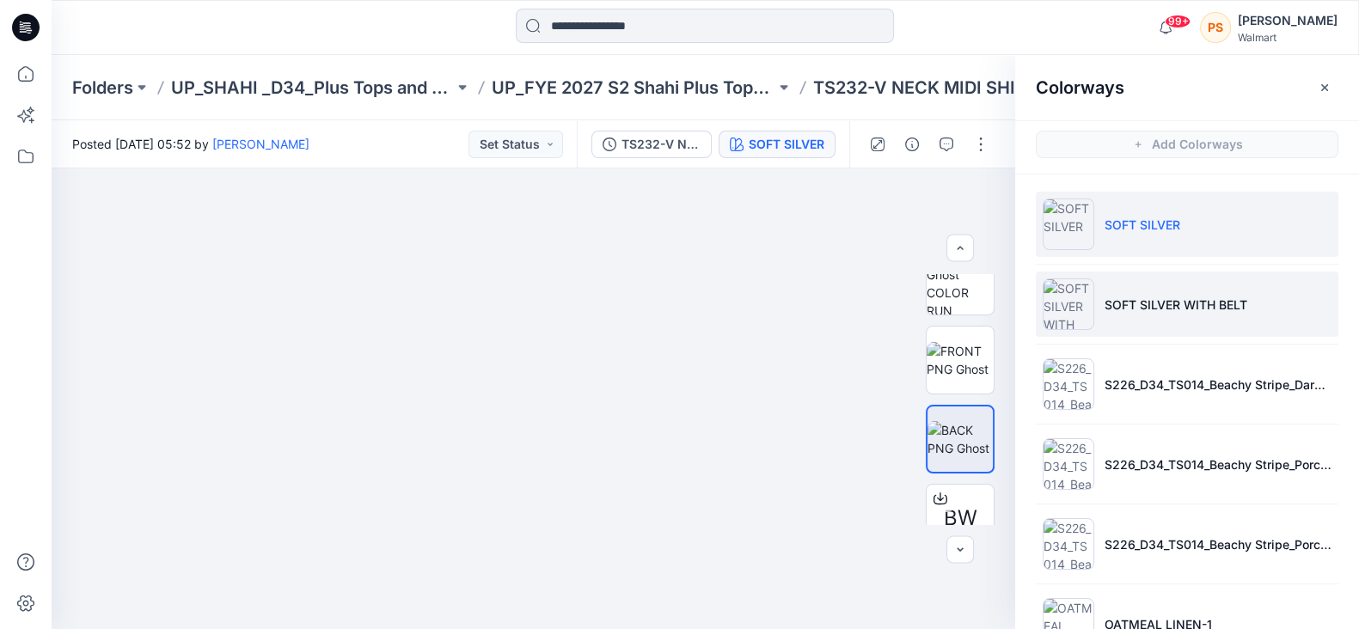
click at [1177, 324] on li "SOFT SILVER WITH BELT" at bounding box center [1187, 304] width 303 height 65
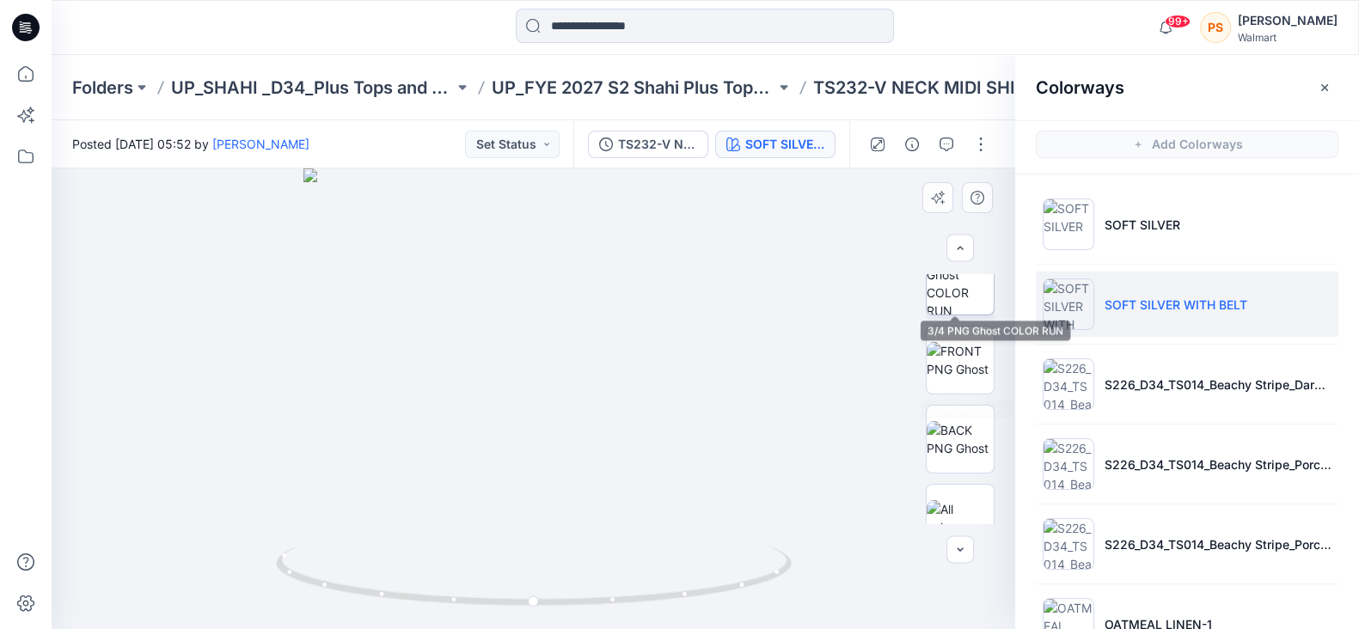
click at [958, 309] on img at bounding box center [959, 281] width 67 height 67
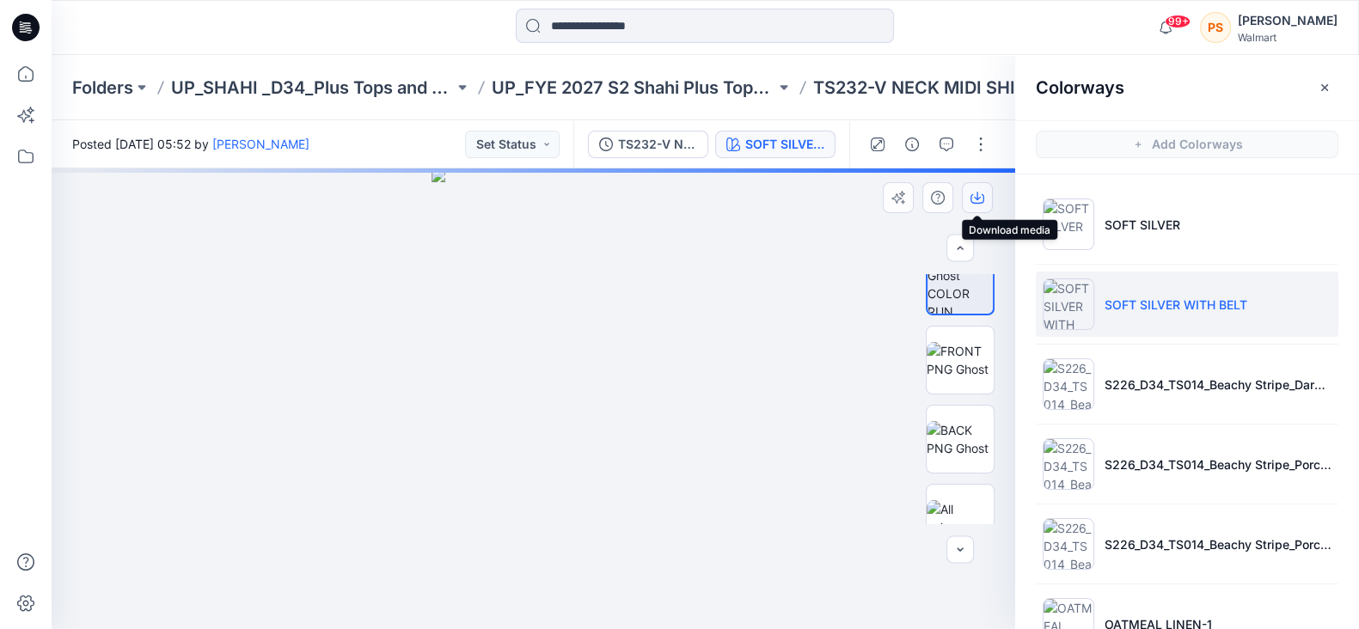
click at [974, 199] on icon "button" at bounding box center [977, 198] width 14 height 14
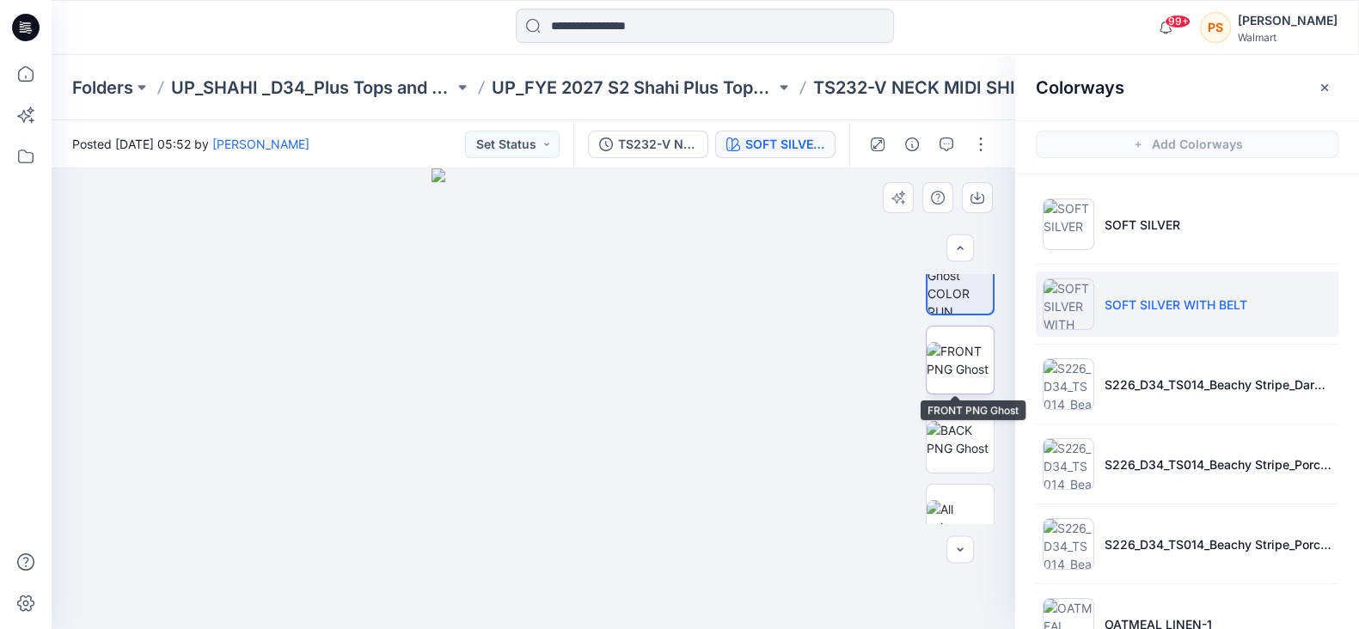
click at [957, 350] on img at bounding box center [959, 360] width 67 height 36
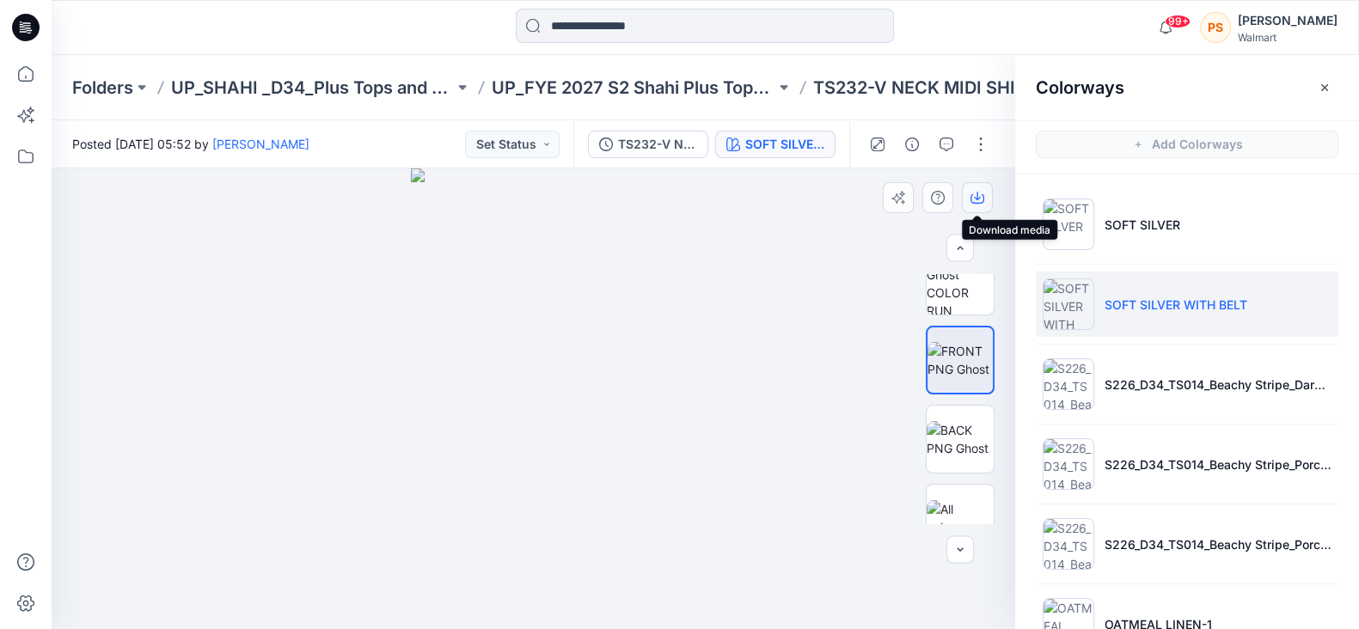
click at [971, 199] on icon "button" at bounding box center [977, 198] width 14 height 14
drag, startPoint x: 957, startPoint y: 422, endPoint x: 963, endPoint y: 413, distance: 11.2
click at [957, 422] on img at bounding box center [959, 439] width 67 height 36
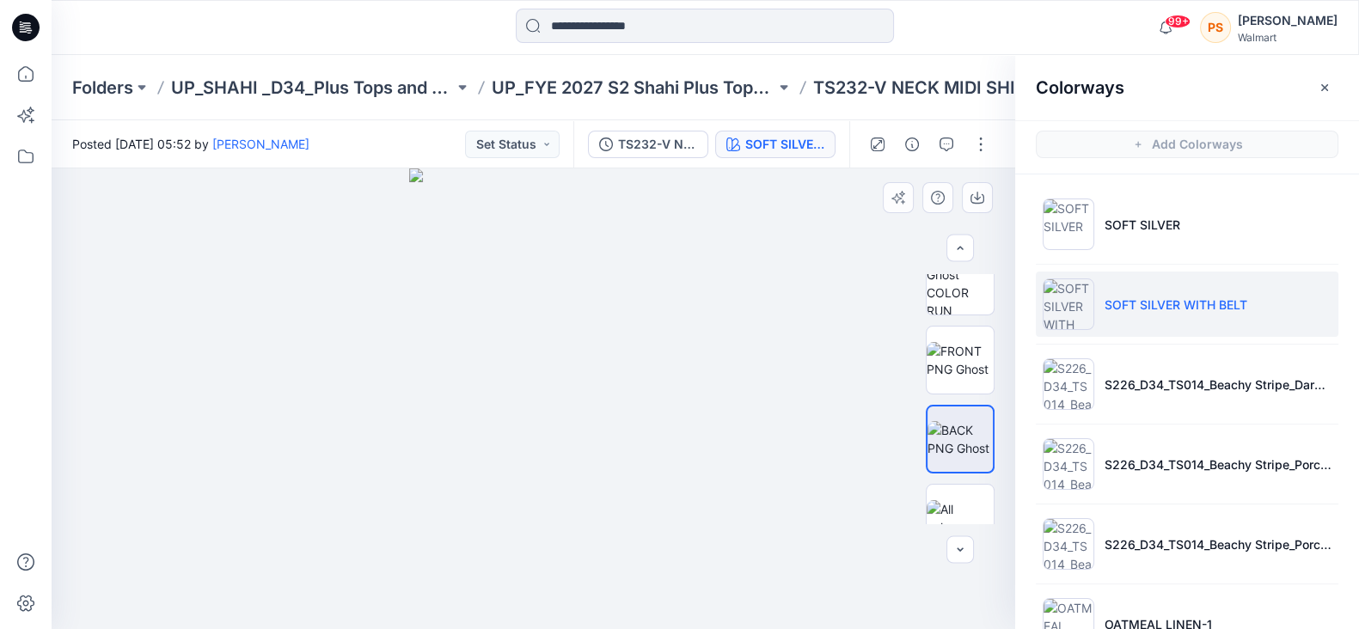
click at [864, 212] on div at bounding box center [533, 398] width 963 height 461
click at [982, 206] on button "button" at bounding box center [977, 197] width 31 height 31
click at [982, 205] on button "button" at bounding box center [977, 197] width 31 height 31
click at [982, 201] on icon "button" at bounding box center [977, 198] width 14 height 9
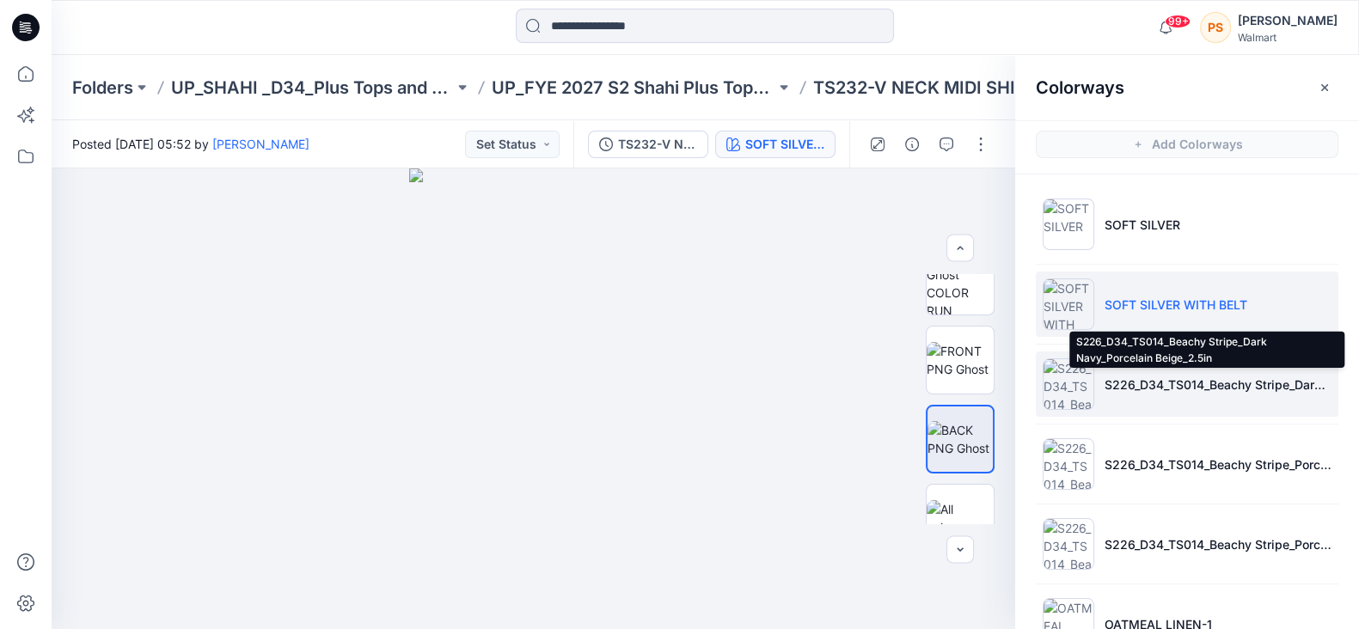
click at [1225, 389] on p "S226_D34_TS014_Beachy Stripe_Dark Navy_Porcelain Beige_2.5in" at bounding box center [1217, 385] width 227 height 18
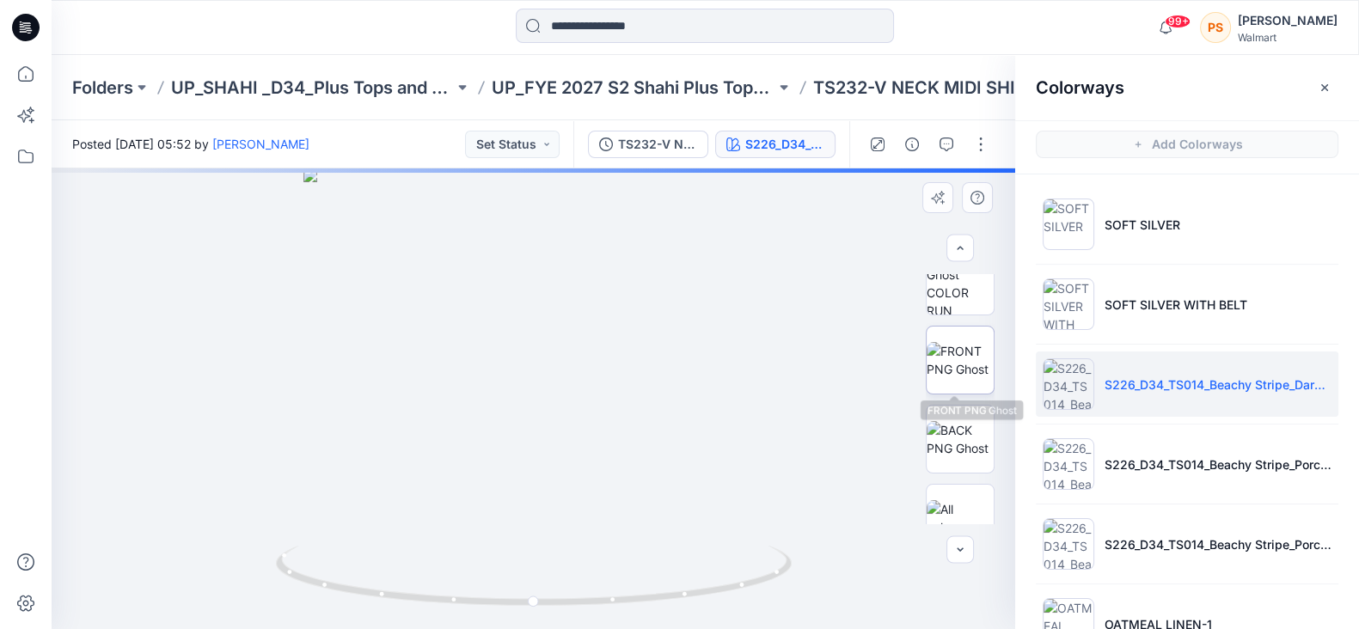
click at [969, 364] on img at bounding box center [959, 360] width 67 height 36
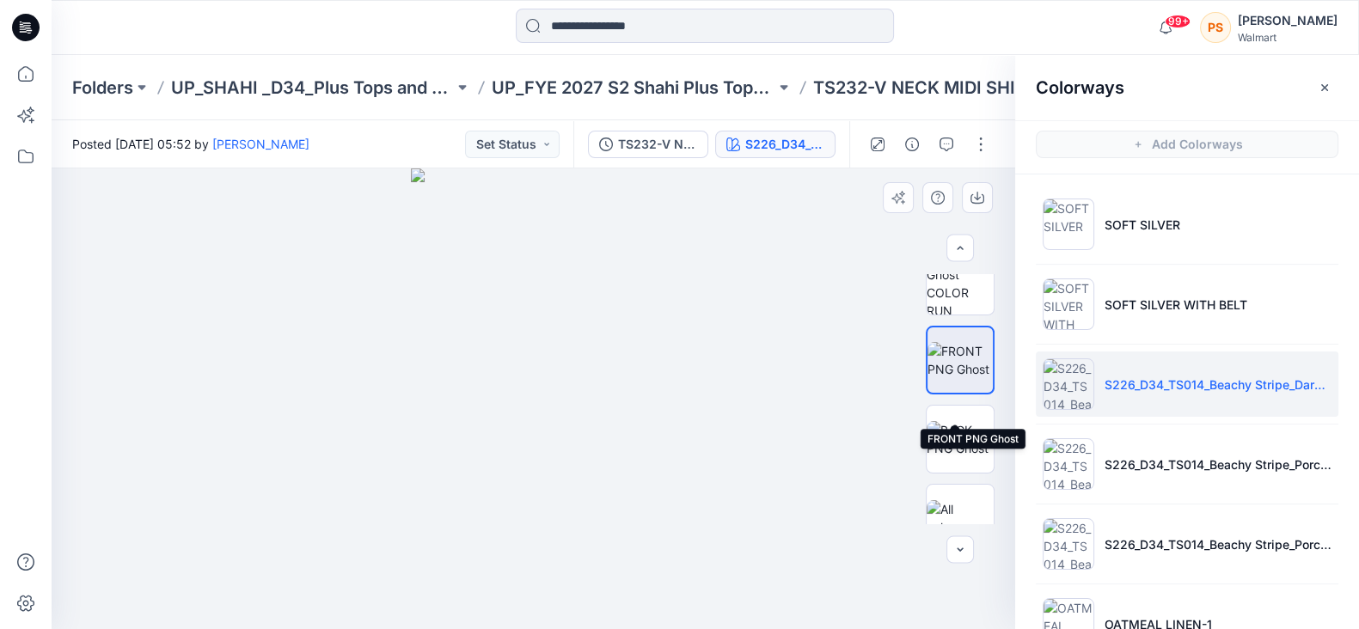
scroll to position [0, 0]
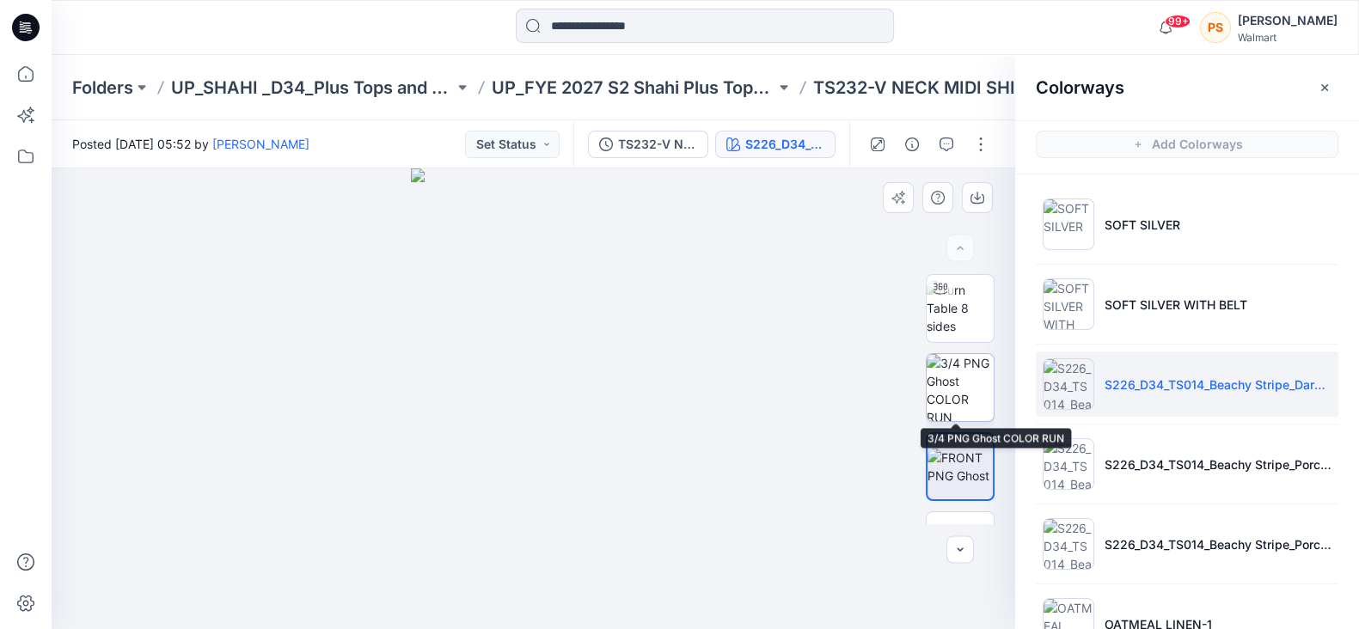
click at [967, 384] on img at bounding box center [959, 387] width 67 height 67
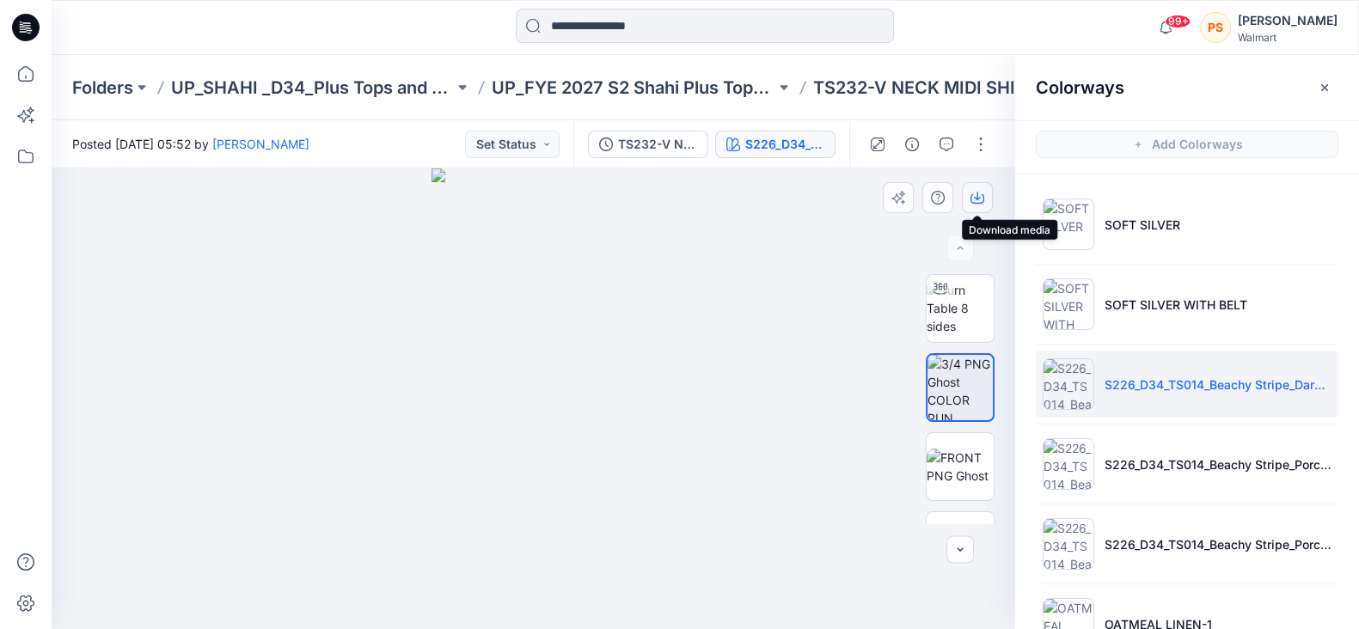
click at [977, 200] on icon "button" at bounding box center [977, 198] width 14 height 14
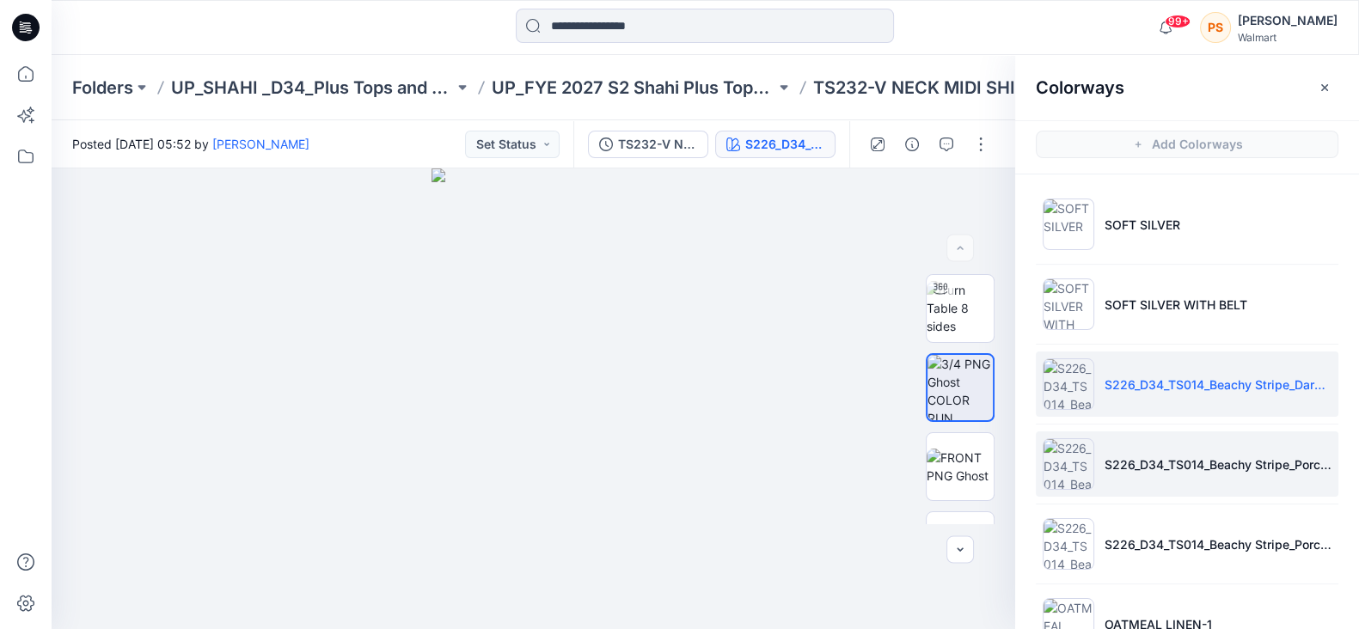
click at [1207, 470] on p "S226_D34_TS014_Beachy Stripe_Porcelain Beige_Dark Navy_2.5in" at bounding box center [1217, 464] width 227 height 18
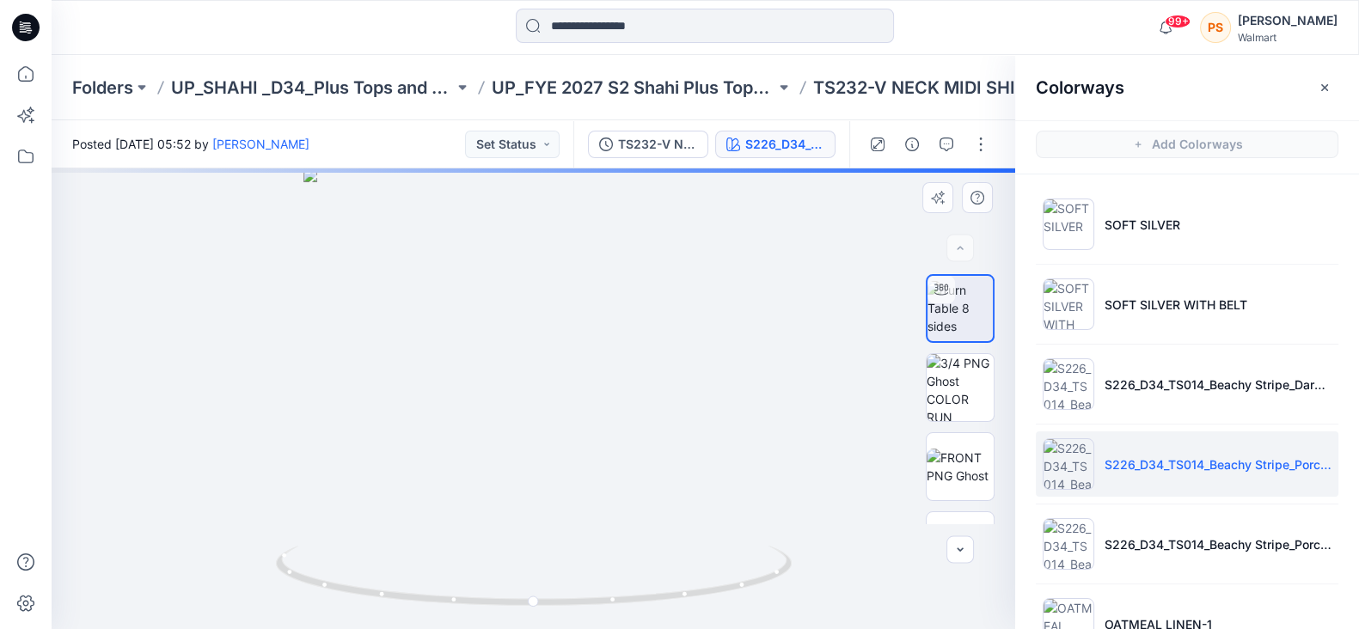
click at [731, 286] on div at bounding box center [533, 398] width 963 height 461
click at [961, 390] on img at bounding box center [959, 387] width 67 height 67
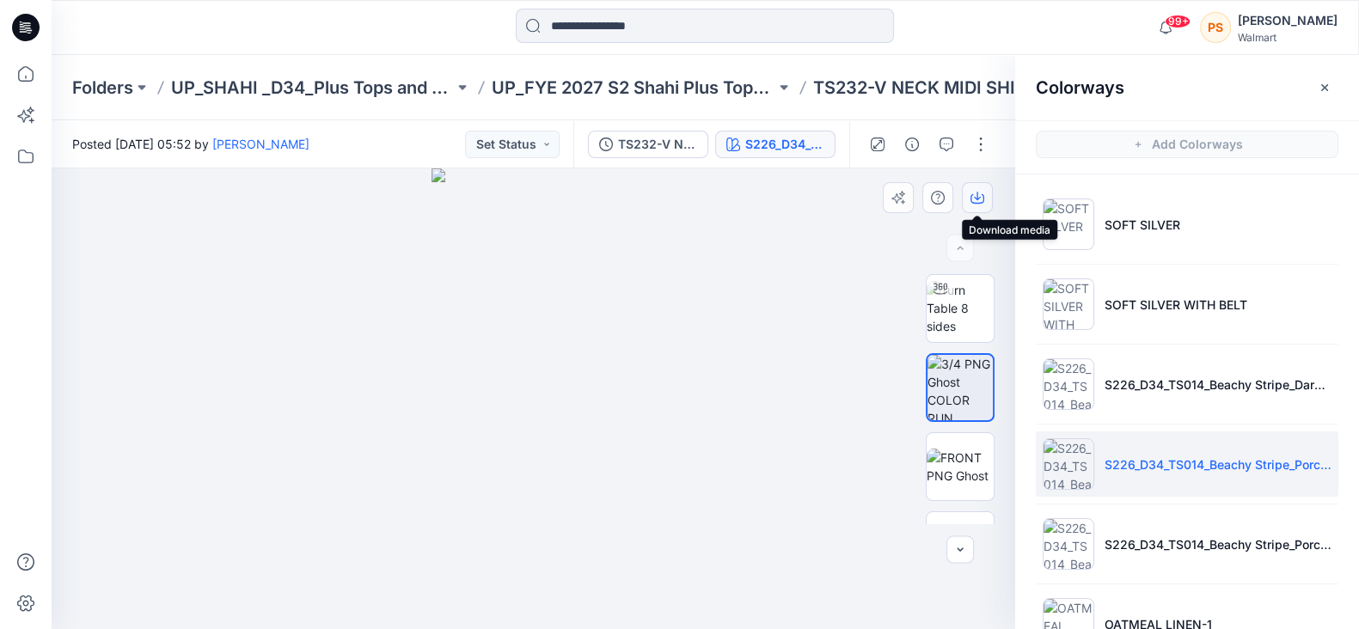
click at [975, 199] on icon "button" at bounding box center [977, 196] width 7 height 9
click at [980, 193] on icon "button" at bounding box center [977, 198] width 14 height 14
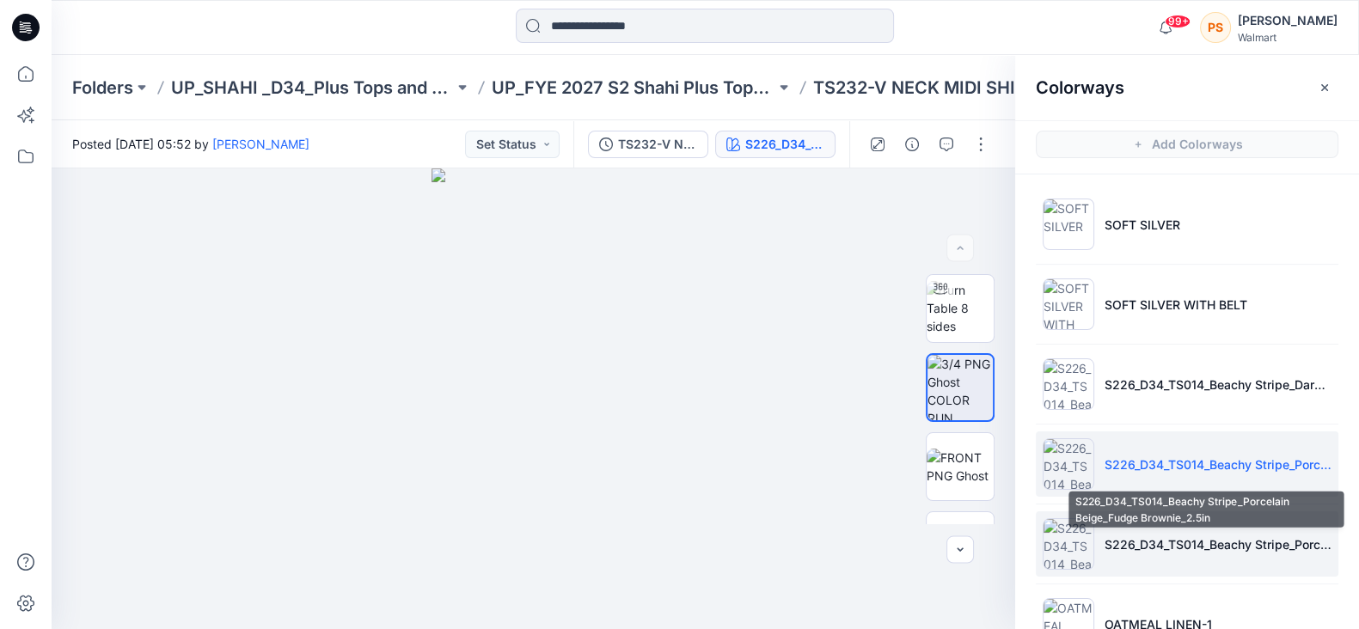
click at [1181, 544] on p "S226_D34_TS014_Beachy Stripe_Porcelain Beige_Fudge Brownie_2.5in" at bounding box center [1217, 544] width 227 height 18
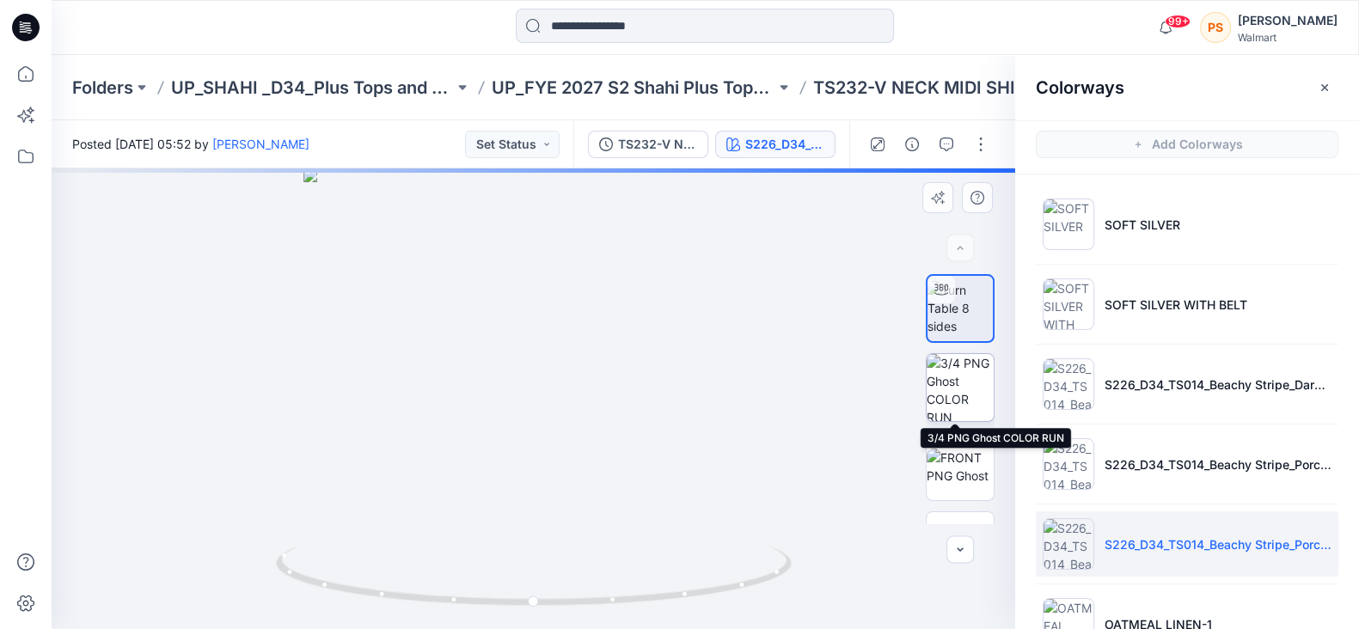
click at [953, 378] on img at bounding box center [959, 387] width 67 height 67
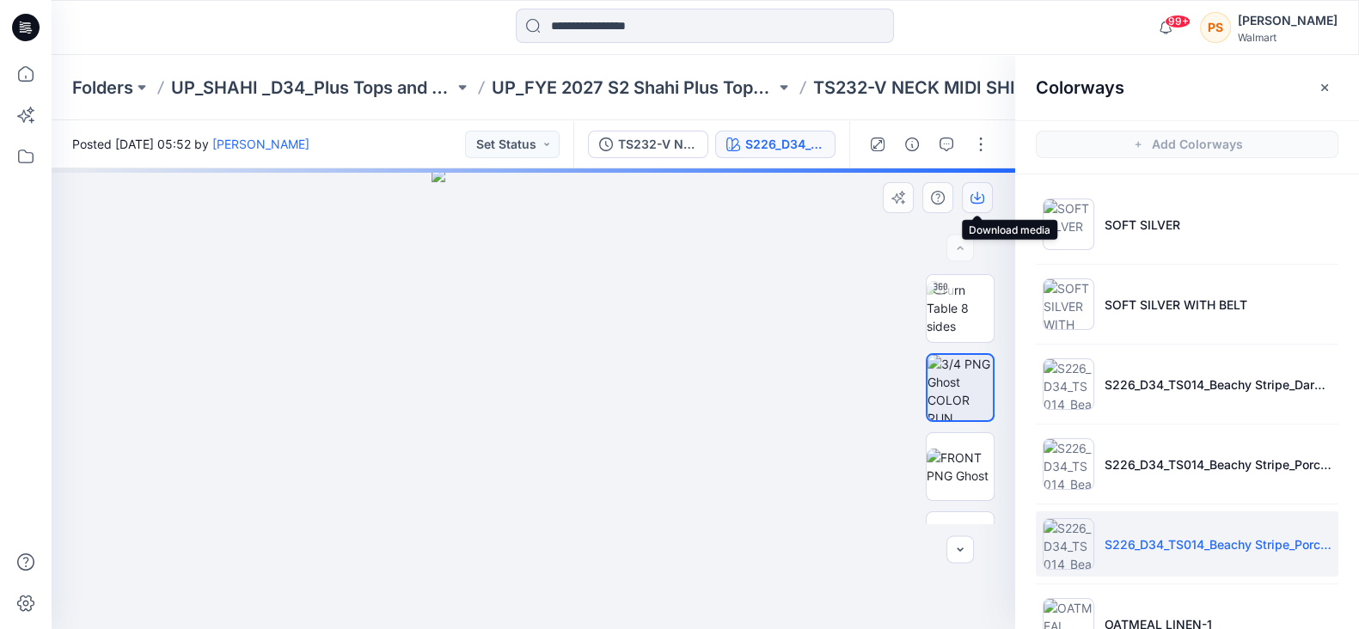
click at [976, 193] on icon "button" at bounding box center [977, 196] width 7 height 9
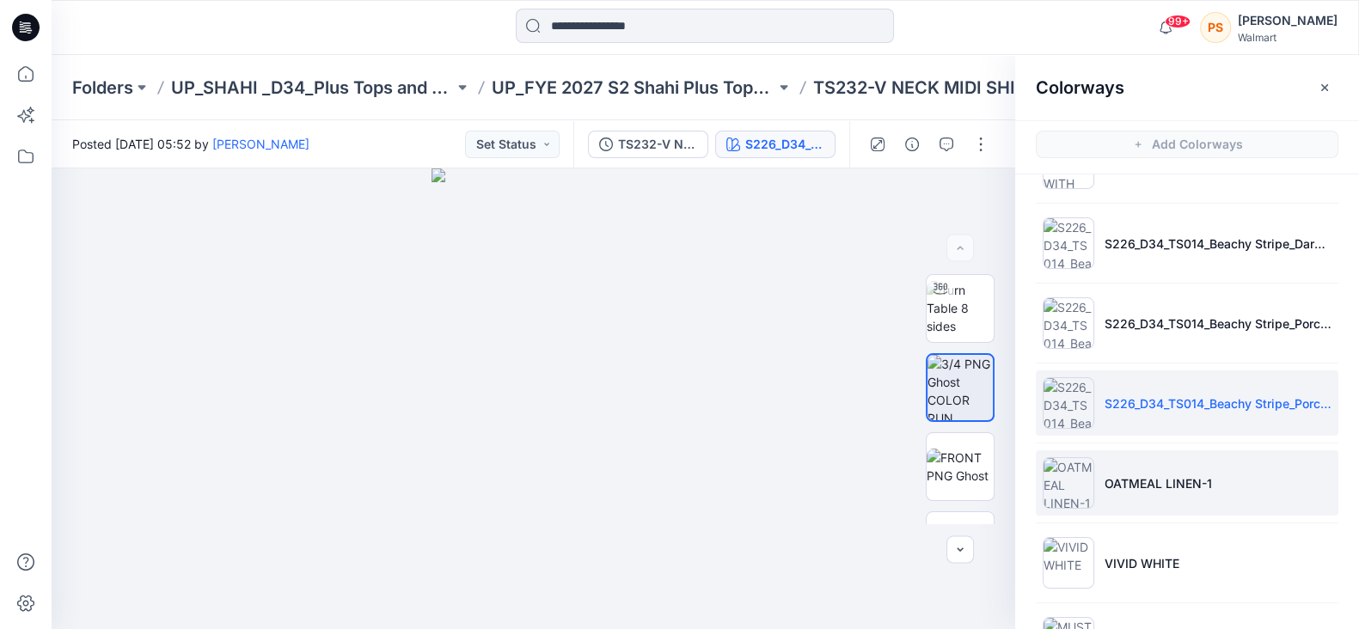
scroll to position [107, 0]
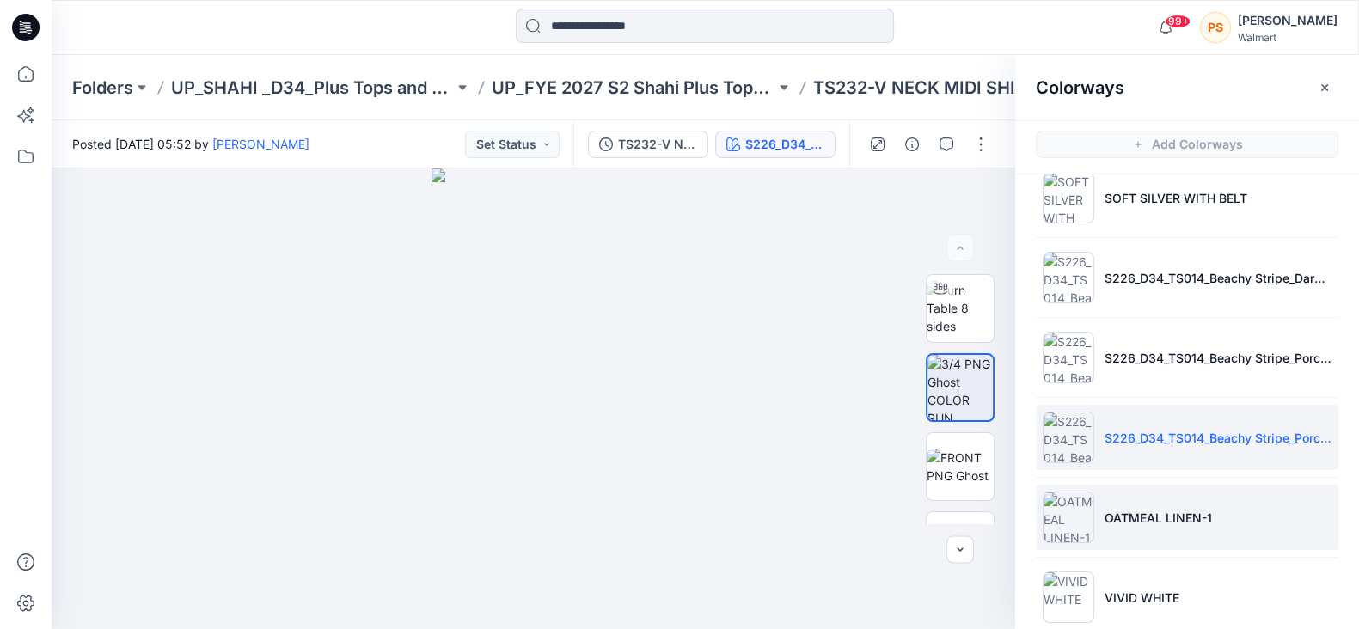
click at [1224, 522] on li "OATMEAL LINEN-1" at bounding box center [1187, 517] width 303 height 65
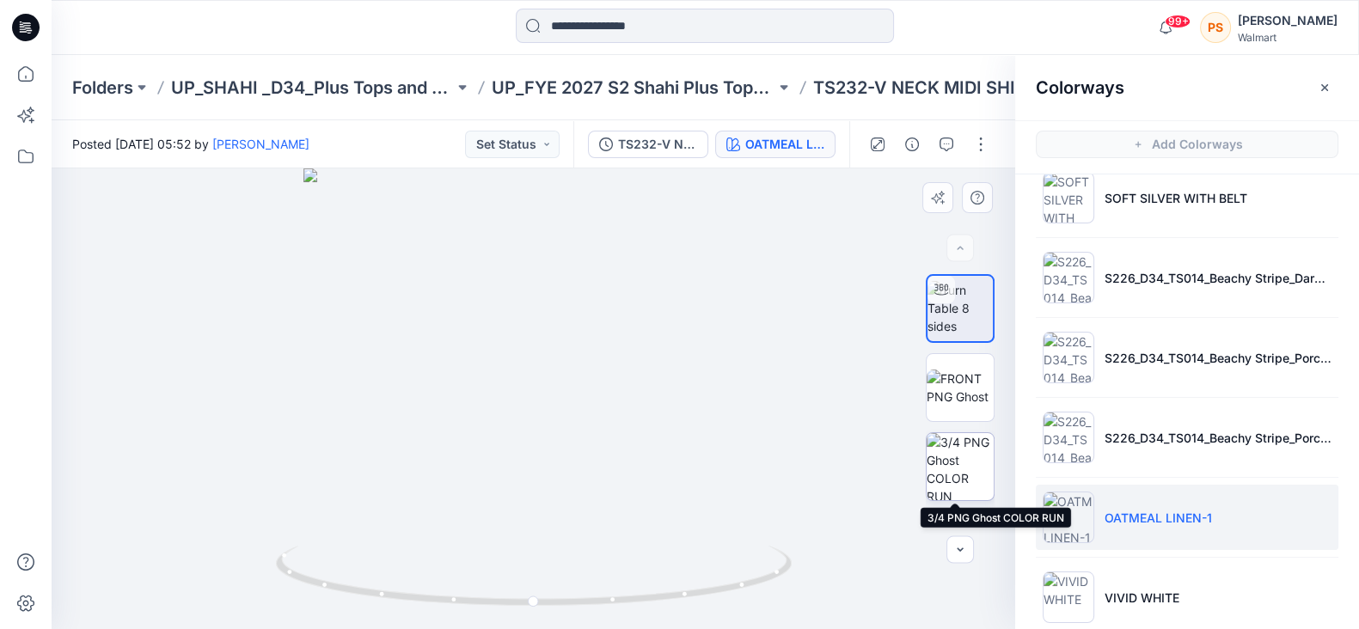
click at [972, 456] on img at bounding box center [959, 466] width 67 height 67
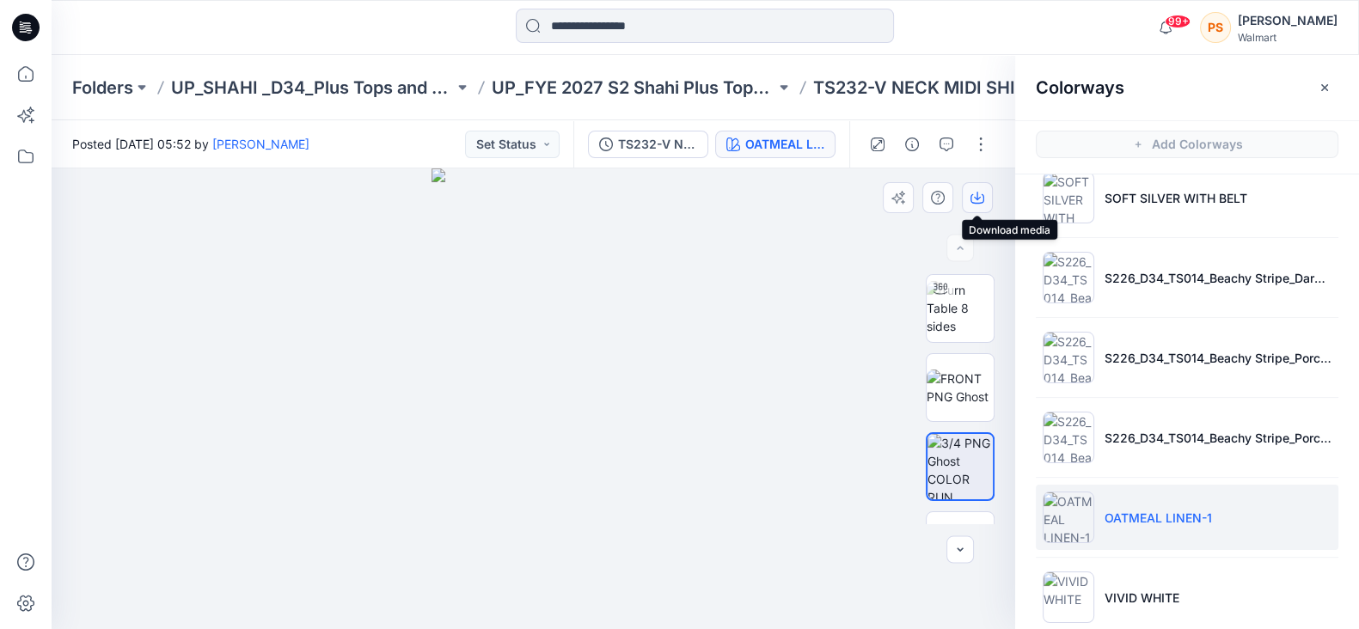
click at [974, 194] on icon "button" at bounding box center [977, 198] width 14 height 14
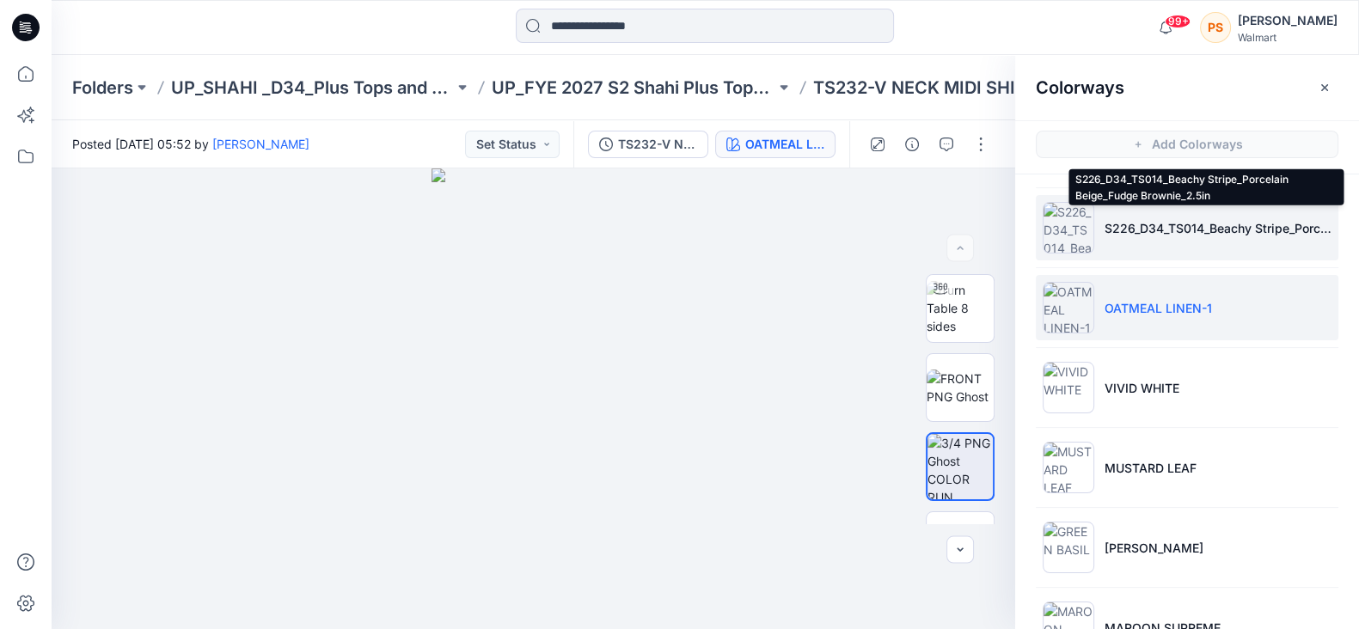
scroll to position [322, 0]
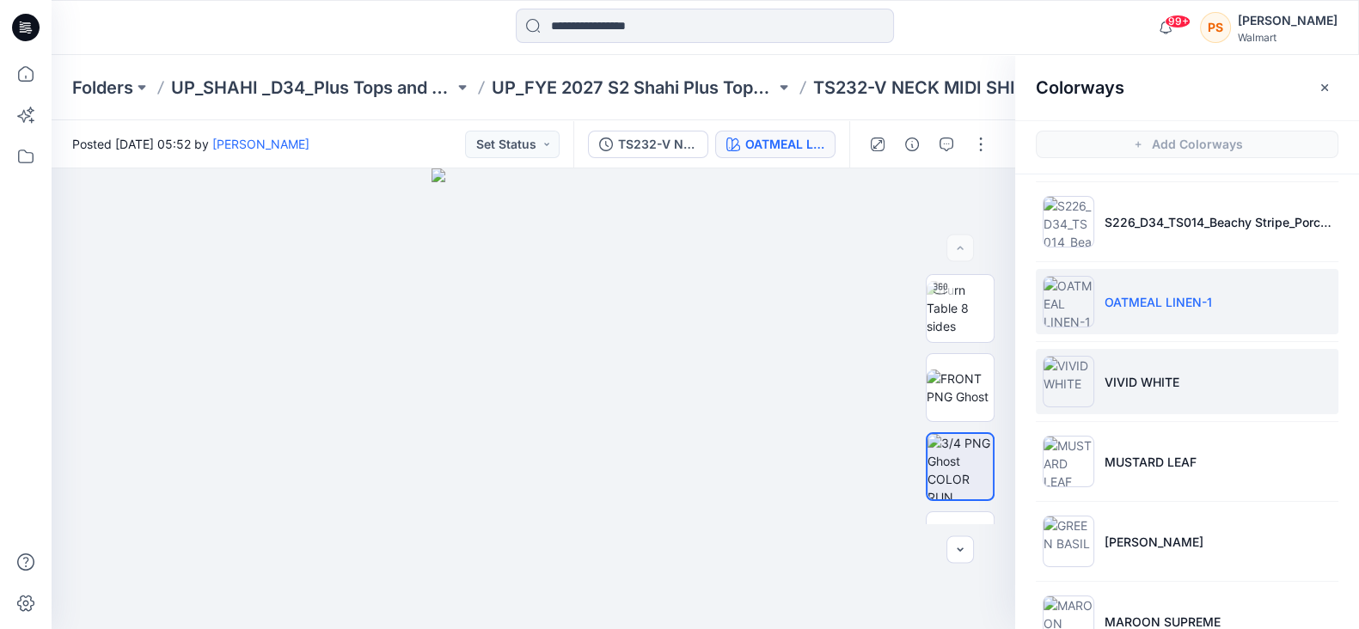
click at [1285, 388] on li "VIVID WHITE" at bounding box center [1187, 381] width 303 height 65
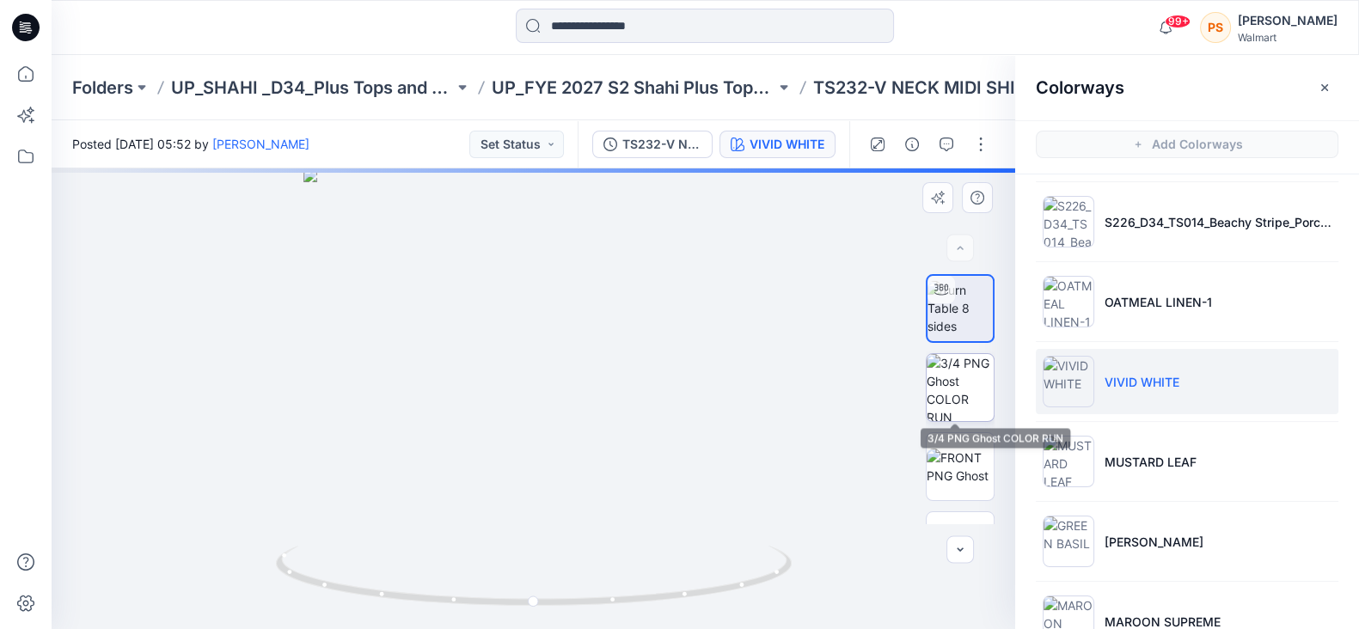
click at [969, 375] on img at bounding box center [959, 387] width 67 height 67
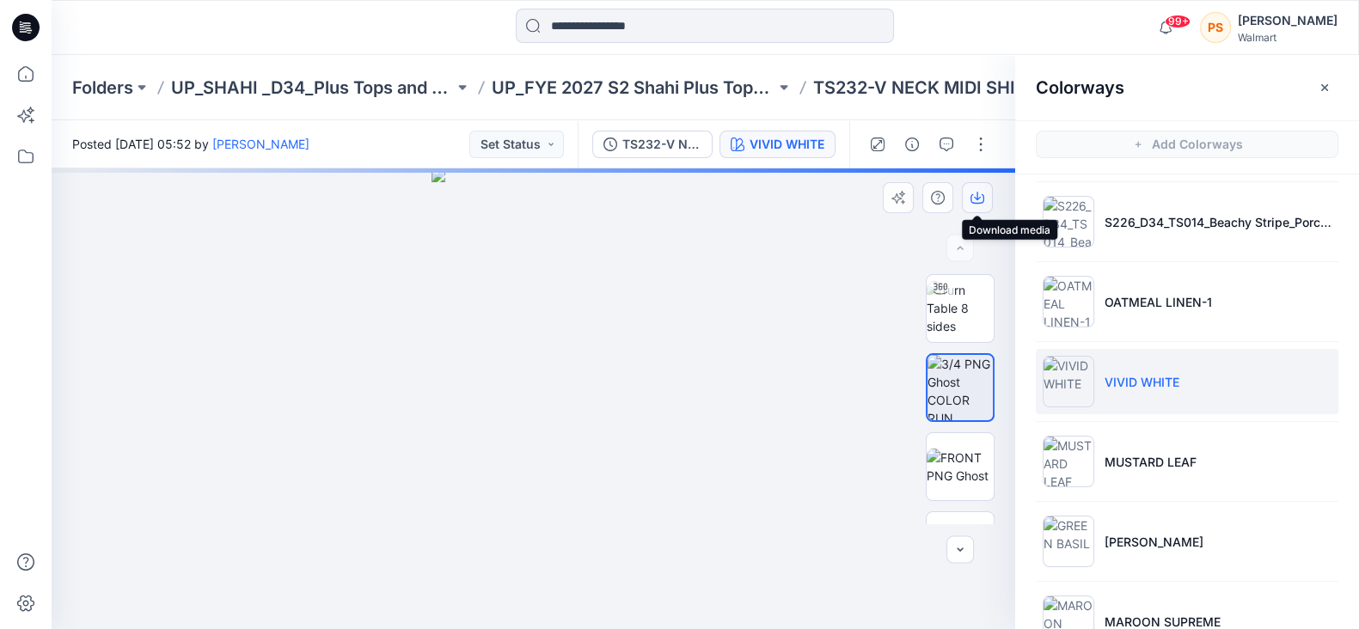
click at [979, 198] on icon "button" at bounding box center [977, 196] width 7 height 9
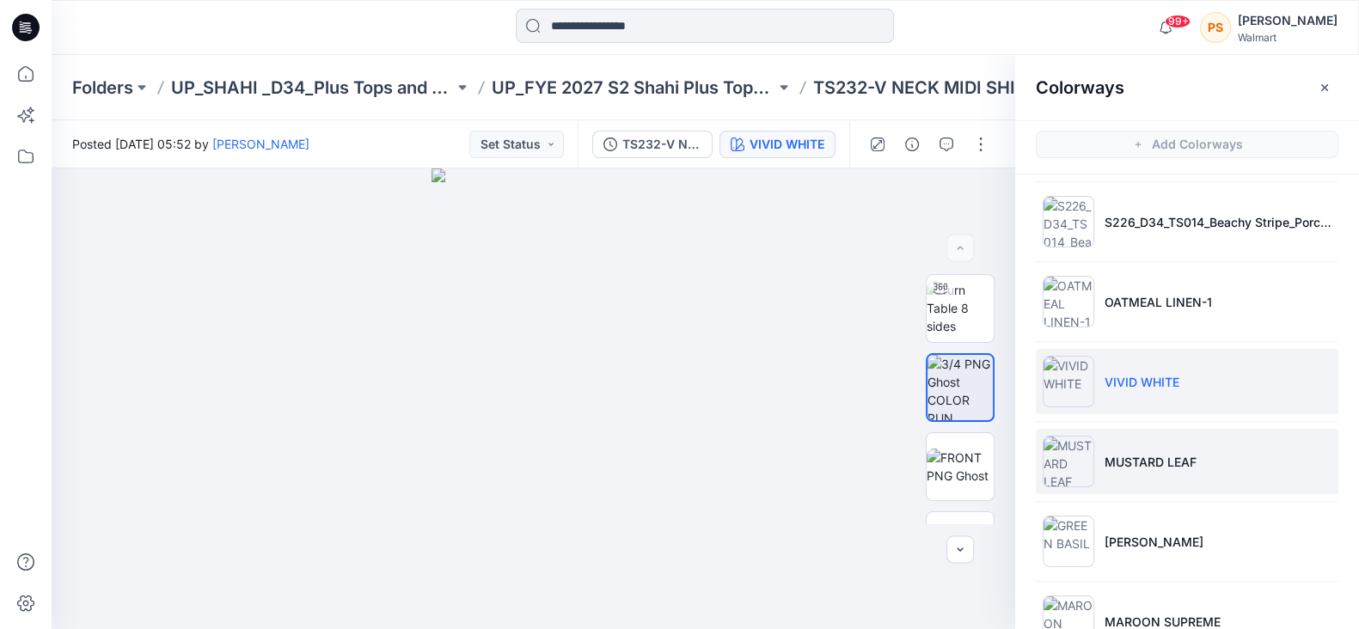
click at [1157, 474] on li "MUSTARD LEAF" at bounding box center [1187, 461] width 303 height 65
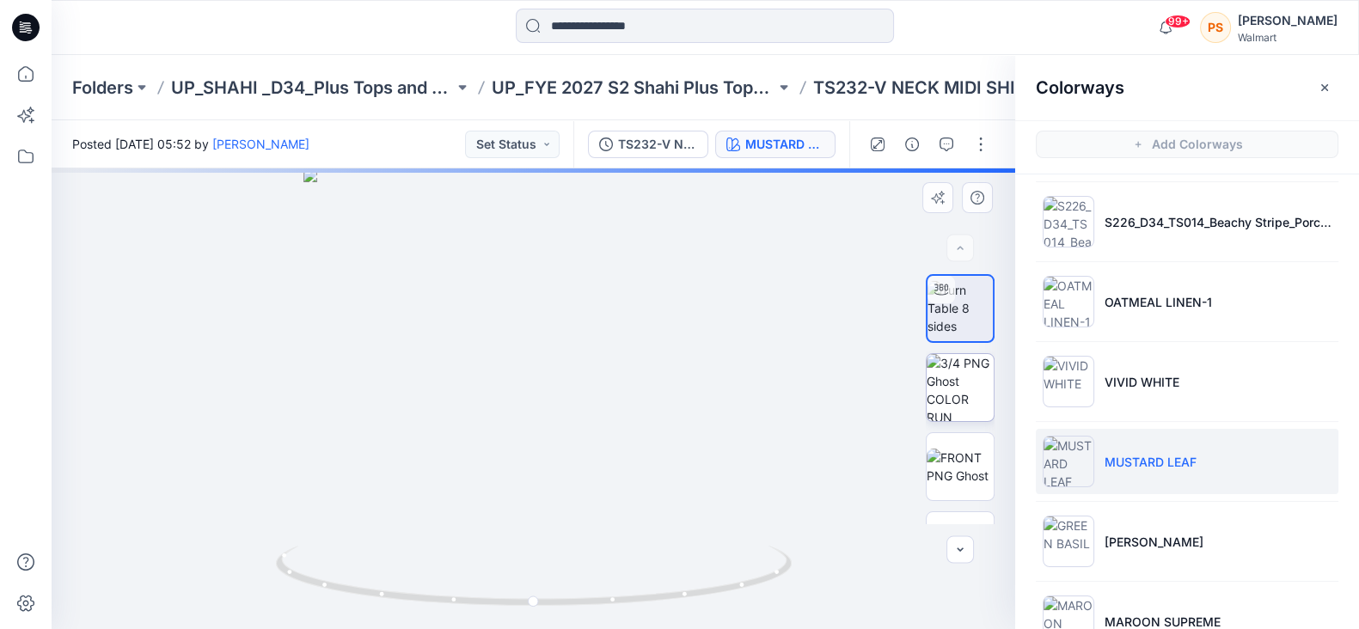
click at [955, 377] on img at bounding box center [959, 387] width 67 height 67
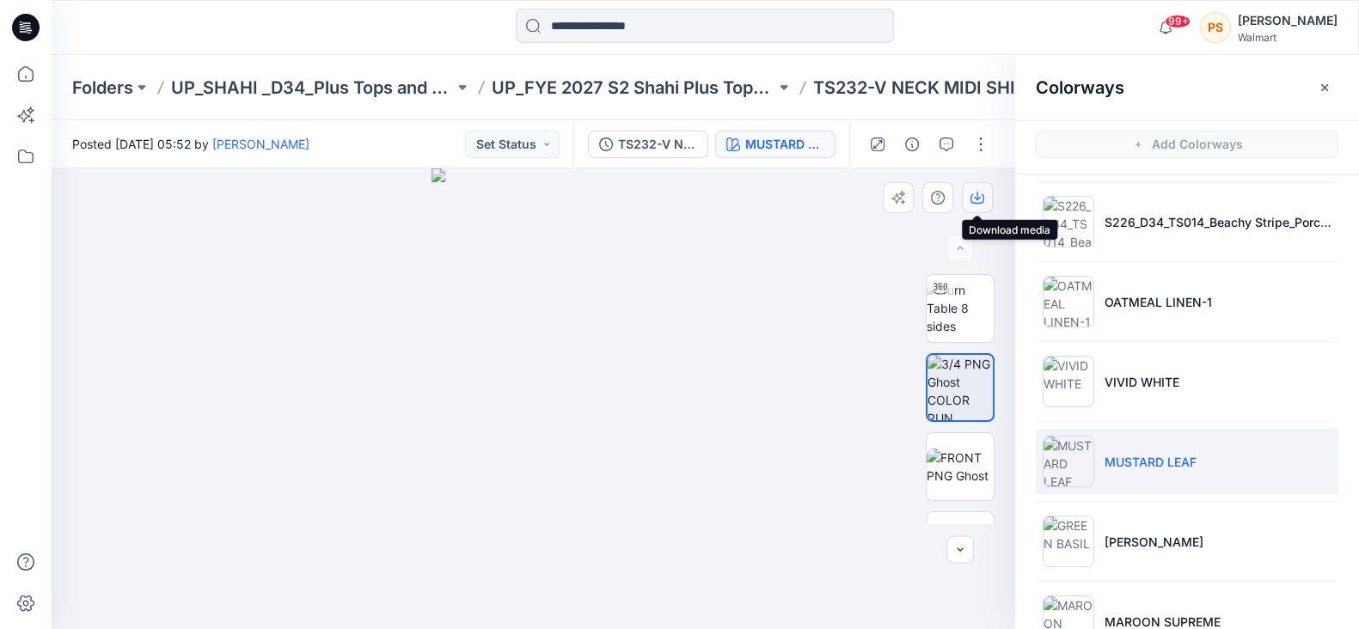
click at [974, 203] on icon "button" at bounding box center [977, 198] width 14 height 9
click at [975, 197] on icon "button" at bounding box center [977, 198] width 14 height 14
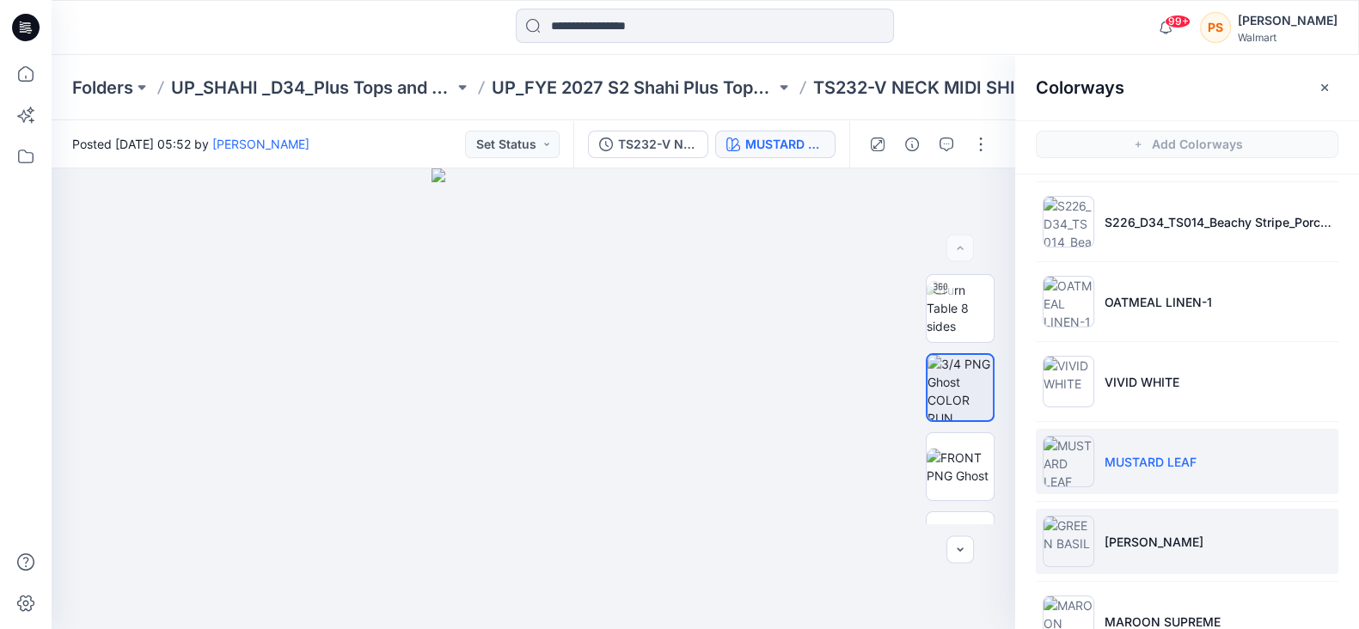
click at [1185, 550] on li "[PERSON_NAME]" at bounding box center [1187, 541] width 303 height 65
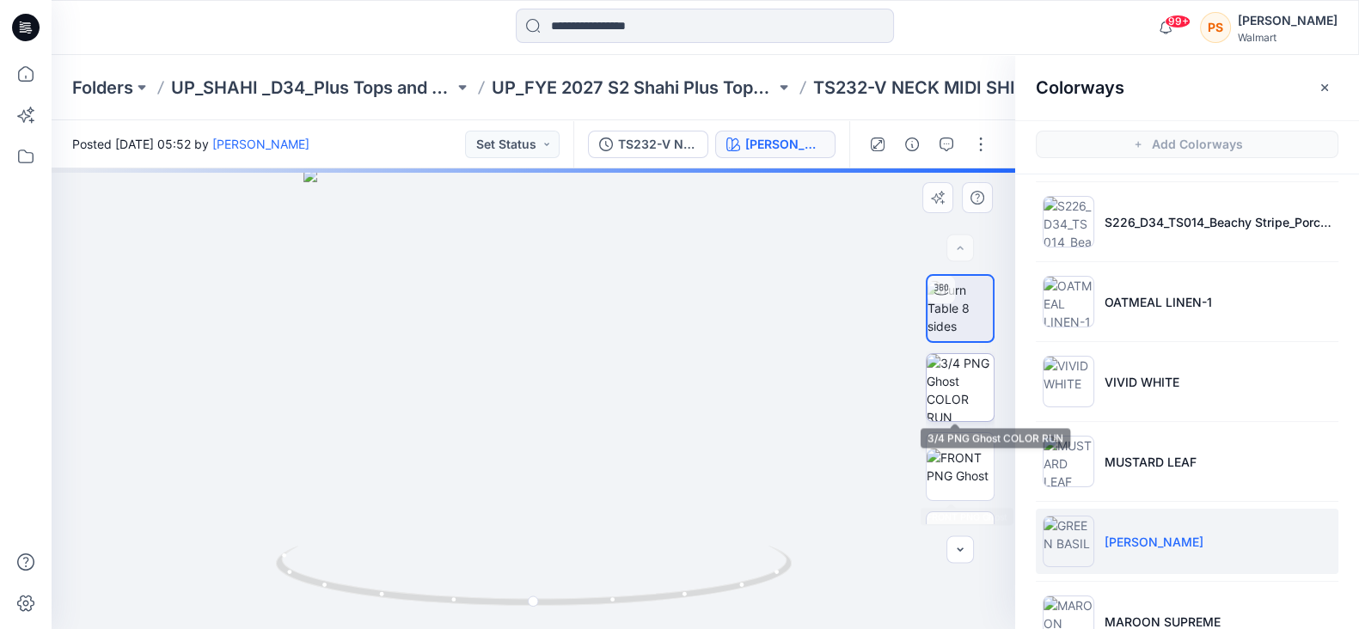
click at [962, 409] on img at bounding box center [959, 387] width 67 height 67
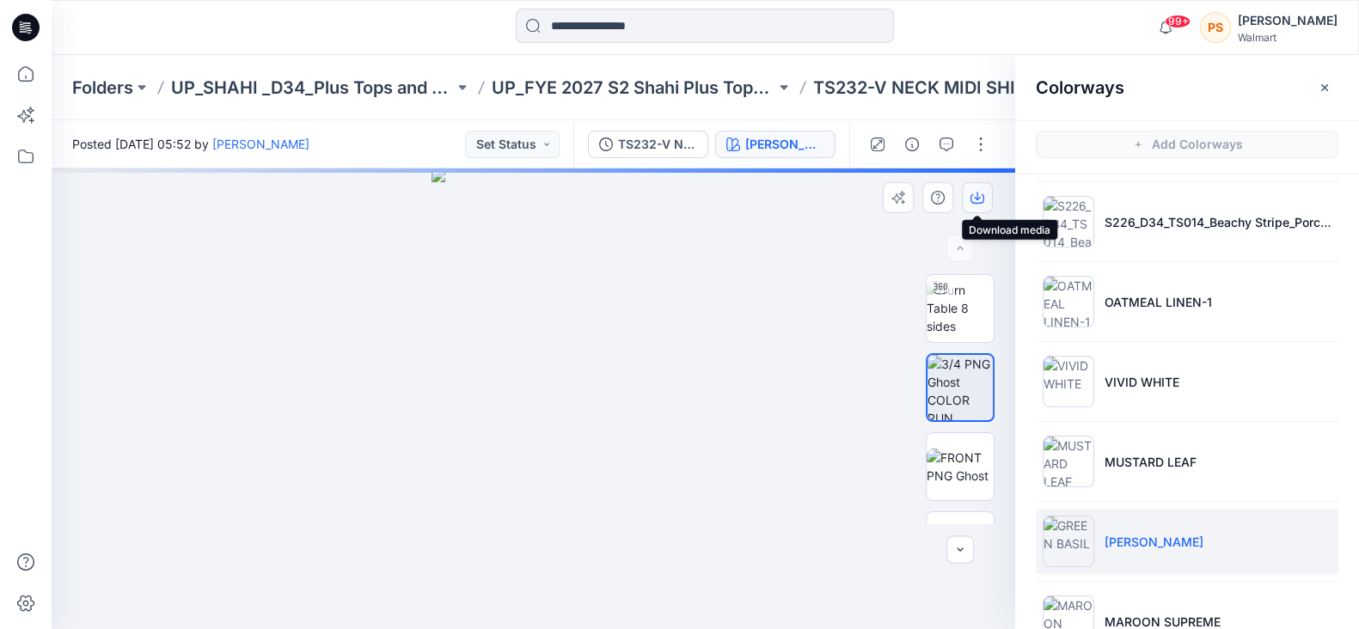
click at [979, 195] on icon "button" at bounding box center [977, 198] width 14 height 14
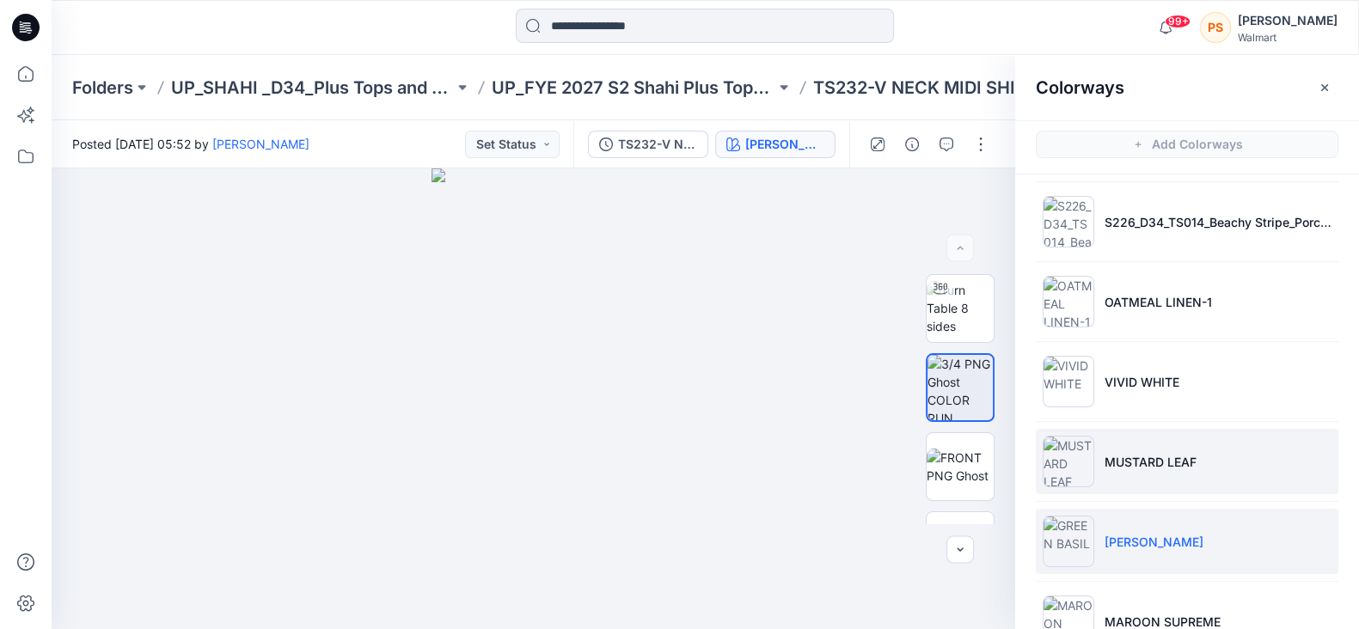
scroll to position [429, 0]
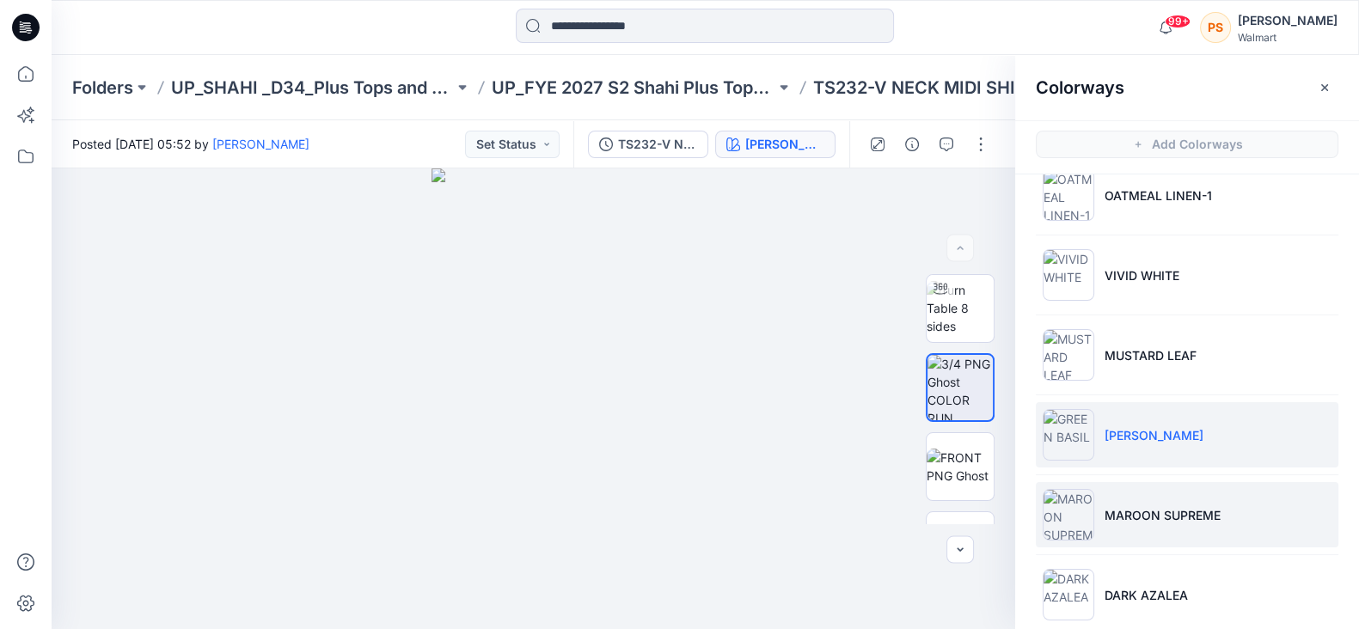
click at [1207, 517] on p "MAROON SUPREME" at bounding box center [1162, 515] width 116 height 18
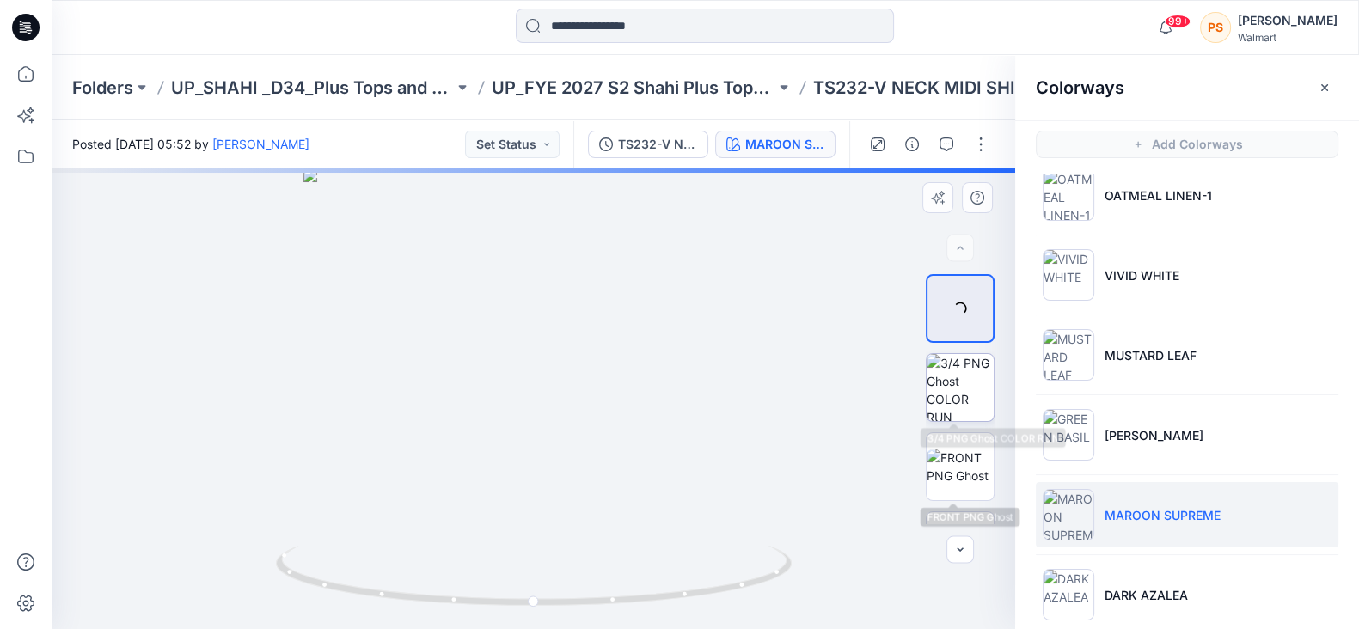
click at [951, 384] on img at bounding box center [959, 387] width 67 height 67
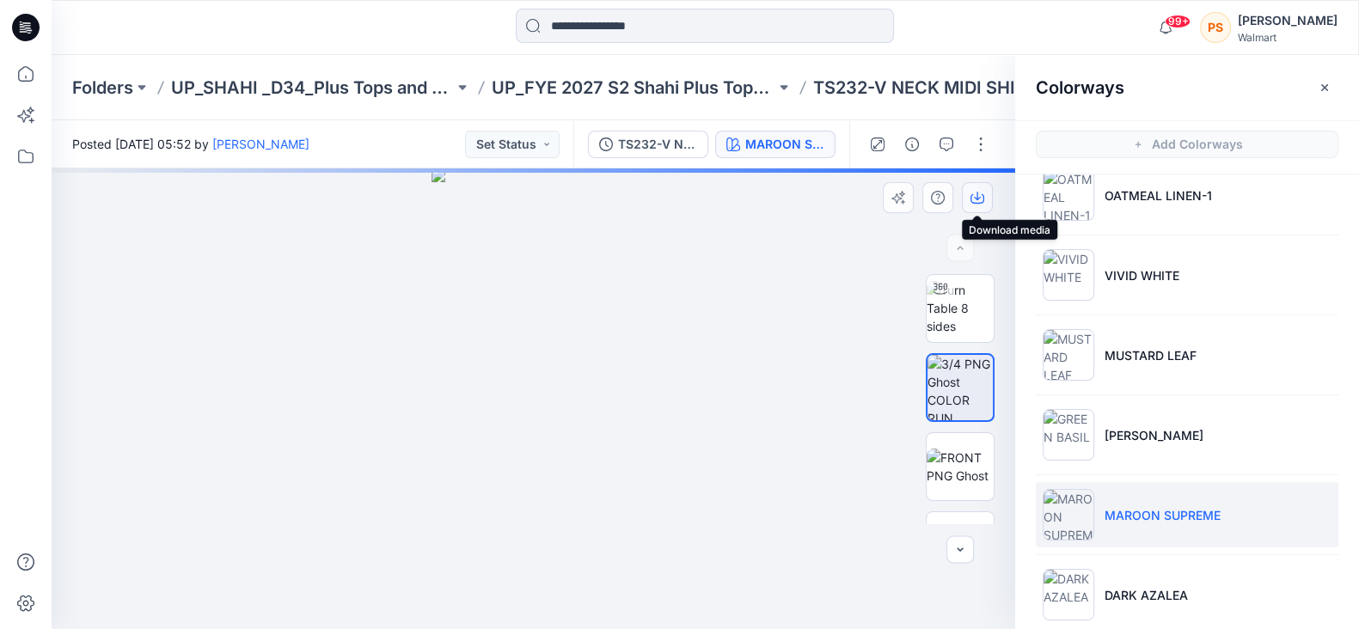
click at [976, 195] on icon "button" at bounding box center [977, 196] width 7 height 9
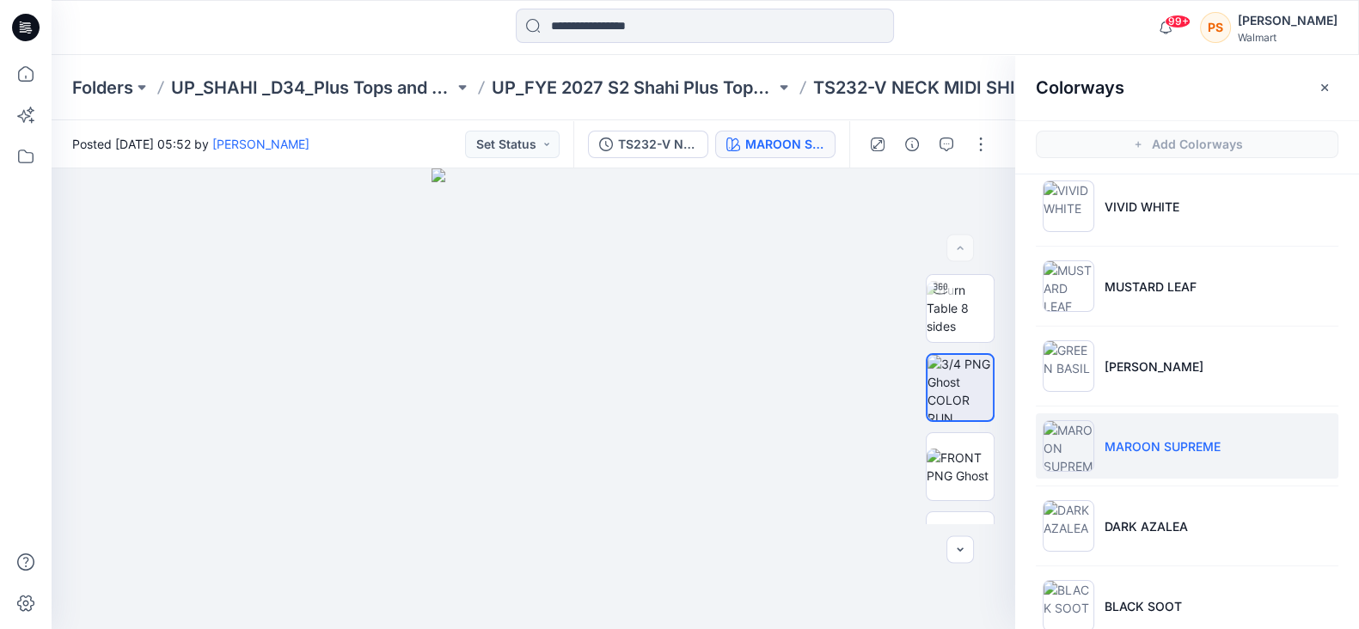
scroll to position [530, 0]
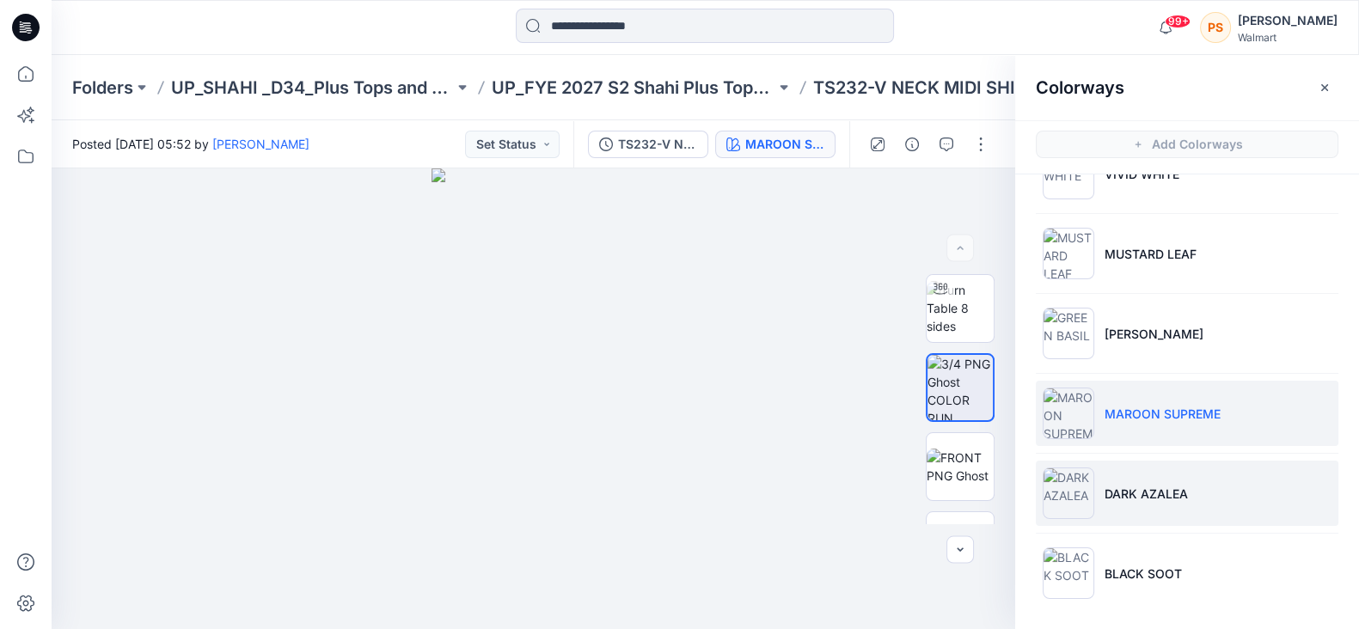
drag, startPoint x: 1195, startPoint y: 502, endPoint x: 1250, endPoint y: 496, distance: 55.3
click at [1195, 502] on li "DARK AZALEA" at bounding box center [1187, 493] width 303 height 65
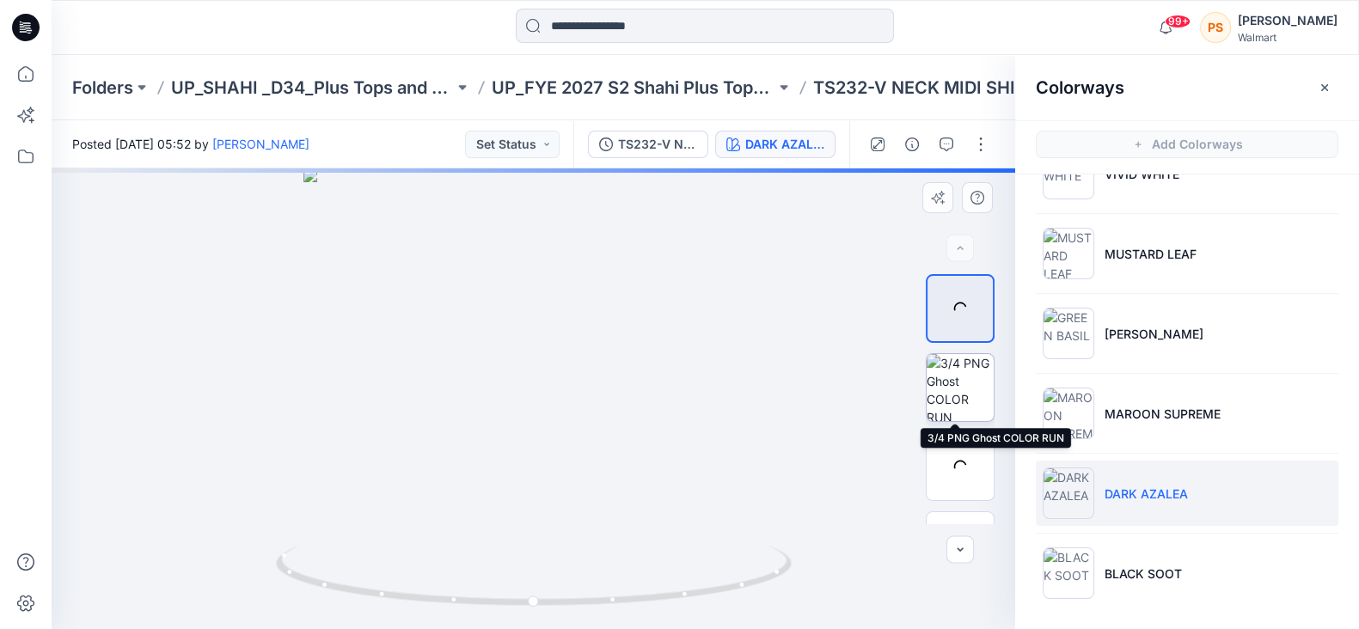
click at [943, 382] on img at bounding box center [959, 387] width 67 height 67
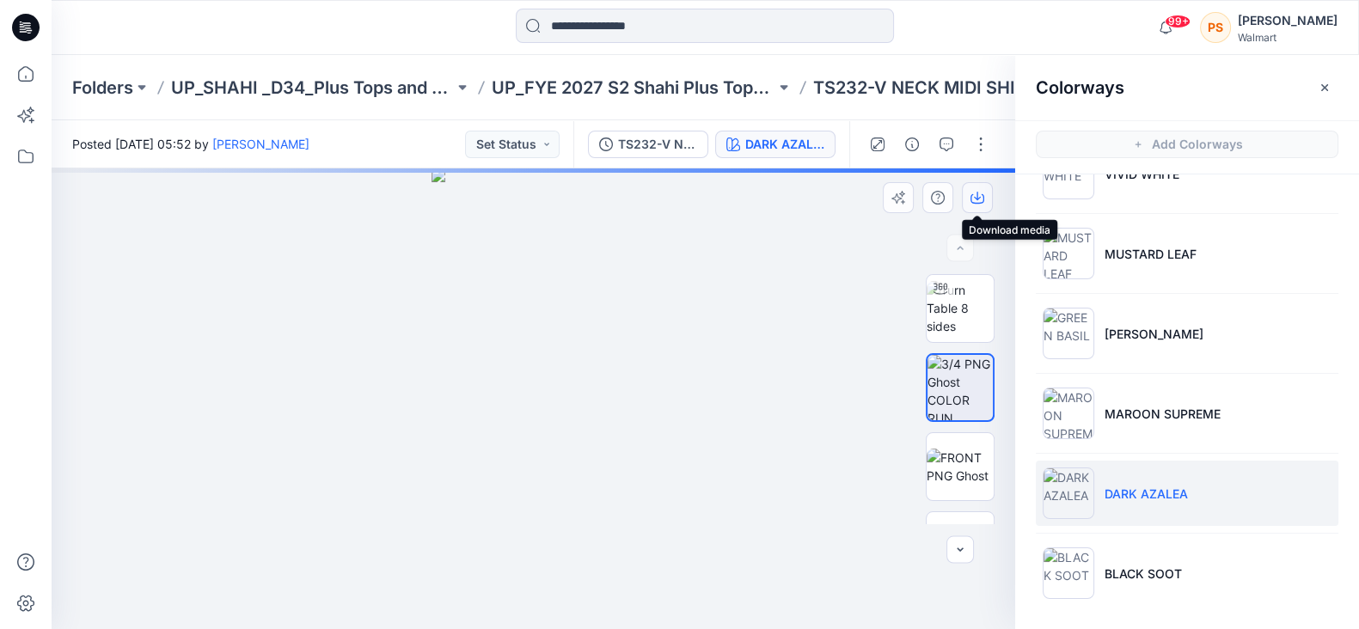
click at [980, 195] on icon "button" at bounding box center [977, 198] width 14 height 14
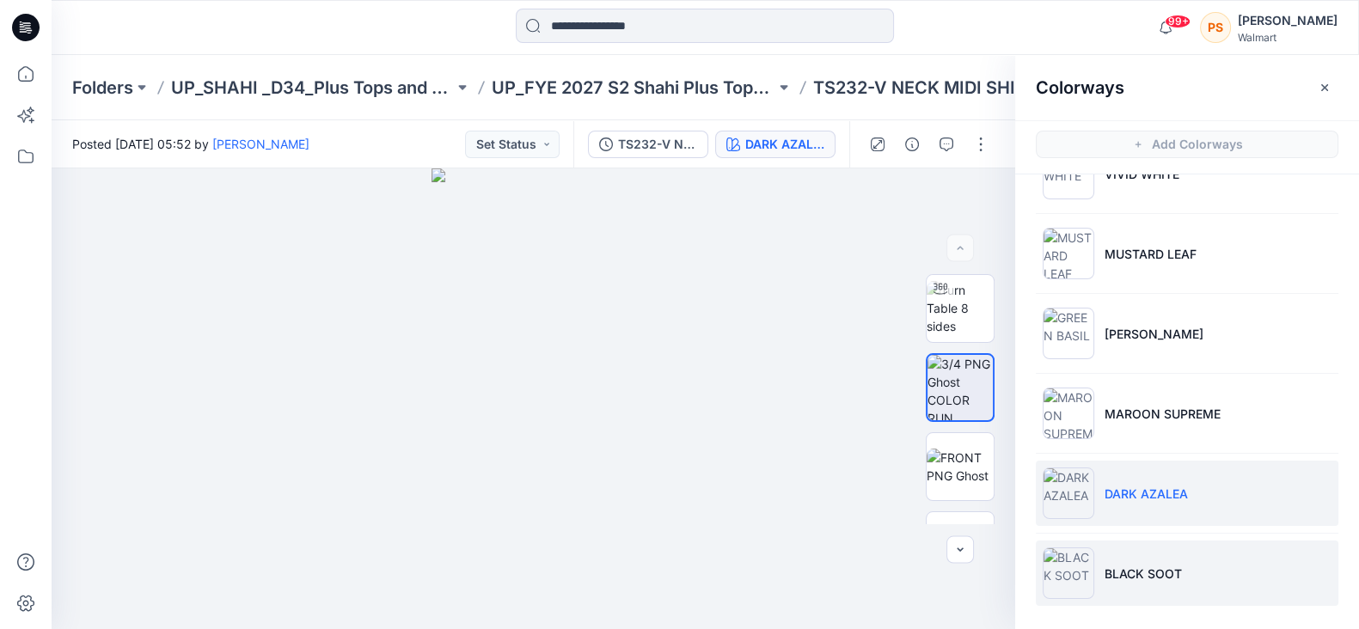
click at [1168, 569] on p "BLACK SOOT" at bounding box center [1142, 574] width 77 height 18
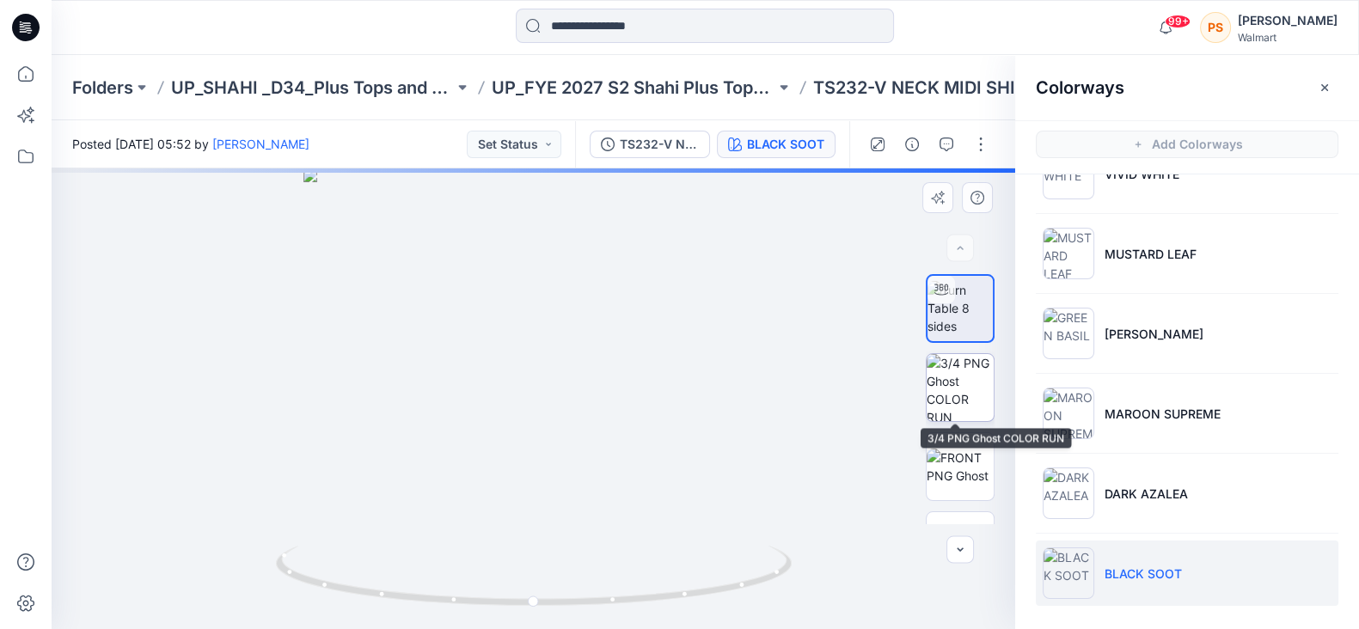
click at [954, 383] on img at bounding box center [959, 387] width 67 height 67
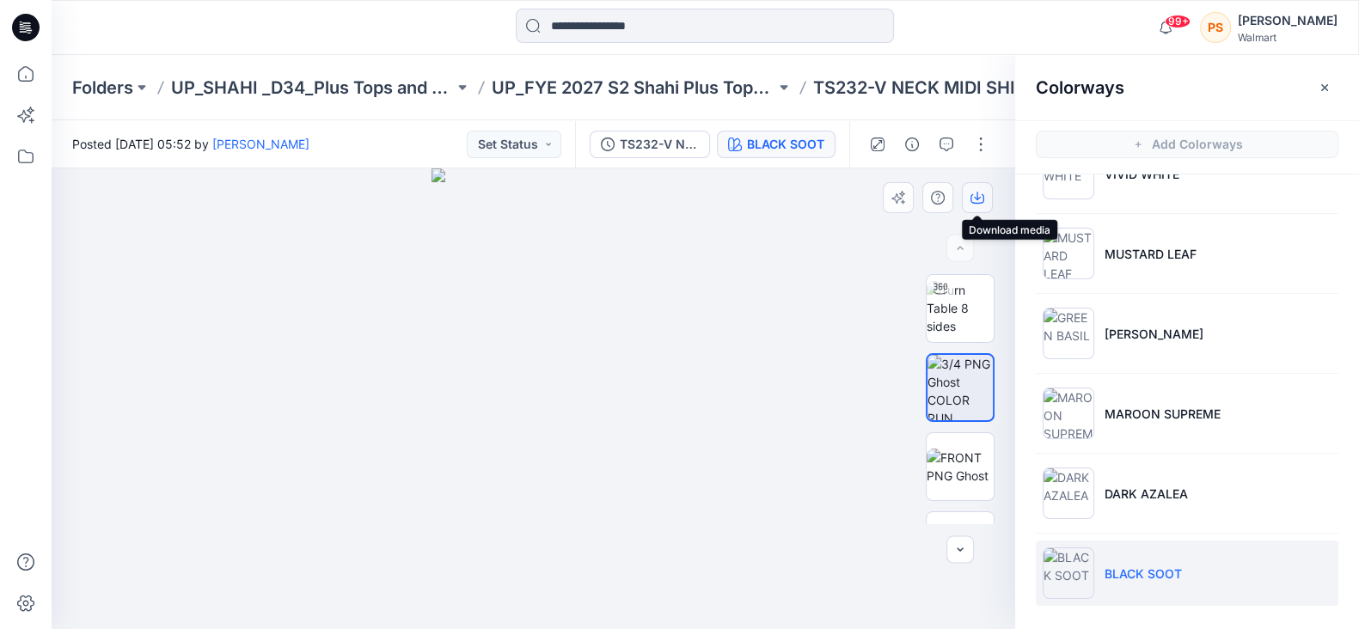
click at [980, 199] on icon "button" at bounding box center [977, 198] width 14 height 14
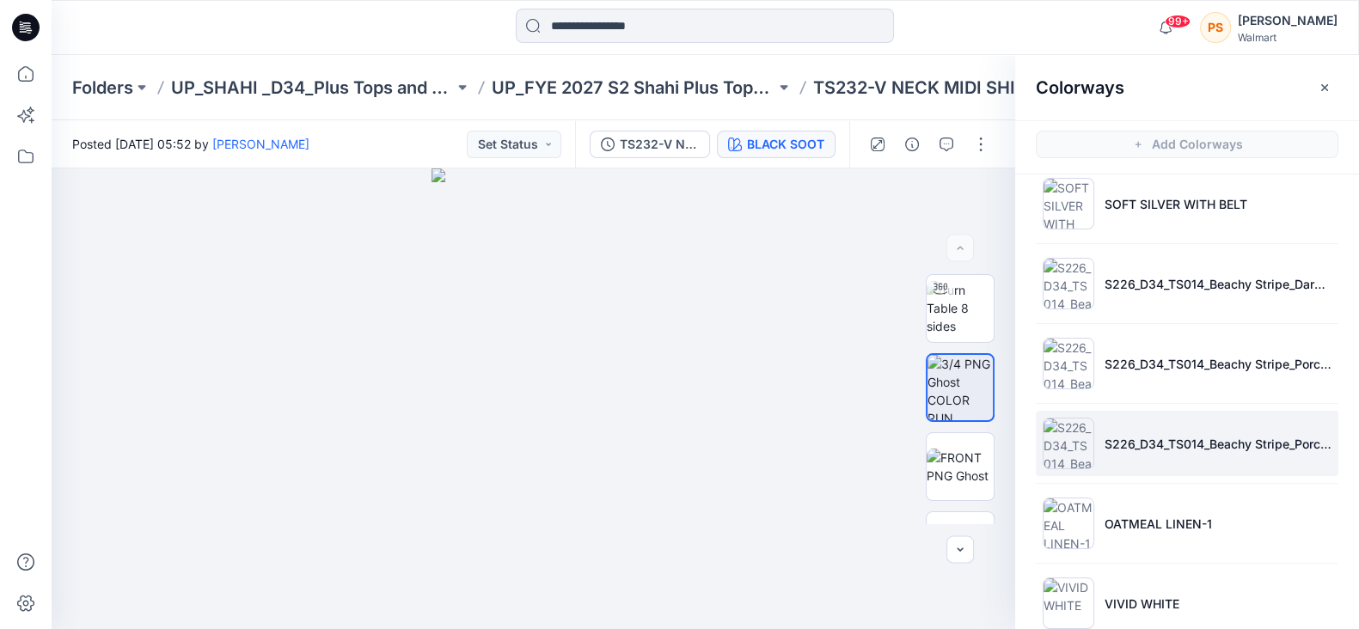
scroll to position [0, 0]
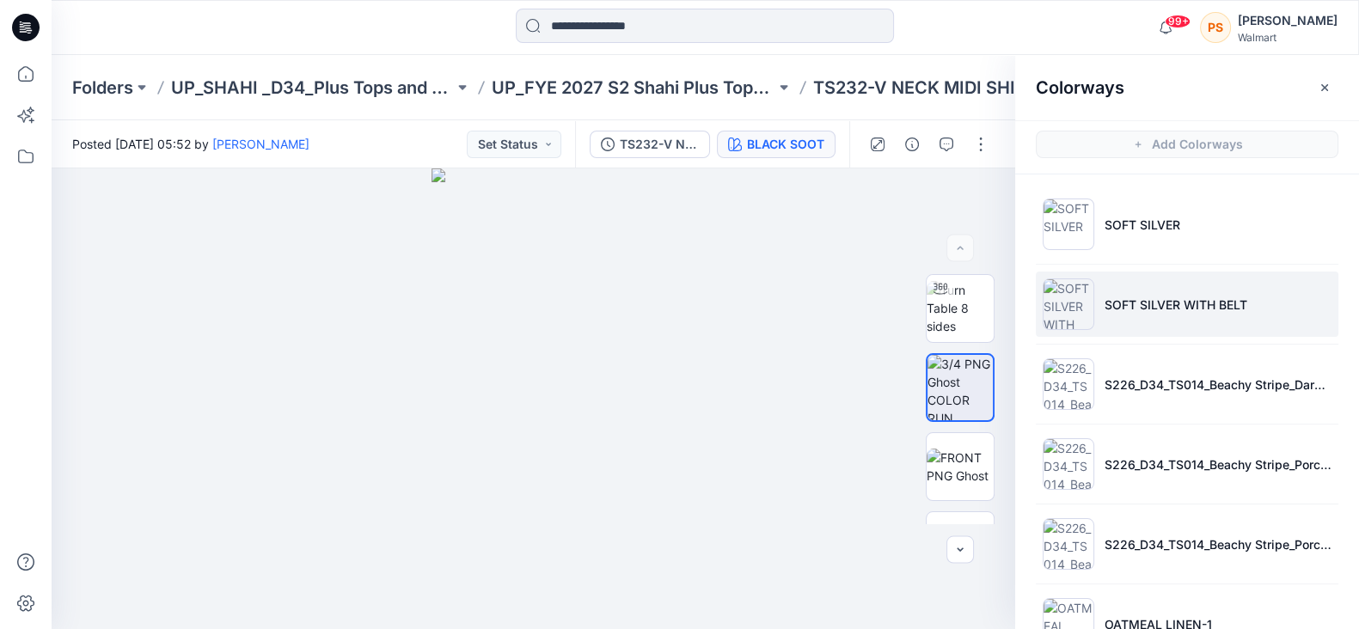
click at [1166, 296] on p "SOFT SILVER WITH BELT" at bounding box center [1175, 305] width 143 height 18
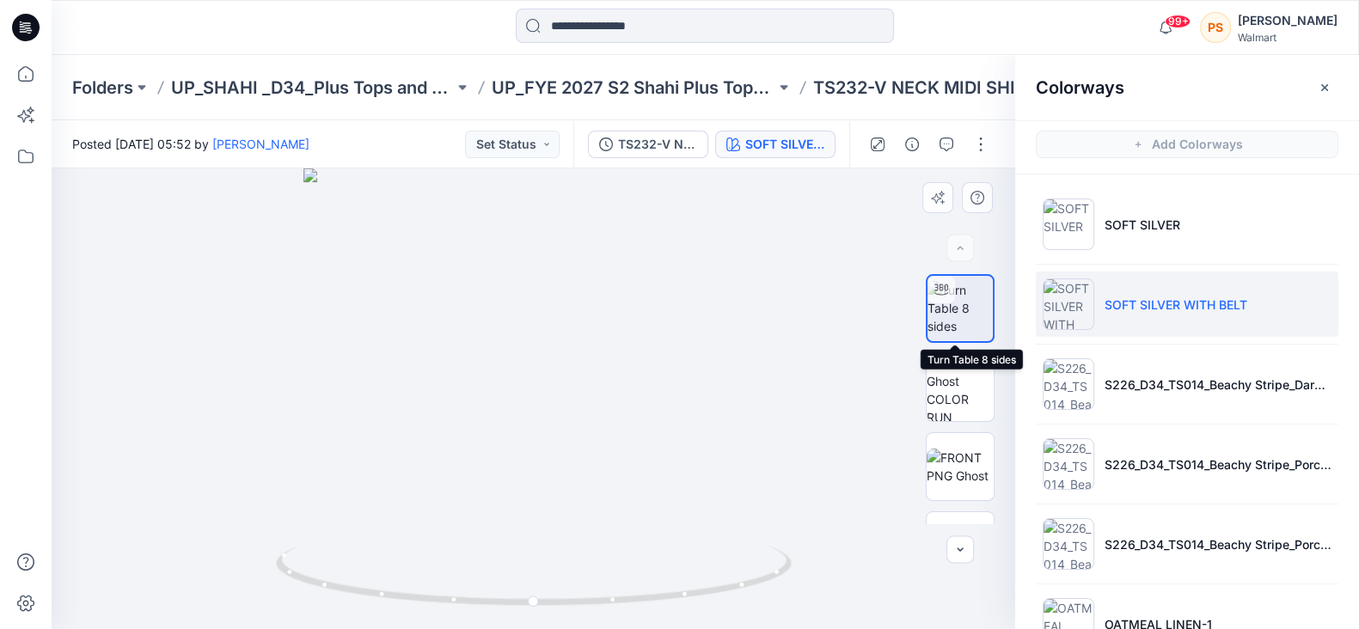
click at [957, 313] on img at bounding box center [959, 308] width 65 height 54
drag, startPoint x: 767, startPoint y: 457, endPoint x: 771, endPoint y: 355, distance: 102.3
click at [771, 355] on img at bounding box center [533, 278] width 710 height 700
drag, startPoint x: 765, startPoint y: 384, endPoint x: 767, endPoint y: 345, distance: 38.7
click at [767, 345] on div at bounding box center [533, 398] width 963 height 461
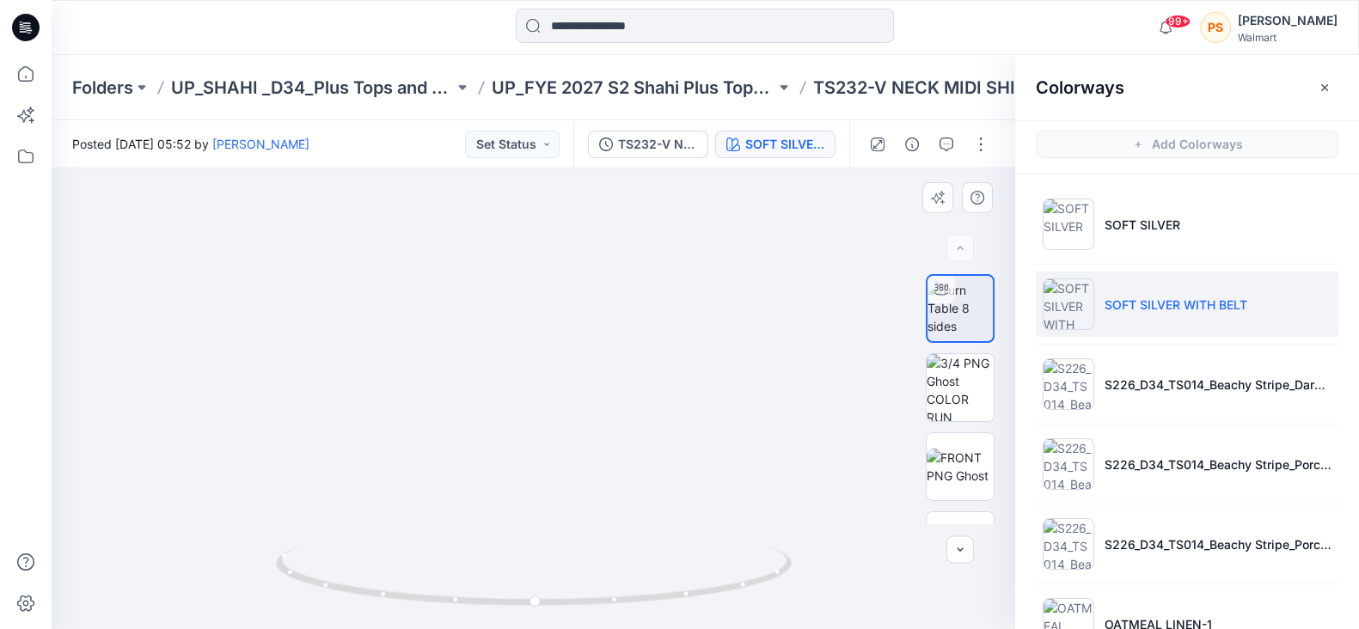
drag, startPoint x: 761, startPoint y: 433, endPoint x: 771, endPoint y: 462, distance: 30.2
click at [771, 462] on img at bounding box center [533, 299] width 710 height 658
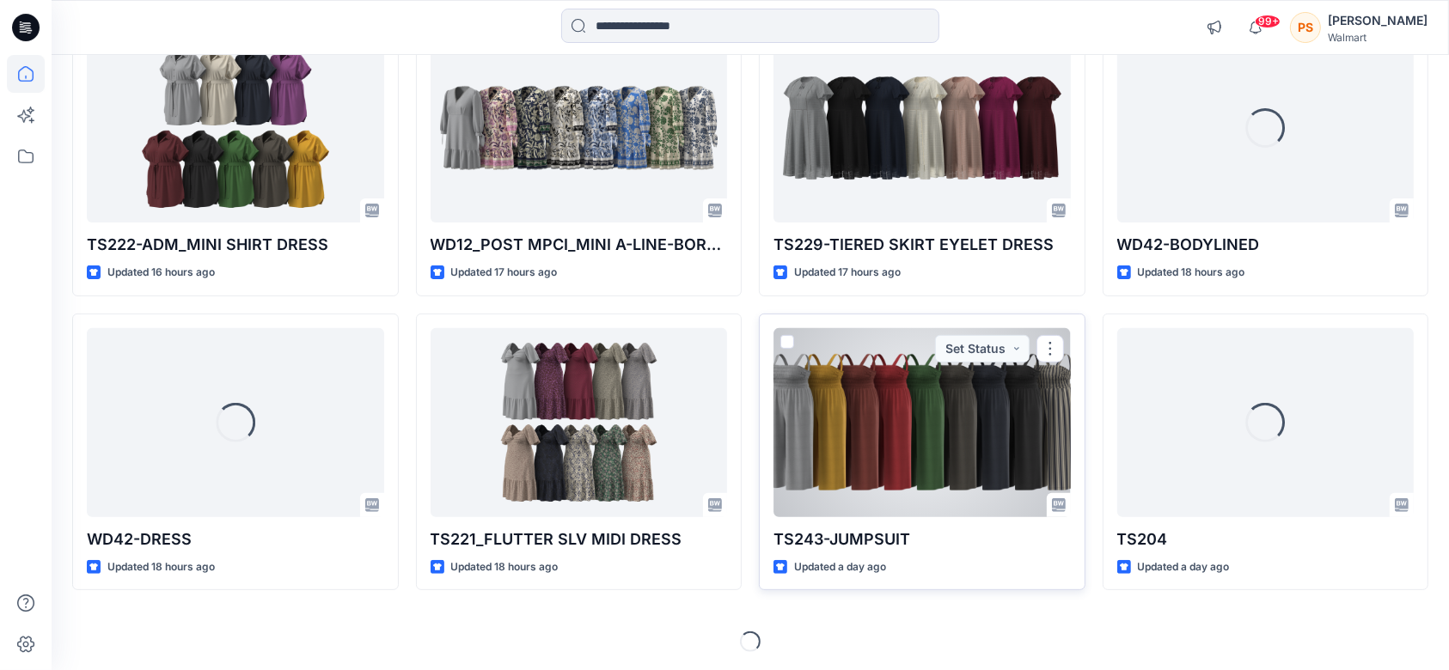
scroll to position [518, 0]
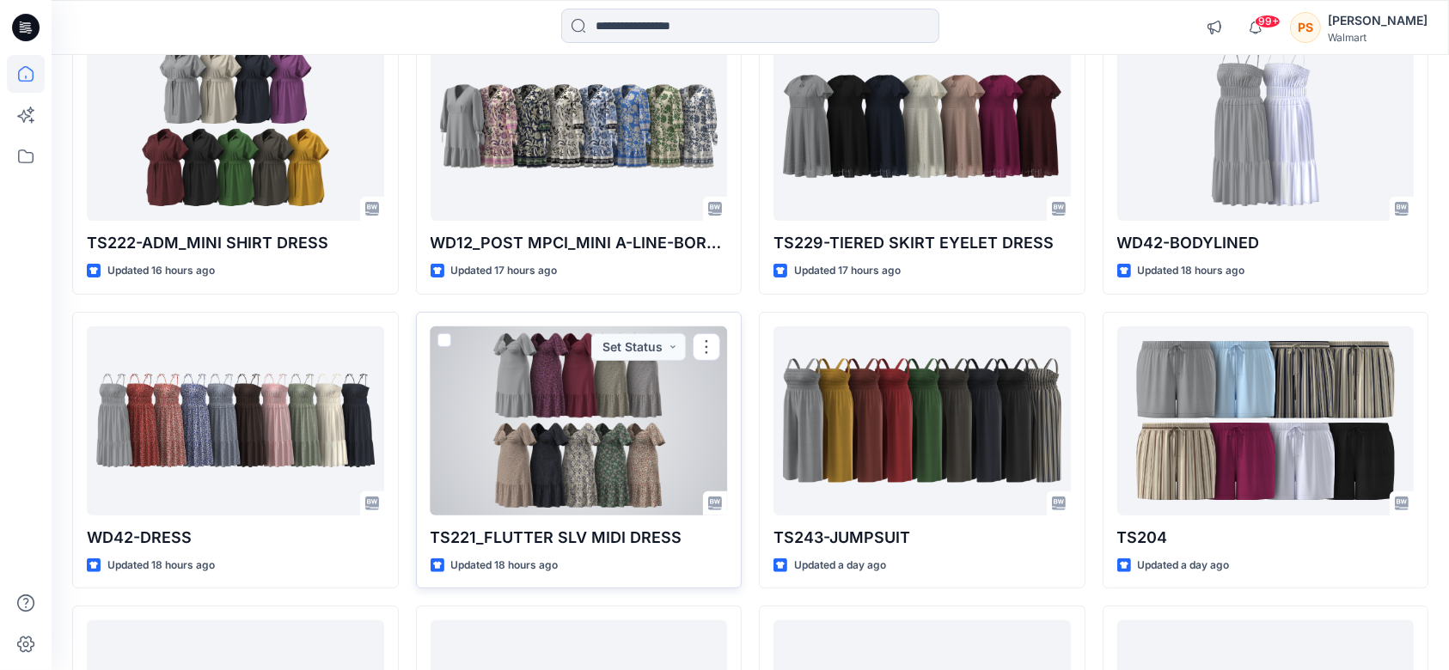
click at [569, 417] on div at bounding box center [579, 421] width 297 height 189
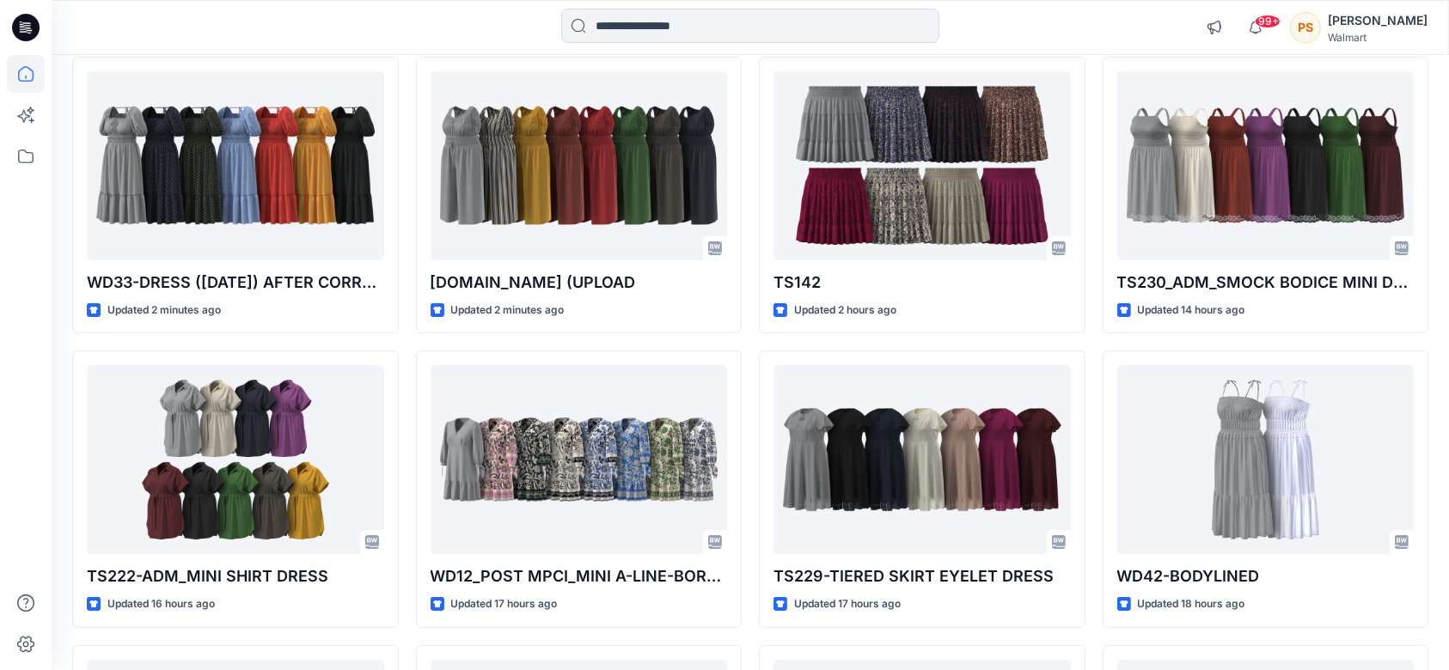
scroll to position [174, 0]
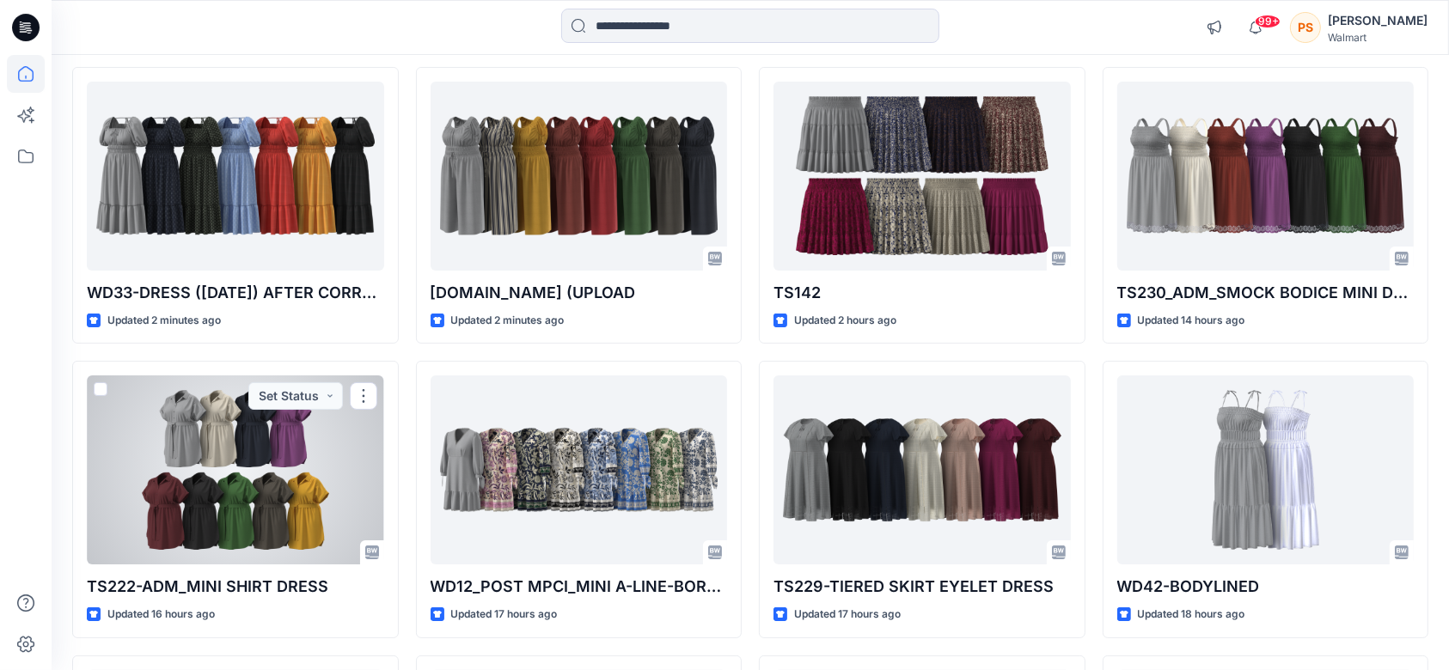
click at [278, 429] on div at bounding box center [235, 470] width 297 height 189
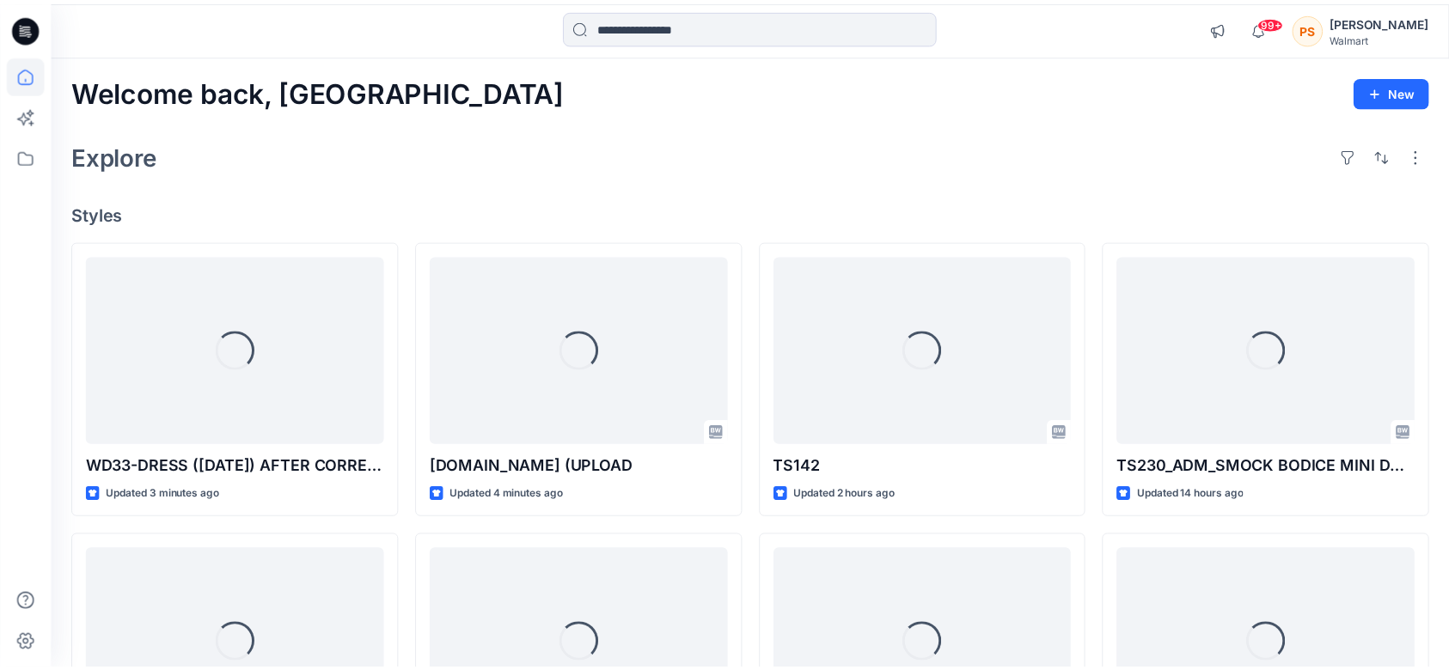
scroll to position [174, 0]
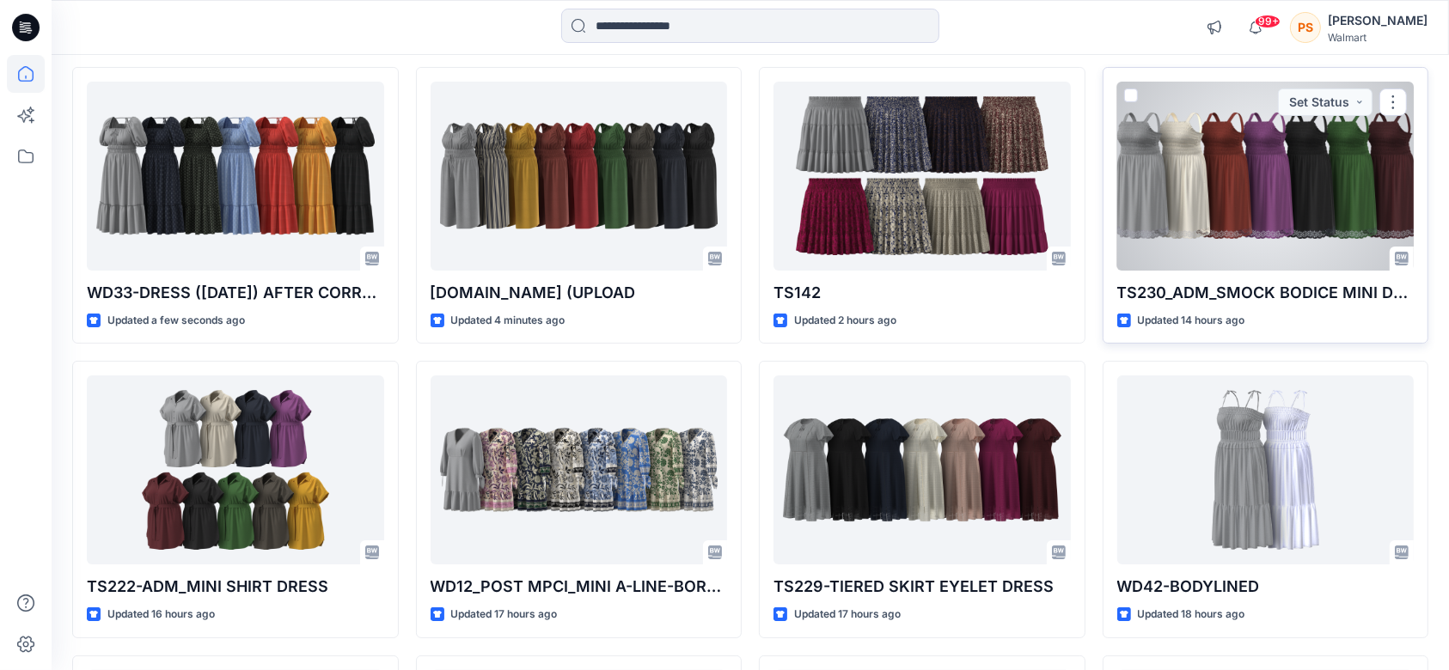
click at [1215, 194] on div at bounding box center [1265, 176] width 297 height 189
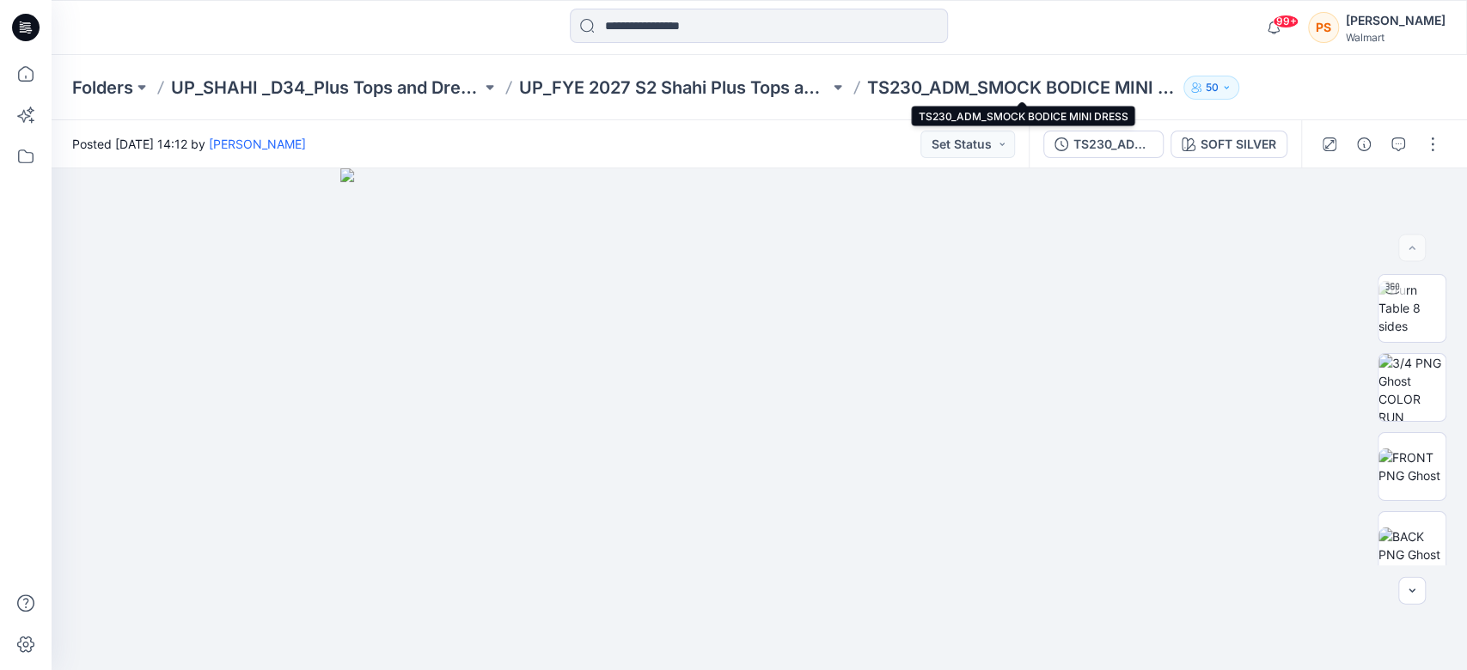
drag, startPoint x: 919, startPoint y: 79, endPoint x: 949, endPoint y: 84, distance: 30.5
click at [919, 79] on p "TS230_ADM_SMOCK BODICE MINI DRESS" at bounding box center [1022, 88] width 310 height 24
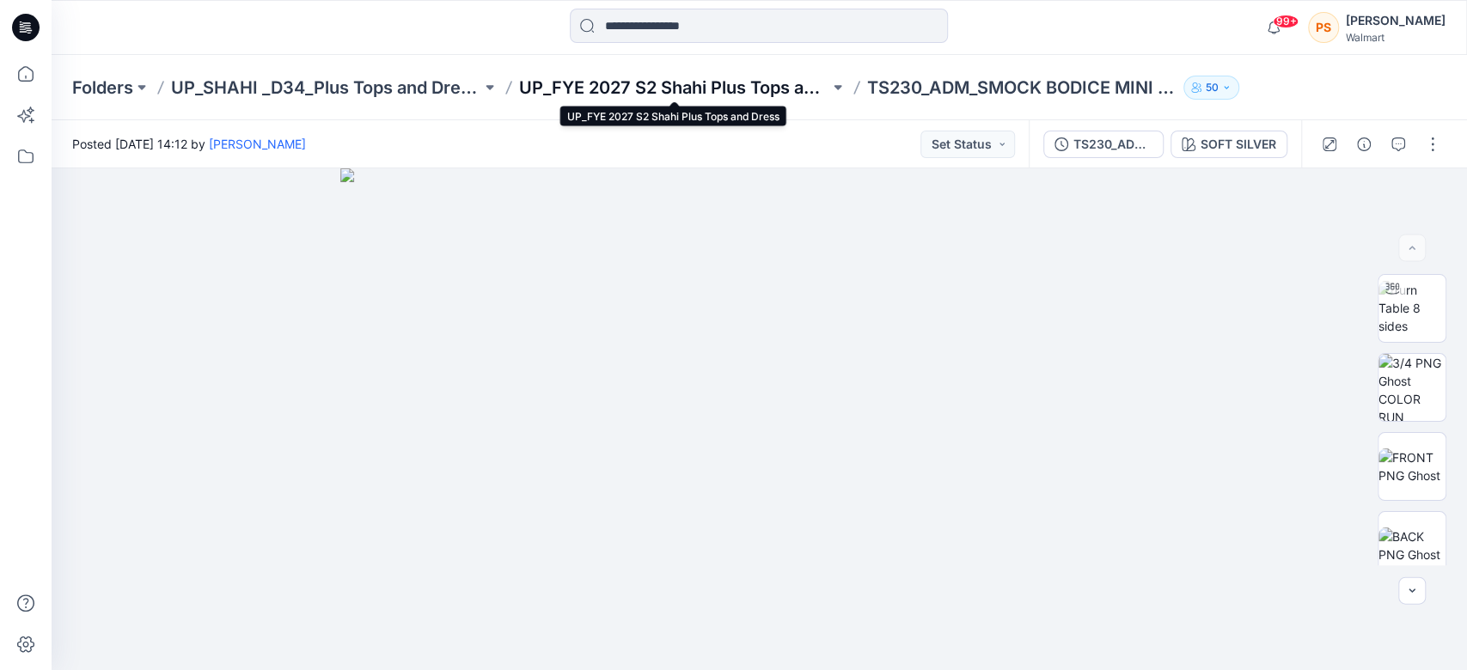
click at [709, 94] on p "UP_FYE 2027 S2 Shahi Plus Tops and Dress" at bounding box center [674, 88] width 310 height 24
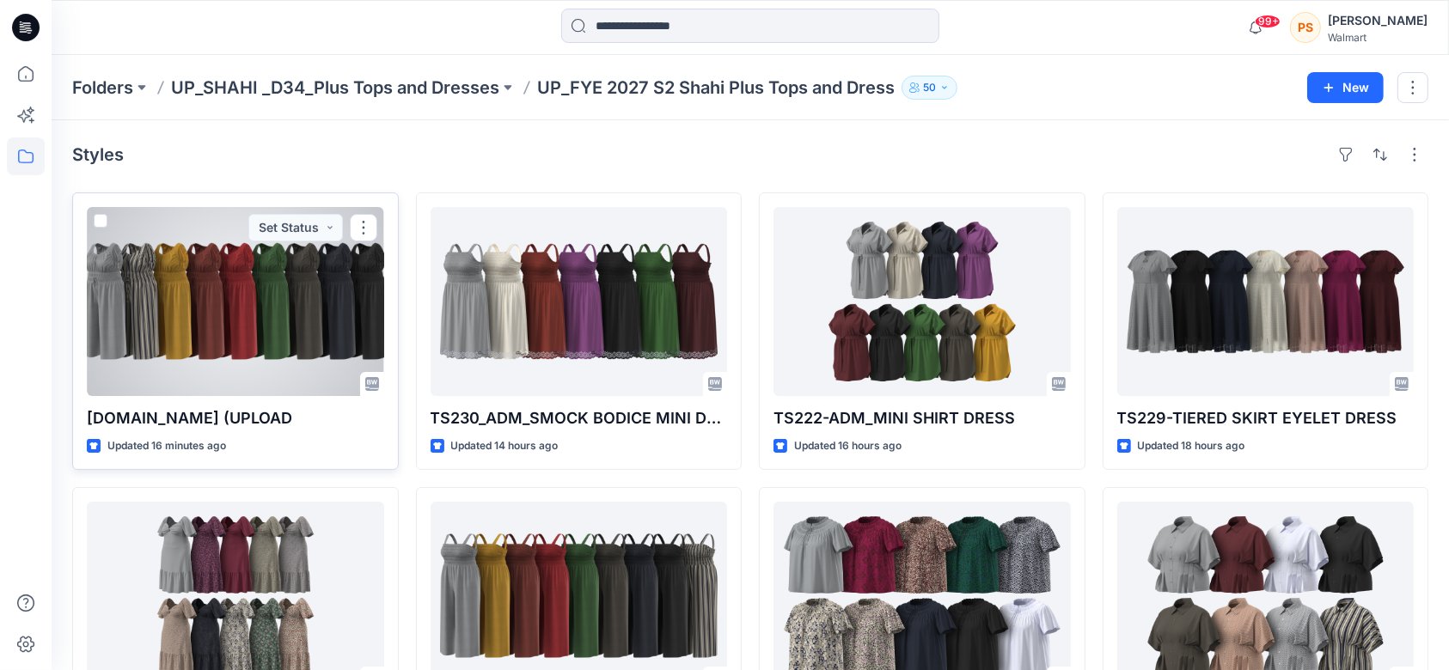
click at [213, 288] on div at bounding box center [235, 301] width 297 height 189
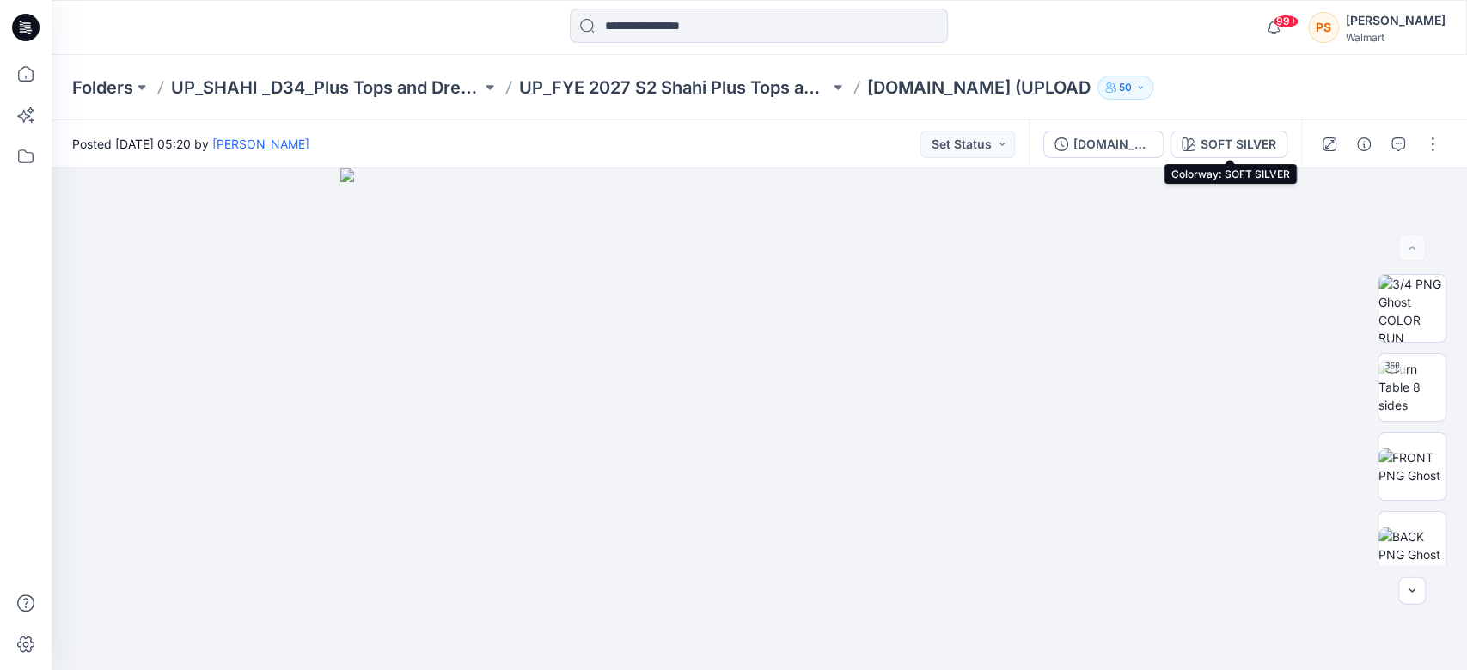
drag, startPoint x: 1242, startPoint y: 137, endPoint x: 1465, endPoint y: 150, distance: 223.9
click at [1242, 136] on div "SOFT SILVER" at bounding box center [1239, 144] width 76 height 19
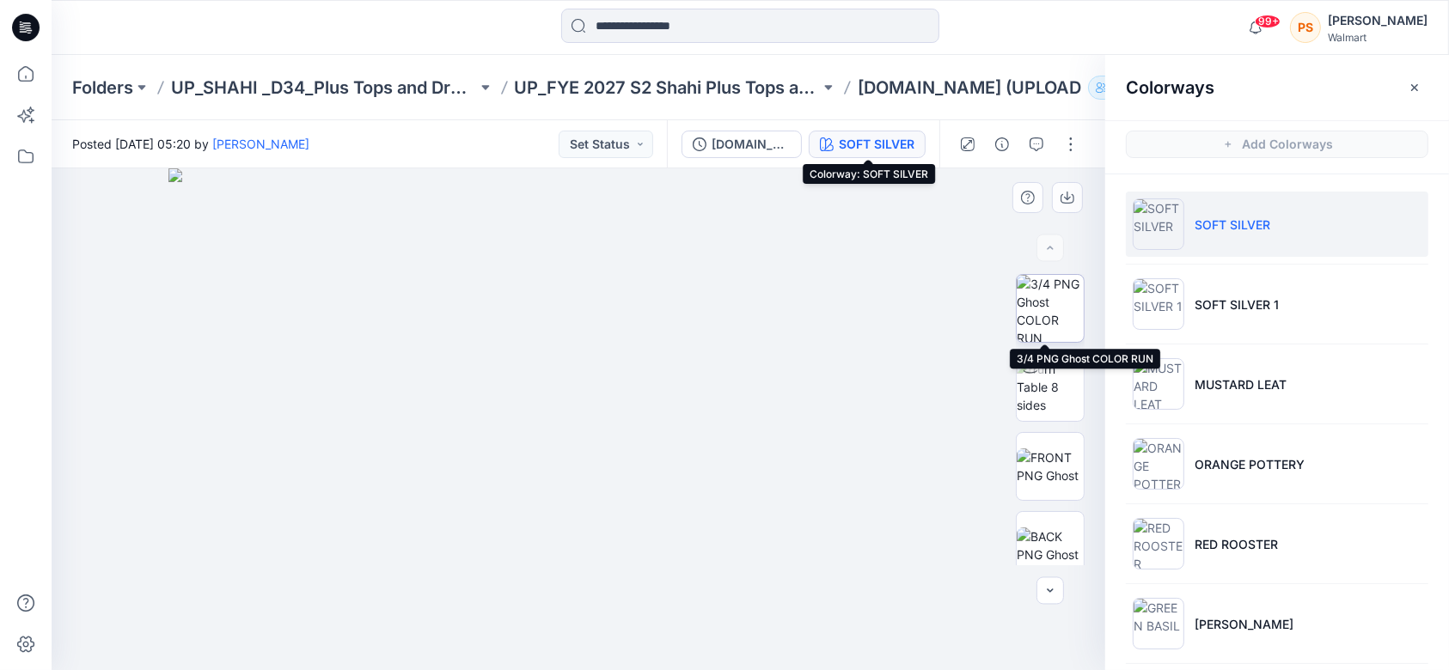
click at [1048, 292] on img at bounding box center [1050, 308] width 67 height 67
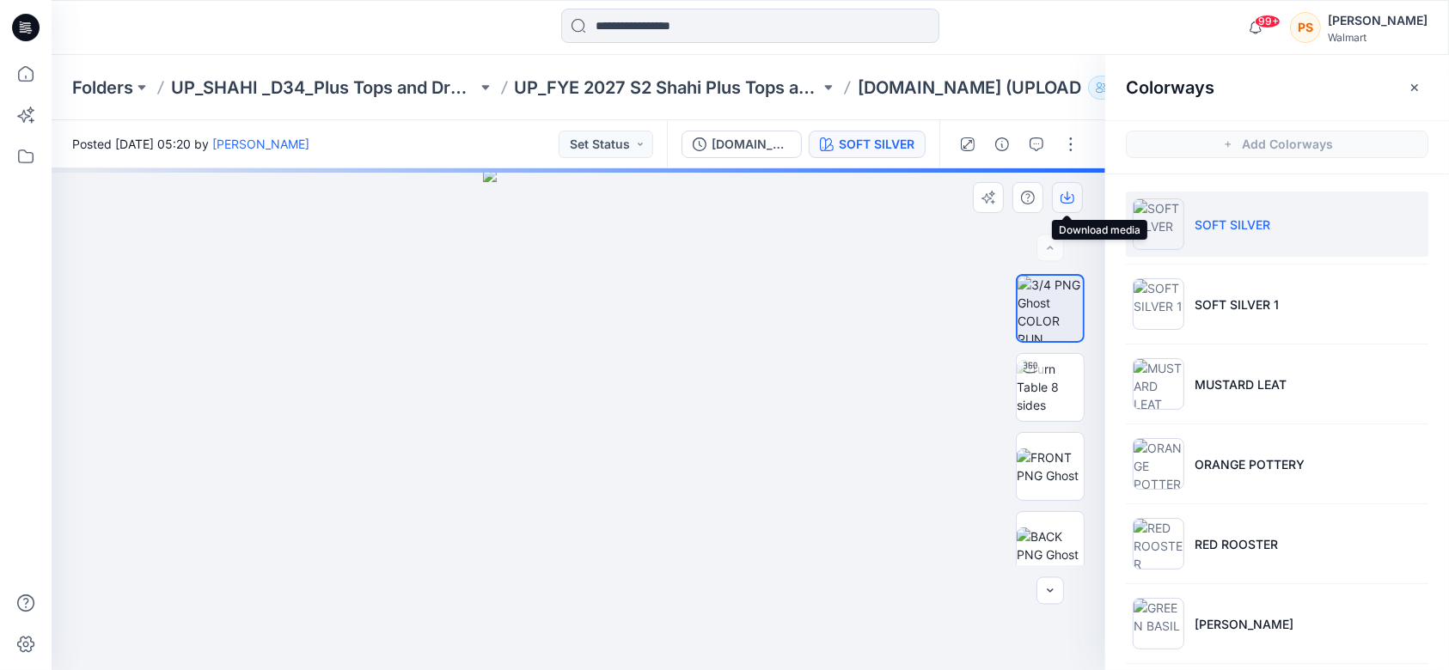
click at [1070, 195] on icon "button" at bounding box center [1068, 198] width 14 height 14
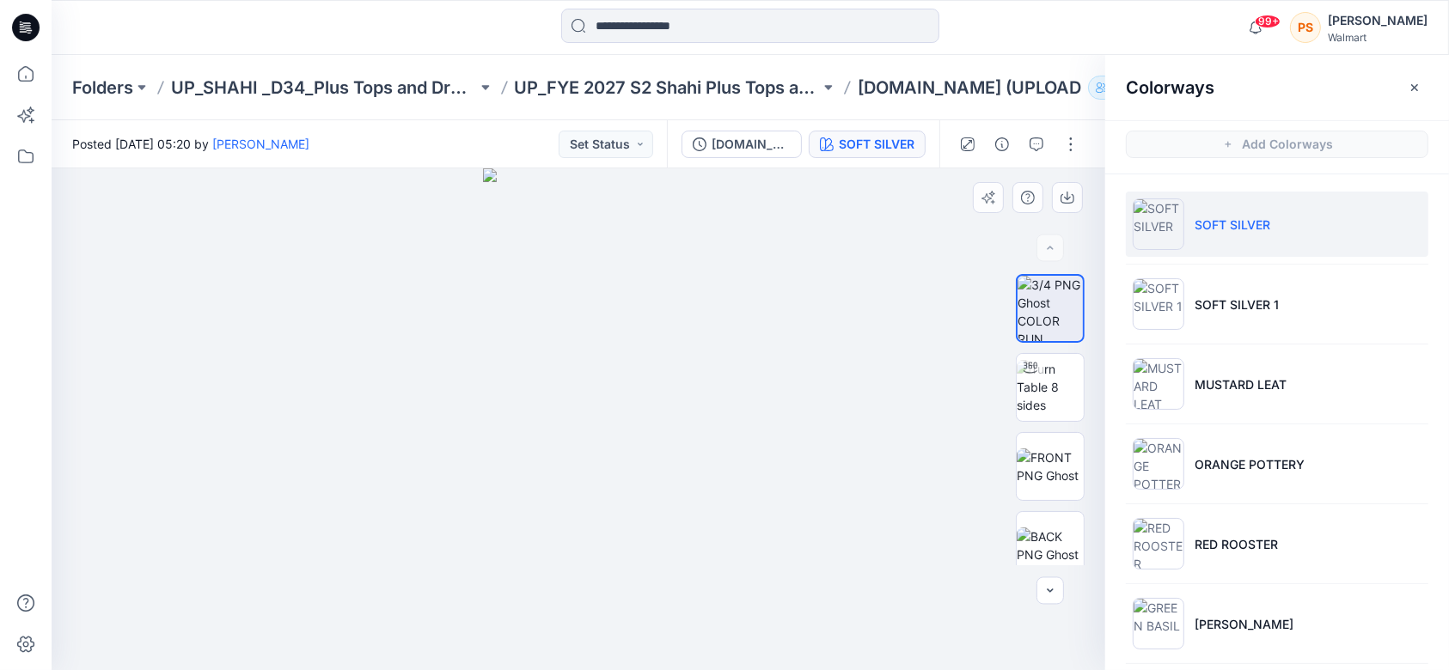
click at [833, 399] on div at bounding box center [579, 419] width 1054 height 502
click at [1051, 458] on img at bounding box center [1050, 467] width 67 height 36
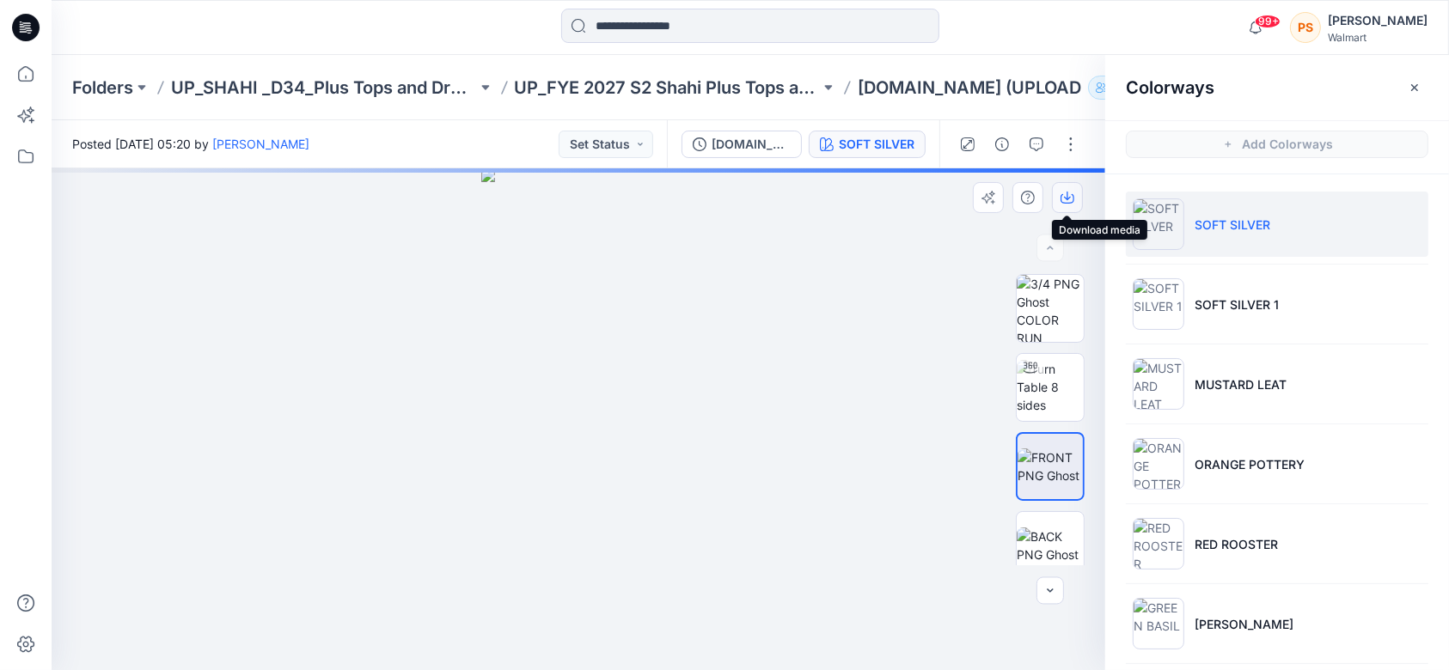
click at [1069, 193] on icon "button" at bounding box center [1068, 198] width 14 height 14
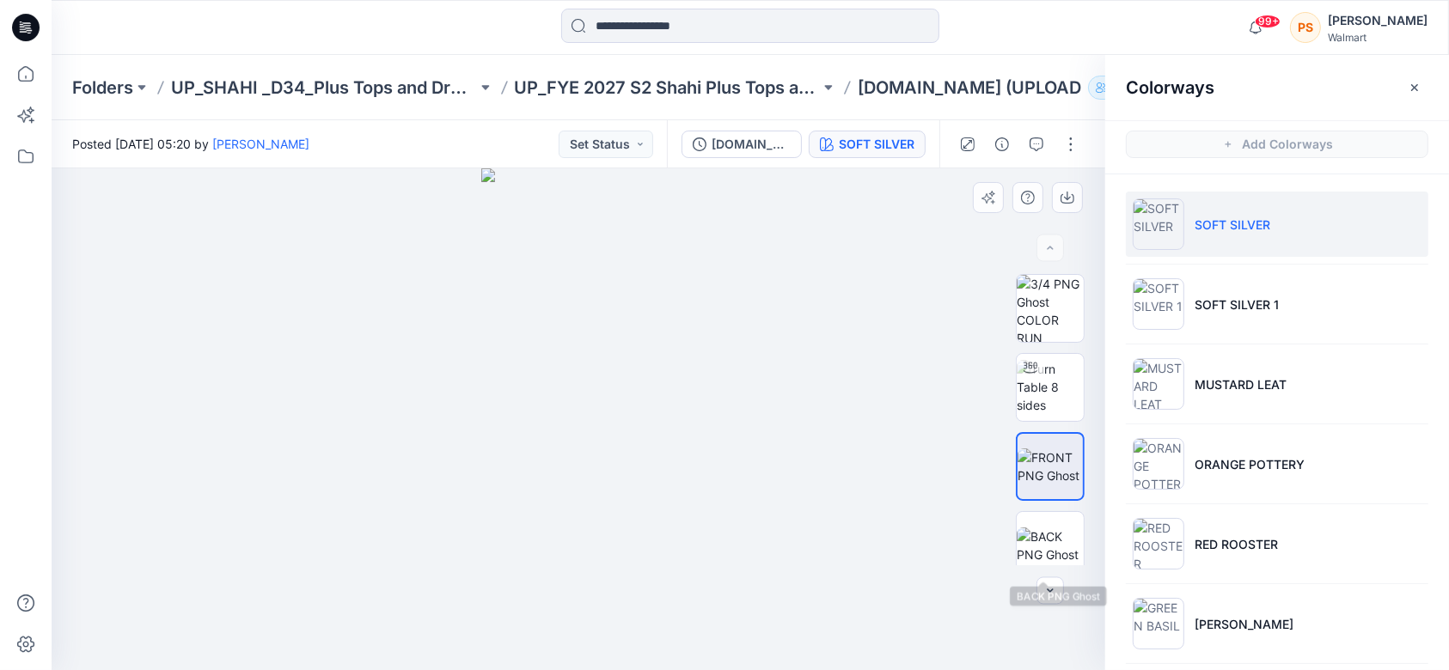
drag, startPoint x: 1046, startPoint y: 536, endPoint x: 1093, endPoint y: 517, distance: 50.9
click at [1046, 536] on img at bounding box center [1050, 546] width 67 height 36
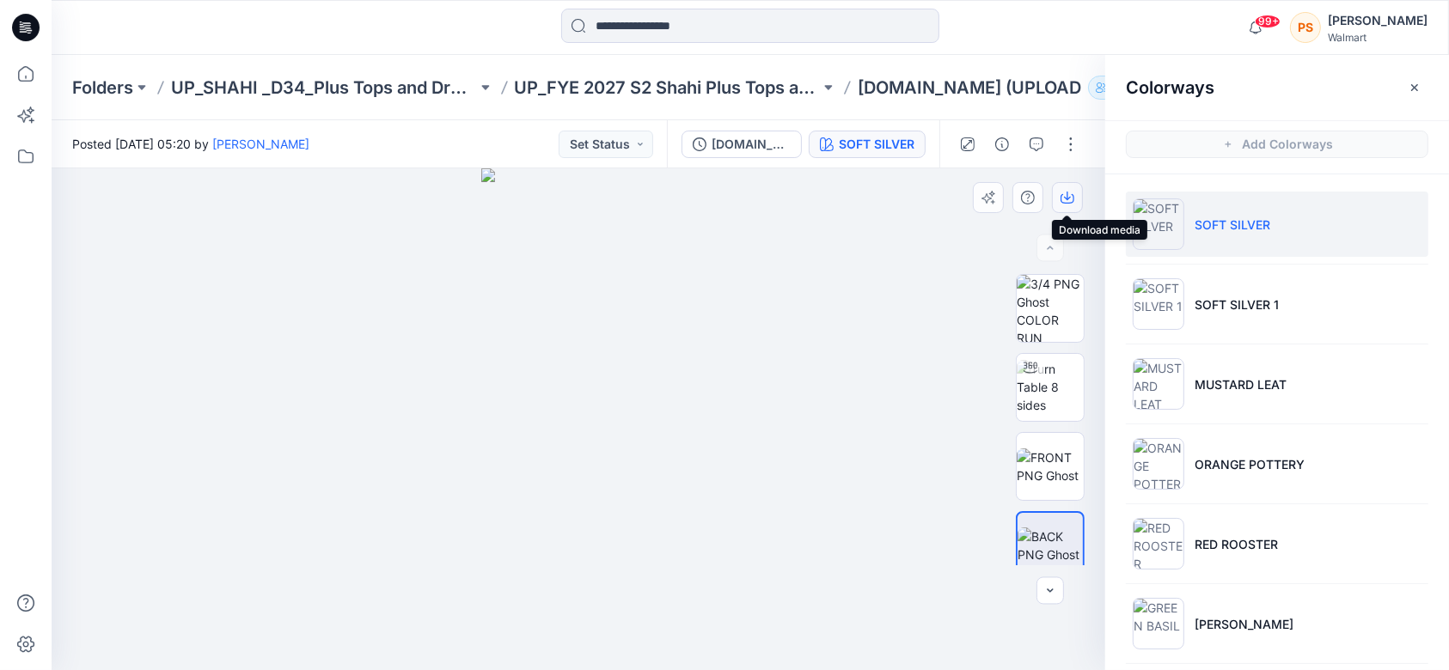
click at [1065, 199] on icon "button" at bounding box center [1068, 198] width 14 height 14
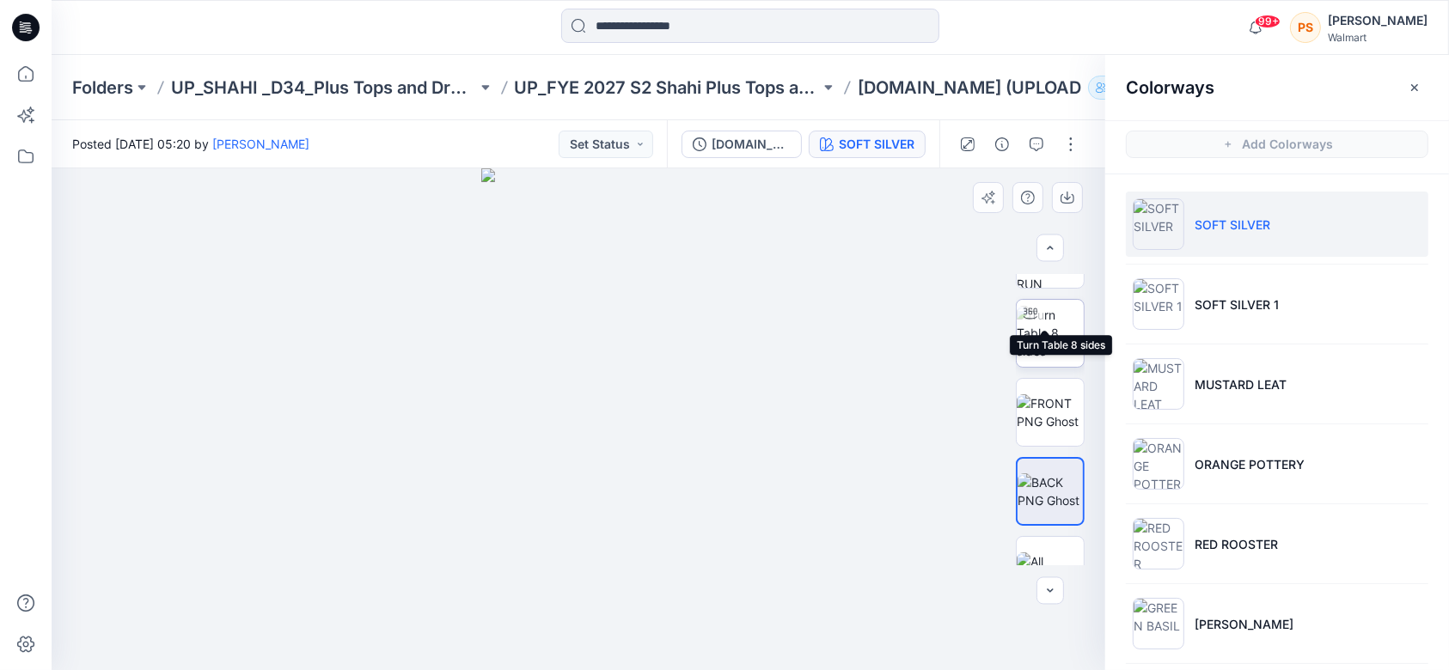
scroll to position [93, 0]
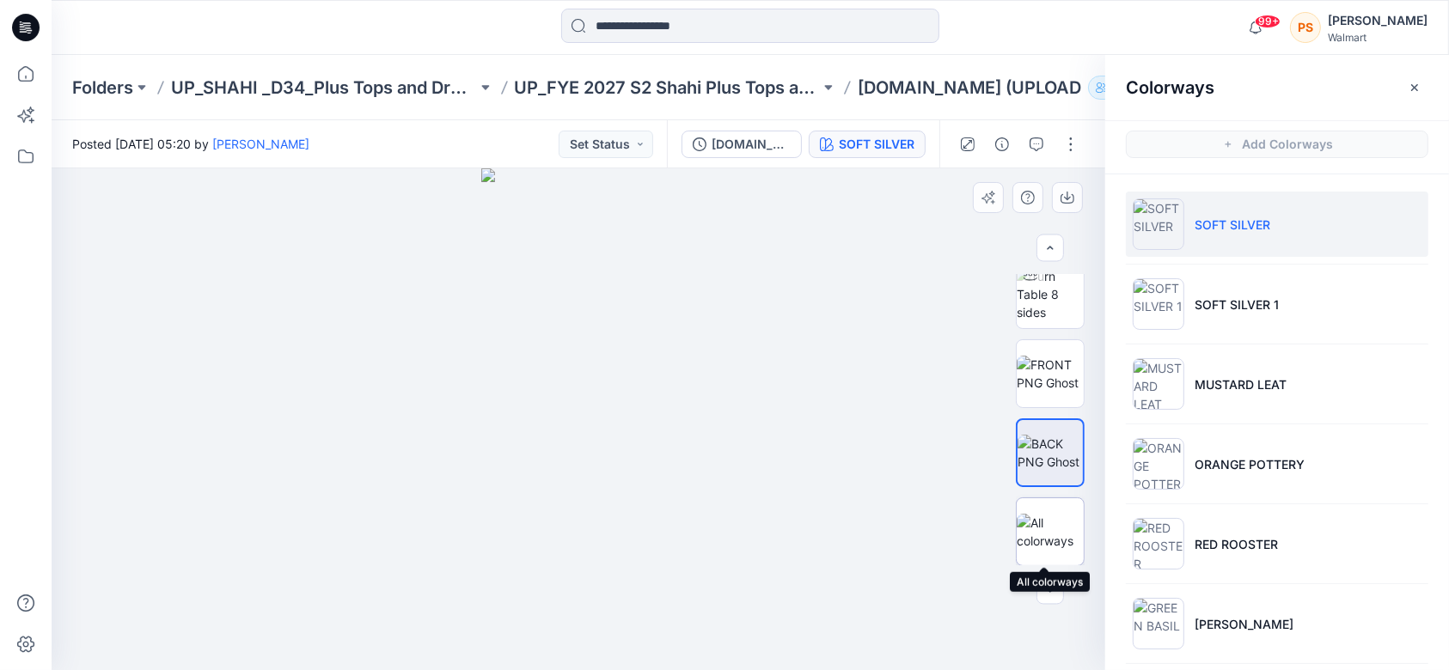
click at [1043, 550] on img at bounding box center [1050, 532] width 67 height 36
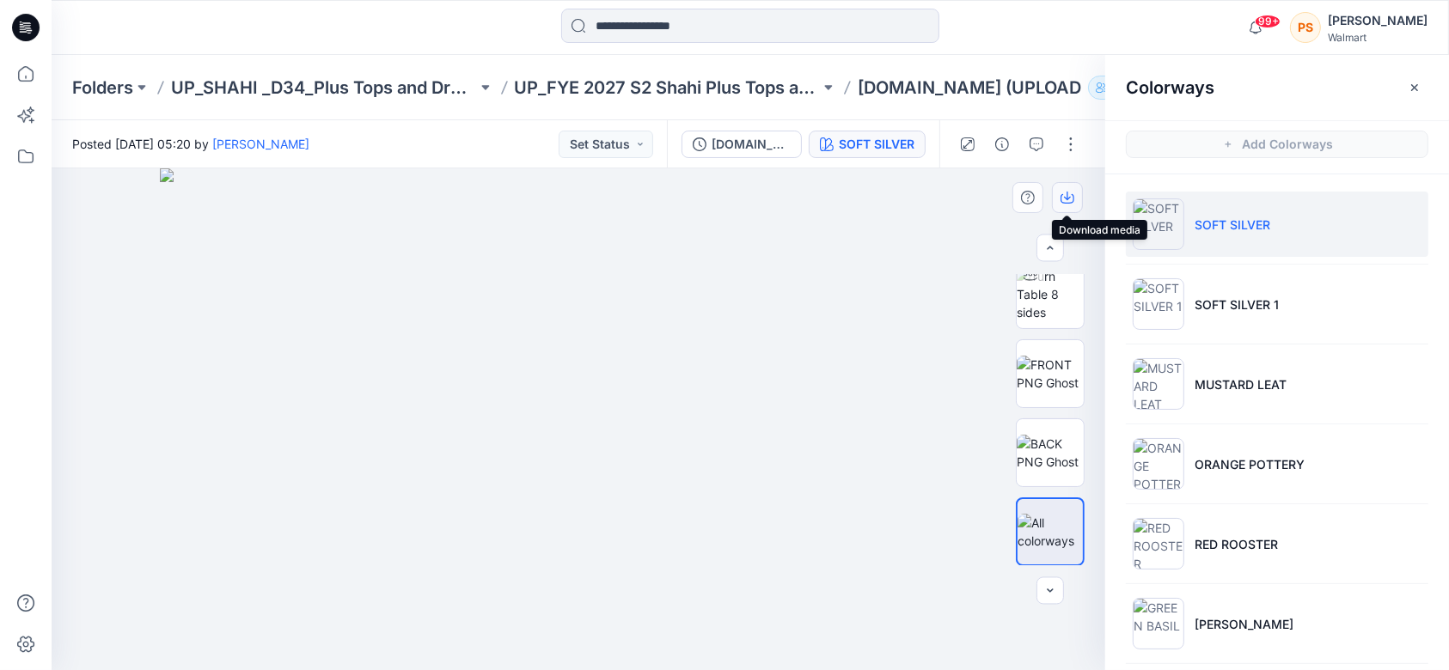
click at [1073, 193] on icon "button" at bounding box center [1068, 198] width 14 height 14
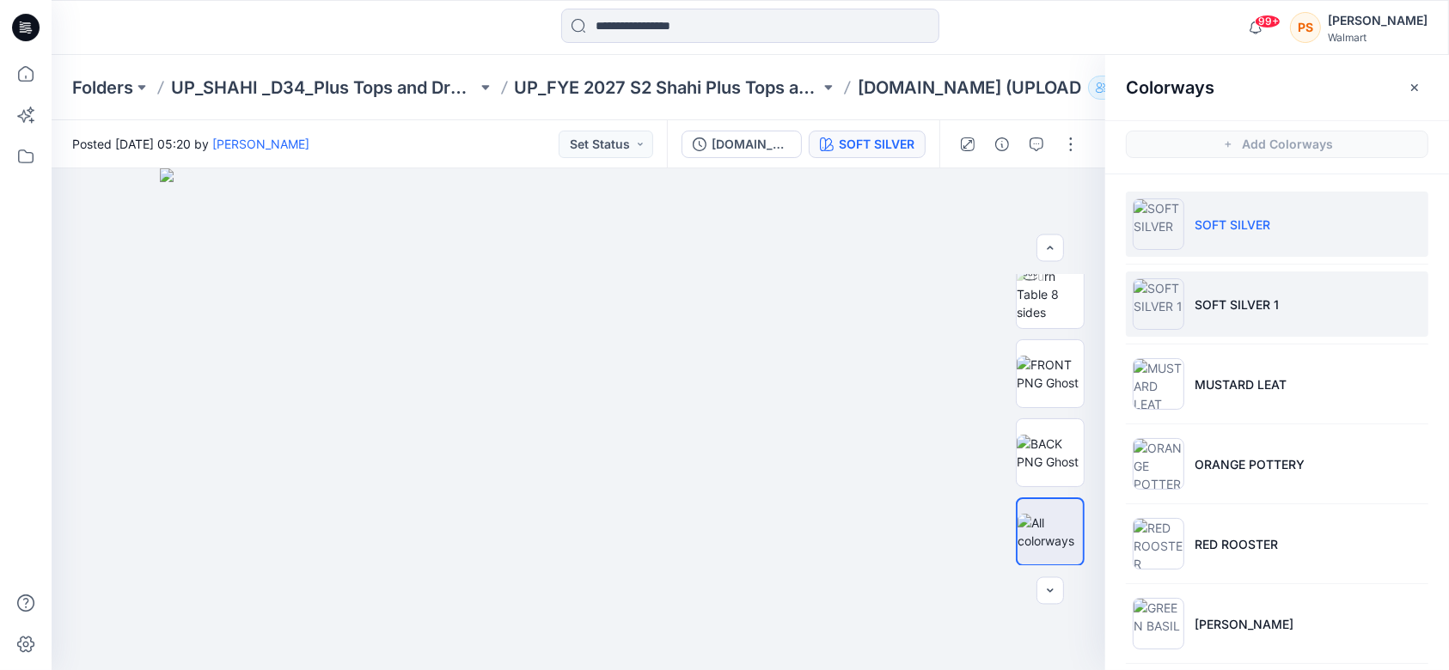
click at [1241, 292] on li "SOFT SILVER 1" at bounding box center [1277, 304] width 303 height 65
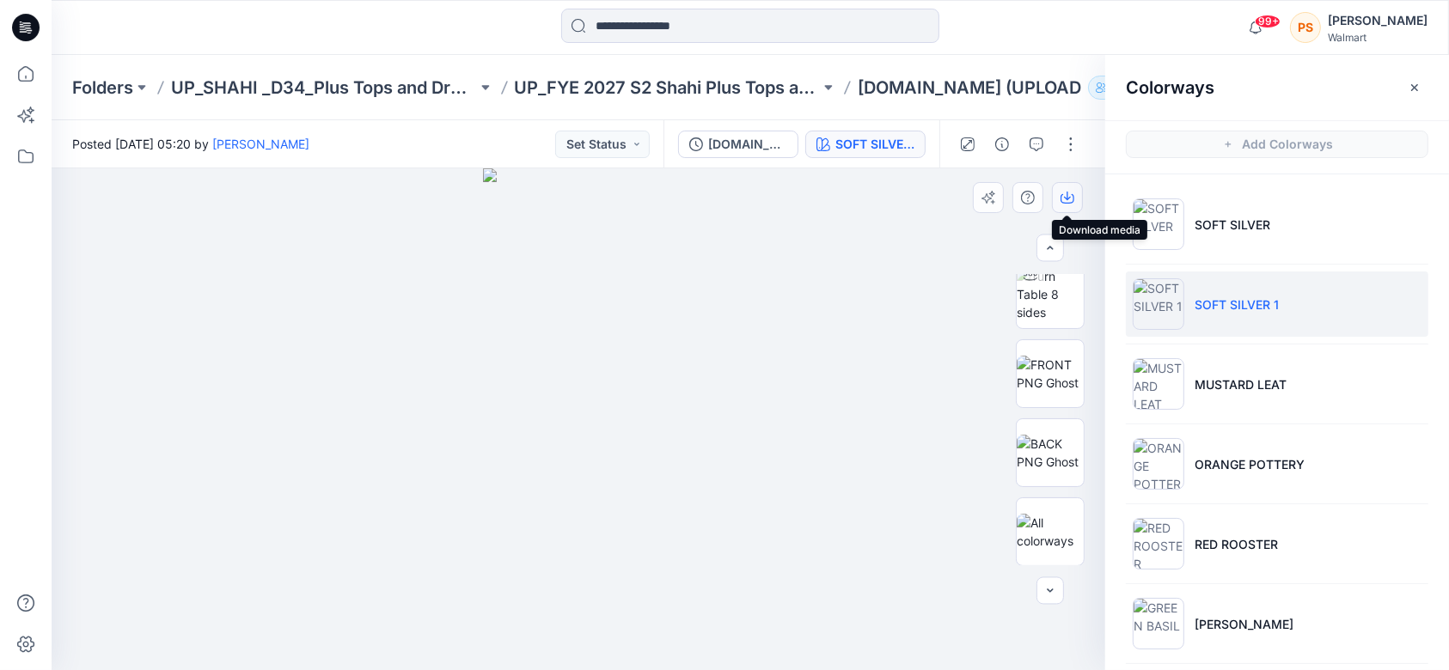
click at [1071, 197] on icon "button" at bounding box center [1068, 198] width 14 height 14
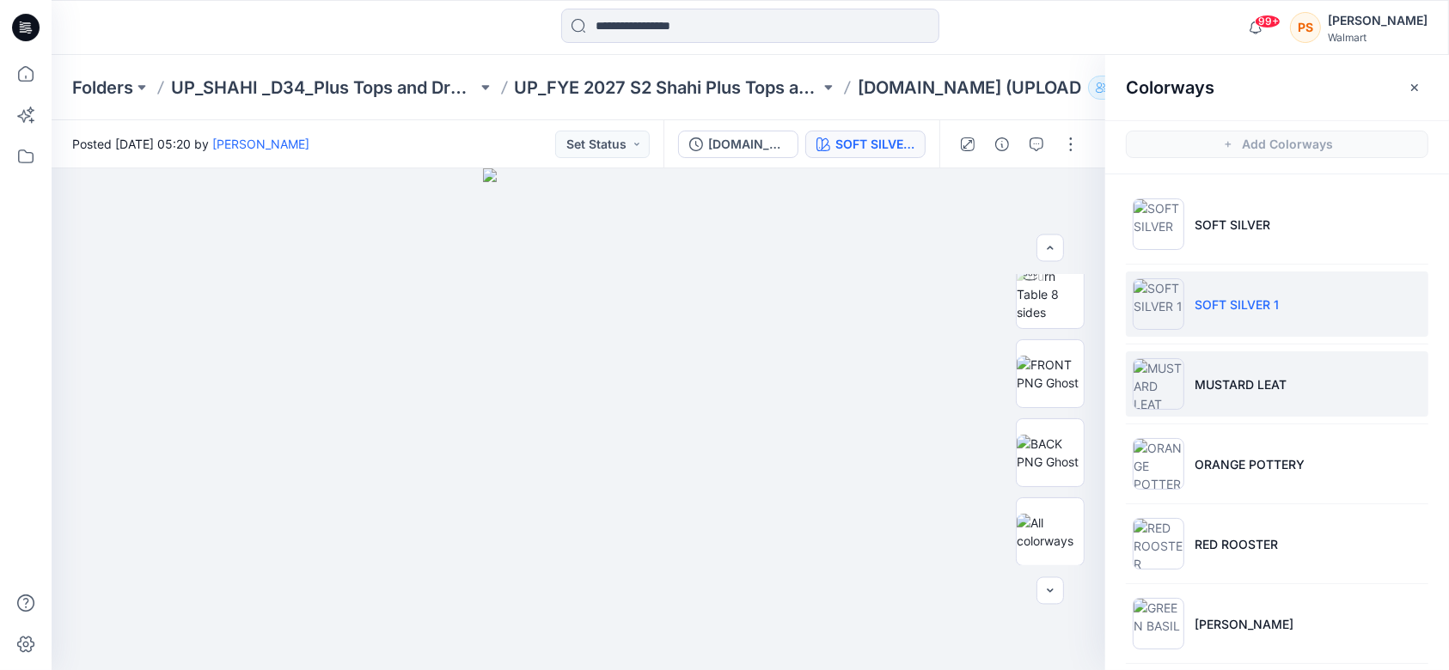
click at [1269, 389] on p "MUSTARD LEAT" at bounding box center [1241, 385] width 92 height 18
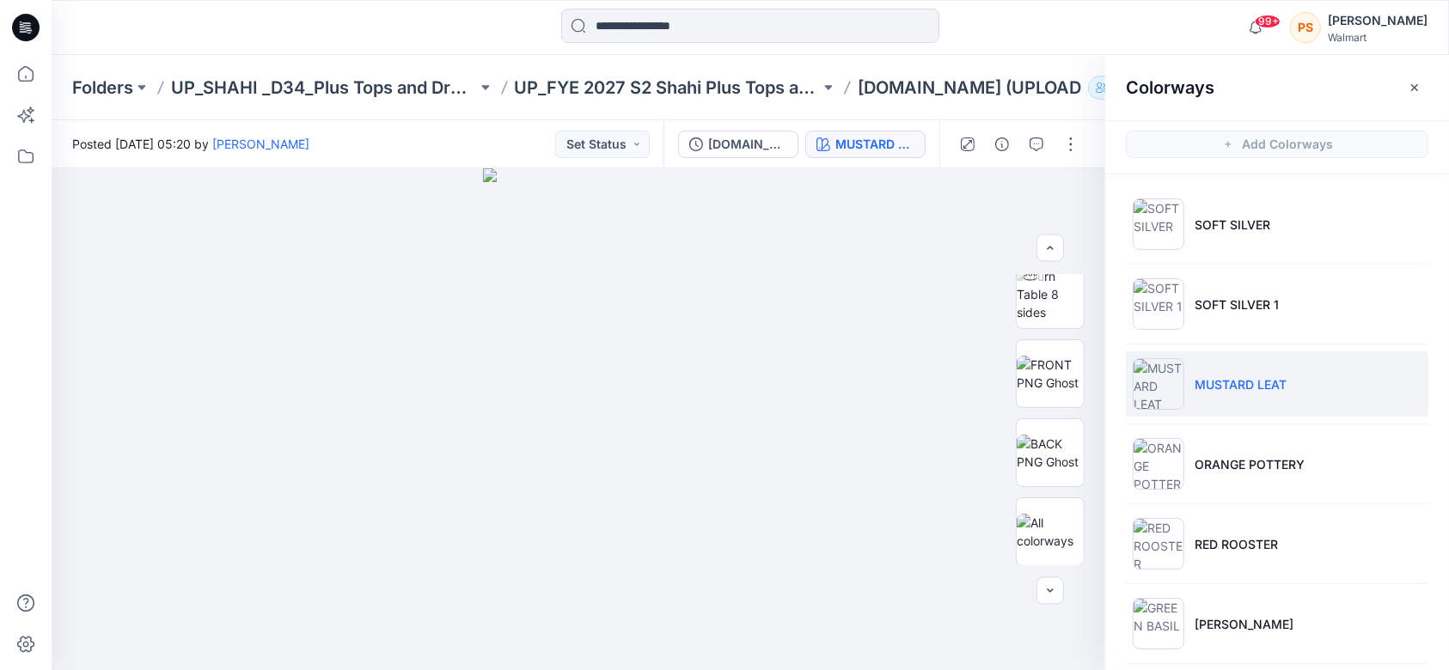
click at [402, 22] on div at bounding box center [749, 28] width 699 height 38
click at [1071, 196] on icon "button" at bounding box center [1068, 198] width 14 height 14
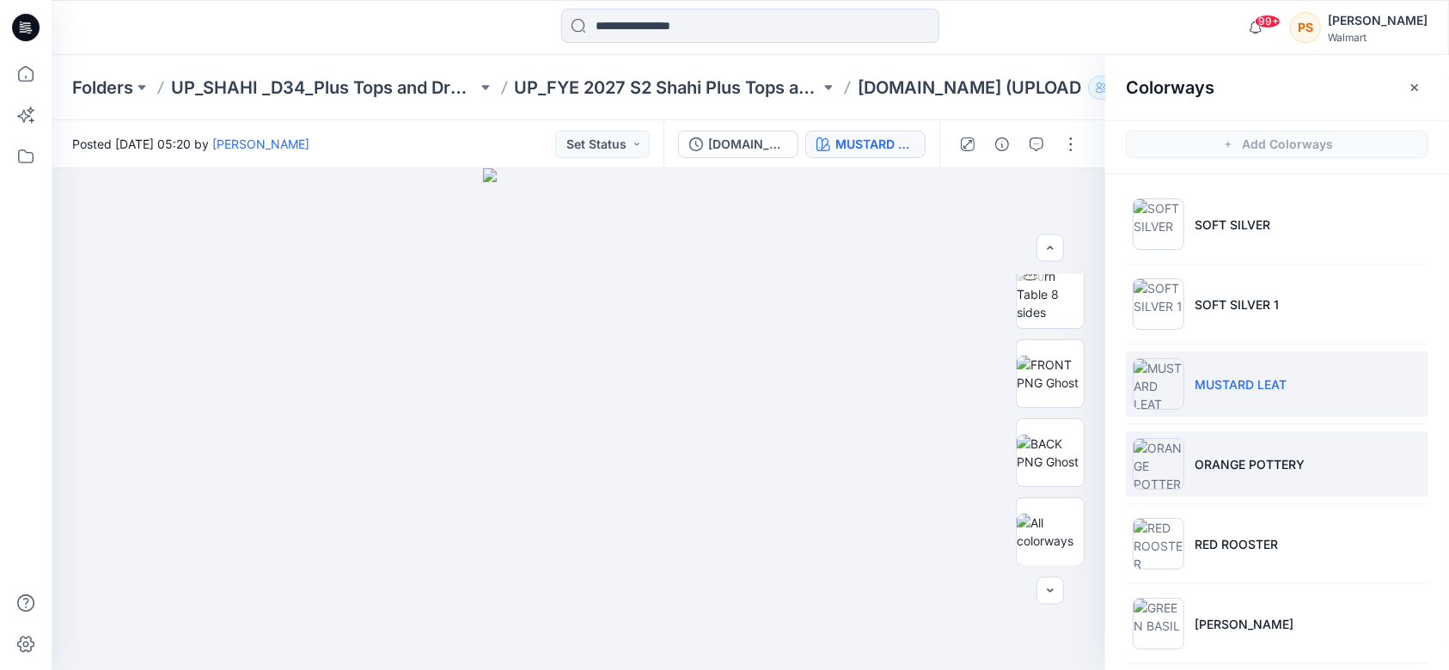
drag, startPoint x: 1264, startPoint y: 476, endPoint x: 1311, endPoint y: 466, distance: 48.4
click at [1264, 476] on li "ORANGE POTTERY" at bounding box center [1277, 463] width 303 height 65
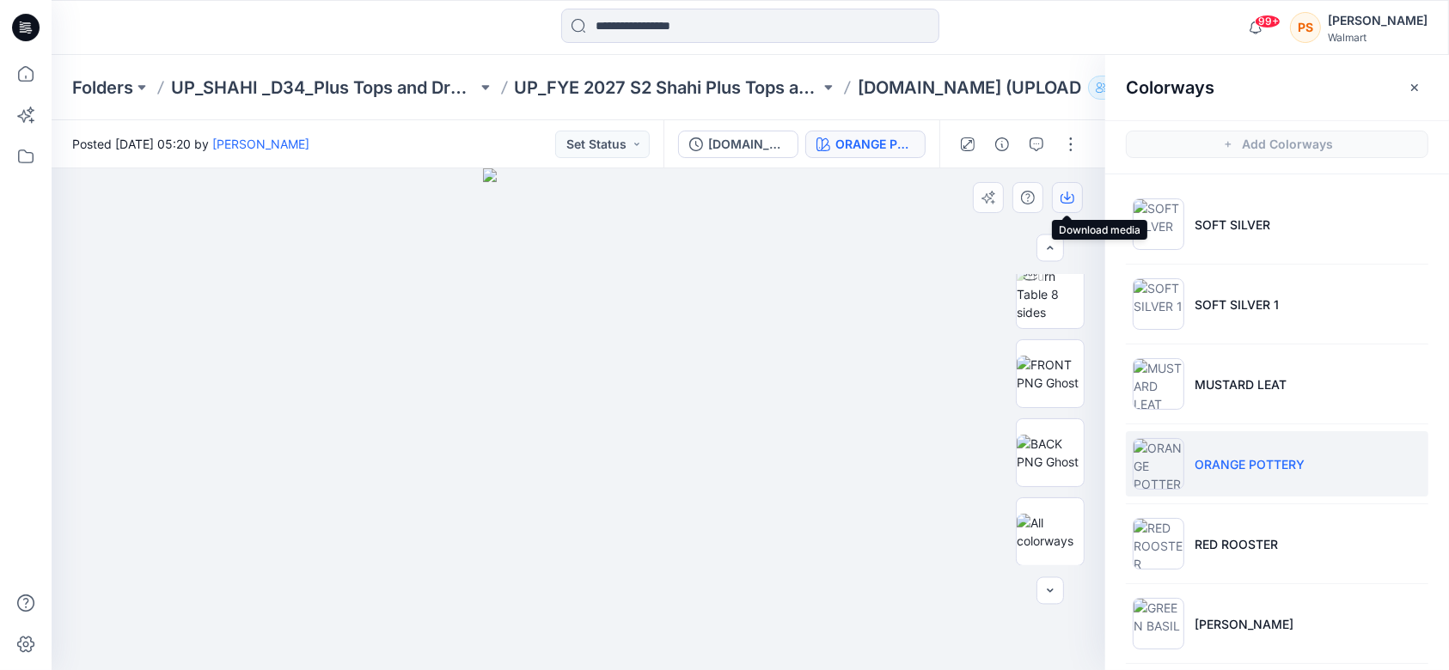
click at [1068, 199] on icon "button" at bounding box center [1068, 198] width 14 height 14
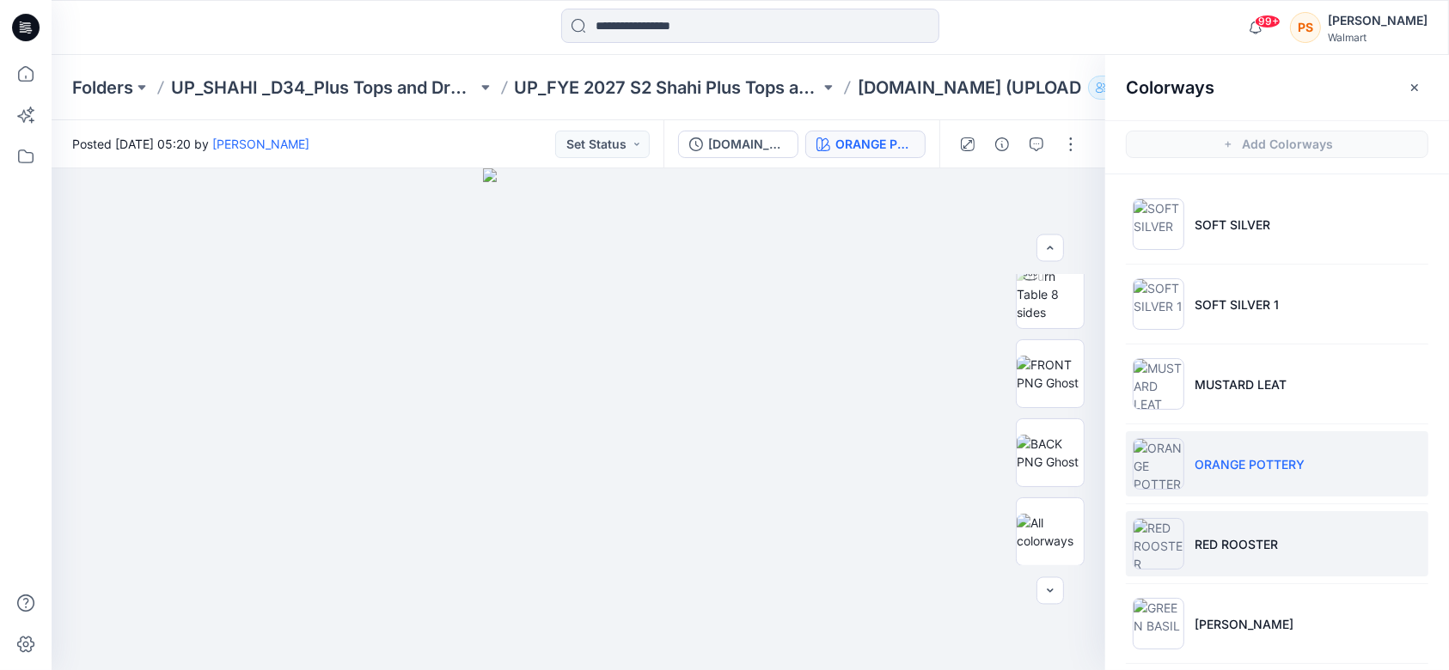
click at [1270, 546] on p "RED ROOSTER" at bounding box center [1236, 544] width 83 height 18
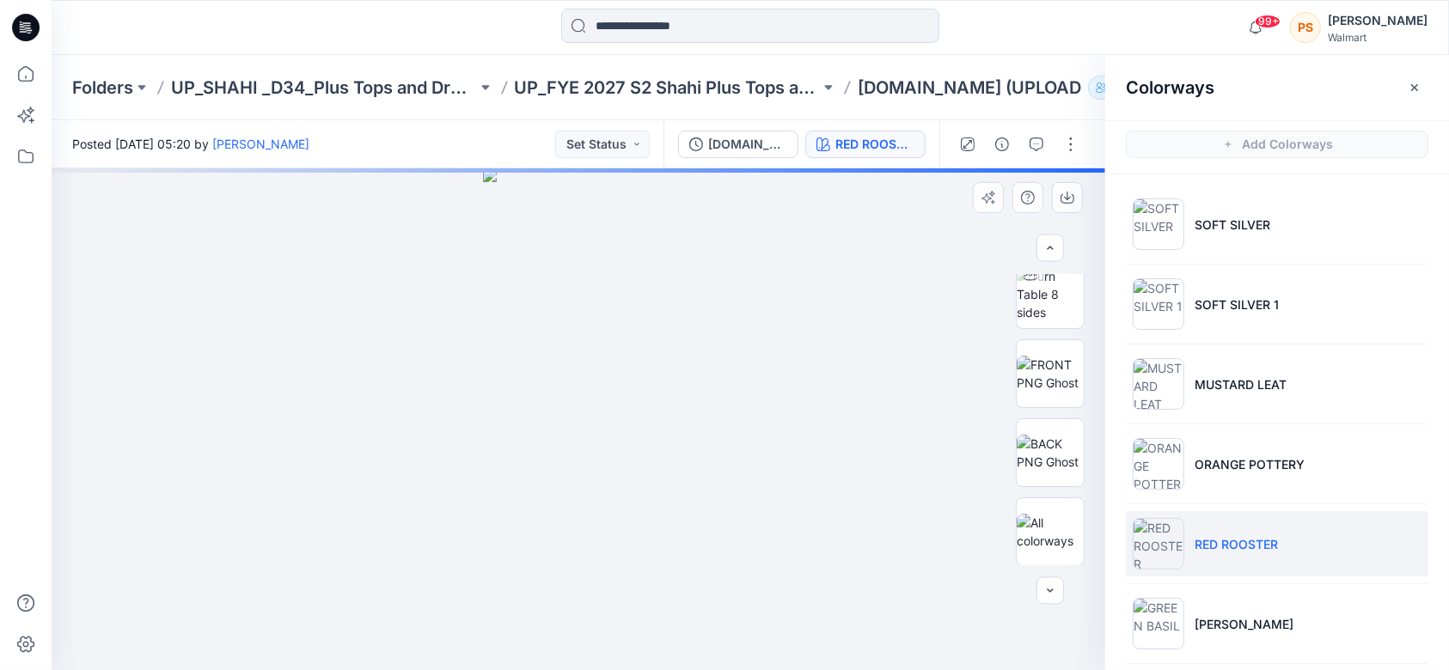
click at [823, 209] on div at bounding box center [579, 419] width 1054 height 502
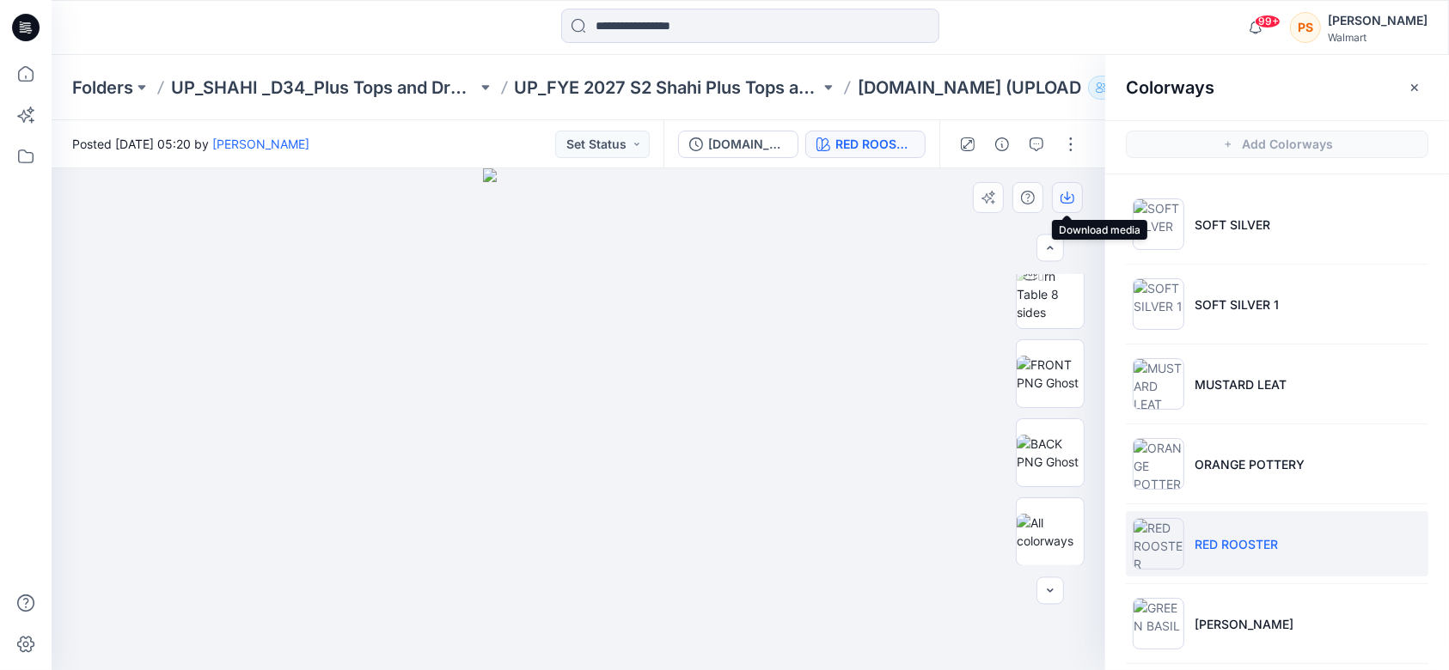
click at [1064, 197] on icon "button" at bounding box center [1068, 198] width 14 height 14
click at [1070, 196] on icon "button" at bounding box center [1067, 196] width 7 height 9
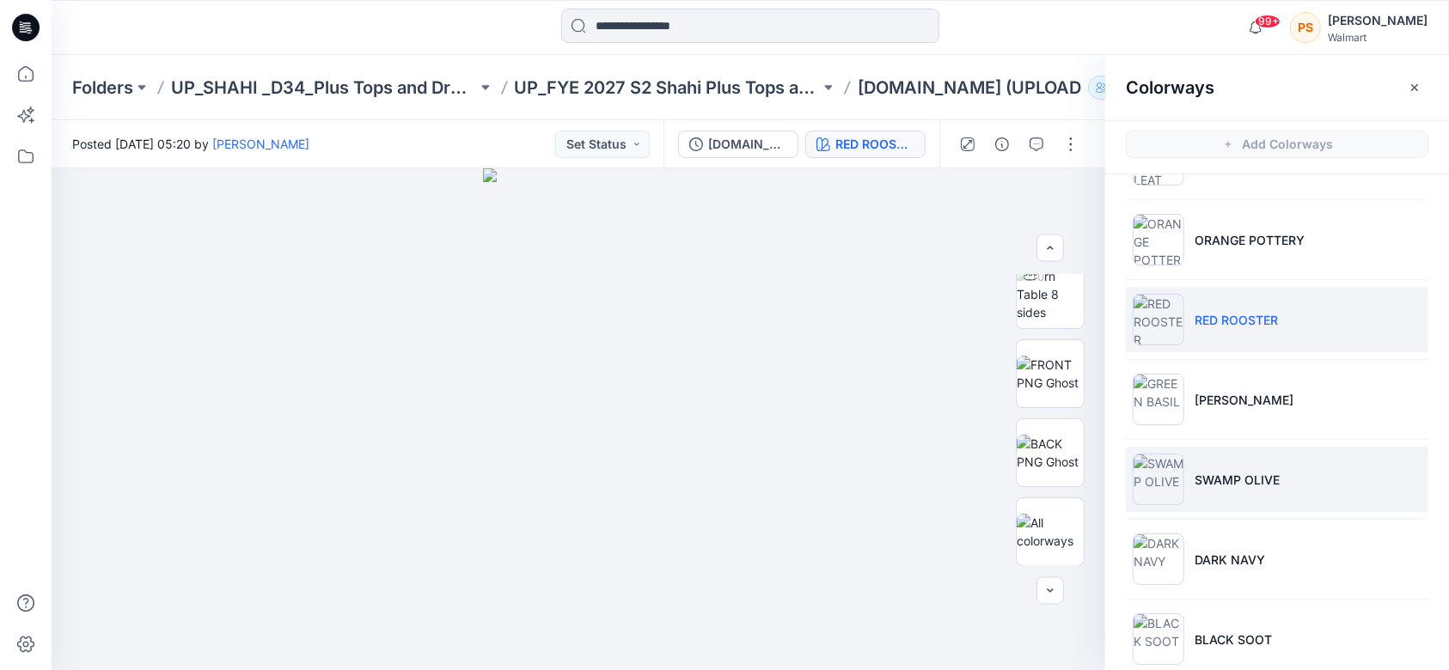
scroll to position [229, 0]
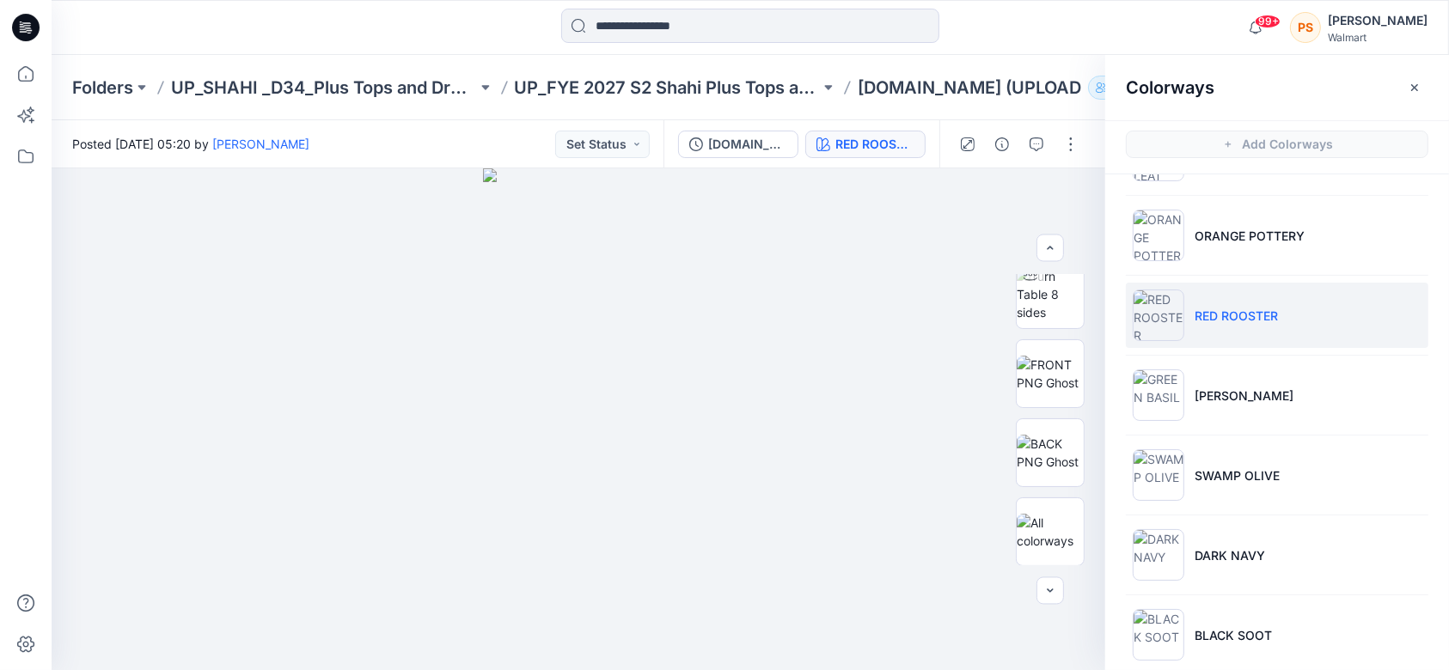
click at [507, 40] on div at bounding box center [749, 28] width 699 height 38
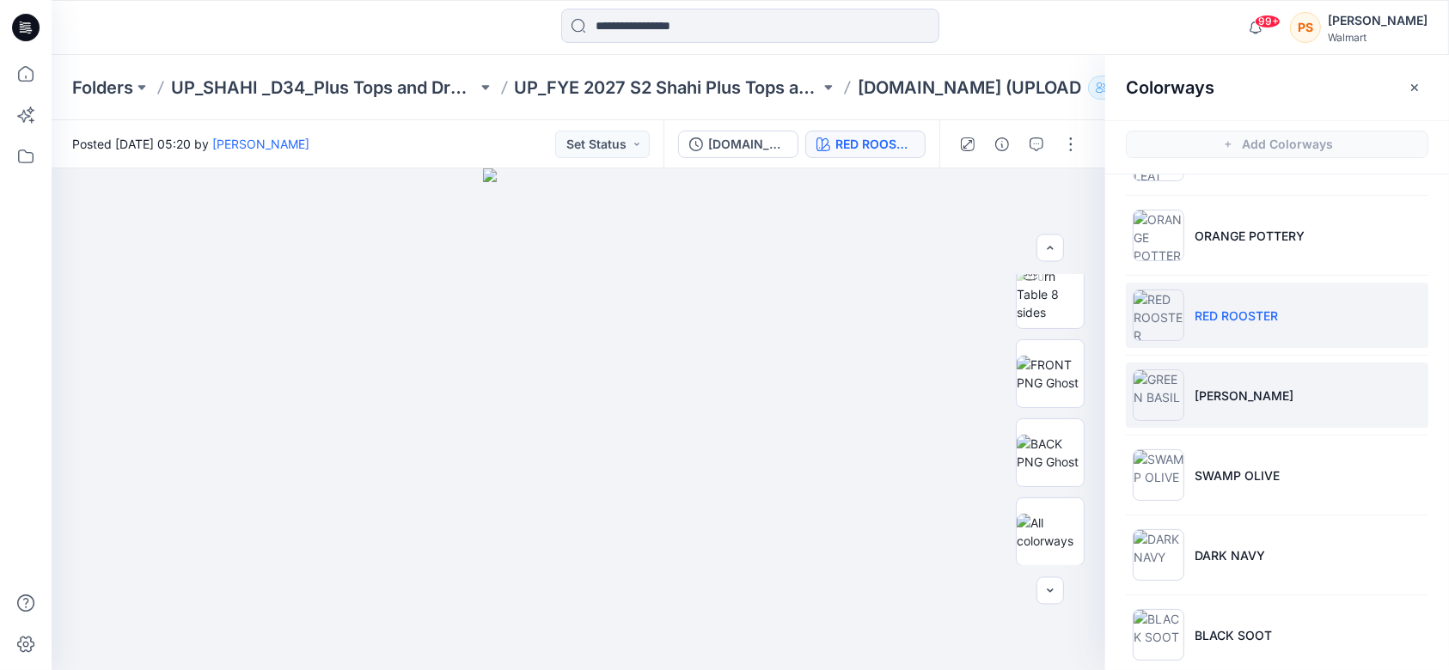
click at [1224, 400] on p "[PERSON_NAME]" at bounding box center [1244, 396] width 99 height 18
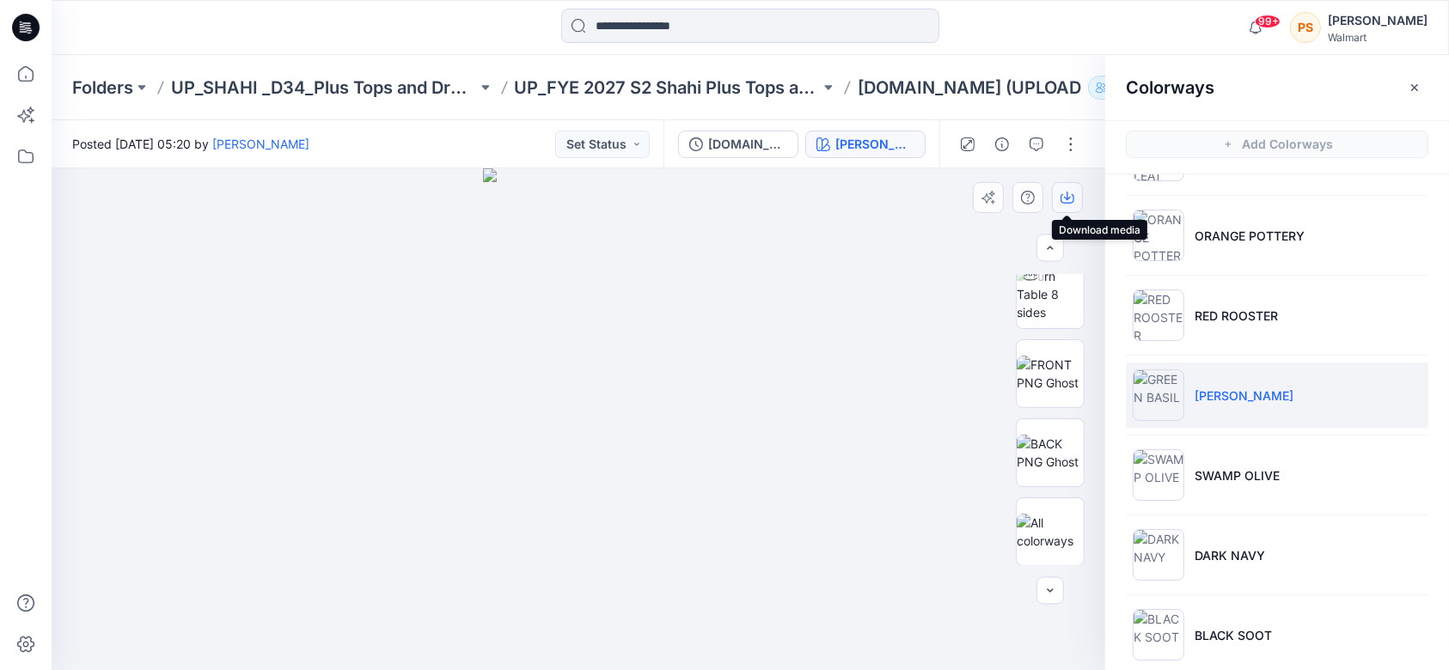
click at [1071, 199] on icon "button" at bounding box center [1068, 198] width 14 height 14
click at [1067, 199] on icon "button" at bounding box center [1067, 196] width 7 height 9
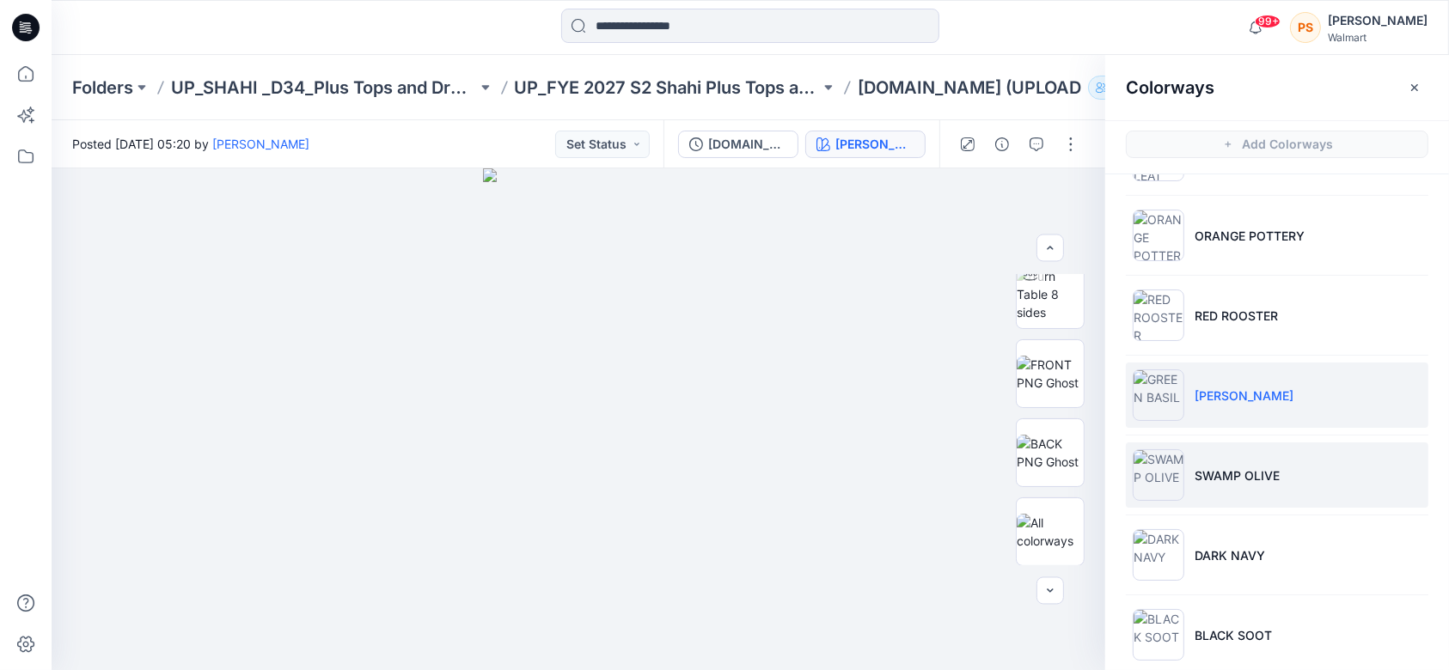
click at [1296, 471] on li "SWAMP OLIVE" at bounding box center [1277, 475] width 303 height 65
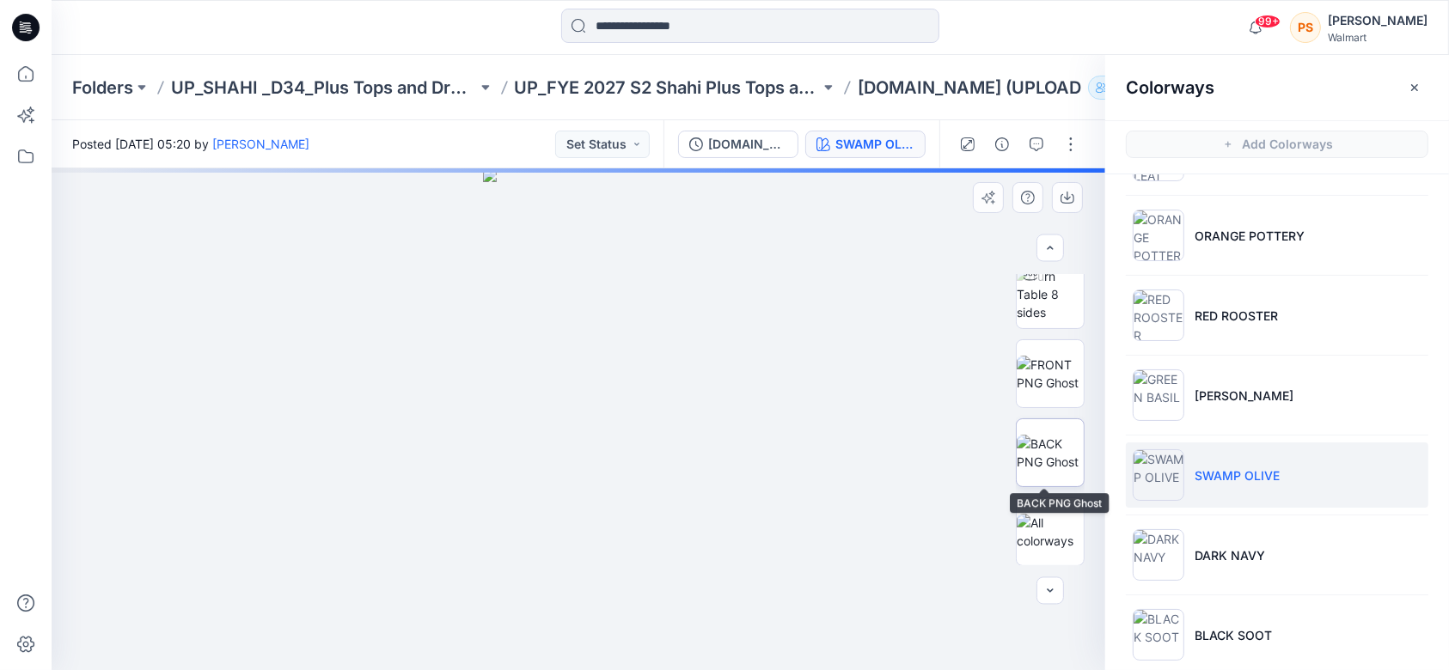
click at [1055, 444] on img at bounding box center [1050, 453] width 67 height 36
click at [1043, 371] on img at bounding box center [1050, 374] width 67 height 36
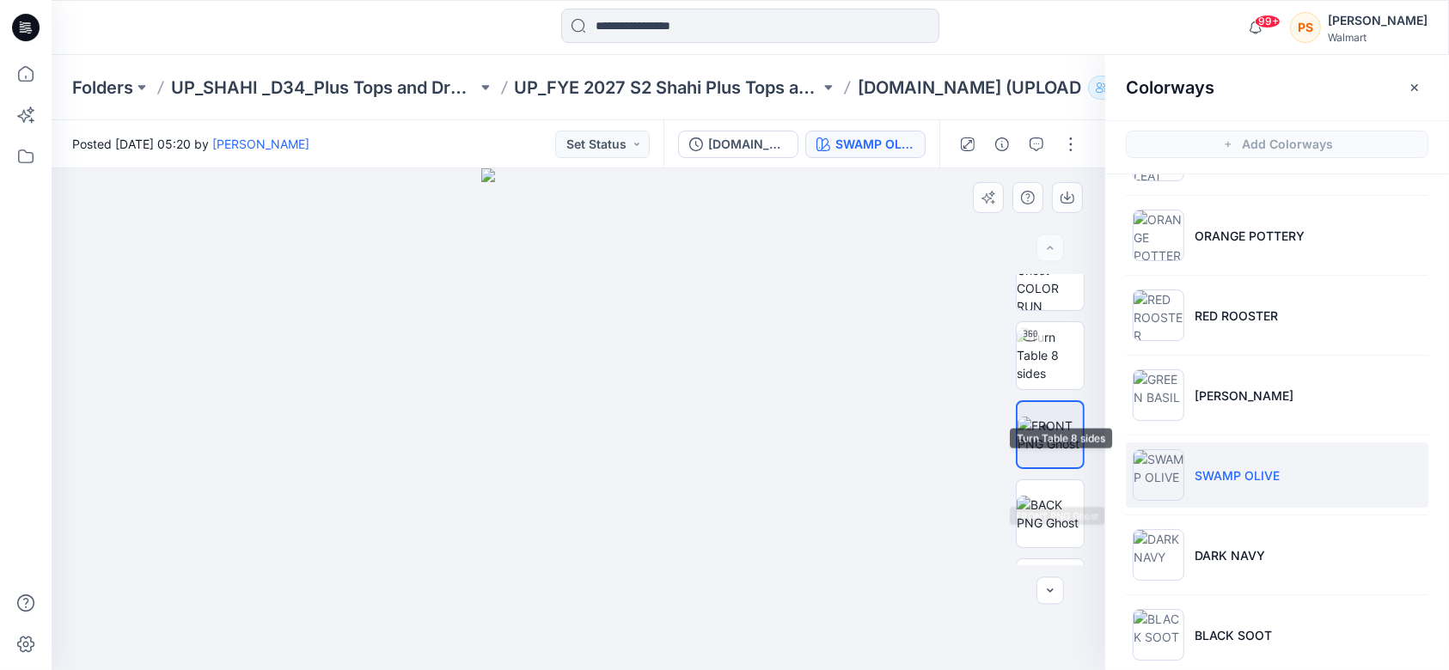
scroll to position [0, 0]
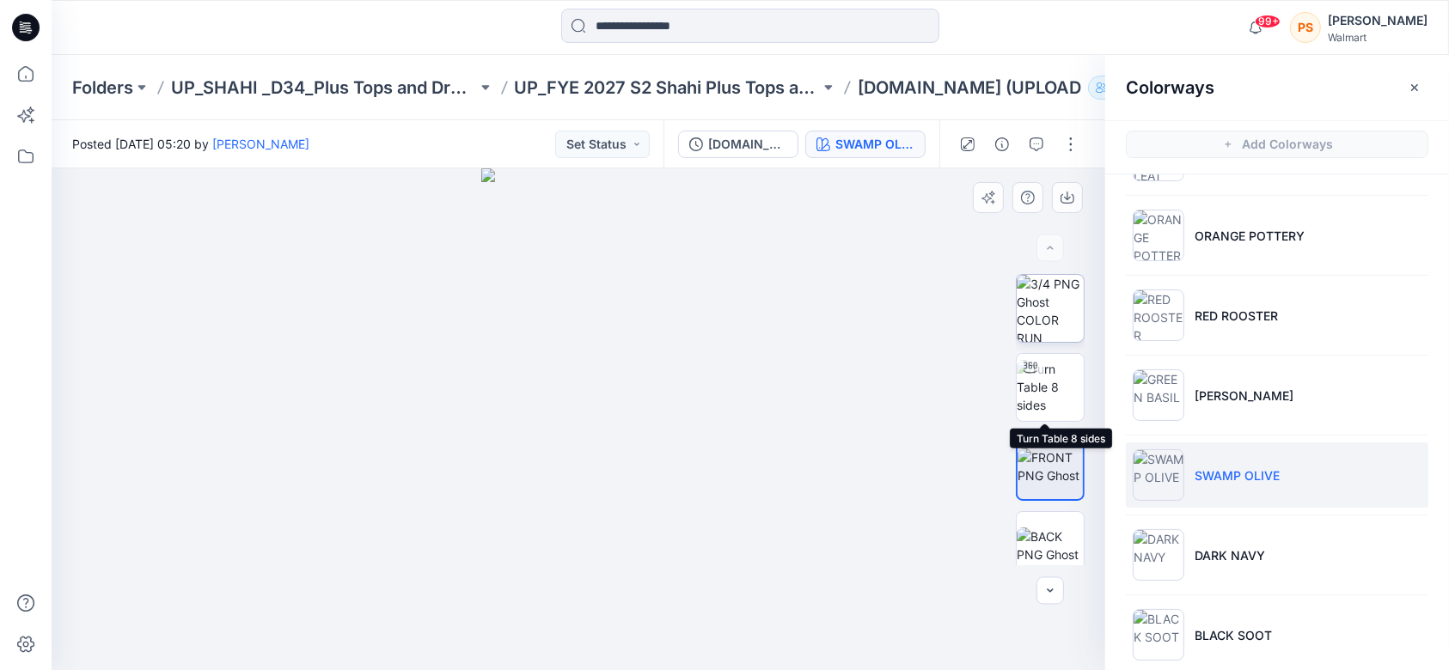
click at [1044, 300] on img at bounding box center [1050, 308] width 67 height 67
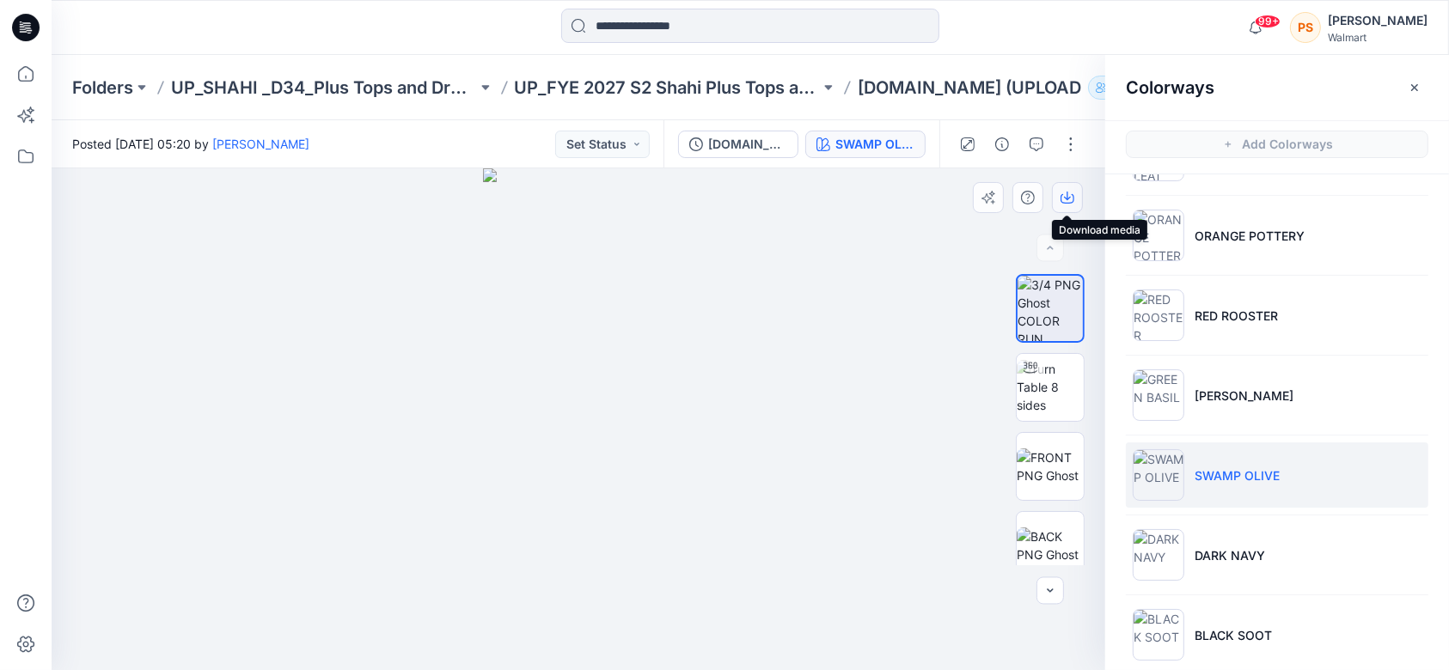
click at [1067, 197] on icon "button" at bounding box center [1067, 196] width 7 height 9
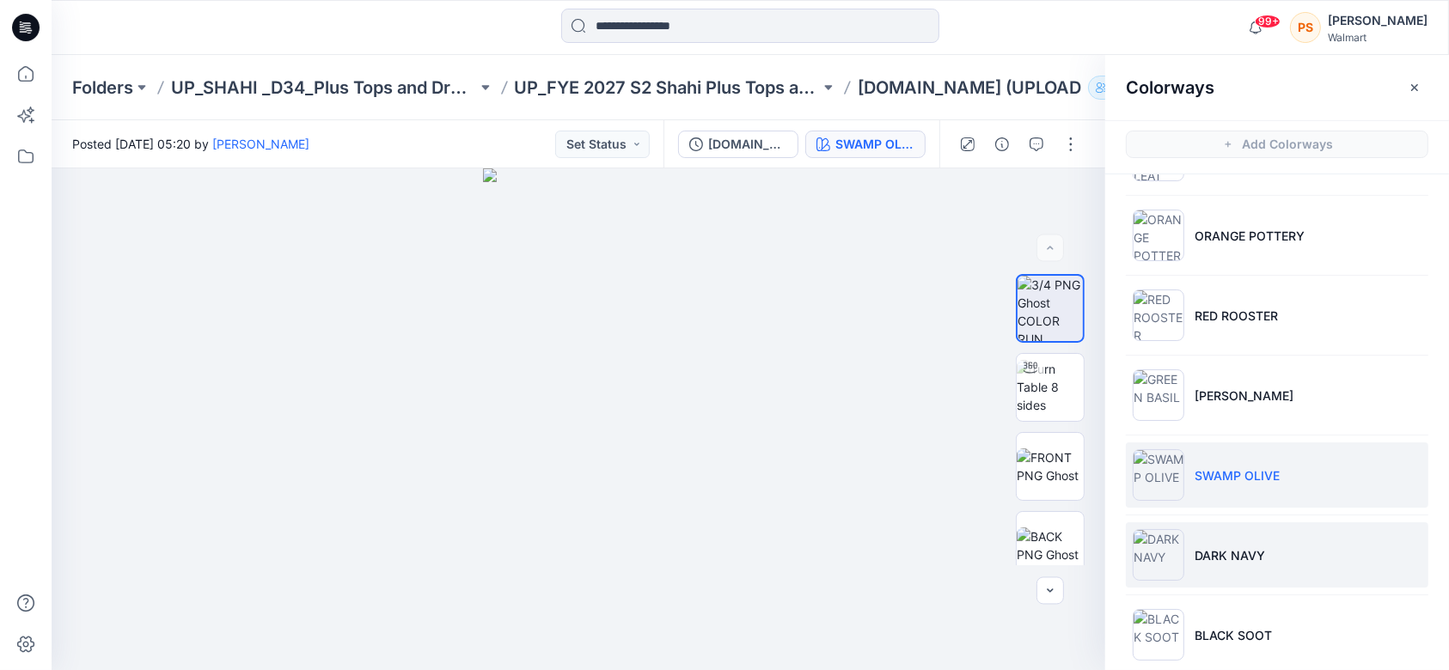
click at [1253, 547] on p "DARK NAVY" at bounding box center [1230, 556] width 70 height 18
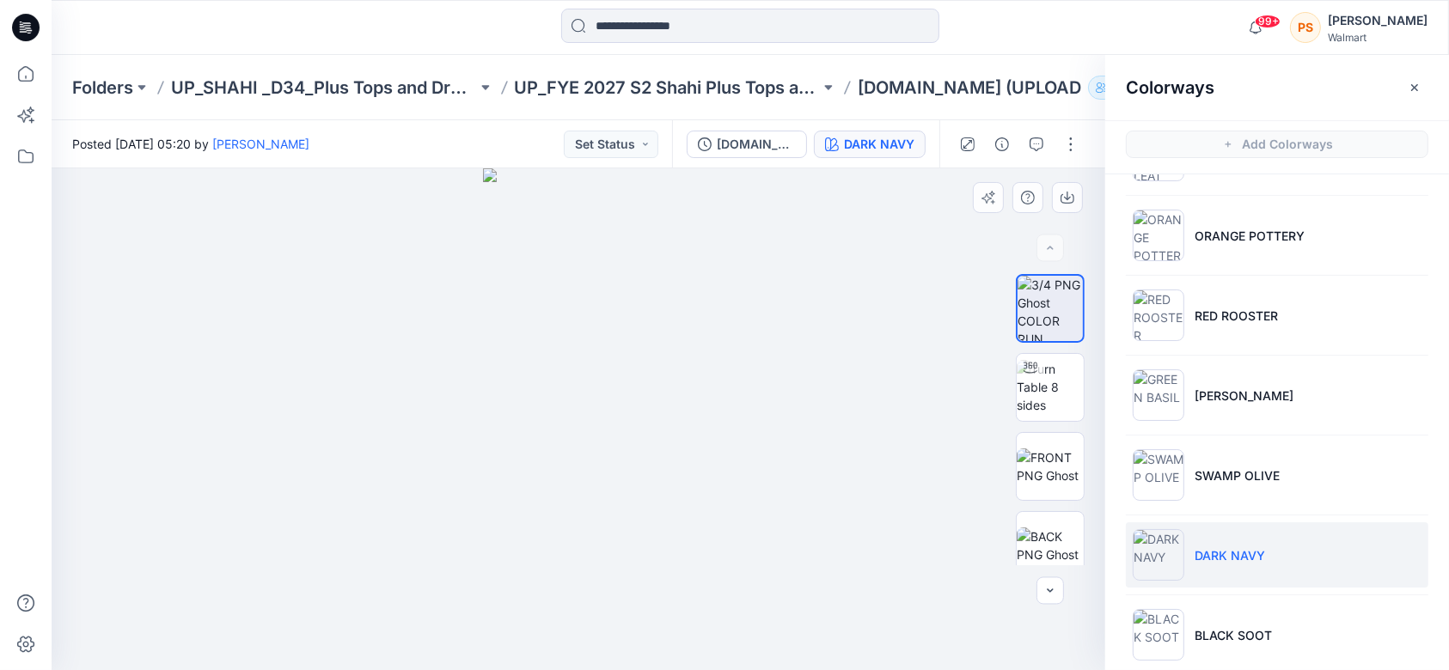
click at [840, 177] on div at bounding box center [579, 419] width 1054 height 502
click at [1070, 193] on icon "button" at bounding box center [1068, 198] width 14 height 14
click at [1071, 196] on icon "button" at bounding box center [1068, 198] width 14 height 14
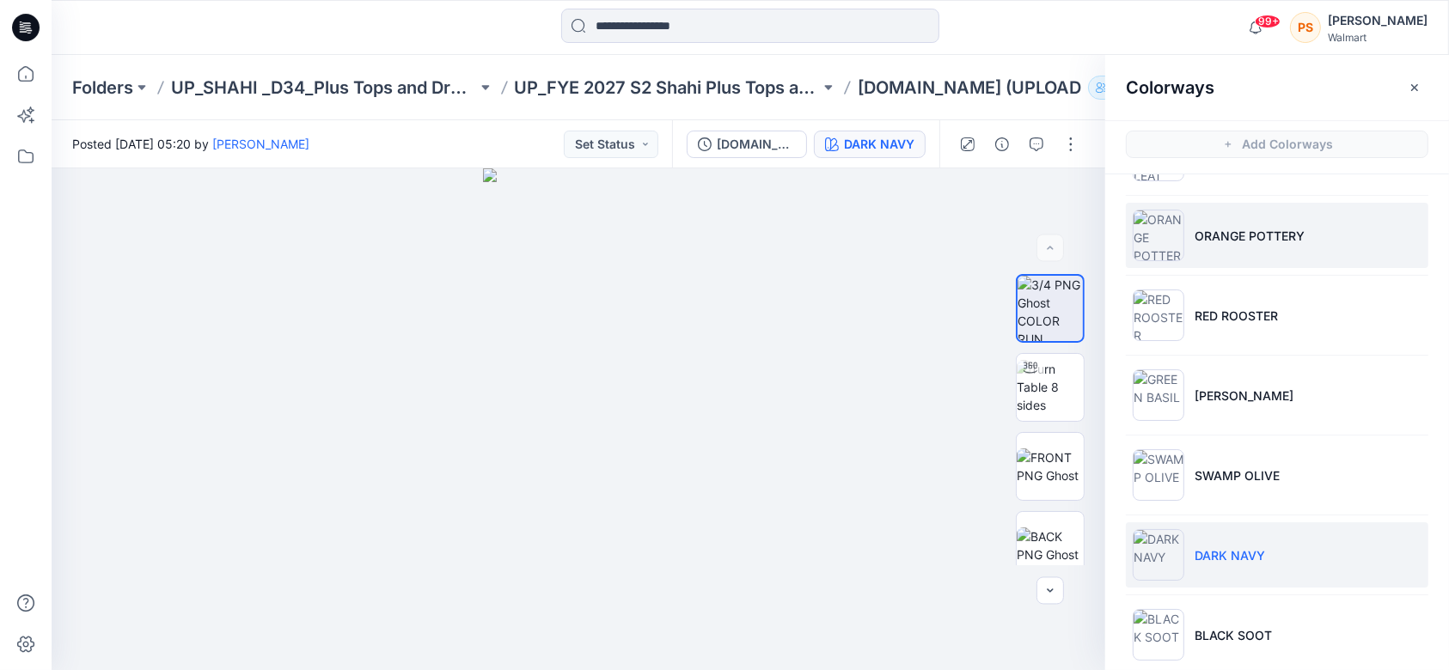
scroll to position [250, 0]
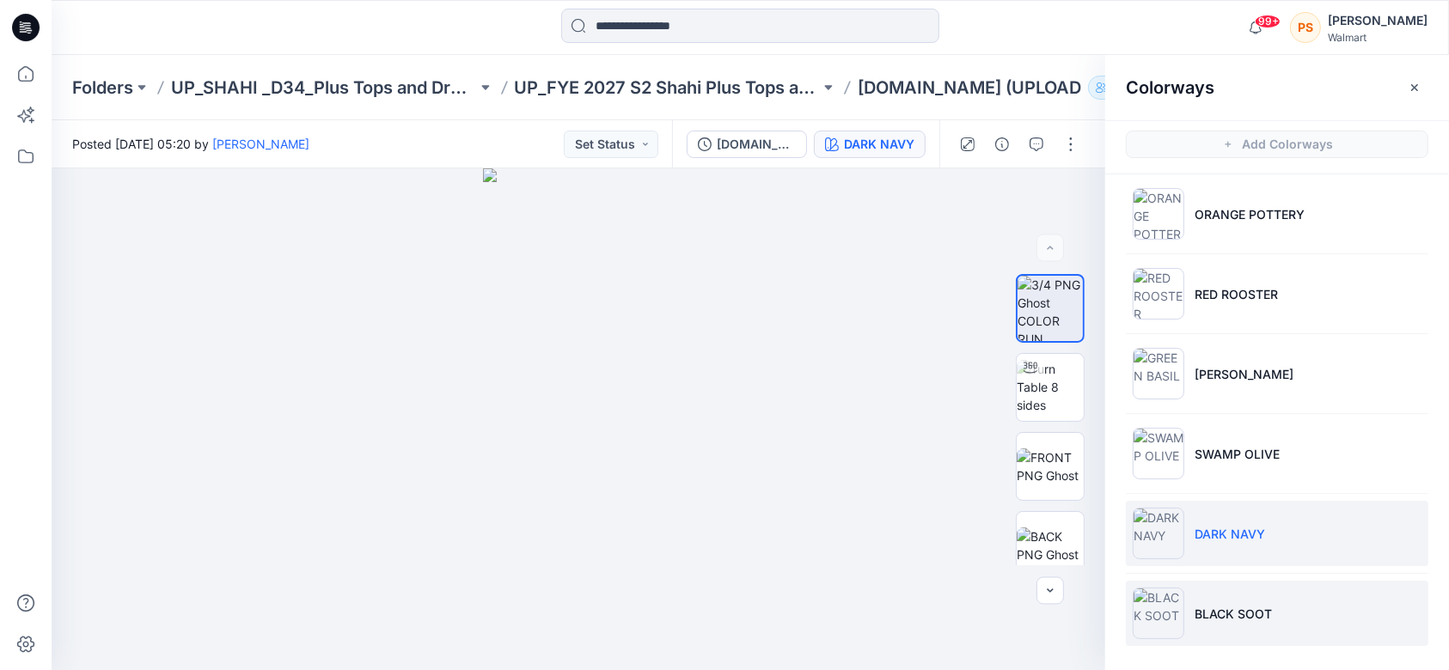
click at [1238, 608] on p "BLACK SOOT" at bounding box center [1233, 614] width 77 height 18
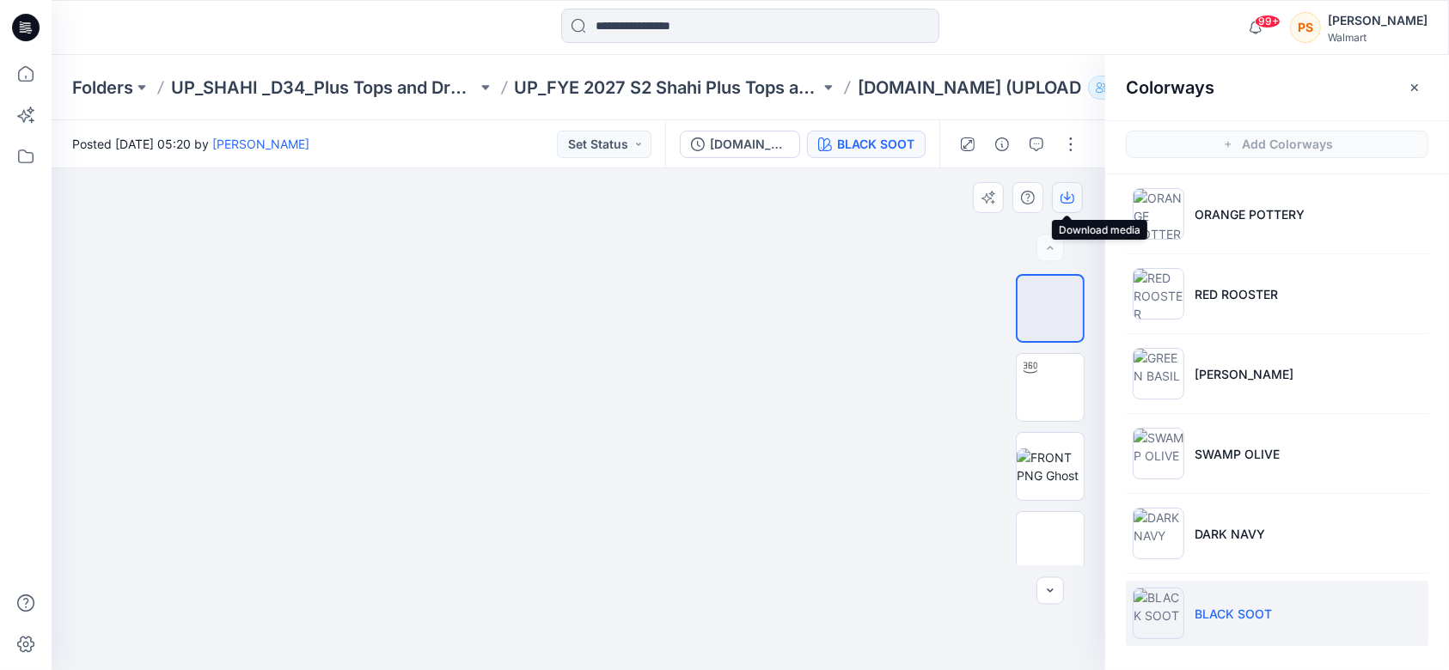
click at [1068, 203] on icon "button" at bounding box center [1068, 198] width 14 height 9
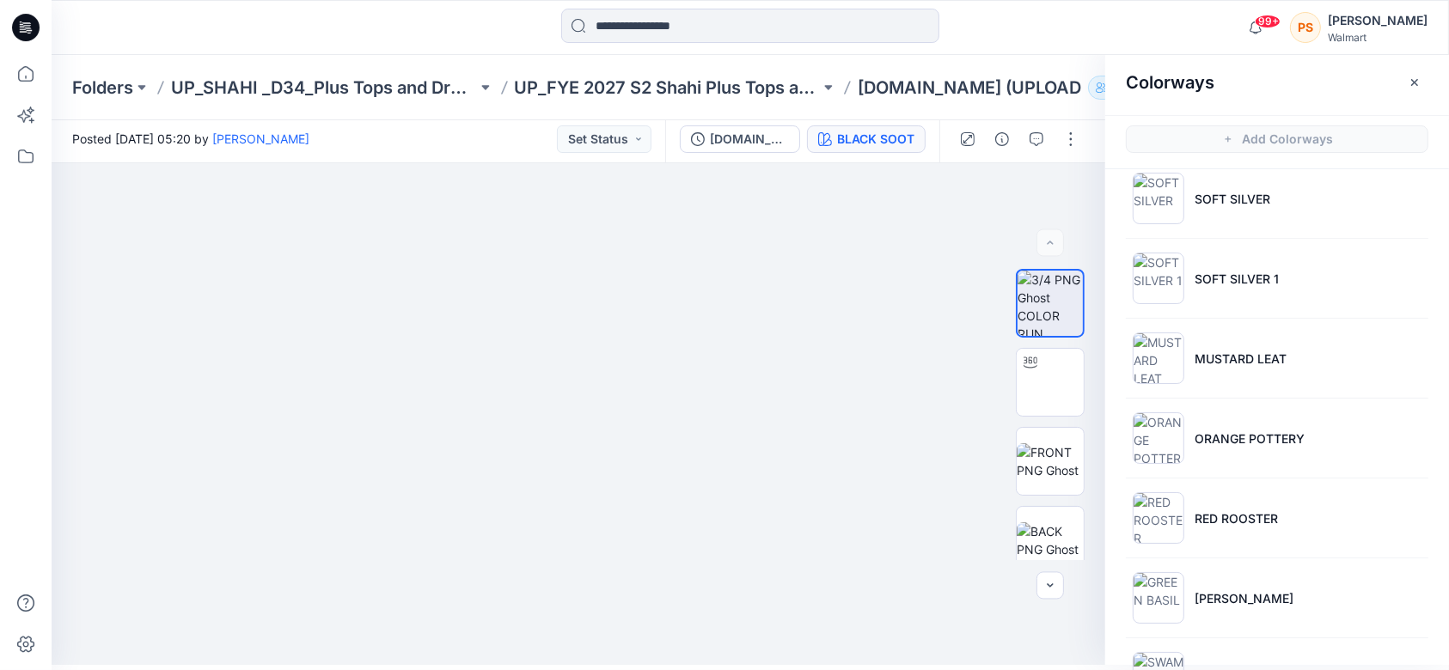
scroll to position [0, 0]
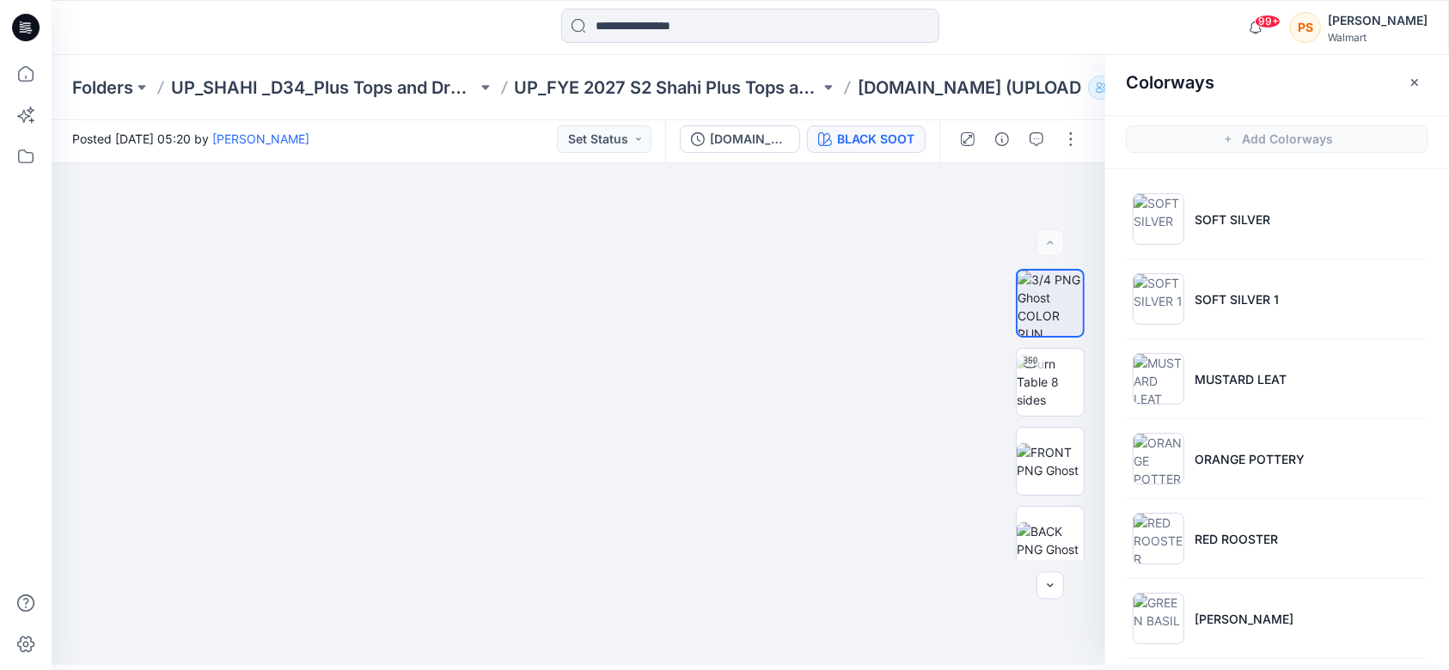
drag, startPoint x: 459, startPoint y: 37, endPoint x: 689, endPoint y: 59, distance: 231.4
click at [459, 37] on div at bounding box center [749, 28] width 699 height 38
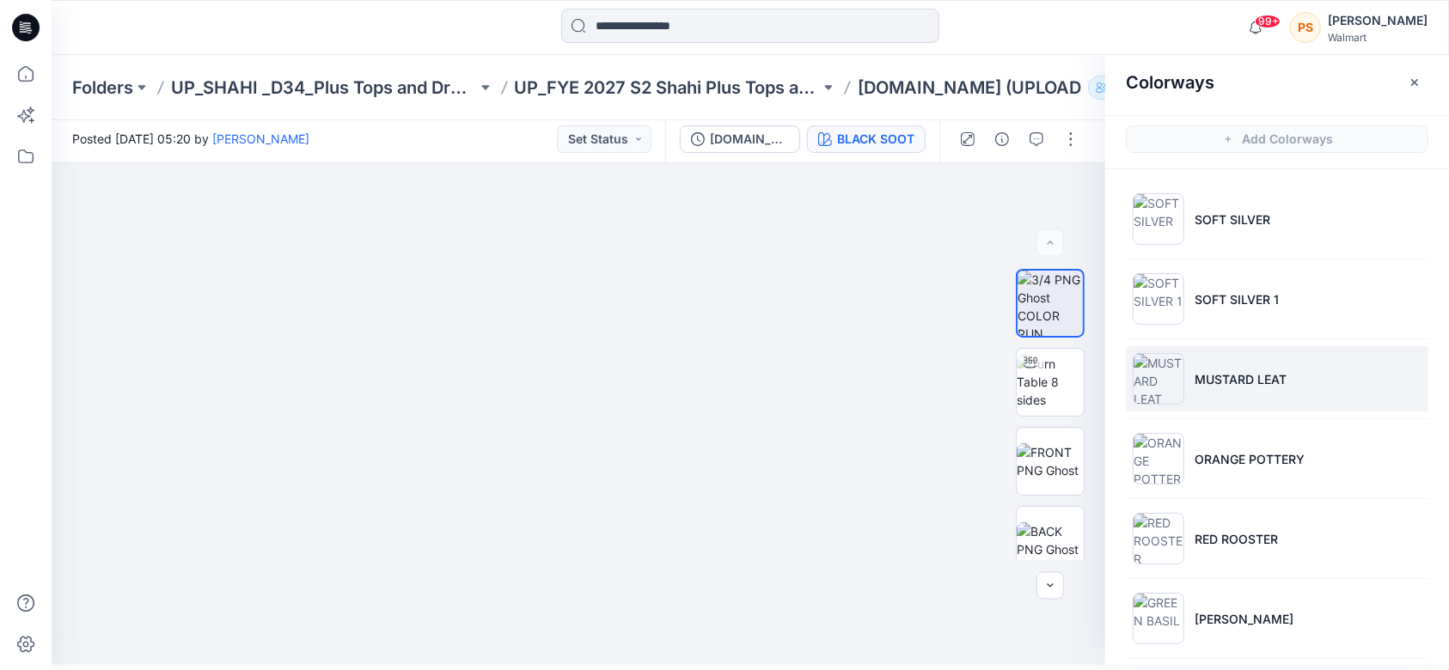
click at [1330, 383] on li "MUSTARD LEAT" at bounding box center [1277, 378] width 303 height 65
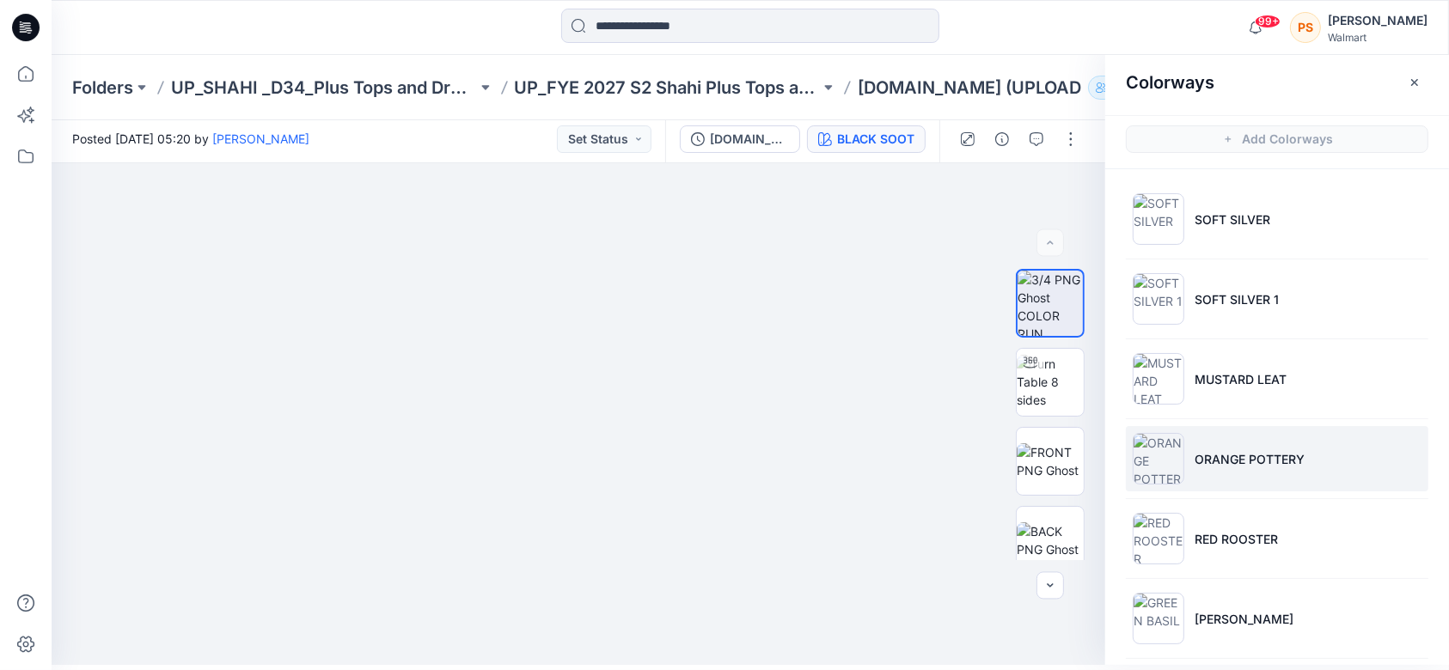
click at [1325, 434] on li "ORANGE POTTERY" at bounding box center [1277, 458] width 303 height 65
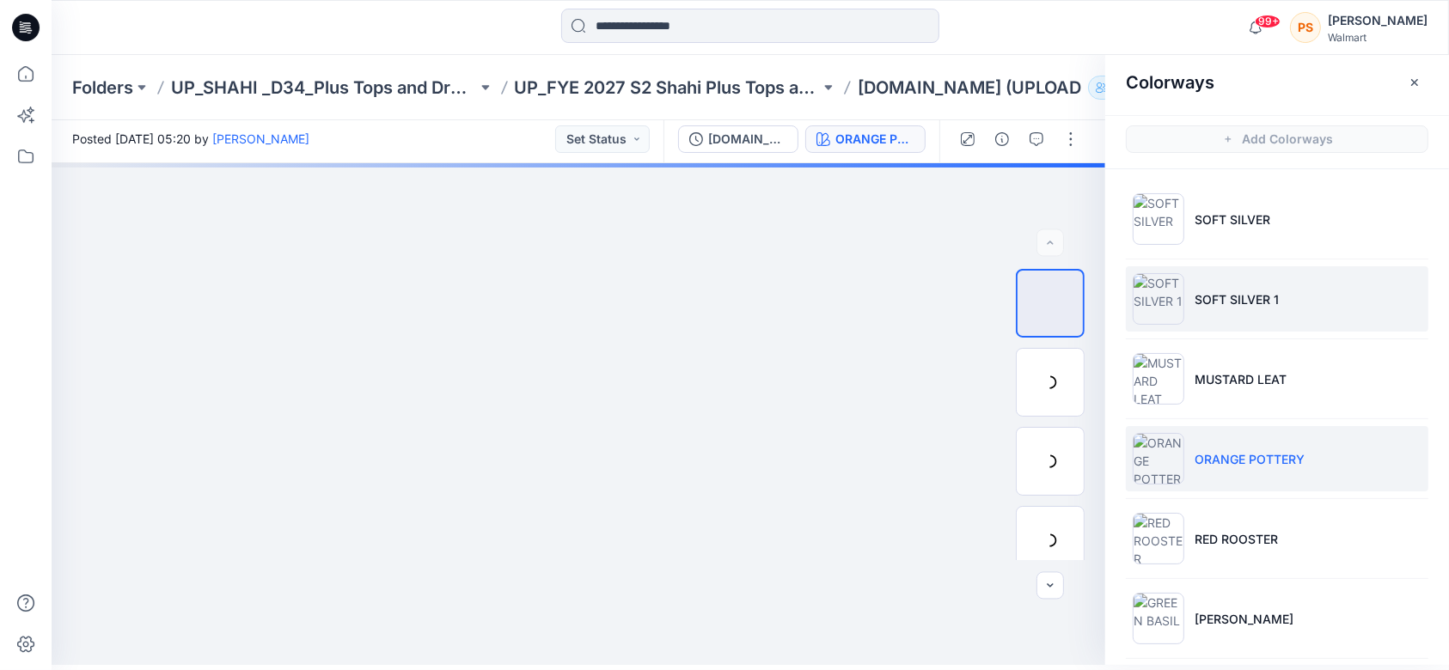
click at [1277, 284] on li "SOFT SILVER 1" at bounding box center [1277, 298] width 303 height 65
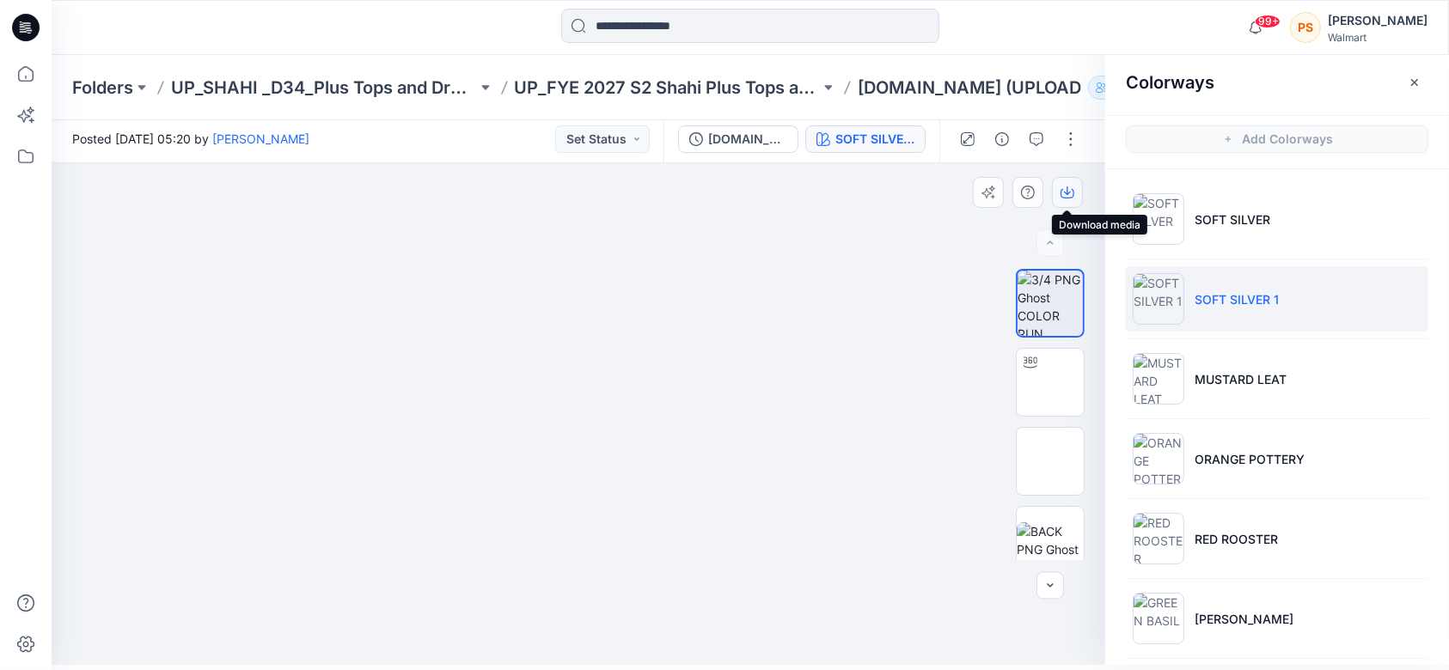
click at [1073, 199] on button "button" at bounding box center [1067, 192] width 31 height 31
